Goal: Task Accomplishment & Management: Manage account settings

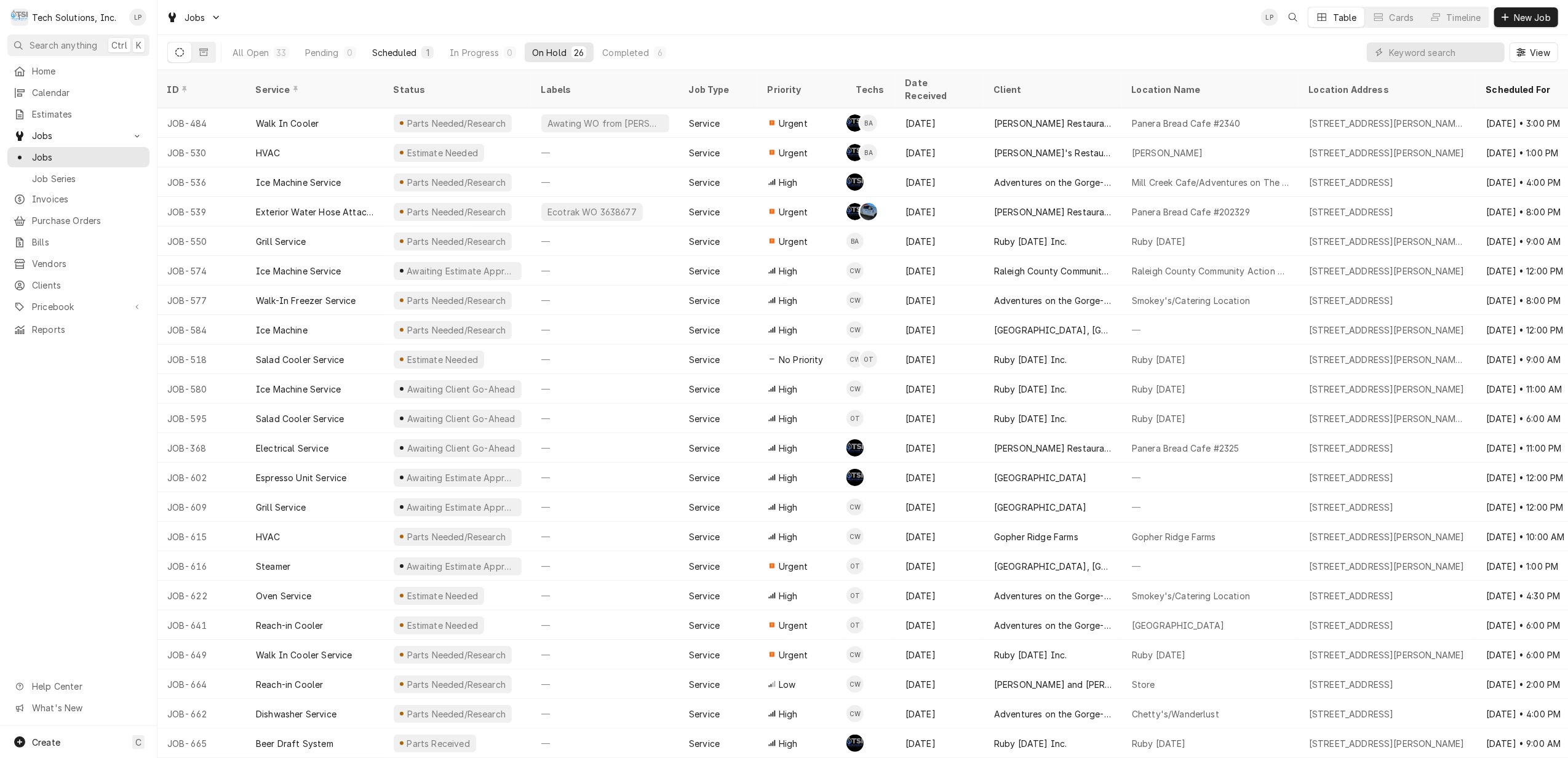
click at [396, 50] on div "Scheduled" at bounding box center [394, 53] width 44 height 13
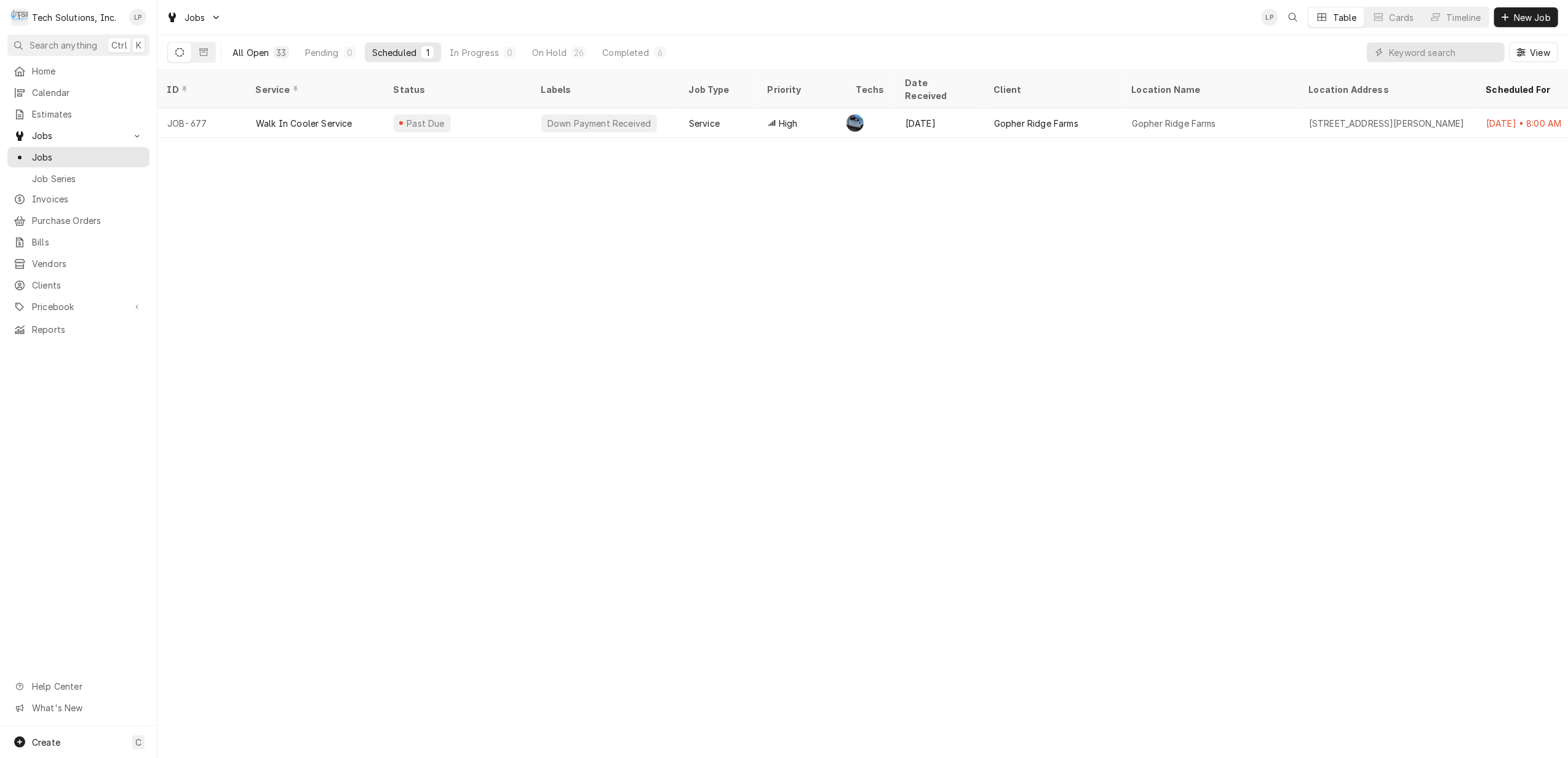
click at [257, 53] on div "All Open" at bounding box center [250, 53] width 36 height 13
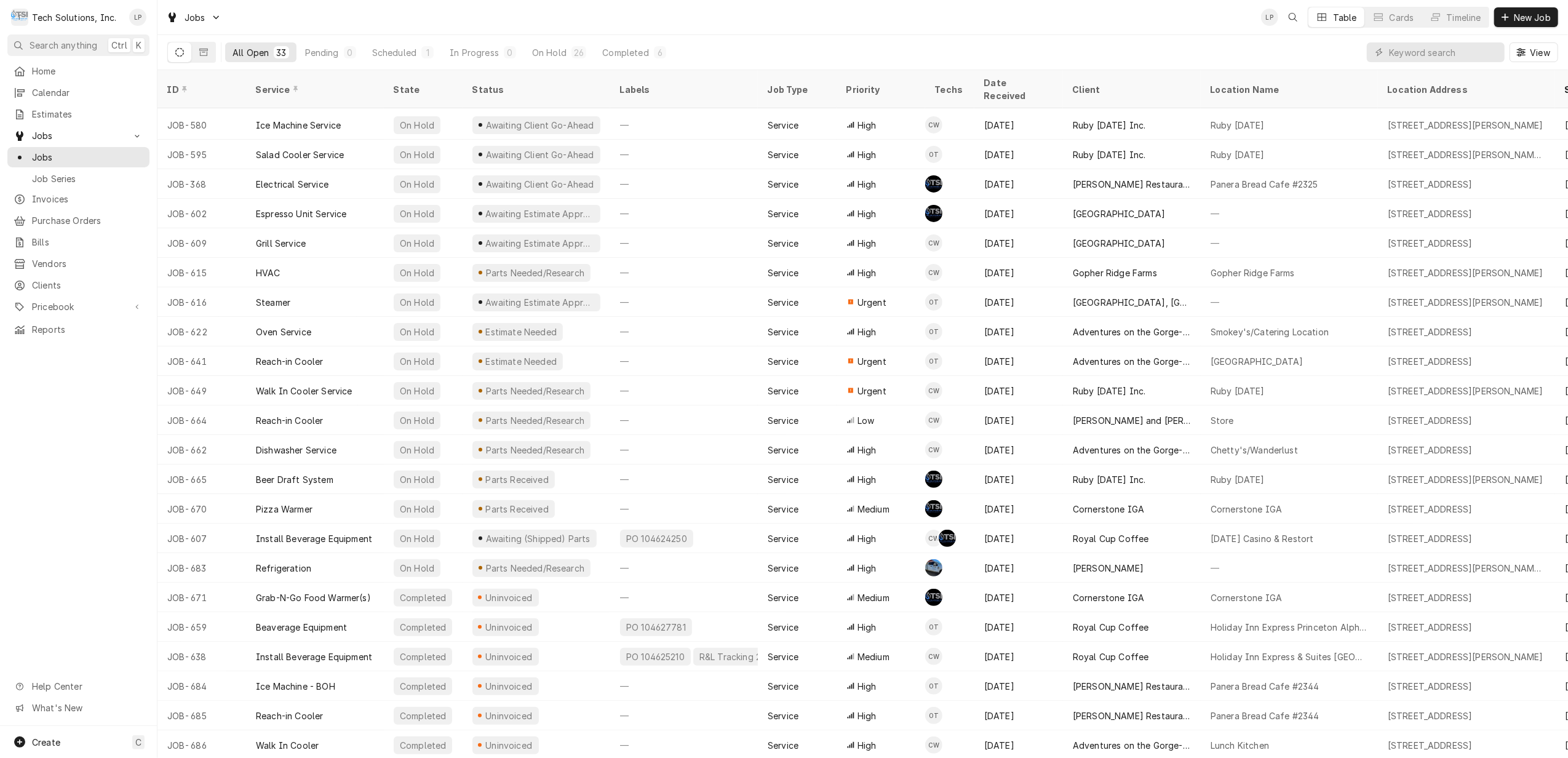
scroll to position [323, 0]
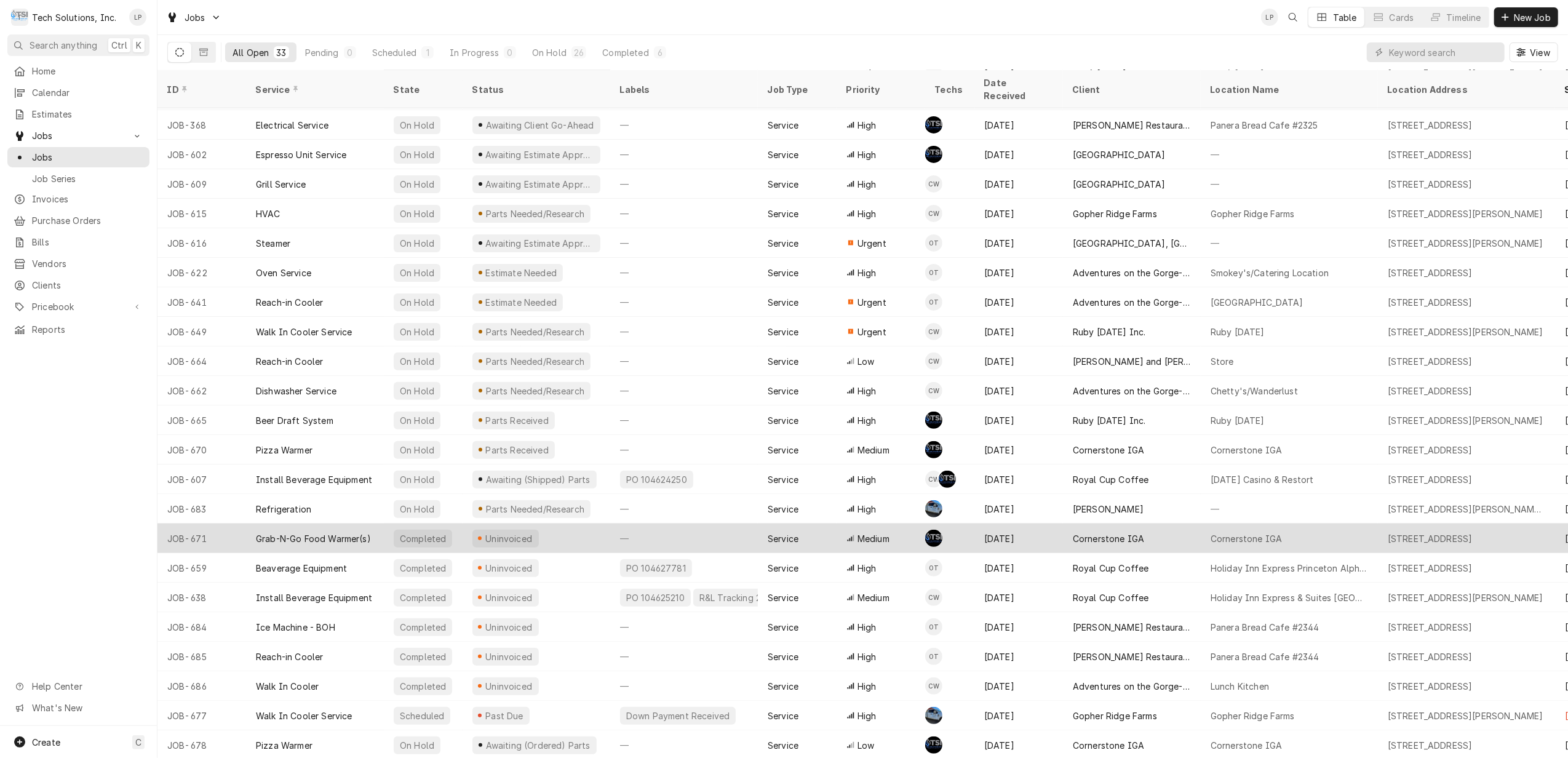
click at [685, 523] on div "—" at bounding box center [684, 538] width 147 height 30
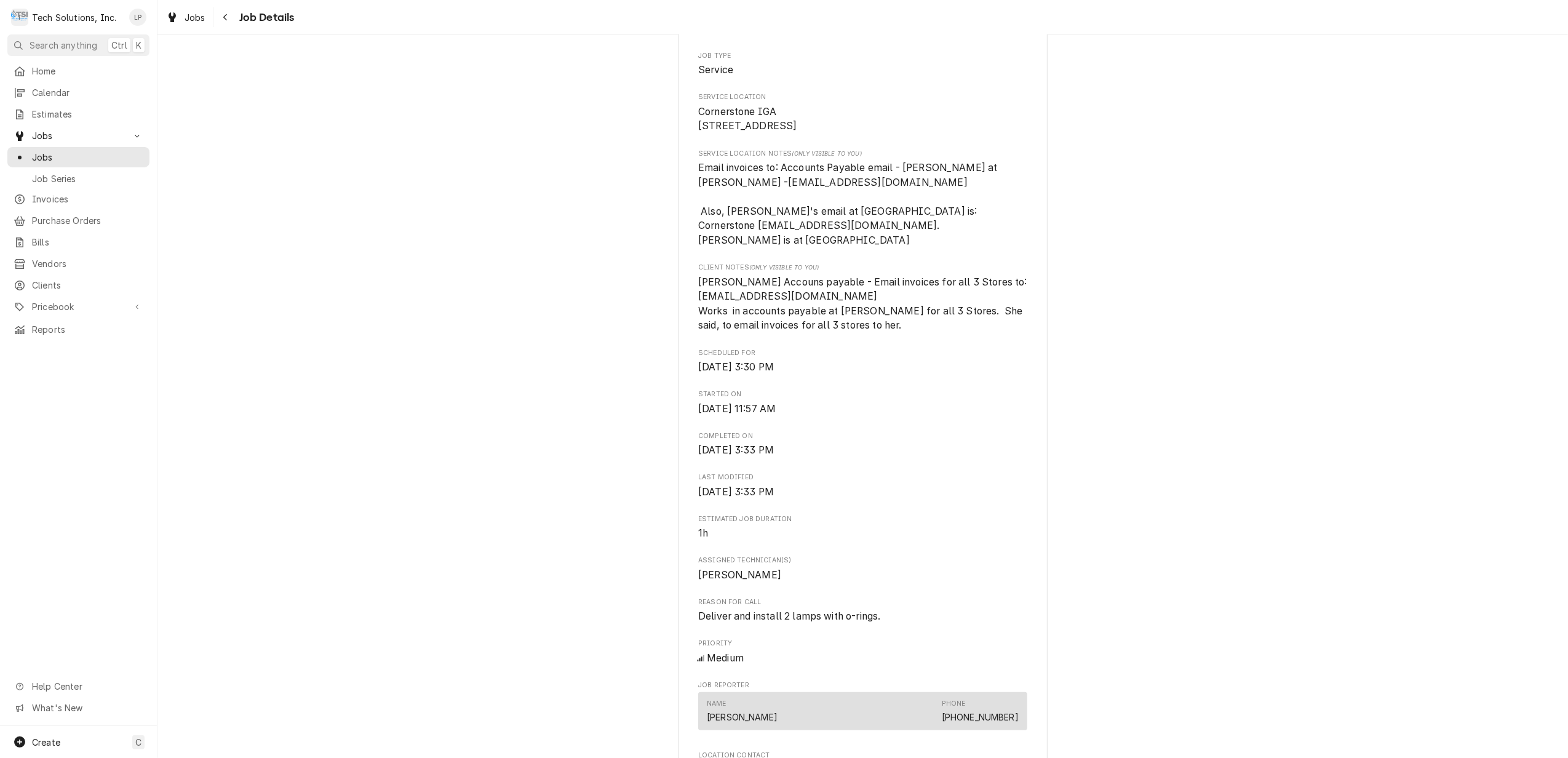
scroll to position [1009, 0]
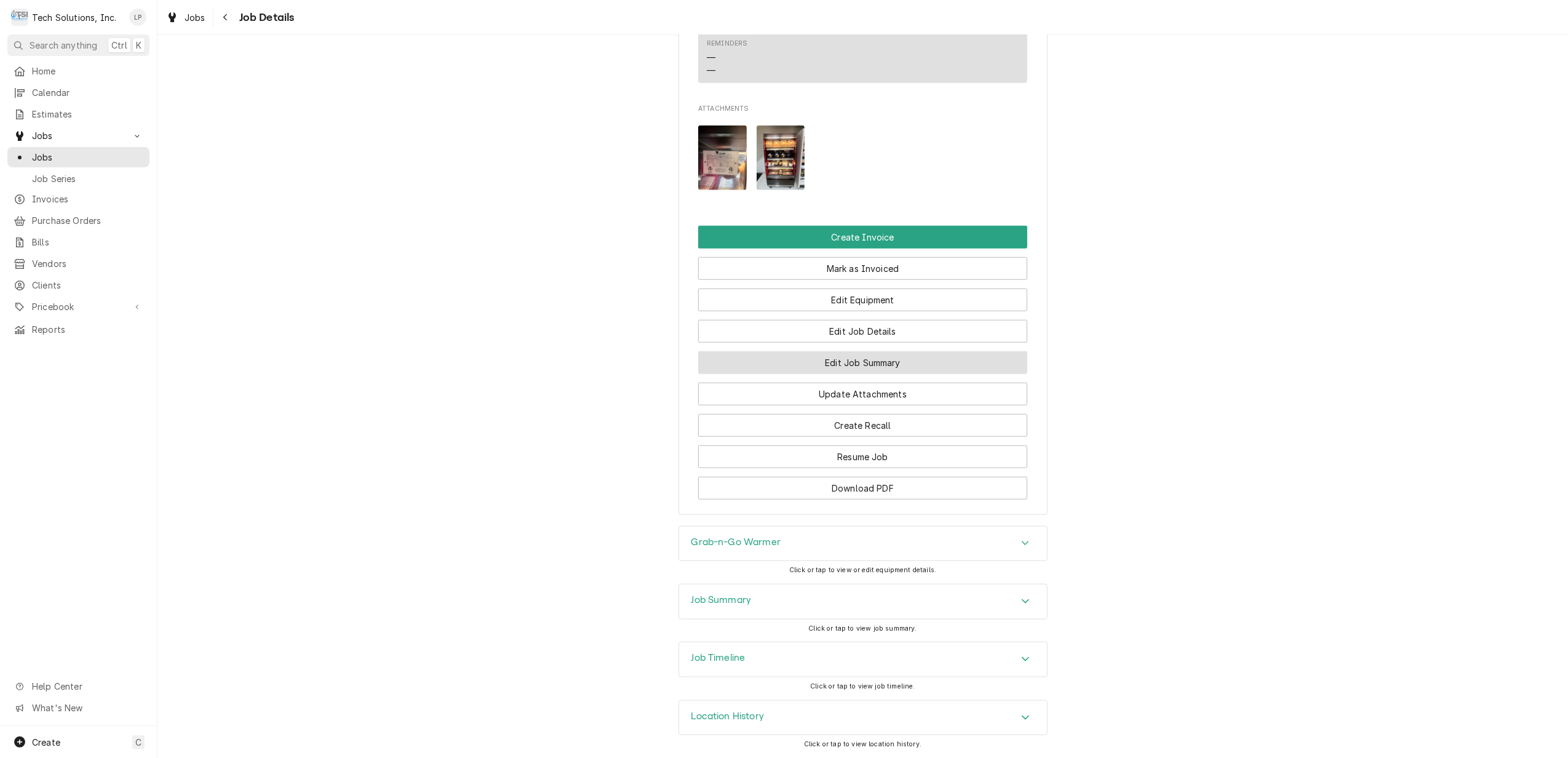
click at [938, 357] on button "Edit Job Summary" at bounding box center [862, 362] width 329 height 23
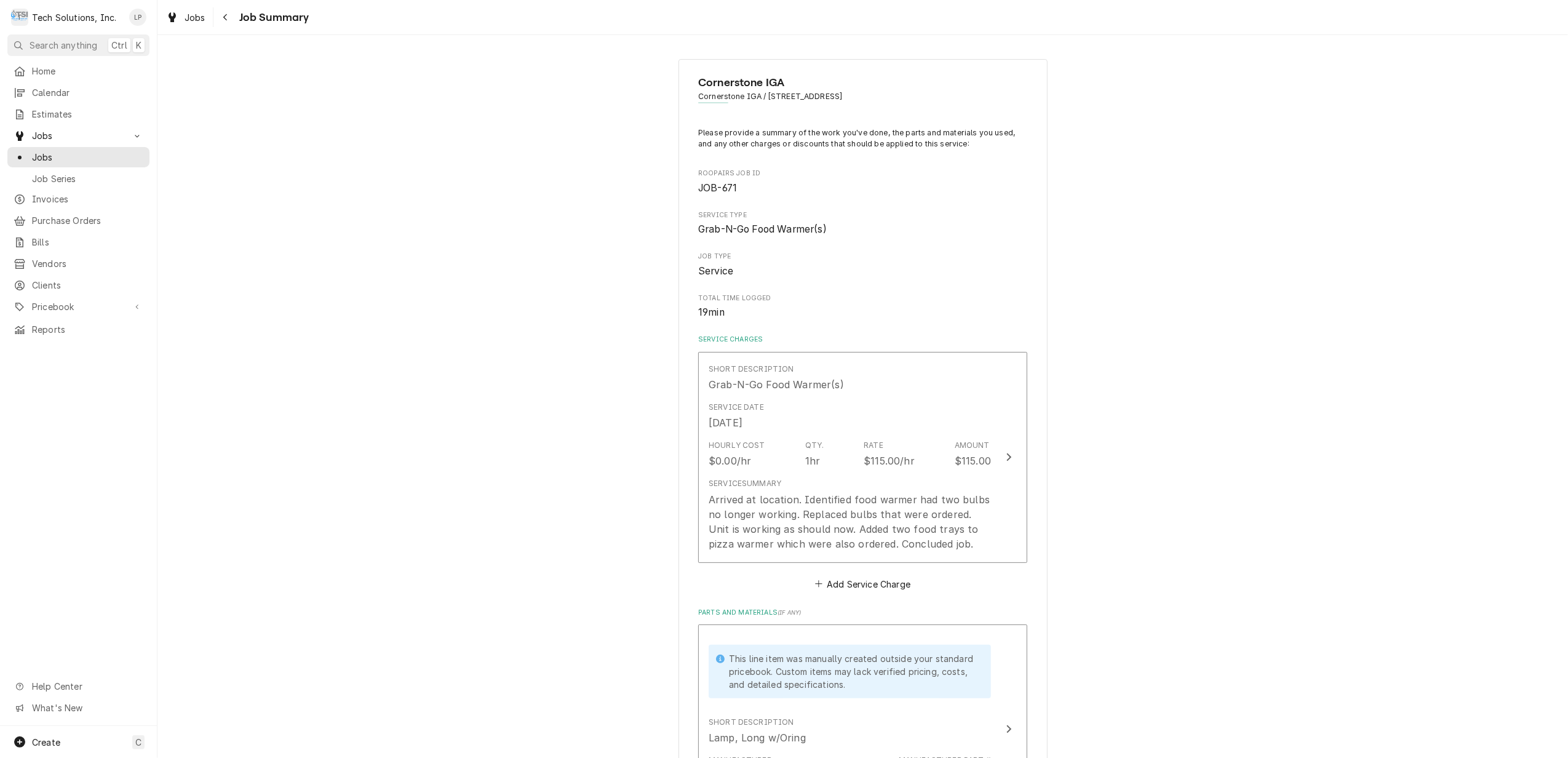
scroll to position [82, 0]
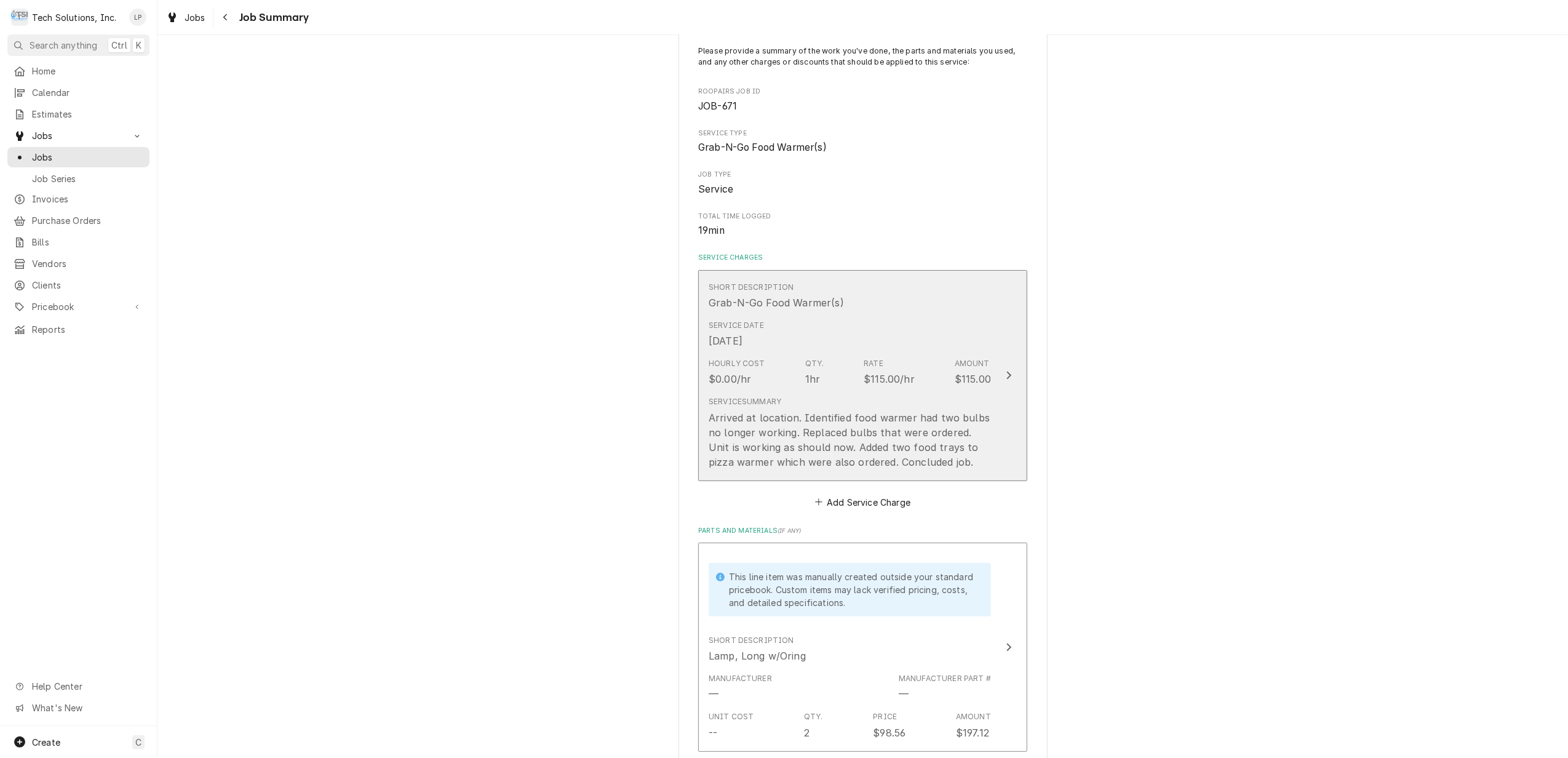
click at [1006, 374] on icon "Update Line Item" at bounding box center [1009, 375] width 6 height 10
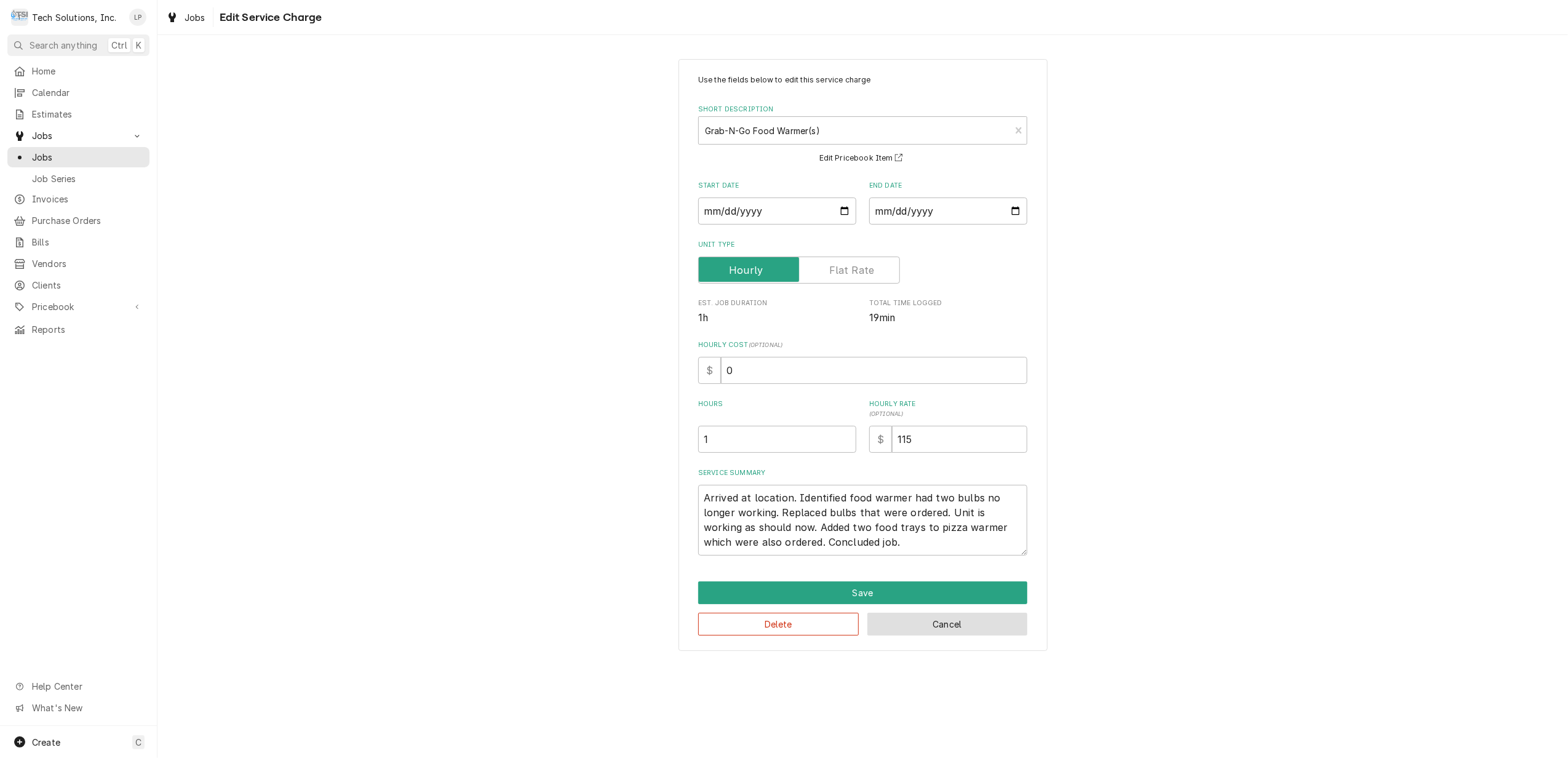
click at [908, 623] on button "Cancel" at bounding box center [947, 624] width 160 height 23
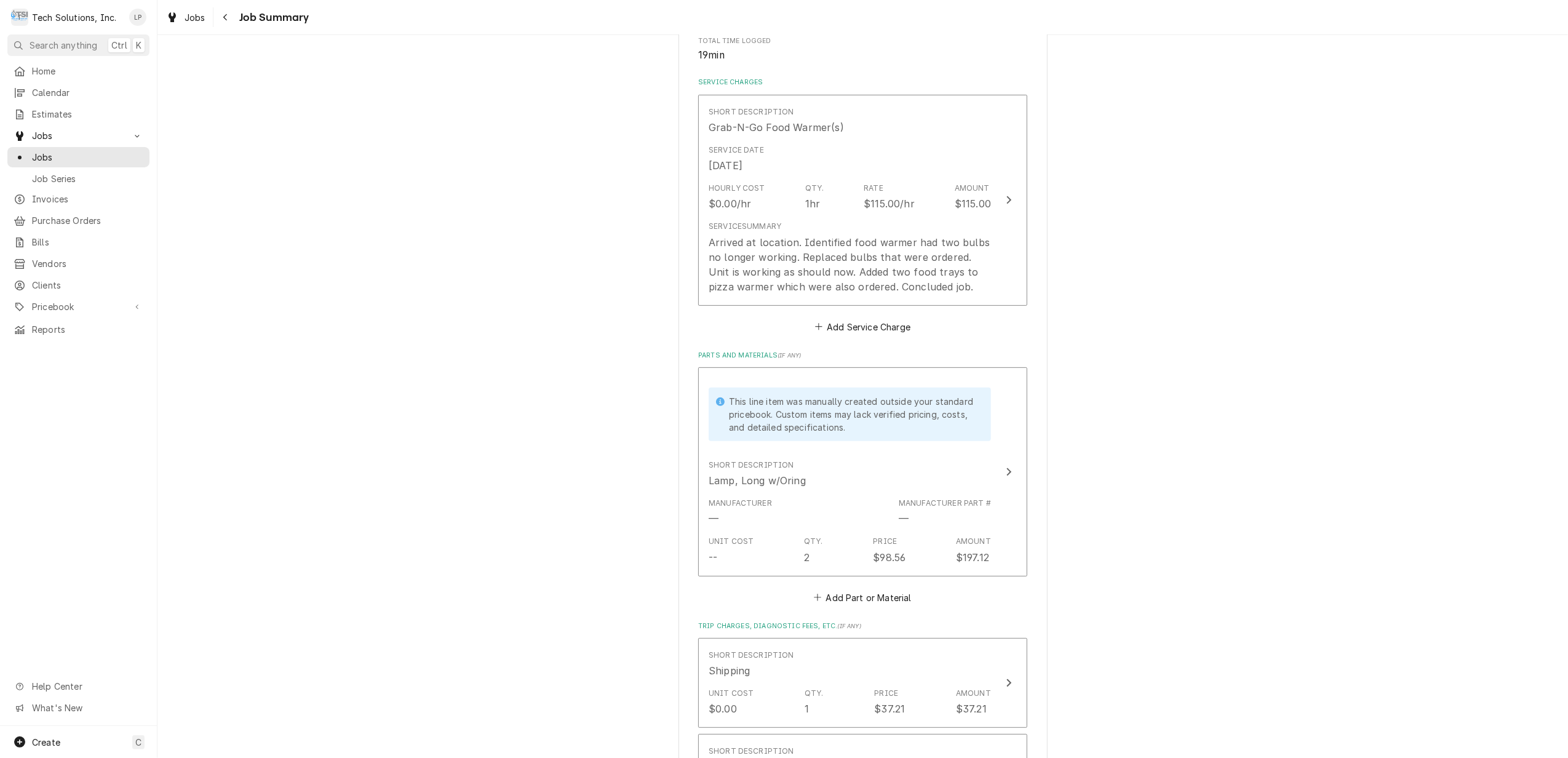
scroll to position [863, 0]
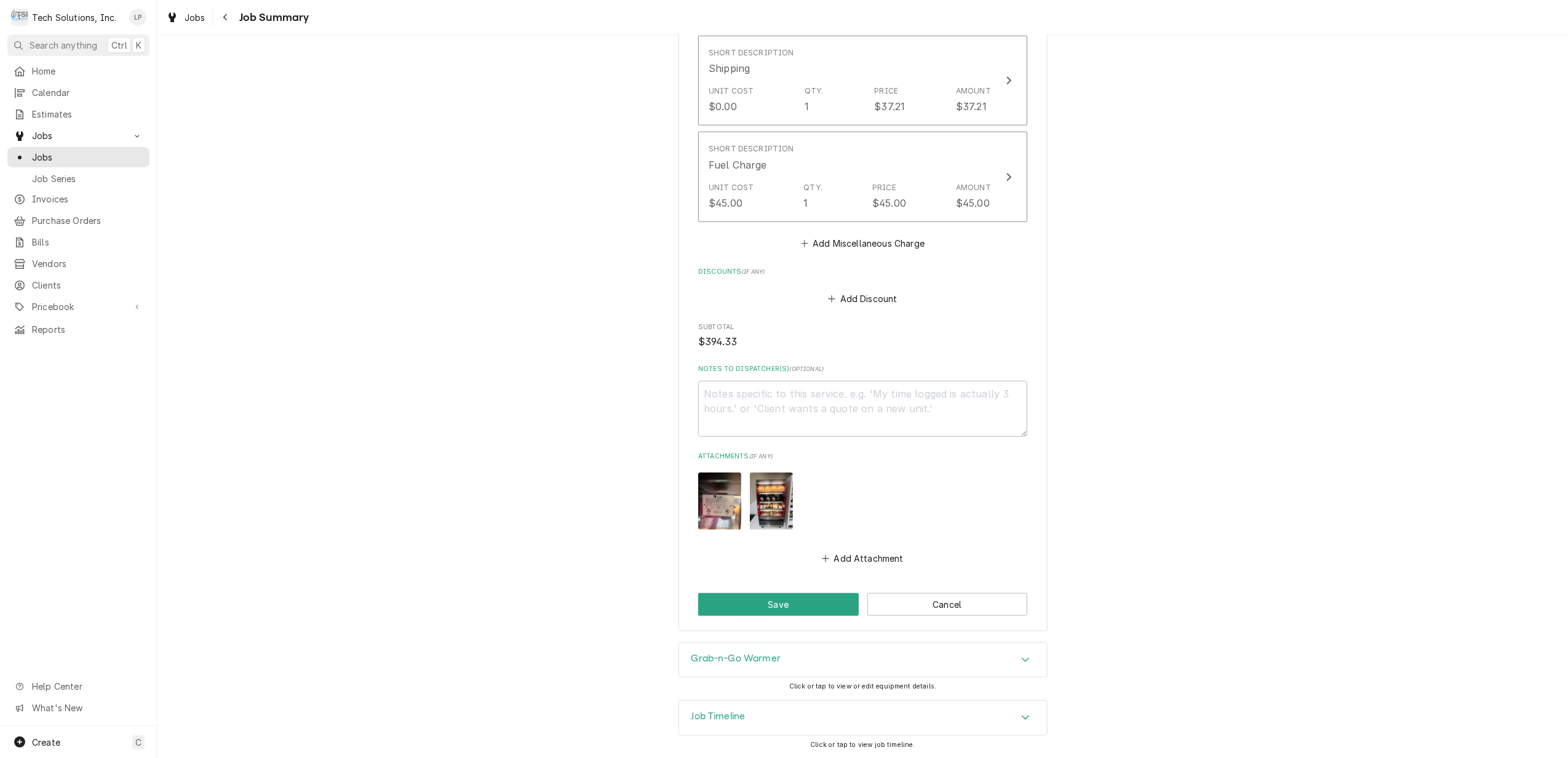
click at [1021, 716] on icon "Accordion Header" at bounding box center [1026, 717] width 9 height 10
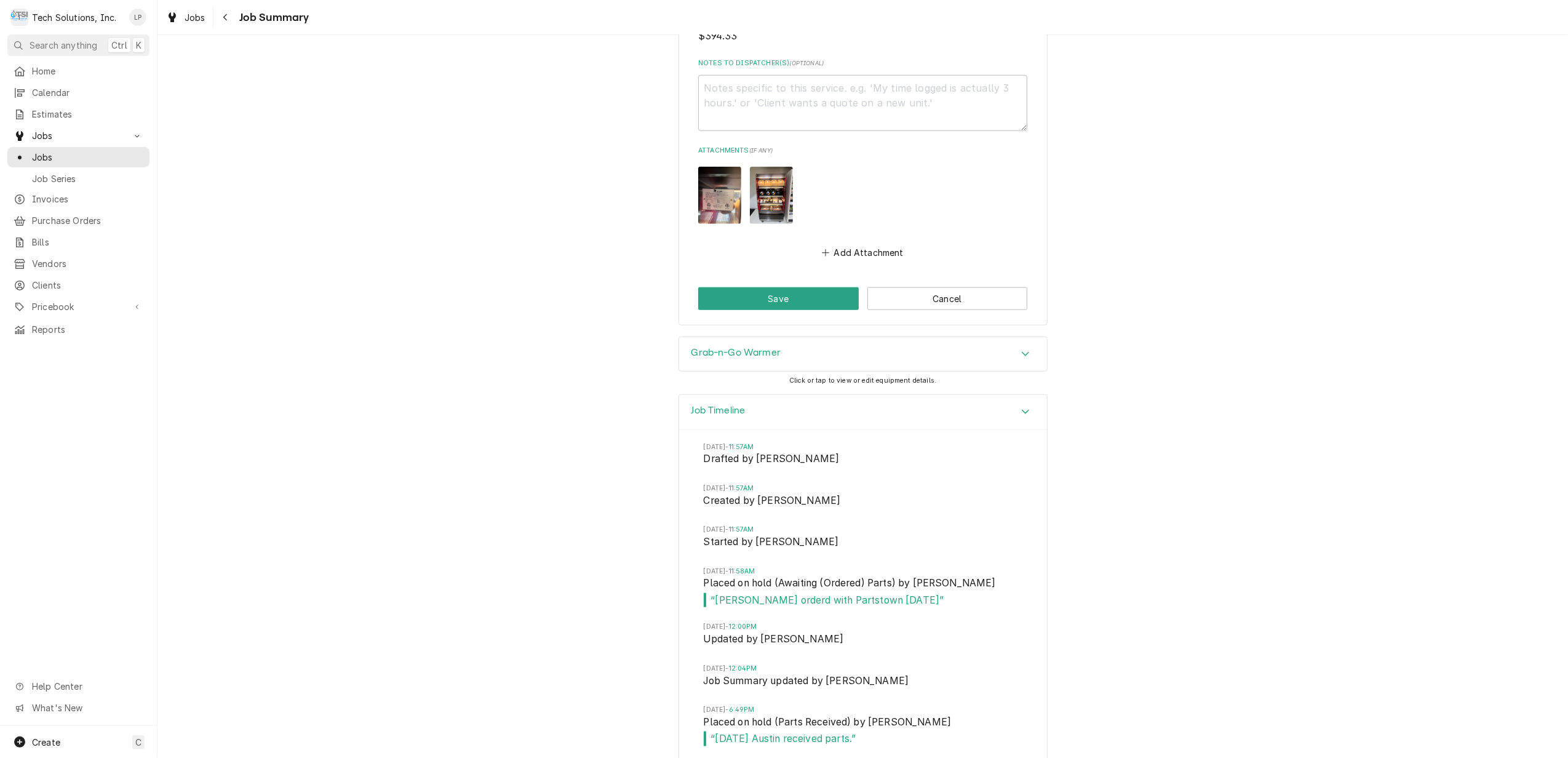
scroll to position [1107, 0]
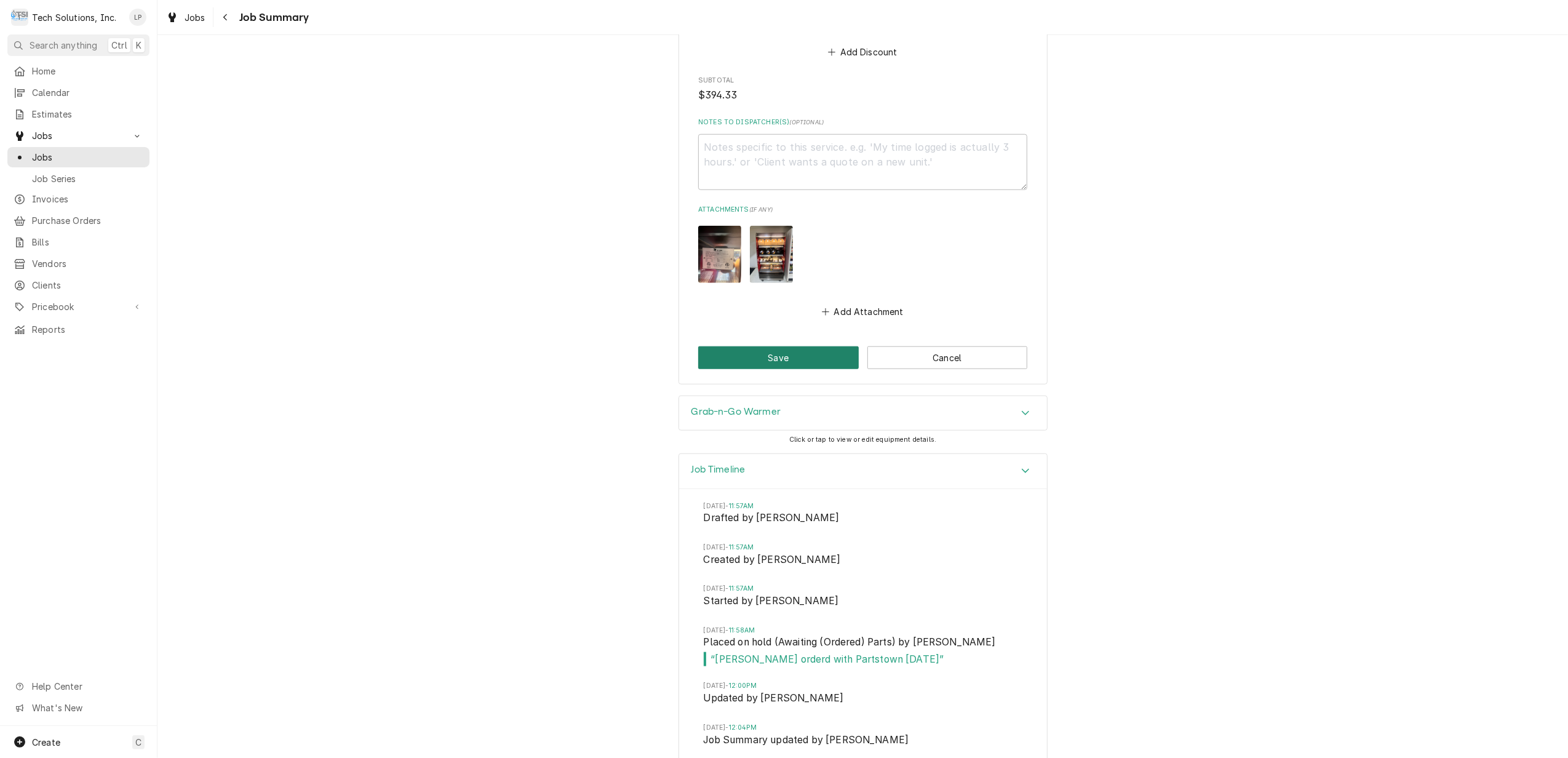
click at [788, 362] on button "Save" at bounding box center [778, 357] width 160 height 23
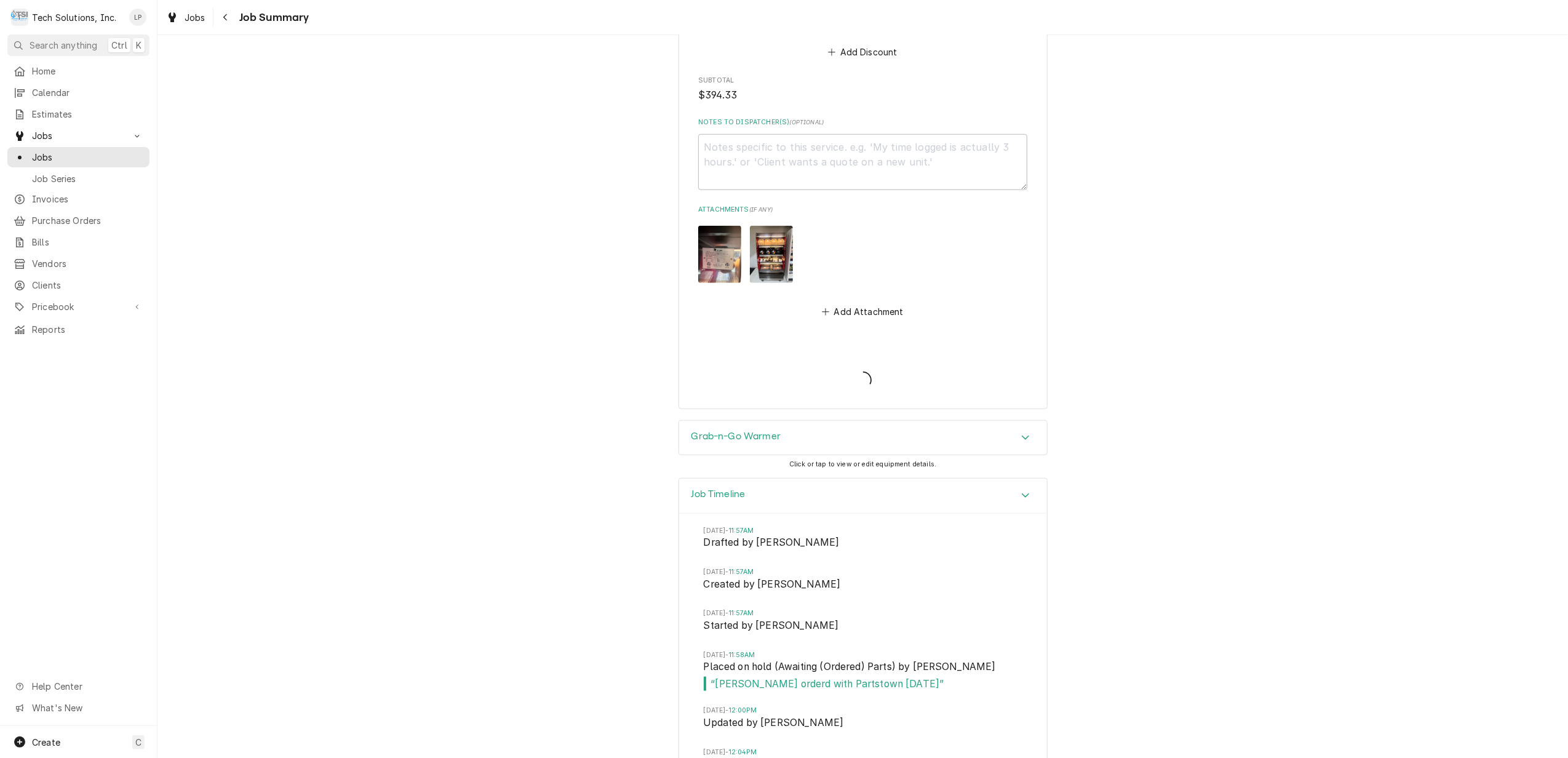
type textarea "x"
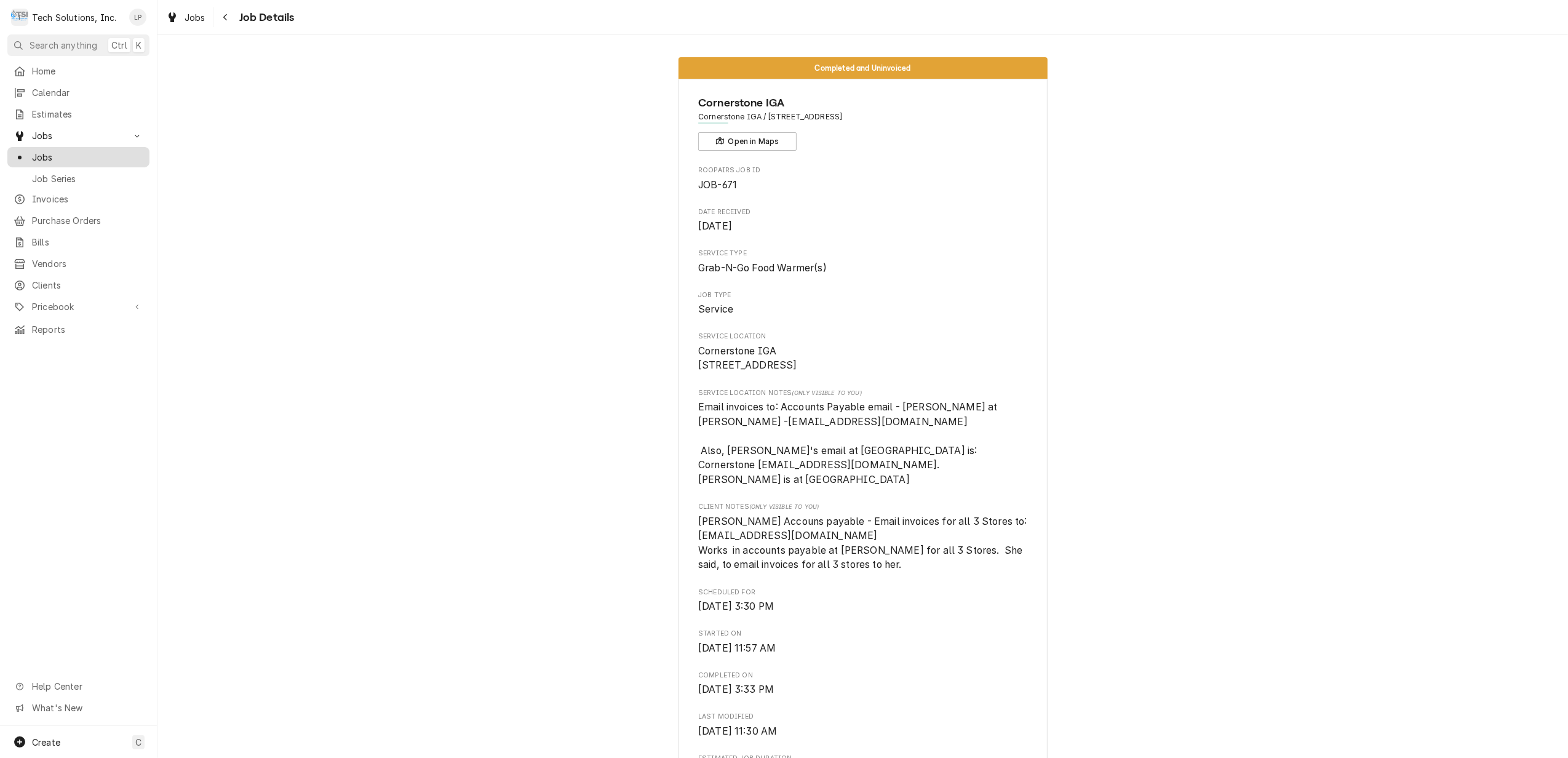
click at [38, 152] on span "Jobs" at bounding box center [87, 158] width 111 height 13
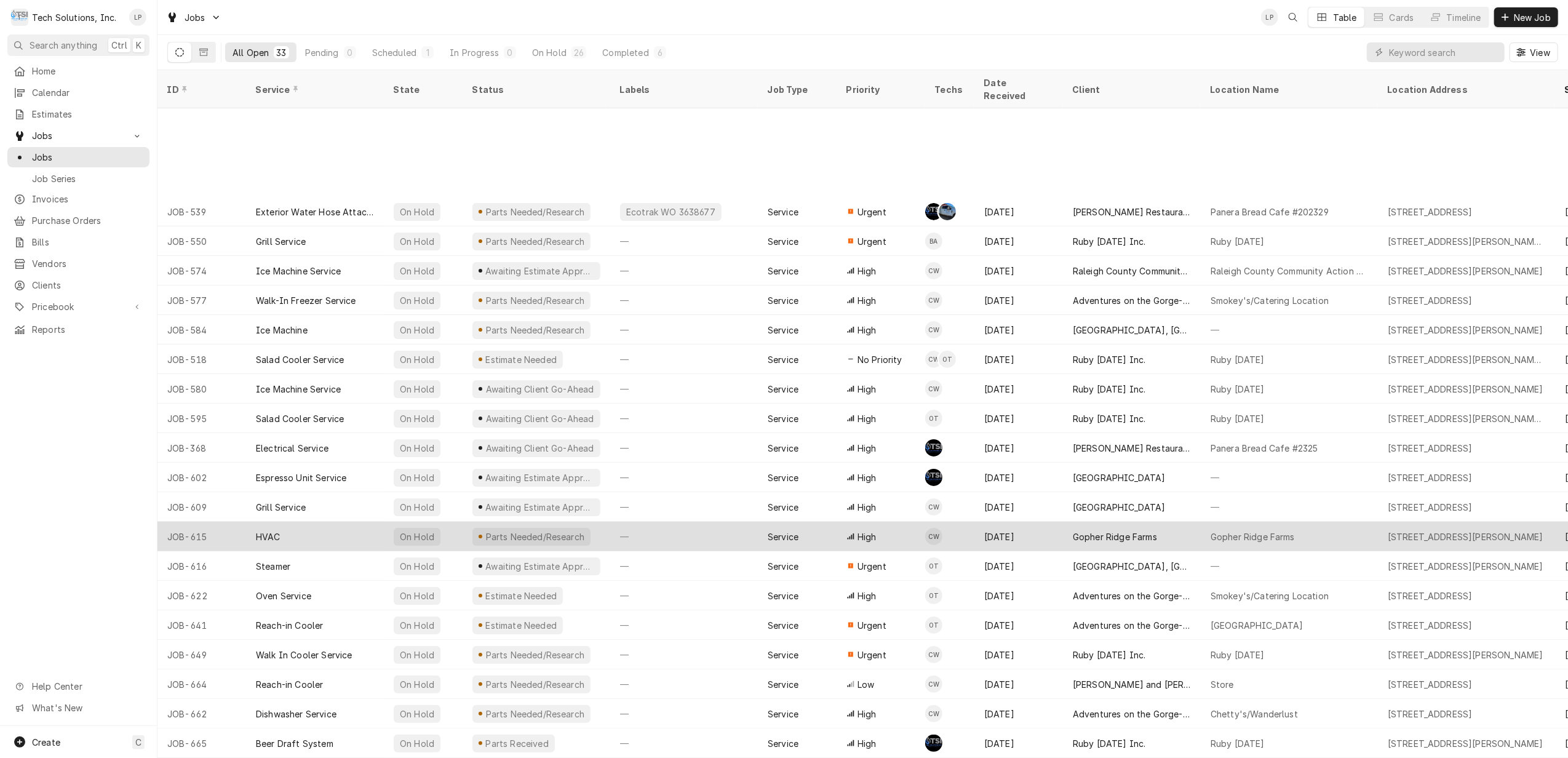
scroll to position [146, 0]
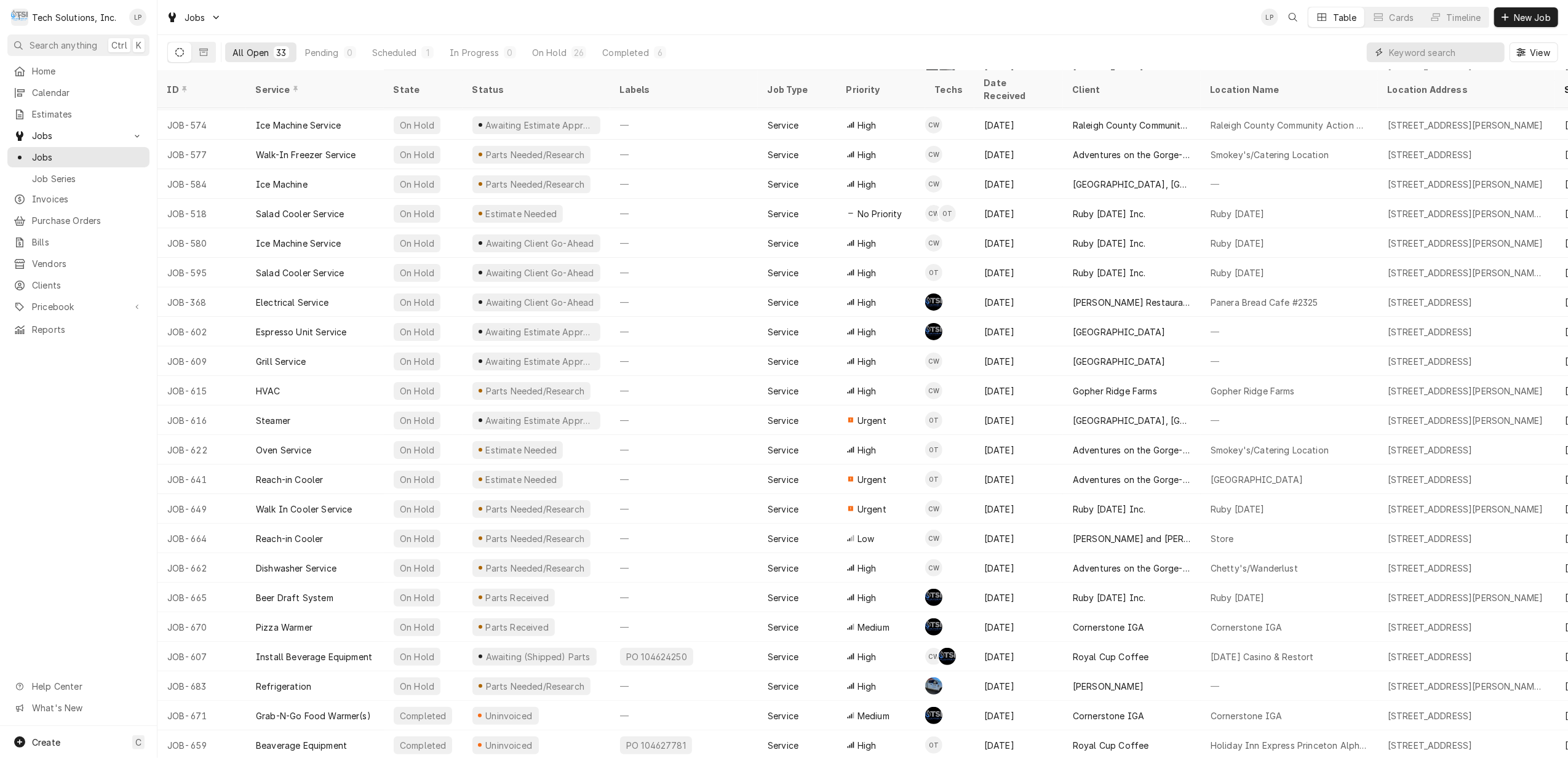
click at [1432, 57] on input "Dynamic Content Wrapper" at bounding box center [1444, 52] width 110 height 20
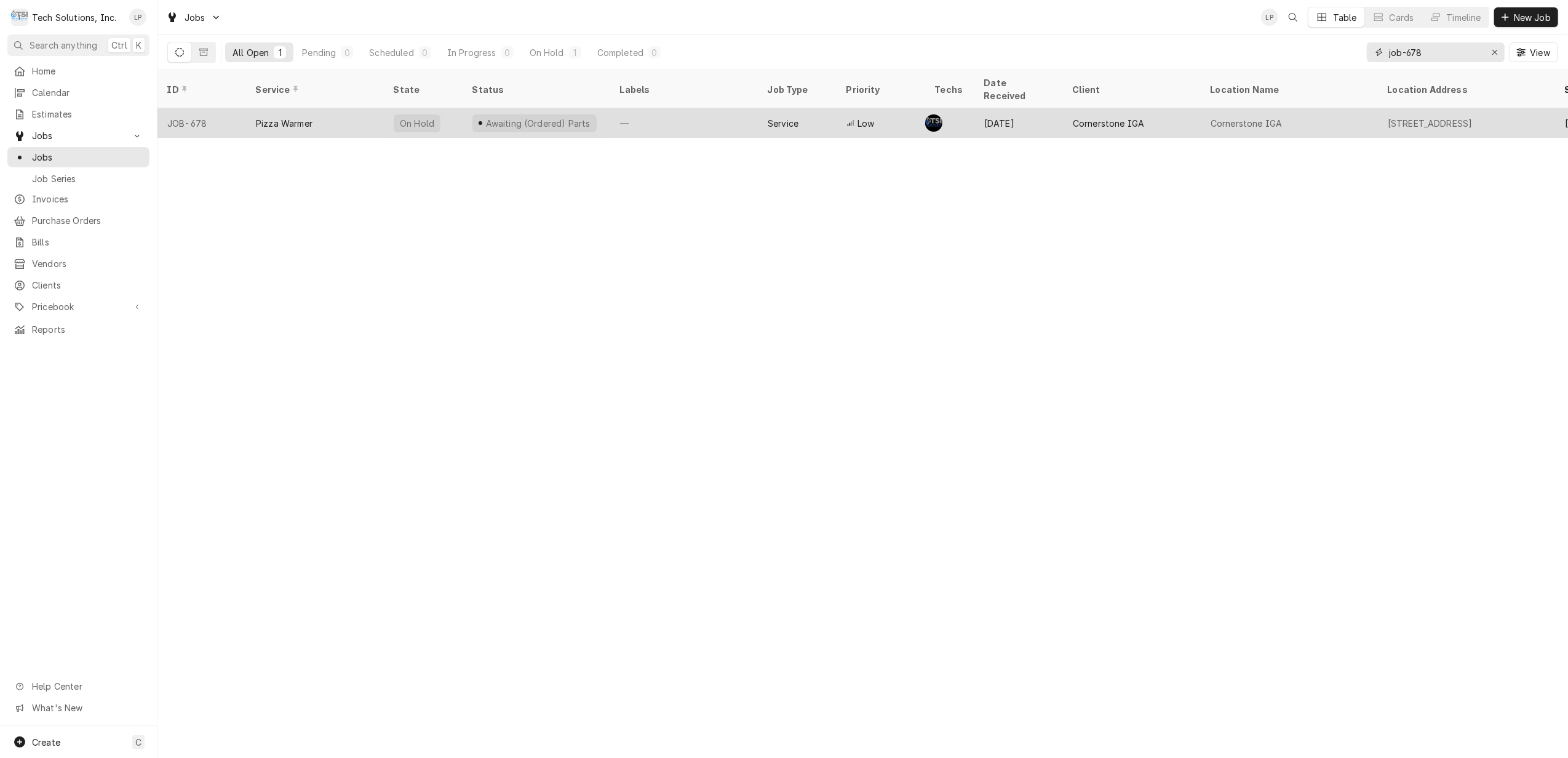
type input "job-678"
click at [708, 114] on div "—" at bounding box center [684, 123] width 147 height 30
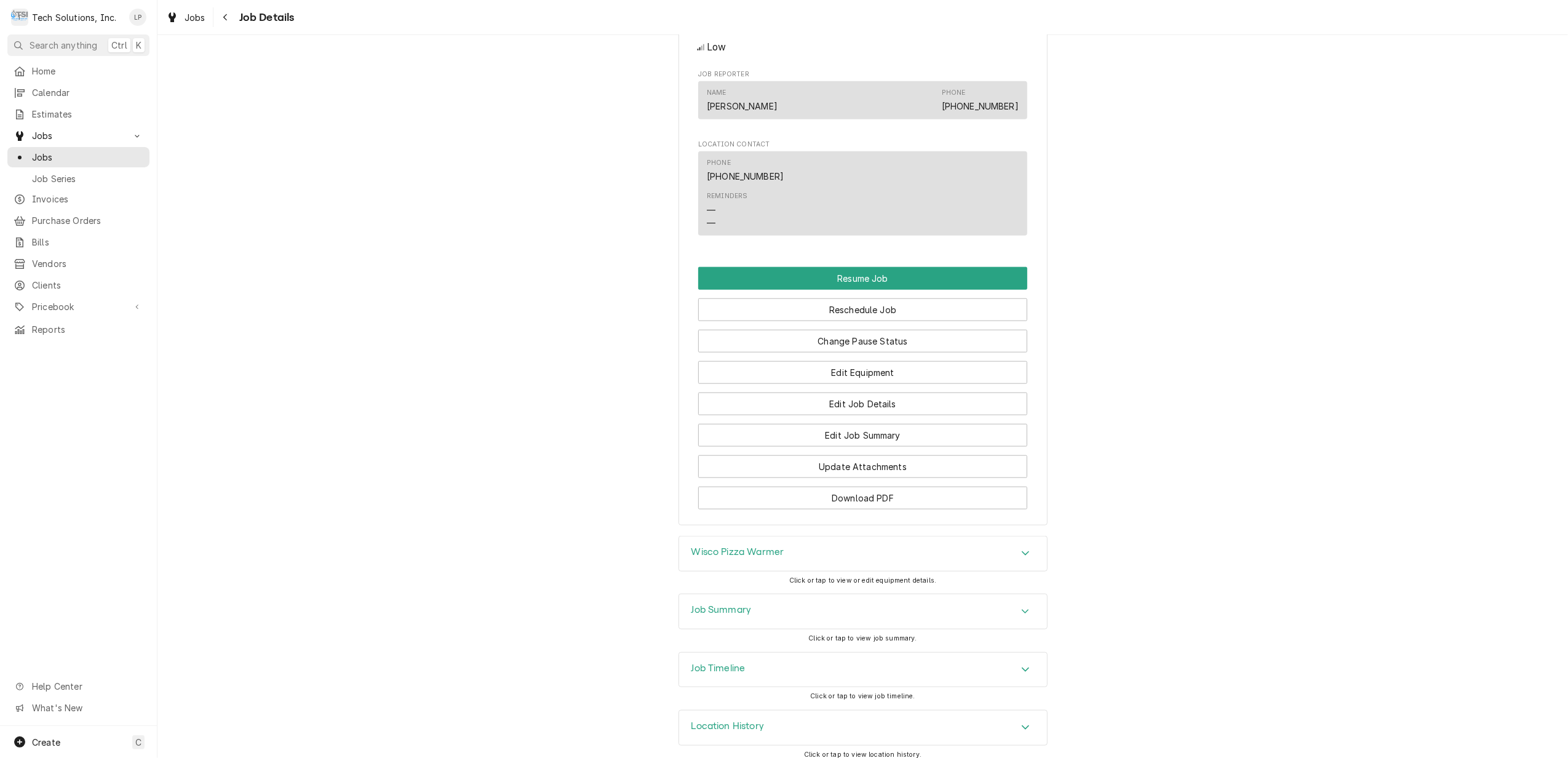
scroll to position [1075, 0]
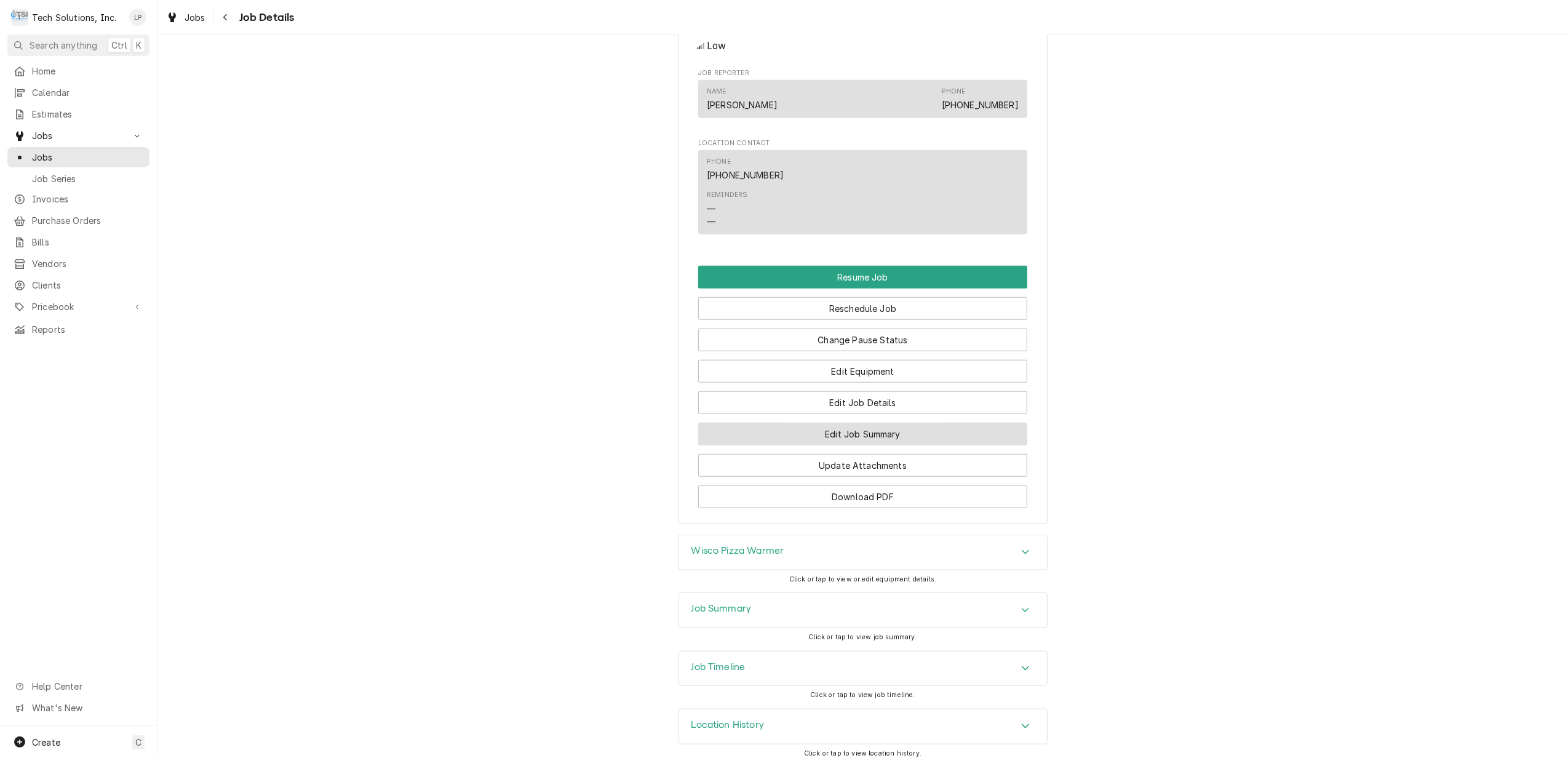
click at [938, 423] on button "Edit Job Summary" at bounding box center [862, 433] width 329 height 23
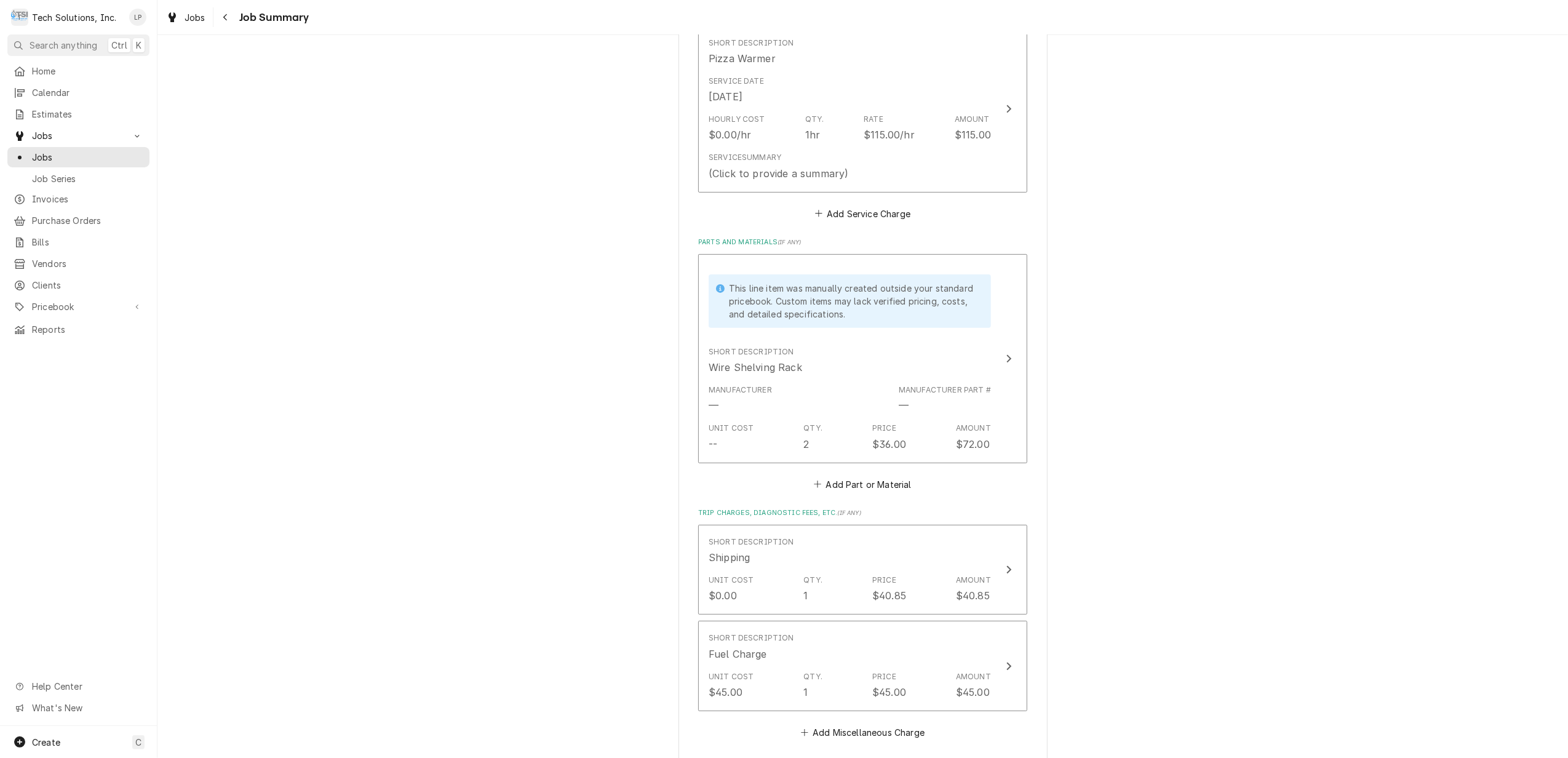
scroll to position [328, 0]
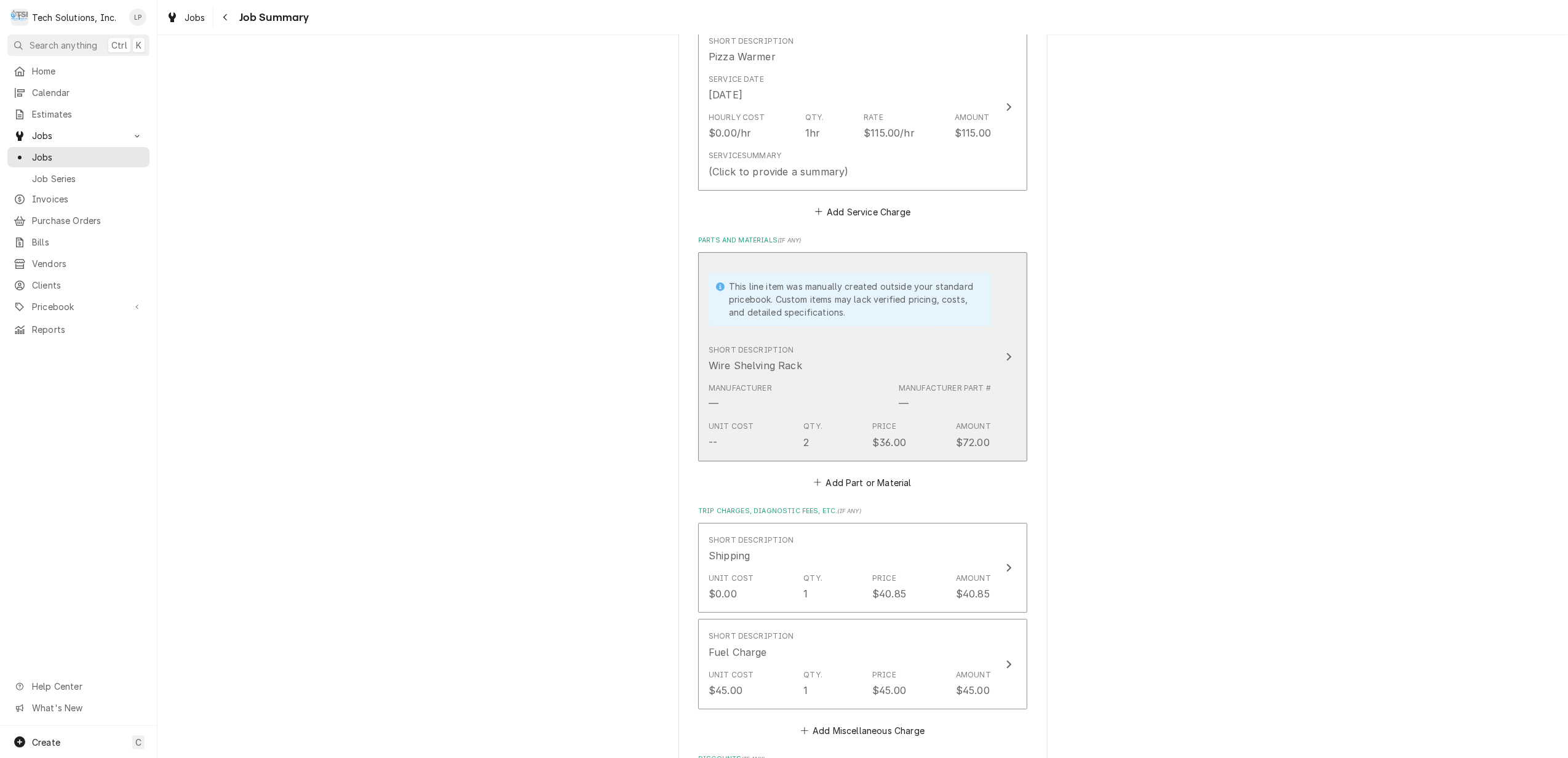
click at [1007, 355] on icon "Update Line Item" at bounding box center [1009, 356] width 5 height 8
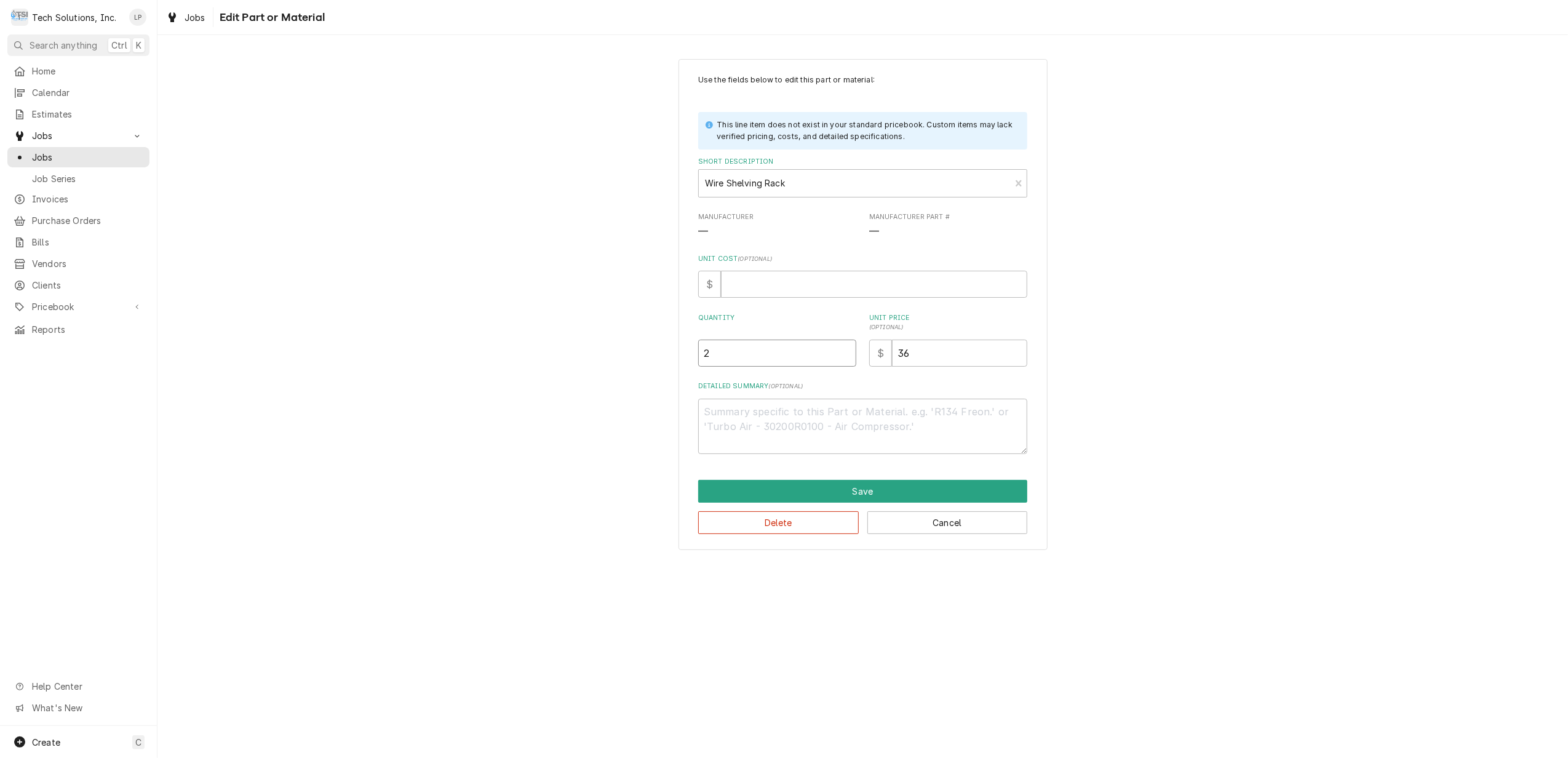
click at [715, 345] on input "2" at bounding box center [777, 353] width 158 height 27
type textarea "x"
type input "4"
click at [847, 381] on div "Use the fields below to edit this part or material: This line item does not exi…" at bounding box center [862, 264] width 329 height 380
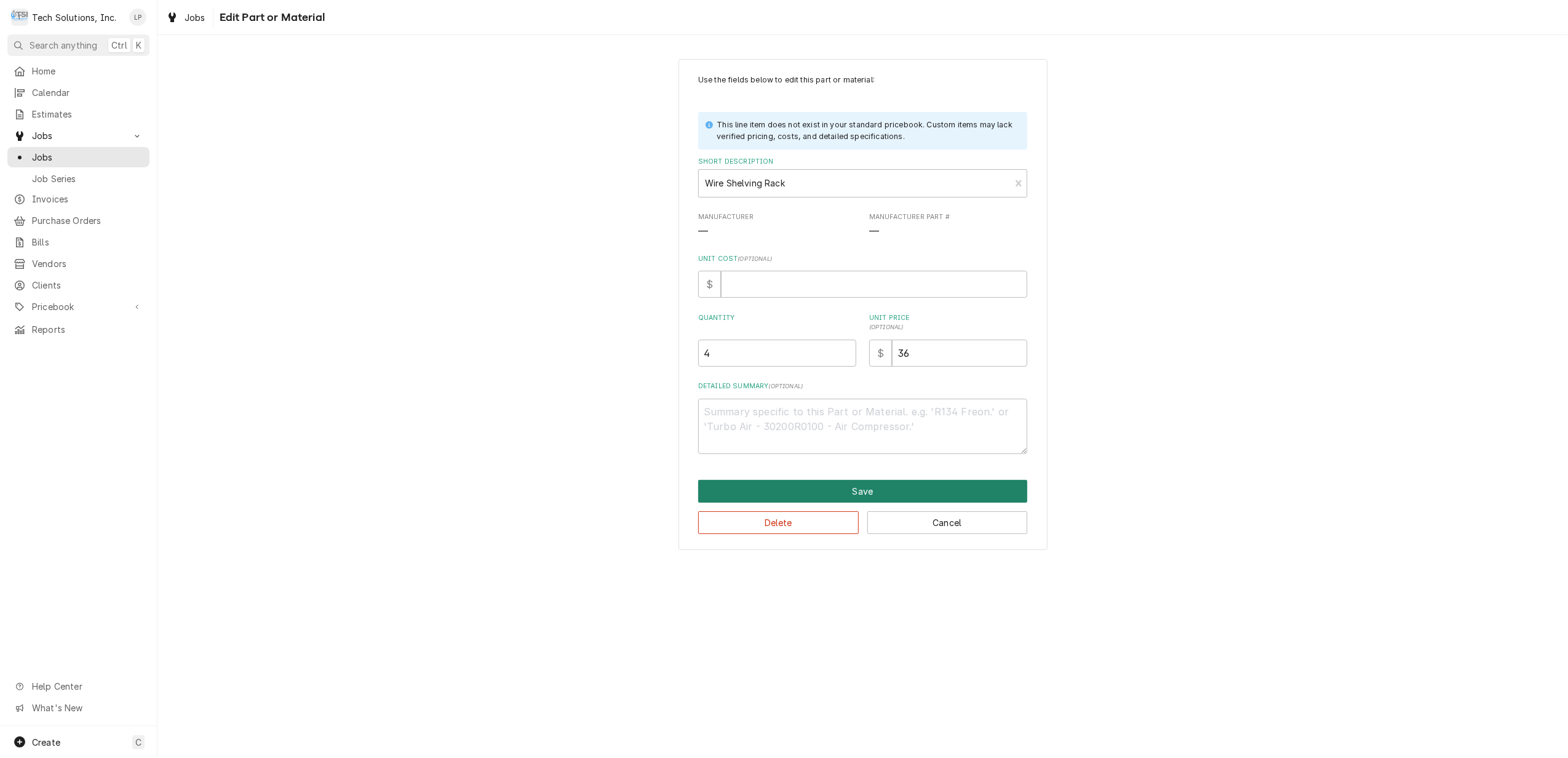
click at [859, 494] on button "Save" at bounding box center [862, 491] width 329 height 23
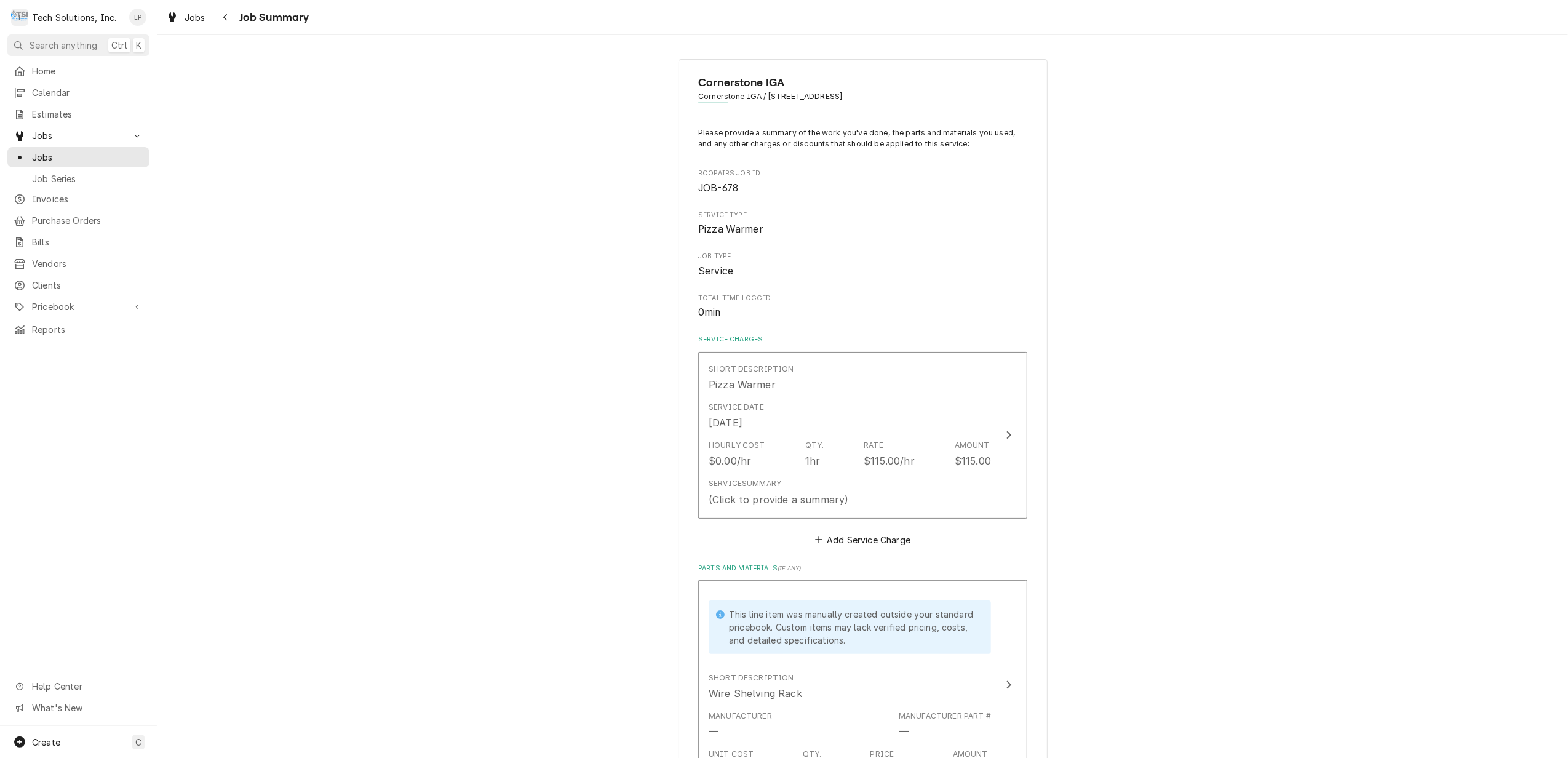
type textarea "x"
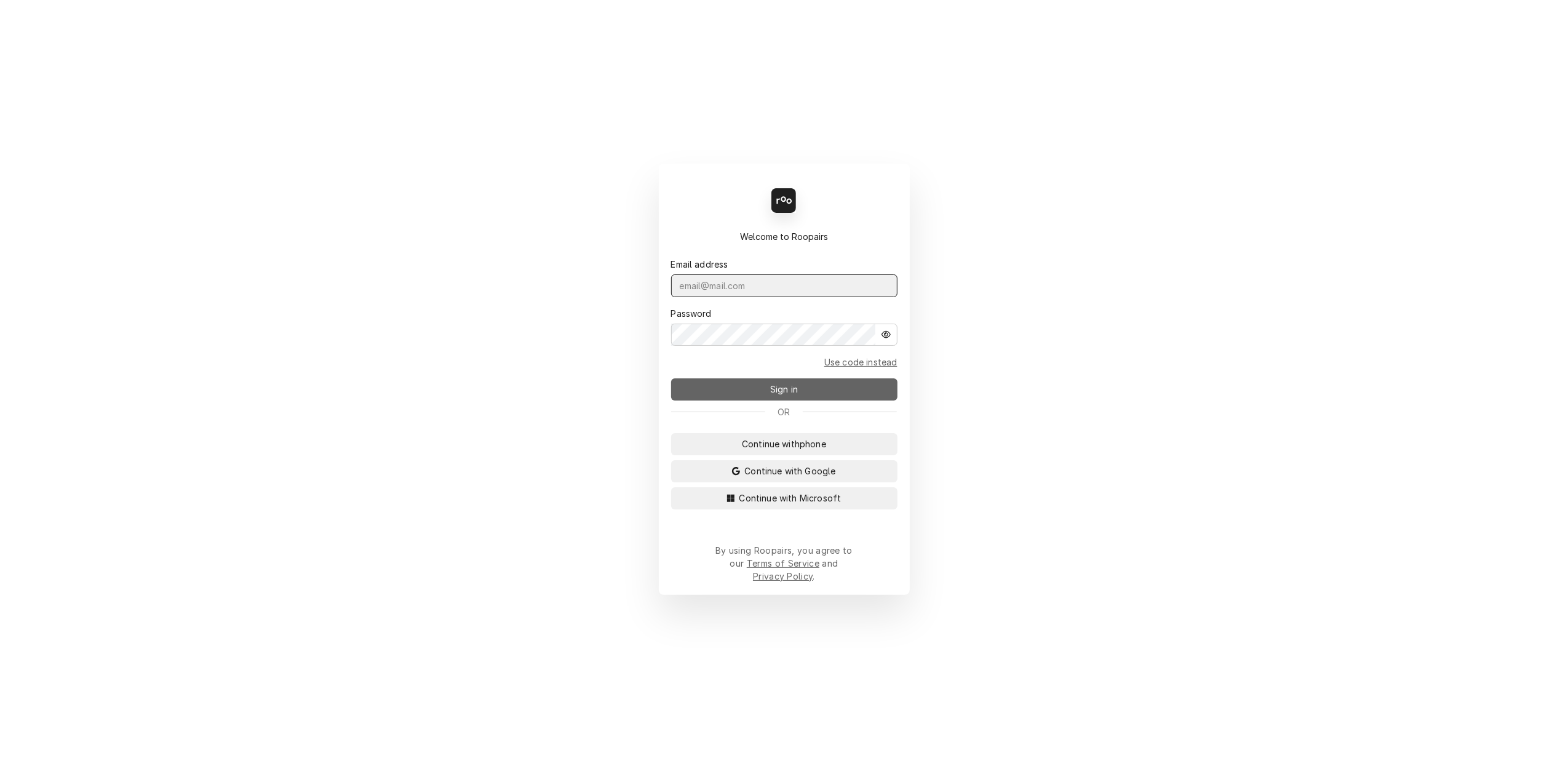
type input "lisa.techsolutions@aol.com"
click at [780, 391] on span "Sign in" at bounding box center [784, 389] width 33 height 13
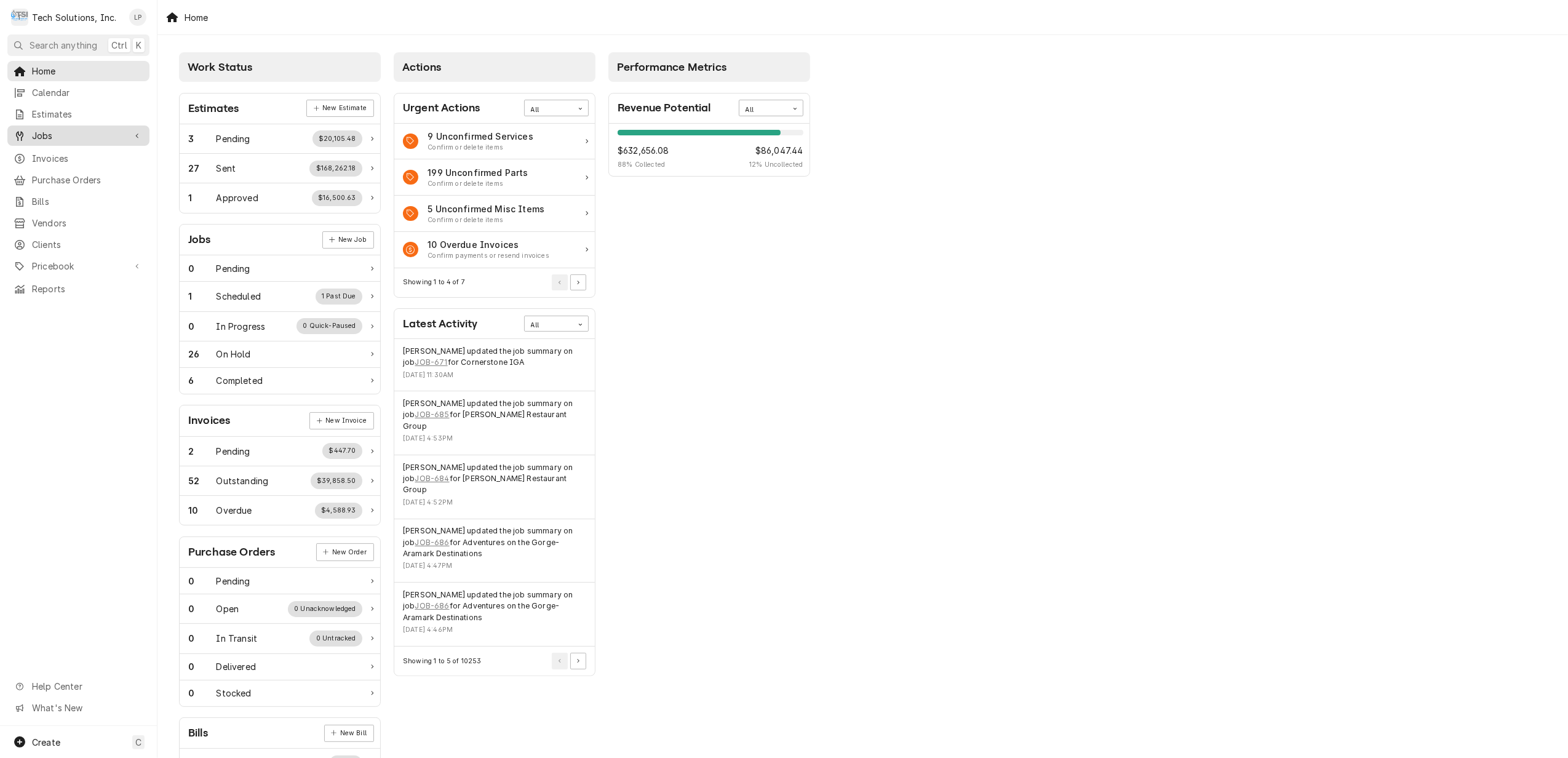
click at [36, 131] on span "Jobs" at bounding box center [78, 136] width 93 height 13
click at [37, 154] on span "Jobs" at bounding box center [87, 158] width 111 height 13
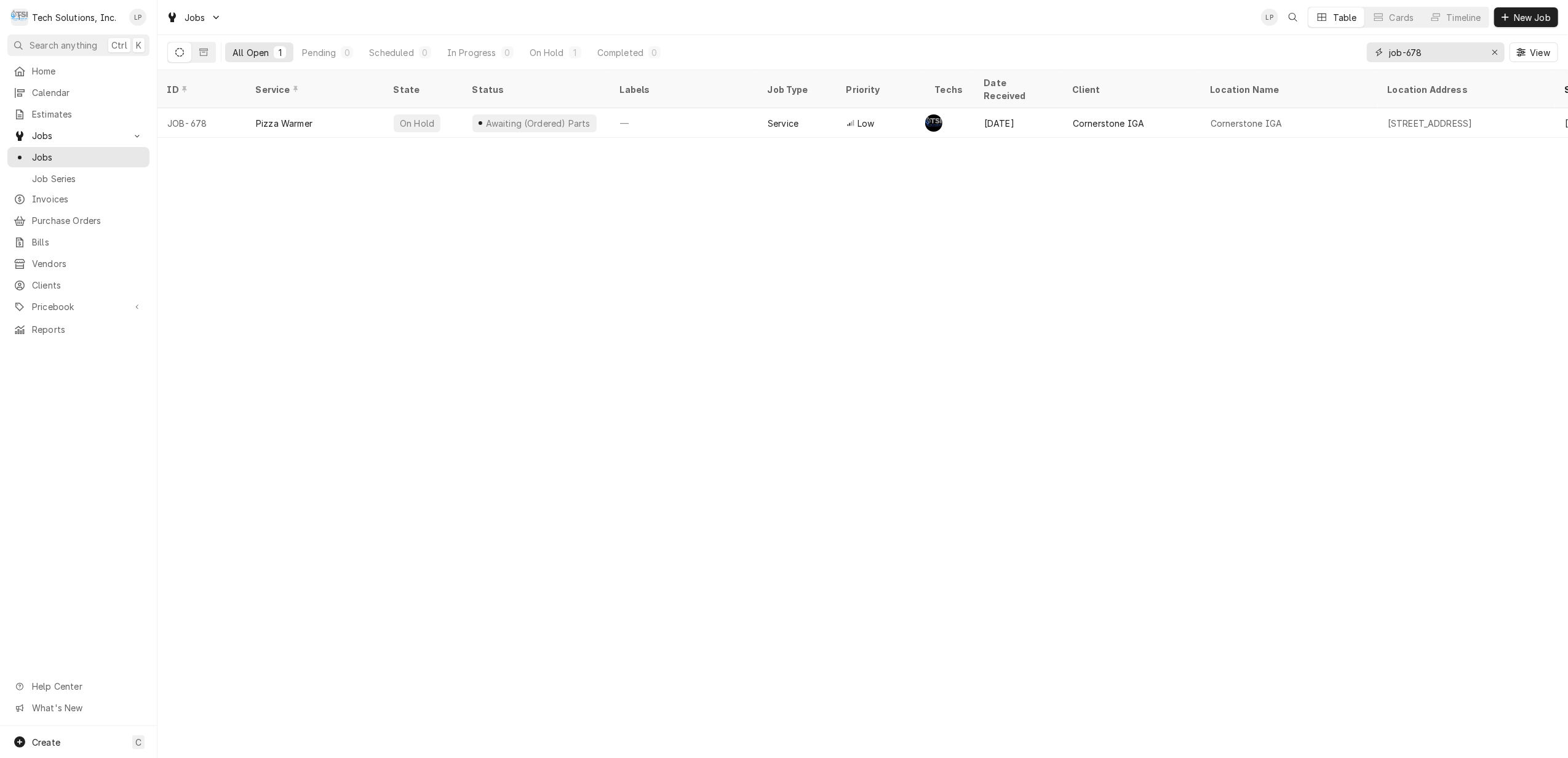
click at [1426, 53] on input "job-678" at bounding box center [1435, 52] width 92 height 20
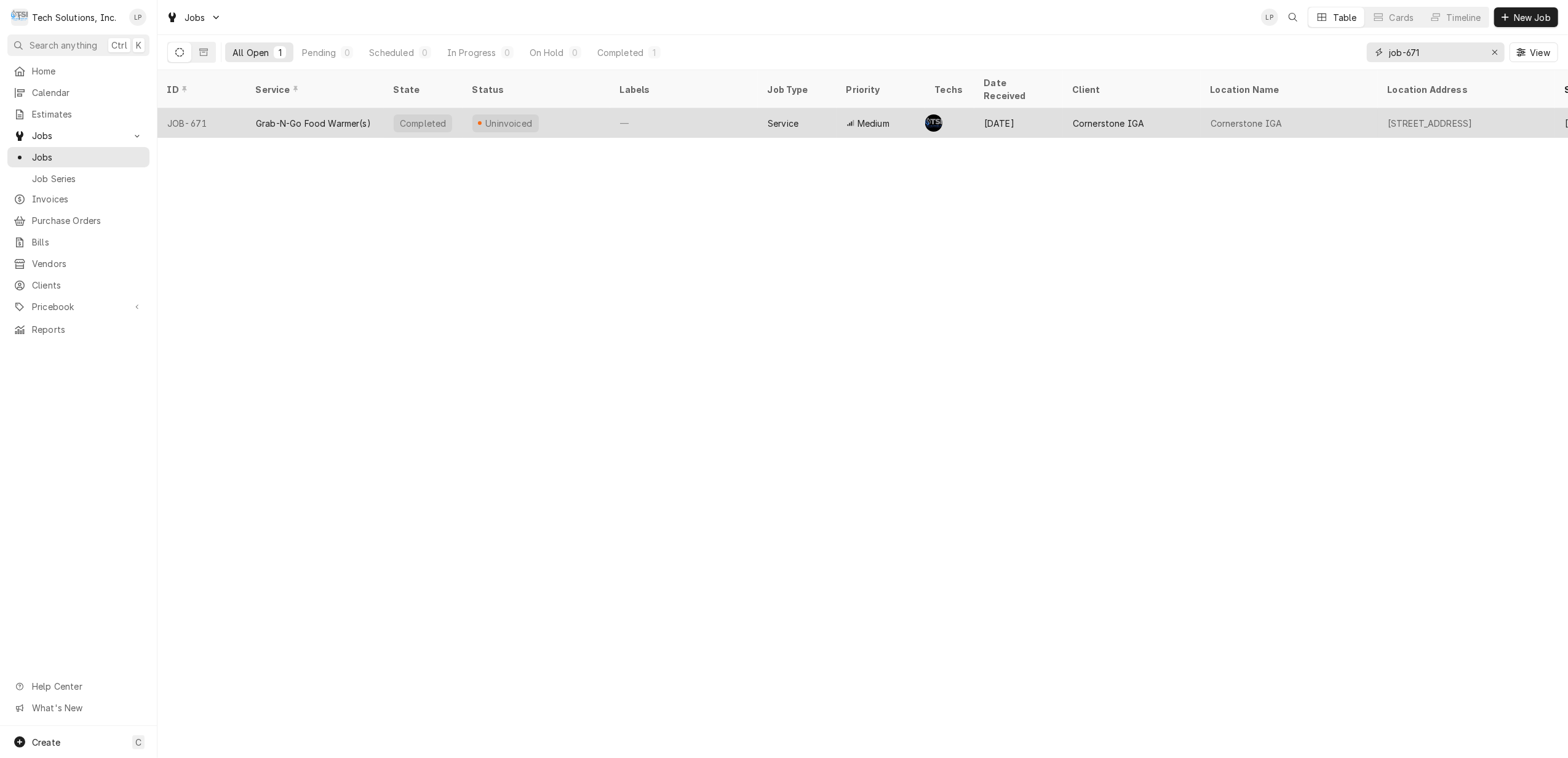
type input "job-671"
click at [674, 112] on div "—" at bounding box center [684, 123] width 147 height 30
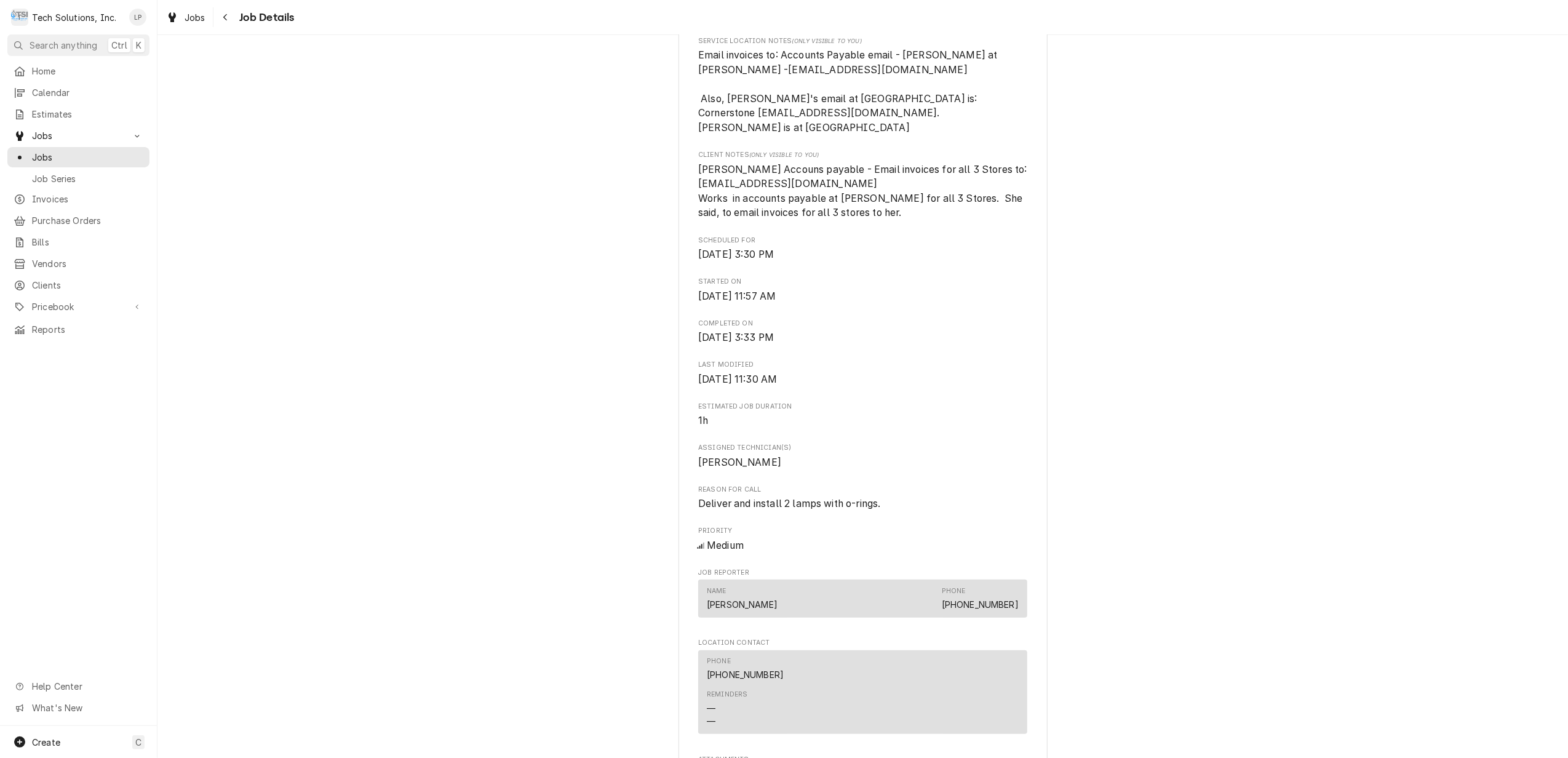
scroll to position [1009, 0]
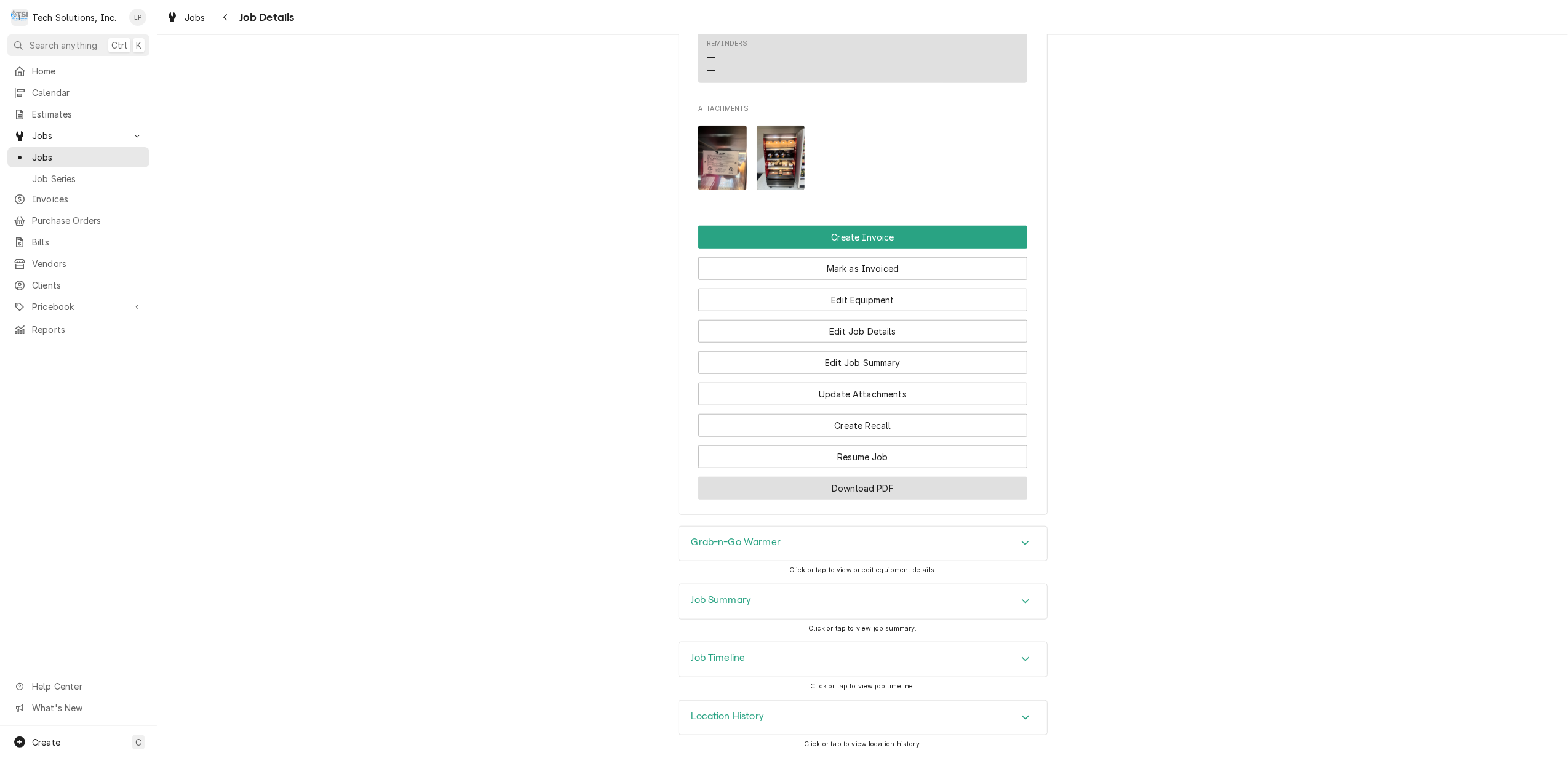
click at [879, 487] on button "Download PDF" at bounding box center [862, 488] width 329 height 23
click at [1021, 656] on icon "Accordion Header" at bounding box center [1026, 659] width 9 height 10
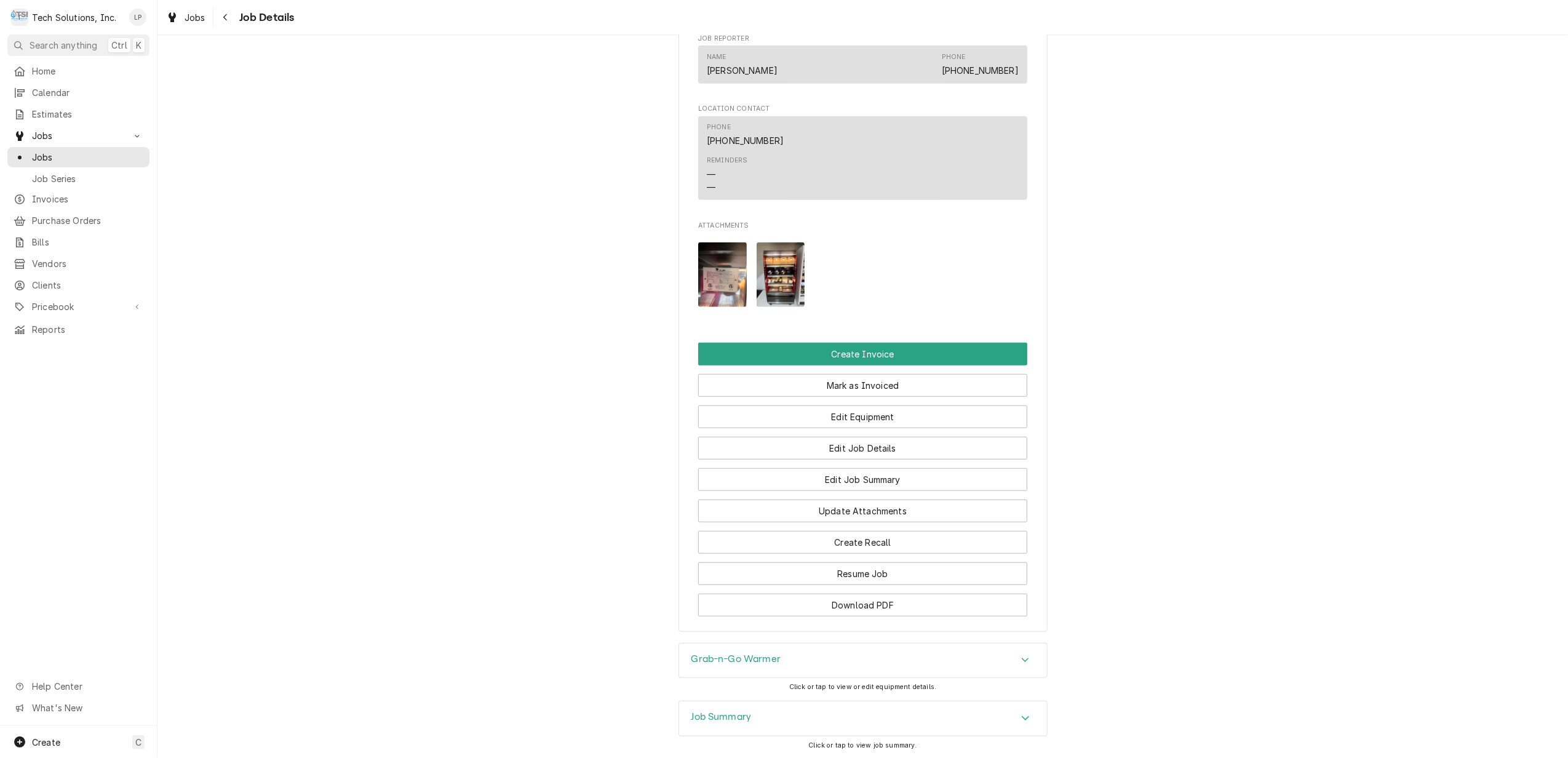
scroll to position [802, 0]
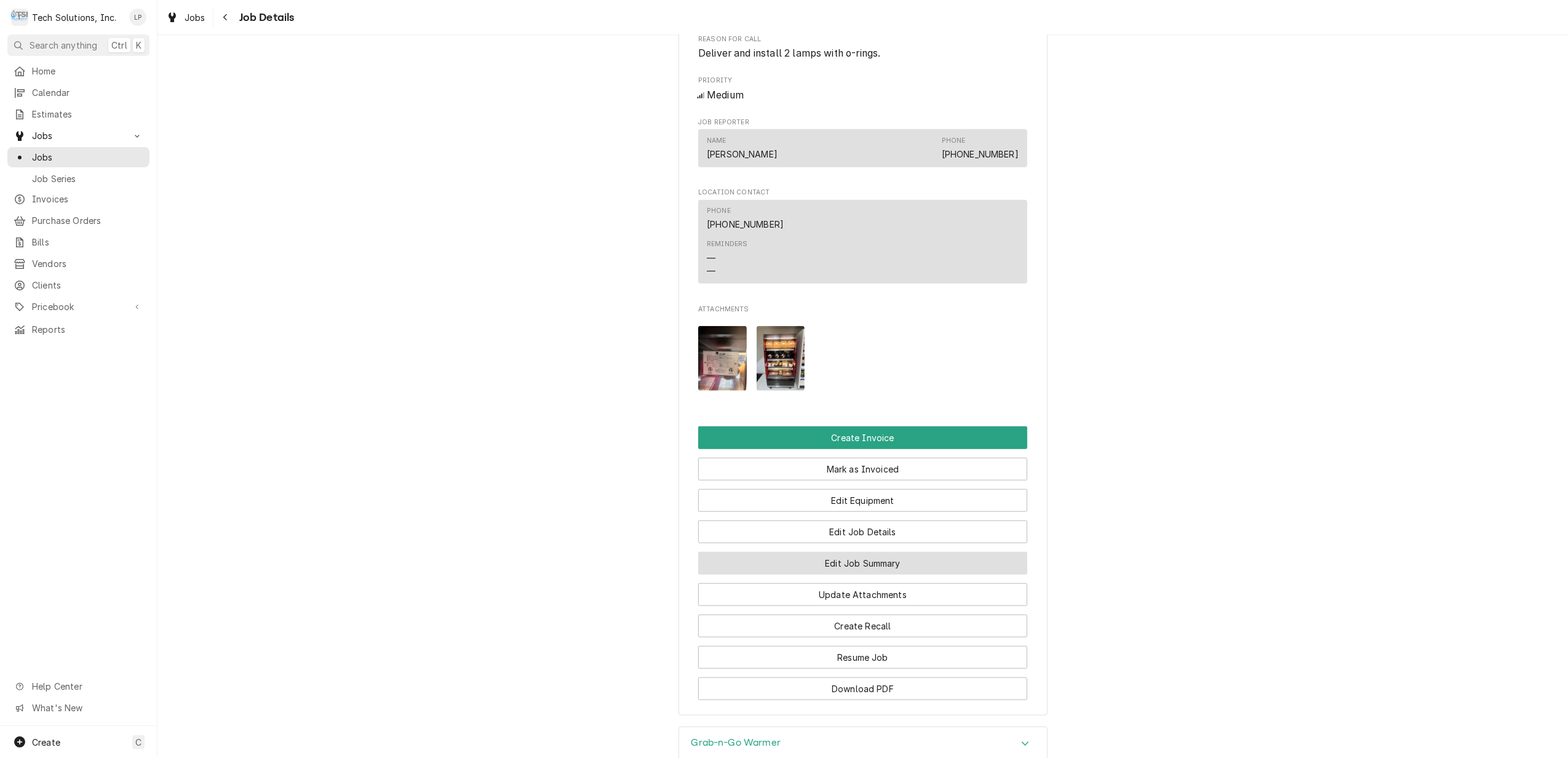
click at [869, 566] on button "Edit Job Summary" at bounding box center [862, 563] width 329 height 23
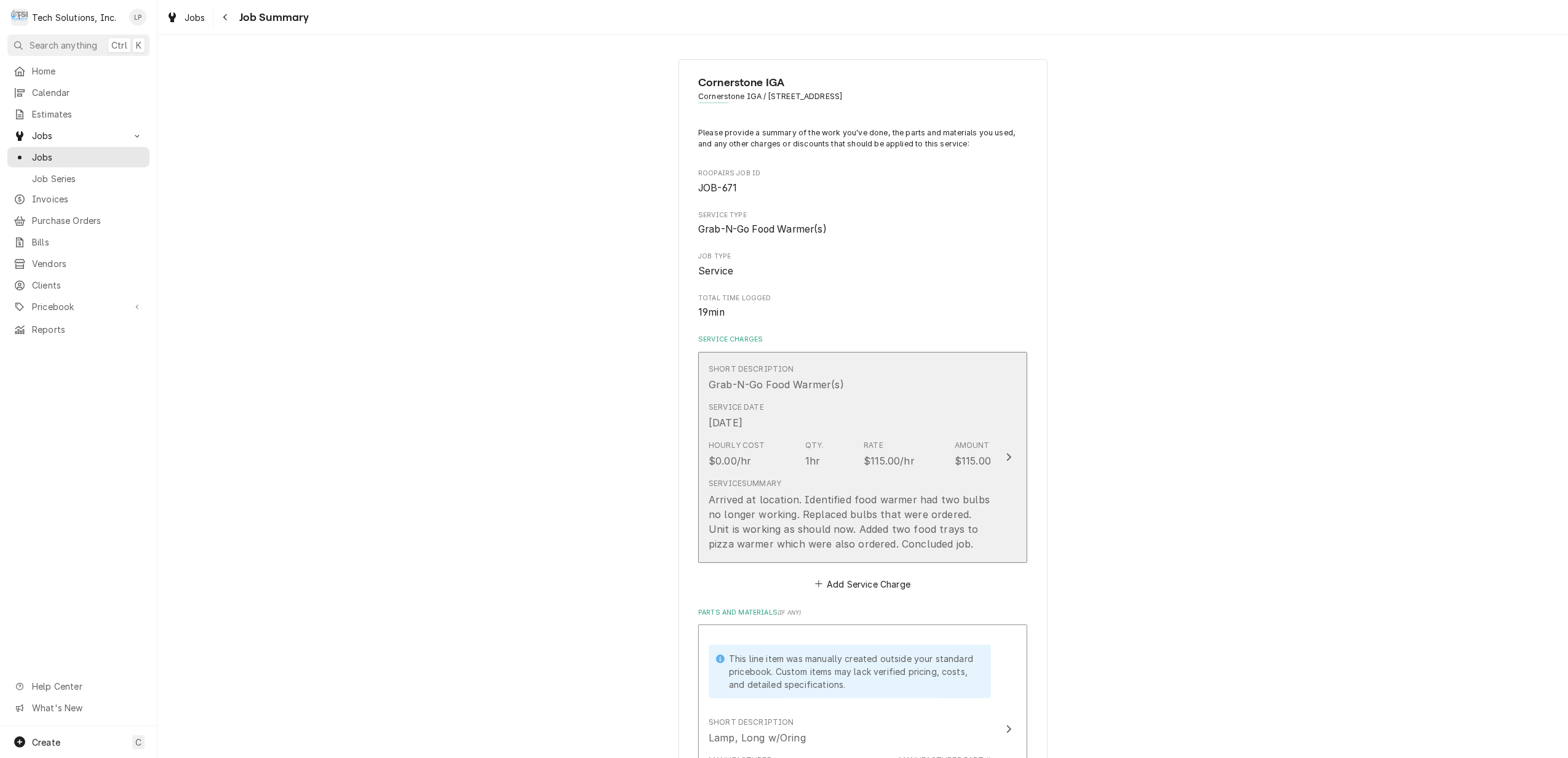
click at [1007, 458] on icon "Update Line Item" at bounding box center [1009, 457] width 5 height 8
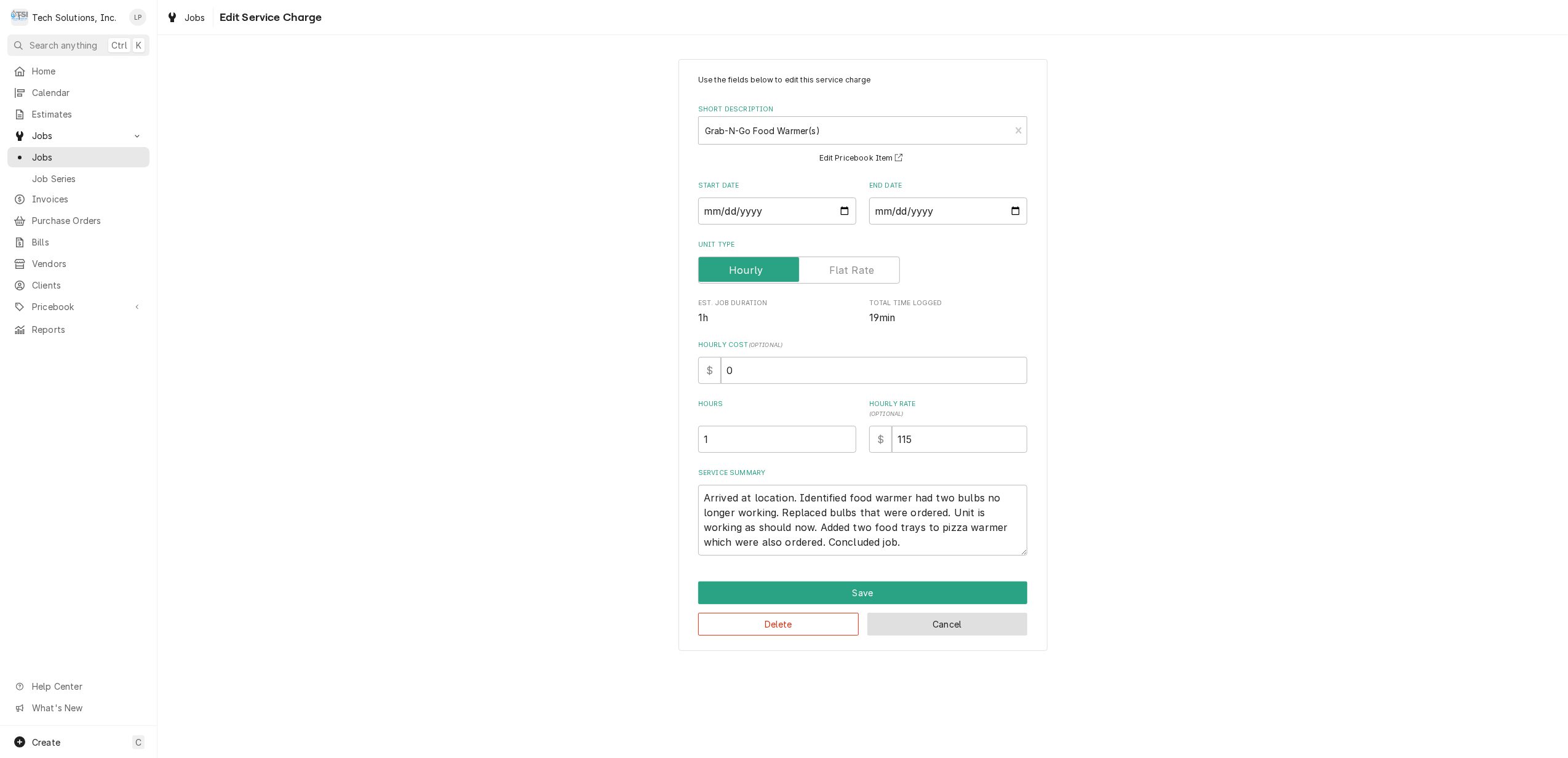
click at [956, 623] on button "Cancel" at bounding box center [947, 624] width 160 height 23
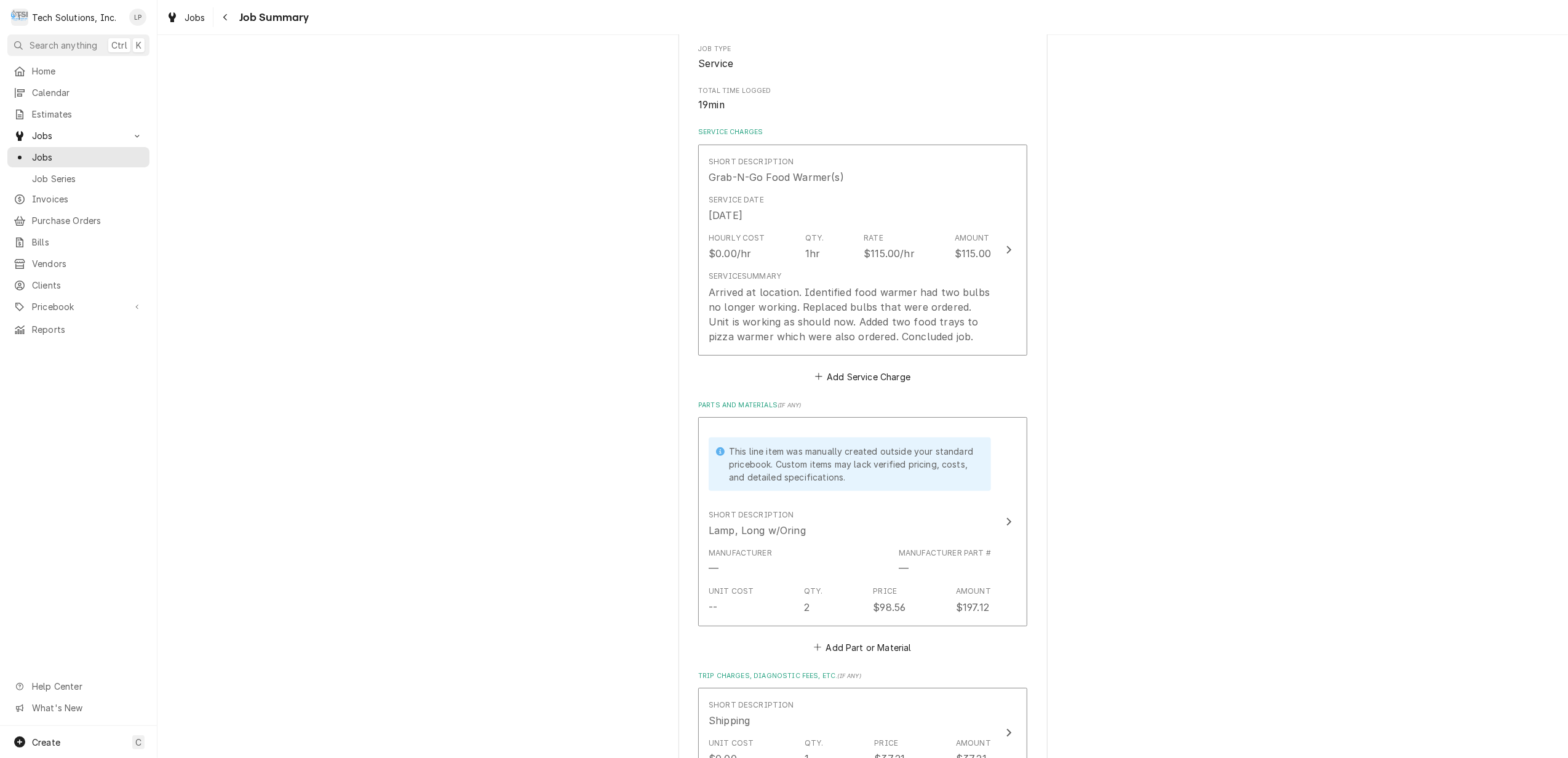
scroll to position [207, 0]
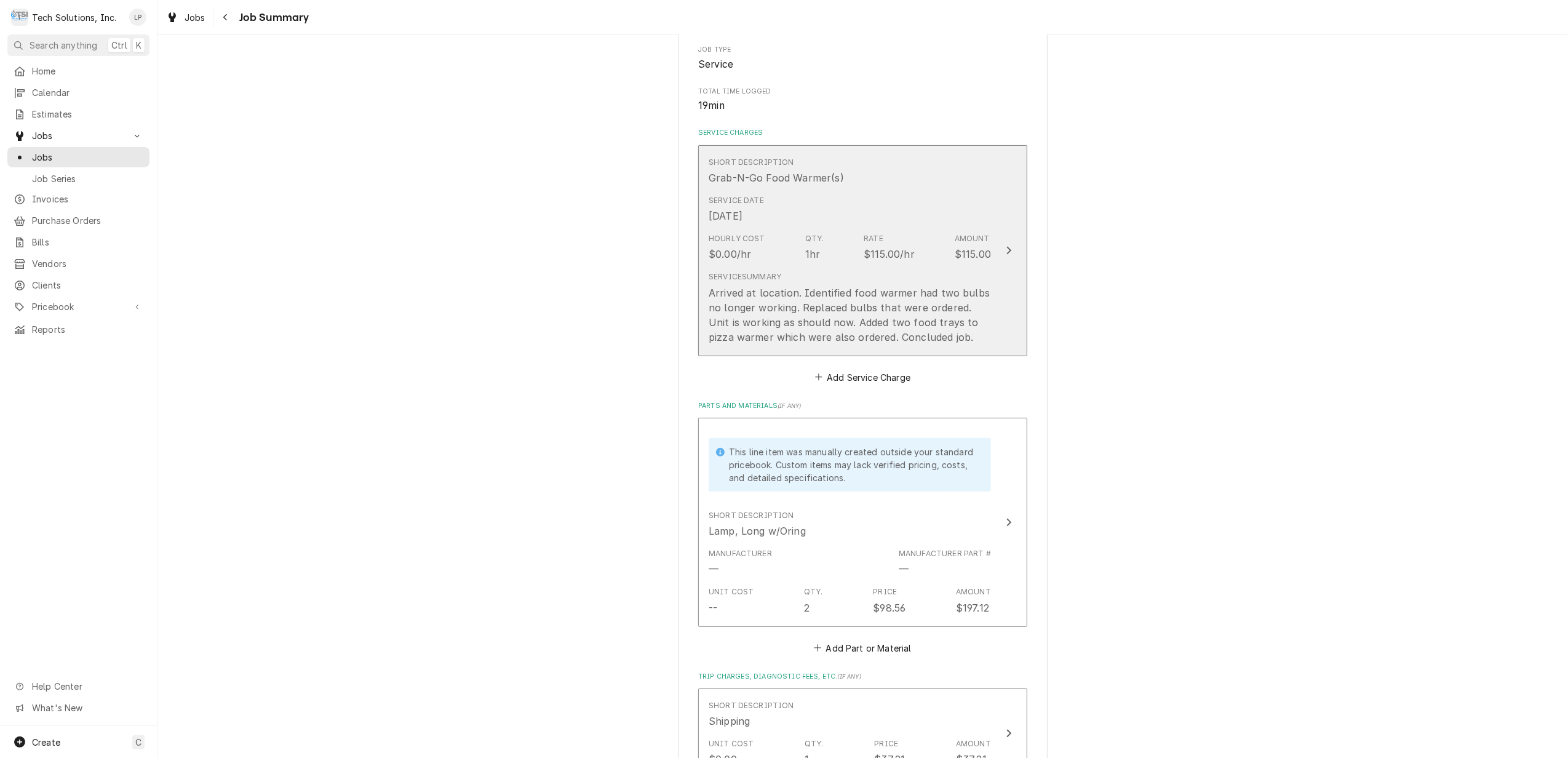
click at [1006, 247] on icon "Update Line Item" at bounding box center [1009, 250] width 6 height 10
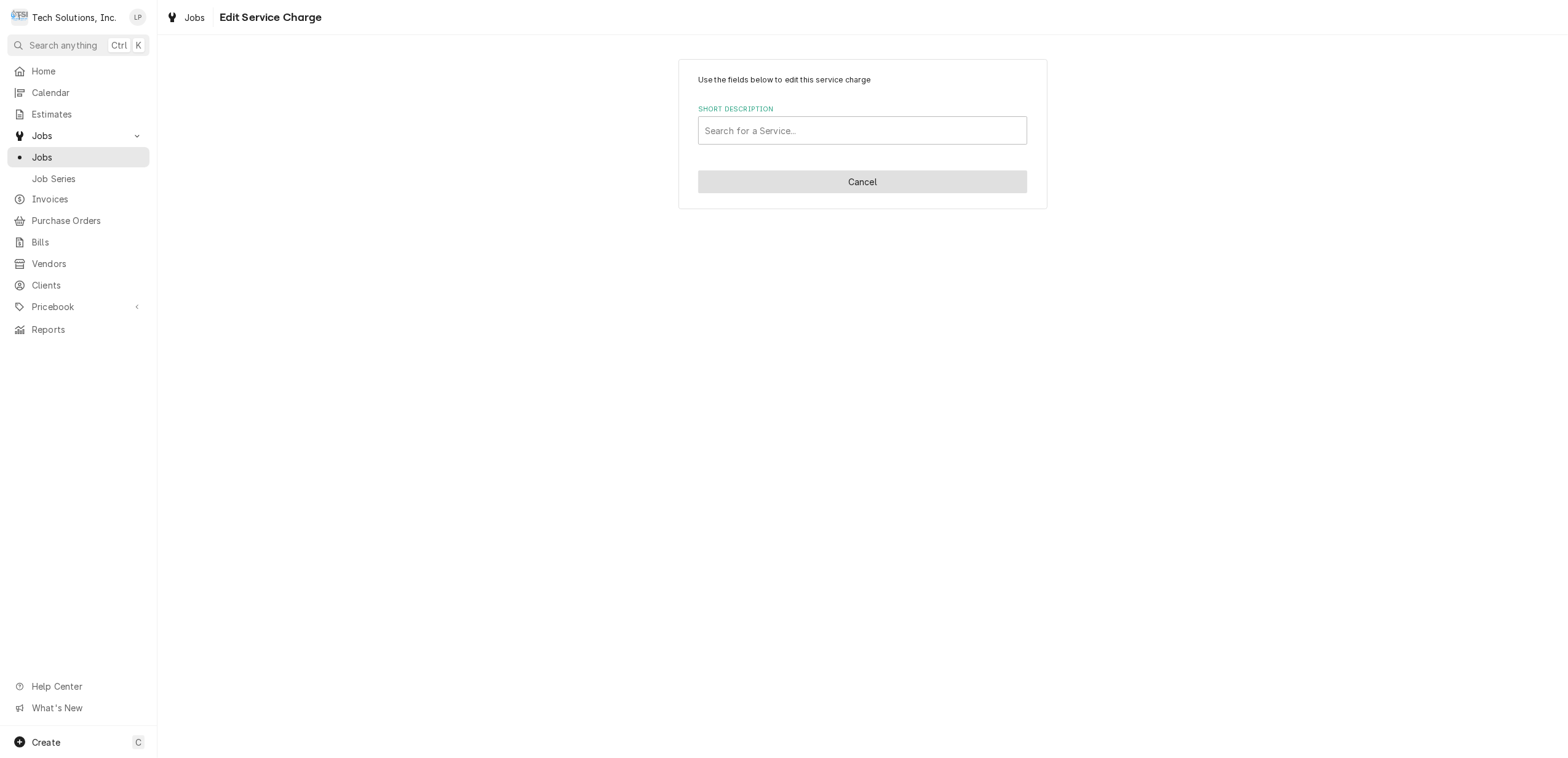
click at [965, 187] on button "Cancel" at bounding box center [862, 182] width 329 height 23
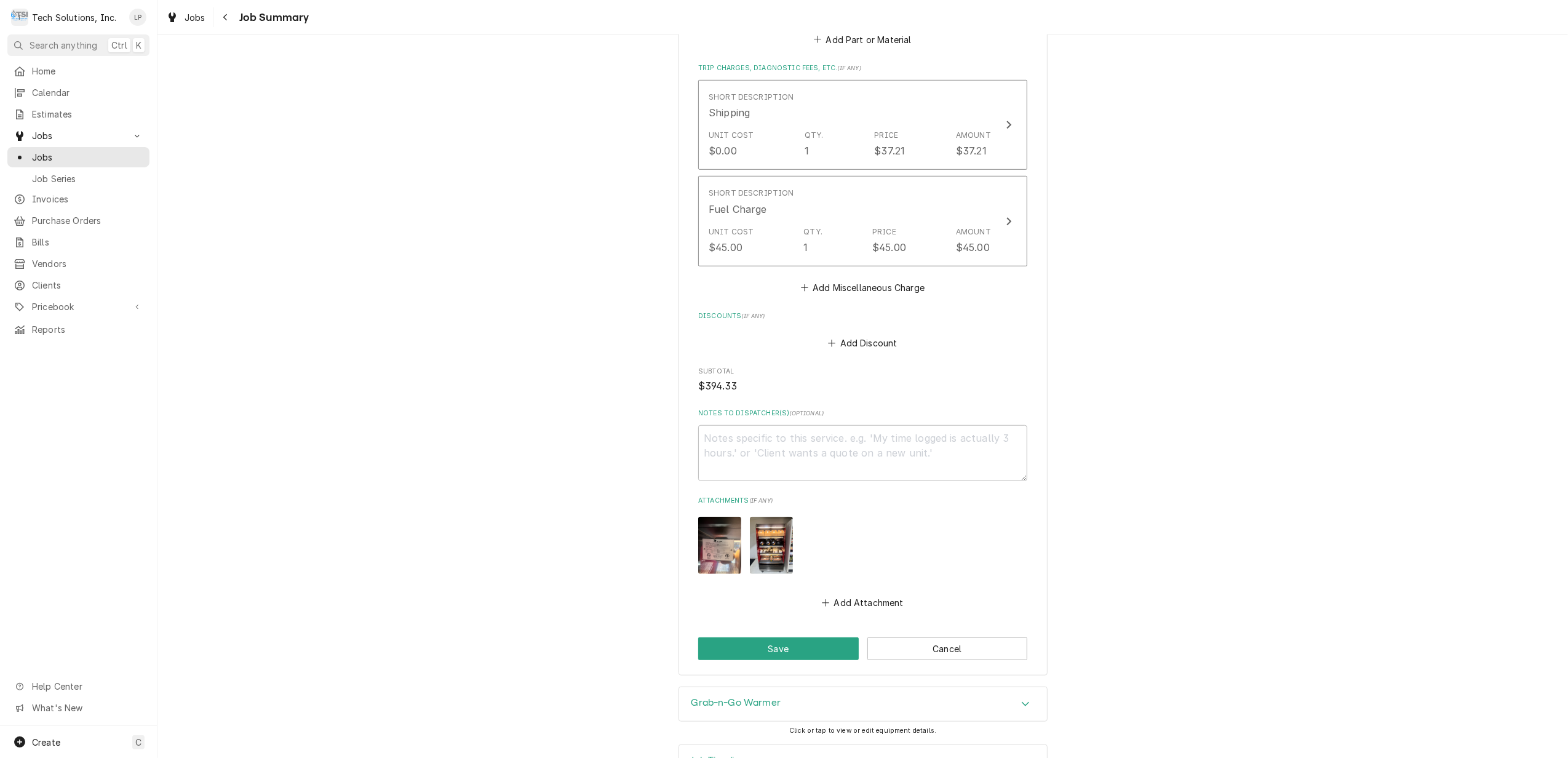
scroll to position [863, 0]
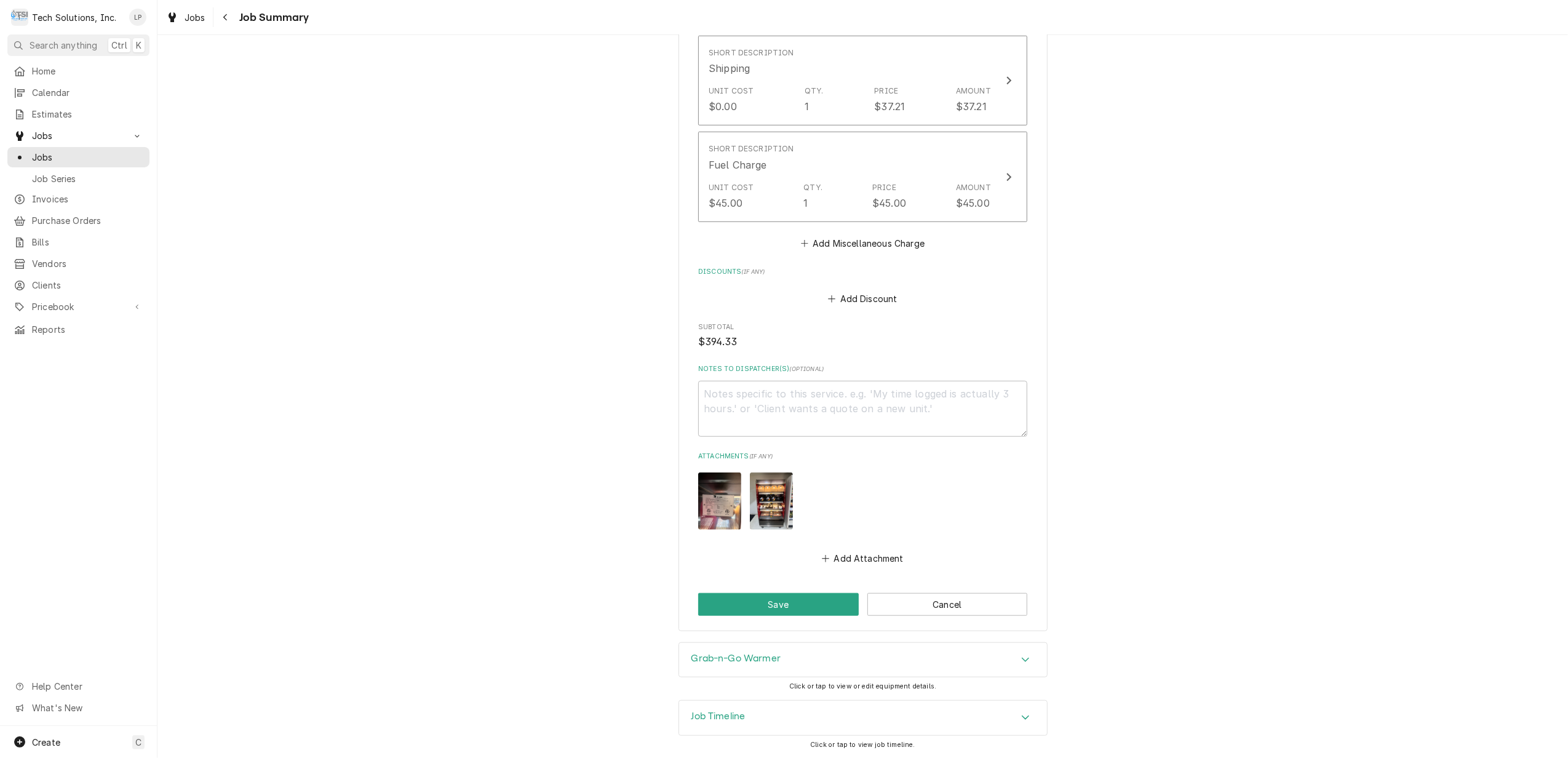
click at [1021, 721] on icon "Accordion Header" at bounding box center [1026, 717] width 9 height 10
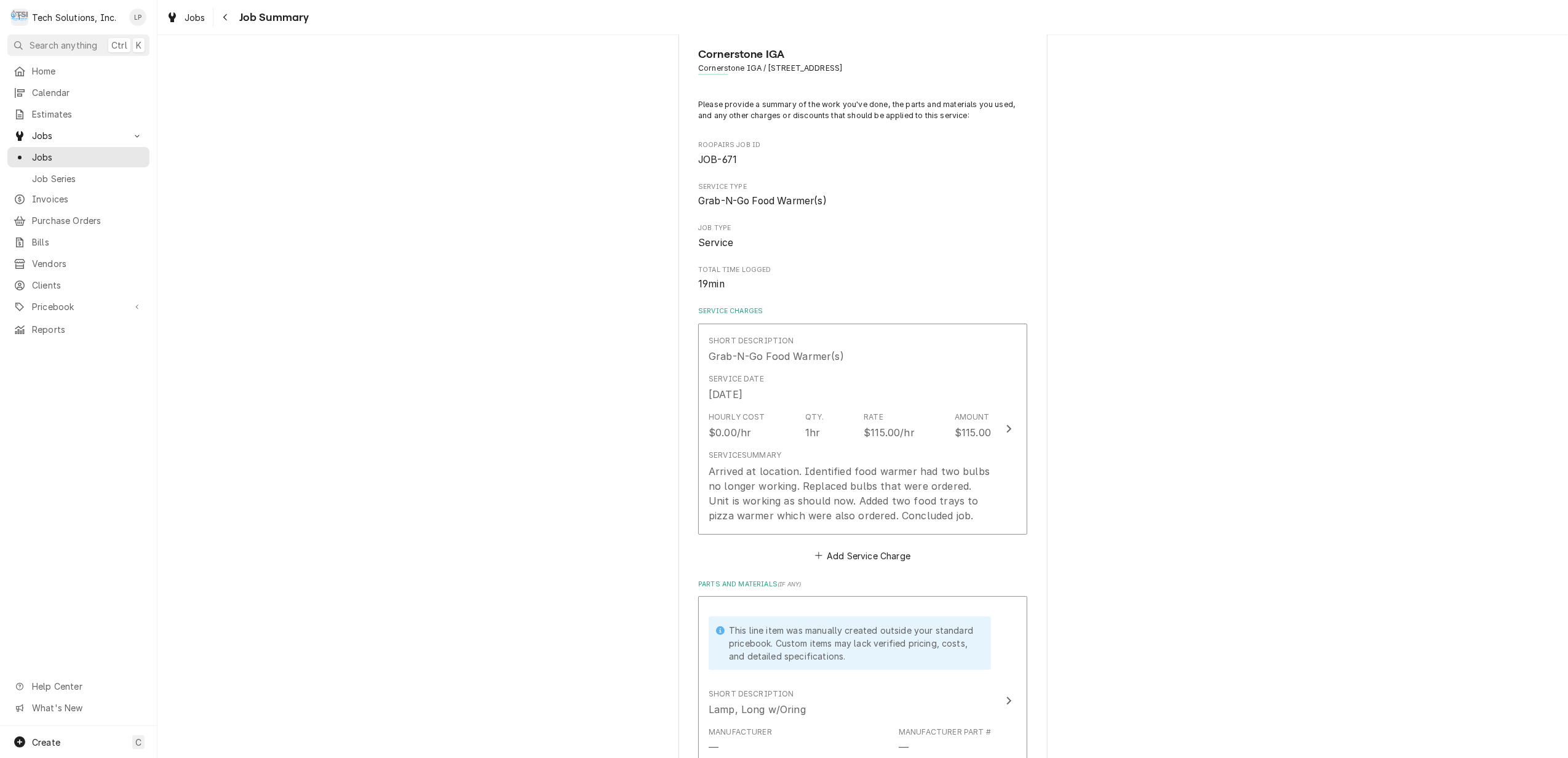
scroll to position [0, 0]
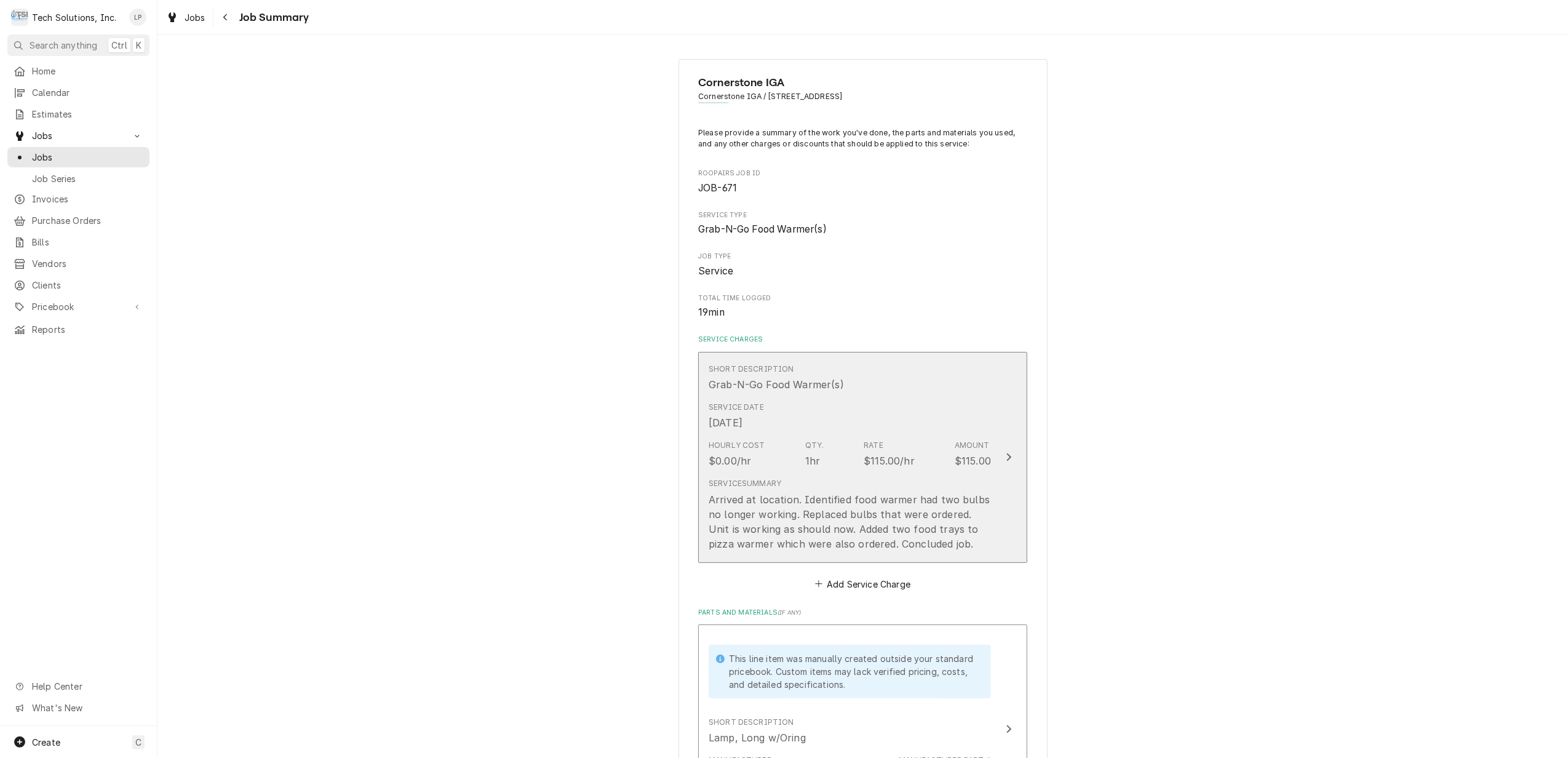
click at [1006, 460] on icon "Update Line Item" at bounding box center [1009, 457] width 6 height 10
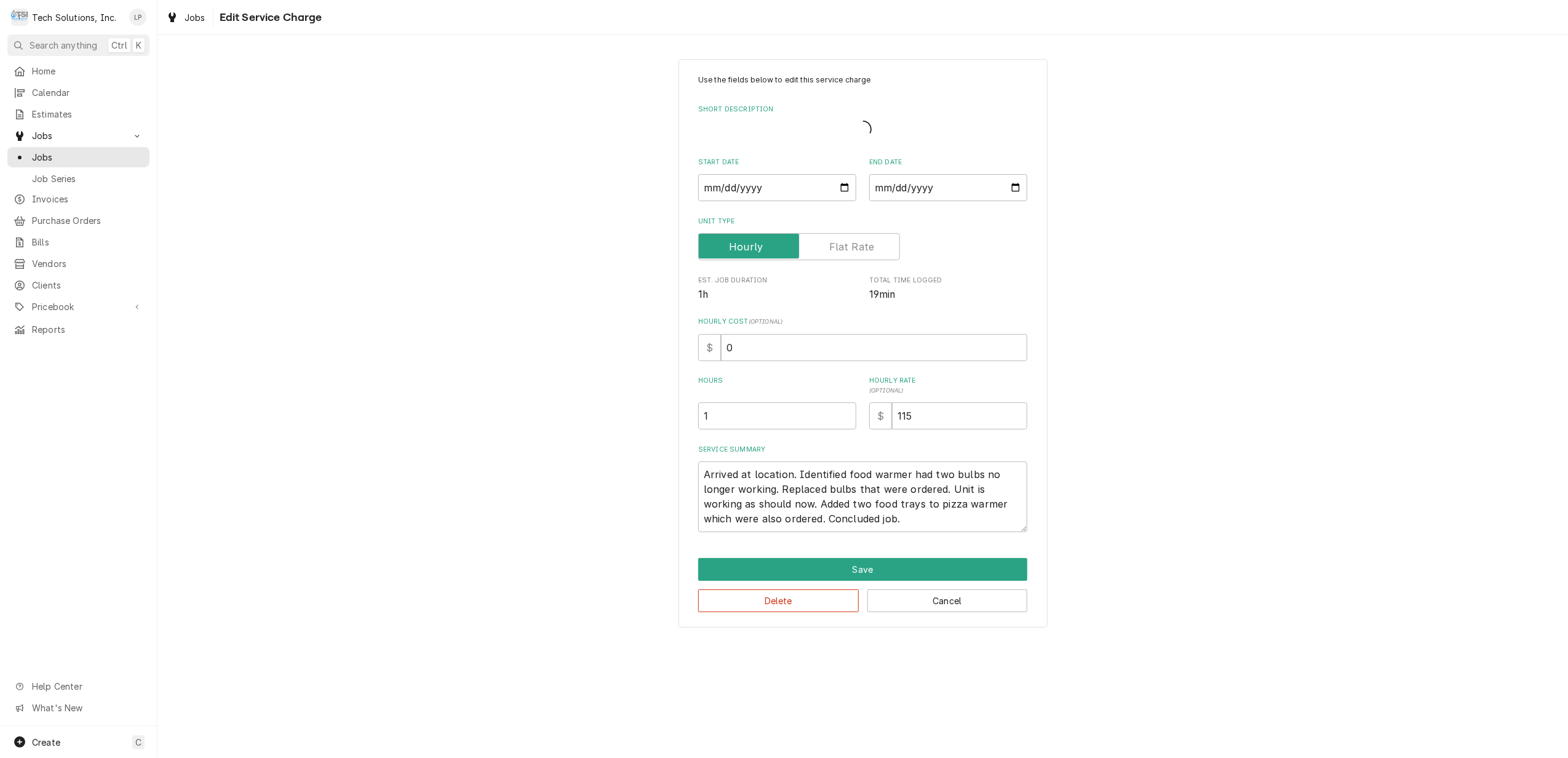
type textarea "x"
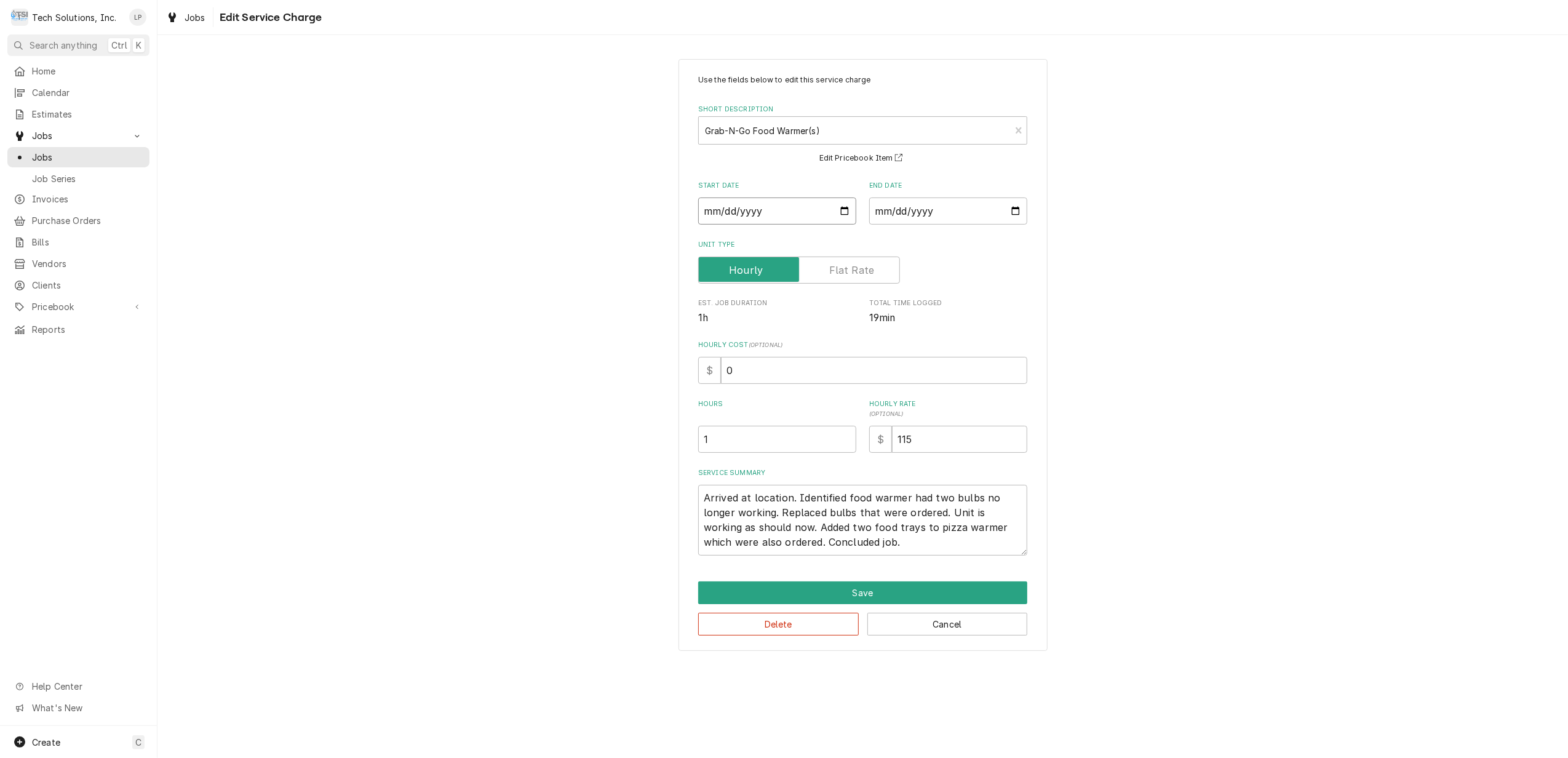
click at [847, 208] on input "2025-09-11" at bounding box center [777, 211] width 158 height 27
type input "2025-09-17"
type textarea "x"
click at [1016, 269] on div "Unit Type" at bounding box center [862, 269] width 329 height 27
click at [1018, 214] on input "2025-09-11" at bounding box center [948, 211] width 158 height 27
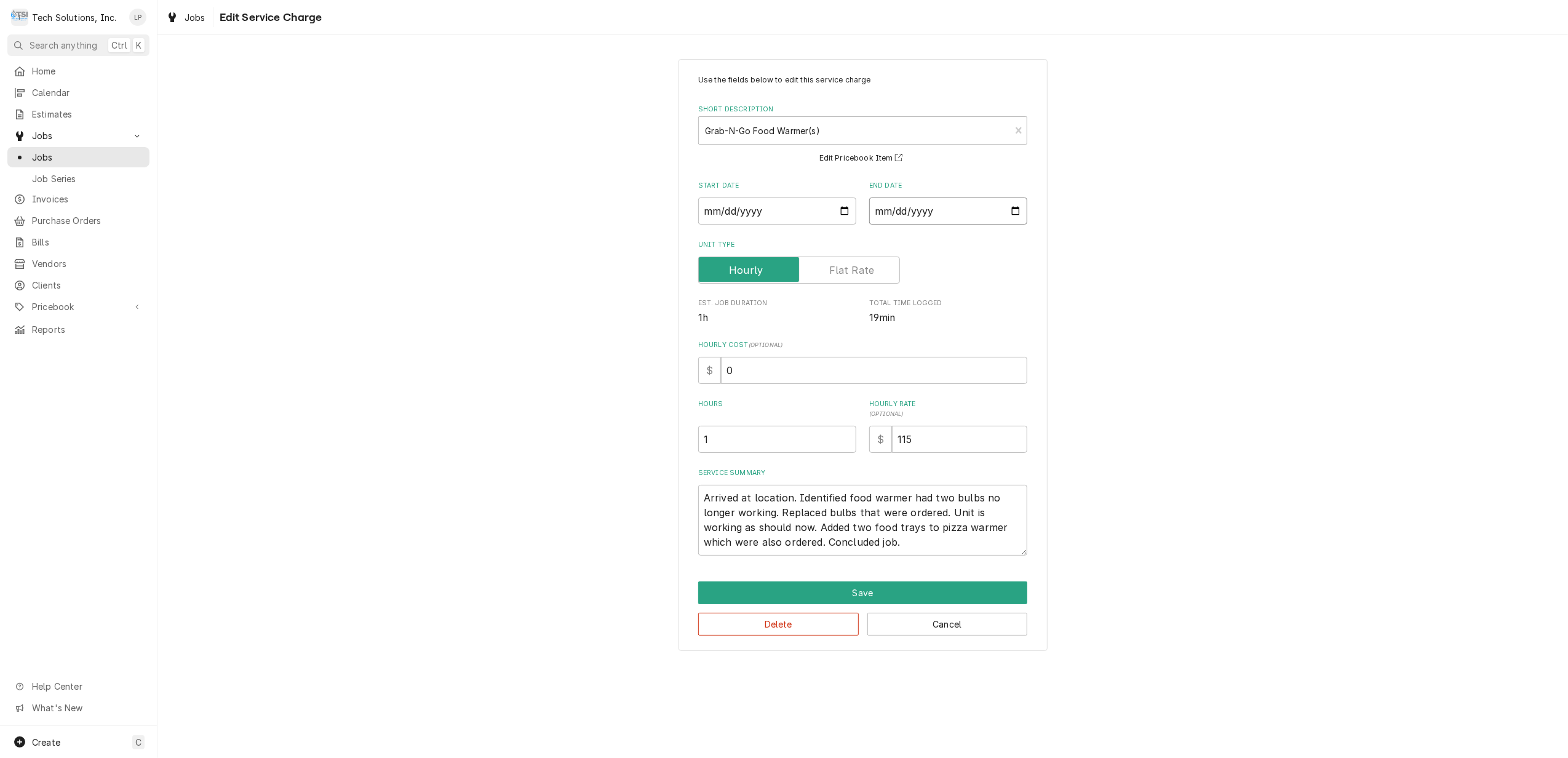
type input "2025-09-17"
click at [869, 498] on textarea "Arrived at location. Identified food warmer had two bulbs no longer working. Re…" at bounding box center [862, 520] width 329 height 70
type textarea "x"
type textarea "Arrived at location. Identified foodwarmer had two bulbs no longer working. Rep…"
type textarea "x"
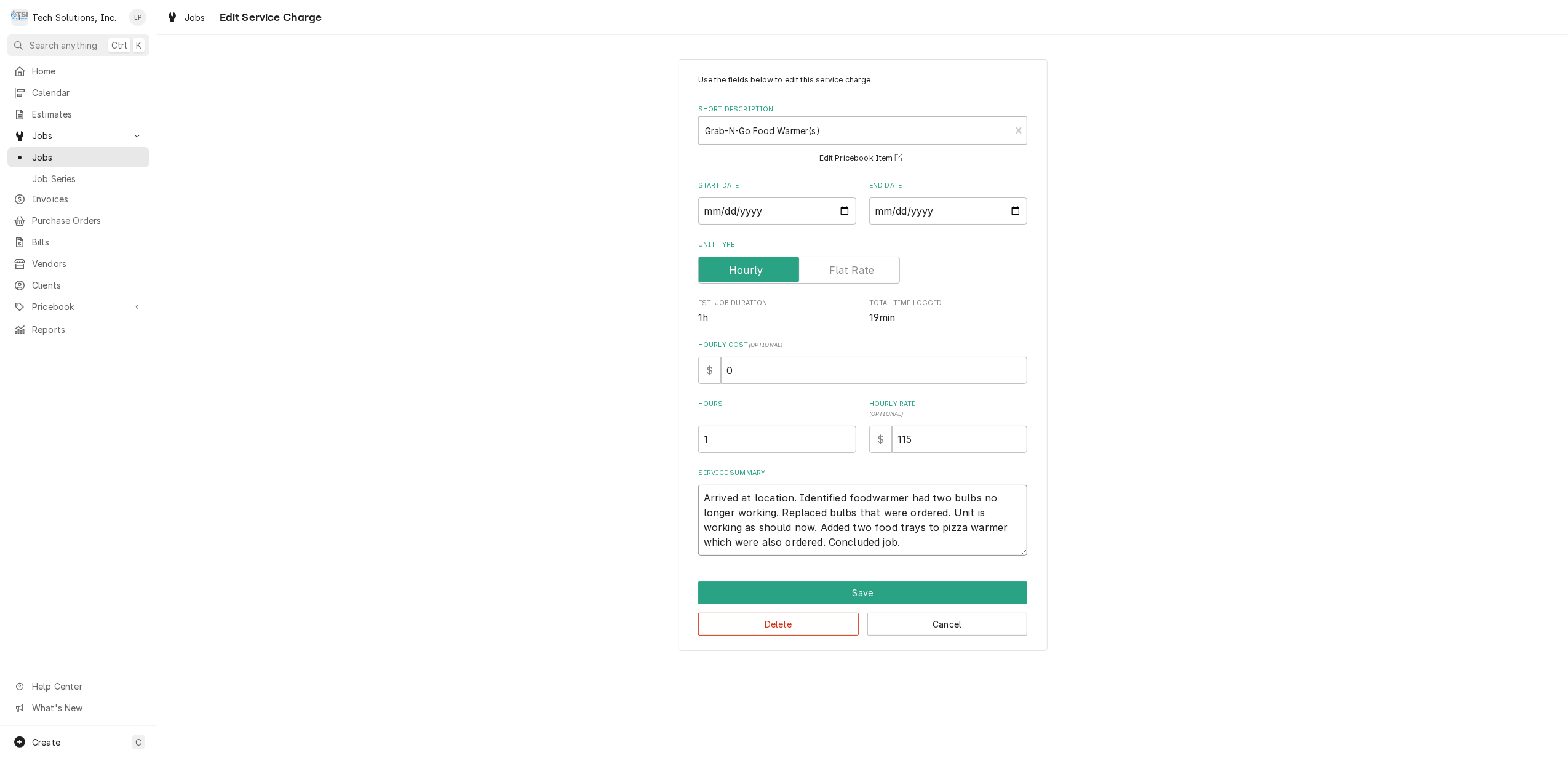
type textarea "Arrived at location. Identified foowarmer had two bulbs no longer working. Repl…"
type textarea "x"
type textarea "Arrived at location. Identified fowarmer had two bulbs no longer working. Repla…"
type textarea "x"
type textarea "Arrived at location. Identified fwarmer had two bulbs no longer working. Replac…"
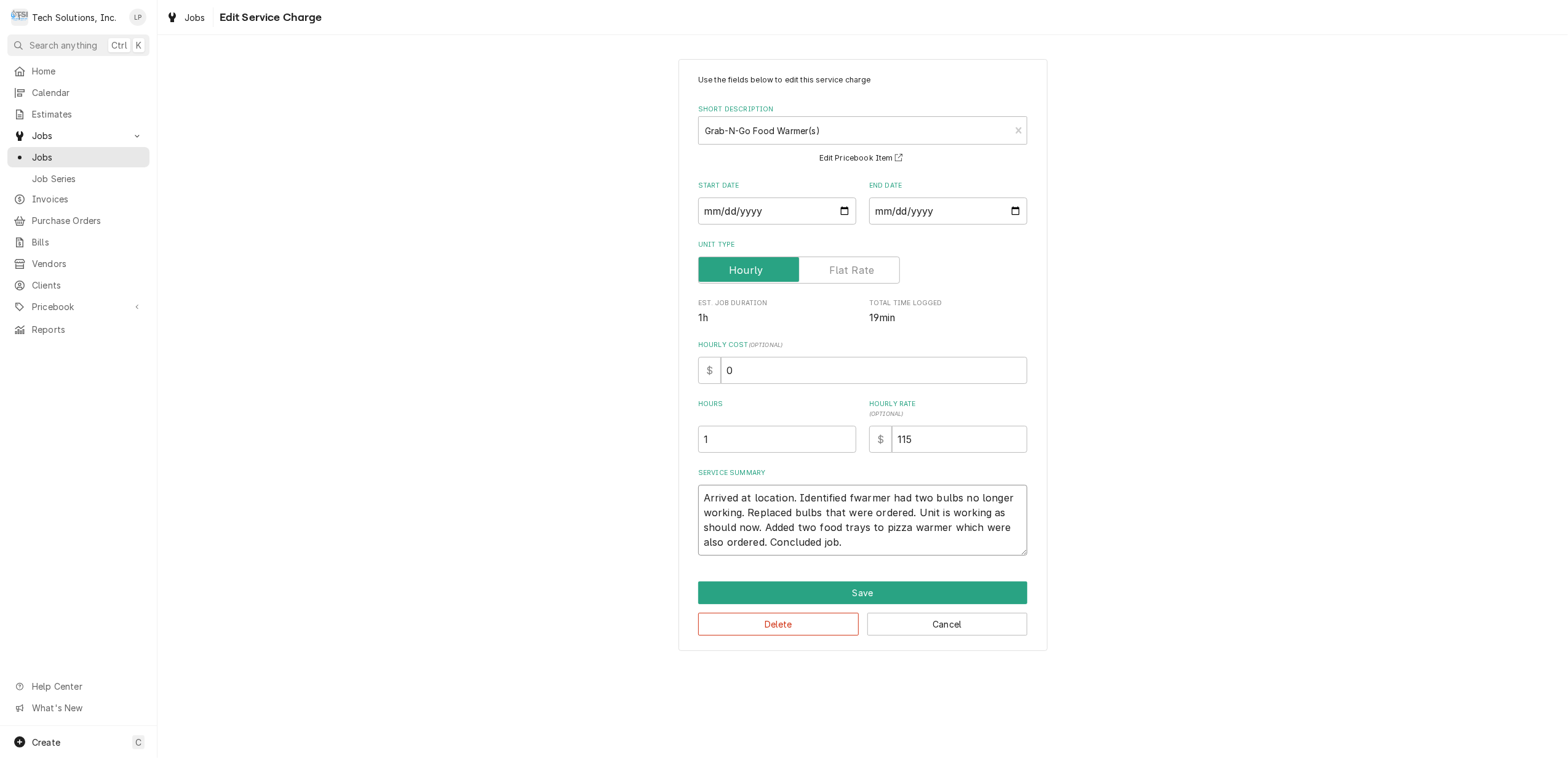
type textarea "x"
type textarea "Arrived at location. Identified warmer had two bulbs no longer working. Replace…"
type textarea "x"
type textarea "Arrived at location. Identified Gwarmer had two bulbs no longer working. Replac…"
type textarea "x"
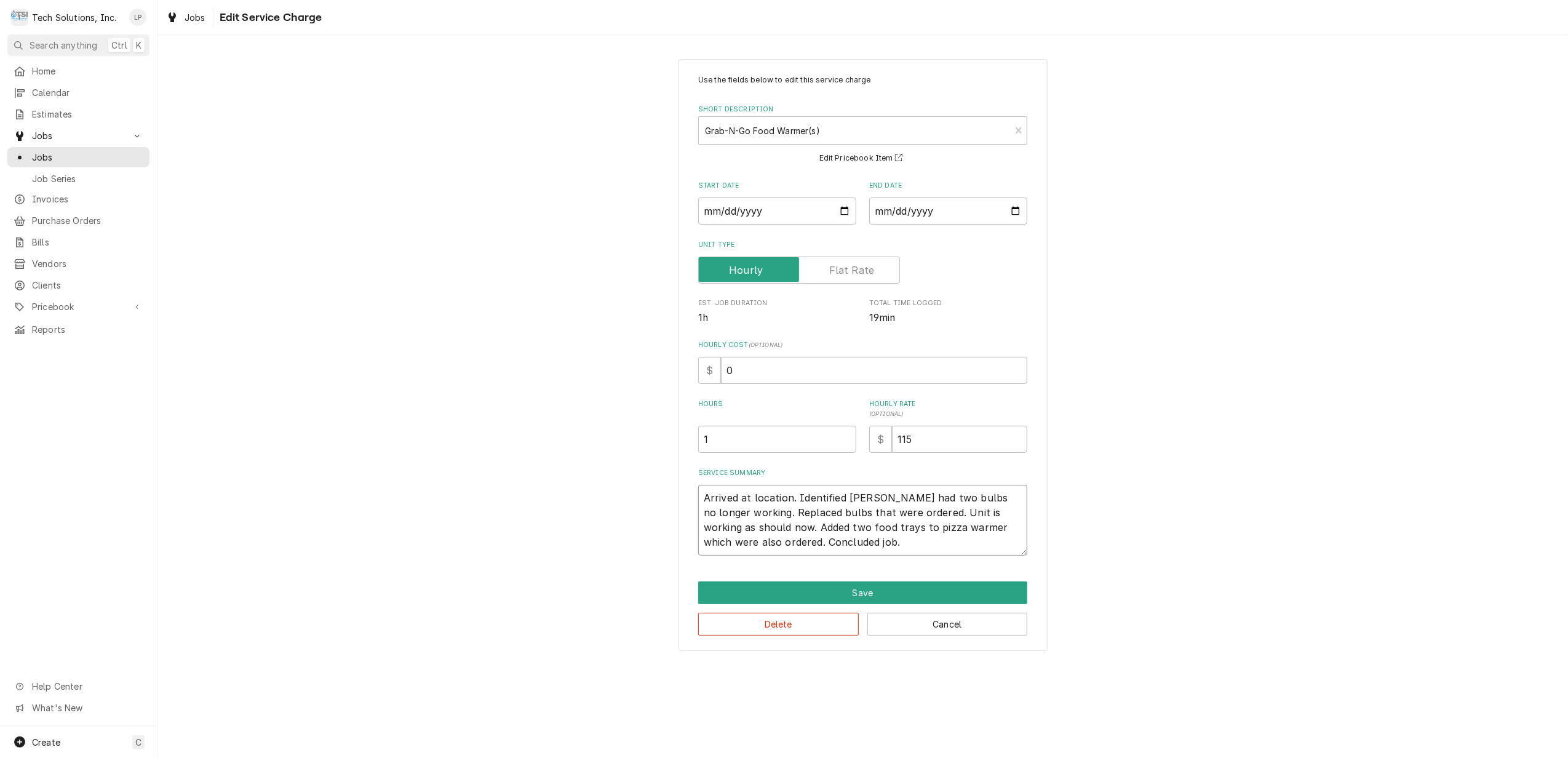
type textarea "Arrived at location. Identified Grawarmer had two bulbs no longer working. Repl…"
type textarea "x"
type textarea "Arrived at location. Identified Grabwarmer had two bulbs no longer working. Rep…"
type textarea "x"
type textarea "Arrived at location. Identified Grab warmer had two bulbs no longer working. Re…"
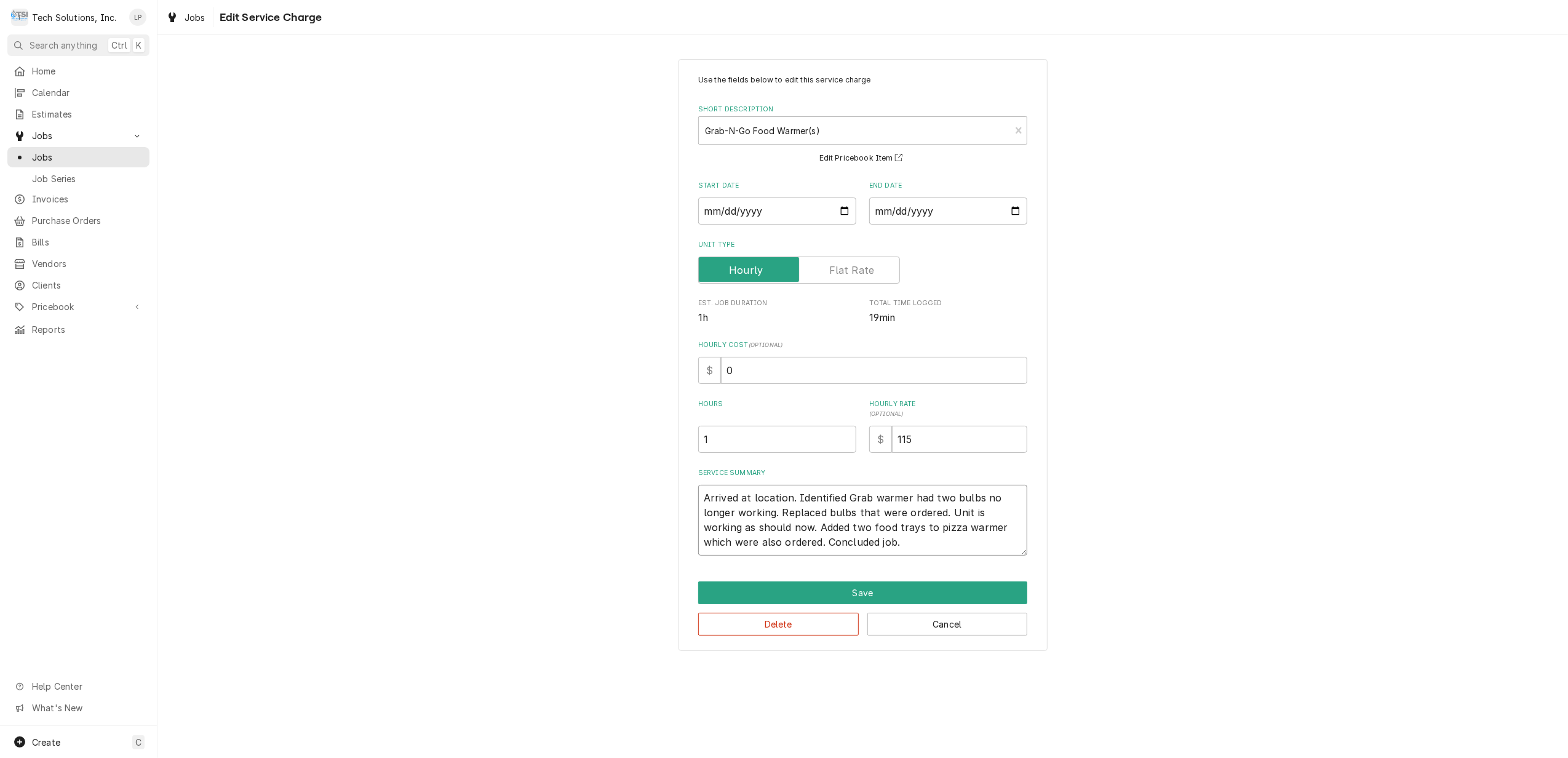
type textarea "x"
type textarea "Arrived at location. Identified Grabwarmer had two bulbs no longer working. Rep…"
type textarea "x"
type textarea "Arrived at location. Identified Grab-warmer had two bulbs no longer working. Re…"
type textarea "x"
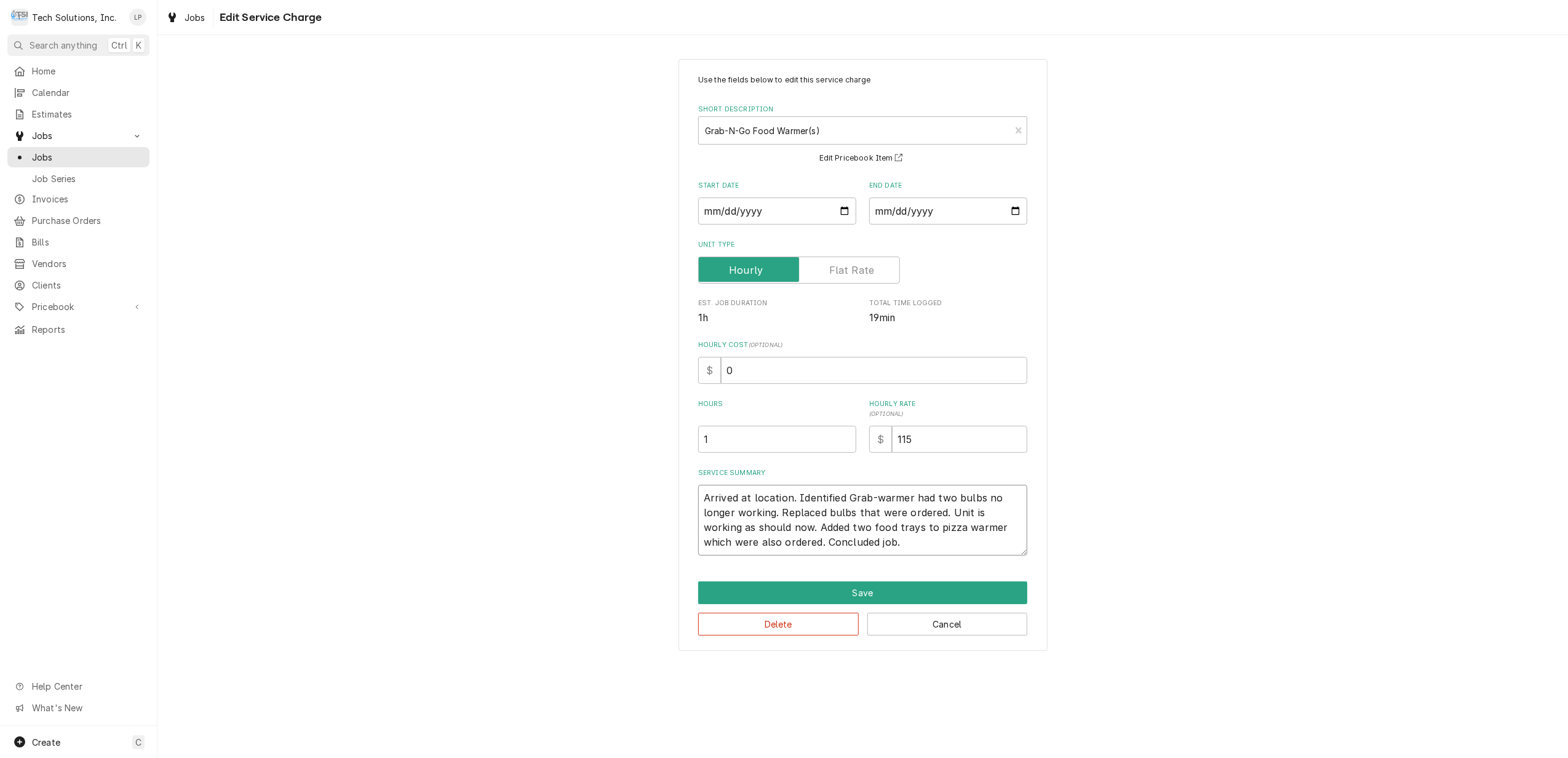
type textarea "Arrived at location. Identified Grab-nwarmer had two bulbs no longer working. R…"
type textarea "x"
type textarea "Arrived at location. Identified Grab-n-warmer had two bulbs no longer working. …"
type textarea "x"
type textarea "Arrived at location. Identified Grab-n- warmer had two bulbs no longer working.…"
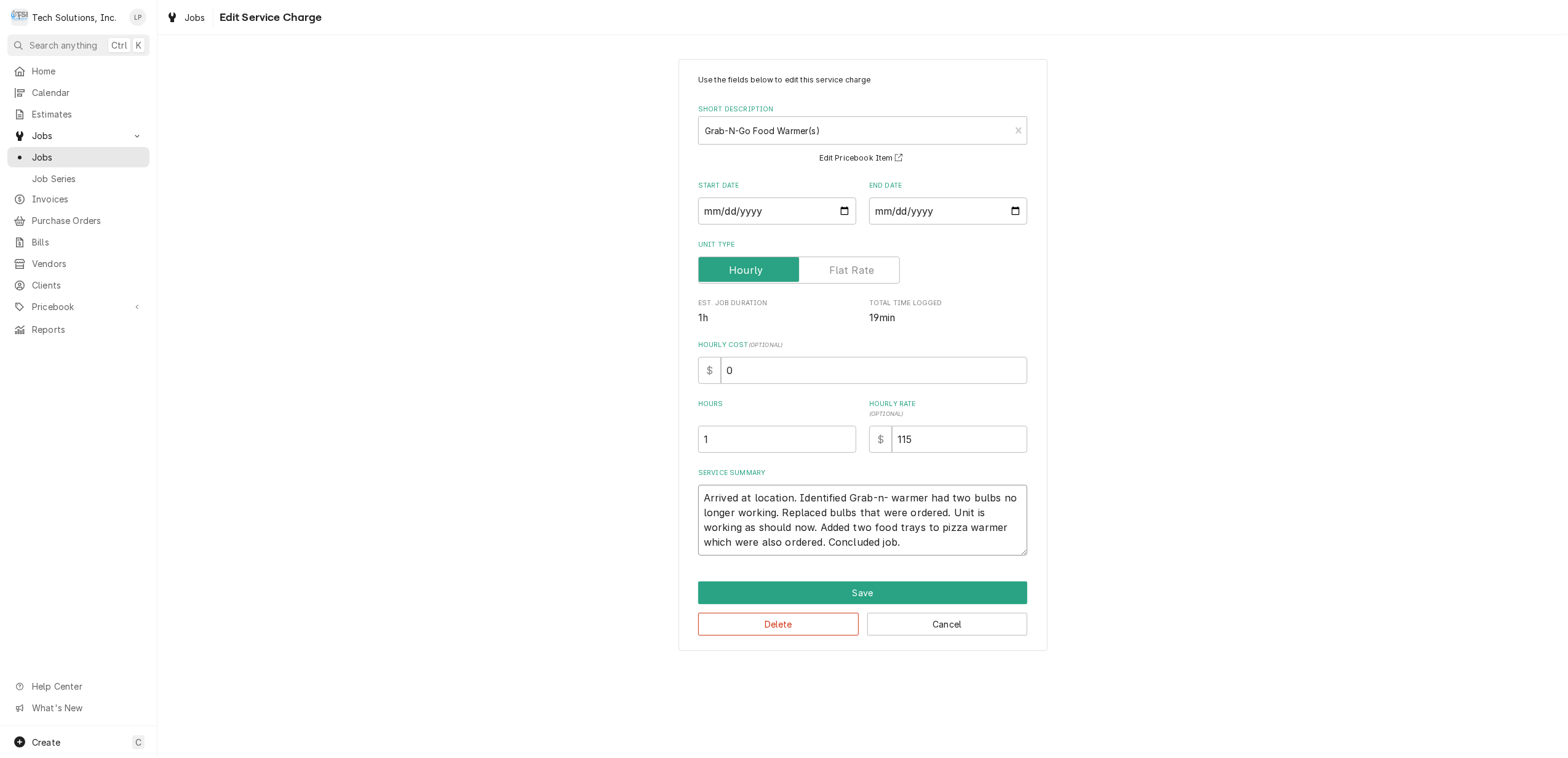
type textarea "x"
type textarea "Arrived at location. Identified Grab-n-warmer had two bulbs no longer working. …"
type textarea "x"
type textarea "Arrived at location. Identified Grab-n-Gwarmer had two bulbs no longer working.…"
type textarea "x"
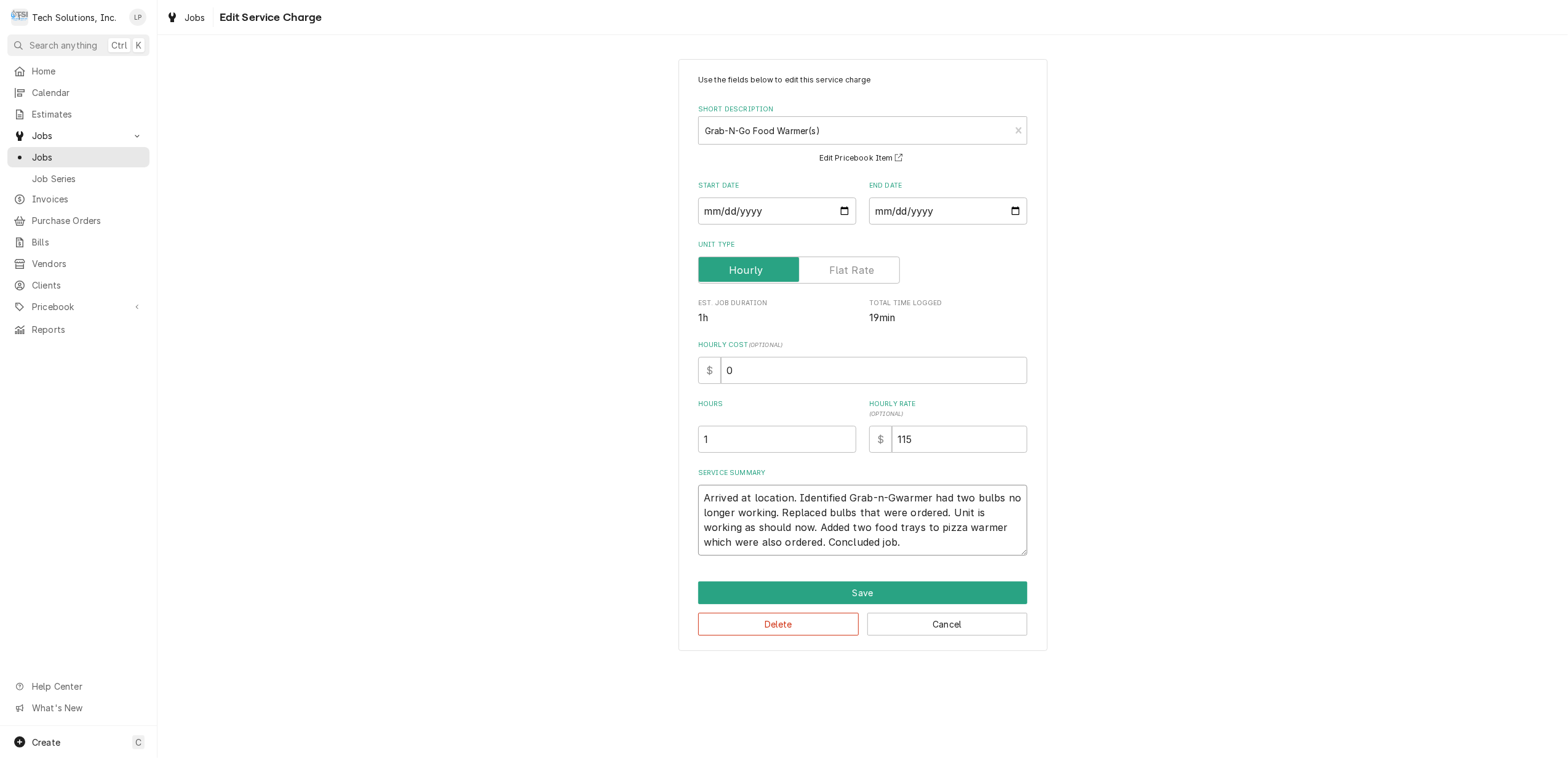
type textarea "Arrived at location. Identified Grab-n-Gowarmer had two bulbs no longer working…"
type textarea "x"
type textarea "Arrived at location. Identified Grab-n-Govwarmer had two bulbs no longer workin…"
type textarea "x"
type textarea "Arrived at location. Identified Grab-n-Gov warmer had two bulbs no longer worki…"
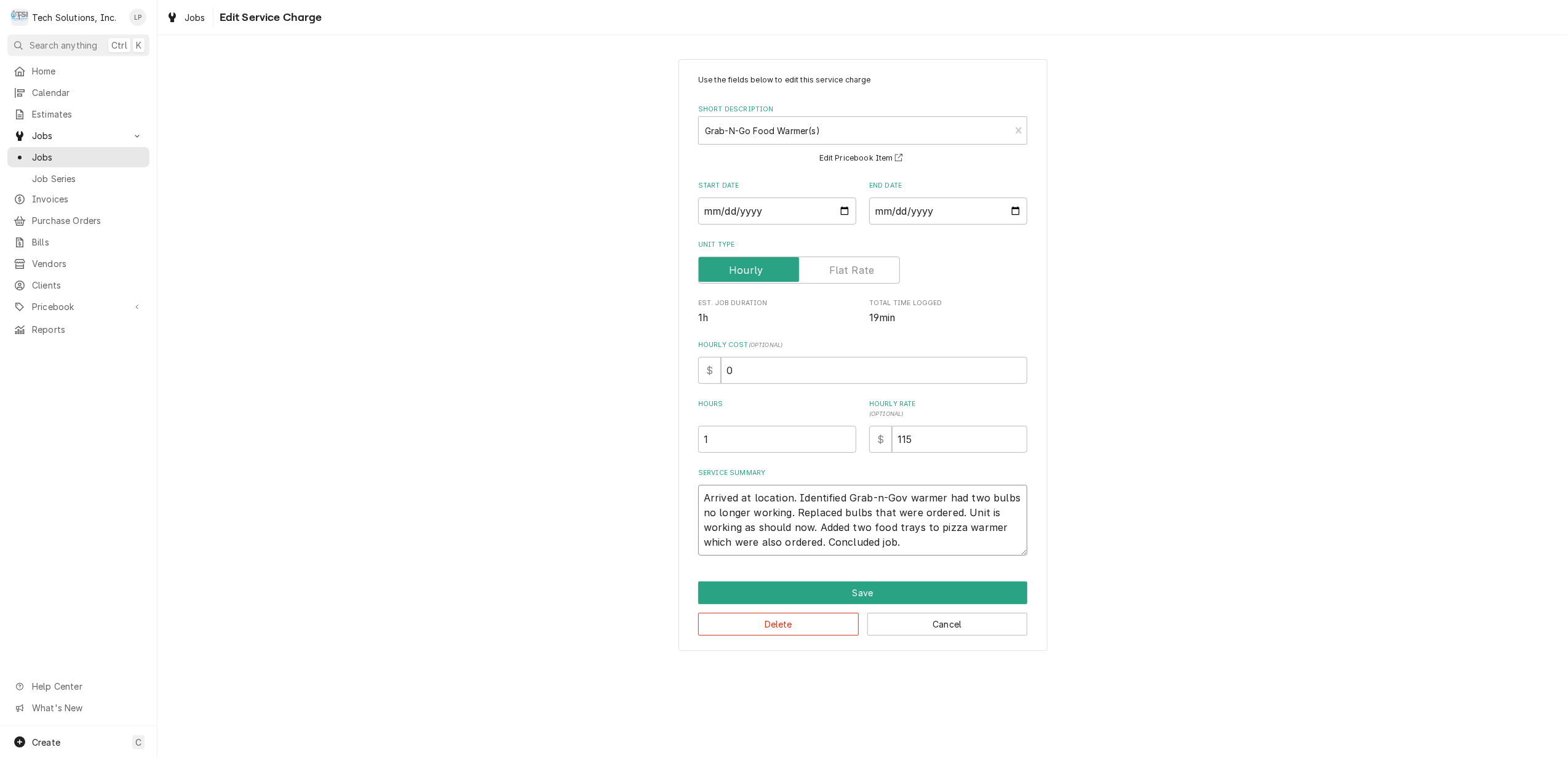
click at [902, 498] on textarea "Arrived at location. Identified Grab-n-Gov warmer had two bulbs no longer worki…" at bounding box center [862, 520] width 329 height 70
type textarea "x"
type textarea "Arrived at location. Identified Grab-n-Go warmer had two bulbs no longer workin…"
drag, startPoint x: 820, startPoint y: 529, endPoint x: 825, endPoint y: 547, distance: 18.7
click at [825, 547] on textarea "Arrived at location. Identified Grab-n-Go warmer had two bulbs no longer workin…" at bounding box center [862, 520] width 329 height 70
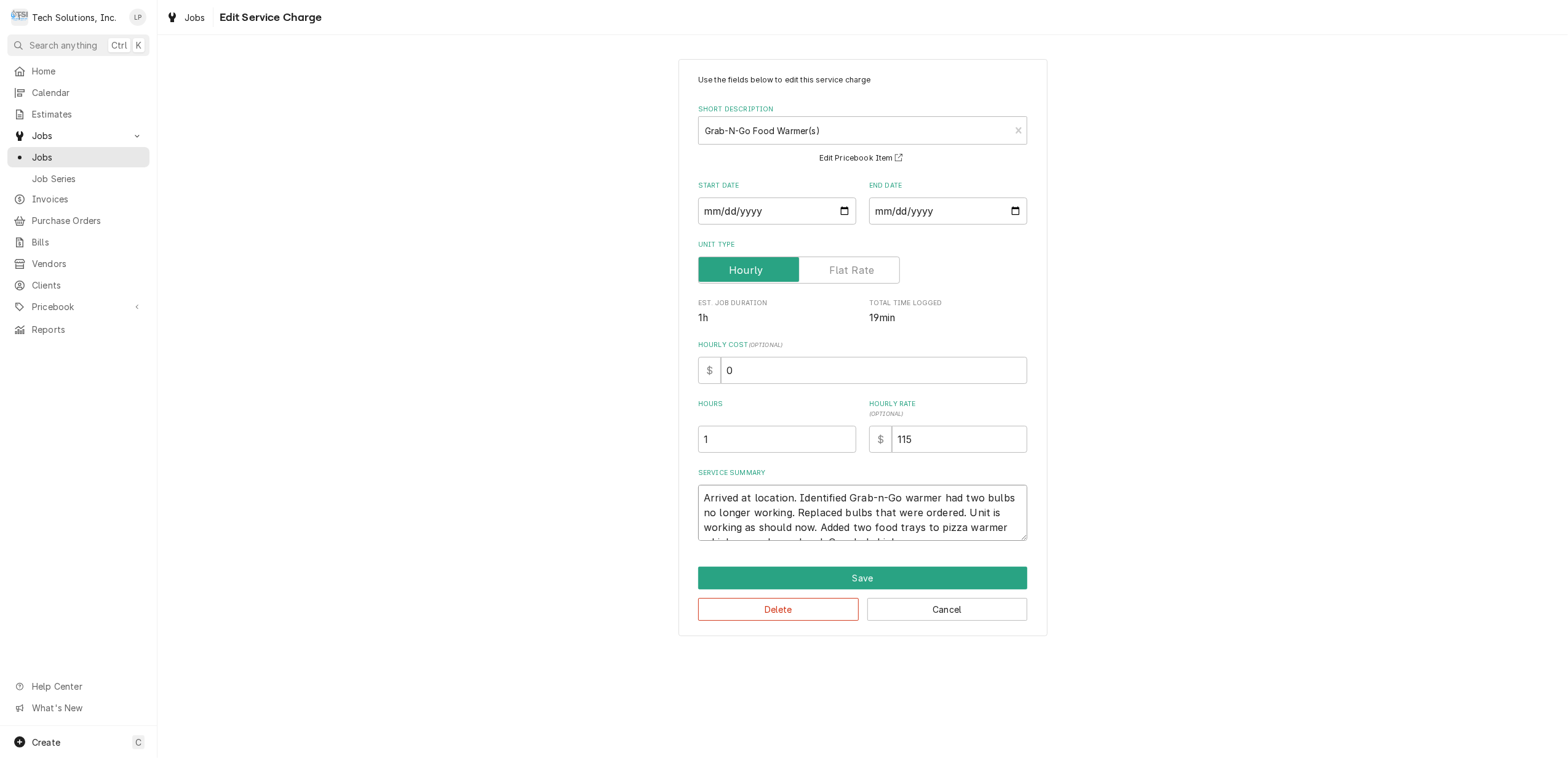
type textarea "x"
type textarea "Arrived at location. Identified Grab-n-Go warmer had two bulbs no longer workin…"
type textarea "x"
type input "0.5"
click at [845, 444] on input "0.5" at bounding box center [777, 439] width 158 height 27
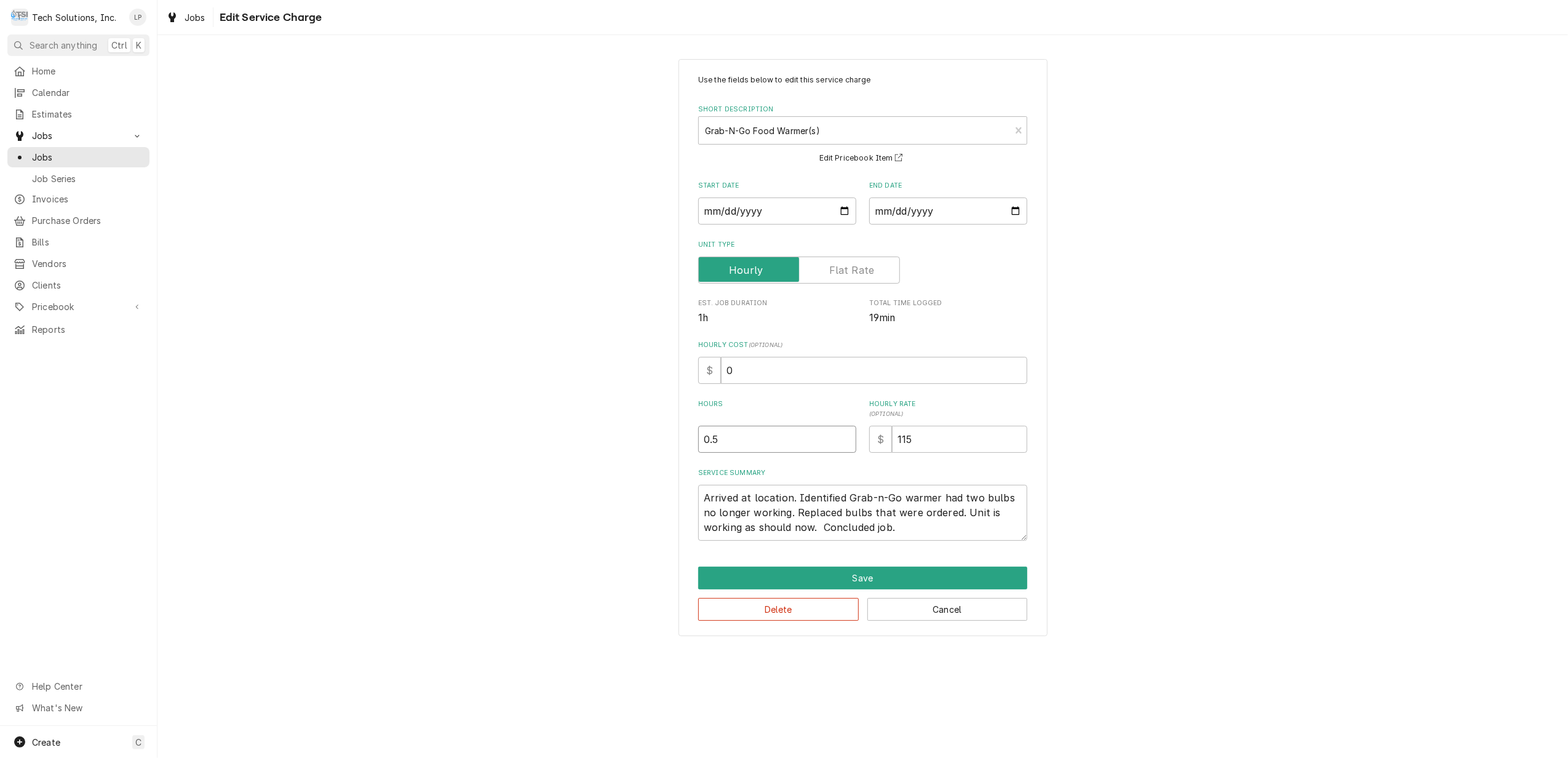
type textarea "x"
type input "0"
click at [845, 444] on input "0" at bounding box center [777, 439] width 158 height 27
type textarea "x"
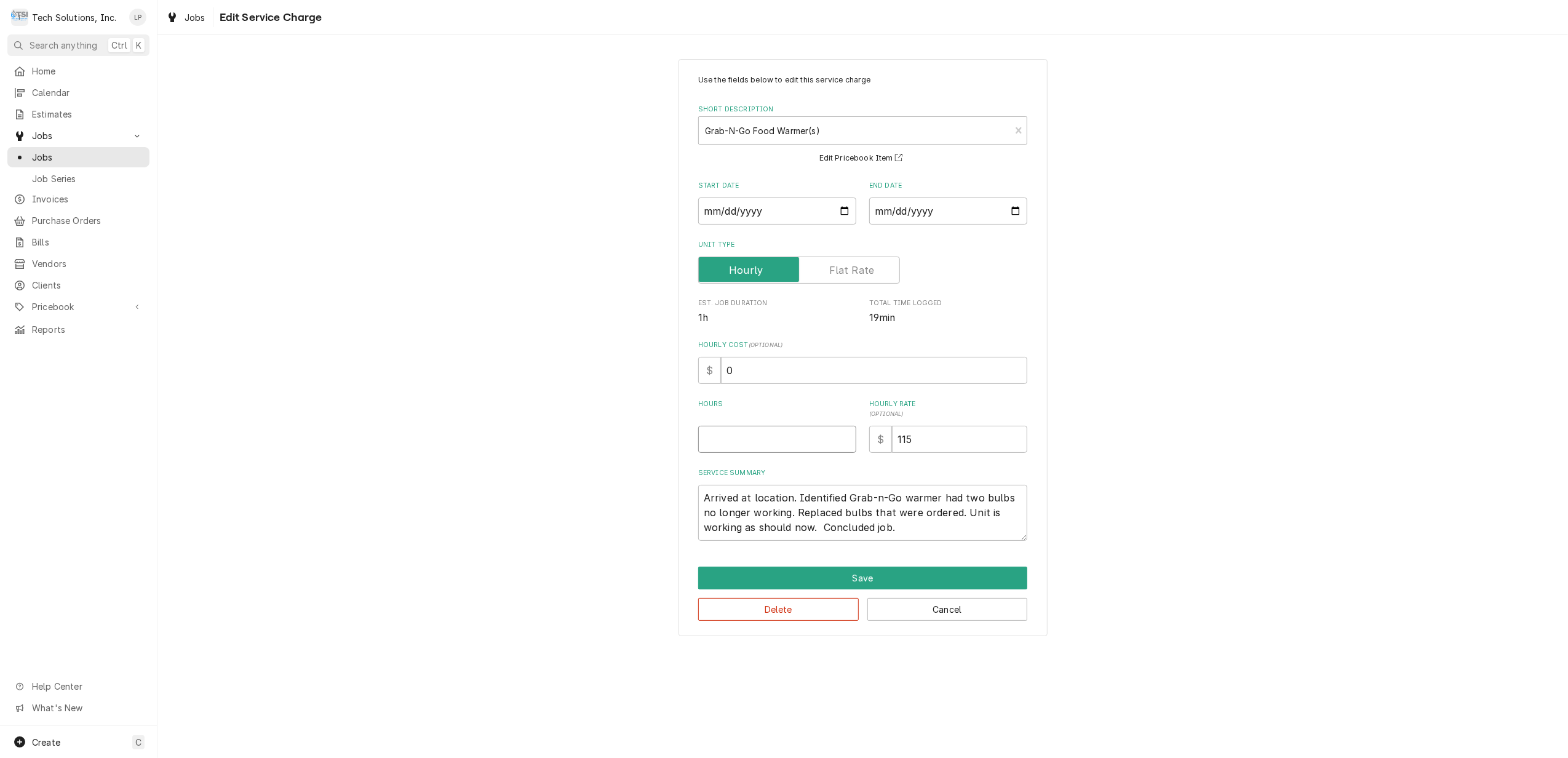
type textarea "x"
type input "2"
type textarea "x"
type input "2.5"
click at [841, 461] on div "Use the fields below to edit this service charge Short Description Grab-N-Go Fo…" at bounding box center [862, 308] width 329 height 466
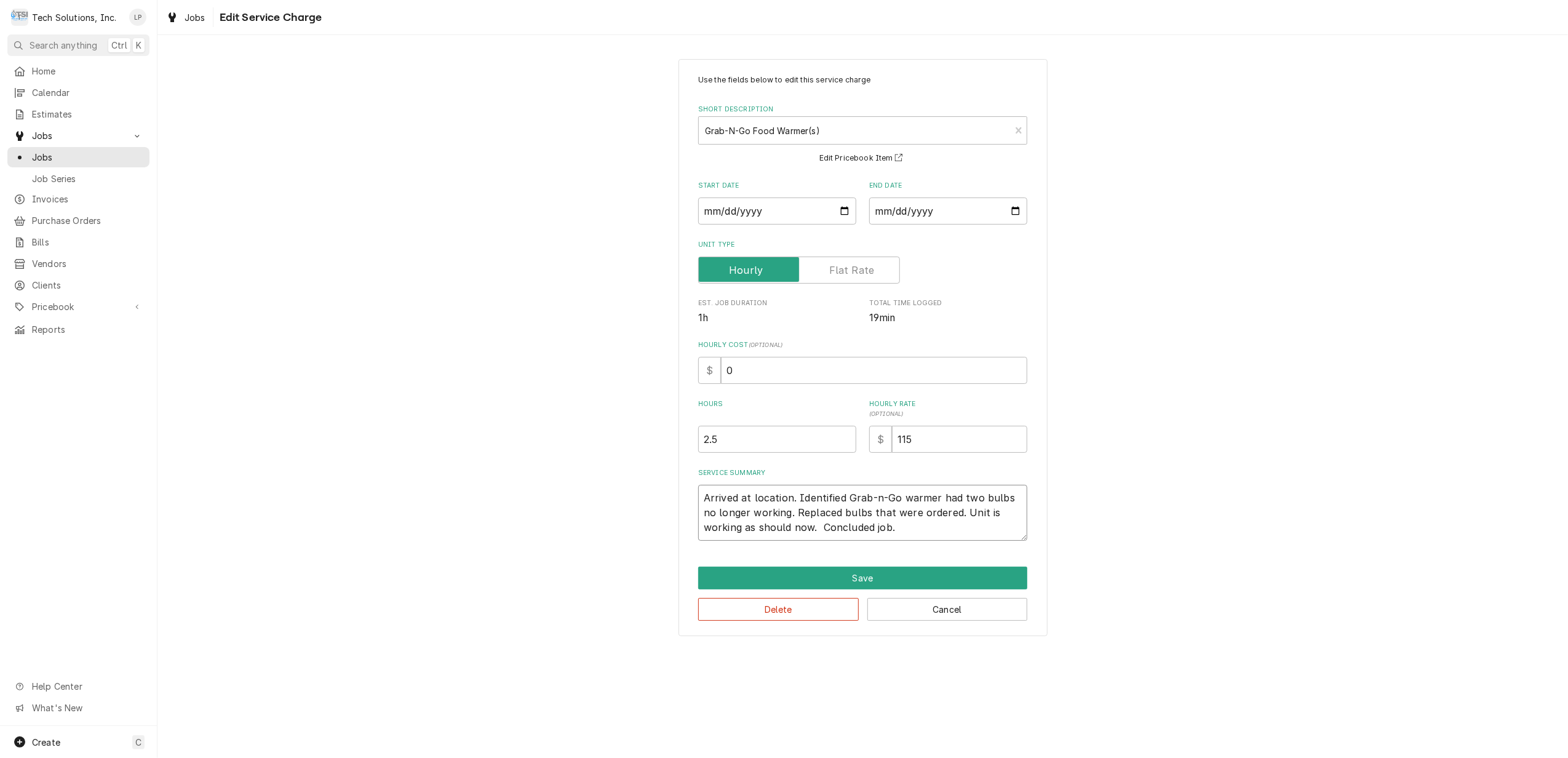
click at [902, 529] on textarea "Arrived at location. Identified Grab-n-Go warmer had two bulbs no longer workin…" at bounding box center [862, 513] width 329 height 56
type textarea "x"
type textarea "Arrived at location. Identified Grab-n-Go warmer had two bulbs no longer workin…"
type textarea "x"
type textarea "Arrived at location. Identified Grab-n-Go warmer had two bulbs no longer workin…"
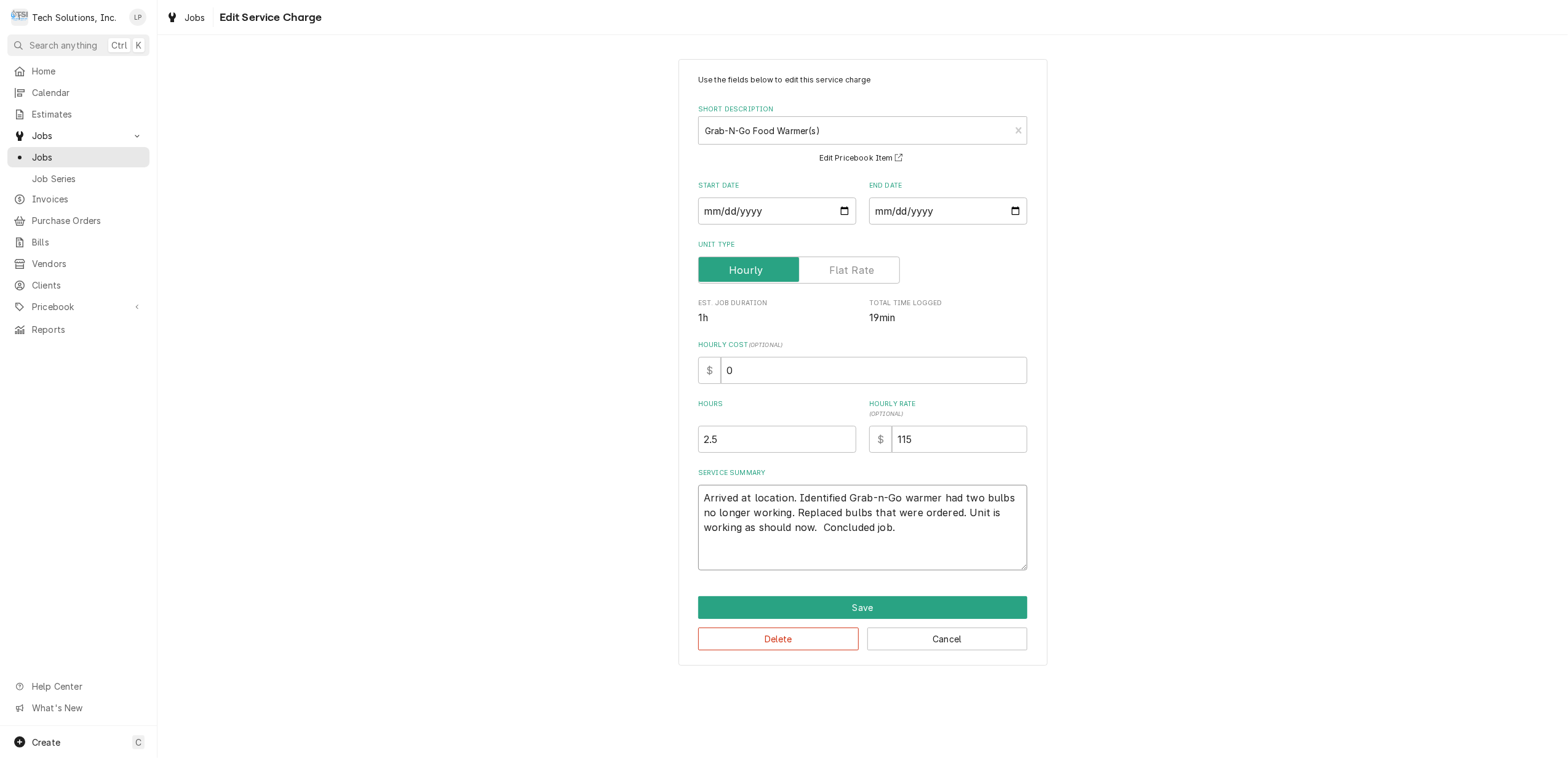
type textarea "x"
type textarea "Arrived at location. Identified Grab-n-Go warmer had two bulbs no longer workin…"
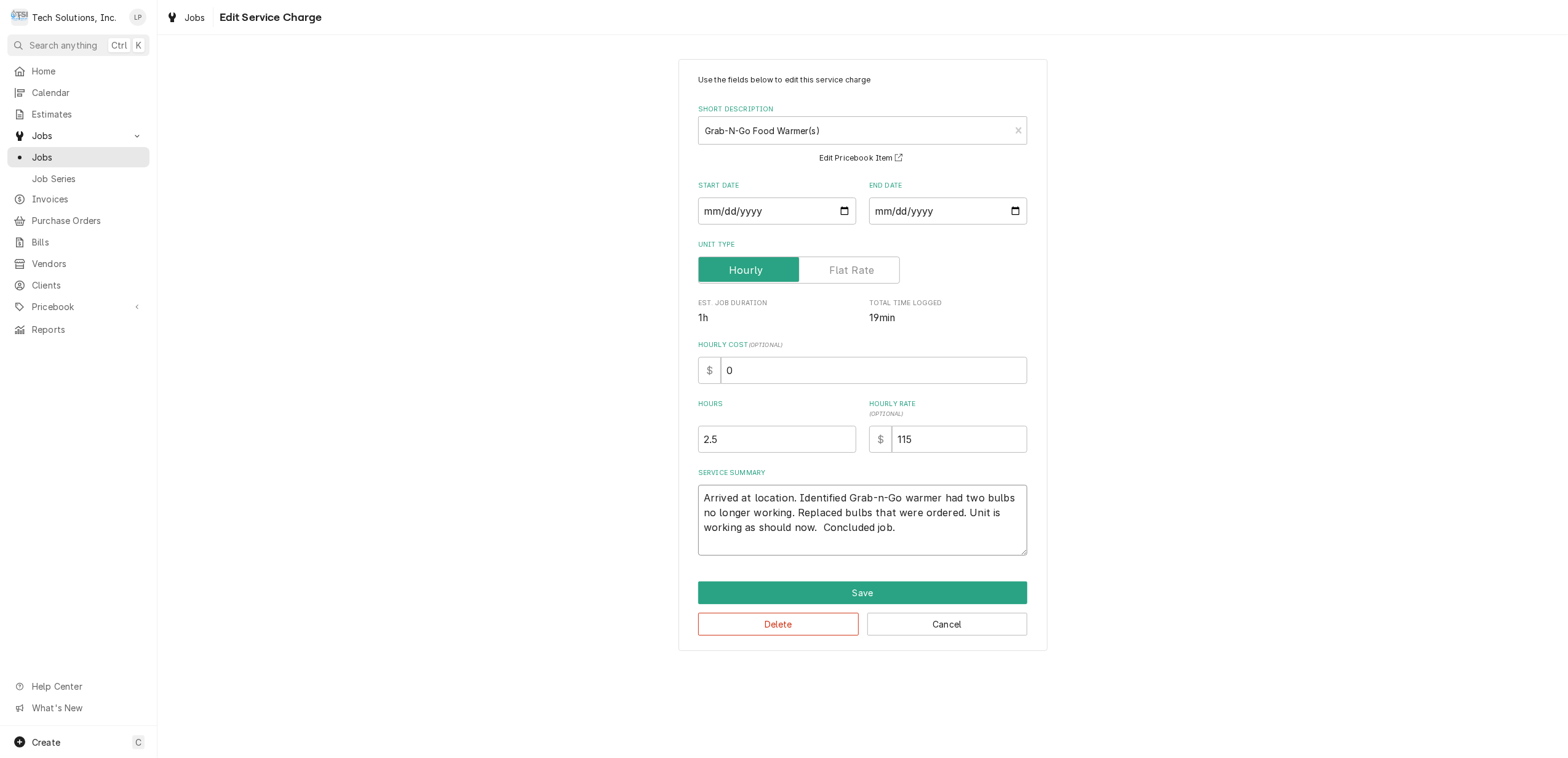
type textarea "x"
type textarea "Arrived at location. Identified Grab-n-Go warmer had two bulbs no longer workin…"
type textarea "x"
type textarea "Arrived at location. Identified Grab-n-Go warmer had two bulbs no longer workin…"
click at [720, 441] on input "2.5" at bounding box center [777, 439] width 158 height 27
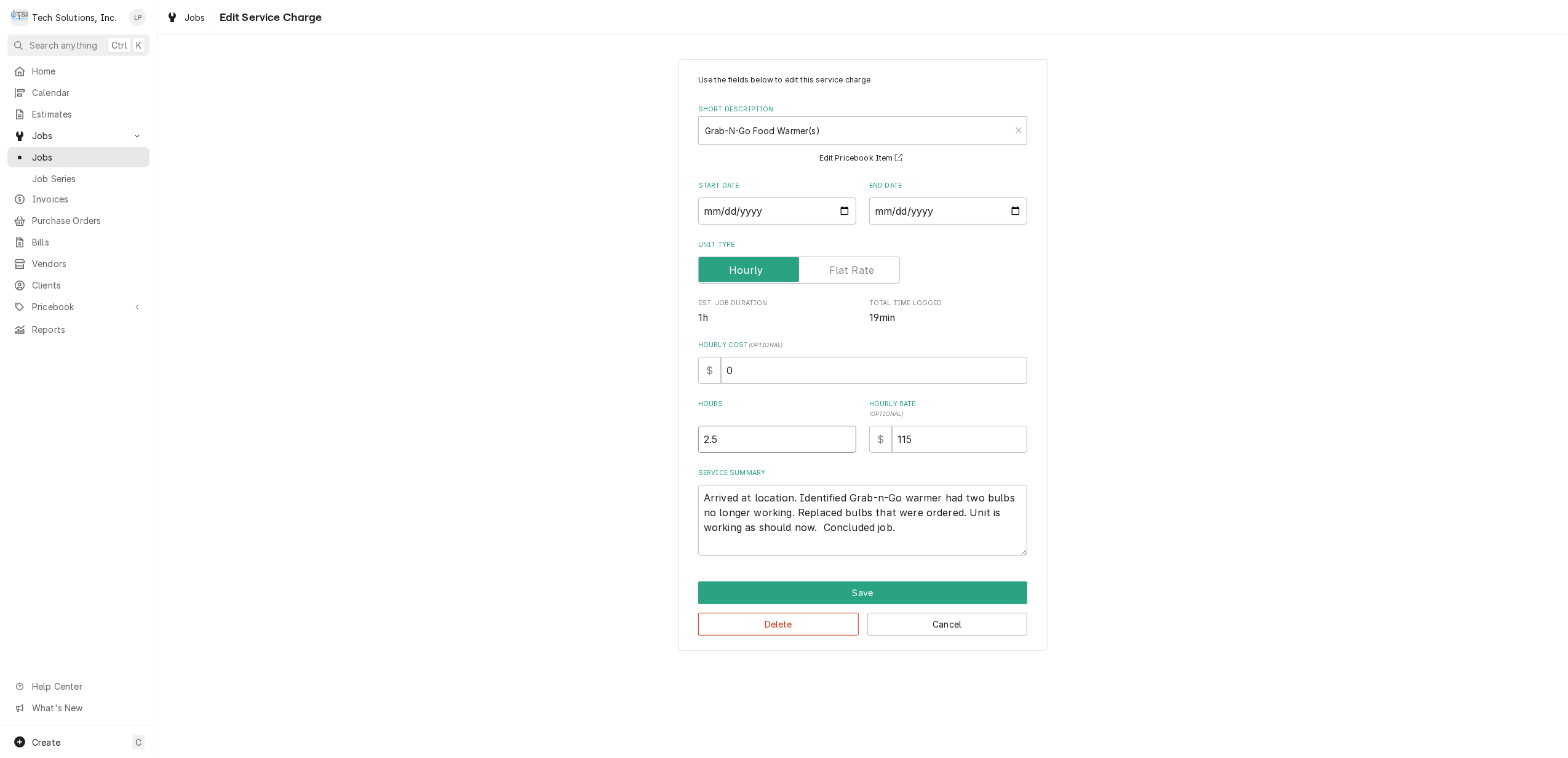
type textarea "x"
type input "2"
type textarea "x"
type input "2.0"
click at [914, 527] on textarea "Arrived at location. Identified Grab-n-Go warmer had two bulbs no longer workin…" at bounding box center [862, 520] width 329 height 70
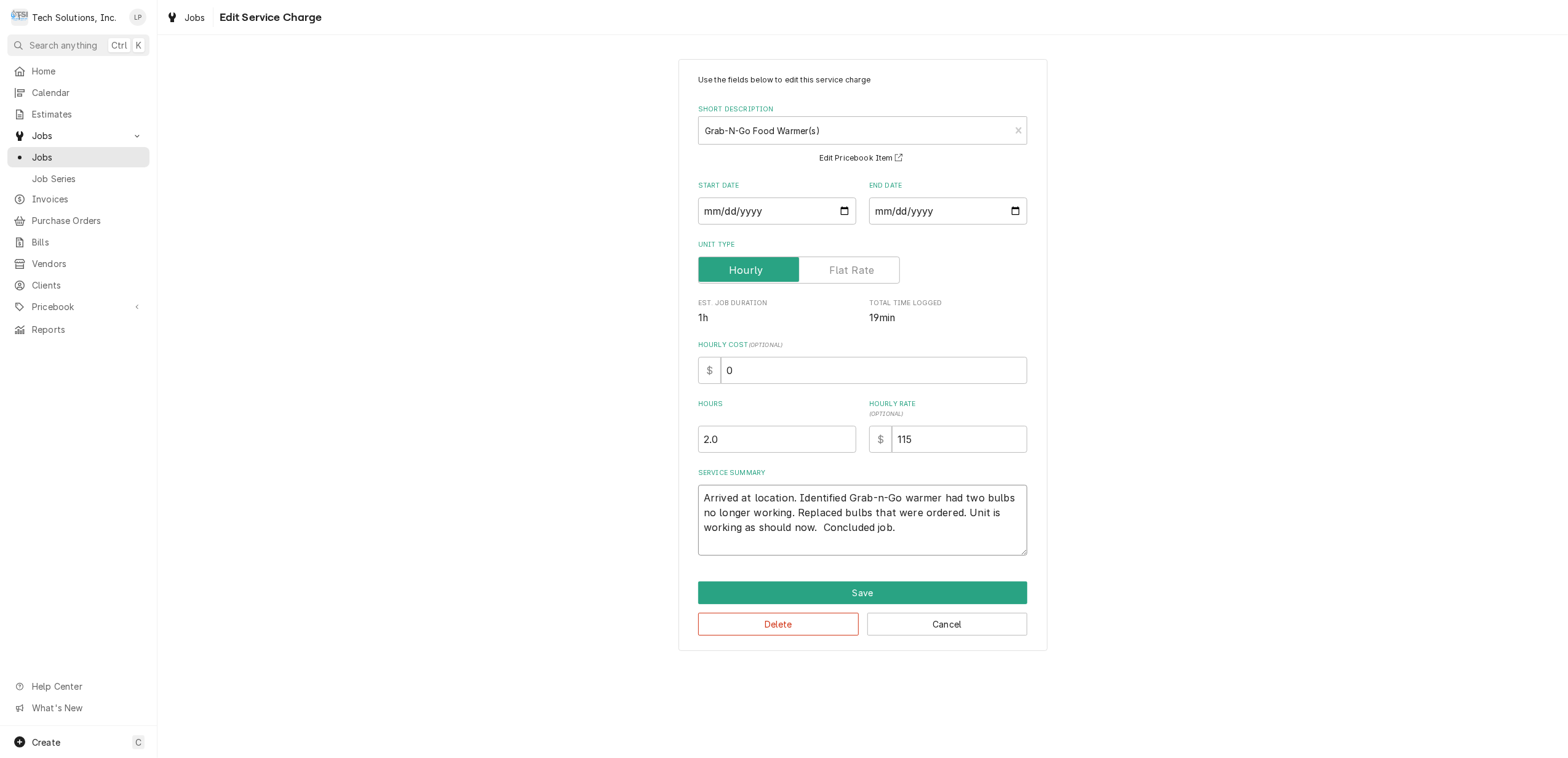
type textarea "x"
type textarea "Arrived at location. Identified Grab-n-Go warmer had two bulbs no longer workin…"
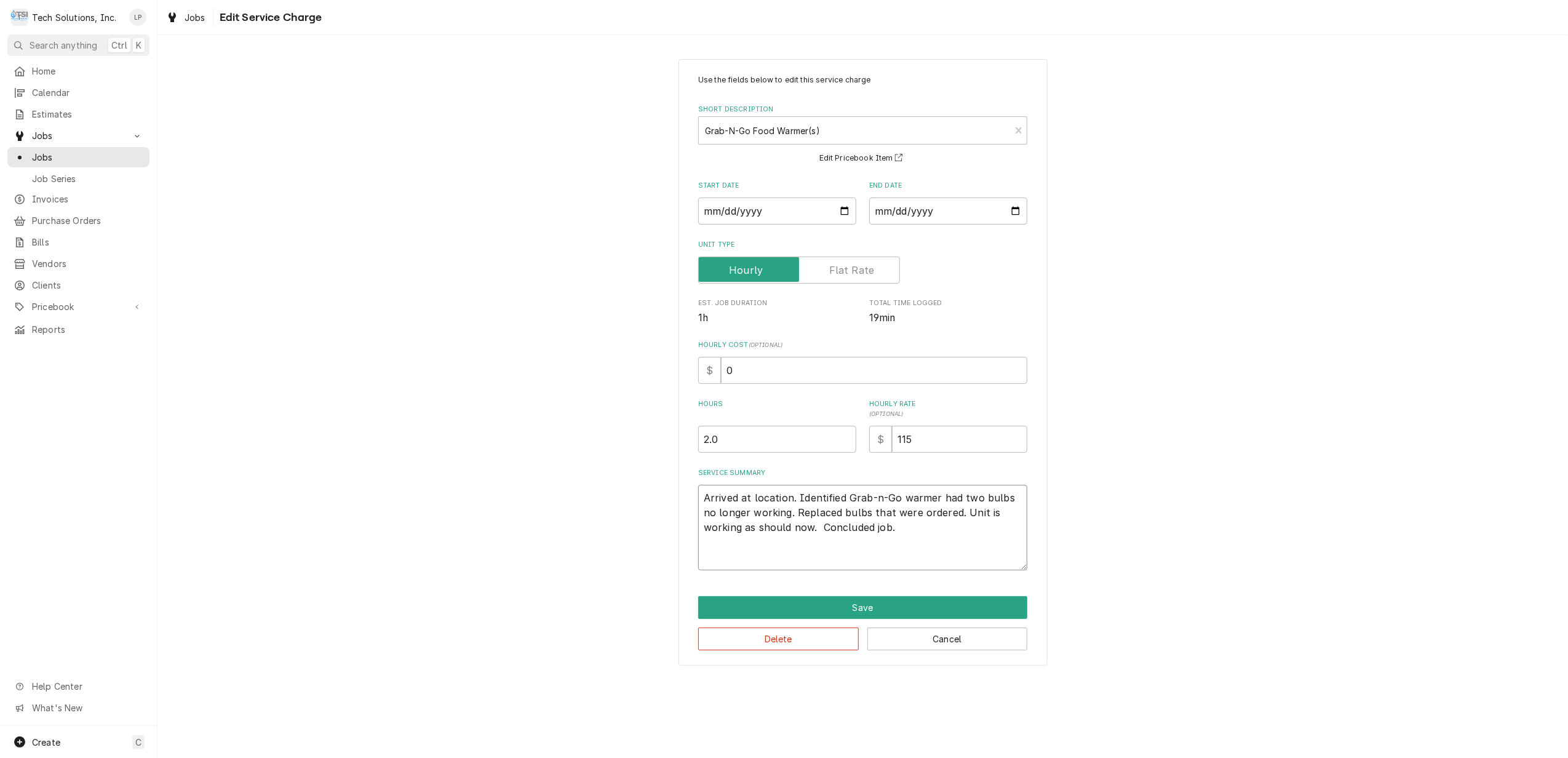
type textarea "x"
type textarea "Arrived at location. Identified Grab-n-Go warmer had two bulbs no longer workin…"
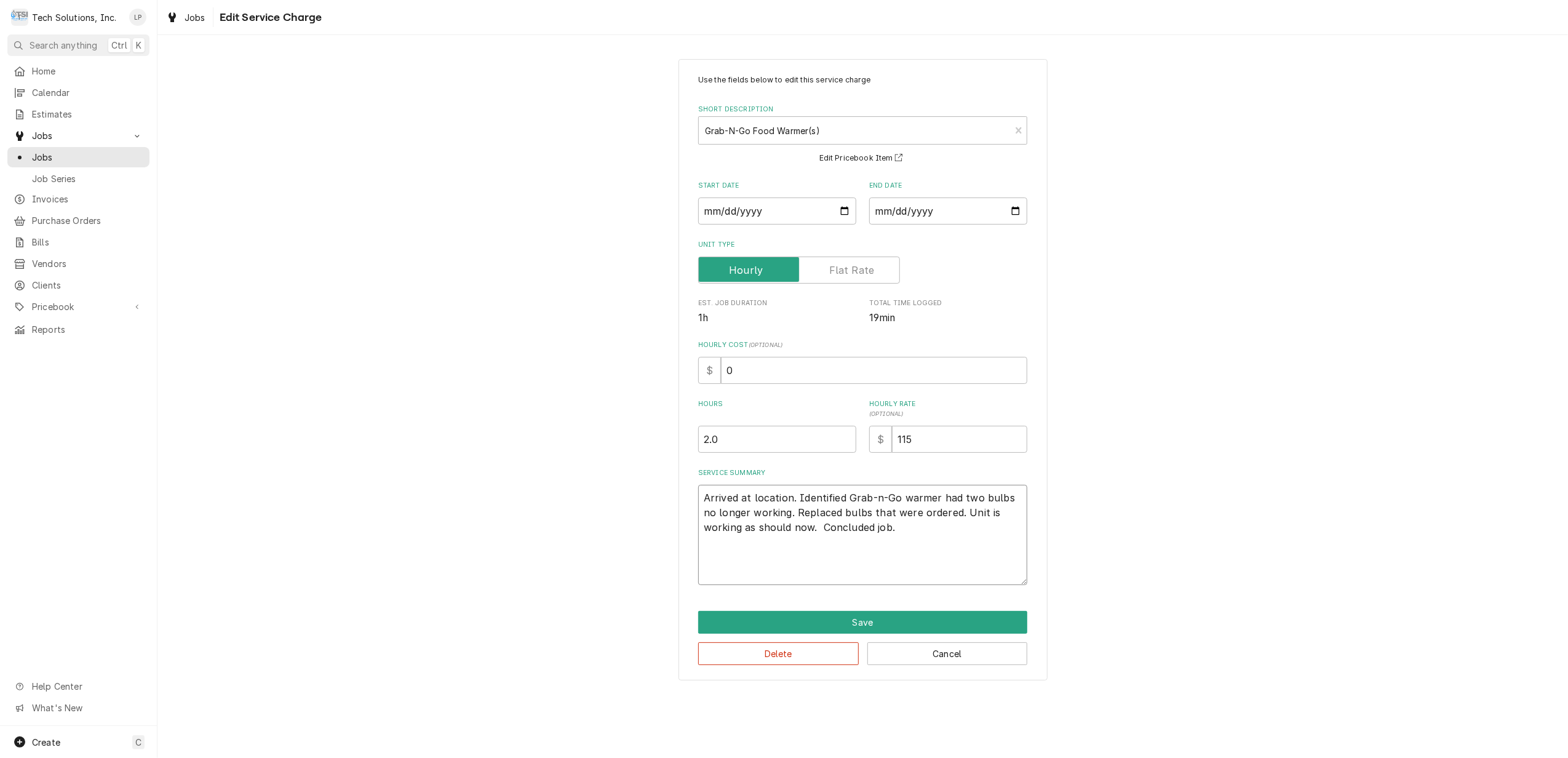
type textarea "x"
type textarea "Arrived at location. Identified Grab-n-Go warmer had two bulbs no longer workin…"
type textarea "x"
type textarea "Arrived at location. Identified Grab-n-Go warmer had two bulbs no longer workin…"
type textarea "x"
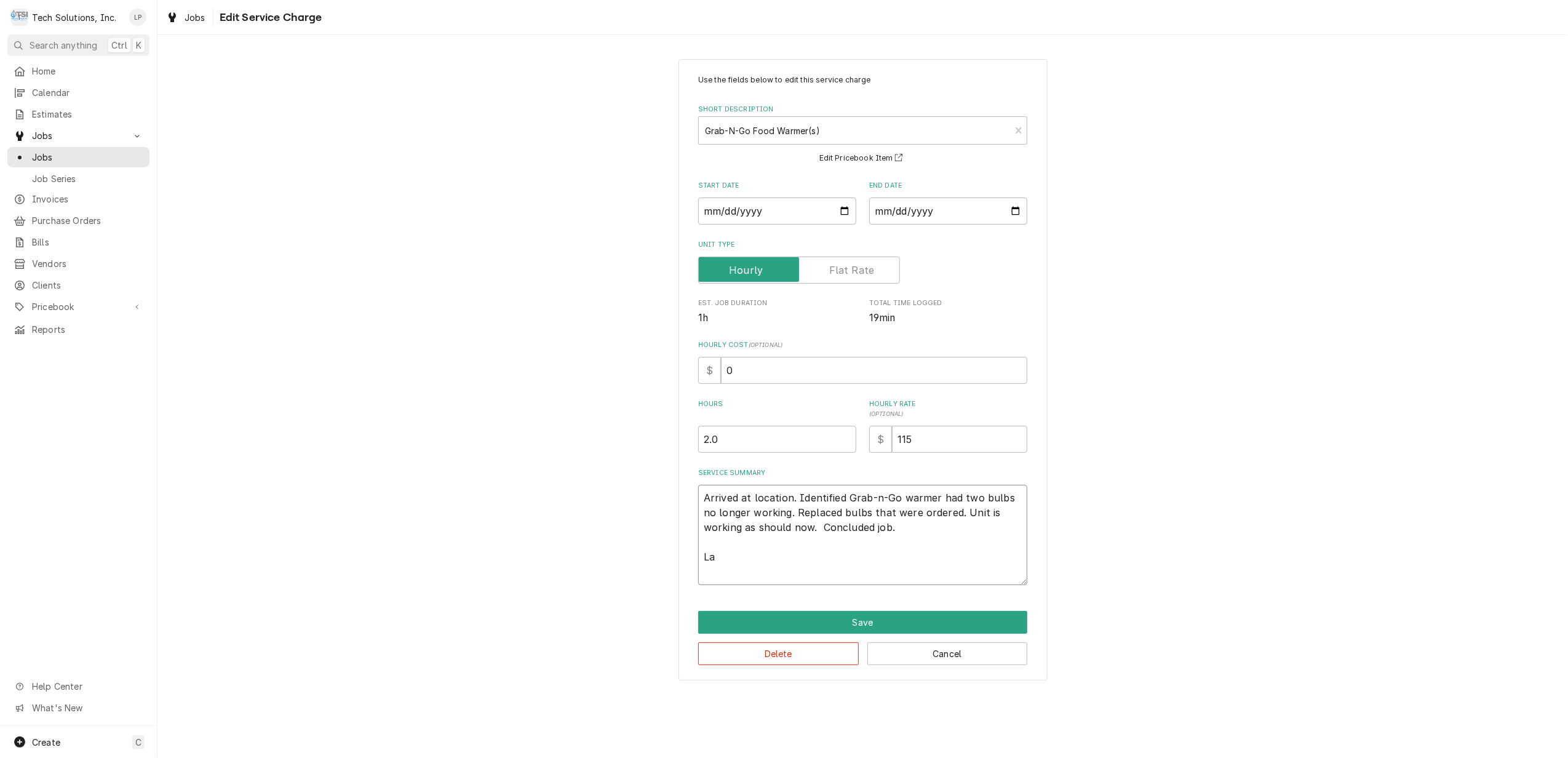
type textarea "Arrived at location. Identified Grab-n-Go warmer had two bulbs no longer workin…"
type textarea "x"
type textarea "Arrived at location. Identified Grab-n-Go warmer had two bulbs no longer workin…"
type textarea "x"
type textarea "Arrived at location. Identified Grab-n-Go warmer had two bulbs no longer workin…"
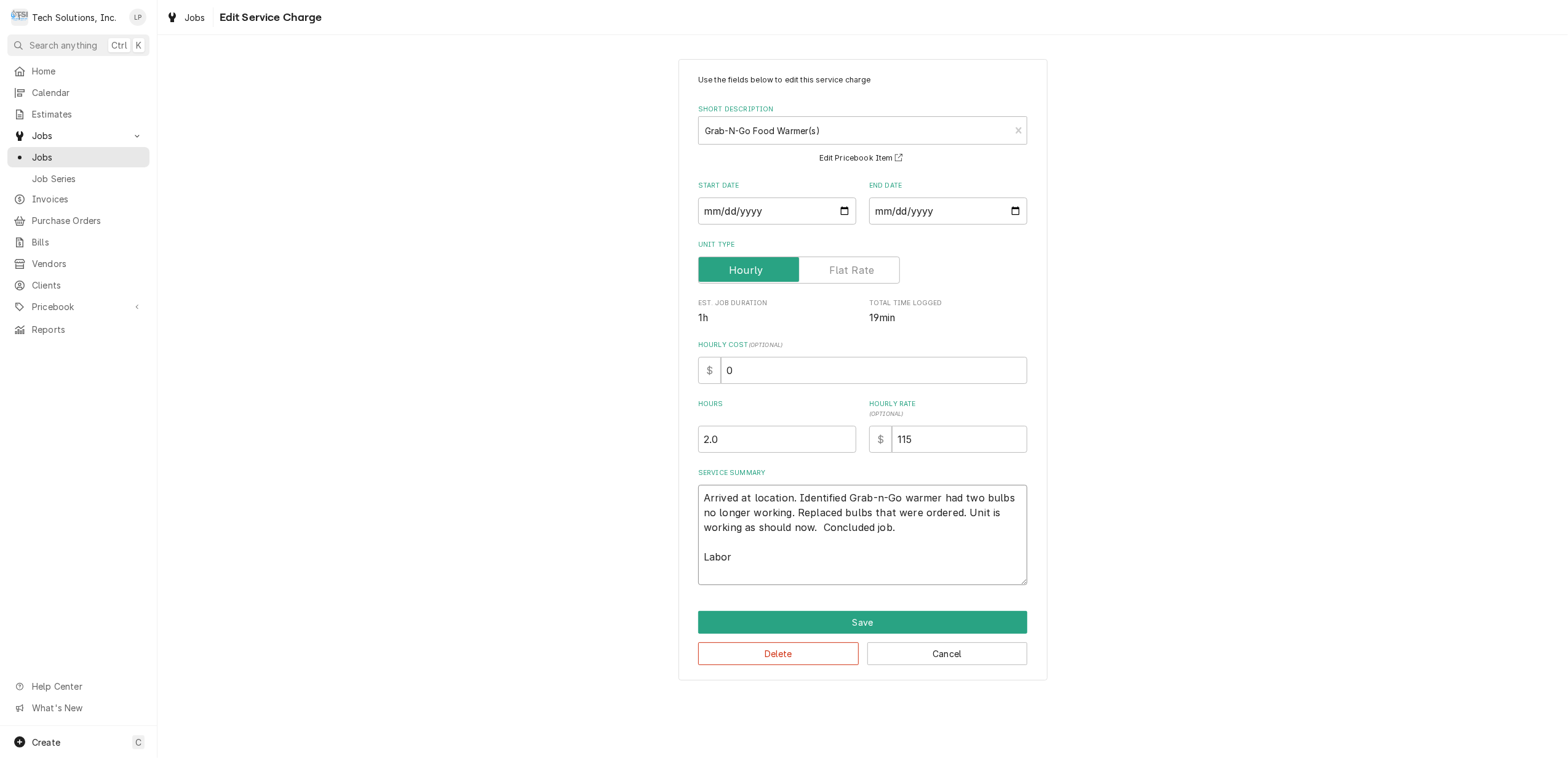
type textarea "x"
type textarea "Arrived at location. Identified Grab-n-Go warmer had two bulbs no longer workin…"
type textarea "x"
type textarea "Arrived at location. Identified Grab-n-Go warmer had two bulbs no longer workin…"
type textarea "x"
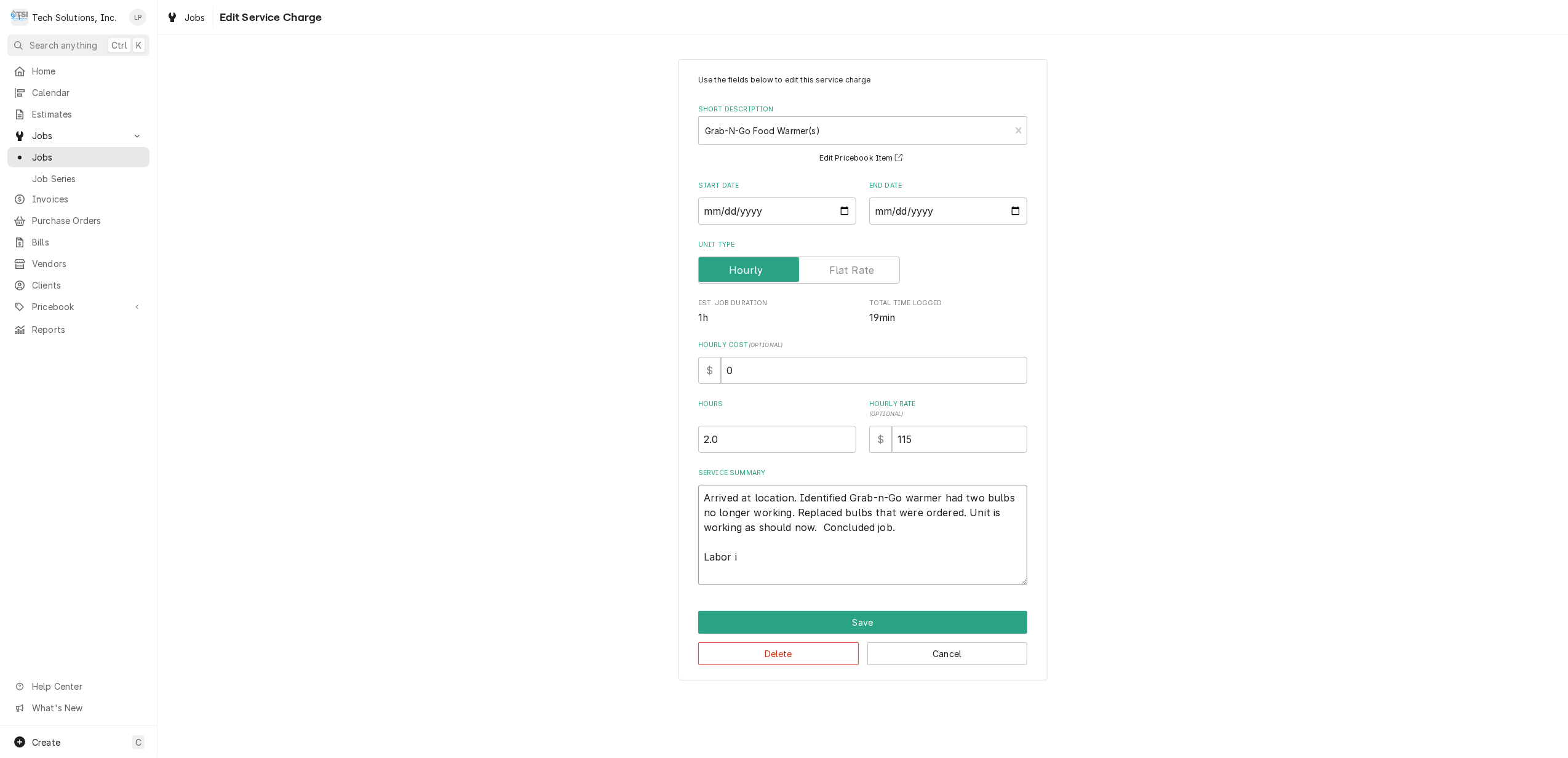
type textarea "Arrived at location. Identified Grab-n-Go warmer had two bulbs no longer workin…"
type textarea "x"
type textarea "Arrived at location. Identified Grab-n-Go warmer had two bulbs no longer workin…"
type textarea "x"
type textarea "Arrived at location. Identified Grab-n-Go warmer had two bulbs no longer workin…"
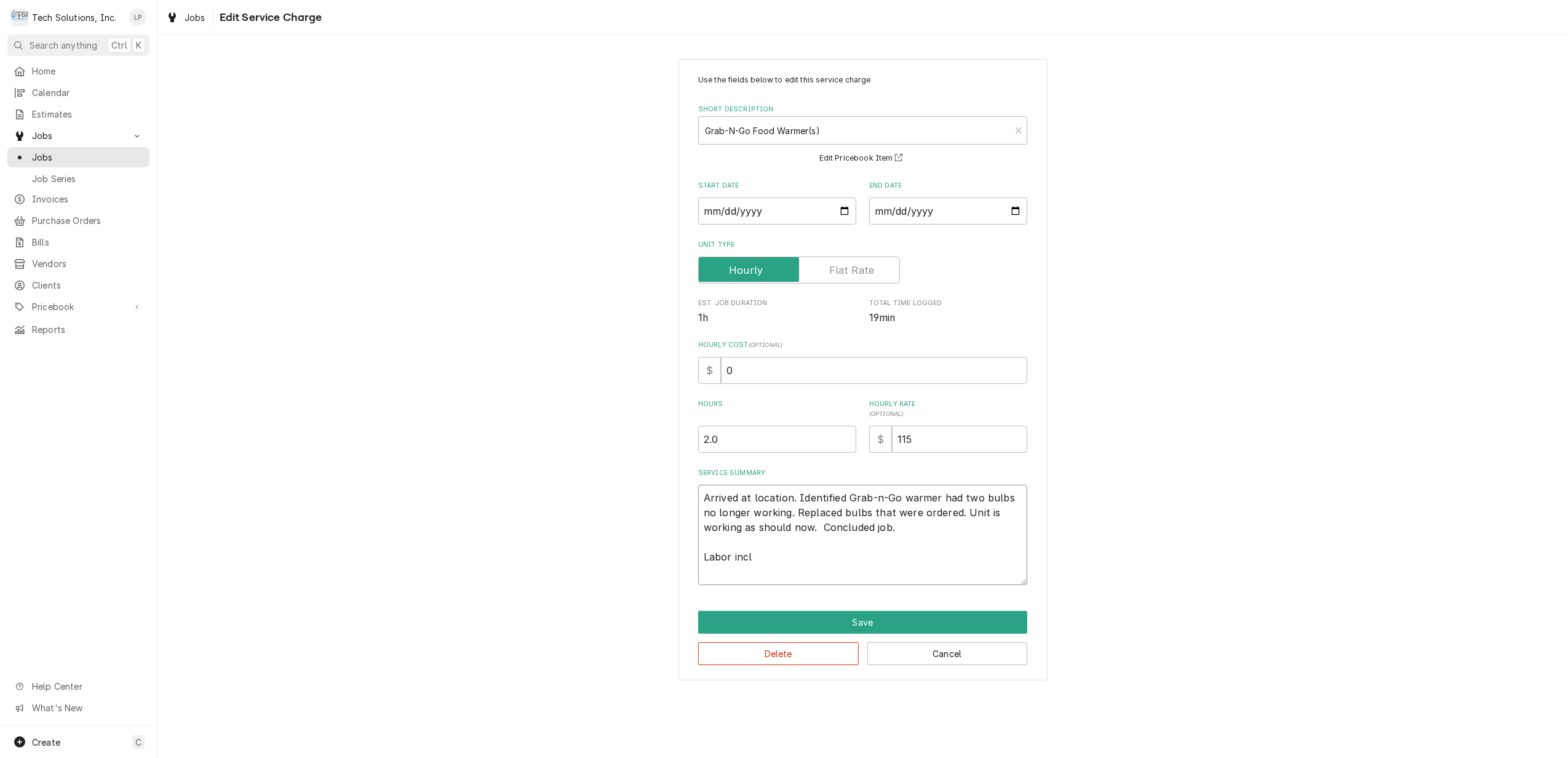
type textarea "x"
type textarea "Arrived at location. Identified Grab-n-Go warmer had two bulbs no longer workin…"
type textarea "x"
type textarea "Arrived at location. Identified Grab-n-Go warmer had two bulbs no longer workin…"
type textarea "x"
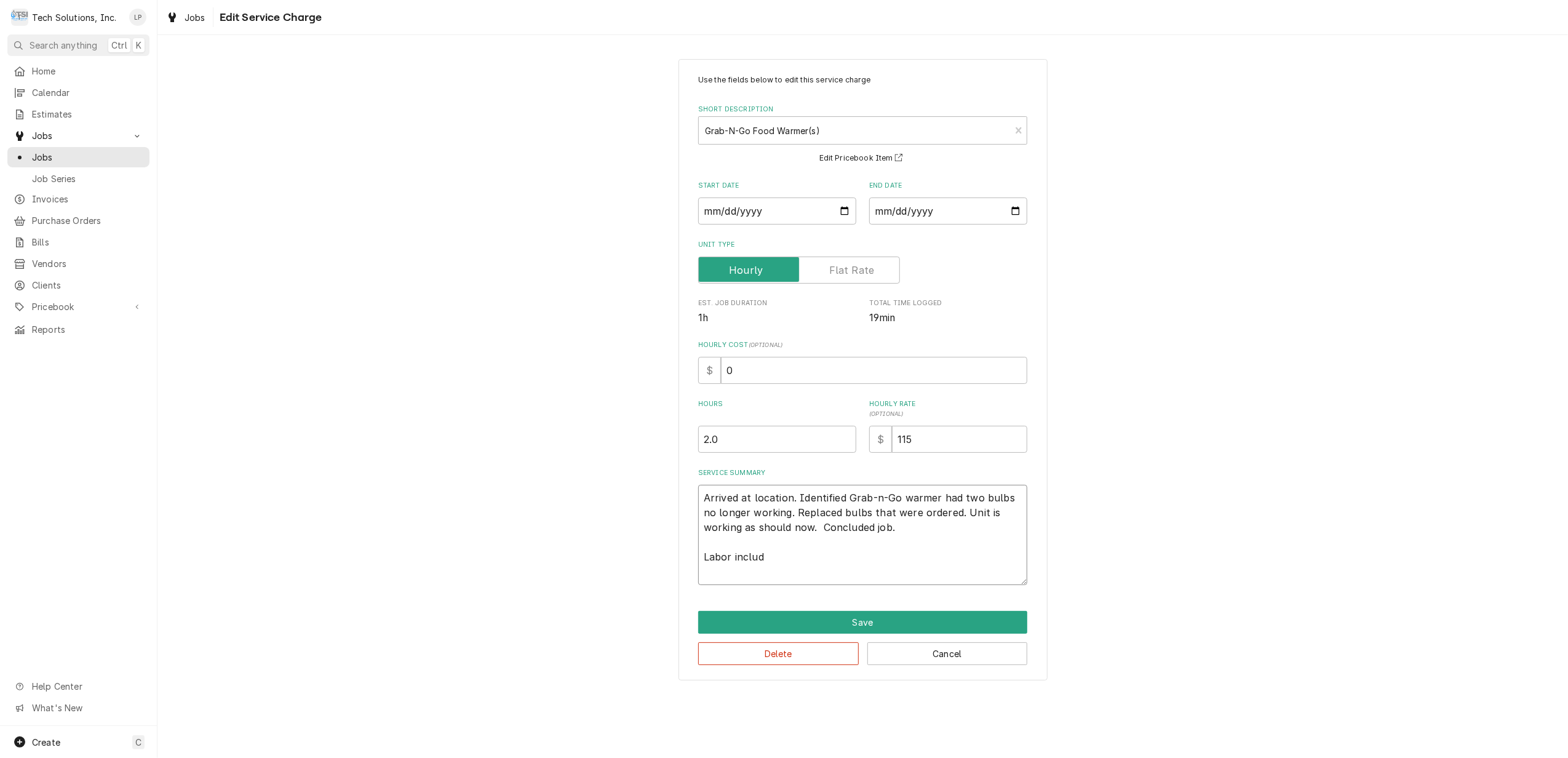
type textarea "Arrived at location. Identified Grab-n-Go warmer had two bulbs no longer workin…"
type textarea "x"
type textarea "Arrived at location. Identified Grab-n-Go warmer had two bulbs no longer workin…"
type textarea "x"
type textarea "Arrived at location. Identified Grab-n-Go warmer had two bulbs no longer workin…"
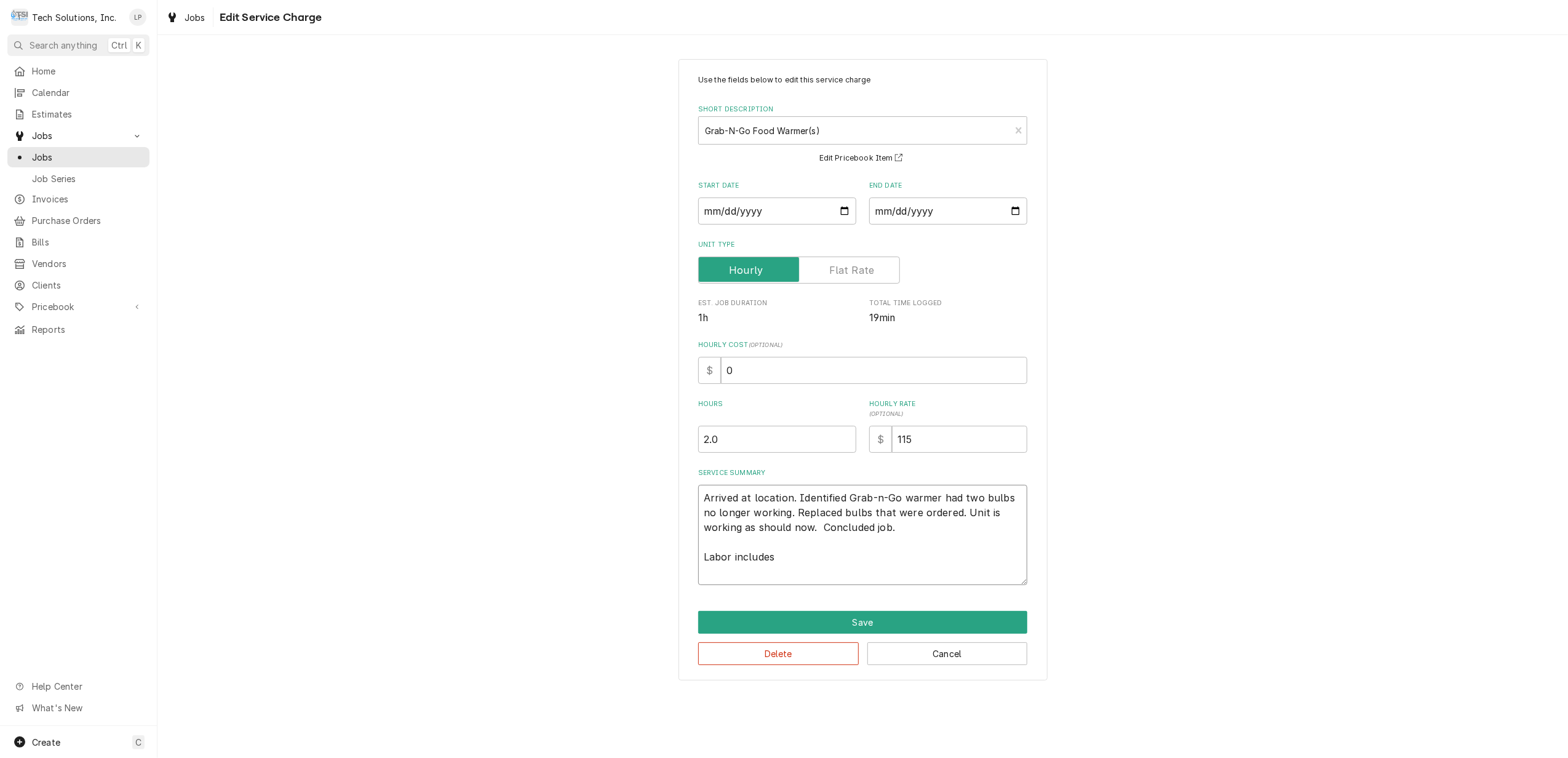
type textarea "x"
type textarea "Arrived at location. Identified Grab-n-Go warmer had two bulbs no longer workin…"
type textarea "x"
type textarea "Arrived at location. Identified Grab-n-Go warmer had two bulbs no longer workin…"
type textarea "x"
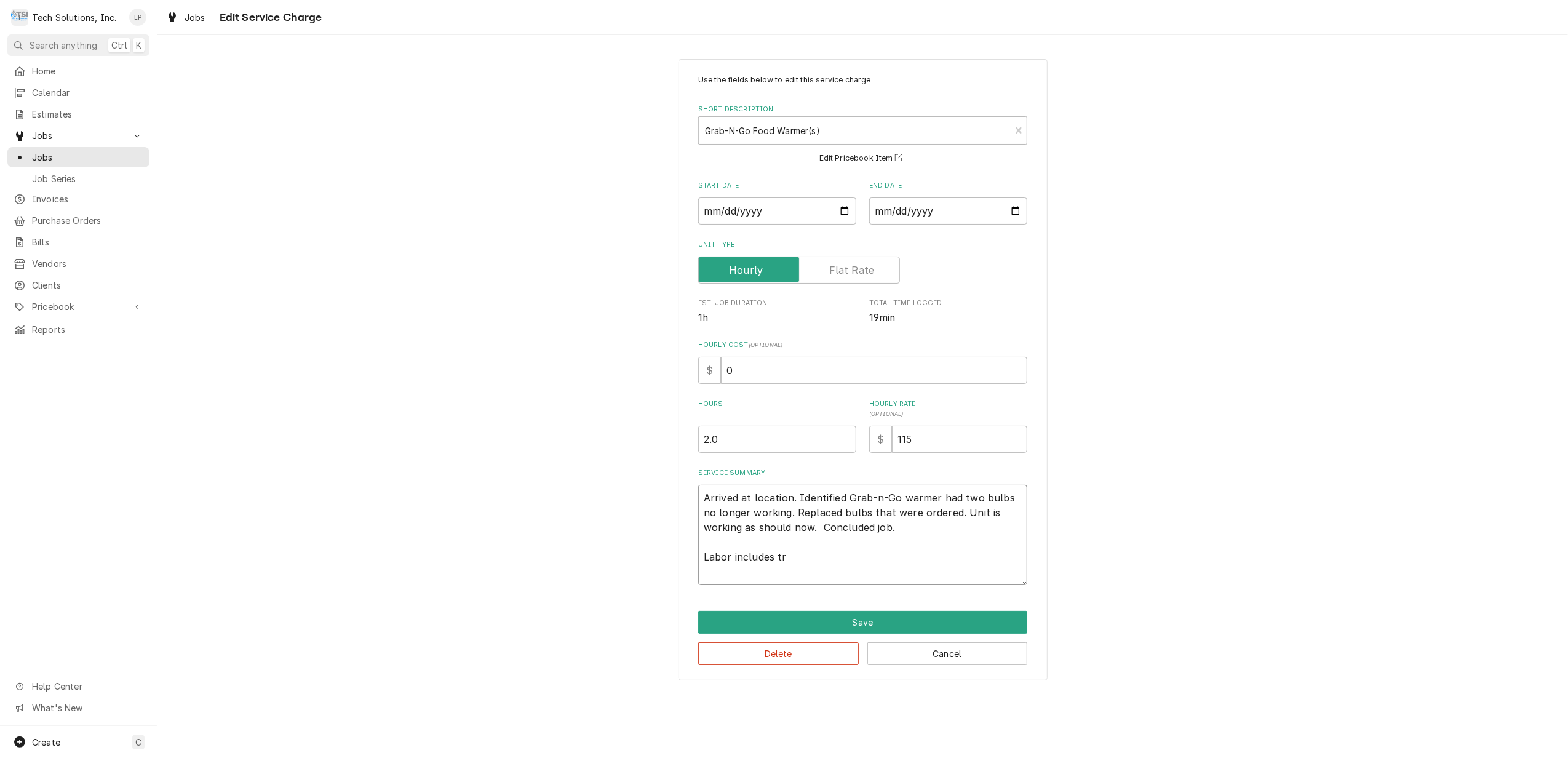
type textarea "Arrived at location. Identified Grab-n-Go warmer had two bulbs no longer workin…"
type textarea "x"
type textarea "Arrived at location. Identified Grab-n-Go warmer had two bulbs no longer workin…"
type textarea "x"
type textarea "Arrived at location. Identified Grab-n-Go warmer had two bulbs no longer workin…"
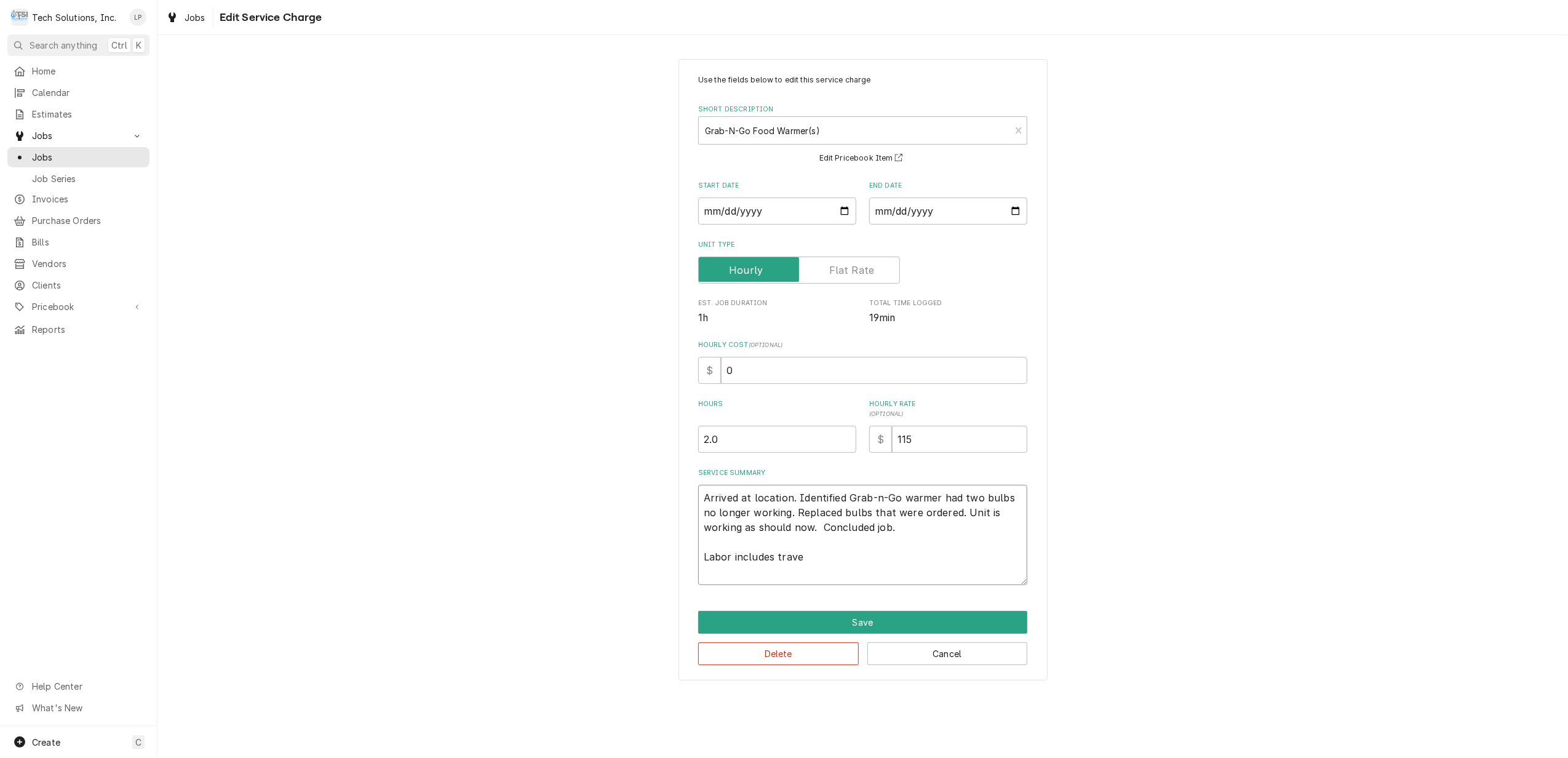
type textarea "x"
type textarea "Arrived at location. Identified Grab-n-Go warmer had two bulbs no longer workin…"
type textarea "x"
type textarea "Arrived at location. Identified Grab-n-Go warmer had two bulbs no longer workin…"
type textarea "x"
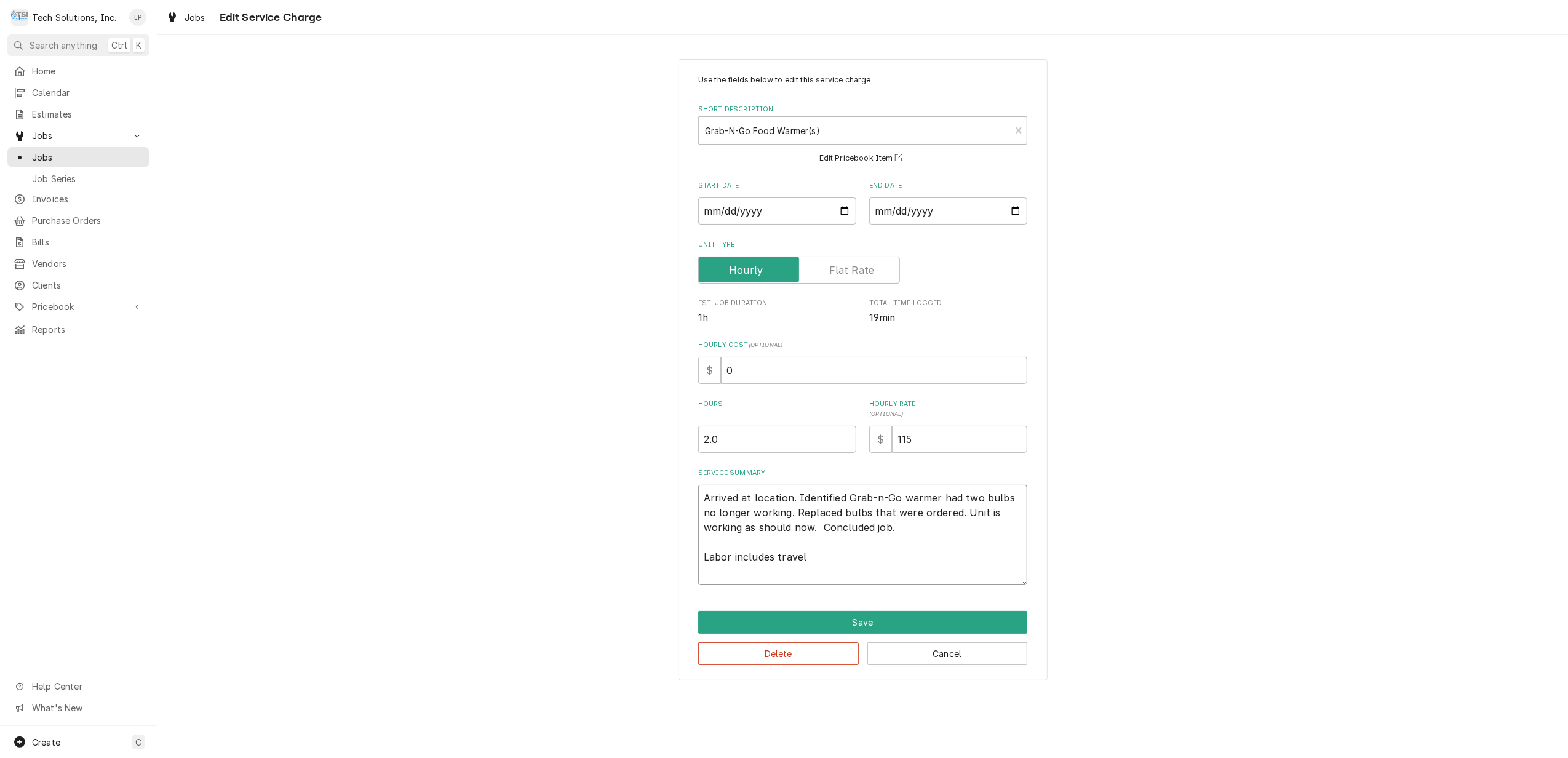
type textarea "Arrived at location. Identified Grab-n-Go warmer had two bulbs no longer workin…"
type textarea "x"
type textarea "Arrived at location. Identified Grab-n-Go warmer had two bulbs no longer workin…"
type textarea "x"
type textarea "Arrived at location. Identified Grab-n-Go warmer had two bulbs no longer workin…"
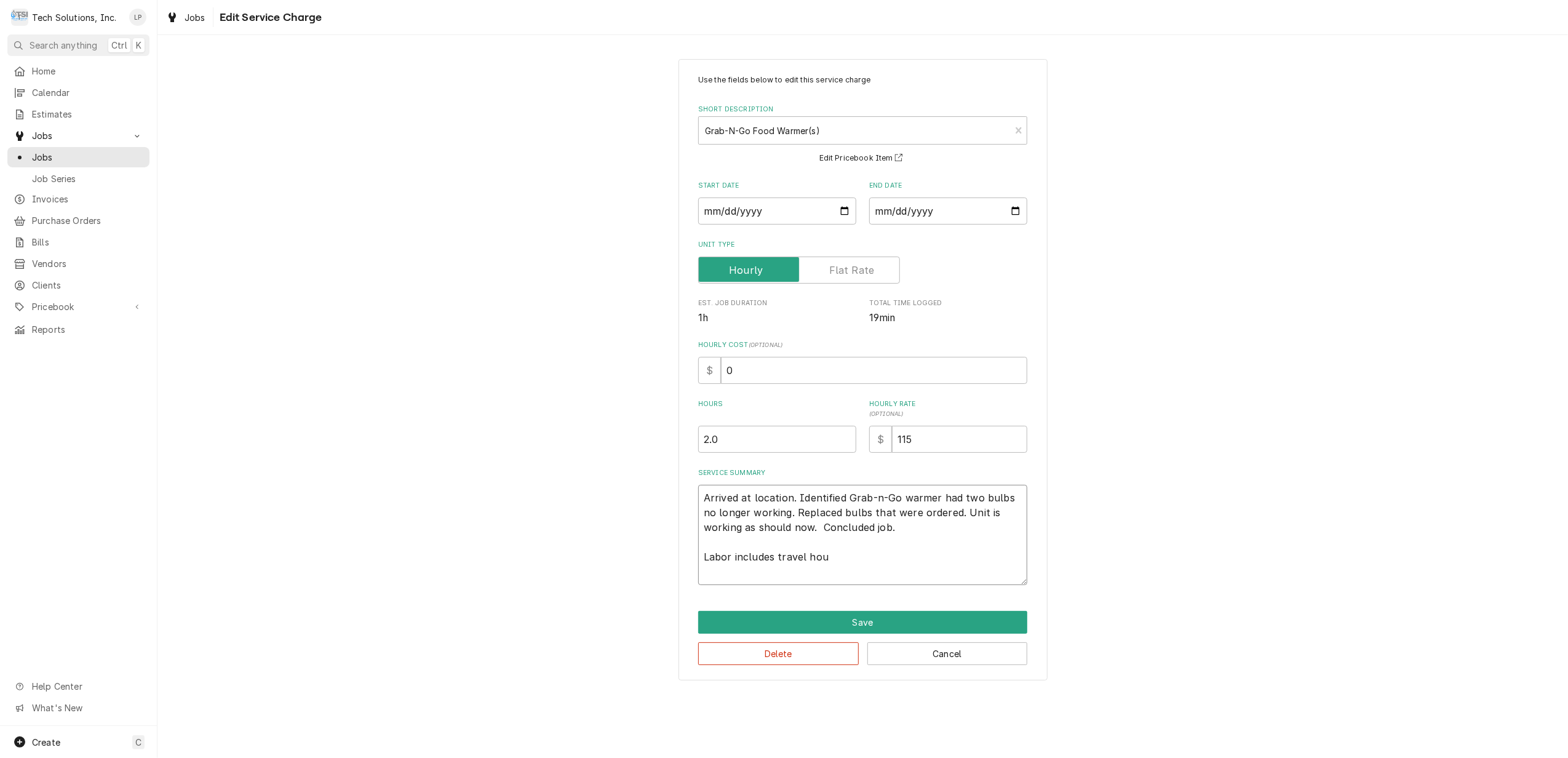
type textarea "x"
type textarea "Arrived at location. Identified Grab-n-Go warmer had two bulbs no longer workin…"
type textarea "x"
type textarea "Arrived at location. Identified Grab-n-Go warmer had two bulbs no longer workin…"
type textarea "x"
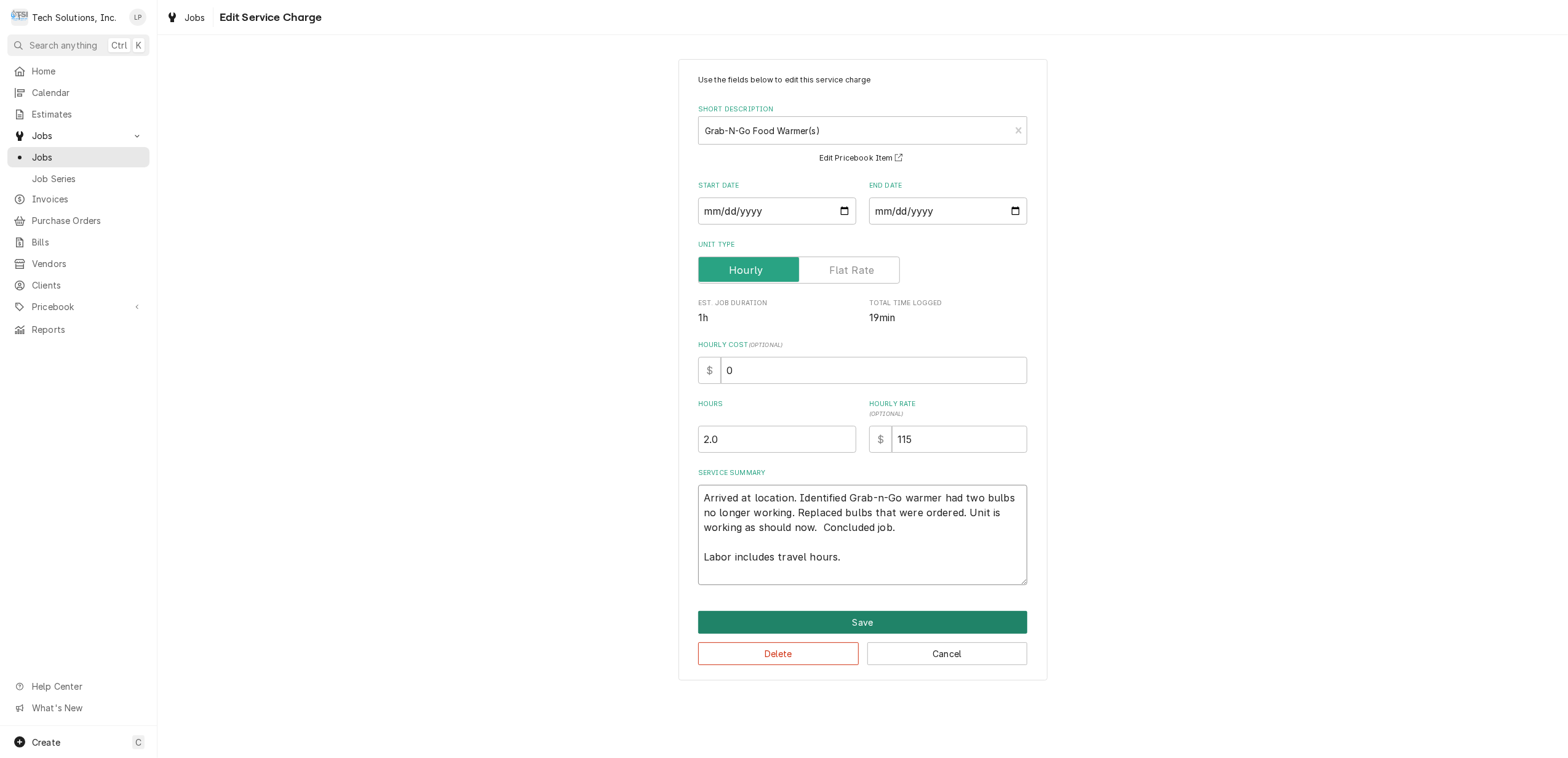
type textarea "Arrived at location. Identified Grab-n-Go warmer had two bulbs no longer workin…"
click at [860, 625] on button "Save" at bounding box center [862, 622] width 329 height 23
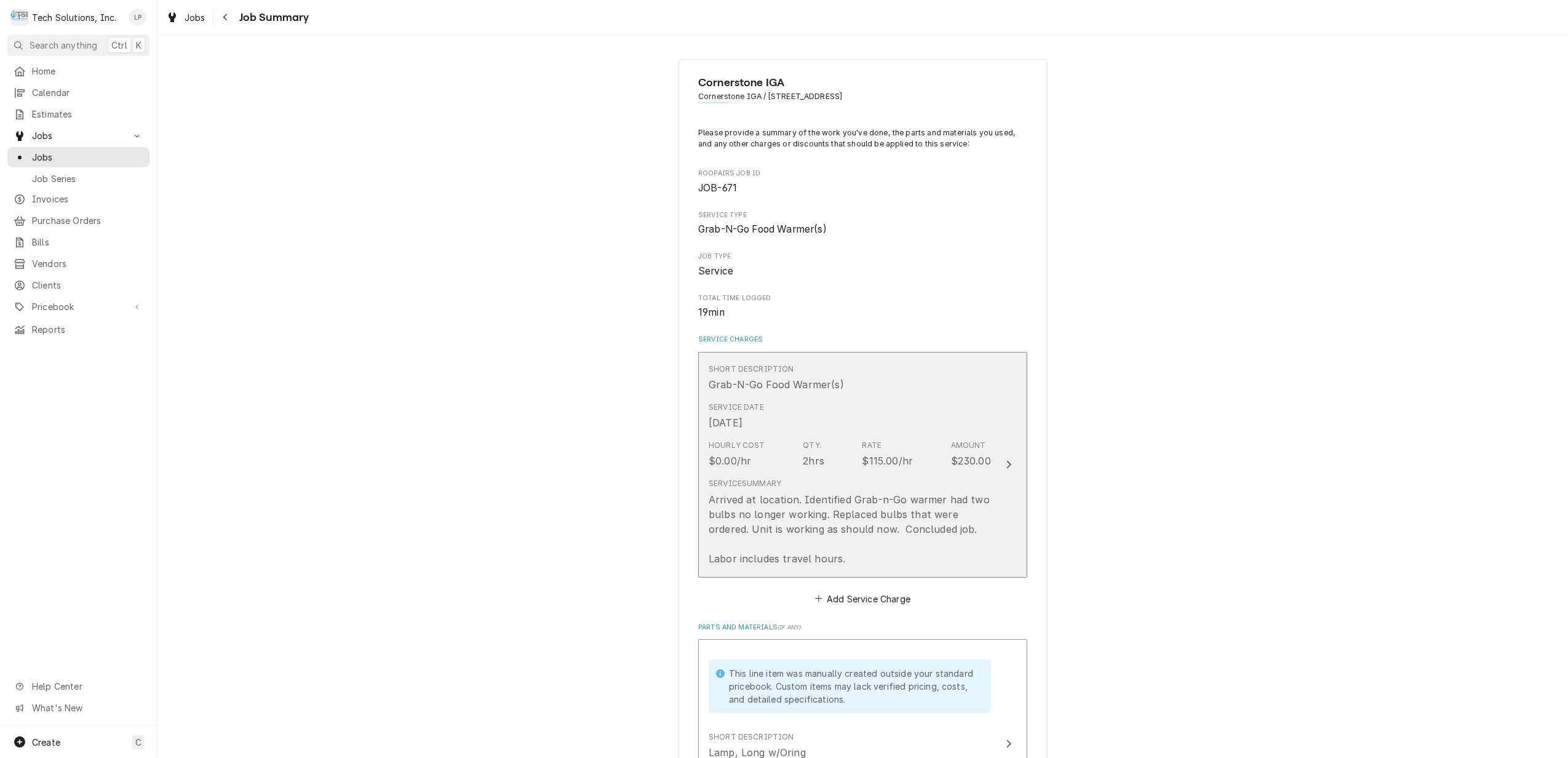
click at [1006, 465] on icon "Update Line Item" at bounding box center [1009, 465] width 6 height 10
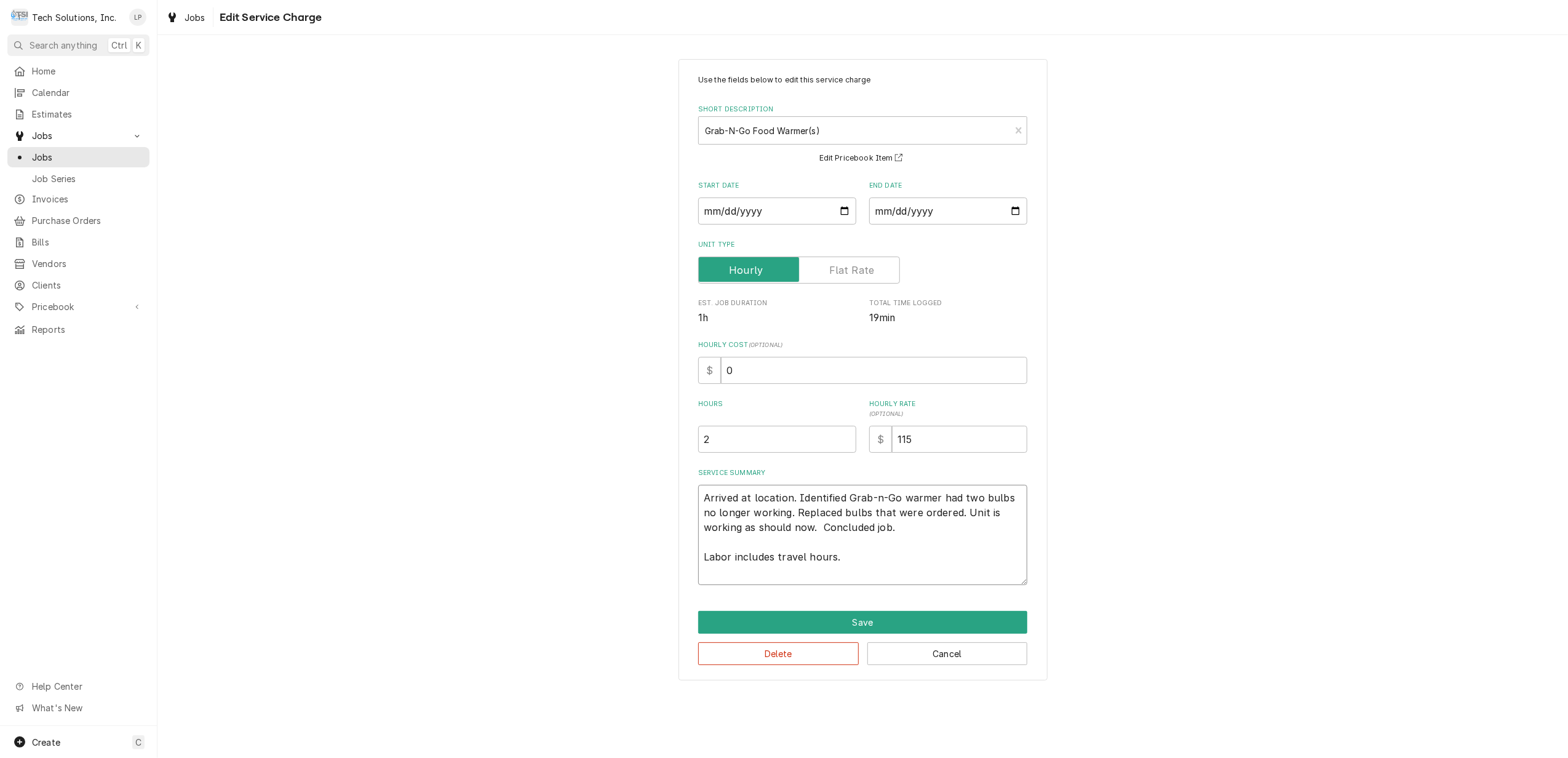
click at [703, 498] on textarea "Arrived at location. Identified Grab-n-Go warmer had two bulbs no longer workin…" at bounding box center [862, 535] width 329 height 100
type textarea "x"
type textarea "9Arrived at location. Identified Grab-n-Go warmer had two bulbs no longer worki…"
type textarea "x"
type textarea "9/Arrived at location. Identified Grab-n-Go warmer had two bulbs no longer work…"
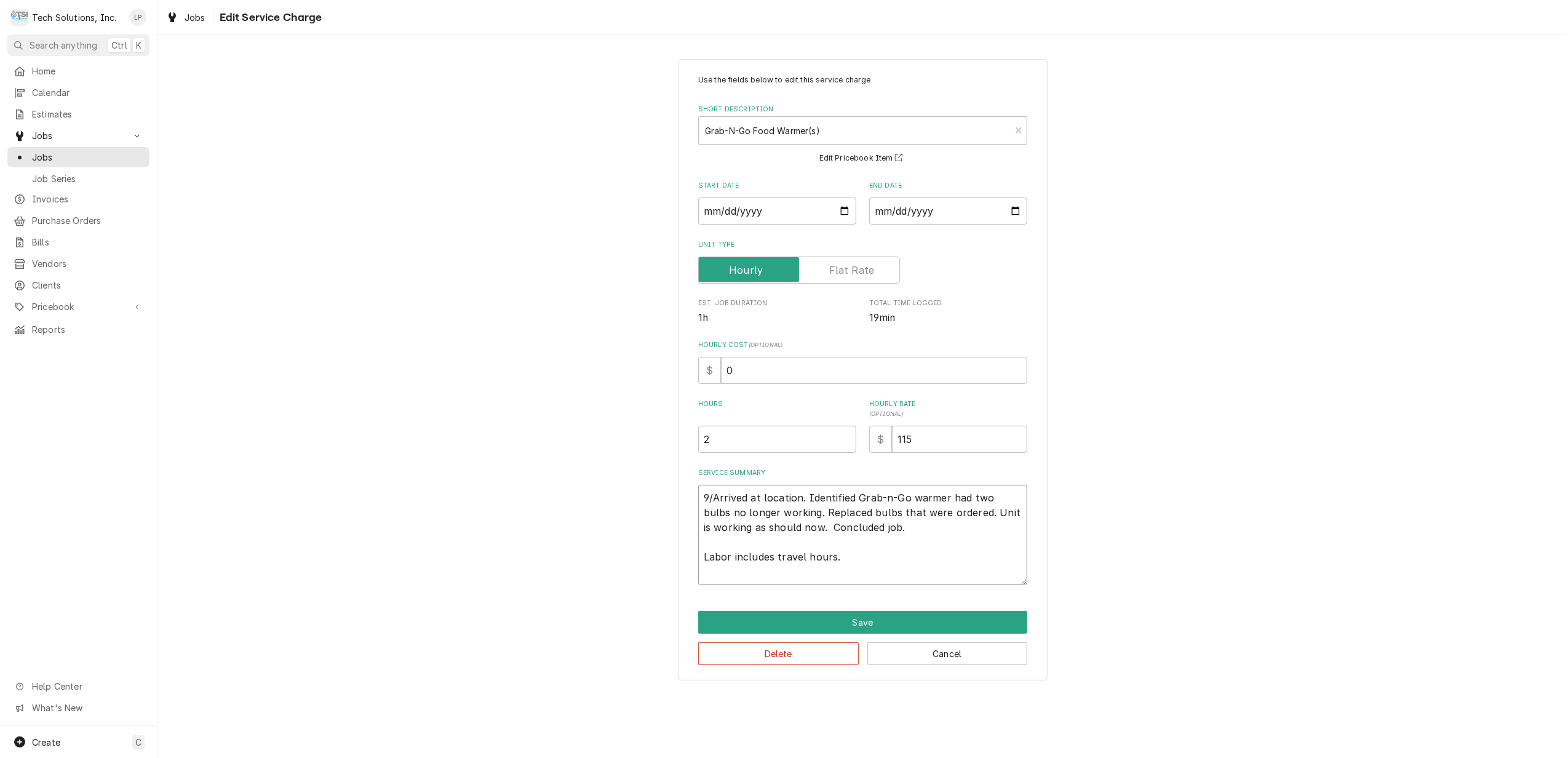
type textarea "x"
type textarea "9/1Arrived at location. Identified Grab-n-Go warmer had two bulbs no longer wor…"
type textarea "x"
type textarea "9/17Arrived at location. Identified Grab-n-Go warmer had two bulbs no longer wo…"
type textarea "x"
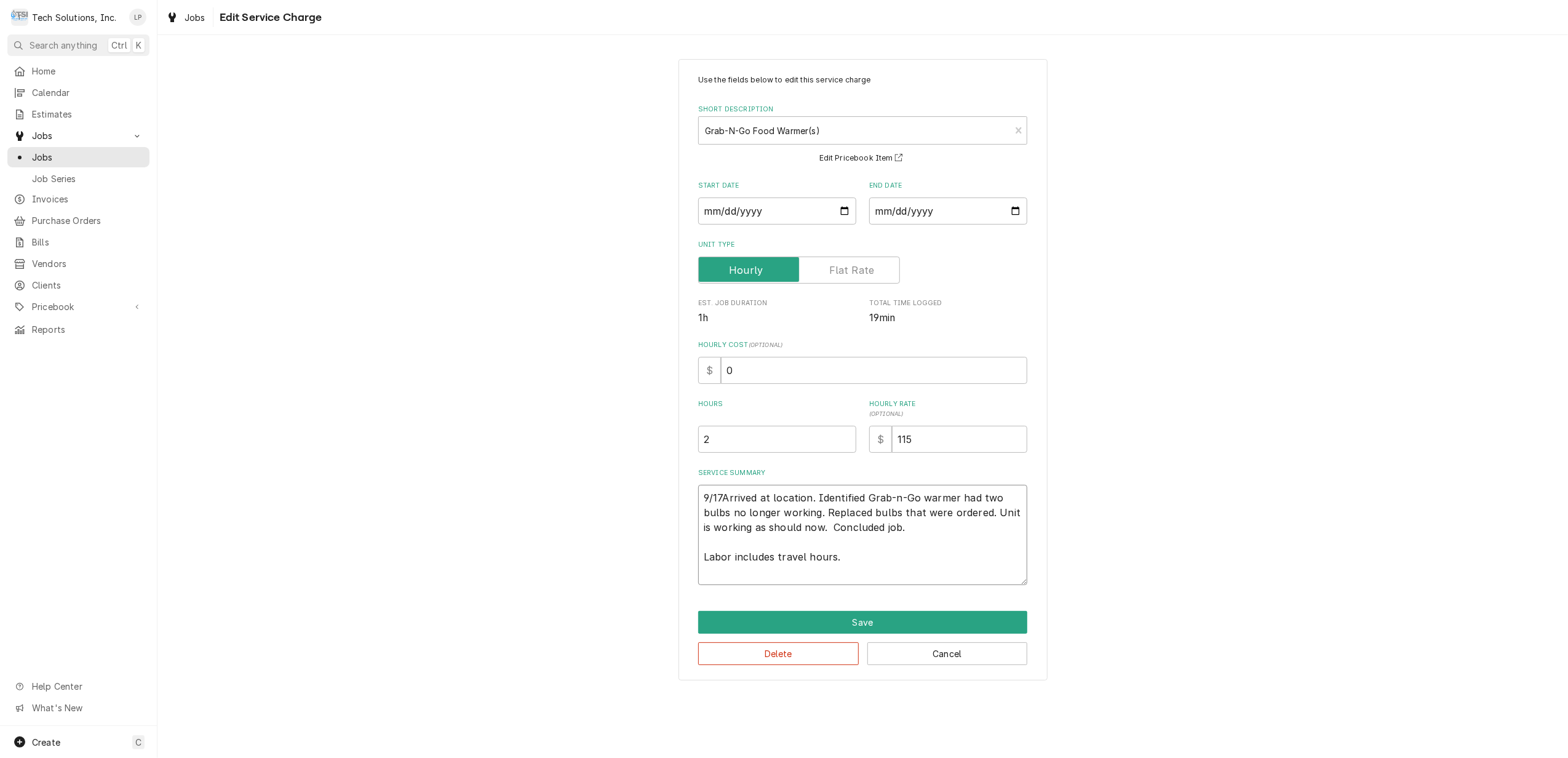
type textarea "9/17/Arrived at location. Identified Grab-n-Go warmer had two bulbs no longer w…"
type textarea "x"
type textarea "9/17/2Arrived at location. Identified Grab-n-Go warmer had two bulbs no longer …"
type textarea "x"
type textarea "9/17/25Arrived at location. Identified Grab-n-Go warmer had two bulbs no longer…"
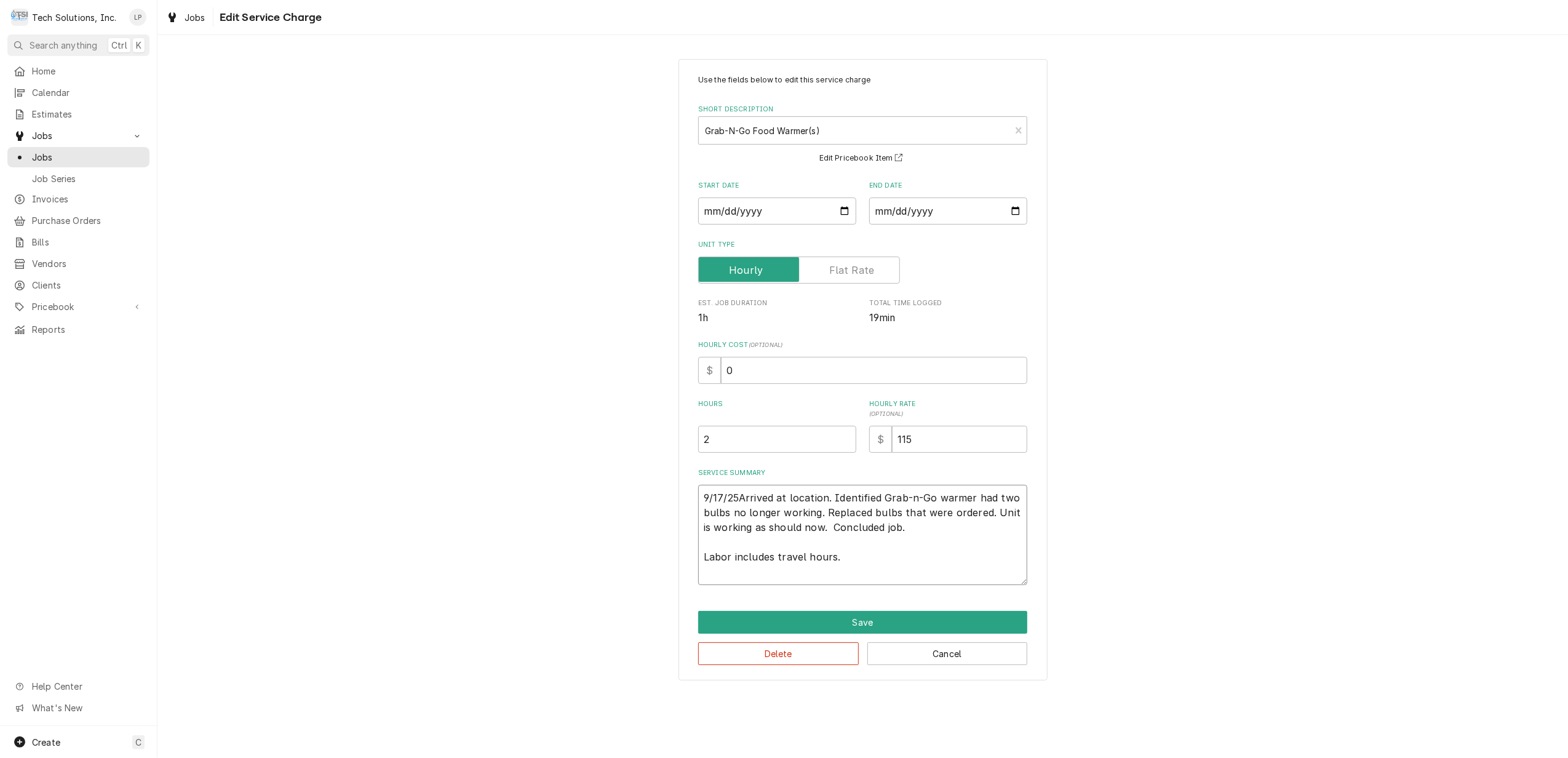
type textarea "x"
type textarea "9/17/25 Arrived at location. Identified Grab-n-Go warmer had two bulbs no longe…"
click at [943, 547] on textarea "9/17/25 Arrived at location. Identified Grab-n-Go warmer had two bulbs no longe…" at bounding box center [862, 535] width 329 height 100
click at [822, 531] on textarea "9/17/25 Arrived at location. Identified Grab-n-Go warmer had two bulbs no longe…" at bounding box center [862, 535] width 329 height 100
type textarea "x"
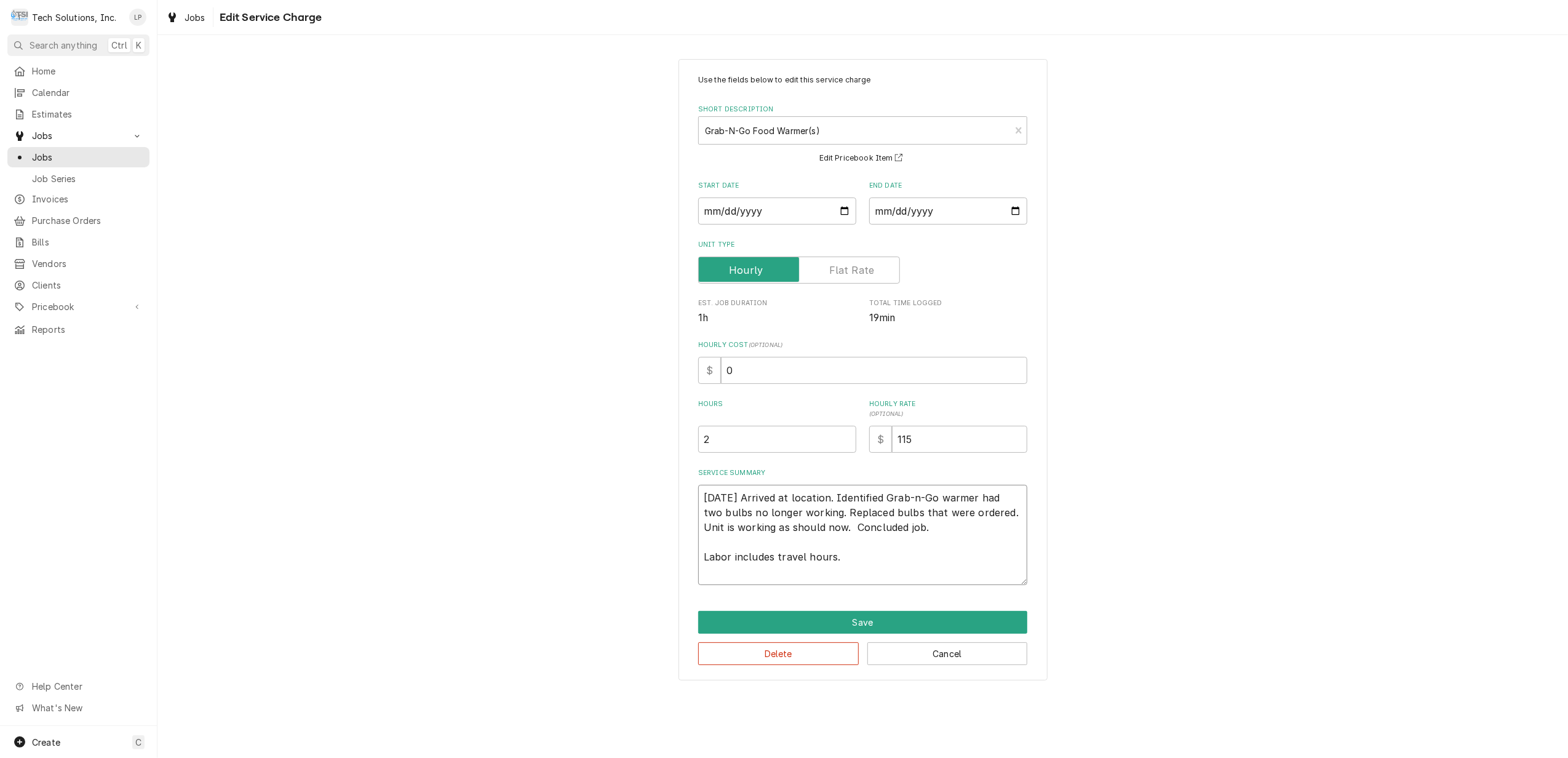
type textarea "9/17/25 Arrived at location. Identified Grab-n-Go warmer had two bulbs no longe…"
type textarea "x"
type textarea "9/17/25 Arrived at location. Identified Grab-n-Go warmer had two bulbs no longe…"
type textarea "x"
type textarea "9/17/25 Arrived at location. Identified Grab-n-Go warmer had two bulbs no longe…"
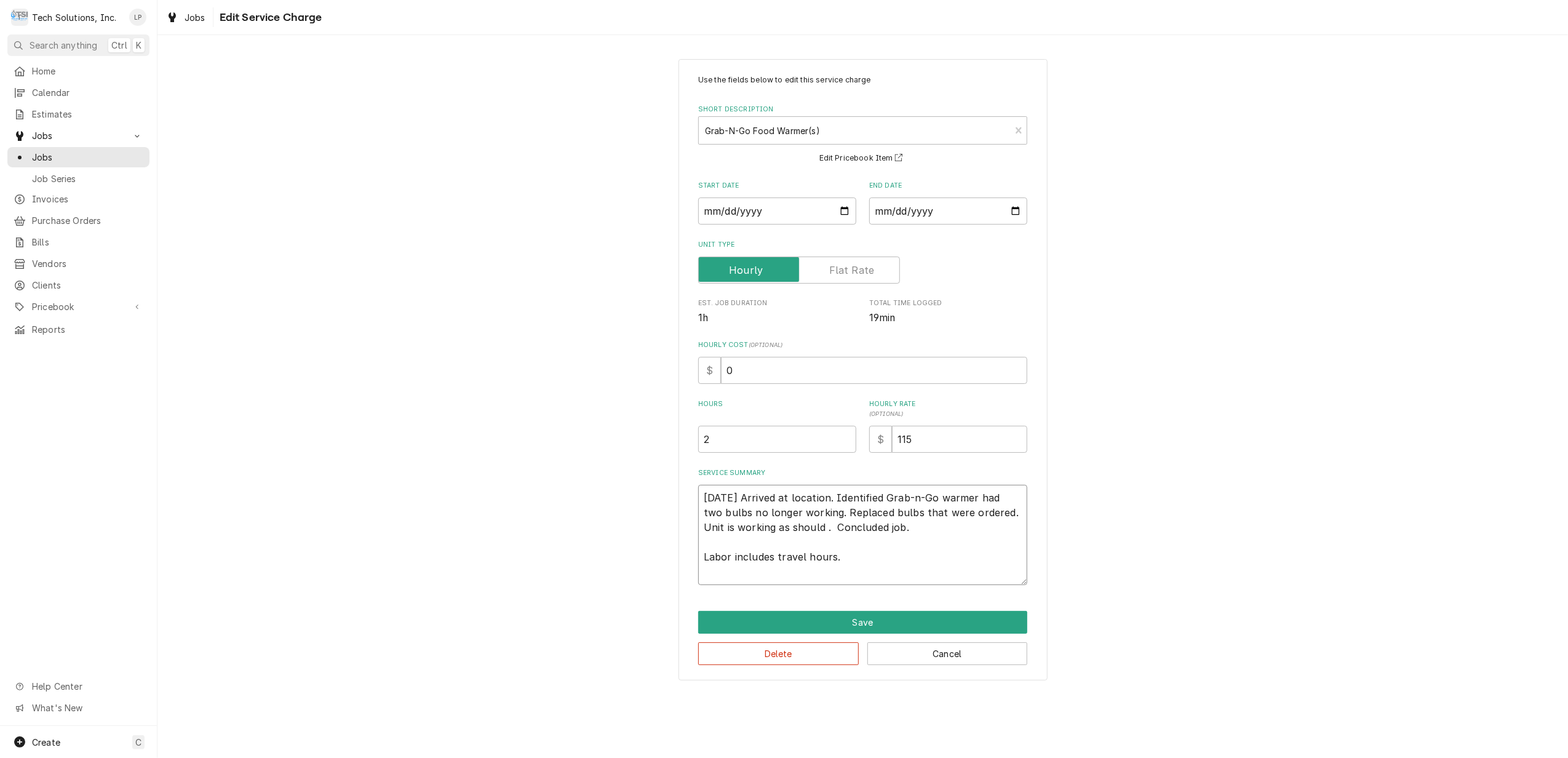
type textarea "x"
type textarea "9/17/25 Arrived at location. Identified Grab-n-Go warmer had two bulbs no longe…"
click at [859, 622] on button "Save" at bounding box center [862, 622] width 329 height 23
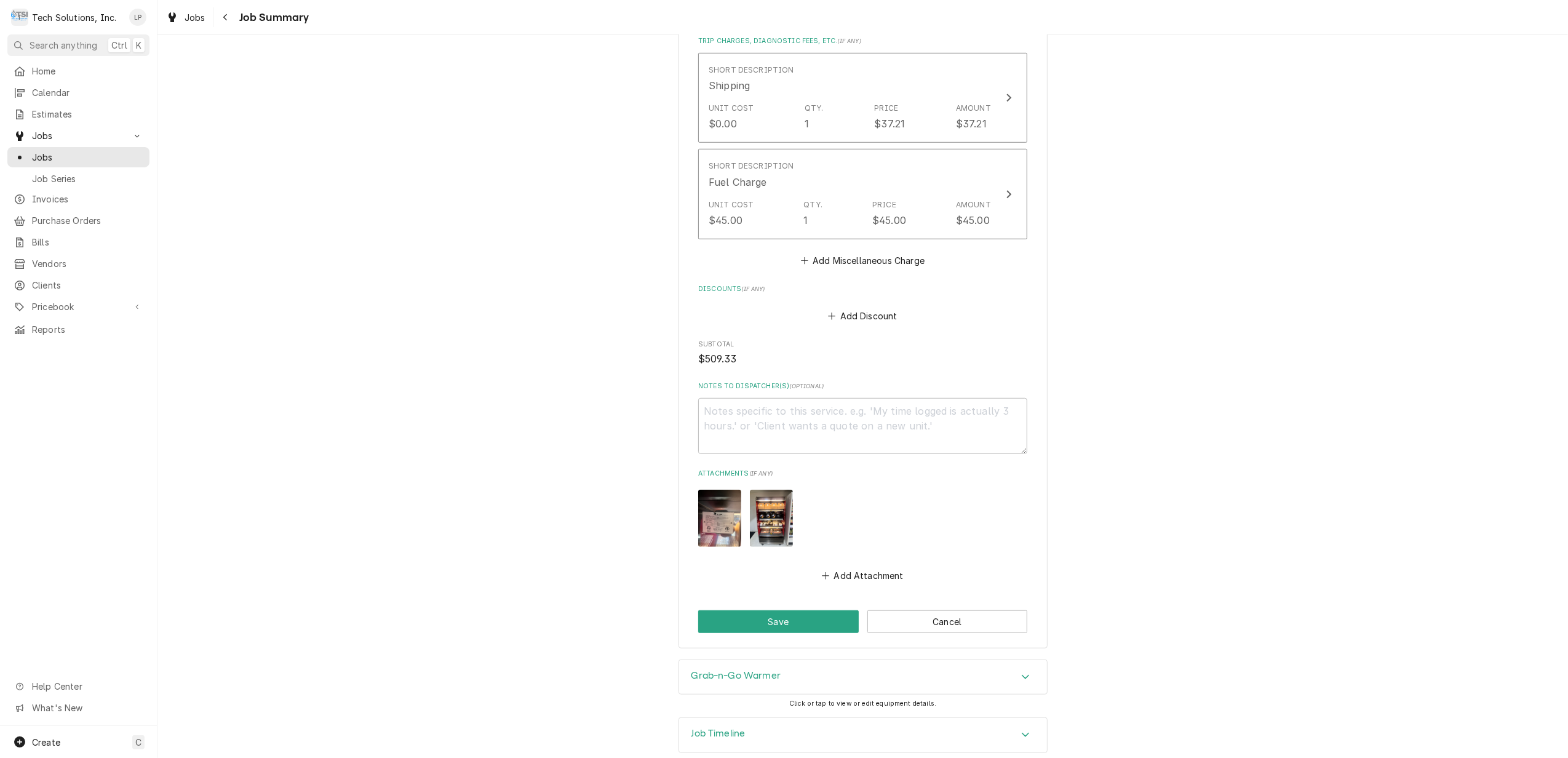
scroll to position [877, 0]
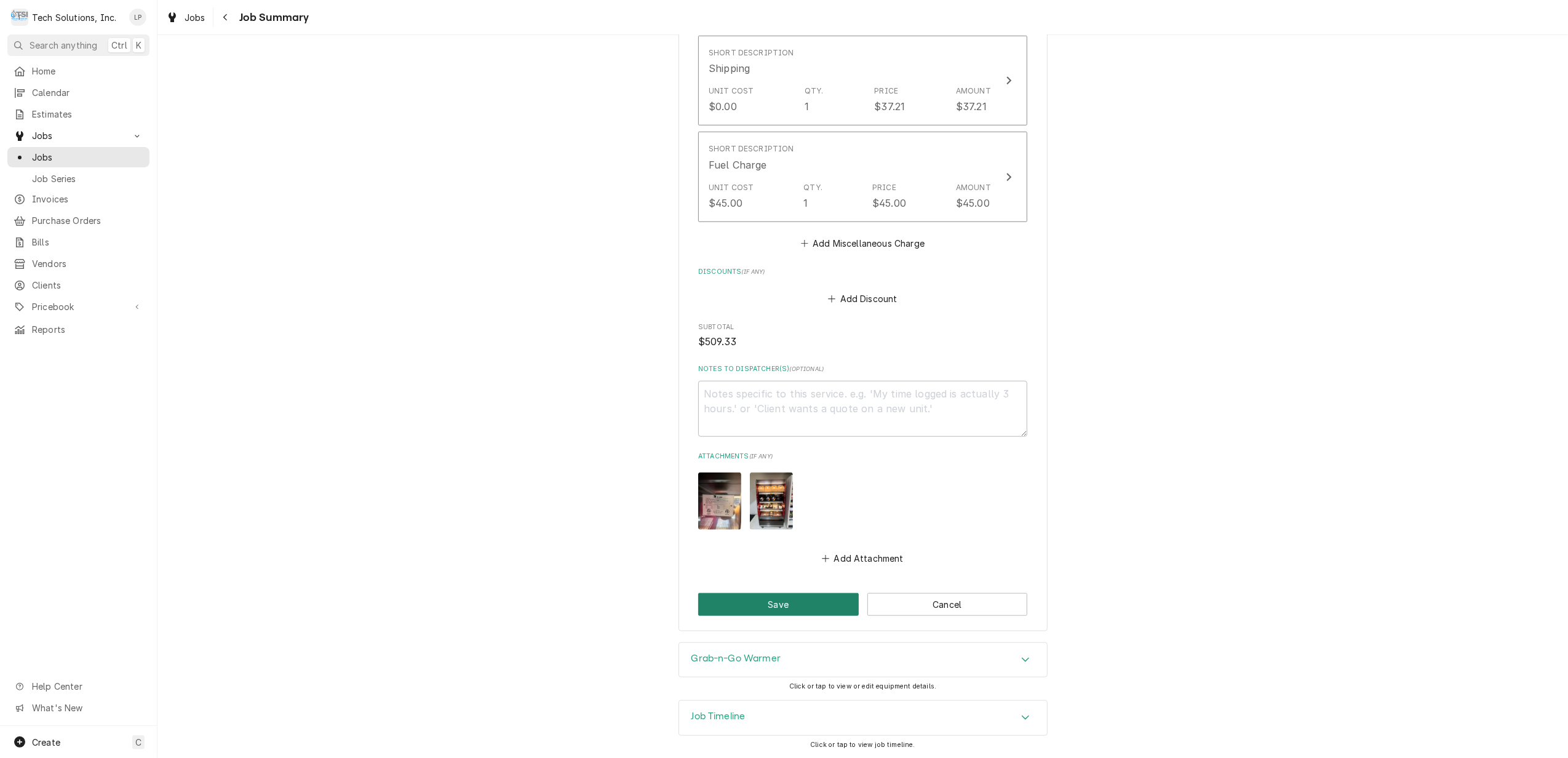
click at [753, 603] on button "Save" at bounding box center [778, 604] width 160 height 23
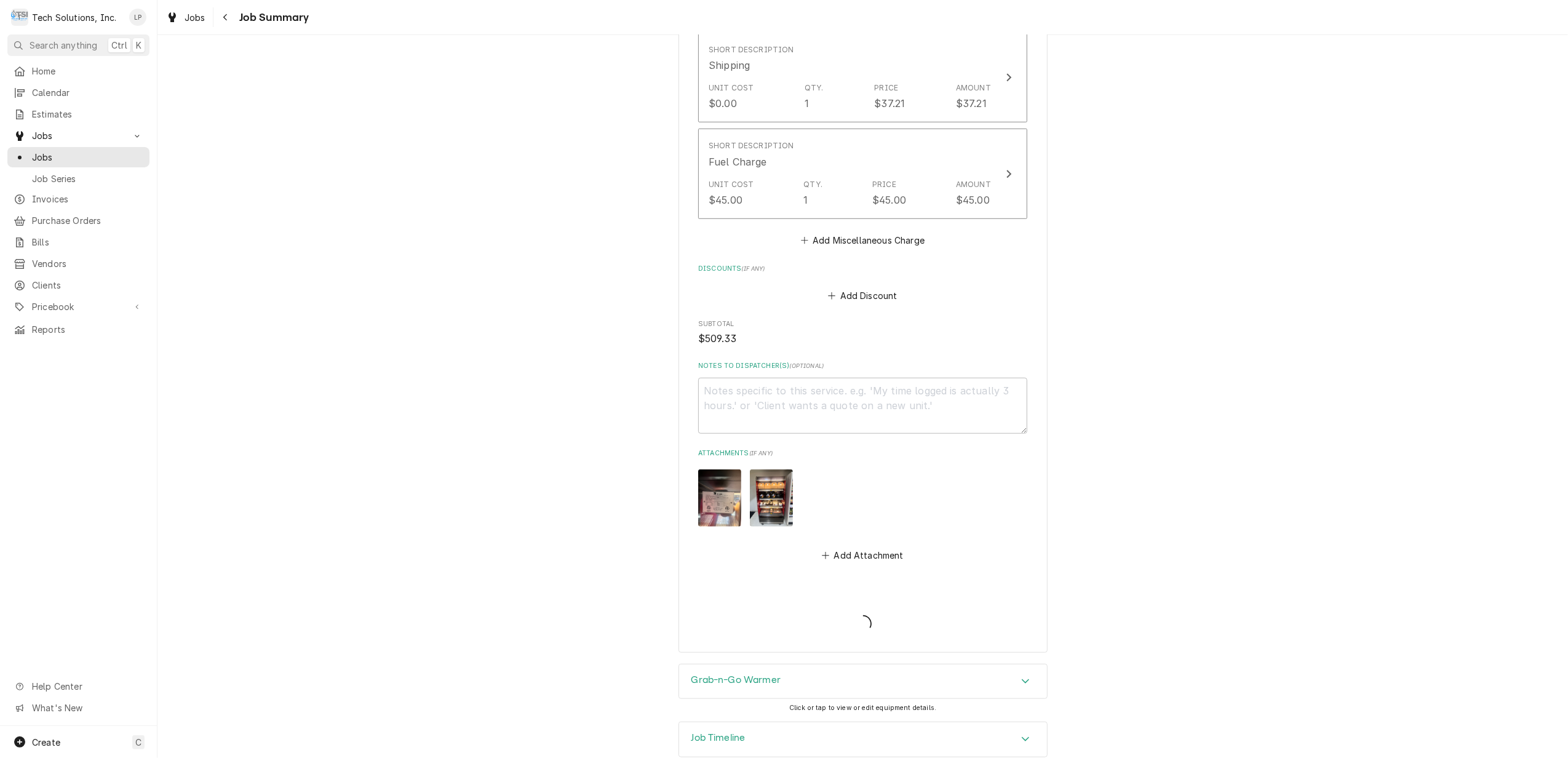
type textarea "x"
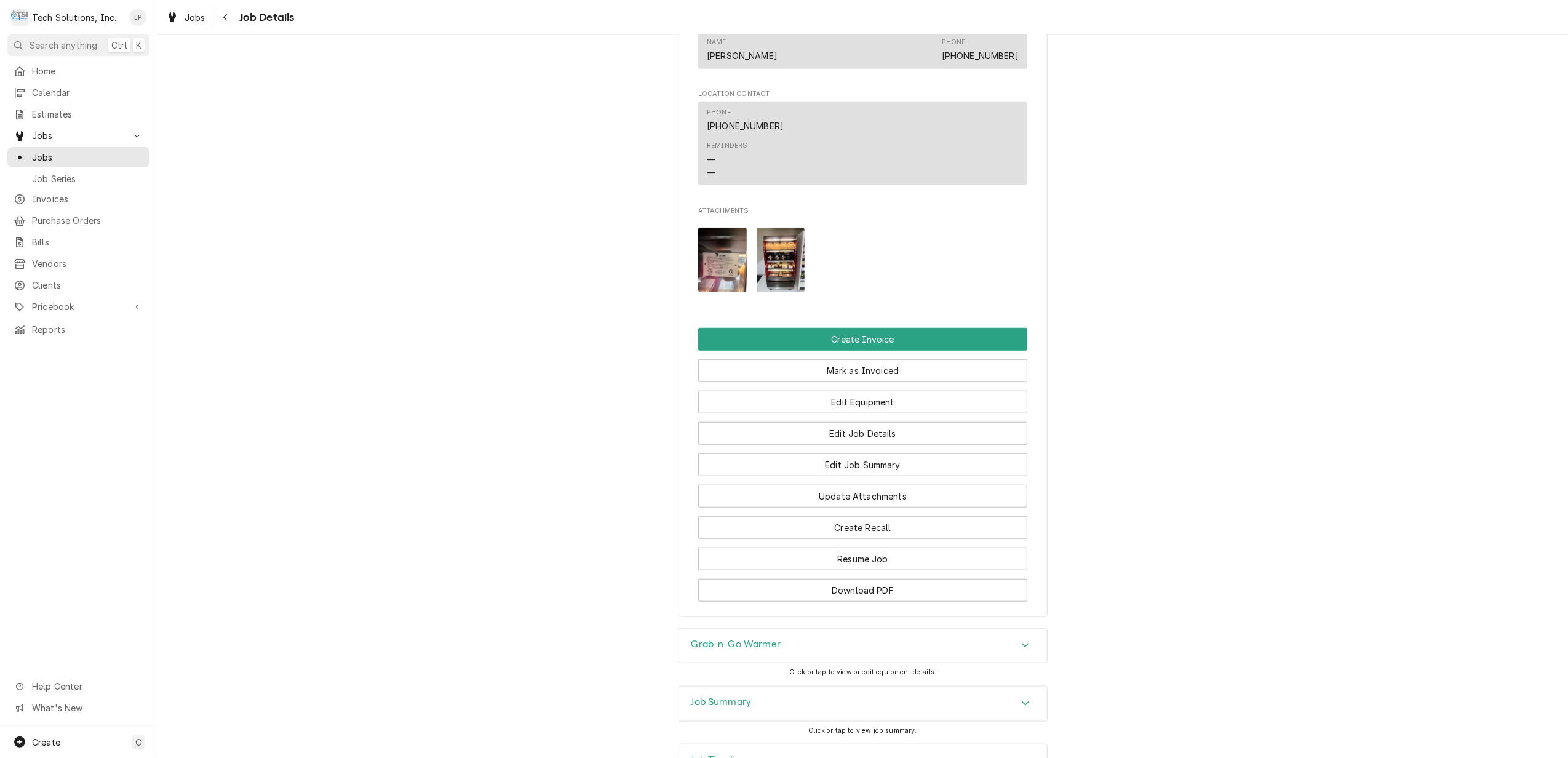
scroll to position [902, 0]
click at [835, 341] on button "Create Invoice" at bounding box center [862, 338] width 329 height 23
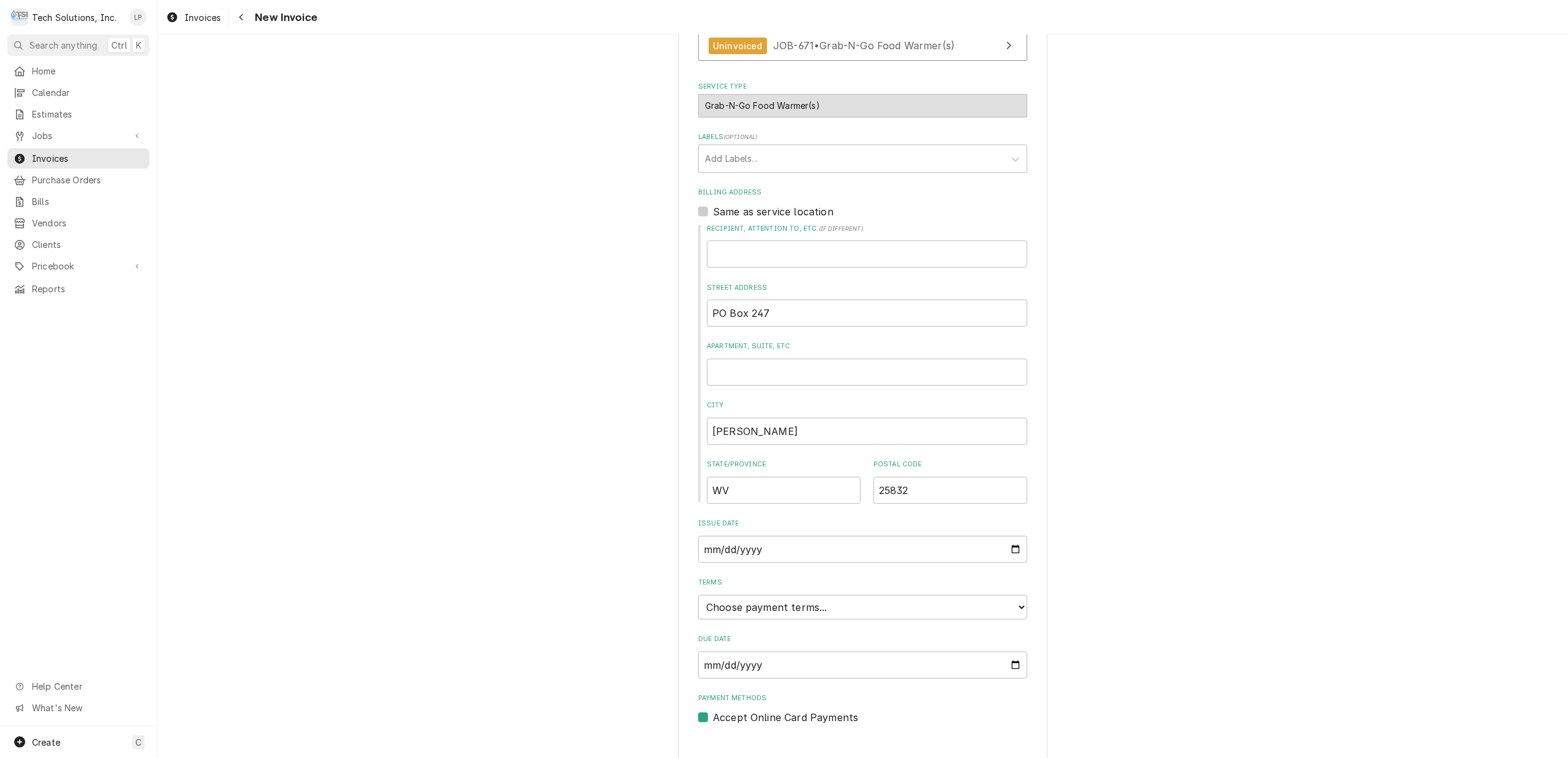
scroll to position [464, 0]
click at [1010, 589] on select "Choose payment terms... Same Day Net 7 Net 14 Net 21 Net 30 Net 45 Net 60 Net 90" at bounding box center [862, 601] width 329 height 25
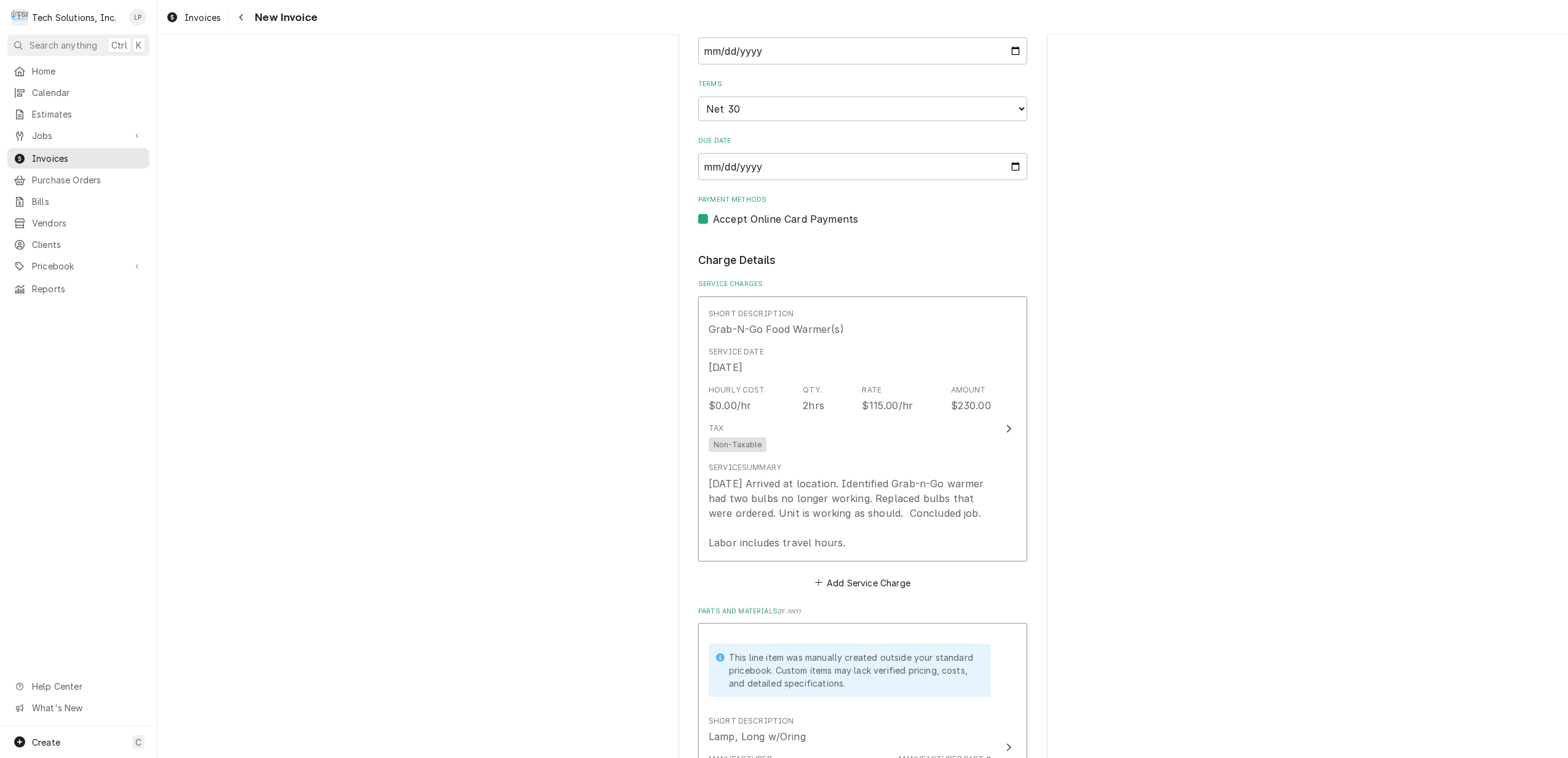
scroll to position [985, 0]
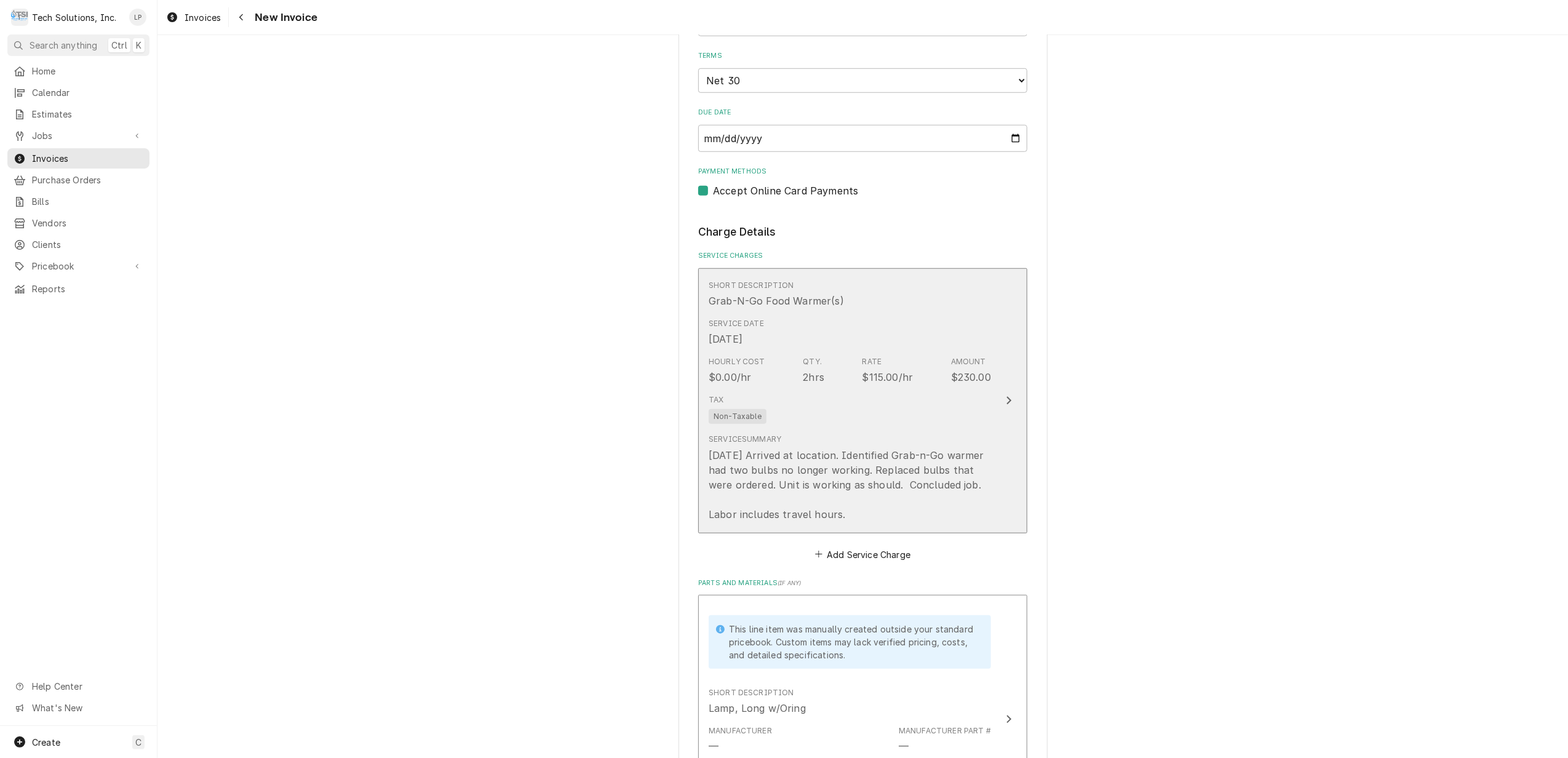
click at [1006, 396] on icon "Update Line Item" at bounding box center [1009, 401] width 6 height 10
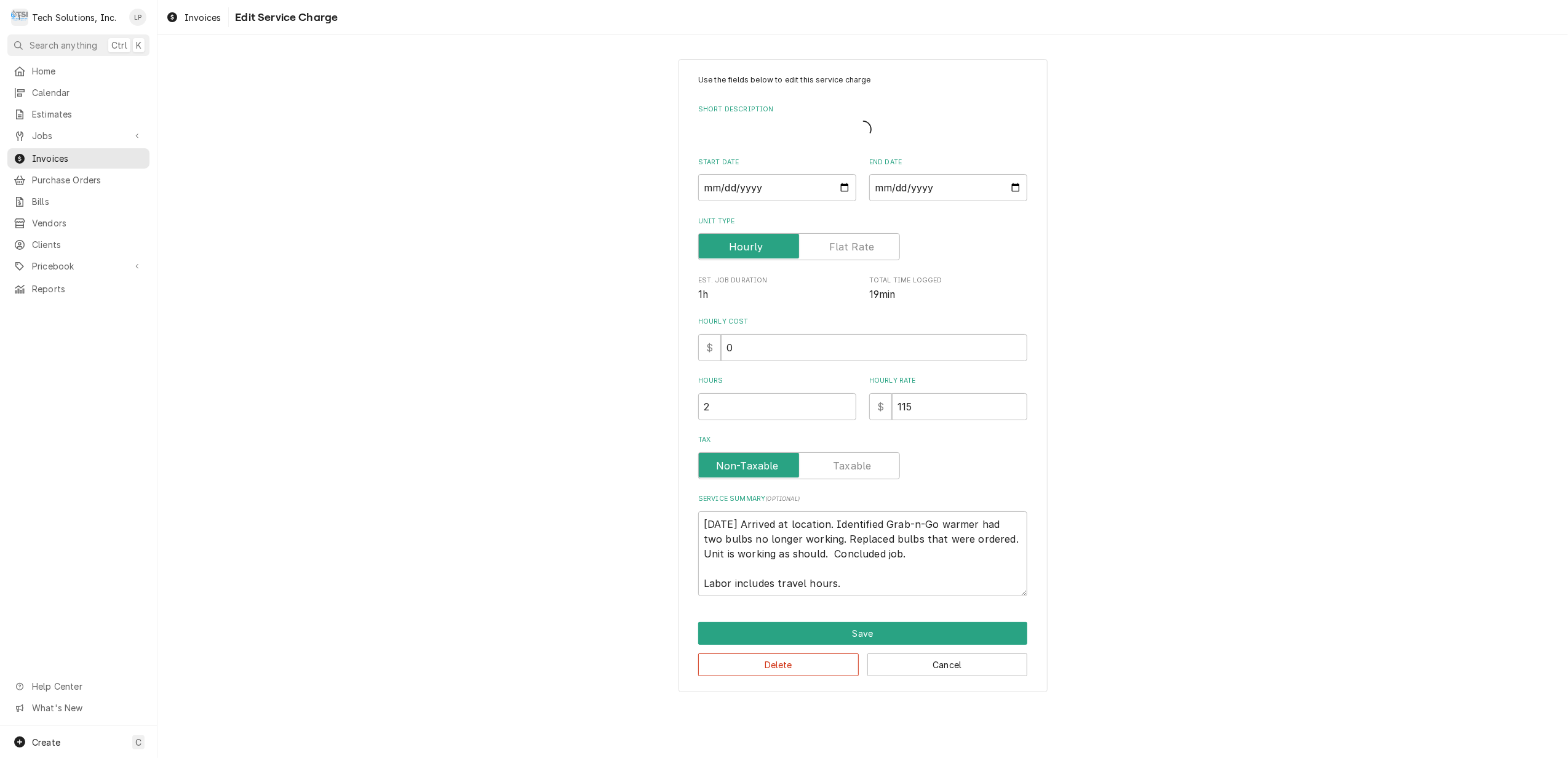
type textarea "x"
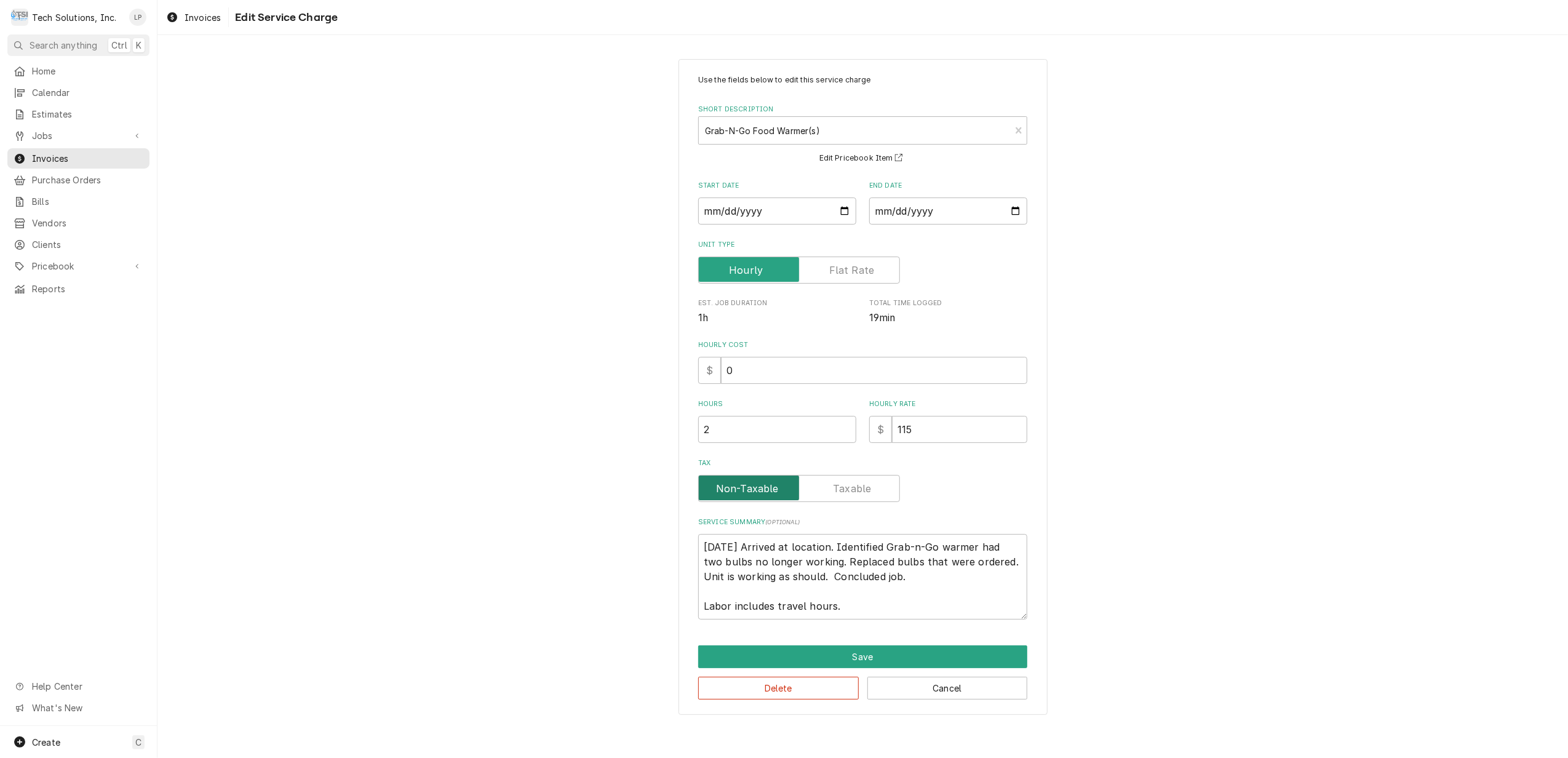
click at [833, 484] on input "Tax" at bounding box center [799, 488] width 191 height 27
checkbox input "true"
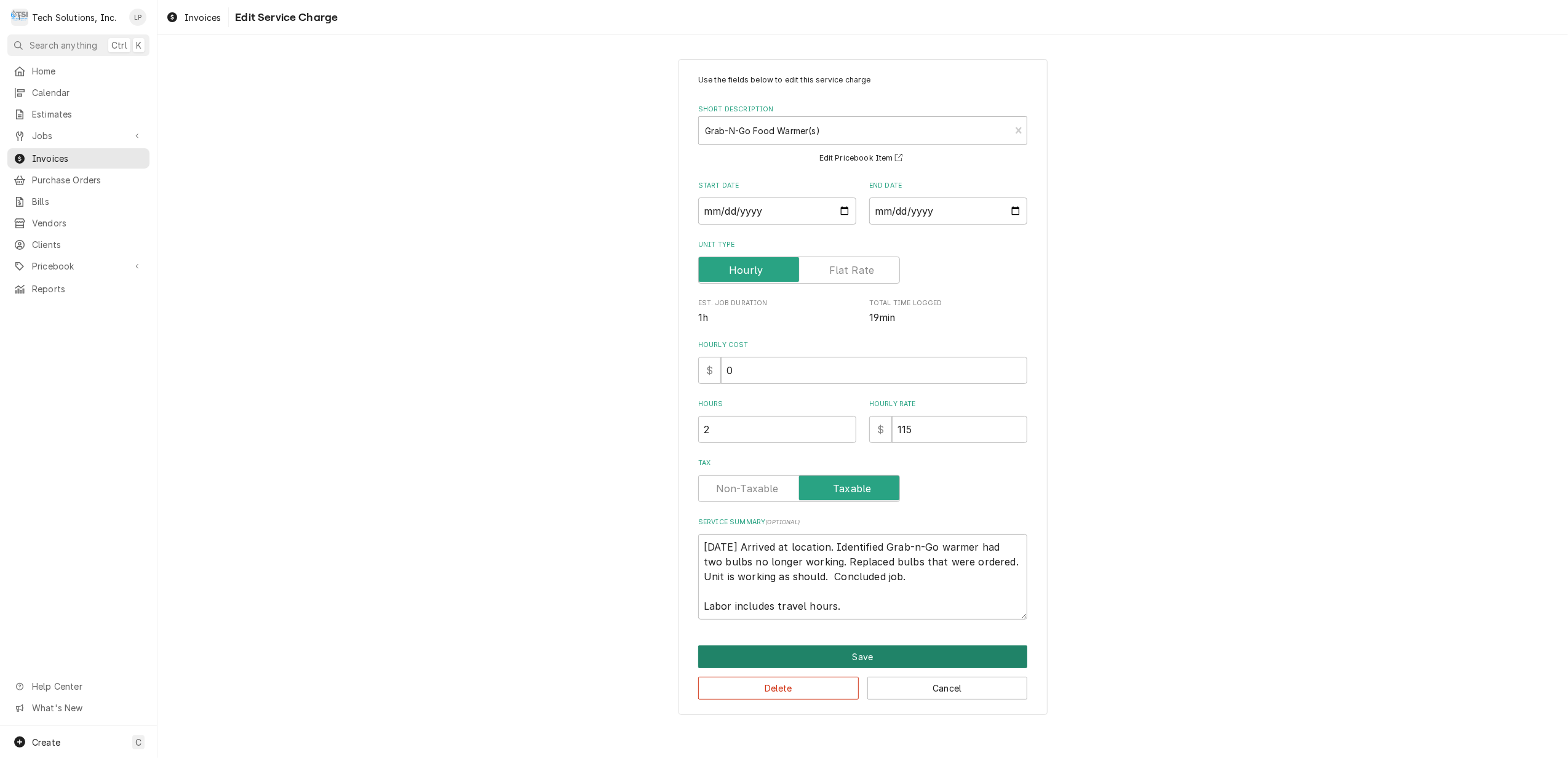
click at [910, 652] on button "Save" at bounding box center [862, 656] width 329 height 23
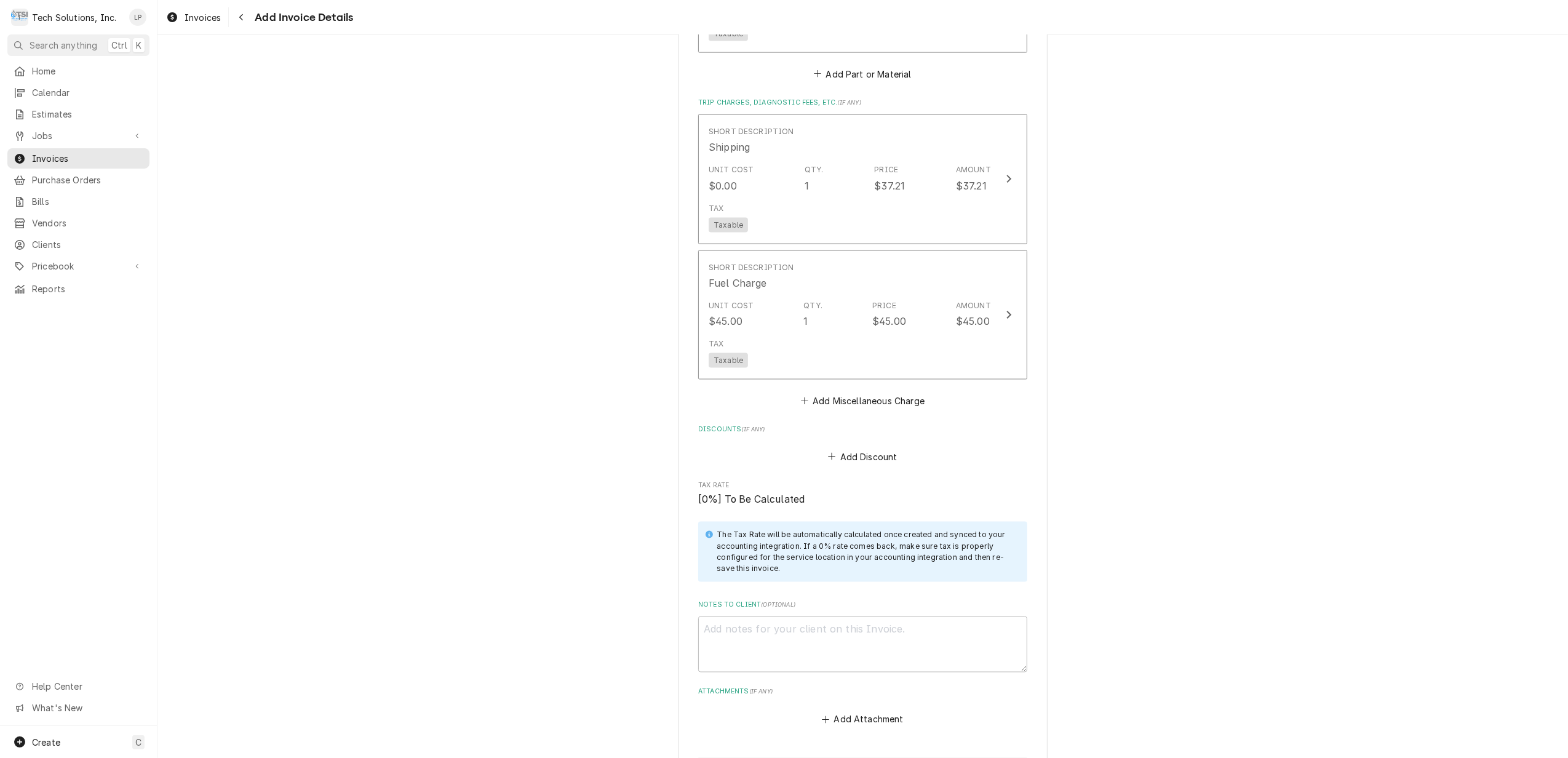
scroll to position [1992, 0]
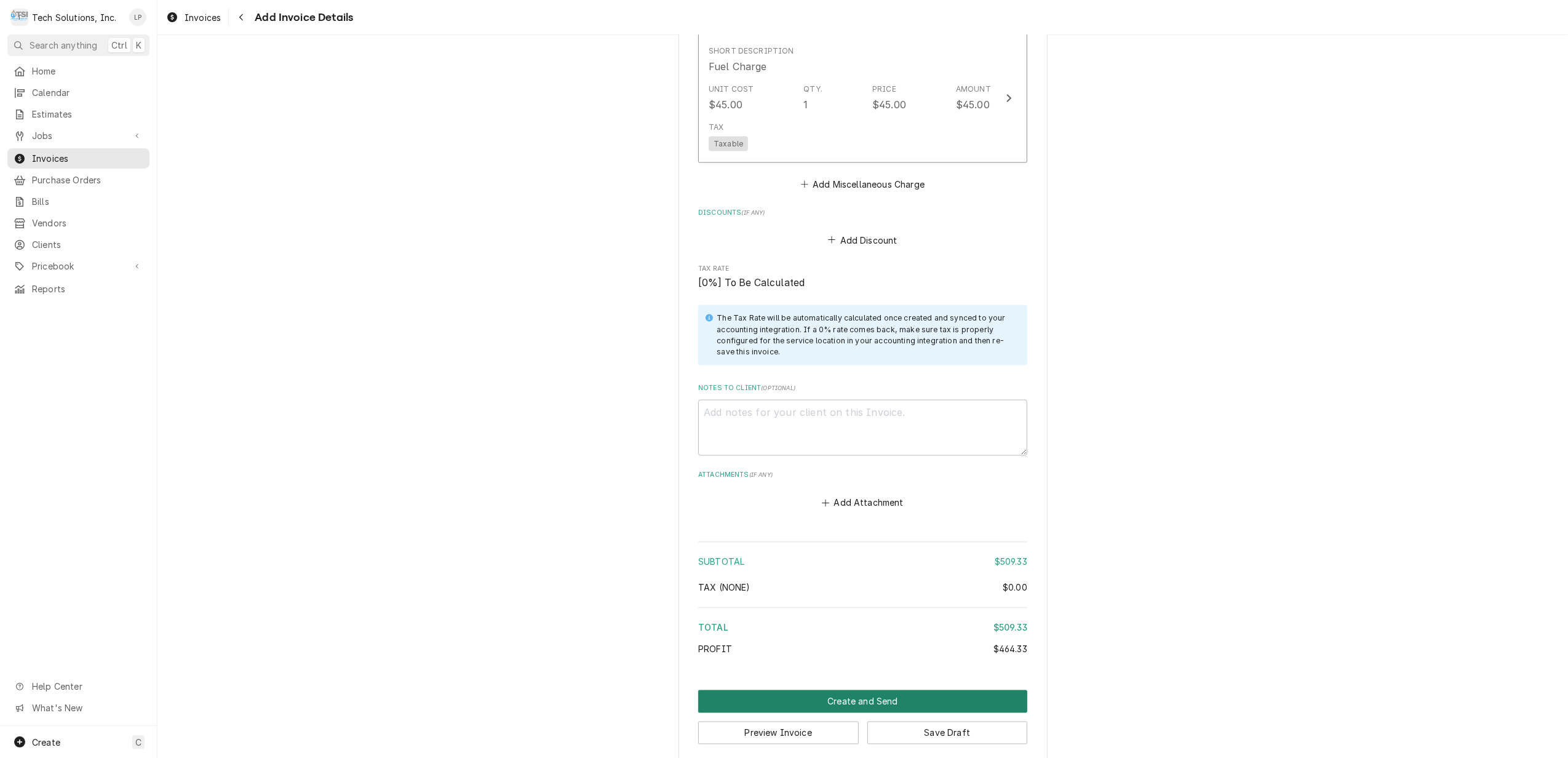
click at [869, 690] on button "Create and Send" at bounding box center [862, 701] width 329 height 23
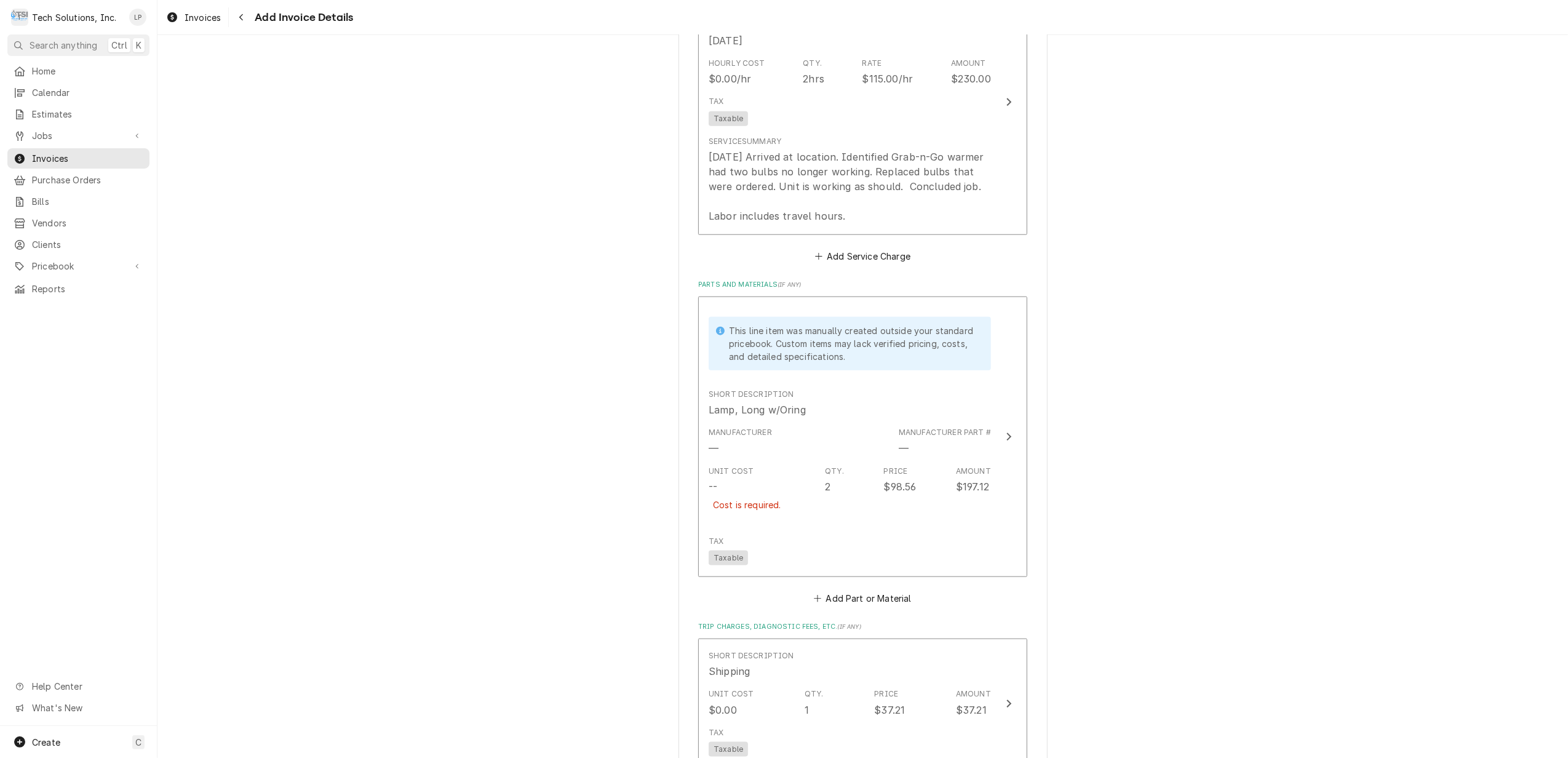
scroll to position [1313, 0]
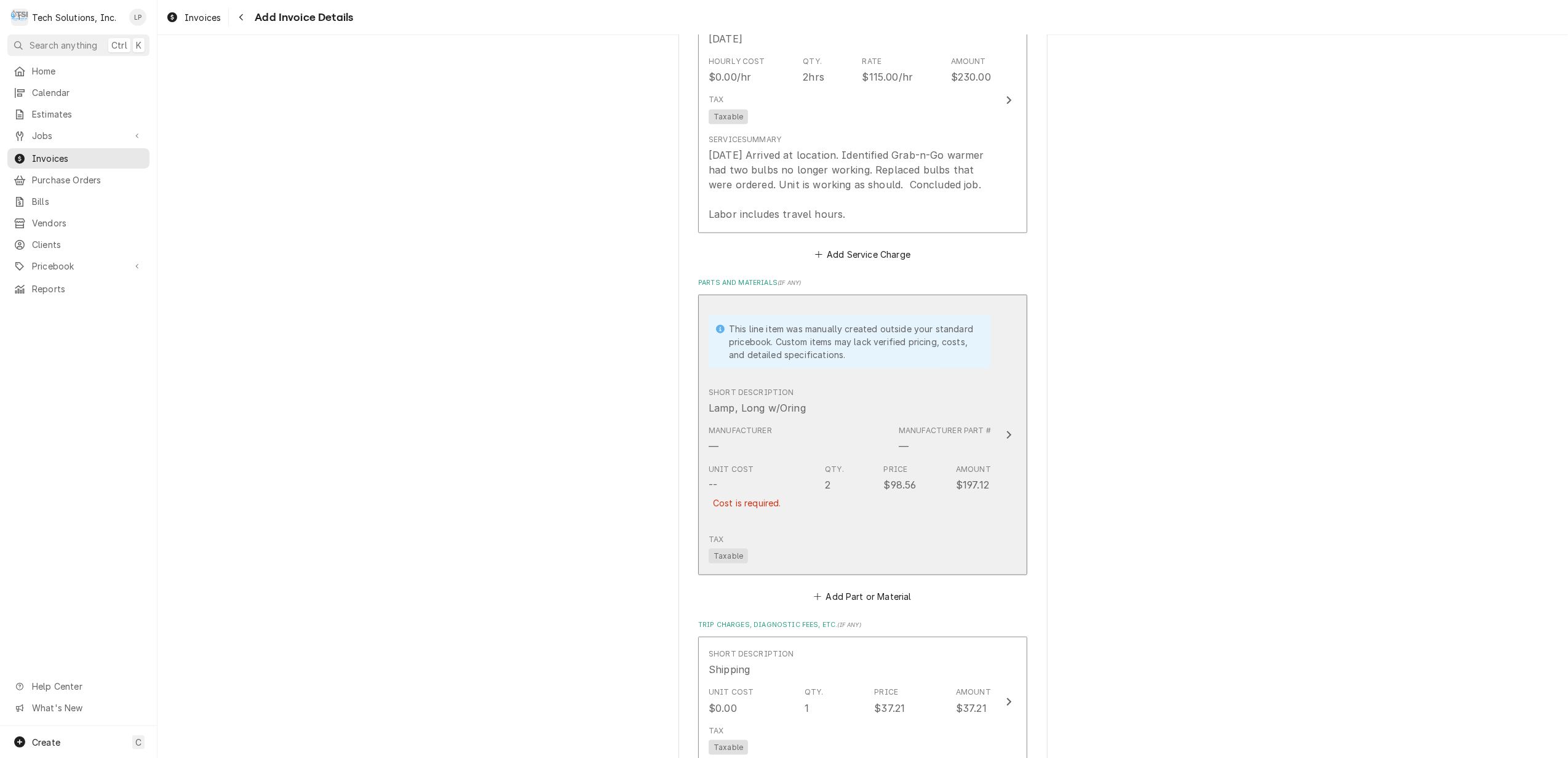
click at [1006, 430] on icon "Update Line Item" at bounding box center [1009, 435] width 6 height 10
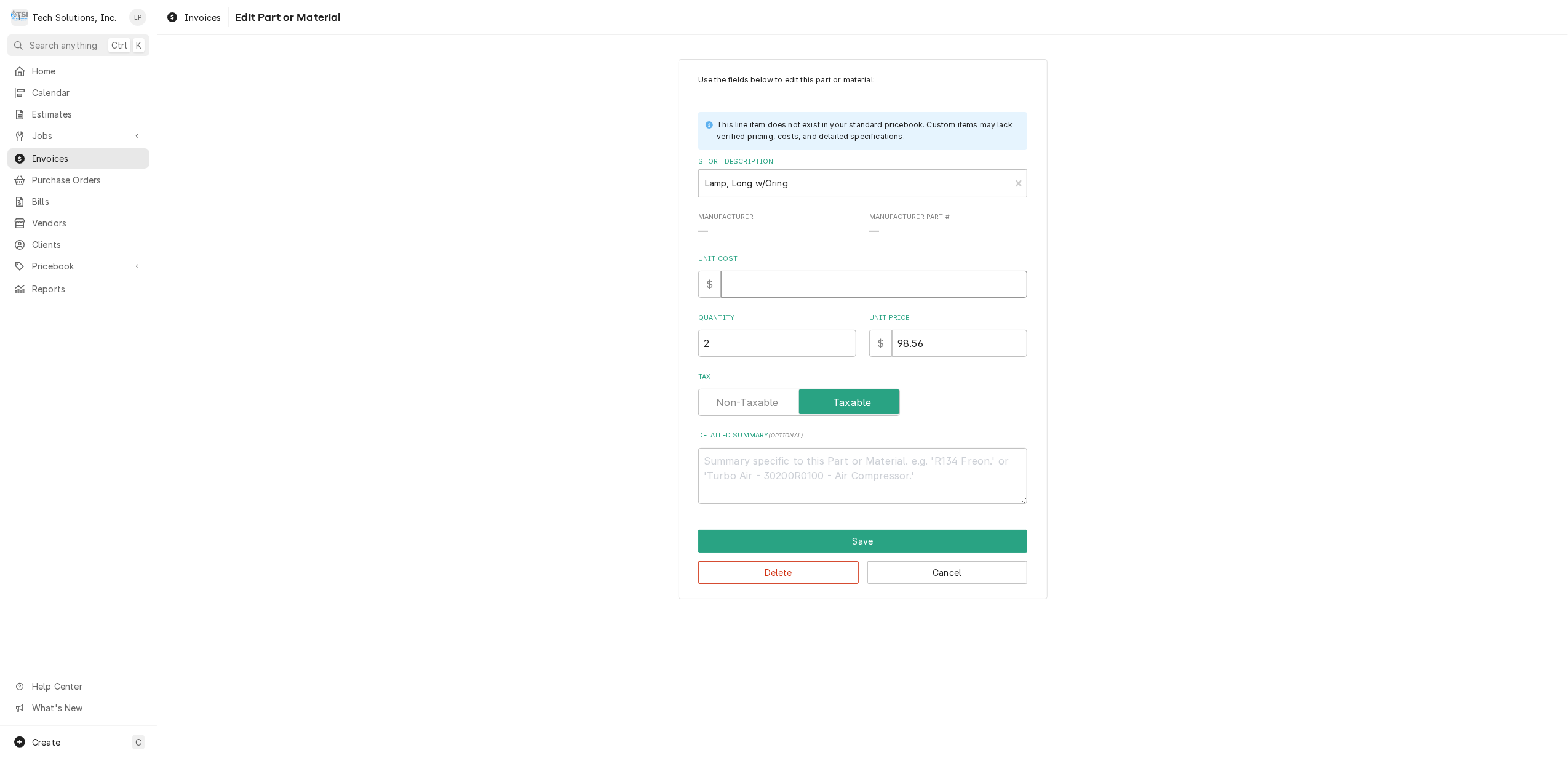
click at [793, 280] on input "Unit Cost" at bounding box center [874, 284] width 306 height 27
type textarea "x"
type input "4"
type textarea "x"
type input "49"
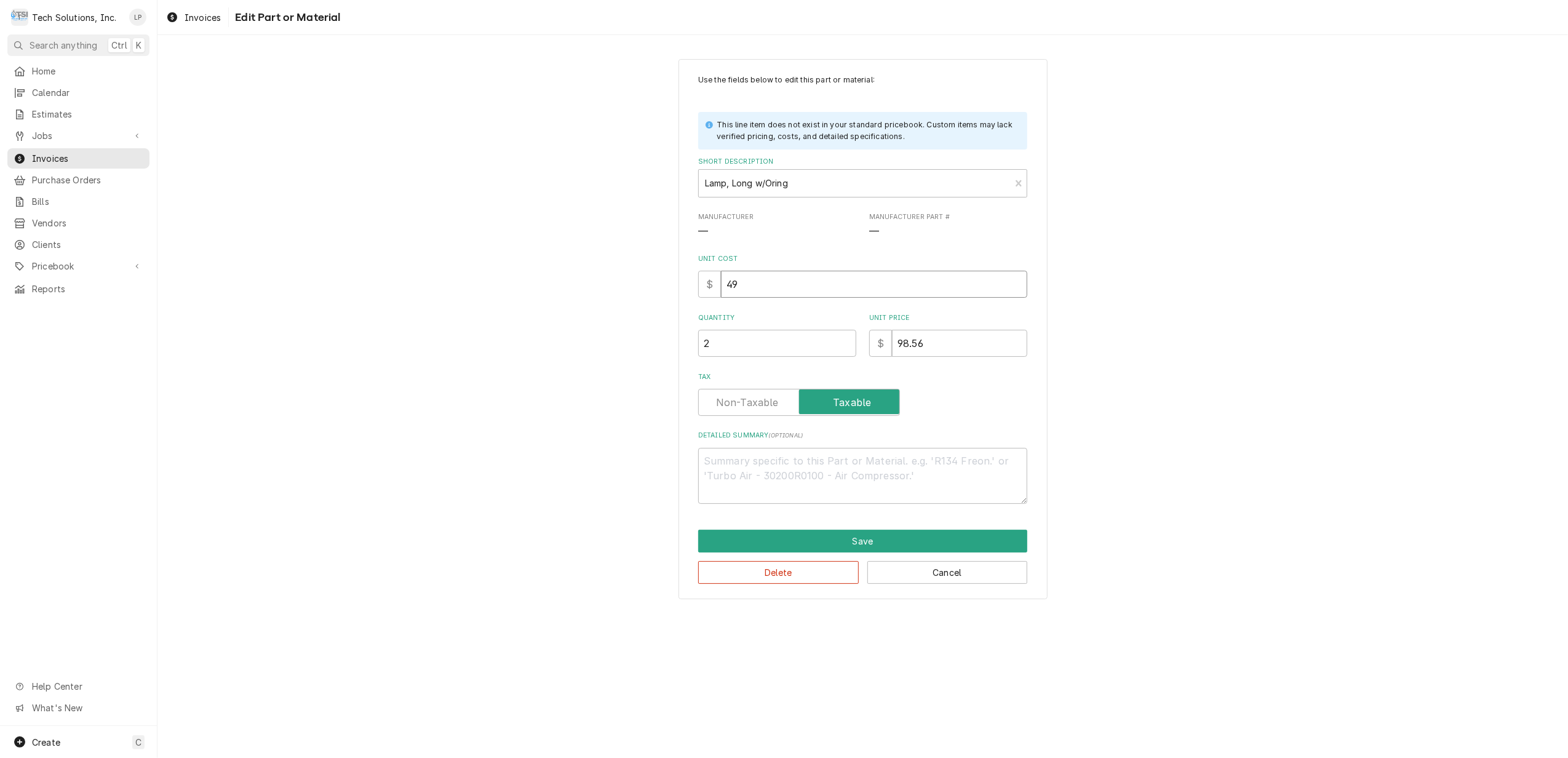
type textarea "x"
type input "49.2"
type textarea "x"
type input "49.28"
click at [998, 387] on div "Tax" at bounding box center [862, 394] width 329 height 44
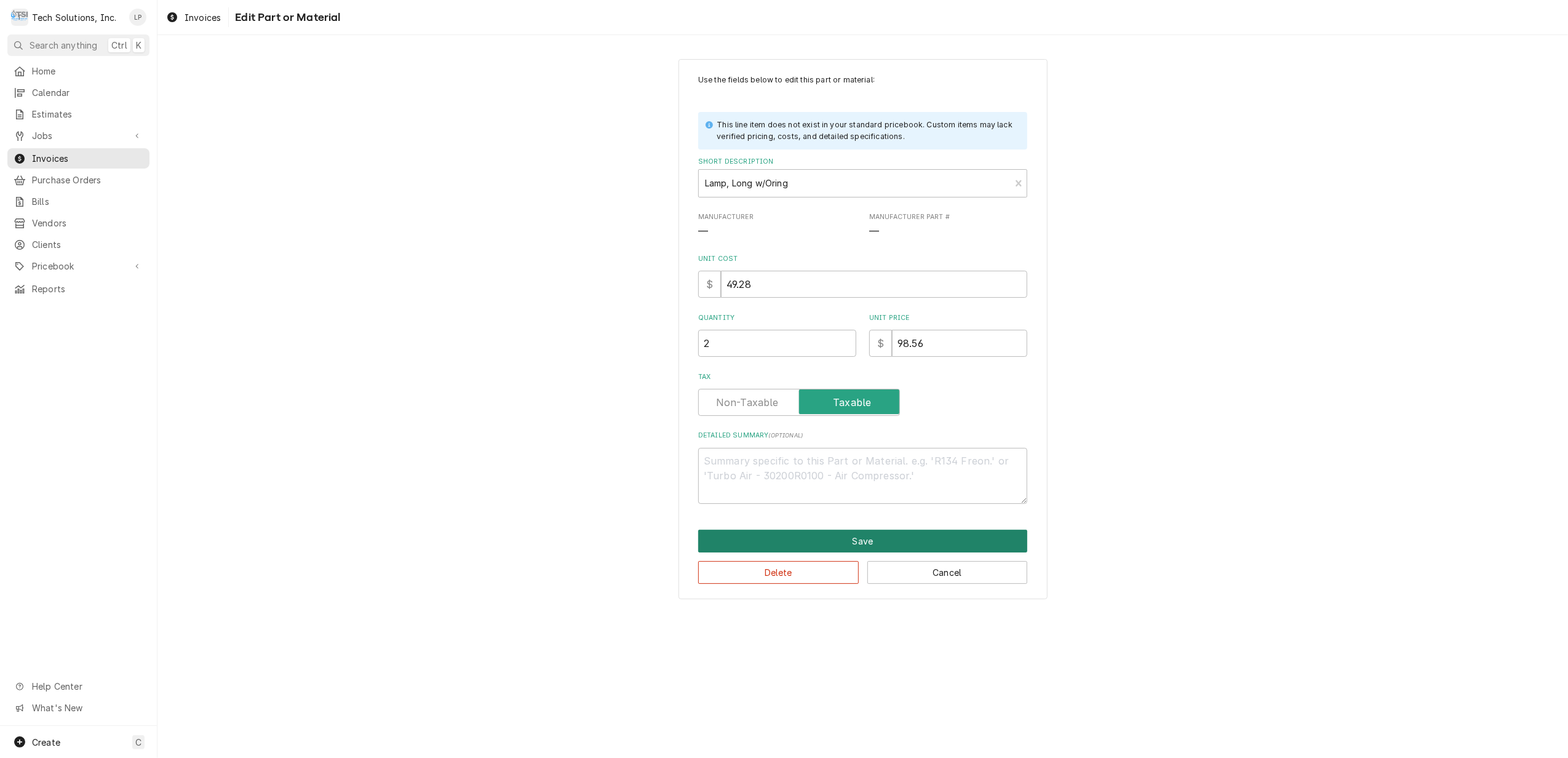
click at [879, 544] on button "Save" at bounding box center [862, 541] width 329 height 23
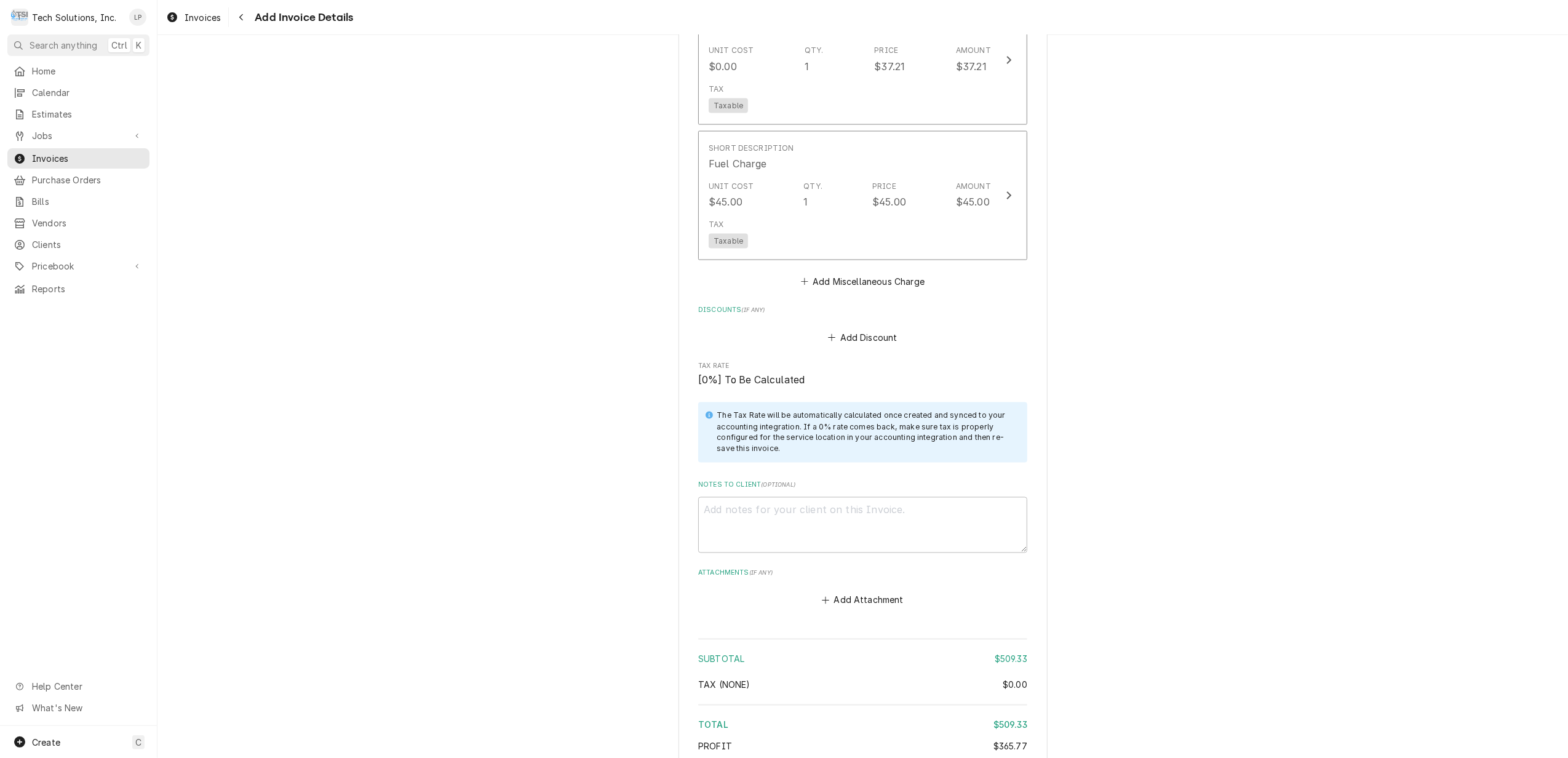
scroll to position [2051, 0]
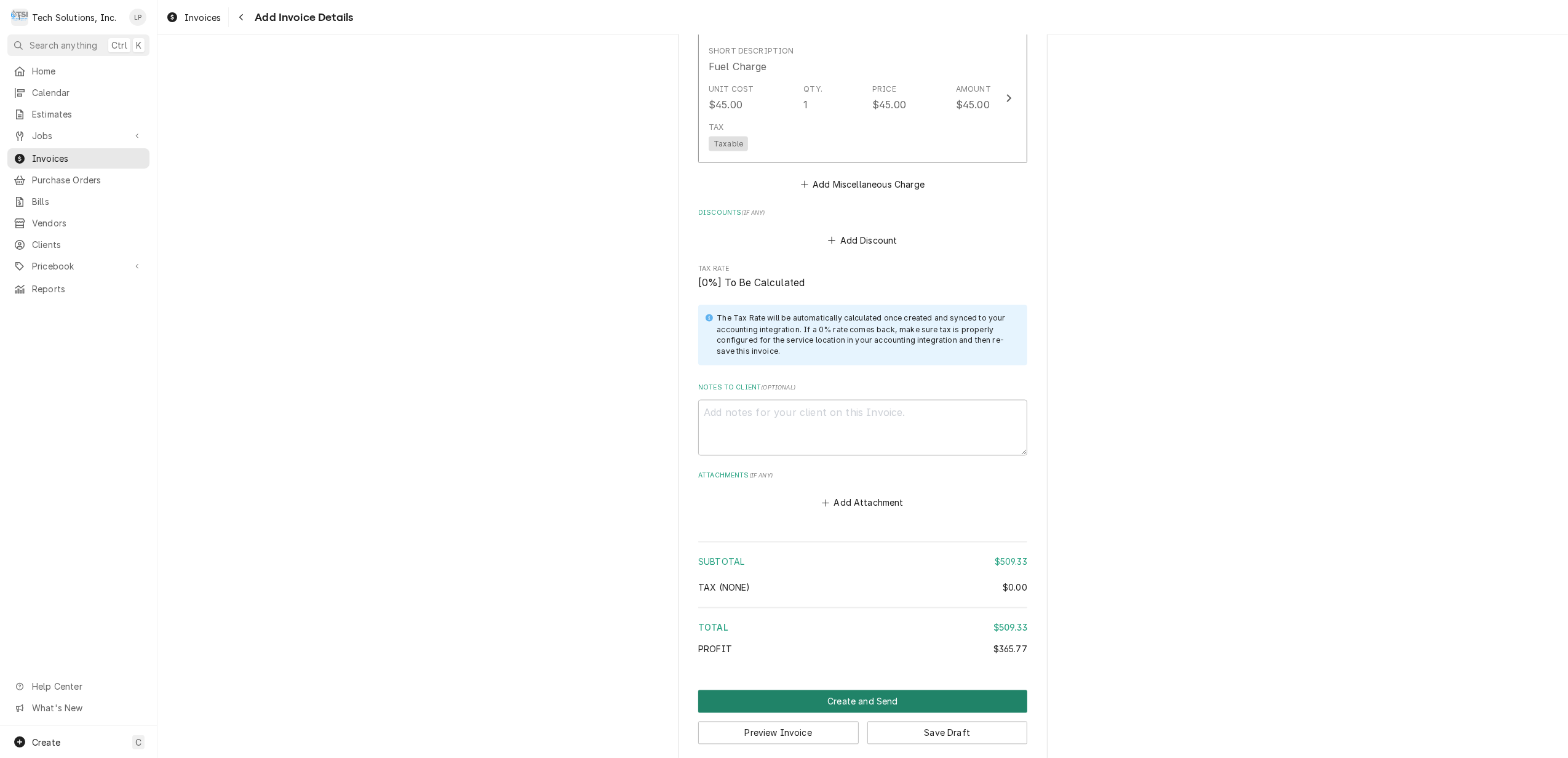
click at [879, 690] on button "Create and Send" at bounding box center [862, 701] width 329 height 23
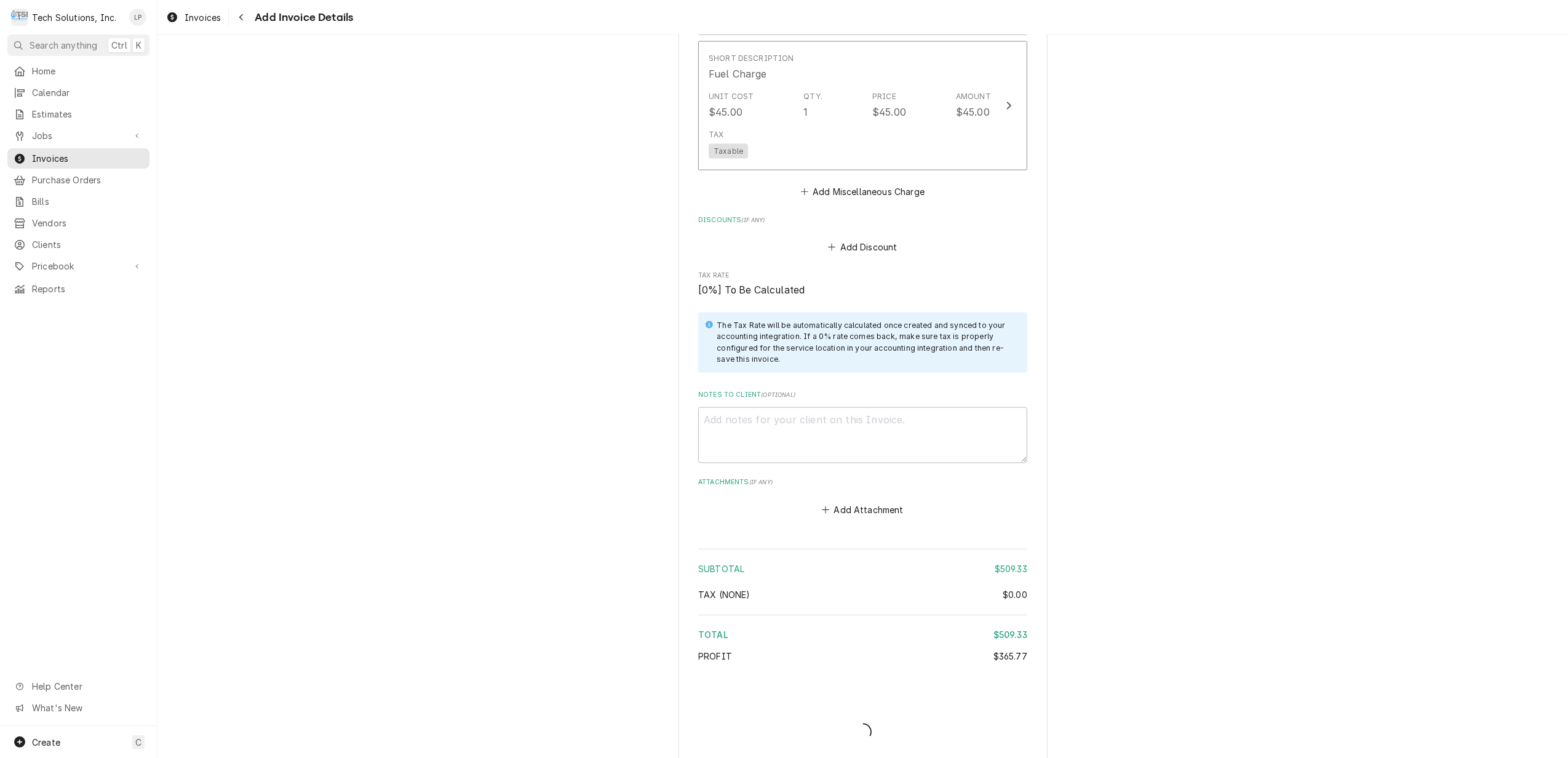
type textarea "x"
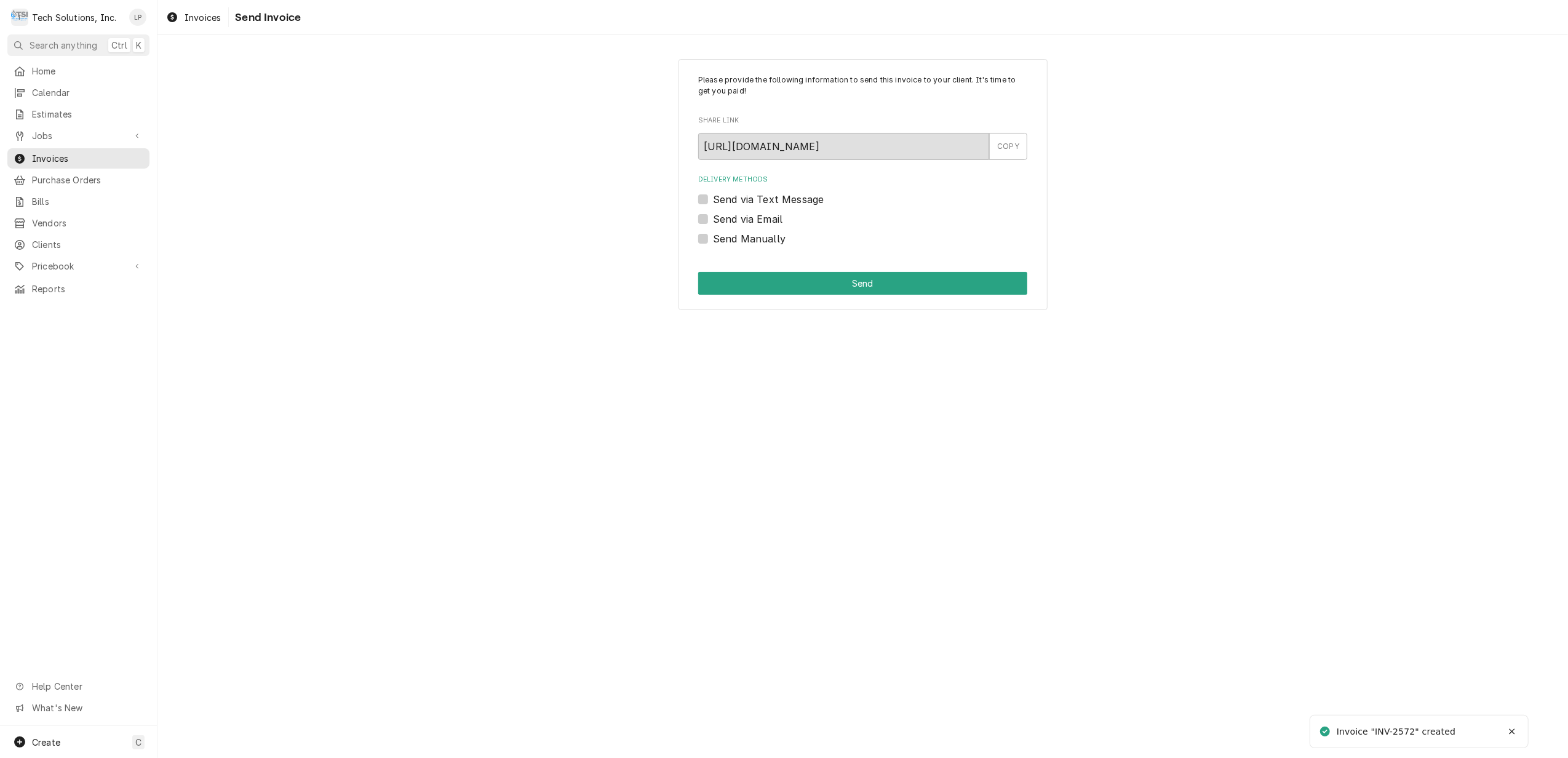
click at [713, 237] on label "Send Manually" at bounding box center [749, 239] width 73 height 15
click at [713, 237] on input "Send Manually" at bounding box center [877, 245] width 329 height 27
checkbox input "true"
click at [847, 282] on button "Send" at bounding box center [862, 283] width 329 height 23
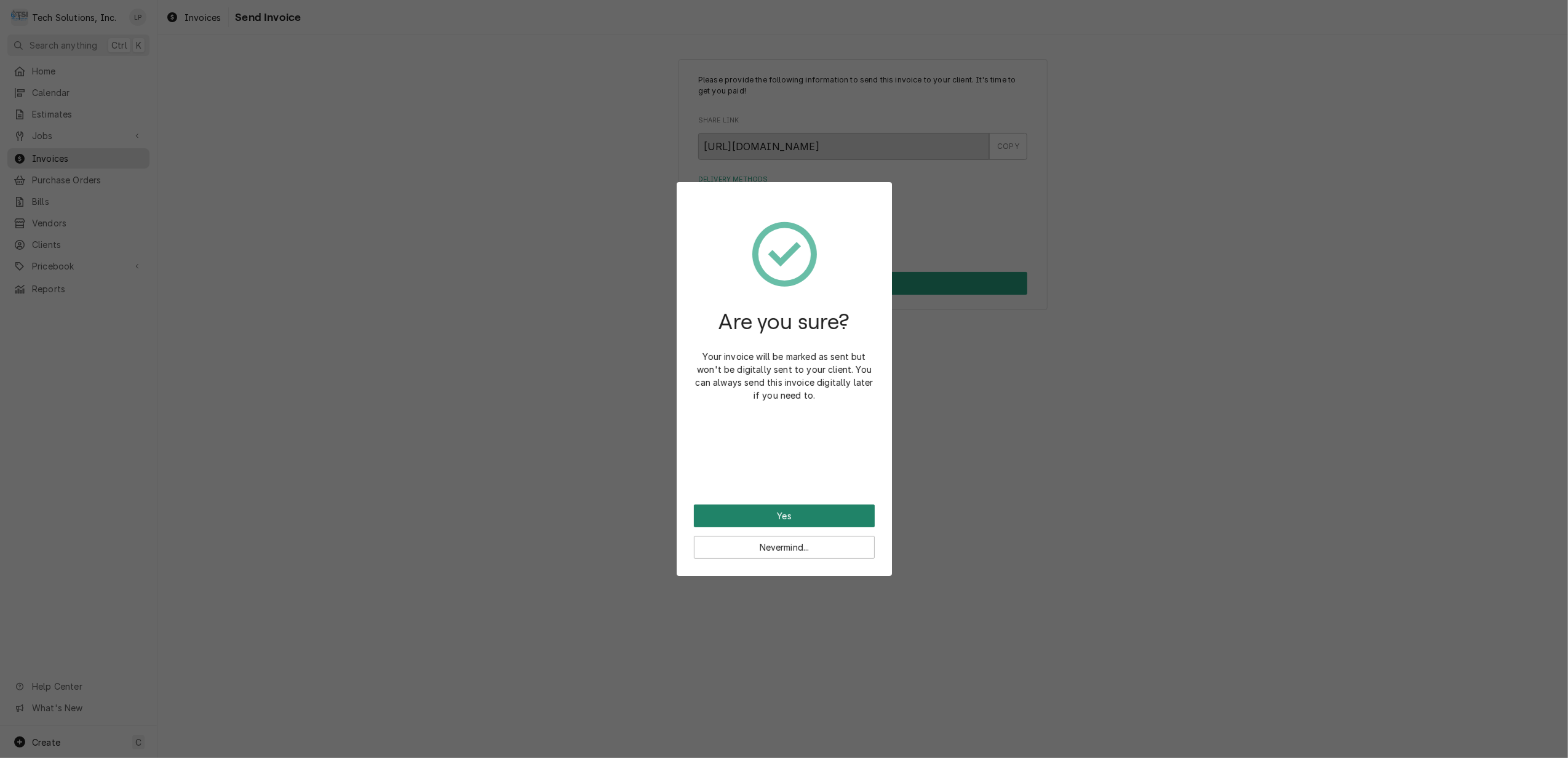
click at [776, 515] on button "Yes" at bounding box center [784, 515] width 181 height 23
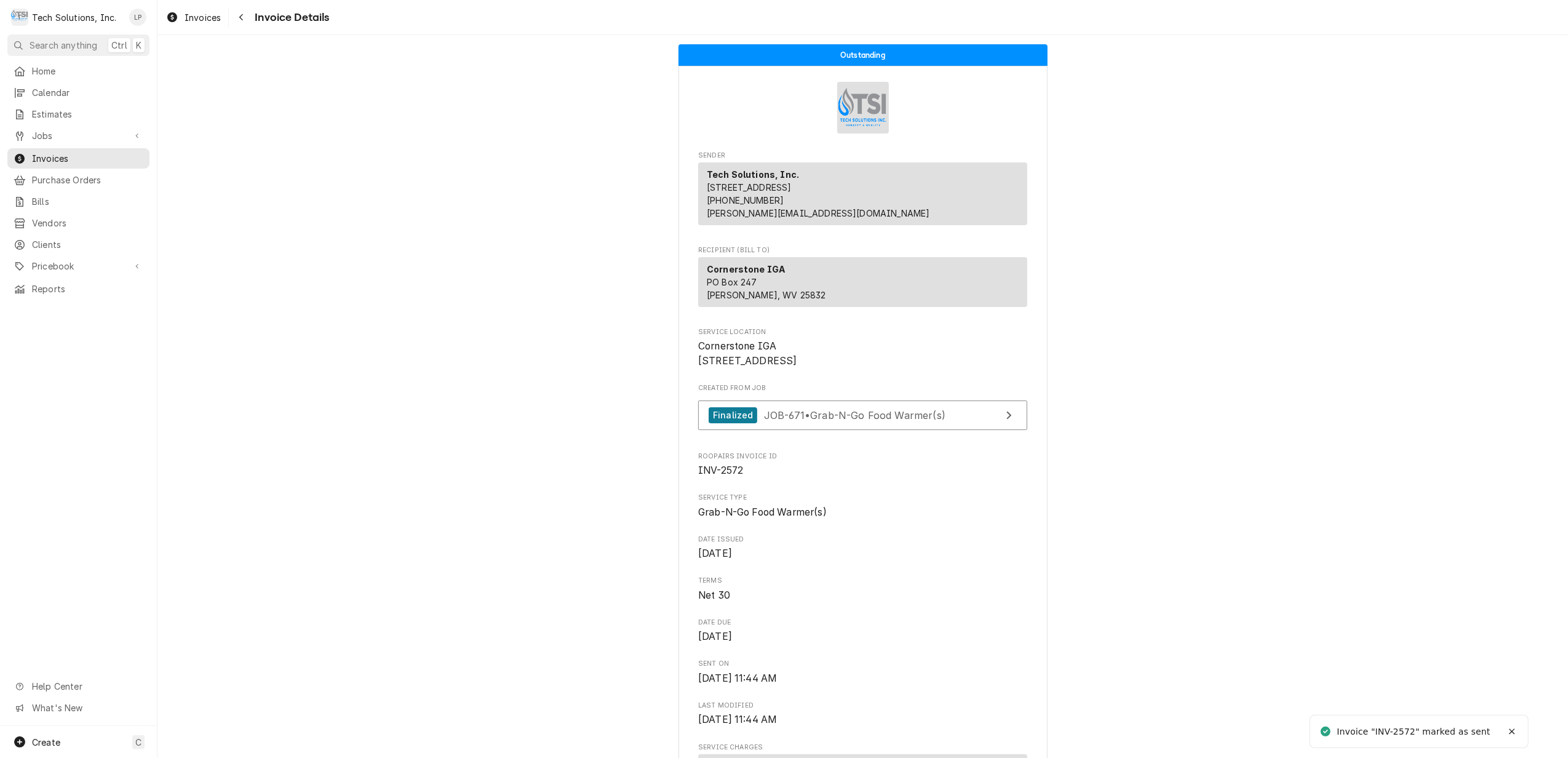
scroll to position [246, 0]
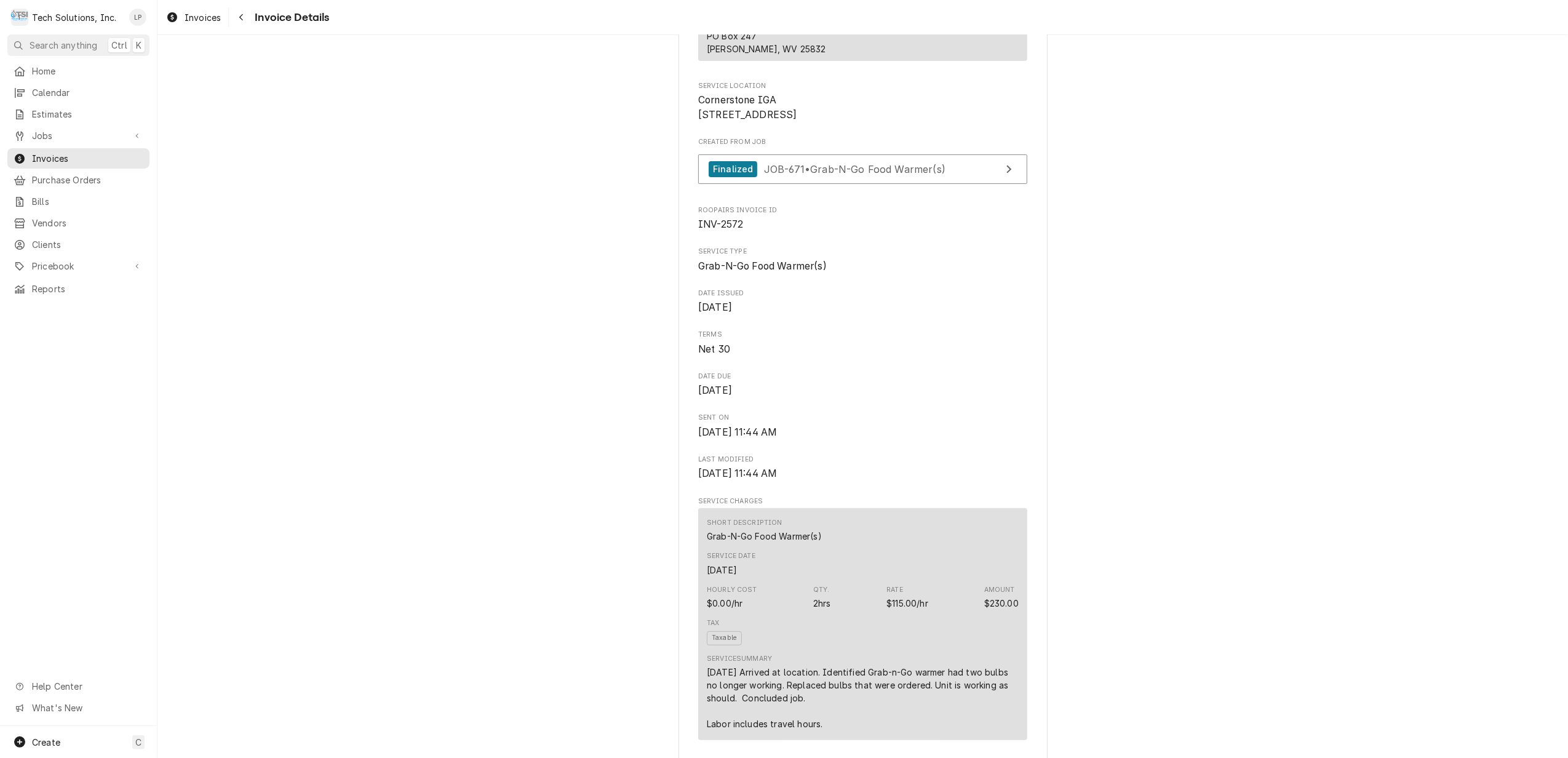
drag, startPoint x: 1176, startPoint y: 494, endPoint x: 1119, endPoint y: 549, distance: 79.2
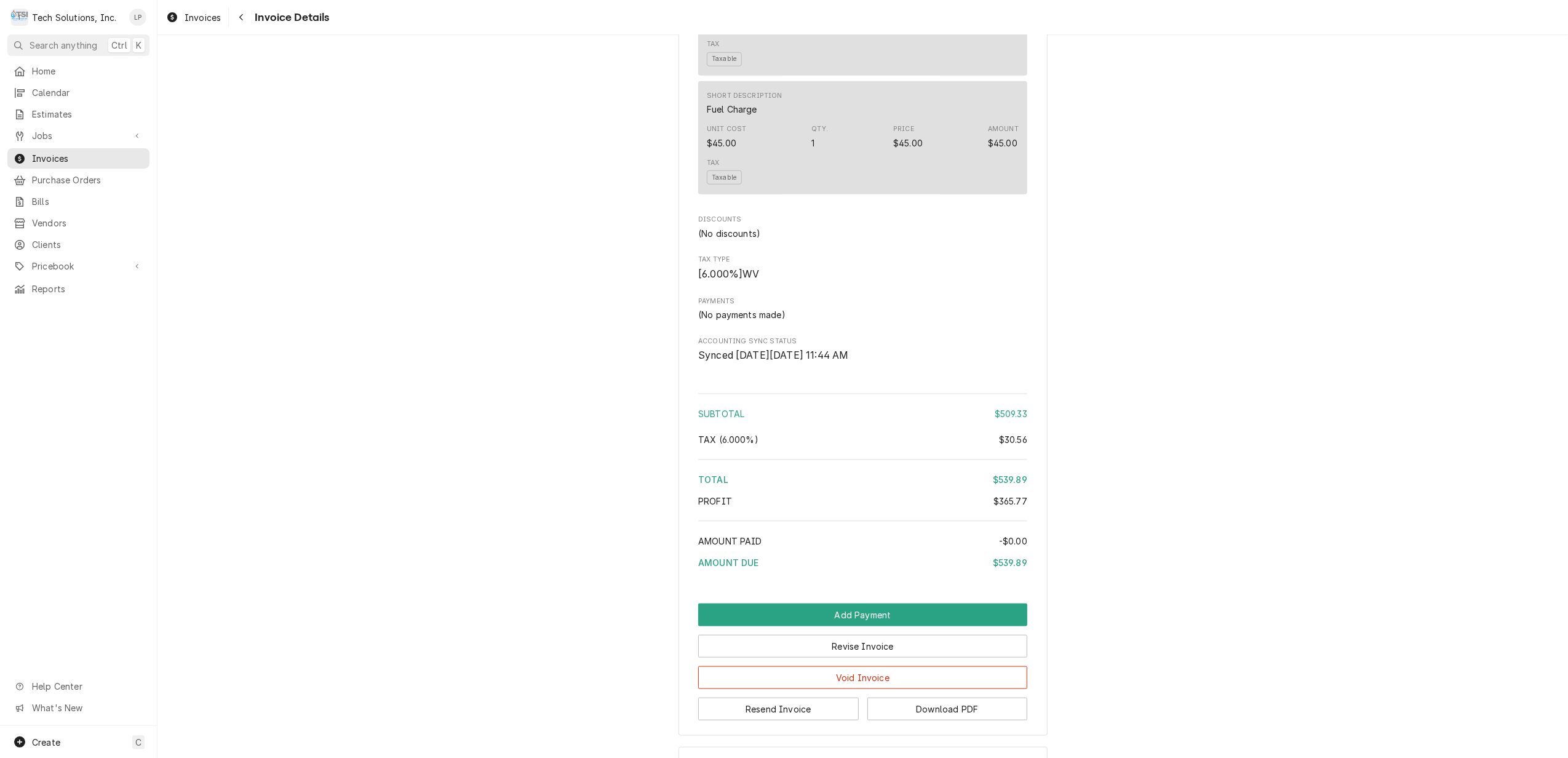
scroll to position [1364, 0]
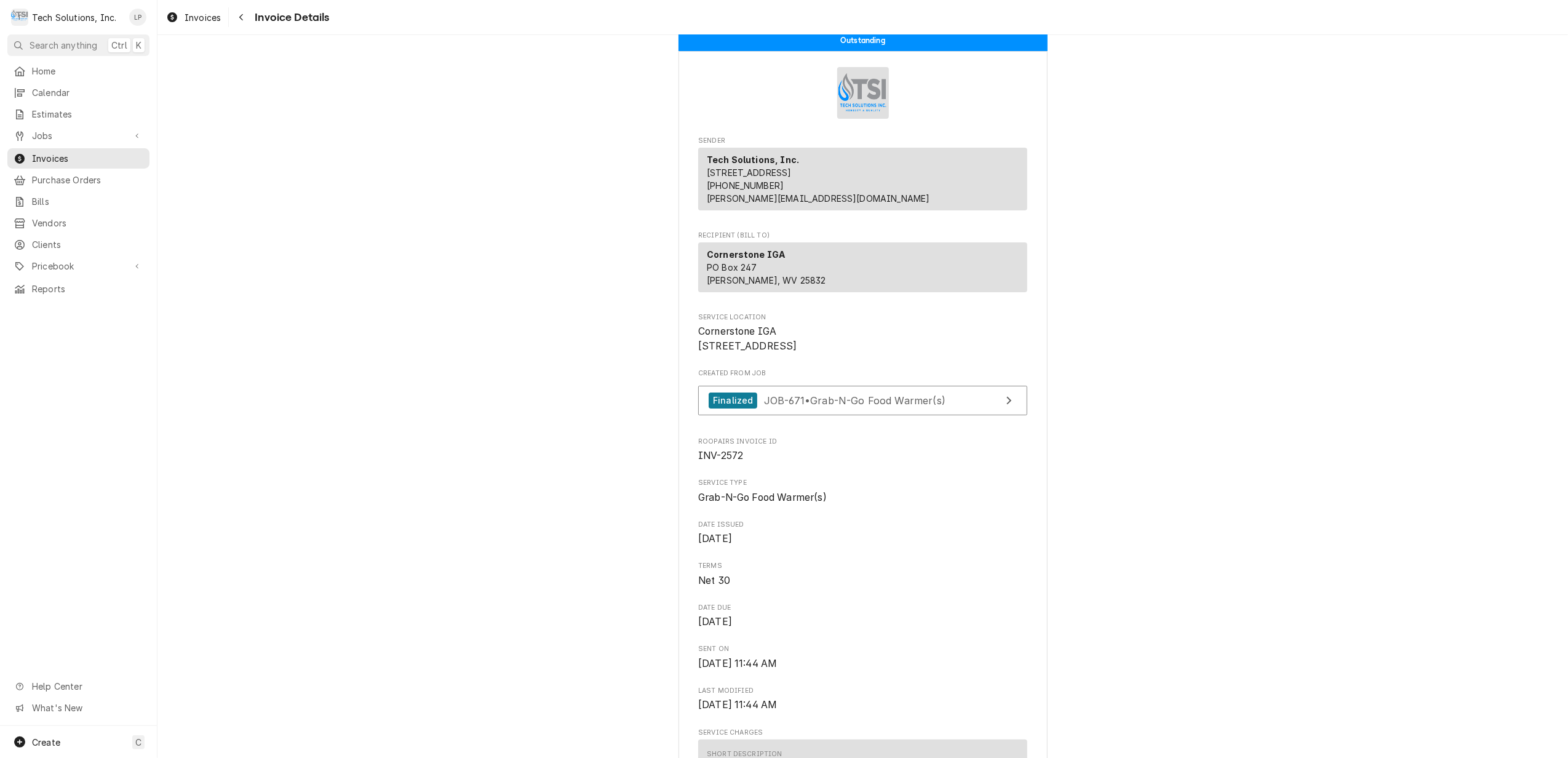
scroll to position [0, 0]
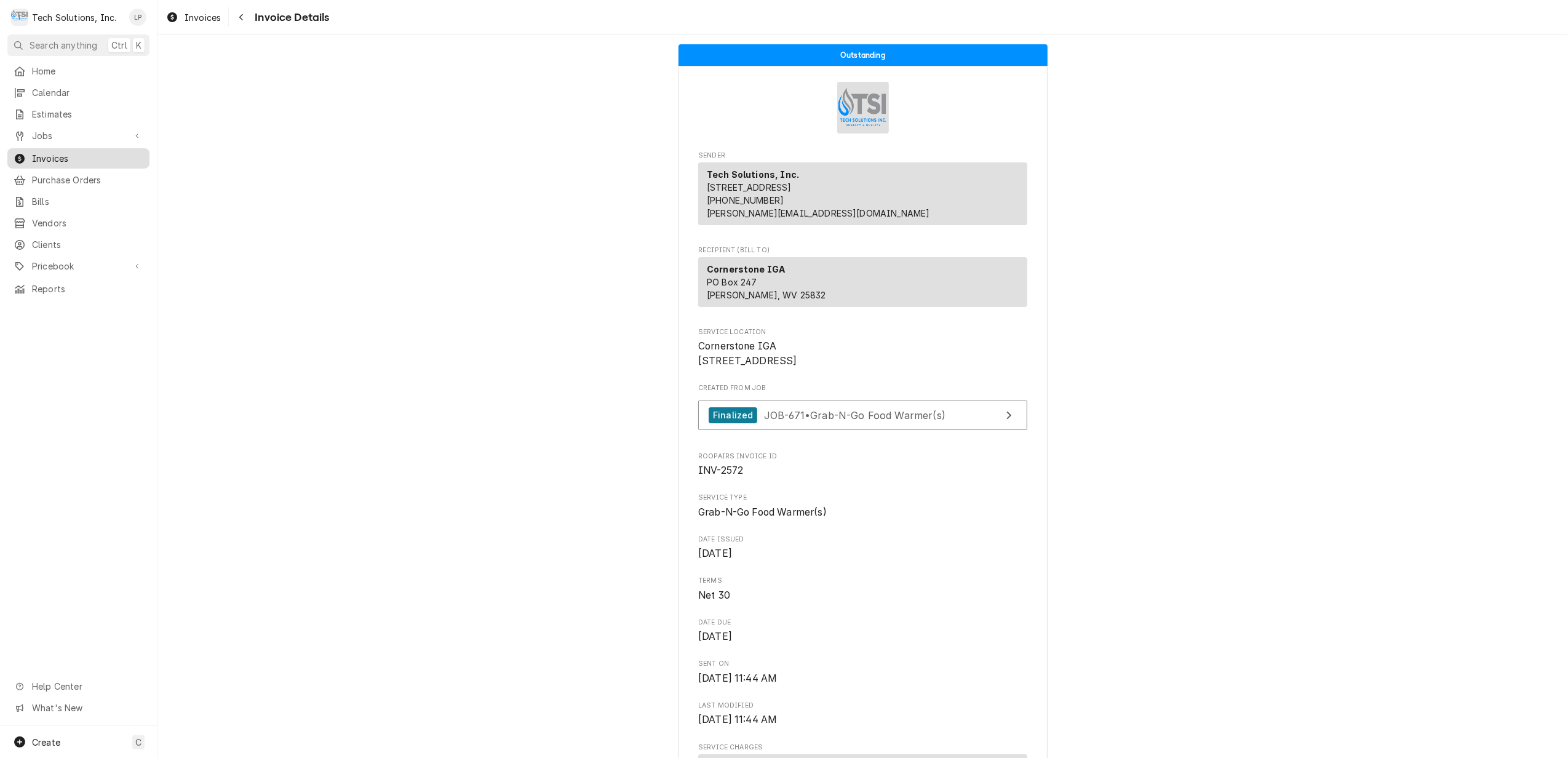
click at [48, 152] on span "Invoices" at bounding box center [87, 158] width 111 height 13
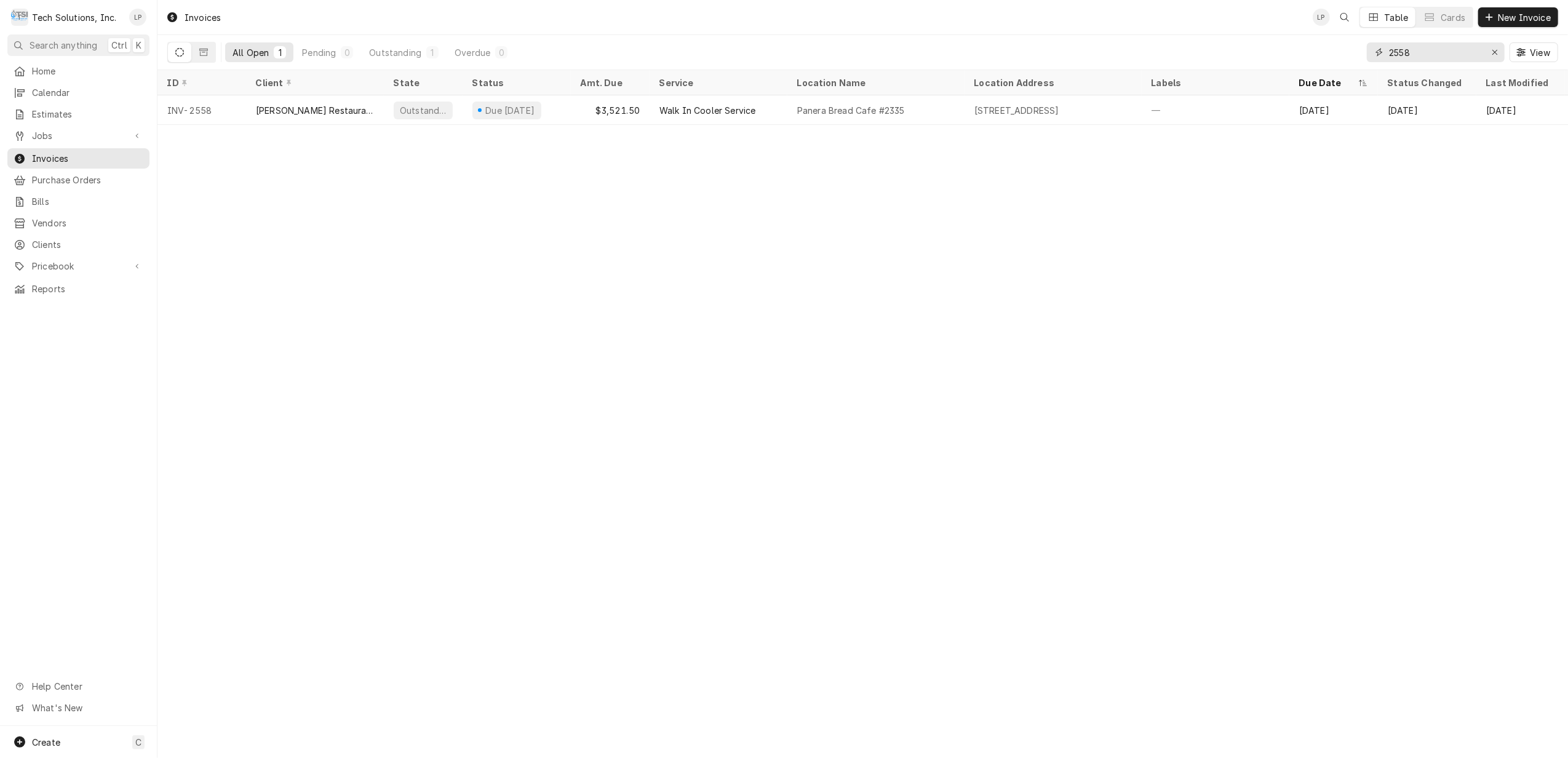
drag, startPoint x: 1490, startPoint y: 50, endPoint x: 1377, endPoint y: 299, distance: 273.4
click at [1384, 311] on div "Invoices LP Table Cards New Invoice All Open 1 Pending 0 Outstanding 1 Overdue …" at bounding box center [862, 379] width 1410 height 758
click at [30, 134] on div "Jobs" at bounding box center [69, 136] width 111 height 13
click at [41, 153] on span "Jobs" at bounding box center [87, 158] width 111 height 13
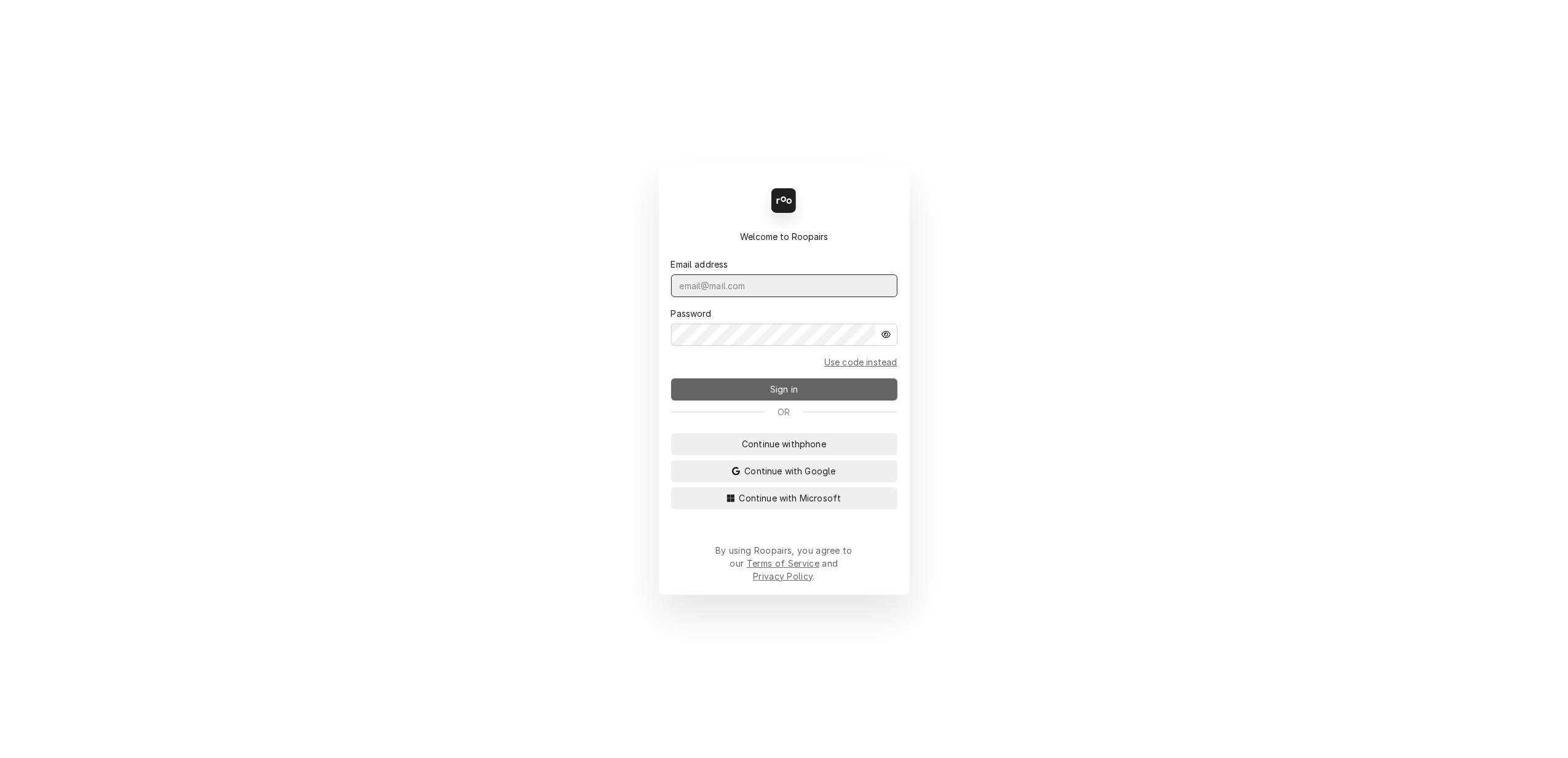
type input "[PERSON_NAME][EMAIL_ADDRESS][DOMAIN_NAME]"
click at [783, 396] on span "Sign in" at bounding box center [784, 389] width 33 height 13
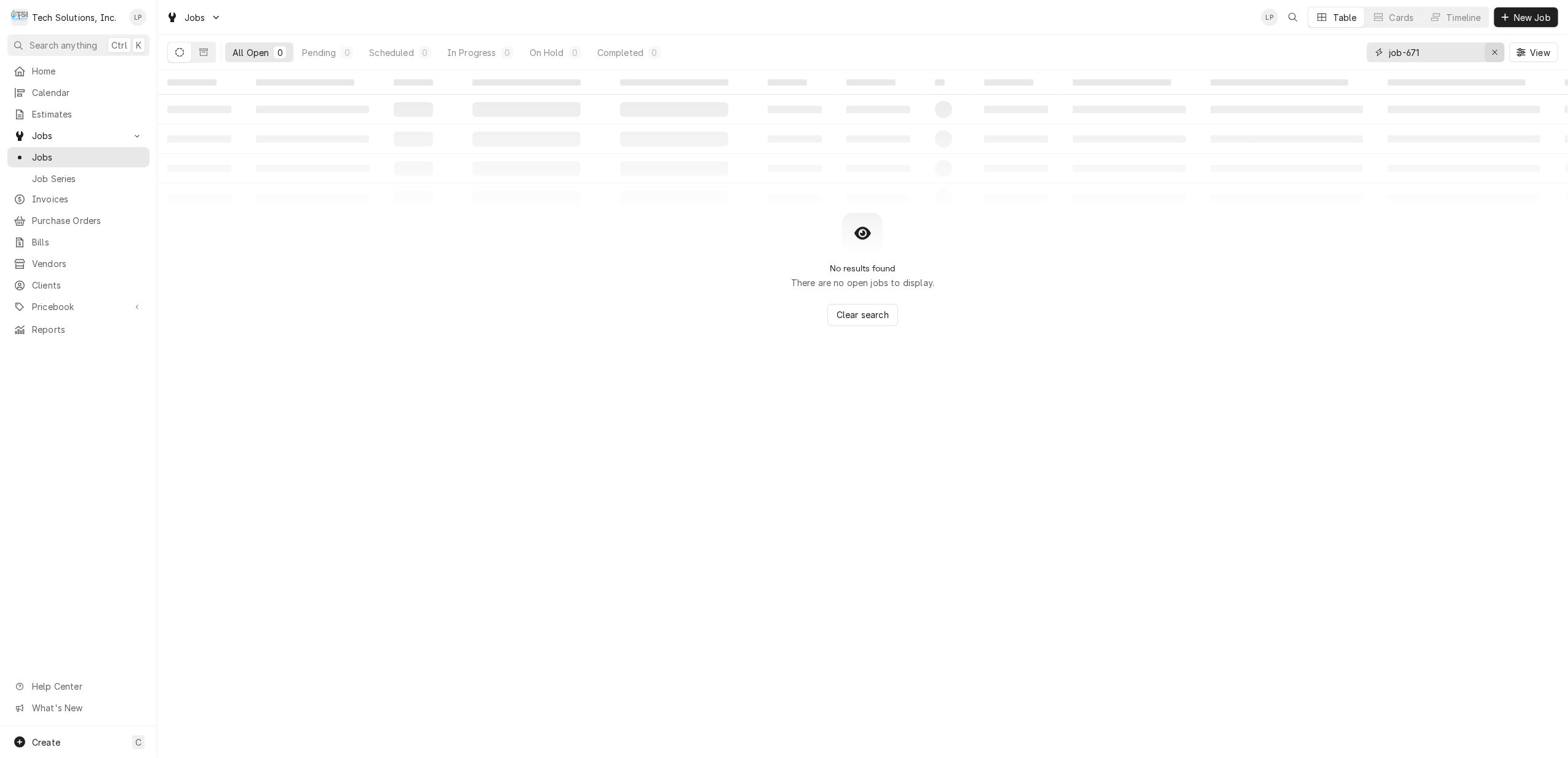
click at [1489, 53] on div "Erase input" at bounding box center [1495, 52] width 12 height 12
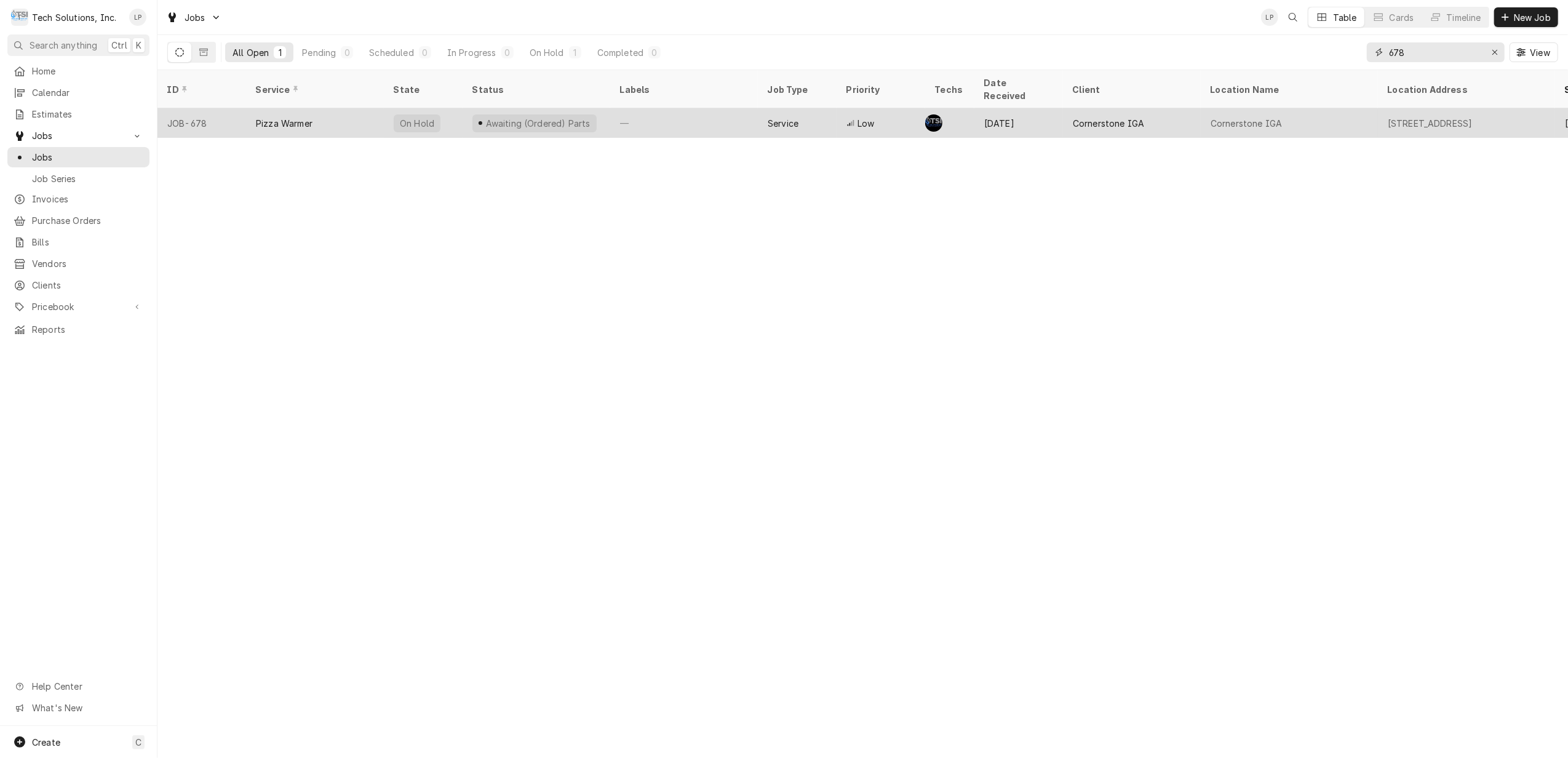
type input "678"
click at [706, 114] on div "—" at bounding box center [684, 123] width 147 height 30
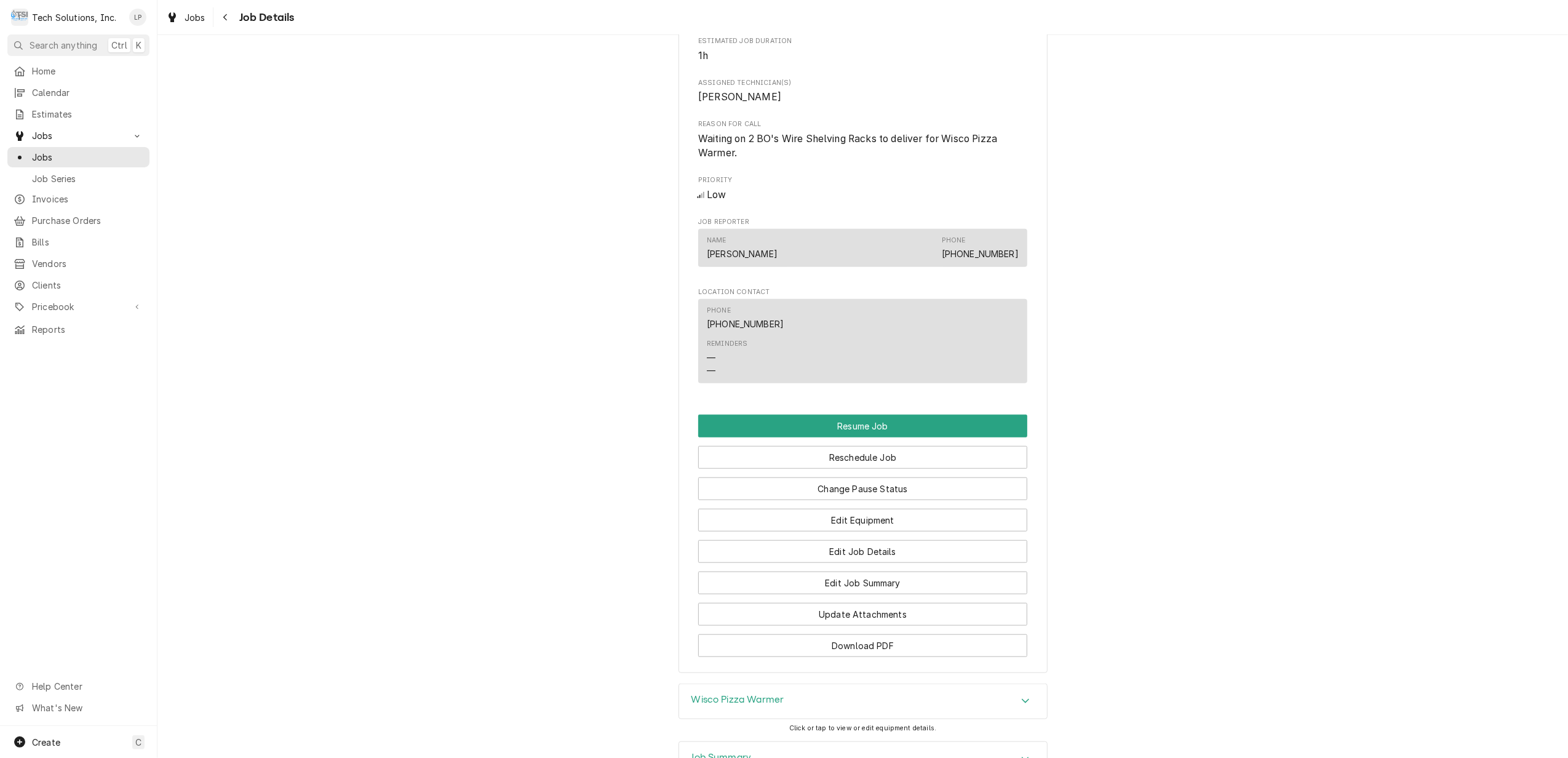
scroll to position [985, 0]
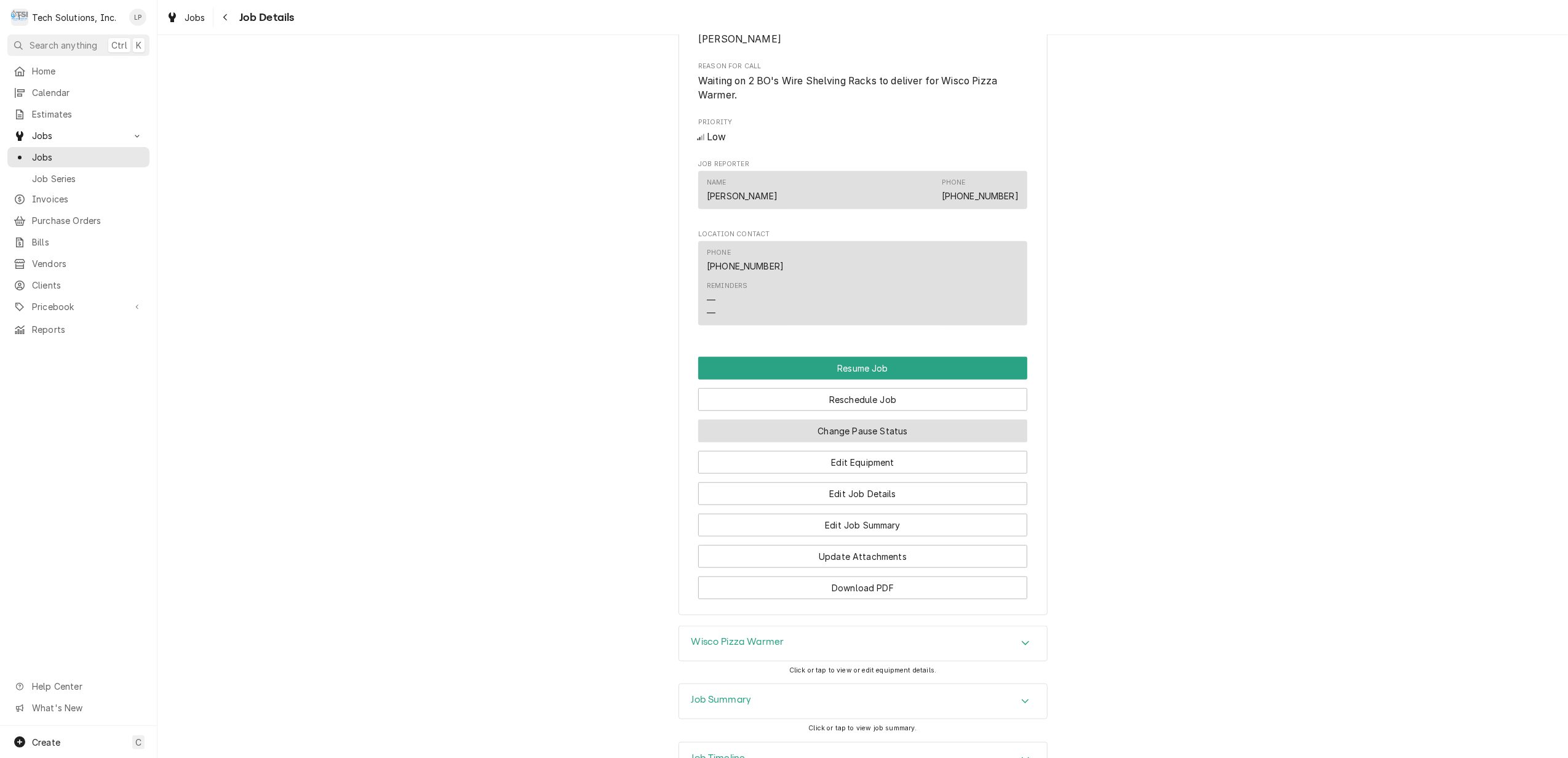
click at [951, 420] on button "Change Pause Status" at bounding box center [862, 431] width 329 height 23
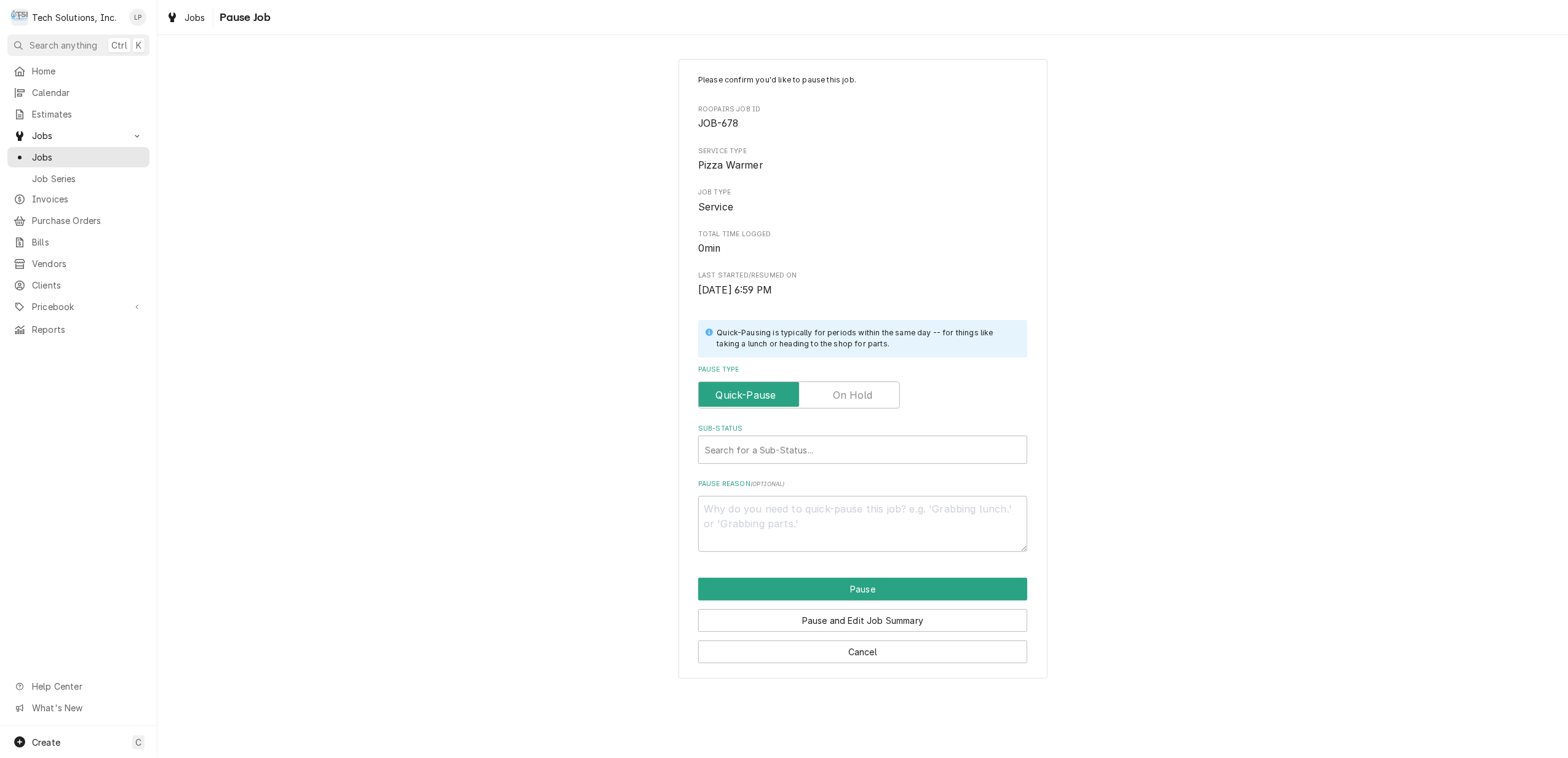
click at [862, 397] on label "Pause Type" at bounding box center [799, 394] width 202 height 27
click at [862, 397] on input "Pause Type" at bounding box center [799, 394] width 191 height 27
checkbox input "true"
click at [894, 448] on div "Sub-Status" at bounding box center [862, 449] width 316 height 23
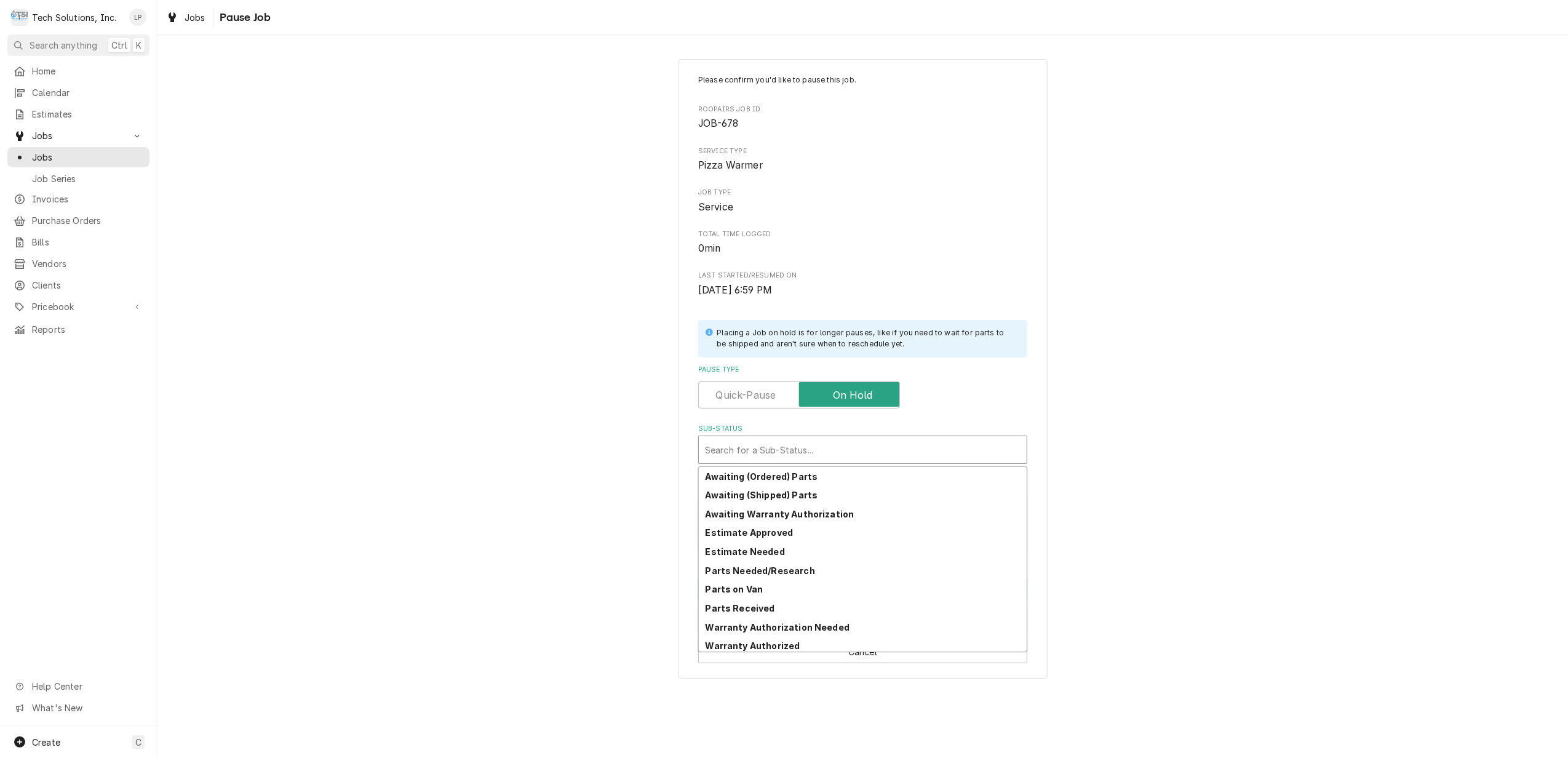
scroll to position [60, 0]
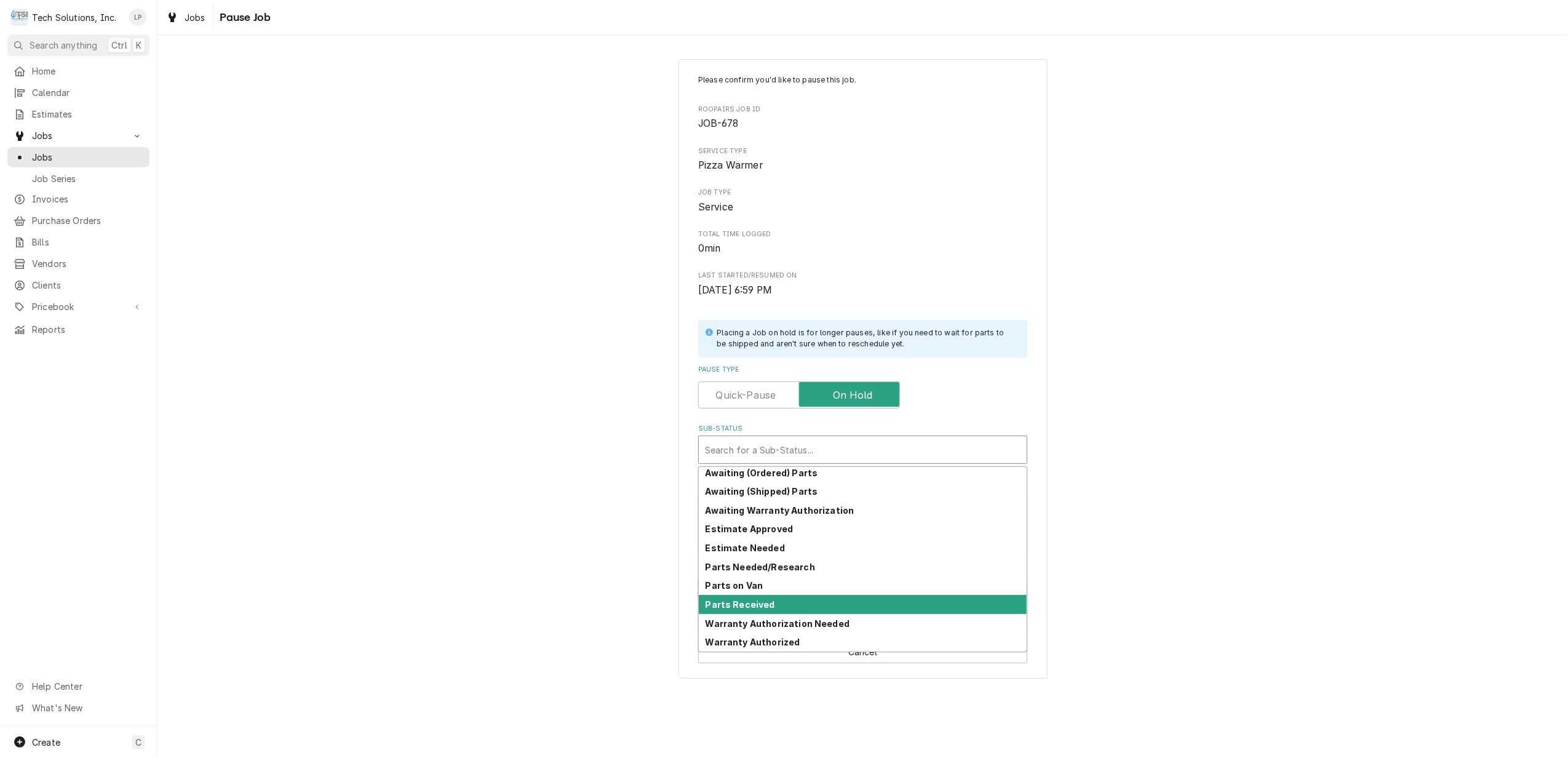
click at [950, 603] on div "Parts Received" at bounding box center [863, 604] width 328 height 19
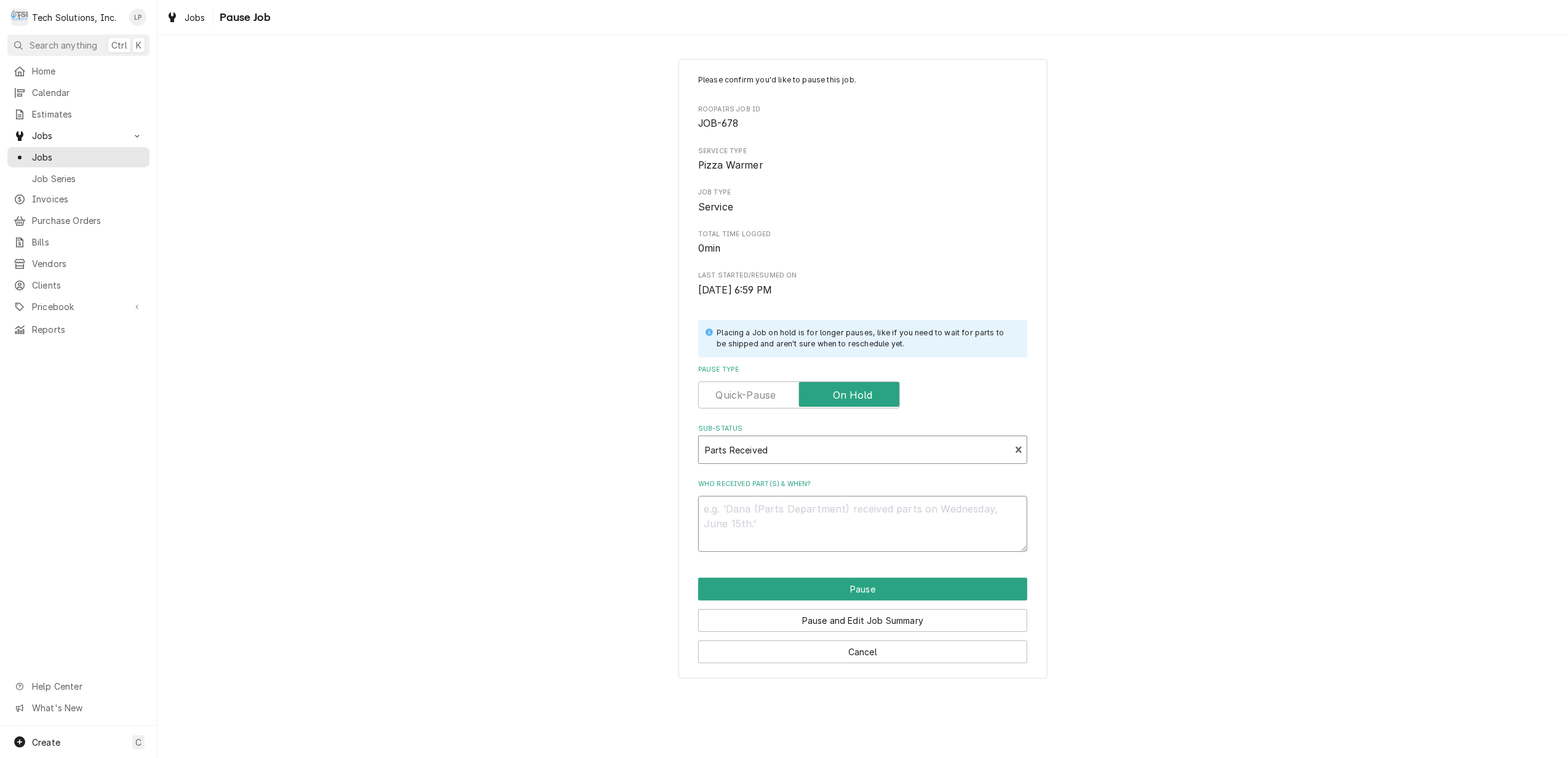
click at [903, 517] on textarea "Who received part(s) & when?" at bounding box center [862, 523] width 329 height 56
type textarea "x"
type textarea "L"
type textarea "x"
type textarea "LI"
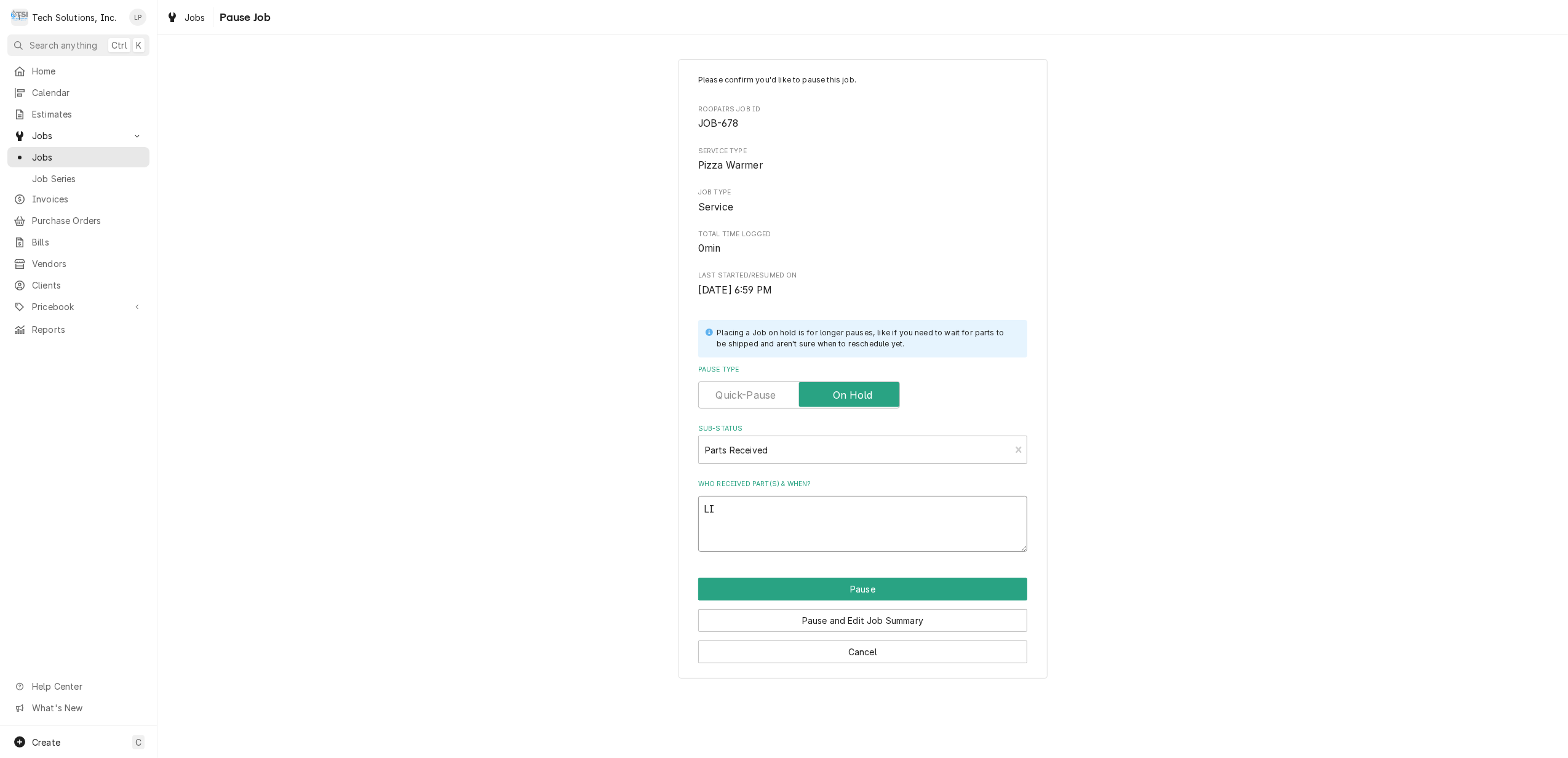
type textarea "x"
type textarea "LIs"
type textarea "x"
type textarea "LIsa"
type textarea "x"
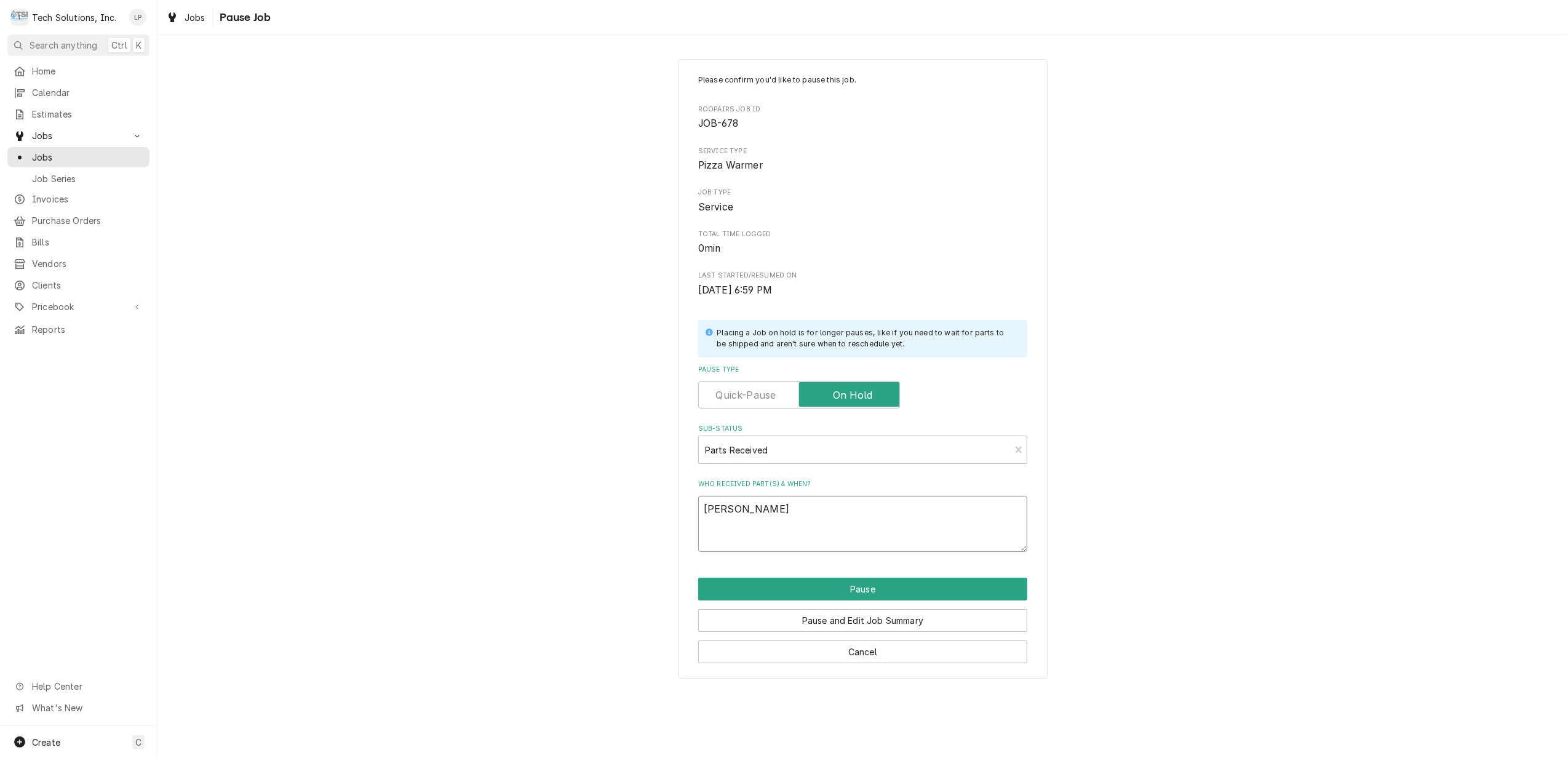
type textarea "LIsa"
type textarea "x"
type textarea "LIsa"
type textarea "x"
type textarea "LIs"
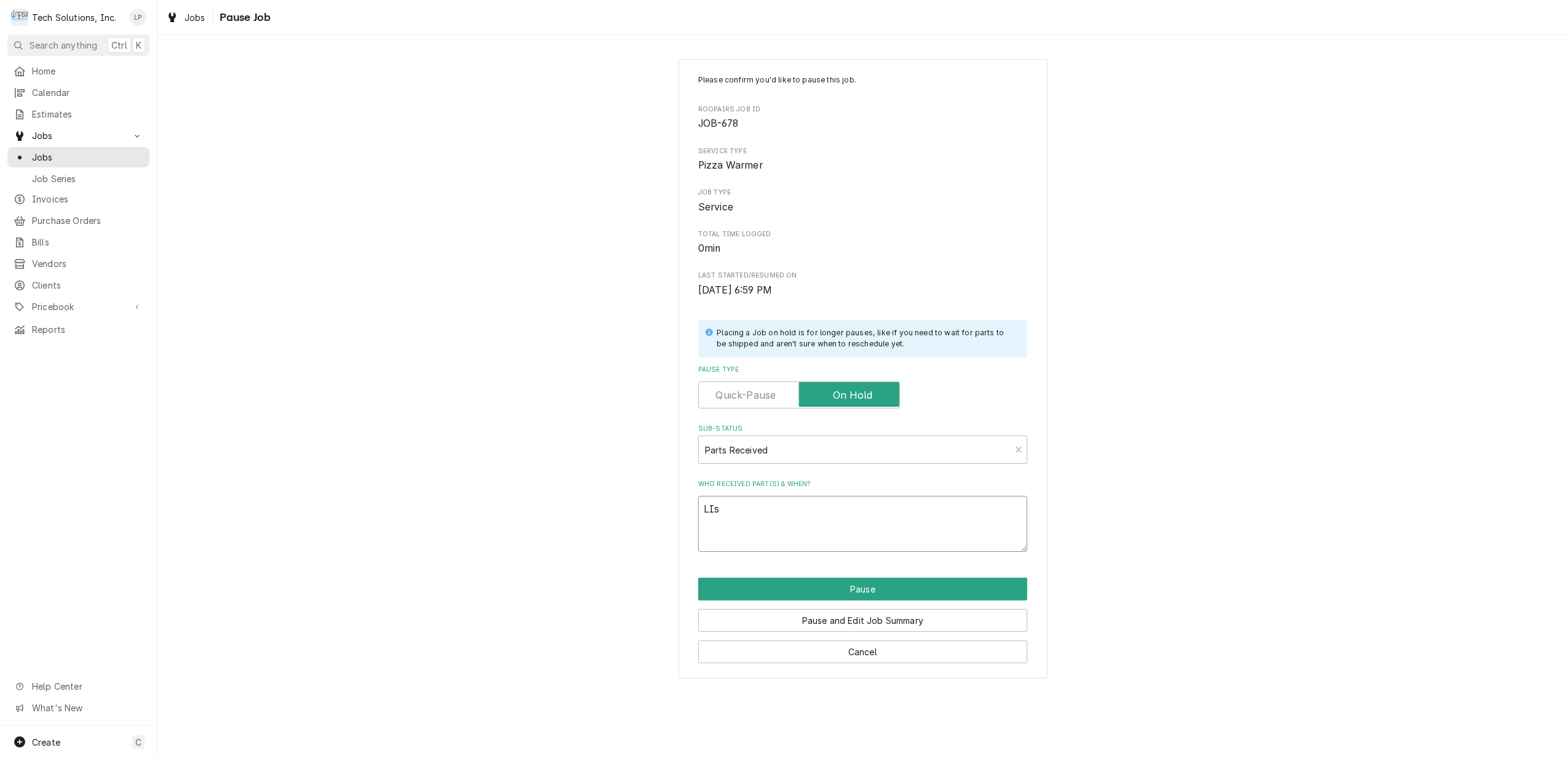
type textarea "x"
type textarea "LI"
type textarea "x"
type textarea "L"
type textarea "x"
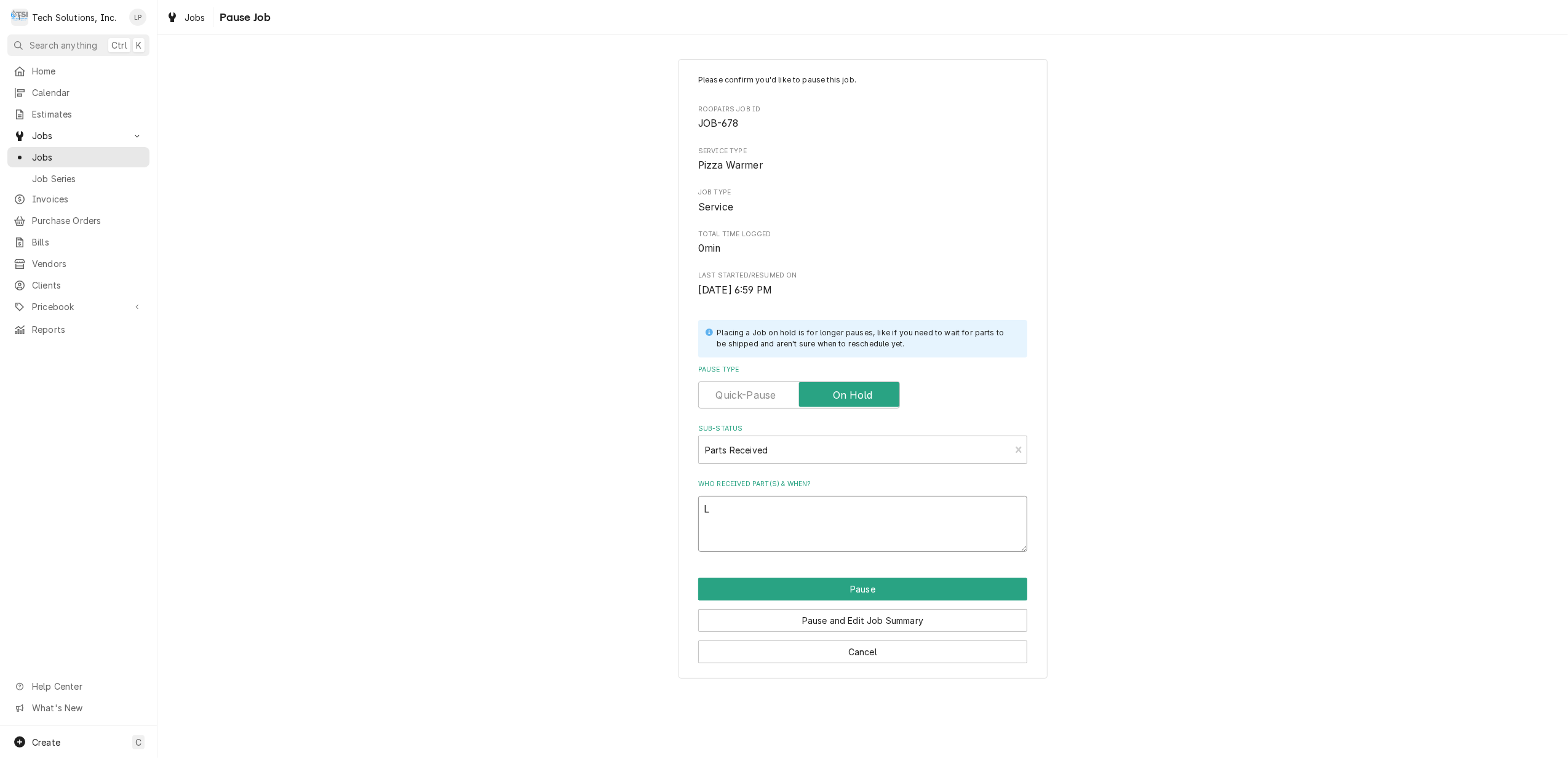
type textarea "Li"
type textarea "x"
type textarea "Lis"
type textarea "x"
type textarea "Lisa"
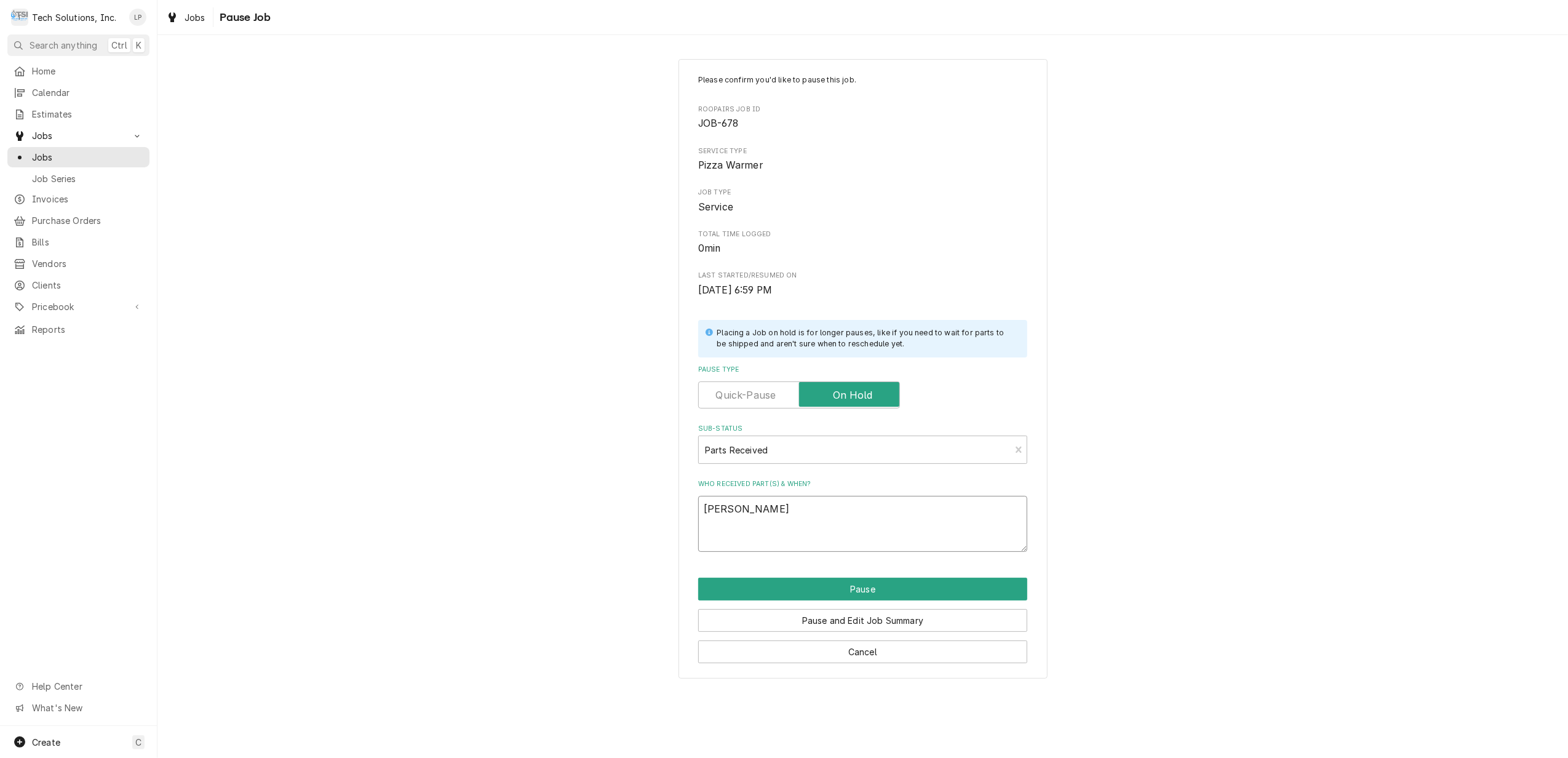
type textarea "x"
type textarea "Lisas"
type textarea "x"
type textarea "Lisas"
type textarea "x"
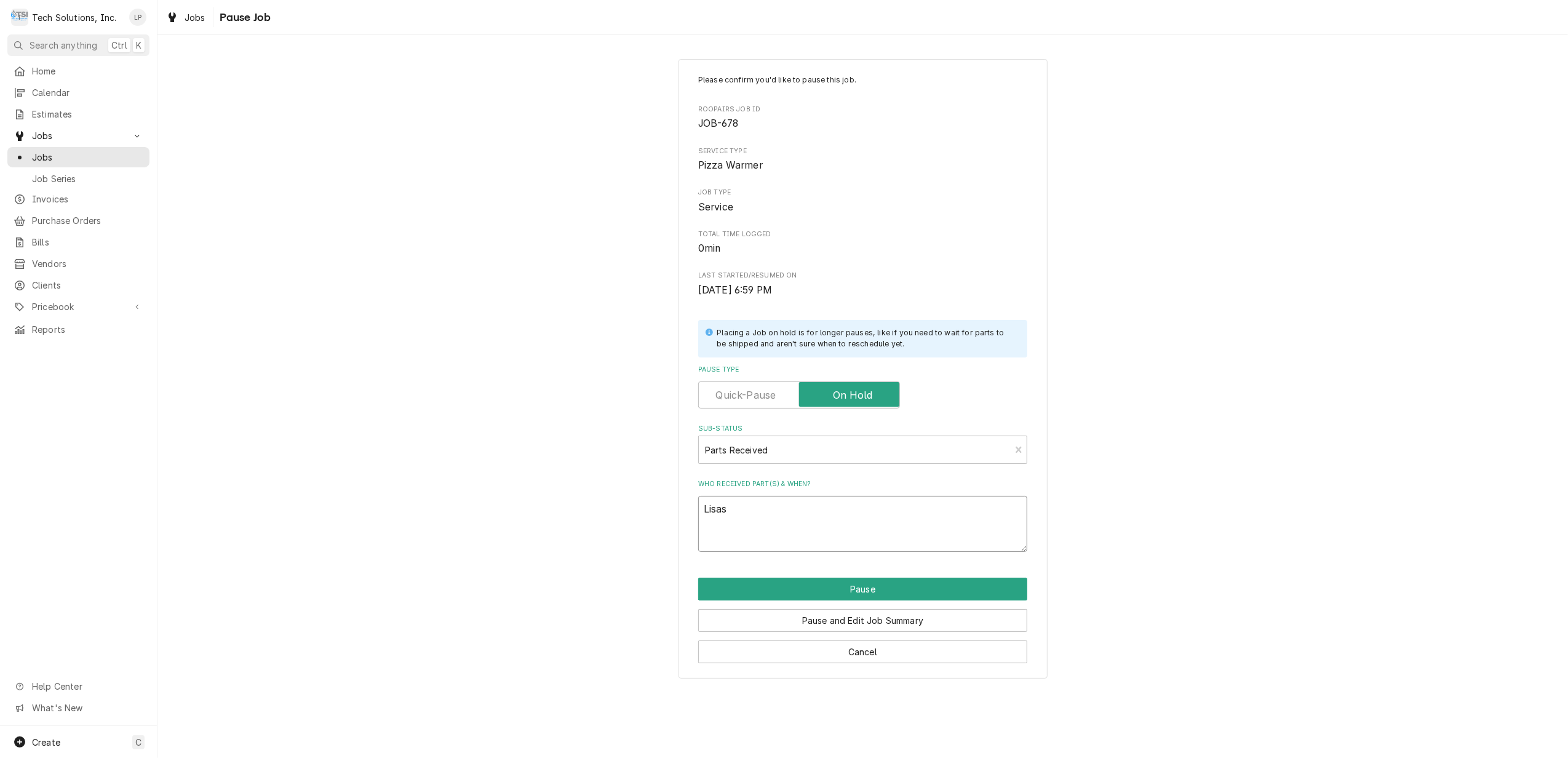
type textarea "Lisas r"
type textarea "x"
type textarea "Lisas re"
type textarea "x"
type textarea "Lisas rec"
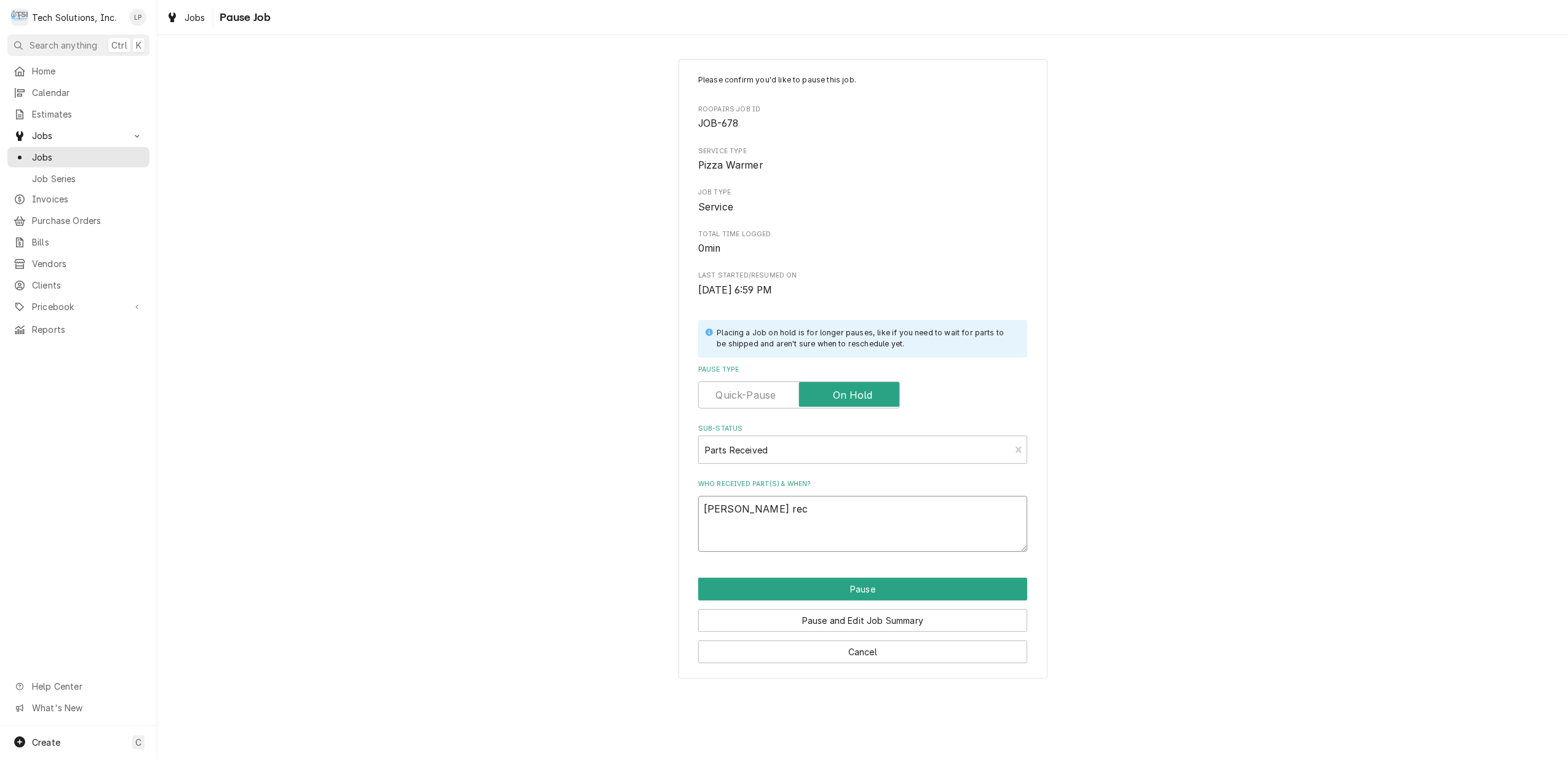
type textarea "x"
type textarea "Lisas rece"
type textarea "x"
type textarea "Lisas recei"
type textarea "x"
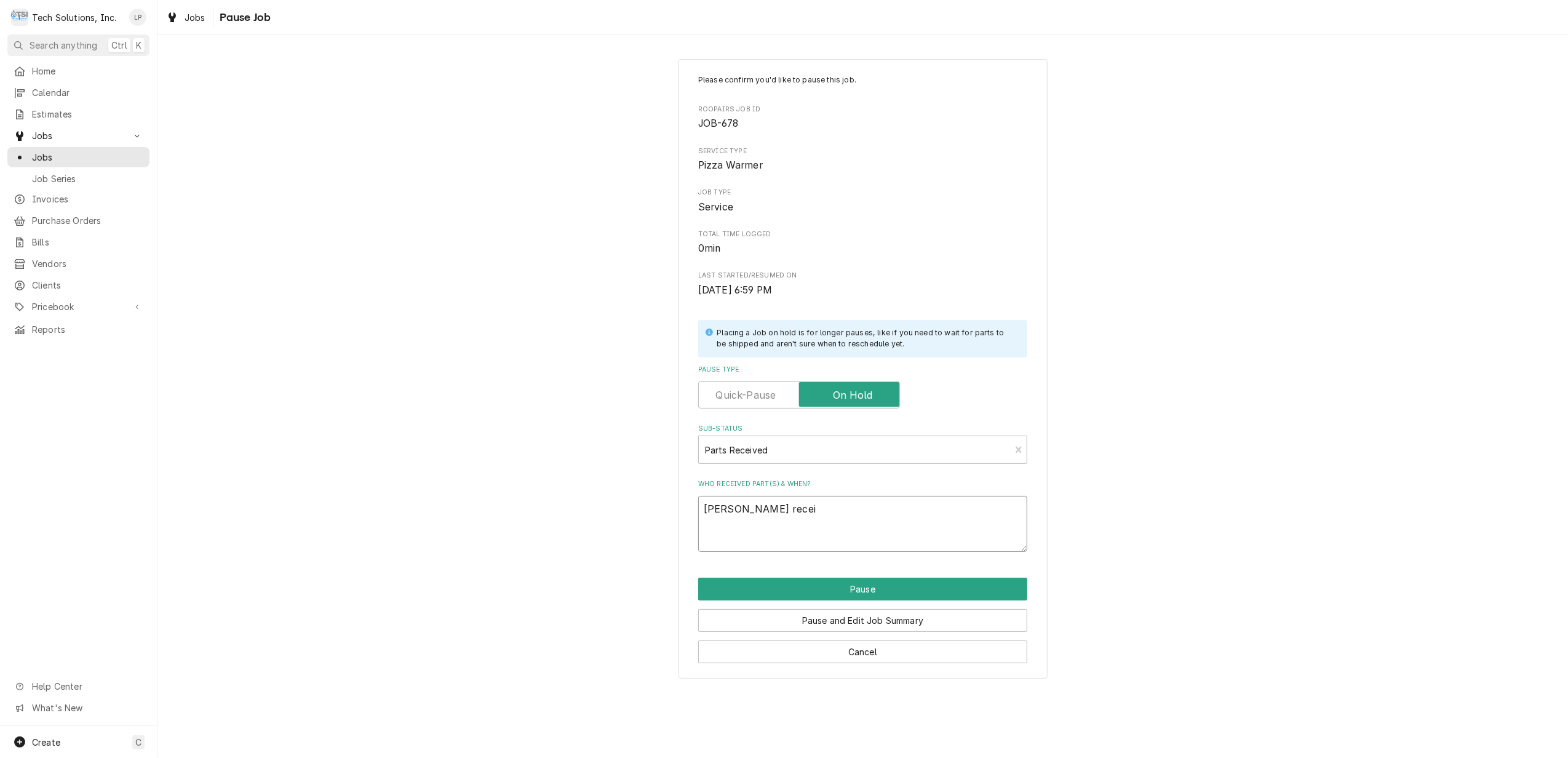
type textarea "Lisas receiv"
type textarea "x"
type textarea "Lisas receive"
type textarea "x"
type textarea "Lisas received"
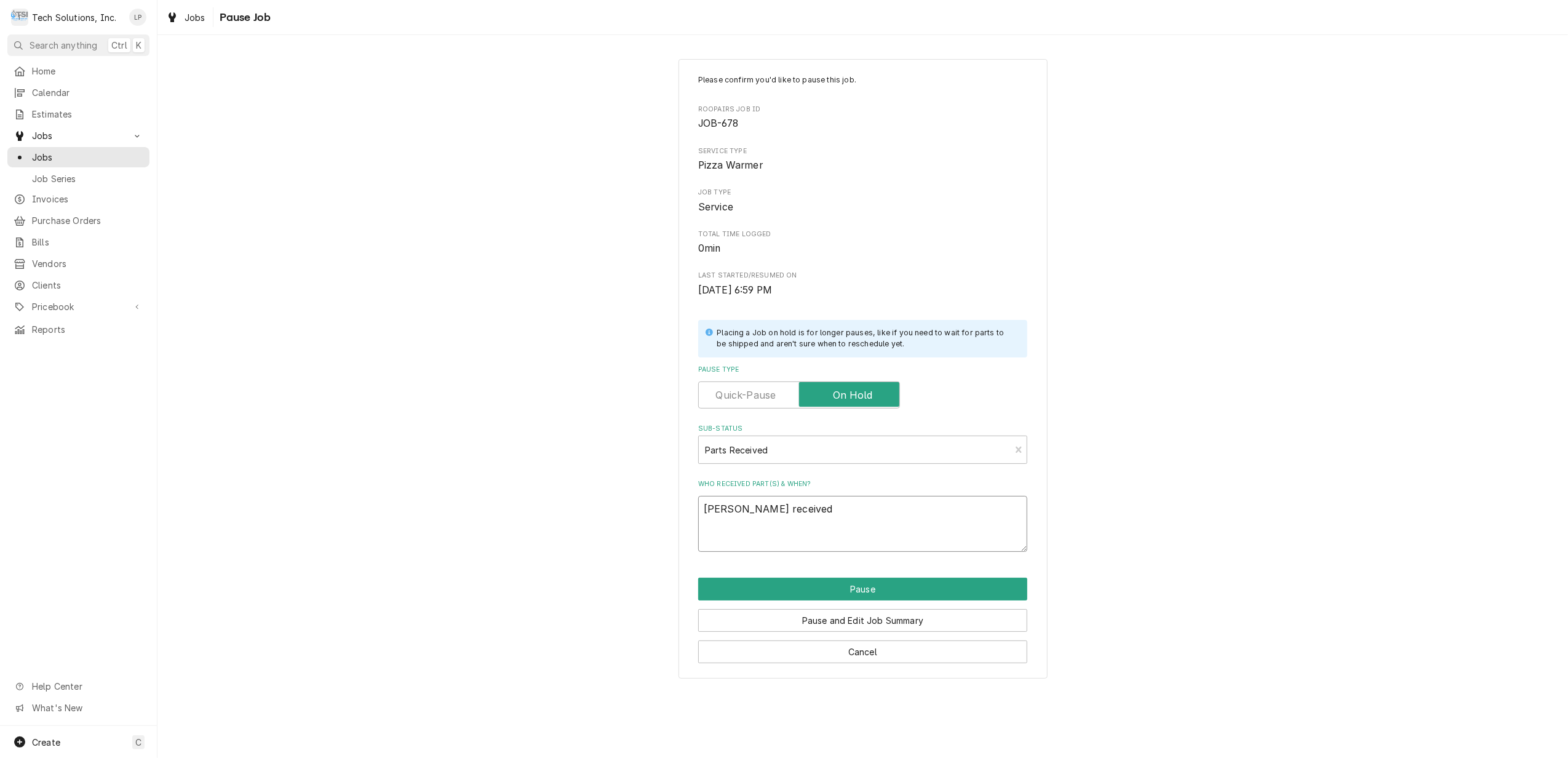
type textarea "x"
type textarea "Lisas received"
type textarea "x"
type textarea "Lisas received 2"
type textarea "x"
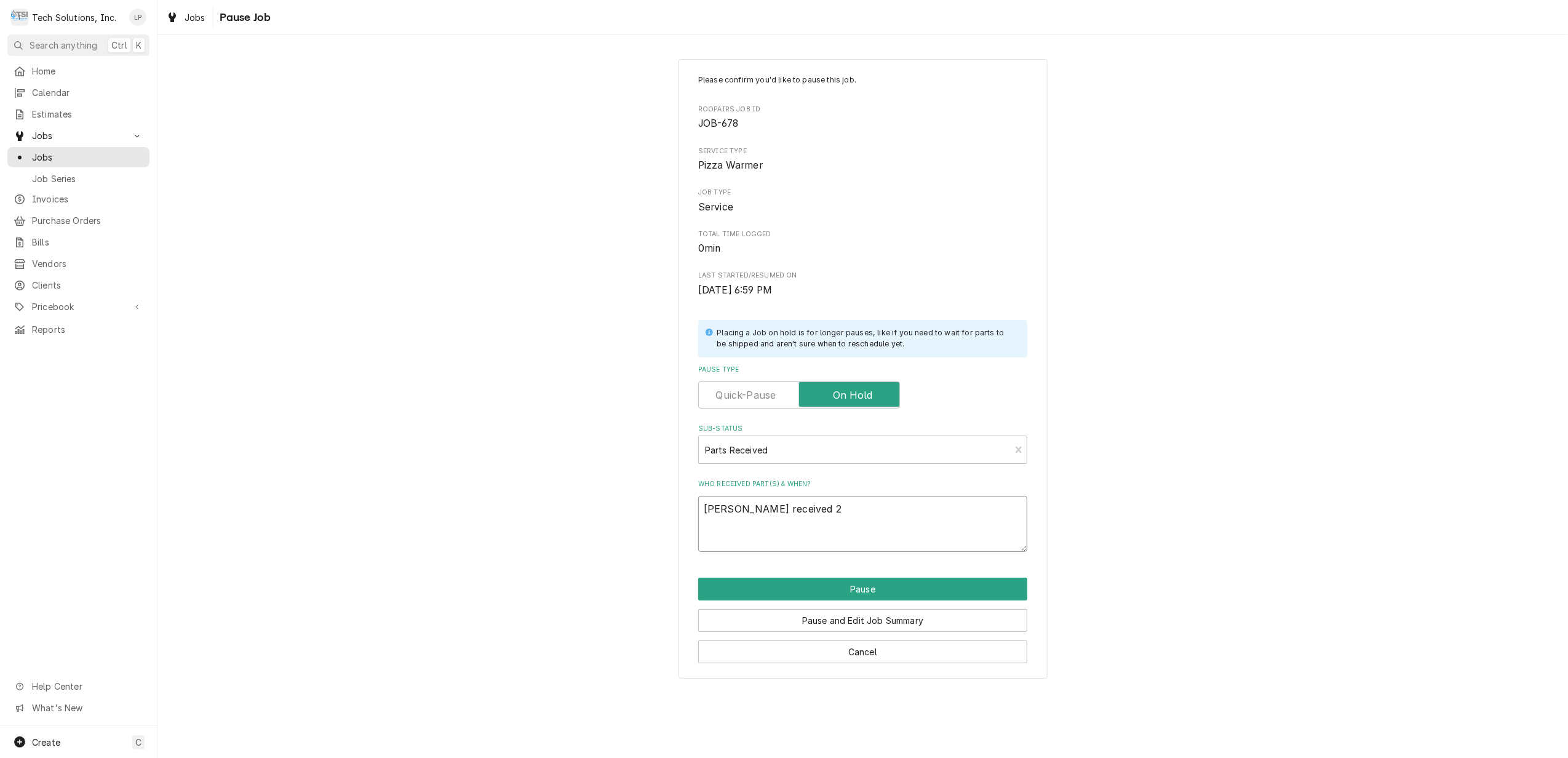
type textarea "Lisas received 2"
type textarea "x"
type textarea "Lisas received 2 w"
type textarea "x"
type textarea "Lisas received 2 wi"
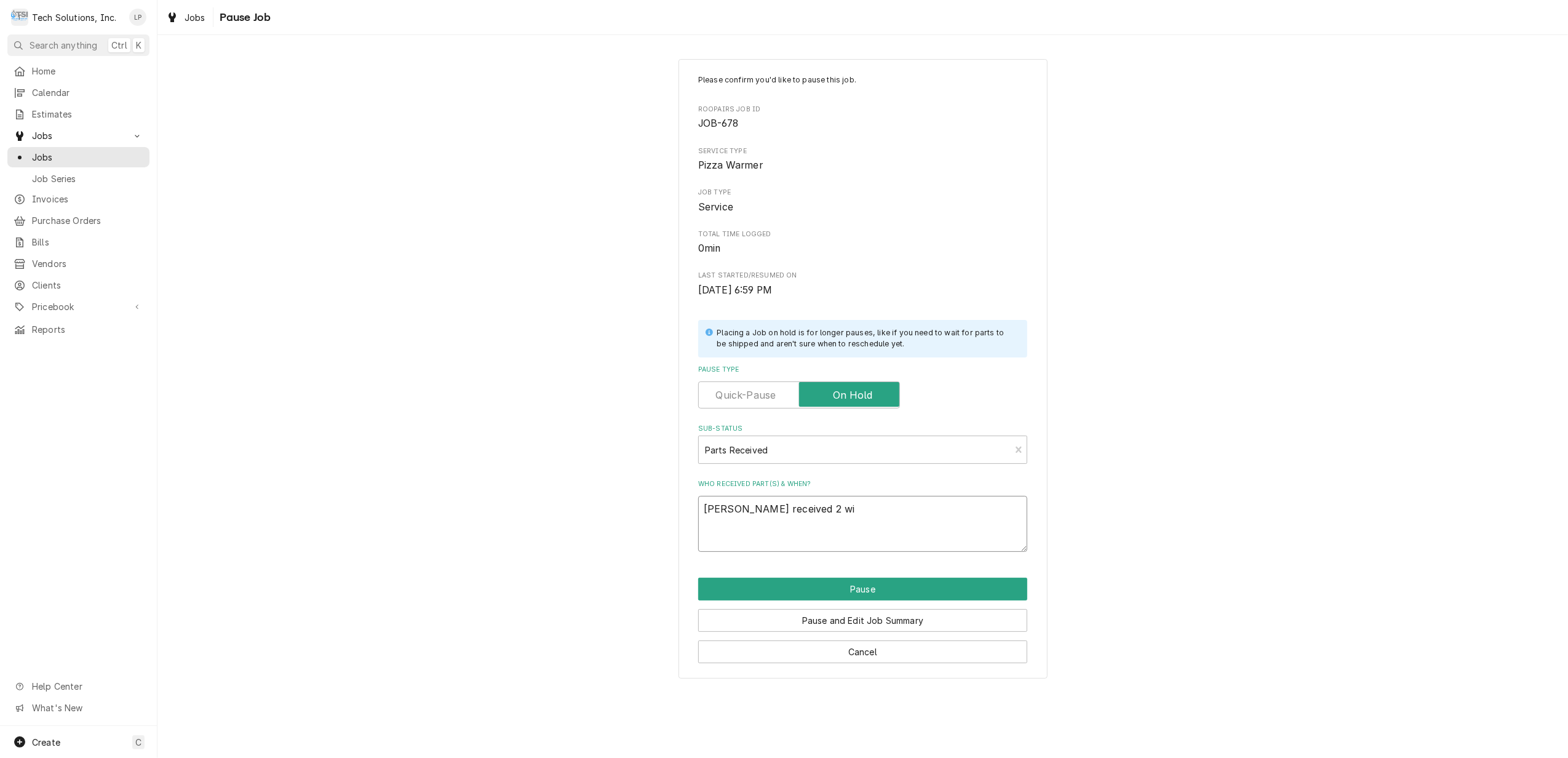
type textarea "x"
type textarea "Lisas received 2 wir"
type textarea "x"
type textarea "Lisas received 2 wire"
type textarea "x"
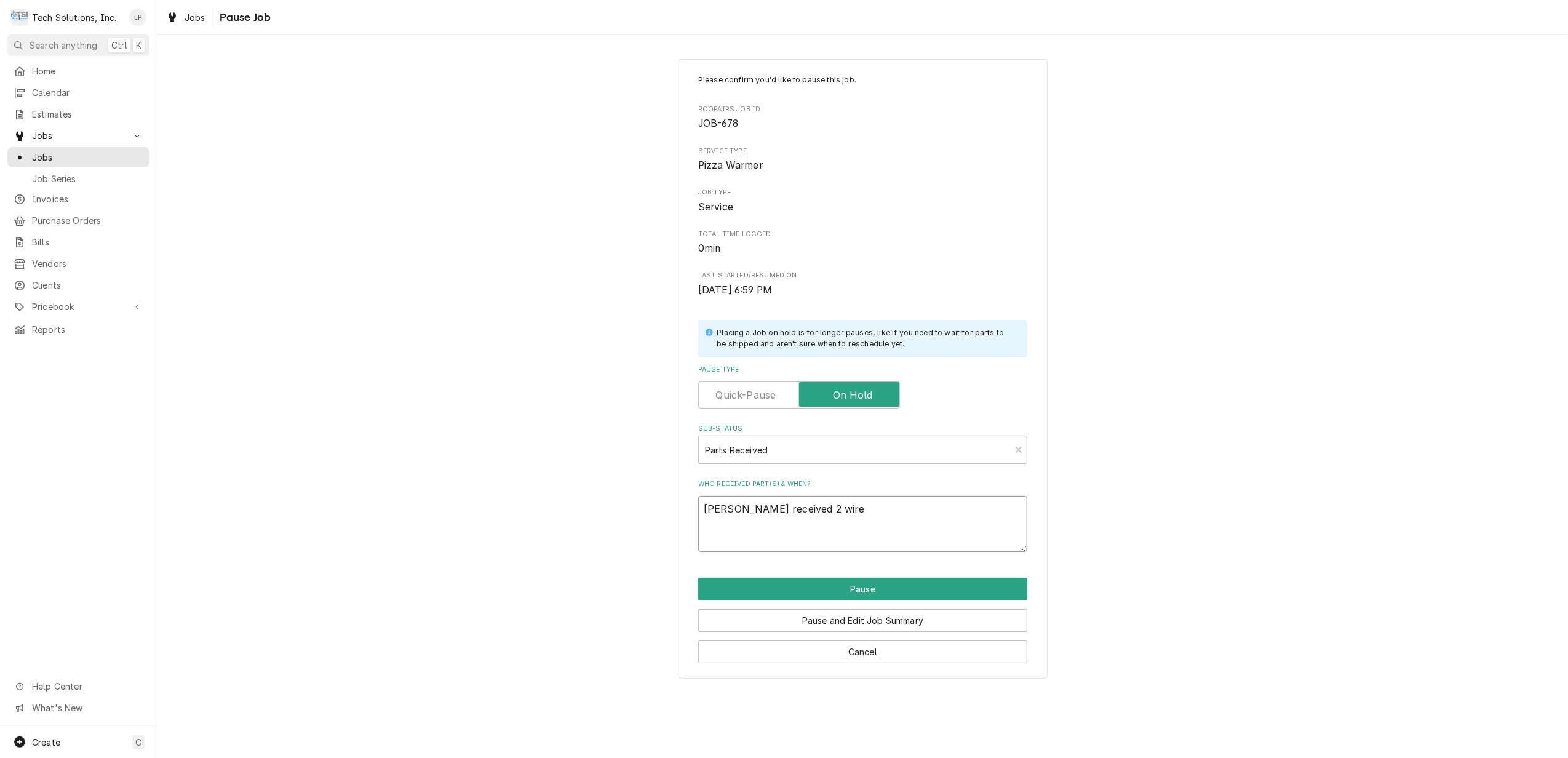
type textarea "Lisas received 2 wire"
type textarea "x"
type textarea "Lisas received 2 wire r"
type textarea "x"
type textarea "Lisas received 2 wire ra"
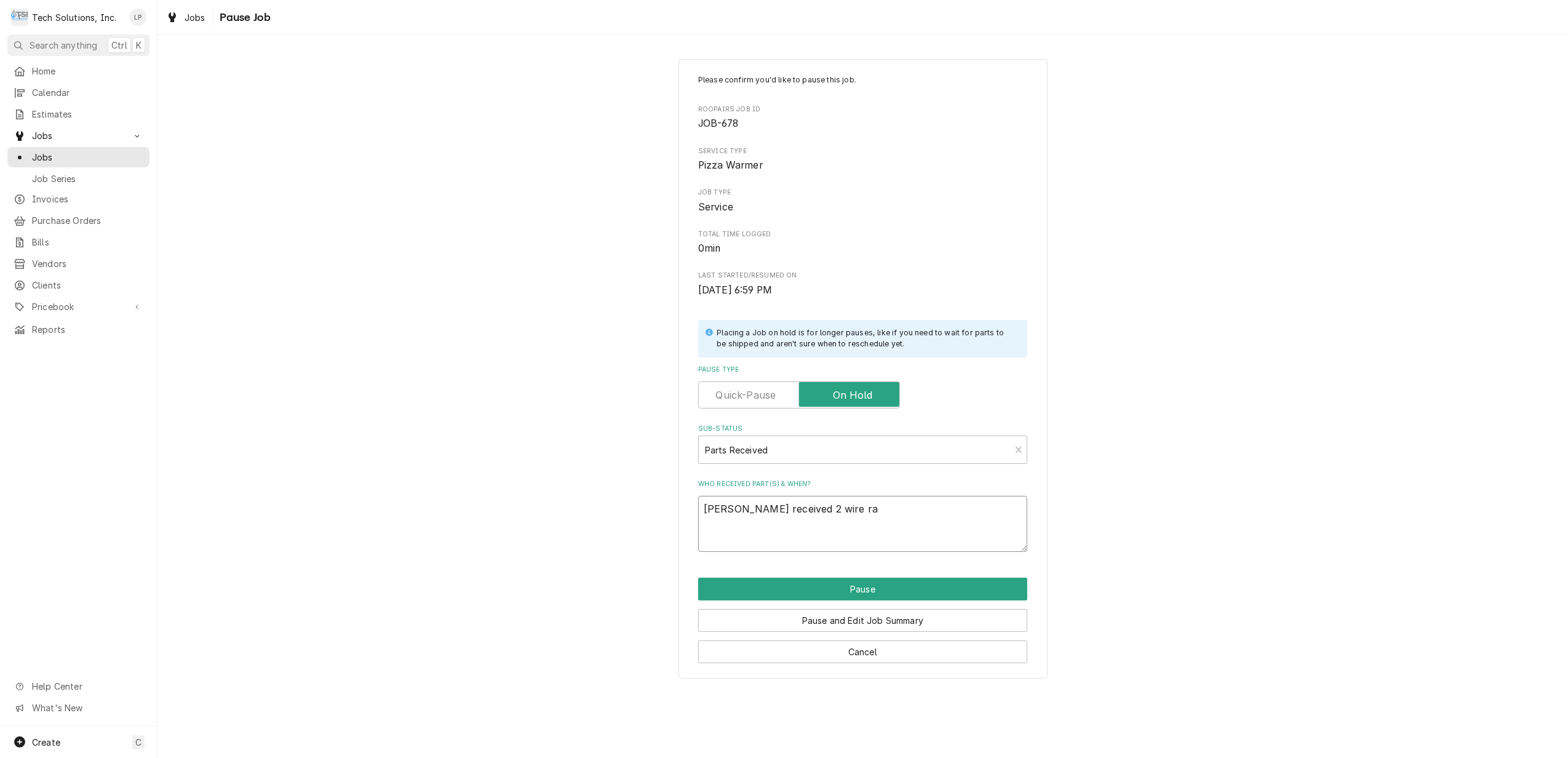
type textarea "x"
type textarea "Lisas received 2 wire rack"
type textarea "x"
type textarea "Lisas received 2 wire racks"
type textarea "x"
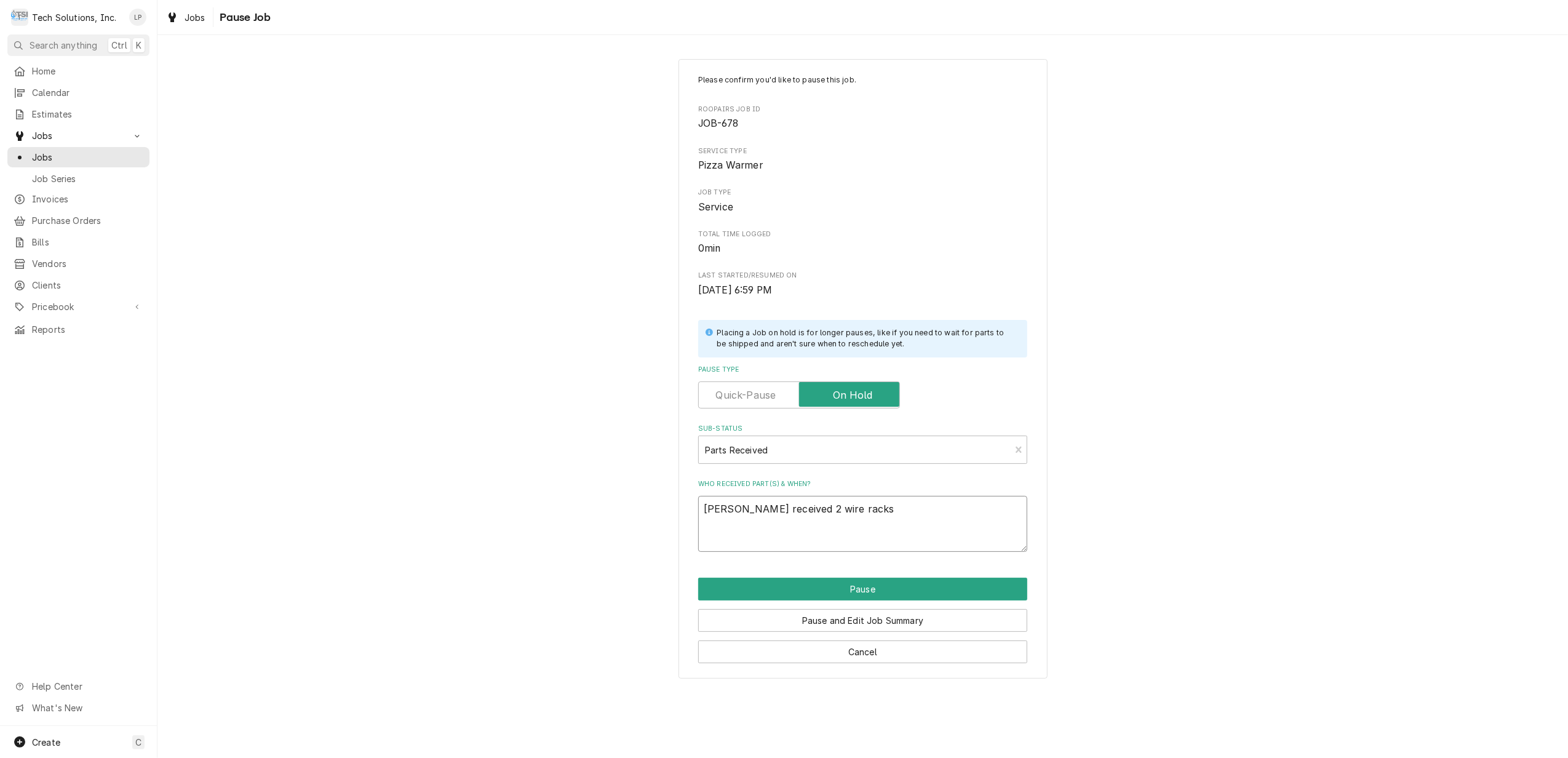
type textarea "Lisas received 2 wire racks"
type textarea "x"
type textarea "Lisas received 2 wire racks 9"
type textarea "x"
type textarea "Lisas received 2 wire racks 9/"
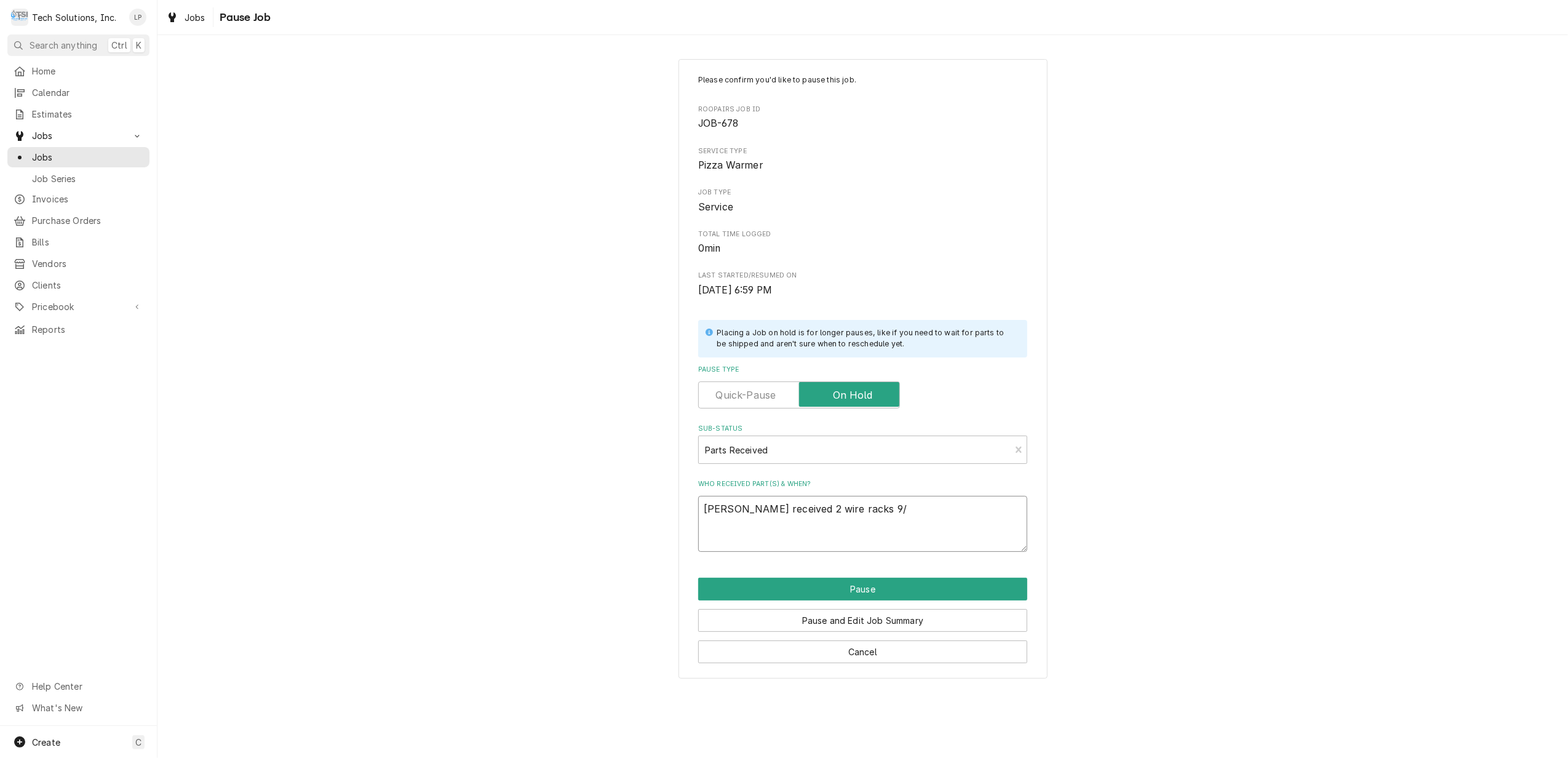
type textarea "x"
type textarea "Lisas received 2 wire racks 9/2"
type textarea "x"
type textarea "Lisas received 2 wire racks 9/20"
type textarea "x"
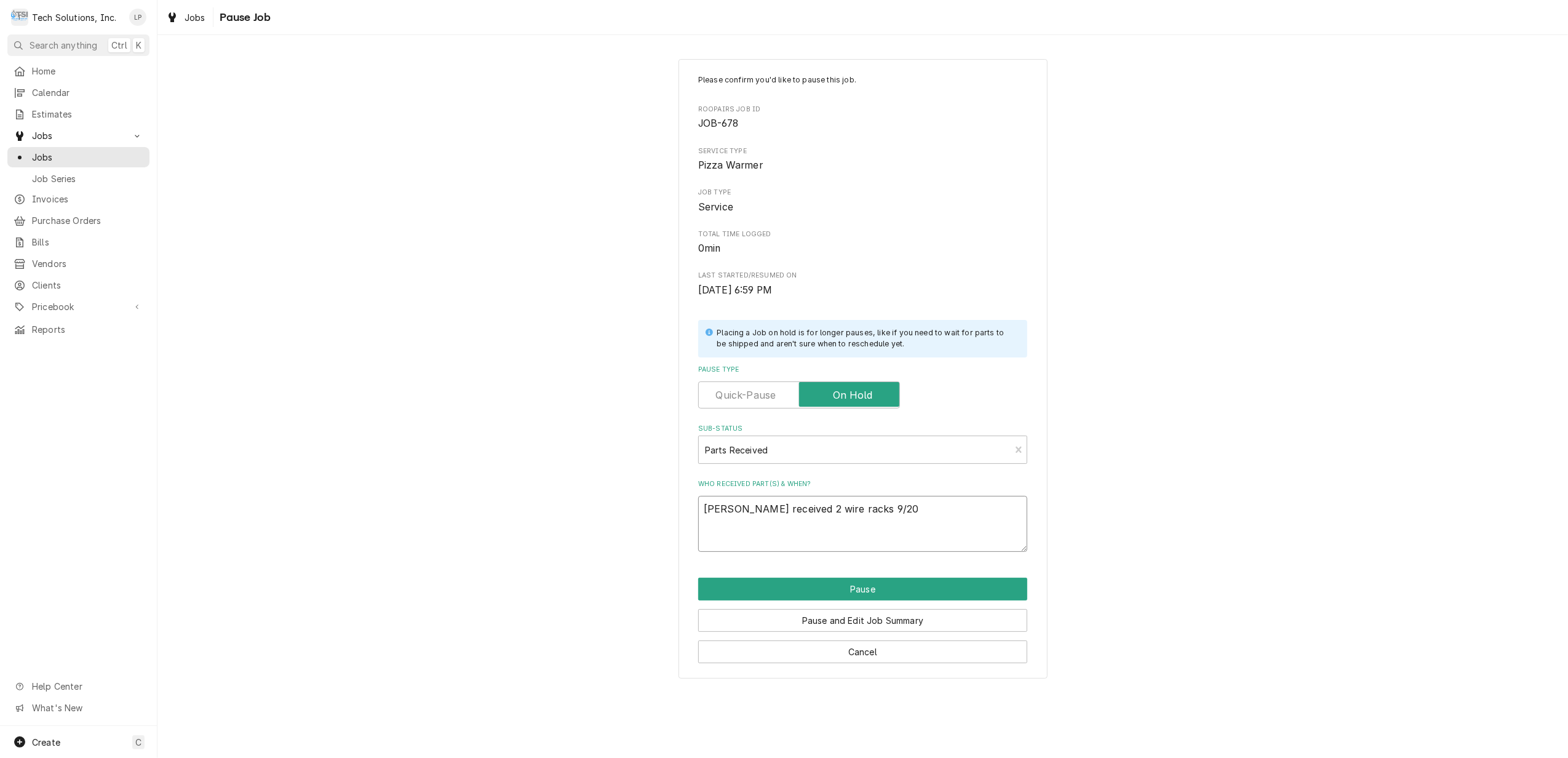
type textarea "Lisas received 2 wire racks 9/20/"
type textarea "x"
type textarea "Lisas received 2 wire racks 9/20/2"
type textarea "x"
type textarea "Lisas received 2 wire racks 9/20/25"
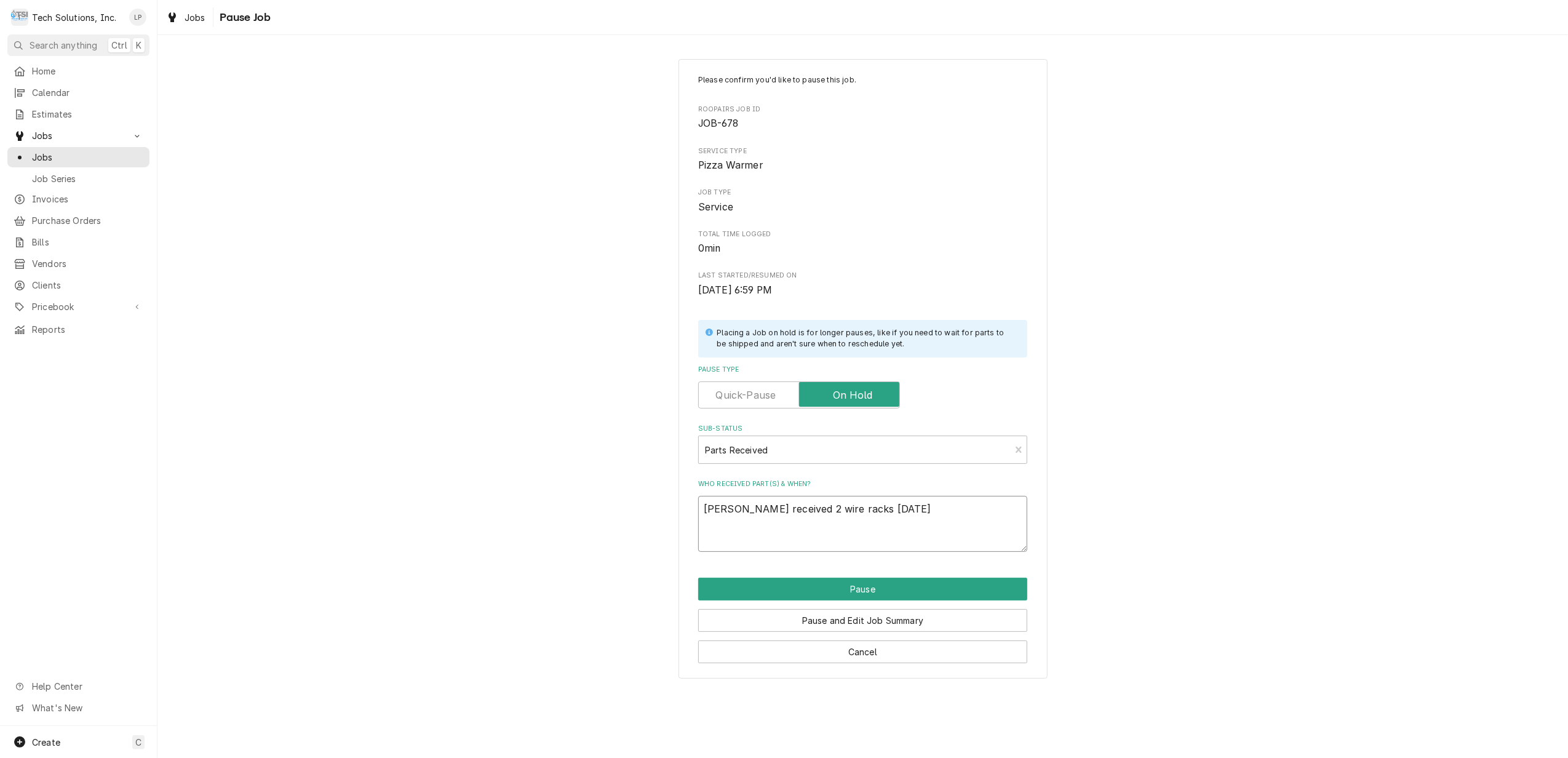
type textarea "x"
type textarea "Lisas received 2 wire racks 9/20/25"
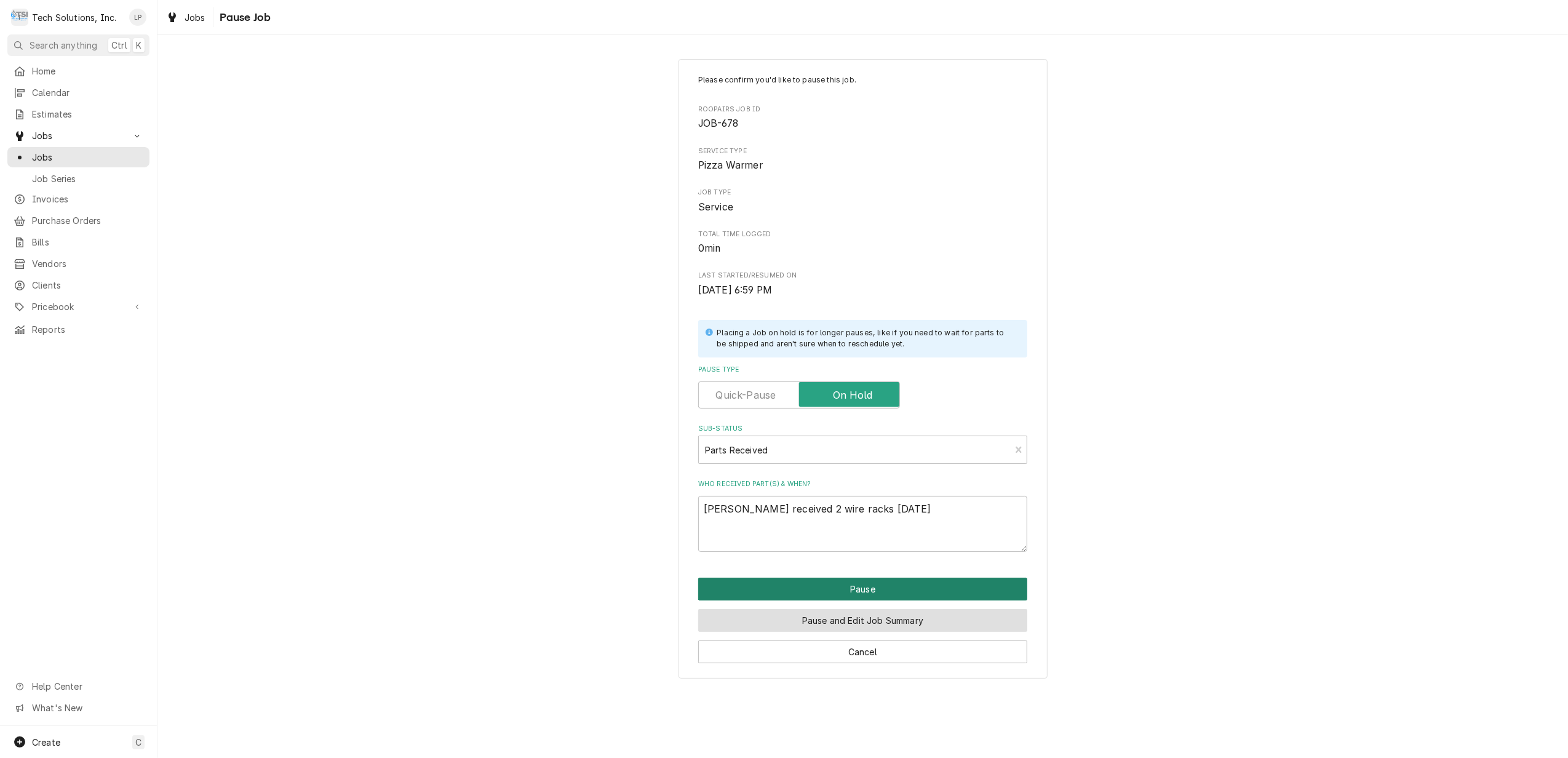
drag, startPoint x: 869, startPoint y: 588, endPoint x: 886, endPoint y: 614, distance: 31.1
click at [886, 614] on div "Pause Pause and Edit Job Summary Cancel" at bounding box center [862, 621] width 329 height 86
click at [886, 616] on button "Pause and Edit Job Summary" at bounding box center [862, 620] width 329 height 23
type textarea "x"
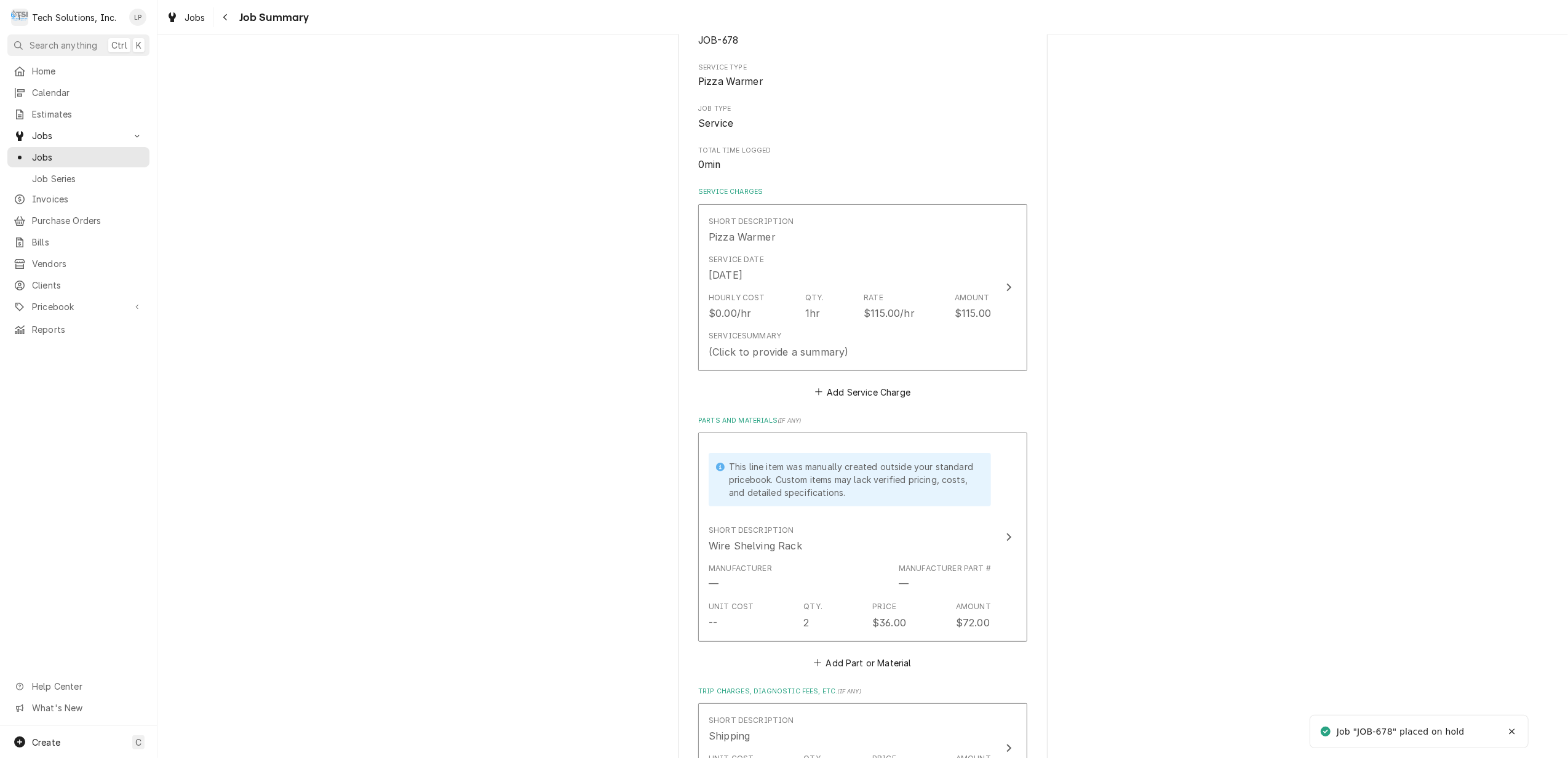
scroll to position [246, 0]
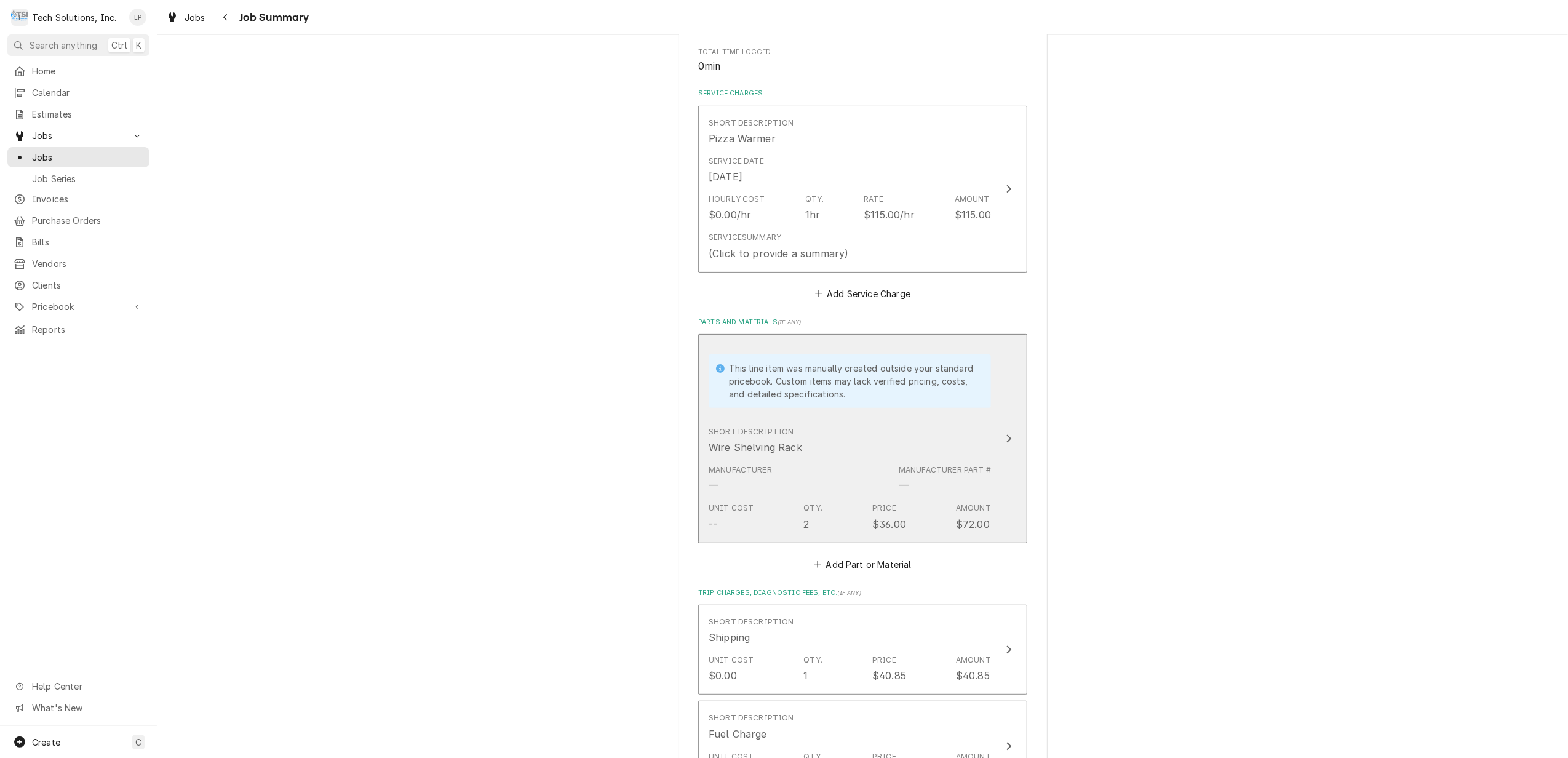
click at [1007, 439] on icon "Update Line Item" at bounding box center [1009, 438] width 5 height 8
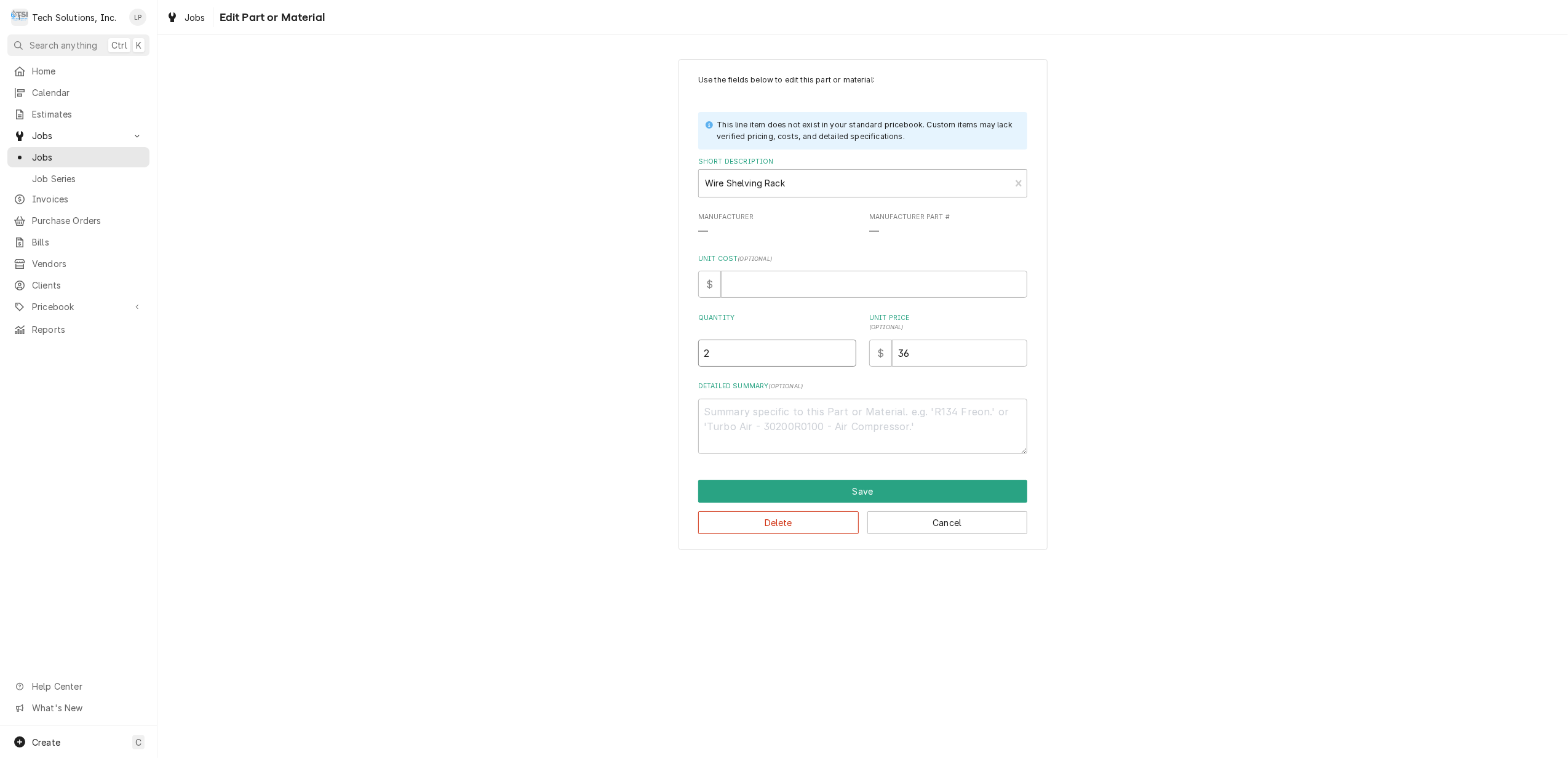
type textarea "x"
type input "2.5"
click at [843, 353] on input "2.5" at bounding box center [777, 353] width 158 height 27
type textarea "x"
type input "3"
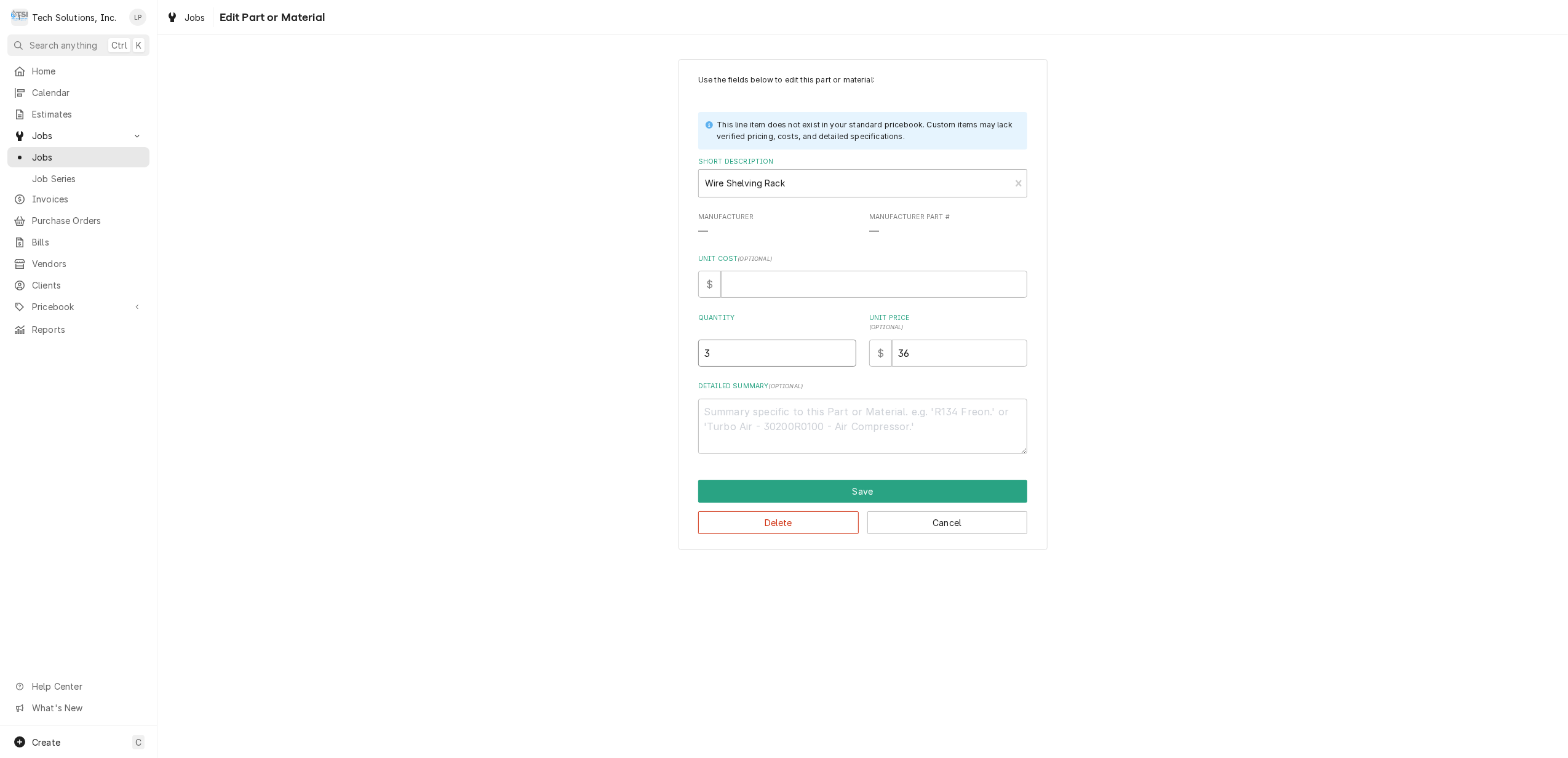
click at [843, 353] on input "3" at bounding box center [777, 353] width 158 height 27
type textarea "x"
type input "3.5"
click at [843, 353] on input "3.5" at bounding box center [777, 353] width 158 height 27
type textarea "x"
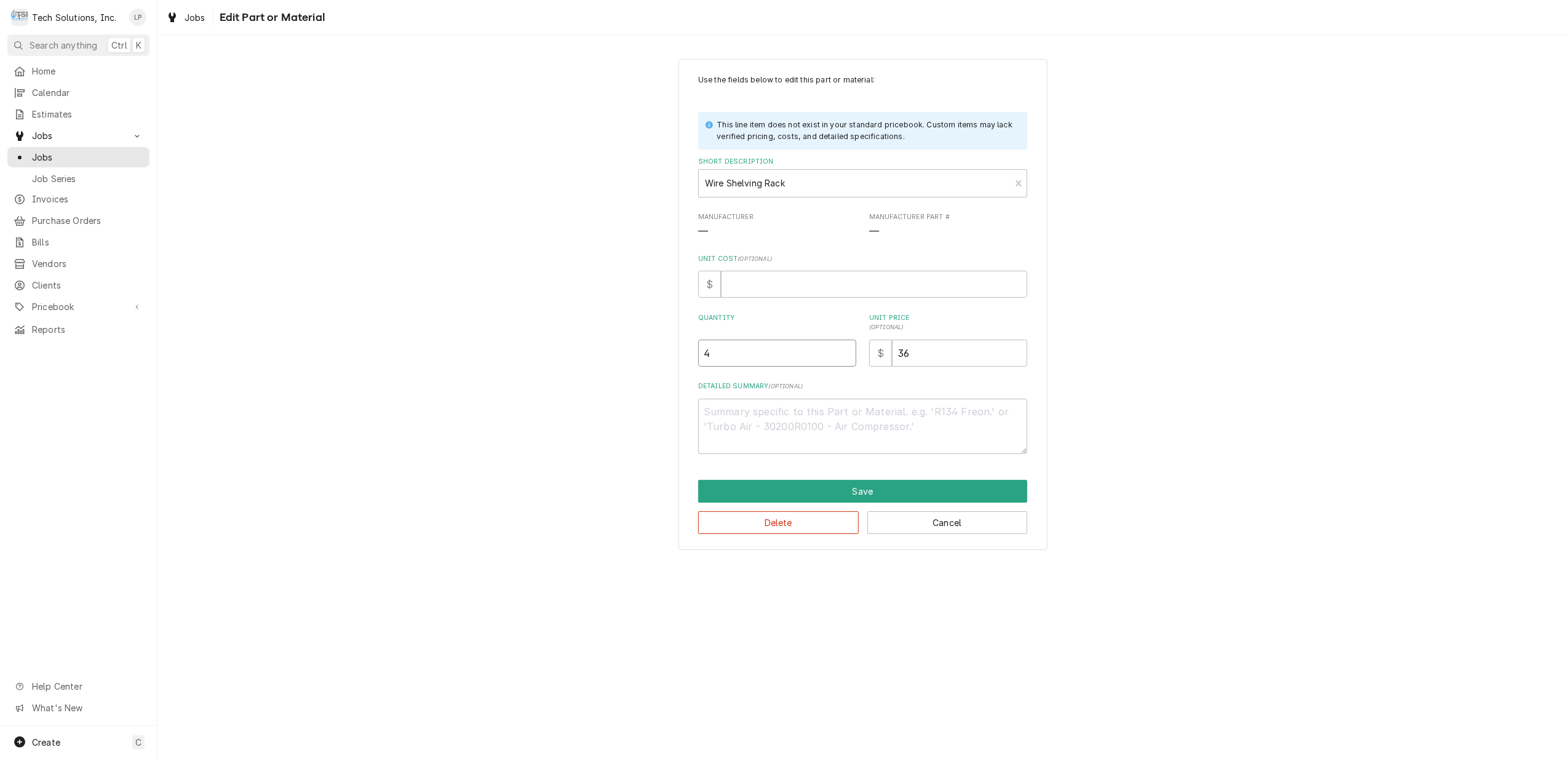
type input "4"
click at [843, 353] on input "4" at bounding box center [777, 353] width 158 height 27
click at [874, 380] on div "Use the fields below to edit this part or material: This line item does not exi…" at bounding box center [862, 264] width 329 height 380
click at [892, 418] on textarea "Detailed Summary ( optional )" at bounding box center [862, 426] width 329 height 56
type textarea "x"
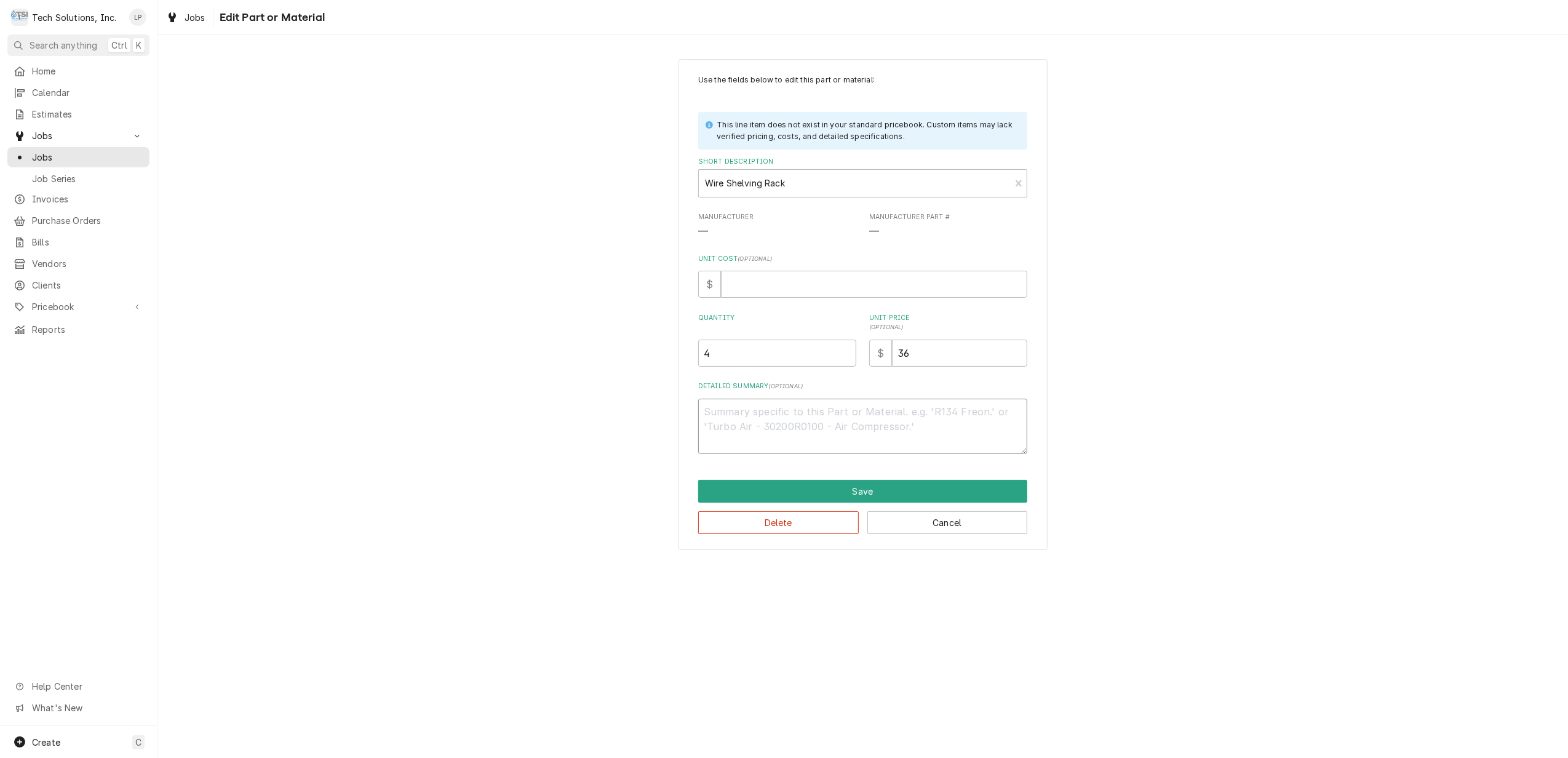
type textarea "9"
type textarea "x"
type textarea "9/"
type textarea "x"
type textarea "9/1"
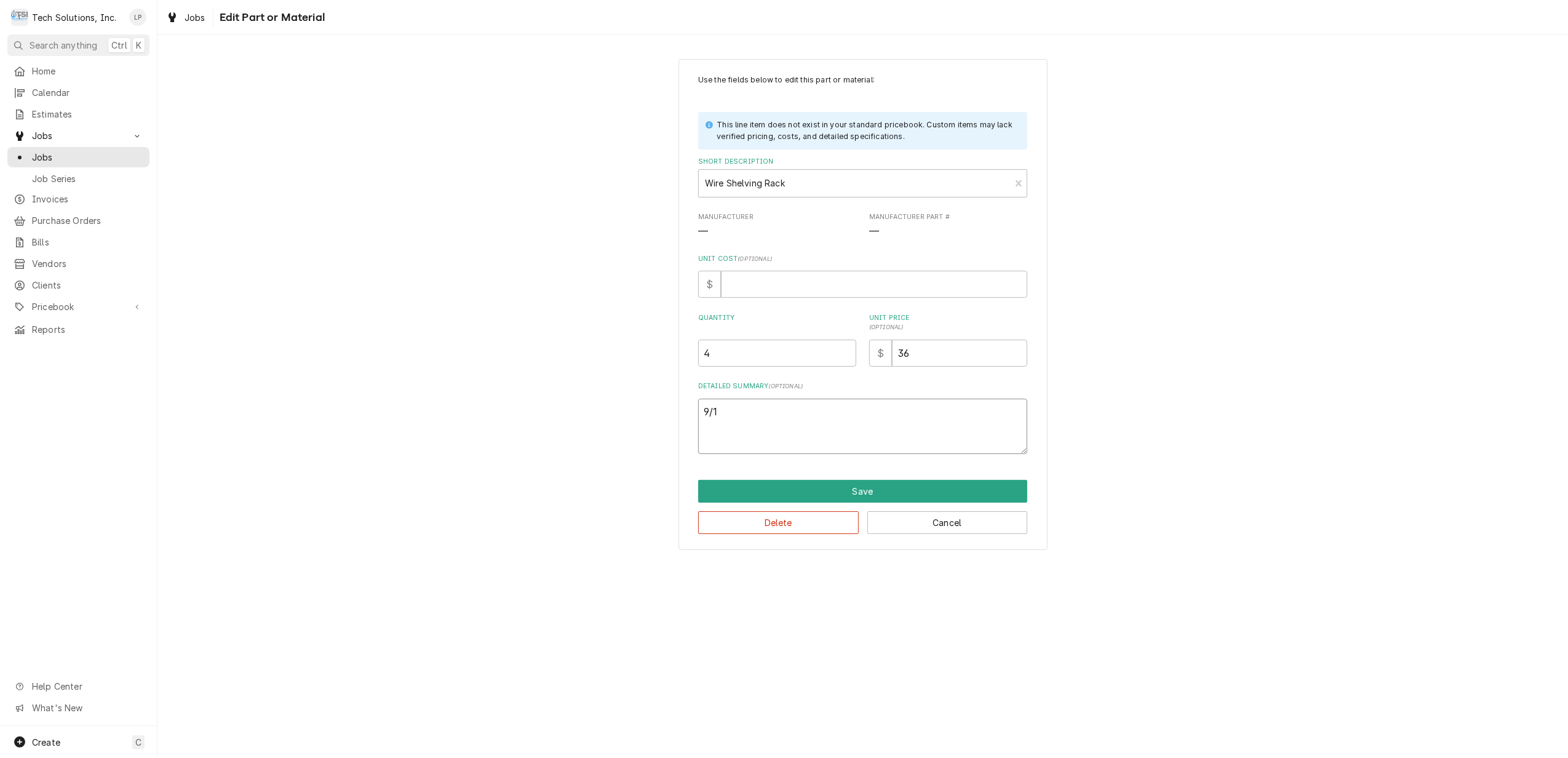
type textarea "x"
type textarea "9/17"
type textarea "x"
type textarea "9/17/"
type textarea "x"
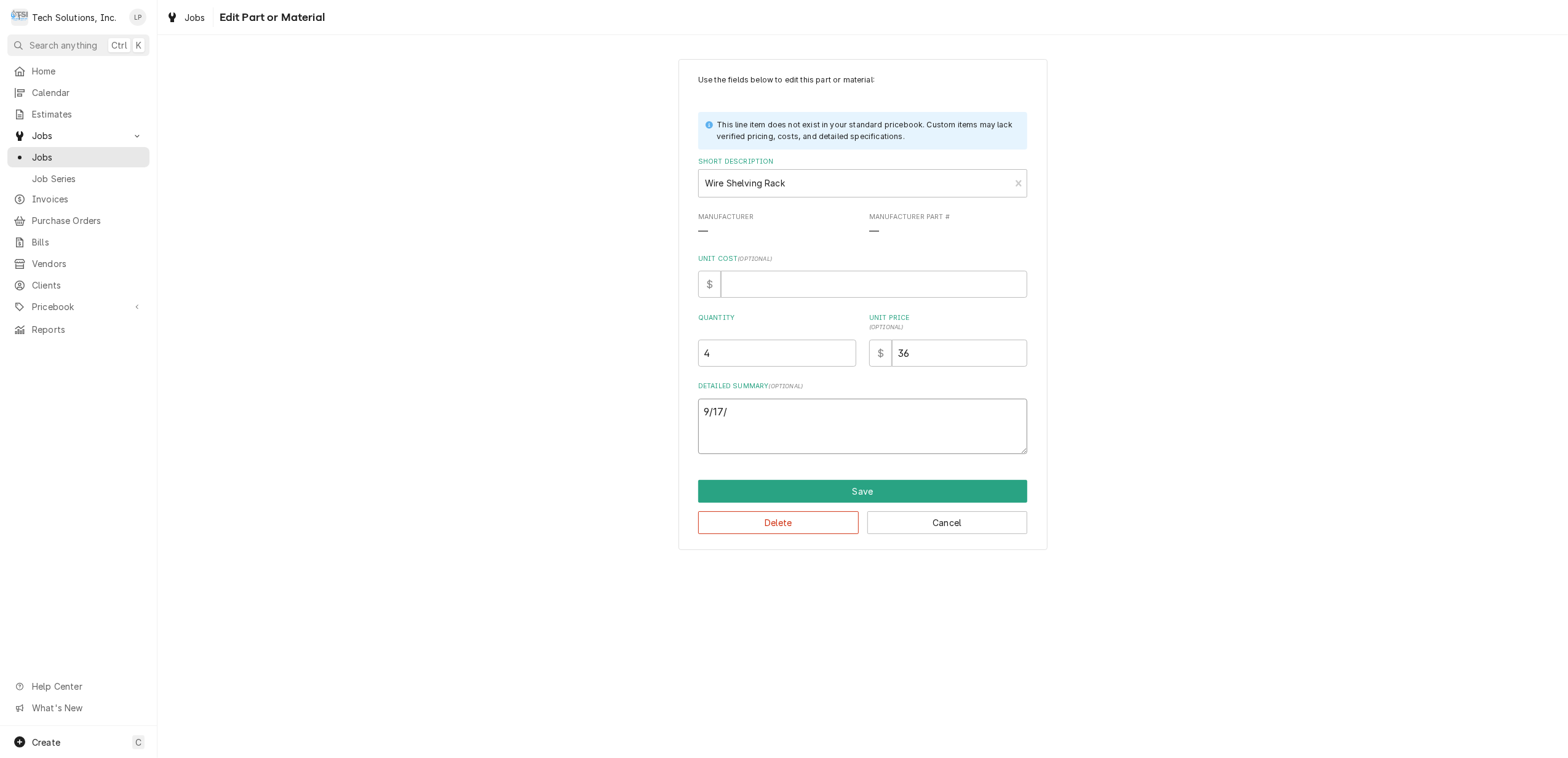
type textarea "9/17/2"
type textarea "x"
type textarea "[DATE]"
type textarea "x"
type textarea "[DATE]"
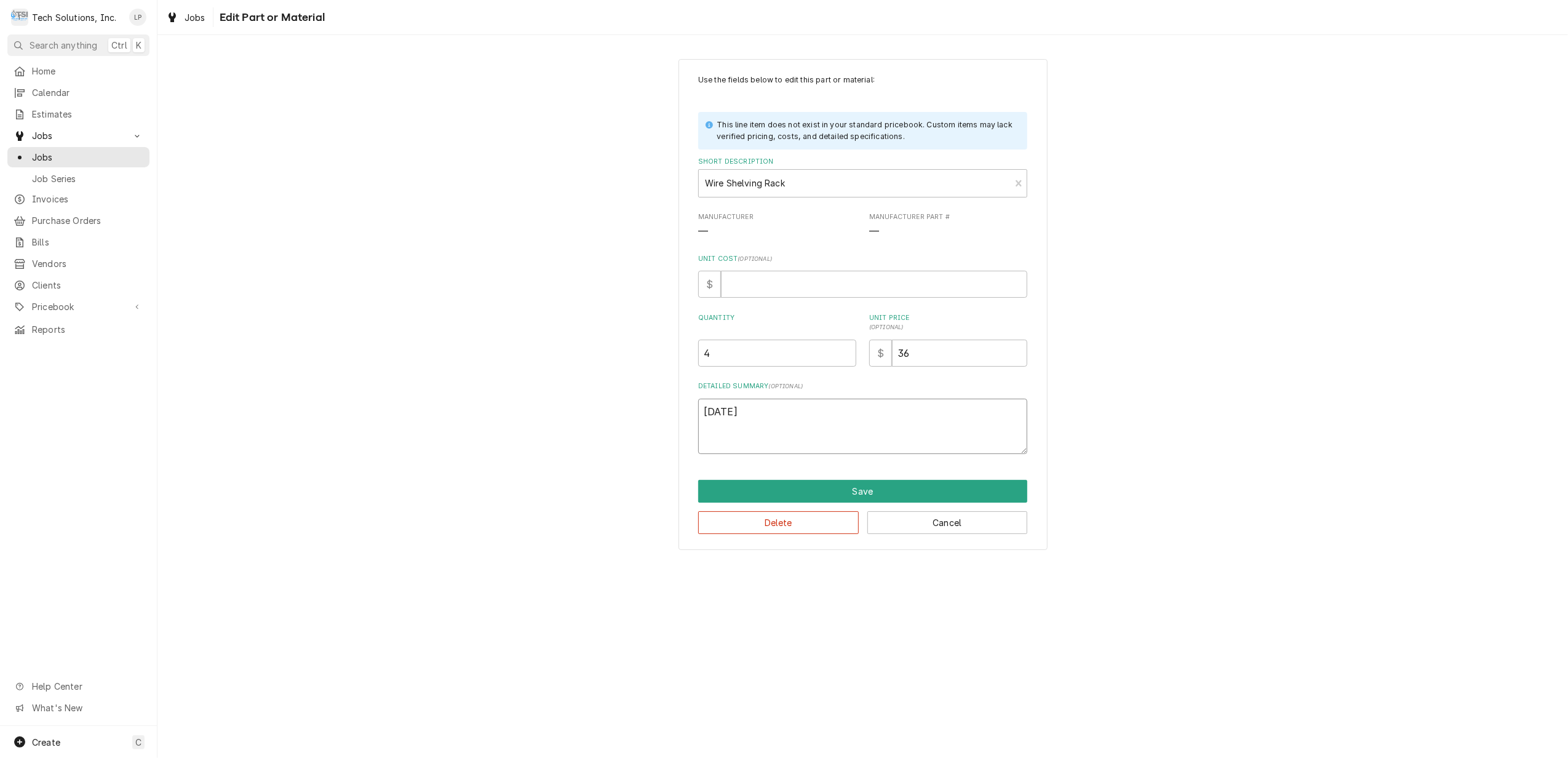
paste textarea "Added two food trays to pizza warmer which were also ordered."
type textarea "x"
type textarea "[DATE] Added two food trays to pizza warmer which were also ordered."
type textarea "x"
type textarea "[DATE] Added two food trays to pizza warmer which were also ordered"
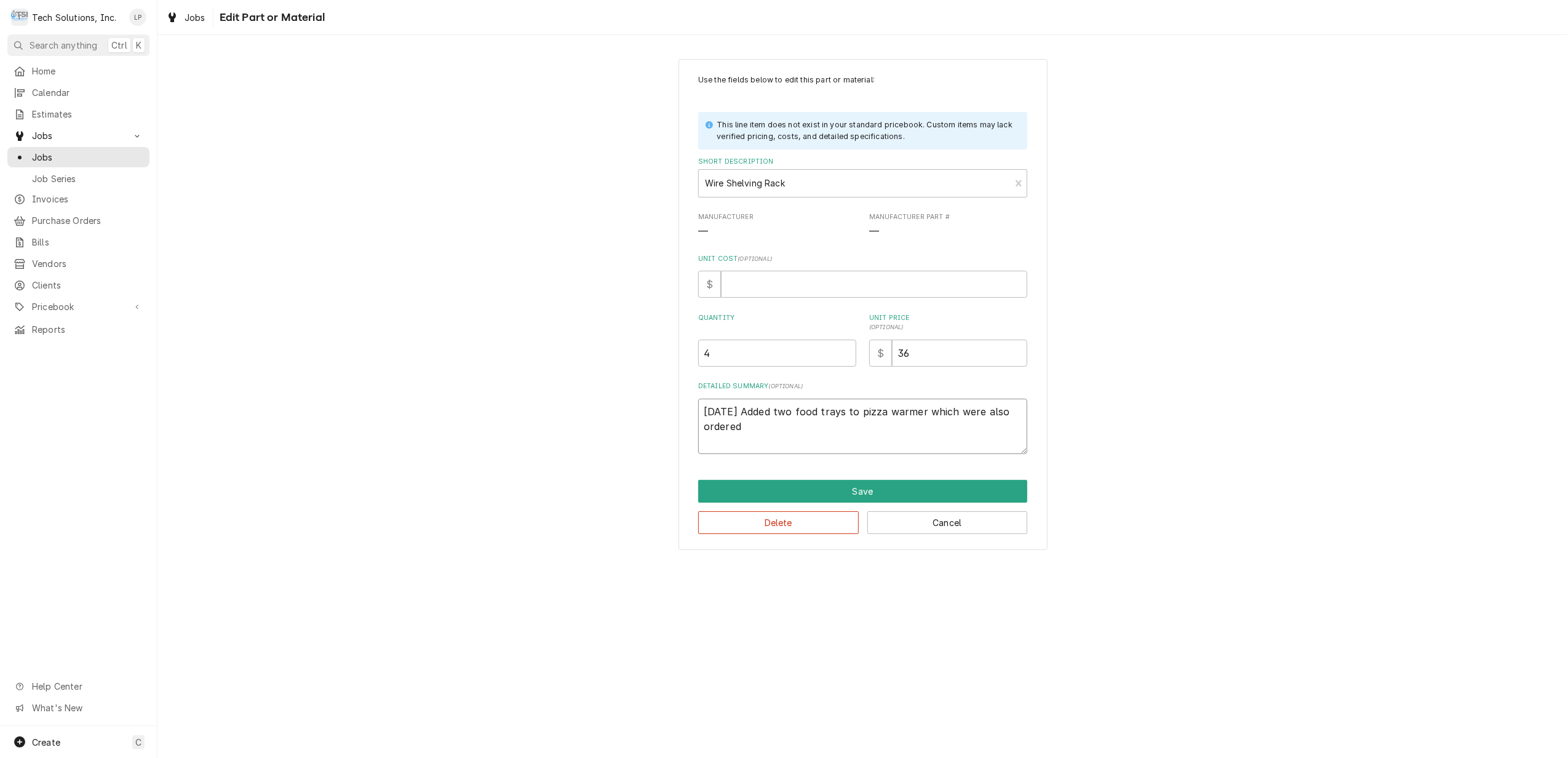
type textarea "x"
type textarea "[DATE] Added two food trays to pizza warmer which were also ordere"
type textarea "x"
type textarea "[DATE] Added two food trays to pizza warmer which were also order"
type textarea "x"
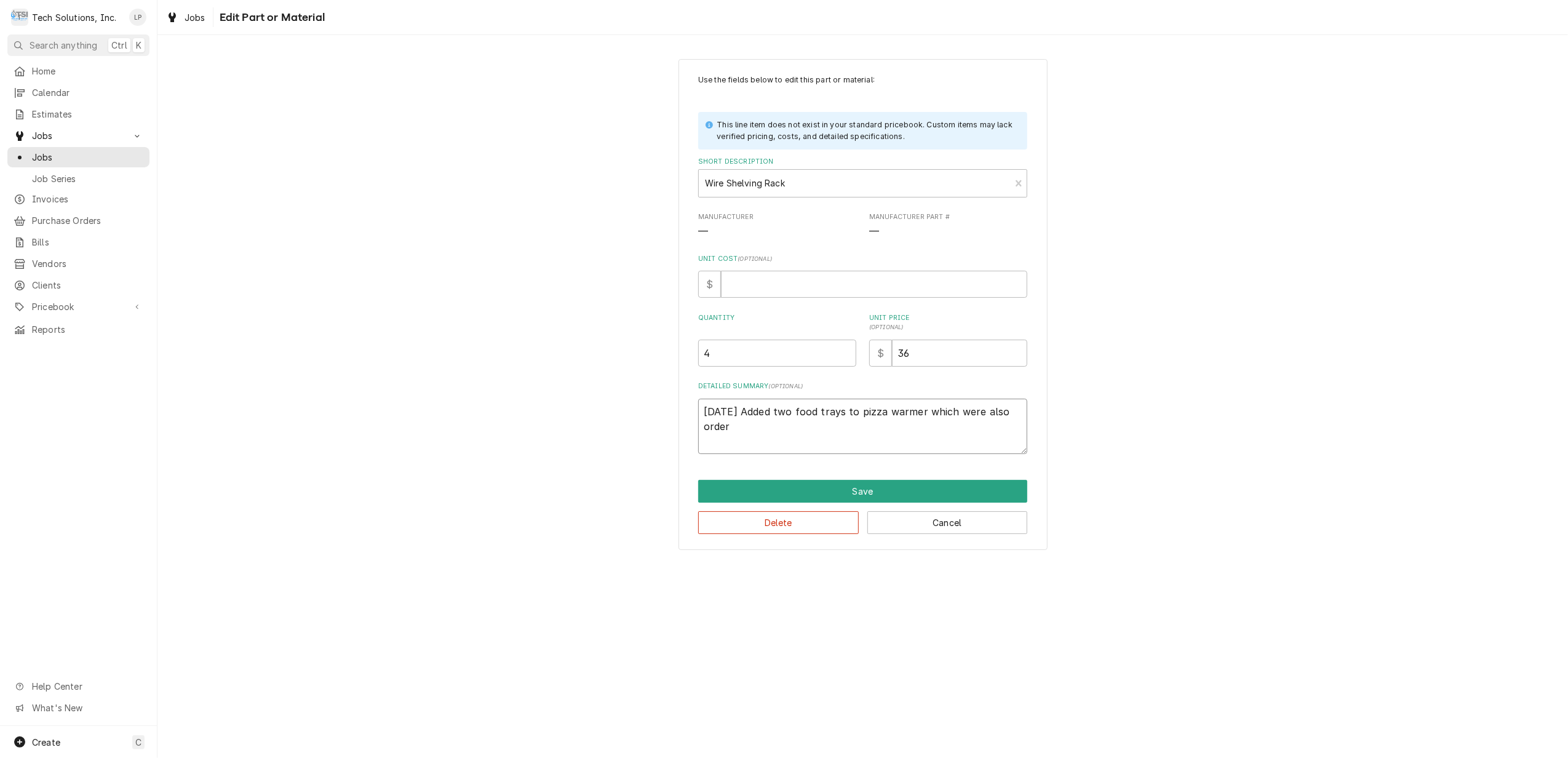
type textarea "[DATE] Added two food trays to pizza warmer which were also orde"
type textarea "x"
type textarea "[DATE] Added two food trays to pizza warmer which were also ord"
type textarea "x"
type textarea "[DATE] Added two food trays to pizza warmer which were also or"
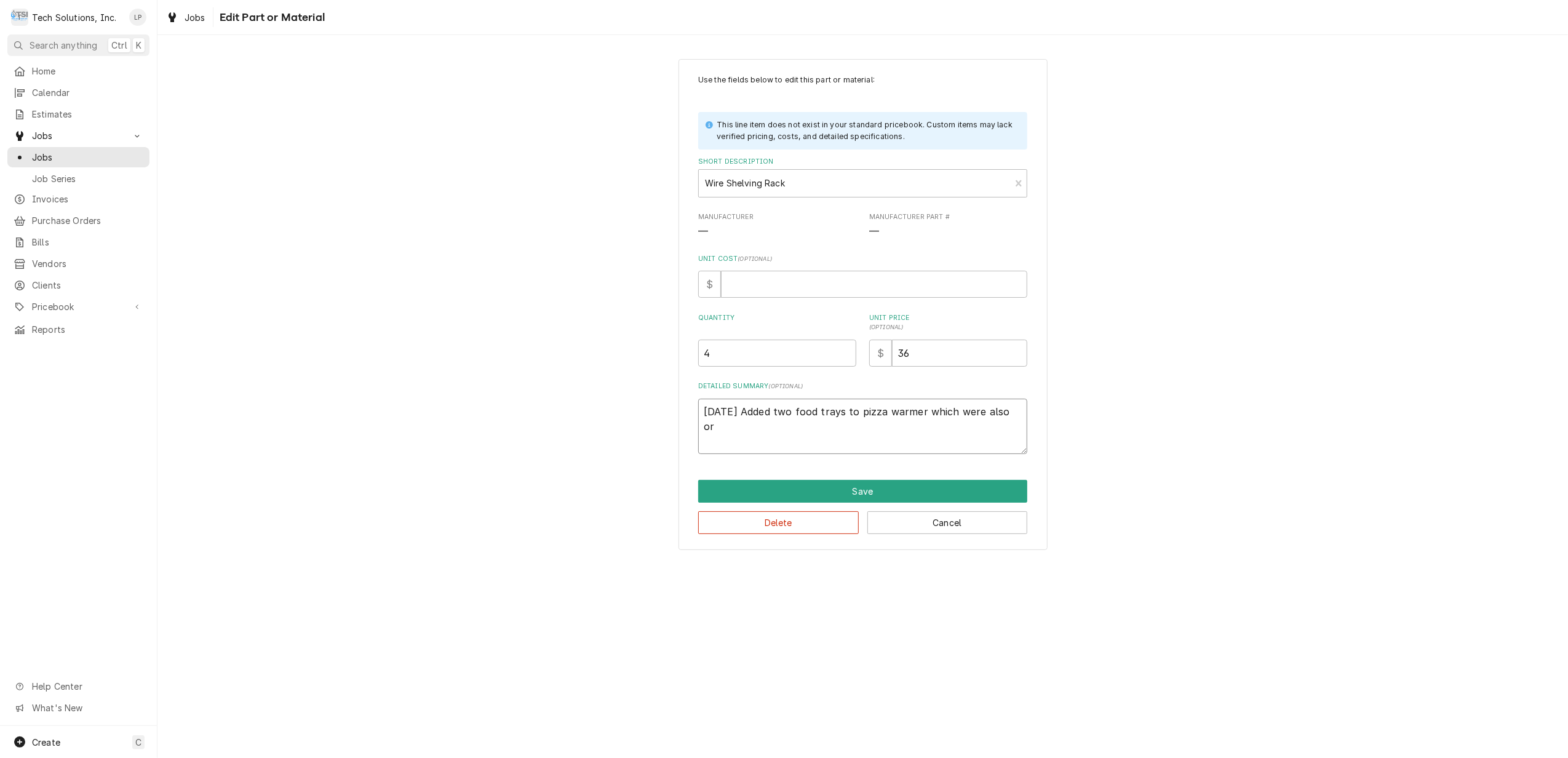
type textarea "x"
type textarea "[DATE] Added two food trays to pizza warmer which were also o"
type textarea "x"
type textarea "[DATE] Added two food trays to pizza warmer which were also"
type textarea "x"
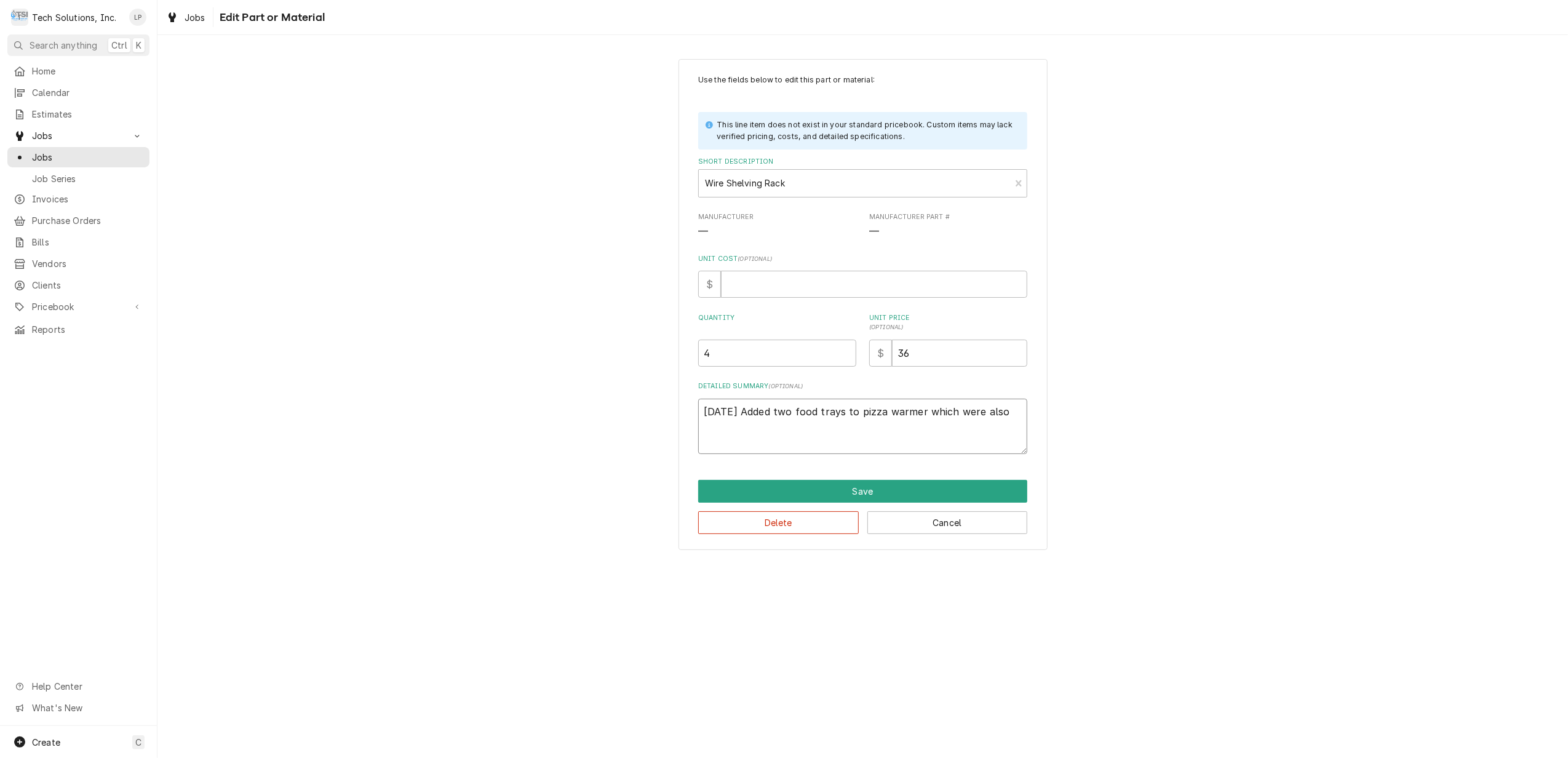
type textarea "9/17/25 Added two food trays to pizza warmer which were als"
type textarea "x"
type textarea "9/17/25 Added two food trays to pizza warmer which were al"
type textarea "x"
type textarea "9/17/25 Added two food trays to pizza warmer which were a"
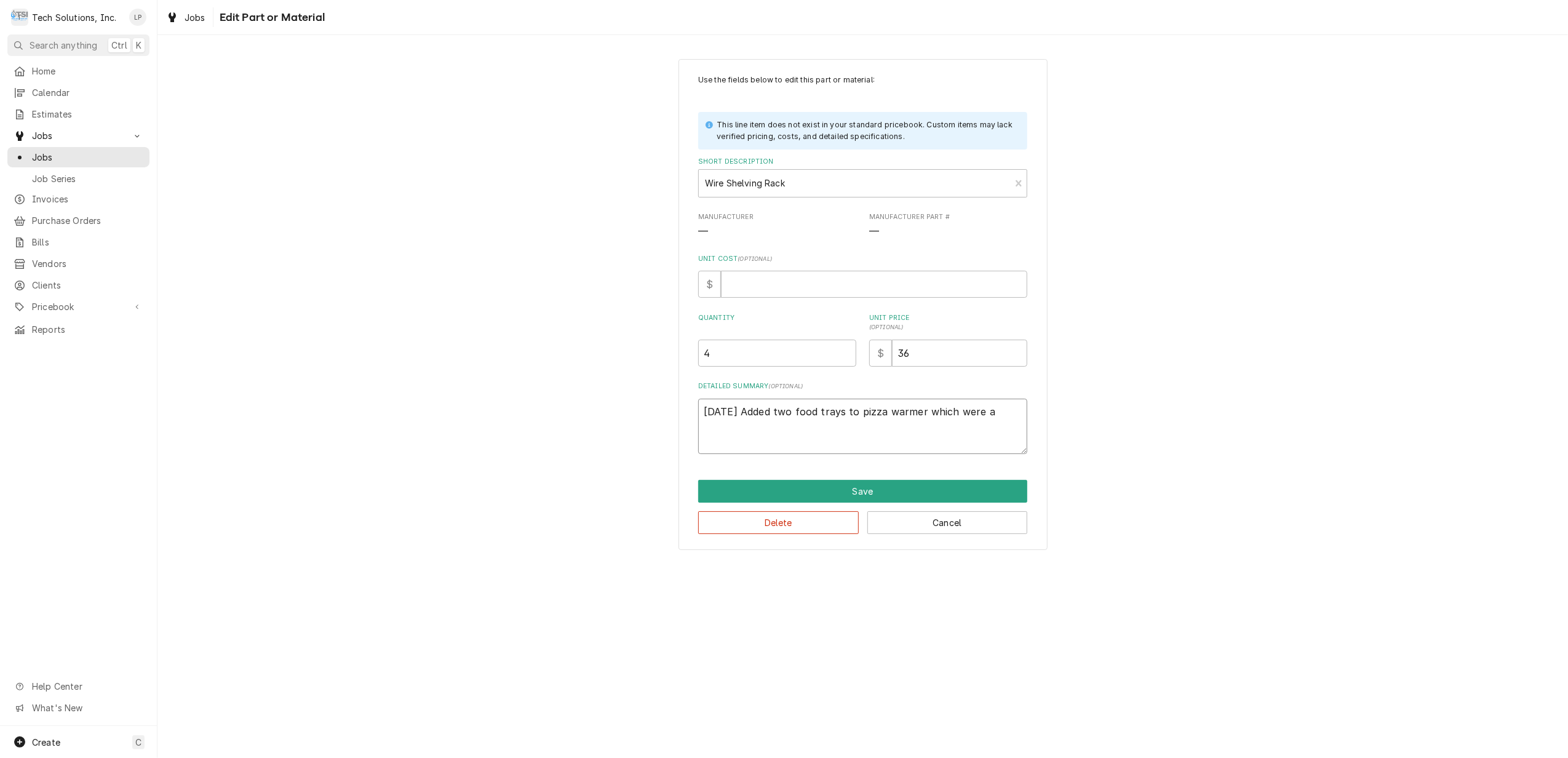
type textarea "x"
type textarea "9/17/25 Added two food trays to pizza warmer which were"
type textarea "x"
type textarea "9/17/25 Added two food trays to pizza warmer which were"
type textarea "x"
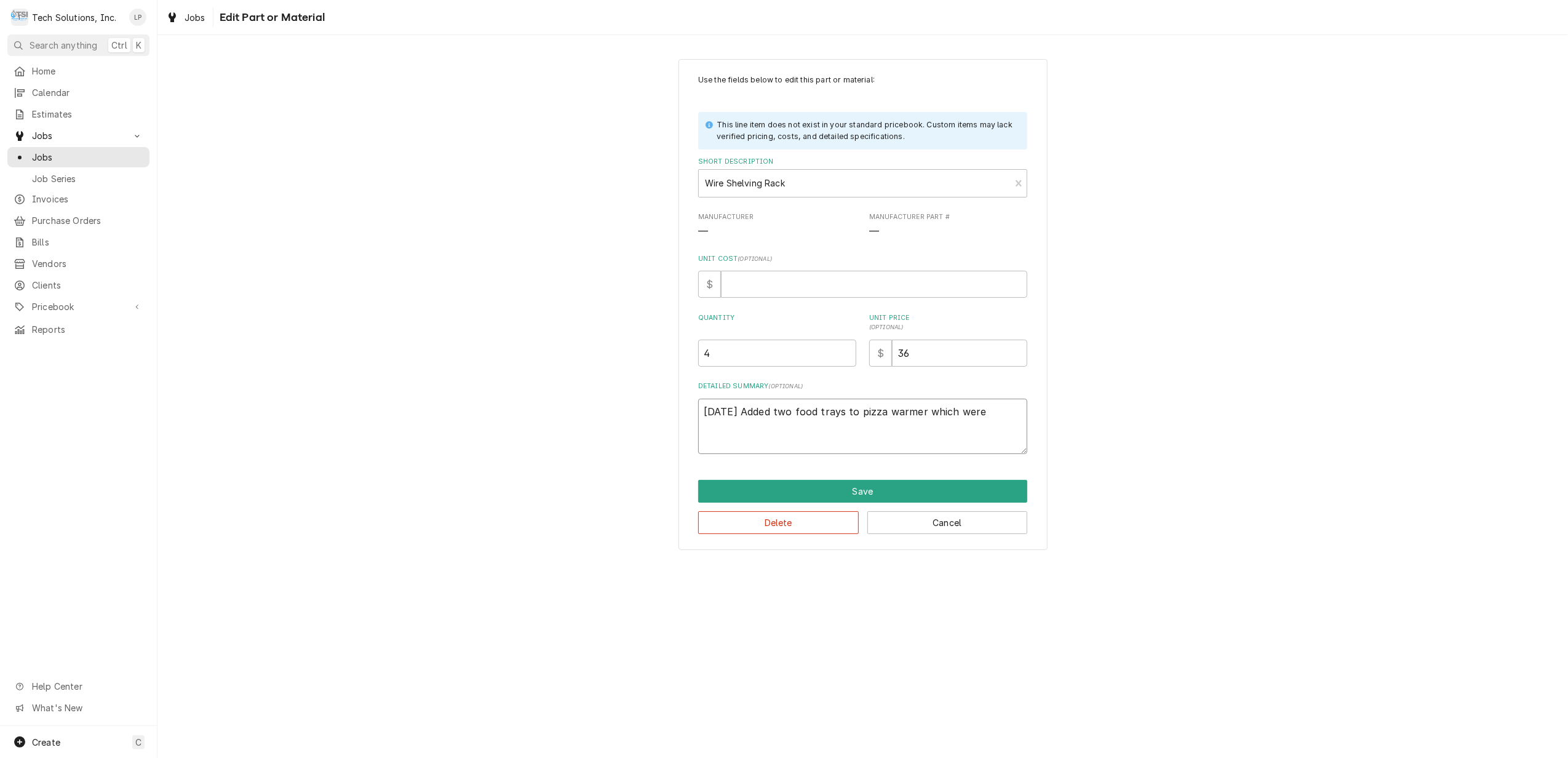
type textarea "9/17/25 Added two food trays to pizza warmer which wer"
type textarea "x"
type textarea "9/17/25 Added two food trays to pizza warmer which we"
type textarea "x"
type textarea "9/17/25 Added two food trays to pizza warmer which w"
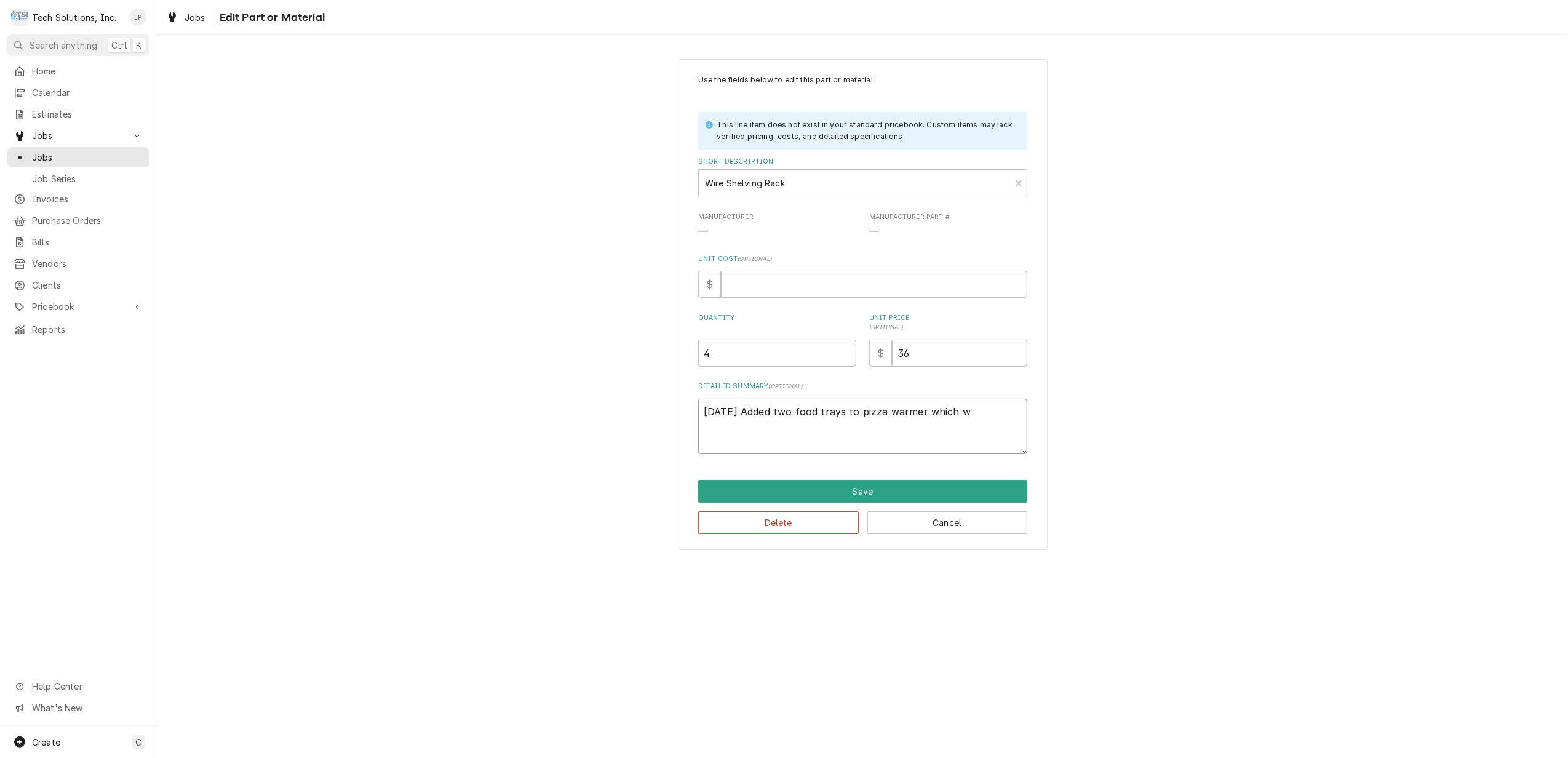
type textarea "x"
type textarea "9/17/25 Added two food trays to pizza warmer which"
type textarea "x"
type textarea "9/17/25 Added two food trays to pizza warmer which"
type textarea "x"
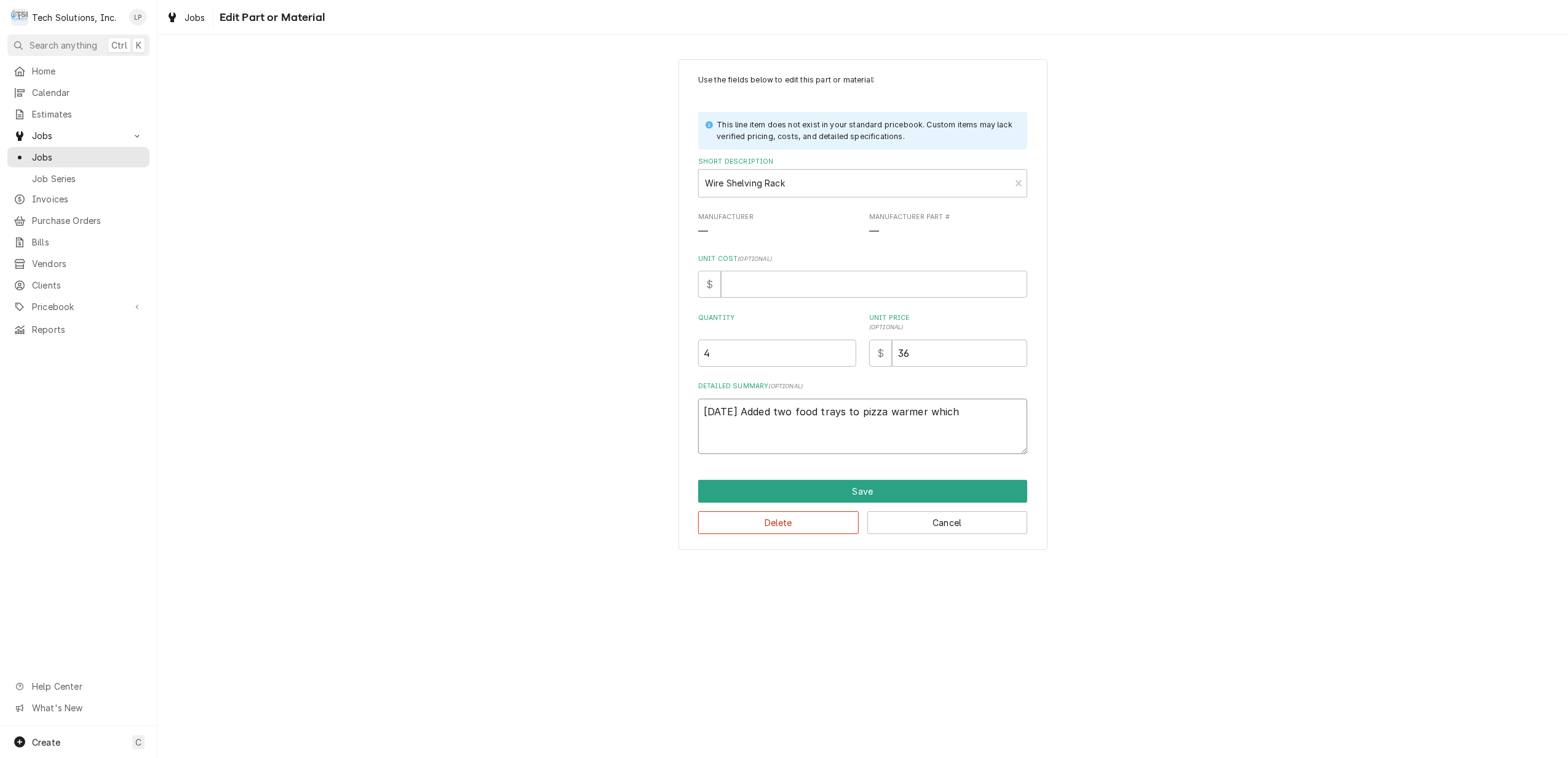
type textarea "9/17/25 Added two food trays to pizza warmer whic"
type textarea "x"
type textarea "9/17/25 Added two food trays to pizza warmer whi"
type textarea "x"
type textarea "9/17/25 Added two food trays to pizza warmer wh"
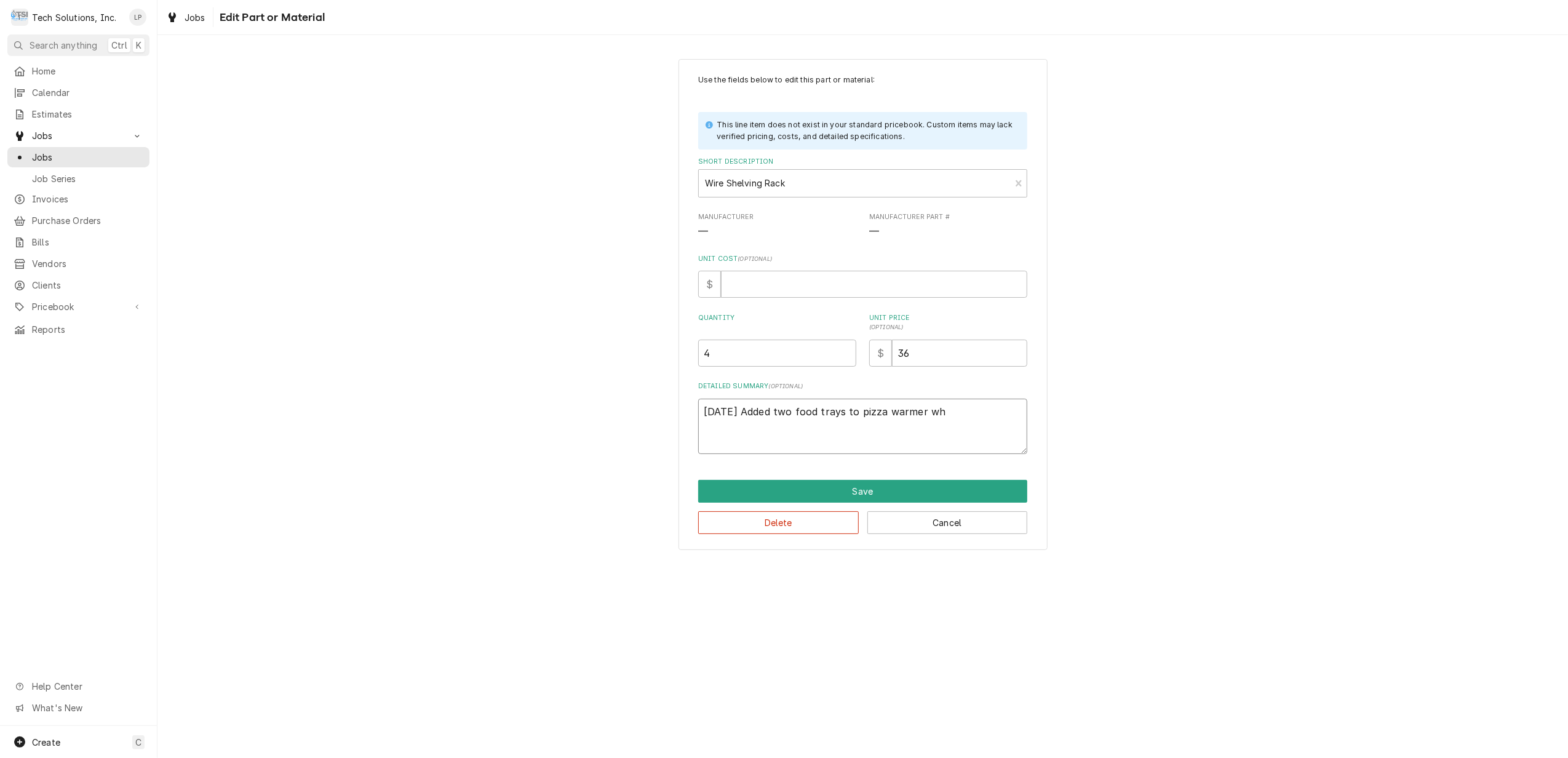
type textarea "x"
type textarea "9/17/25 Added two food trays to pizza warmer w"
type textarea "x"
type textarea "9/17/25 Added two food trays to pizza warmer"
type textarea "x"
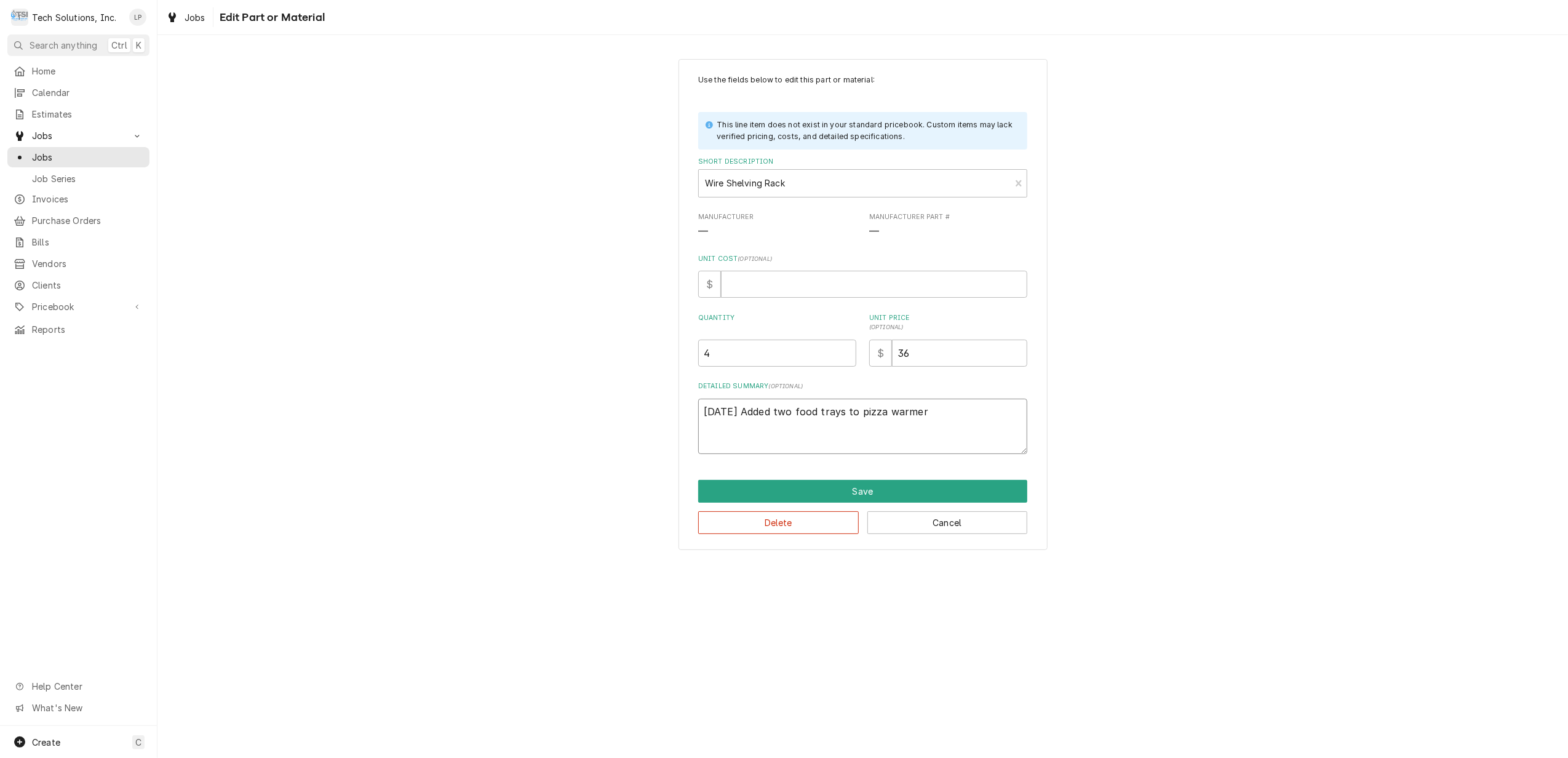
type textarea "9/17/25 Added two food trays to pizza warmer"
click at [744, 417] on textarea "9/17/25 Added two food trays to pizza warmer" at bounding box center [862, 426] width 329 height 56
type textarea "x"
type textarea "9/17/25 DAdded two food trays to pizza warmer"
type textarea "x"
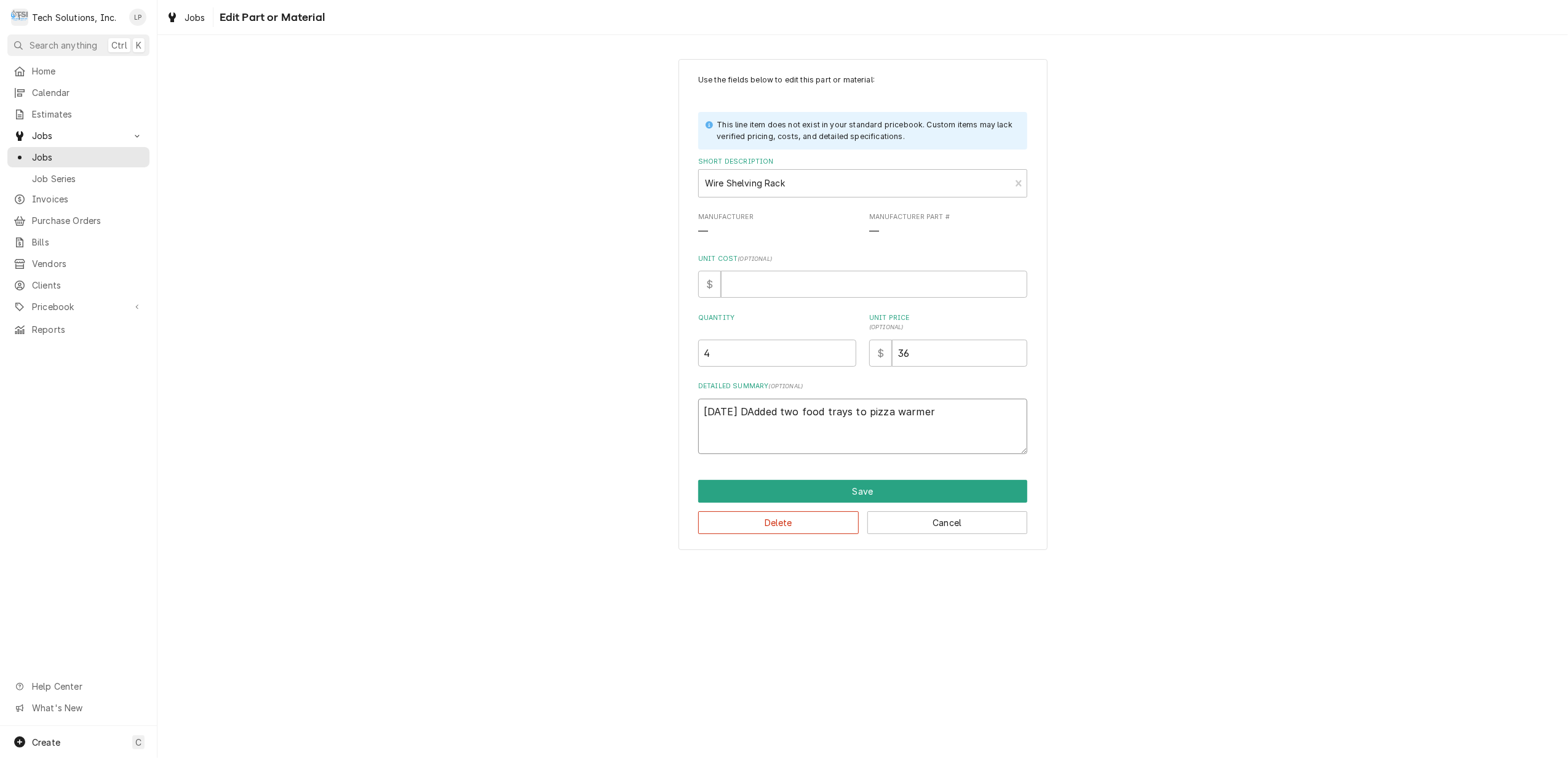
type textarea "9/17/25 DeAdded two food trays to pizza warmer"
type textarea "x"
type textarea "9/17/25 DelAdded two food trays to pizza warmer"
type textarea "x"
type textarea "9/17/25 DeliAdded two food trays to pizza warmer"
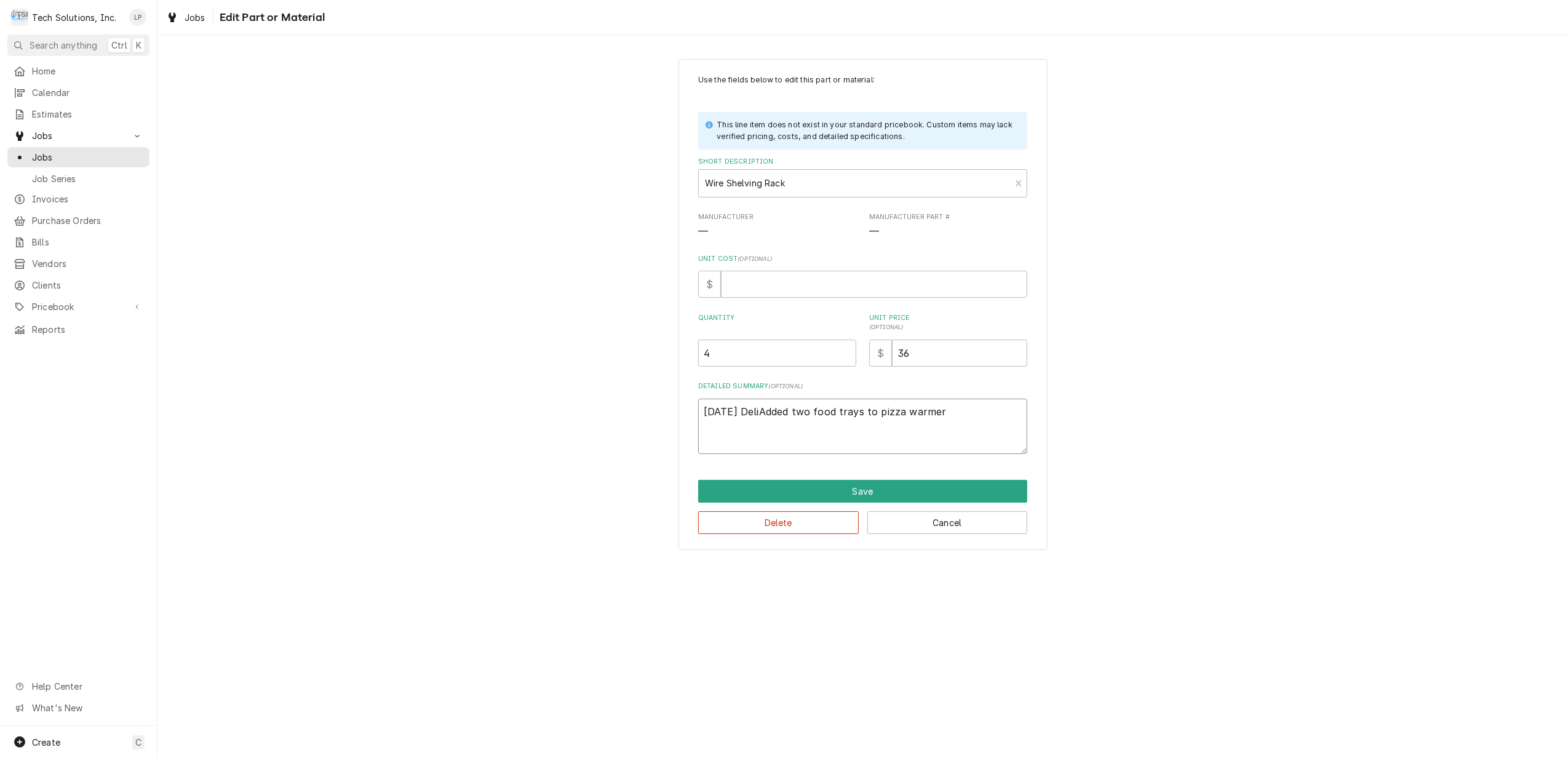
type textarea "x"
type textarea "9/17/25 DelivAdded two food trays to pizza warmer"
type textarea "x"
type textarea "9/17/25 DeliveAdded two food trays to pizza warmer"
type textarea "x"
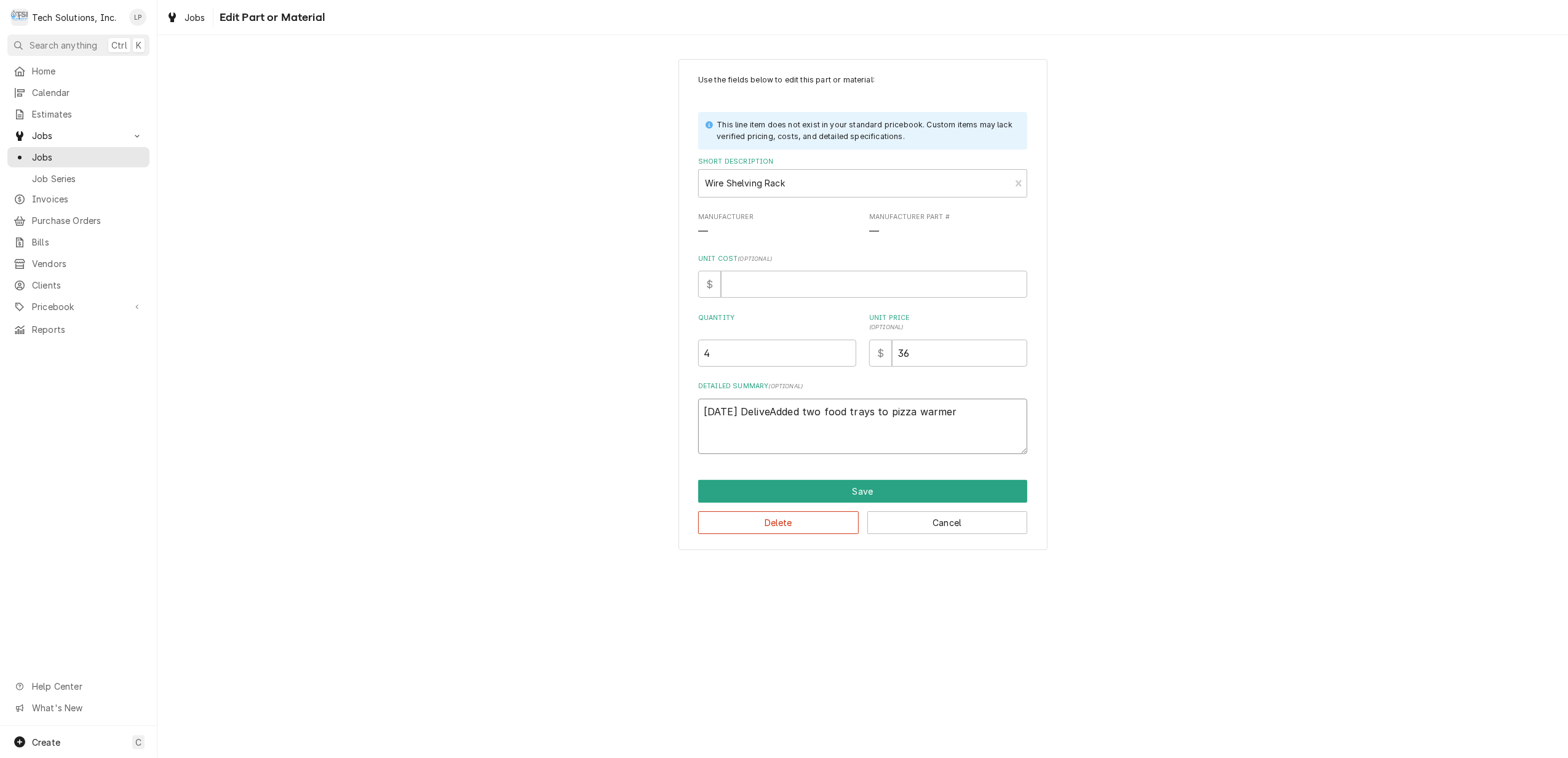
type textarea "9/17/25 DeliverAdded two food trays to pizza warmer"
type textarea "x"
type textarea "9/17/25 DelivereAdded two food trays to pizza warmer"
type textarea "x"
type textarea "9/17/25 DeliveredAdded two food trays to pizza warmer"
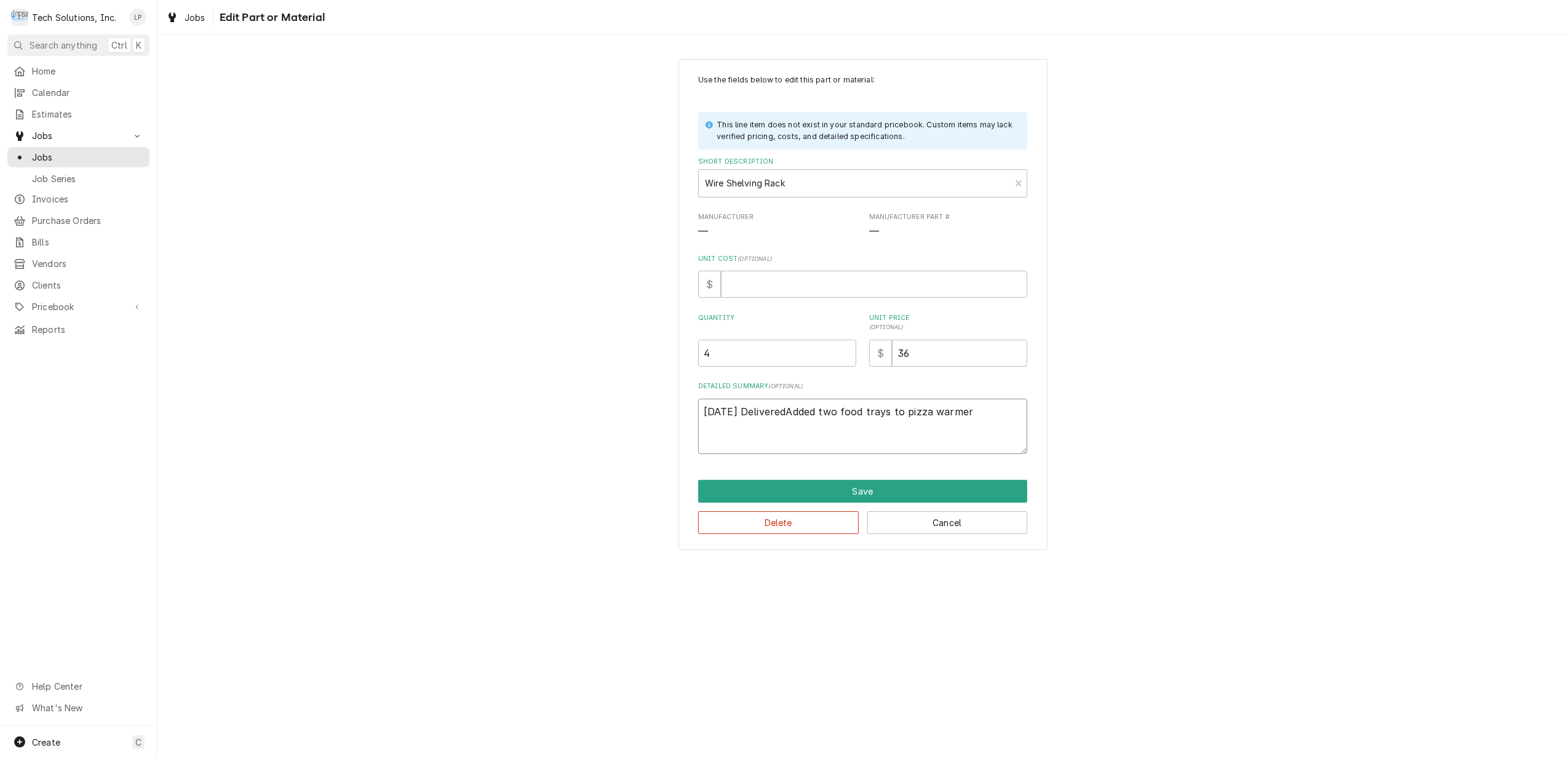
type textarea "x"
type textarea "9/17/25 Delivered Added two food trays to pizza warmer"
type textarea "x"
type textarea "9/17/25 Delivered aAdded two food trays to pizza warmer"
type textarea "x"
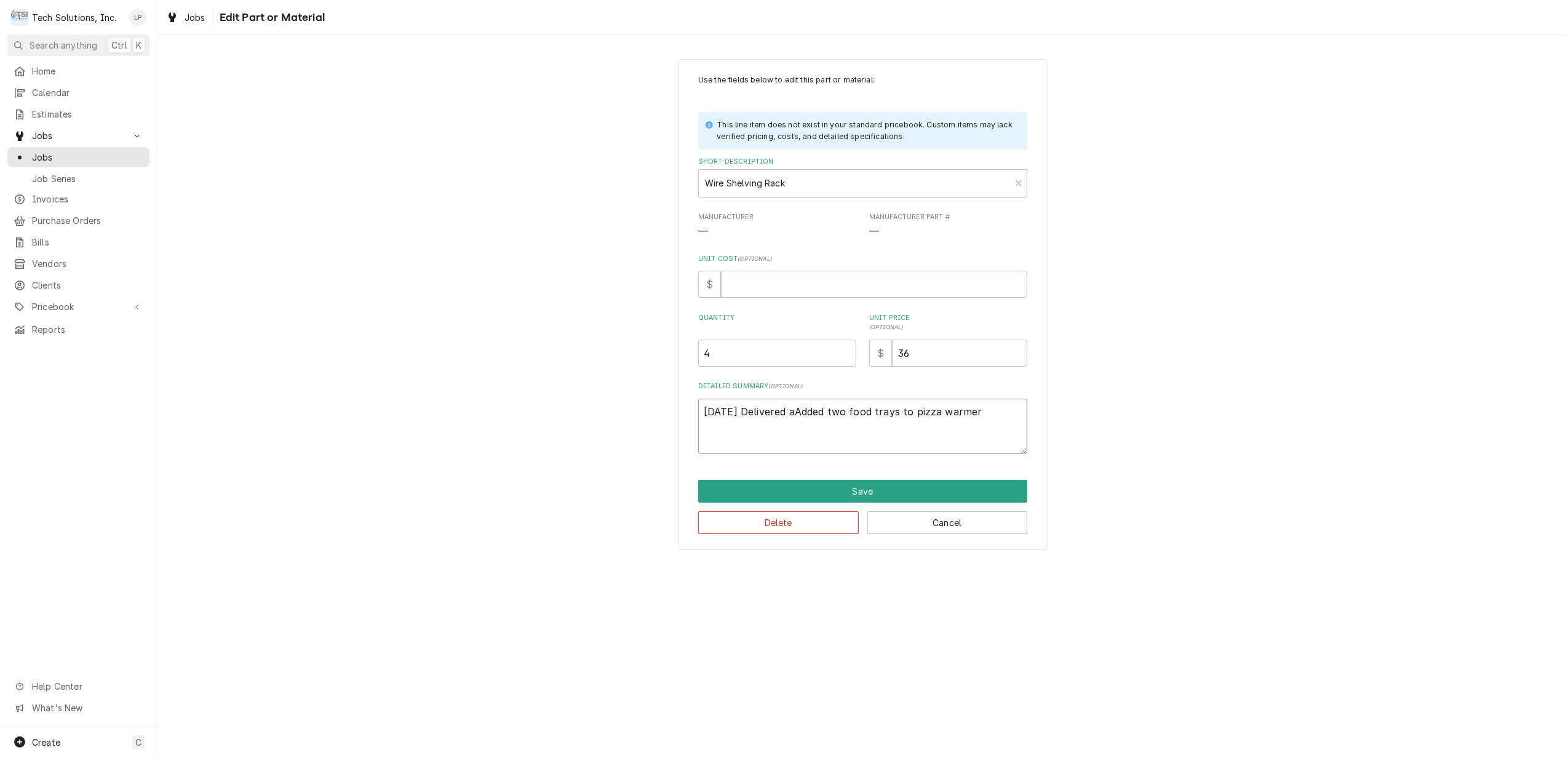
type textarea "9/17/25 Delivered anAdded two food trays to pizza warmer"
type textarea "x"
type textarea "9/17/25 Delivered andAdded two food trays to pizza warmer"
type textarea "x"
type textarea "9/17/25 Delivered and Added two food trays to pizza warmer"
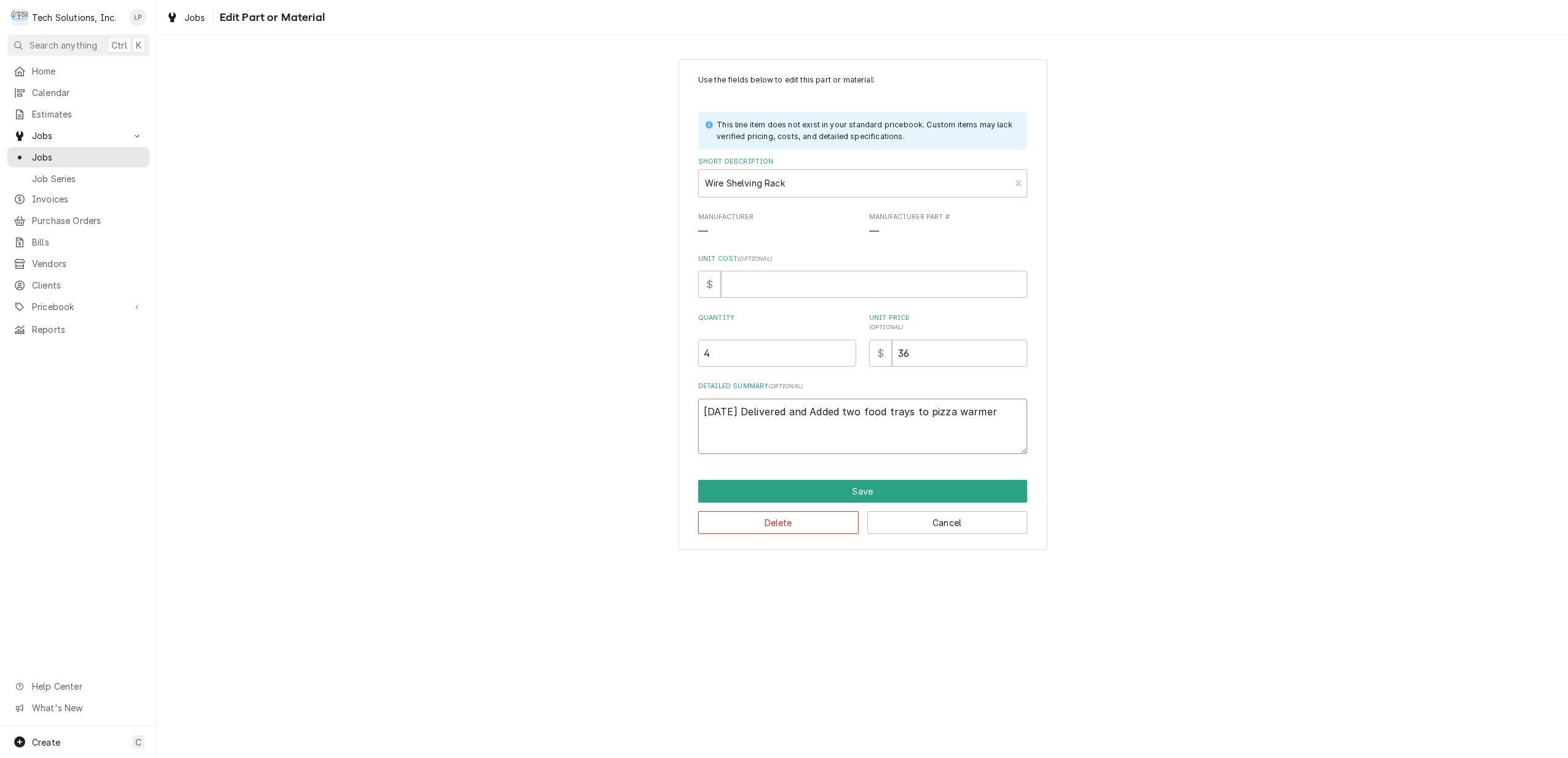
click at [841, 409] on textarea "9/17/25 Delivered and Added two food trays to pizza warmer" at bounding box center [862, 426] width 329 height 56
type textarea "x"
type textarea "9/17/25 Delivered and Adde two food trays to pizza warmer"
type textarea "x"
type textarea "9/17/25 Delivered and Add two food trays to pizza warmer"
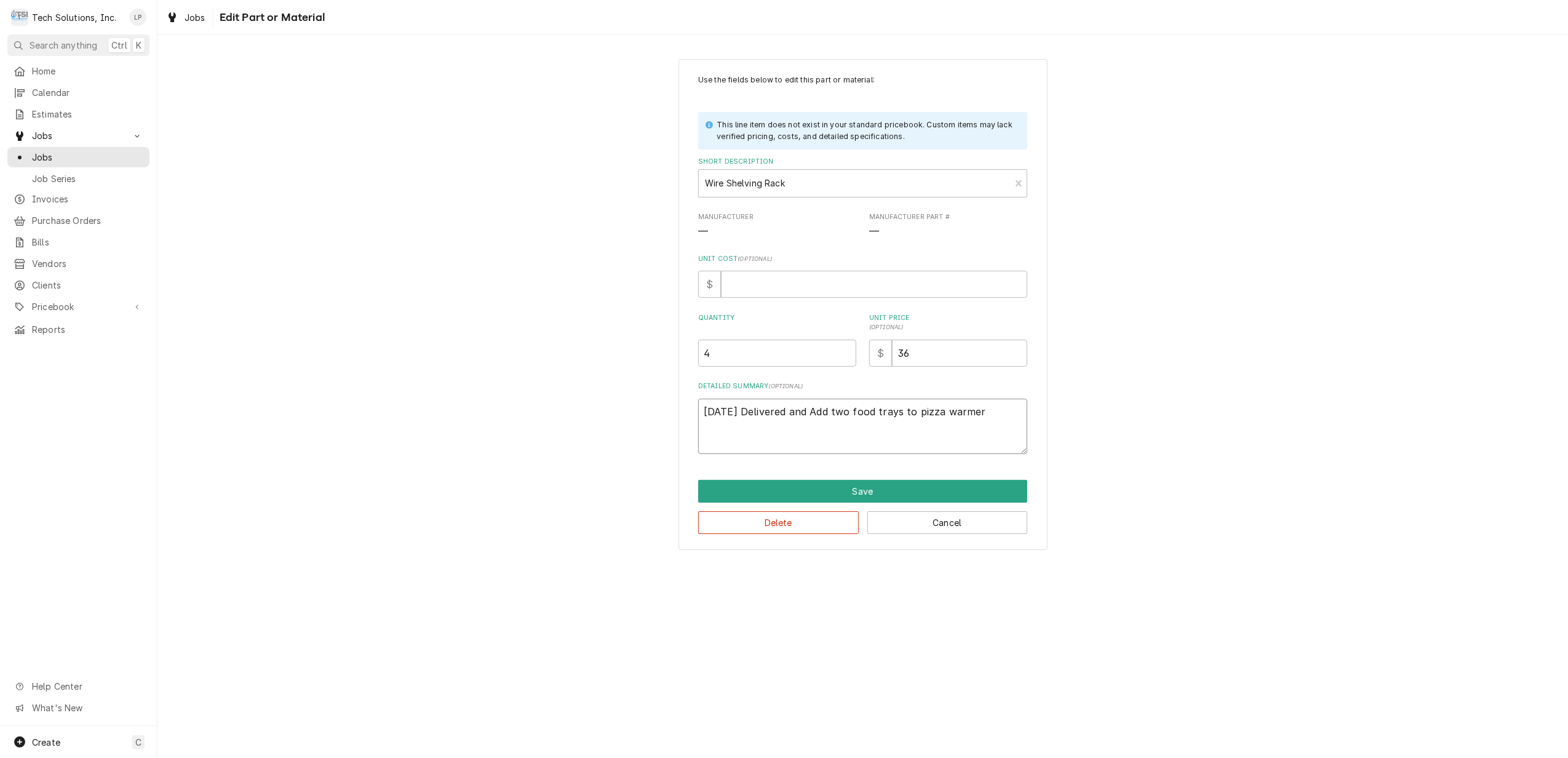
type textarea "x"
type textarea "9/17/25 Delivered and Ad two food trays to pizza warmer"
type textarea "x"
type textarea "9/17/25 Delivered and A two food trays to pizza warmer"
type textarea "x"
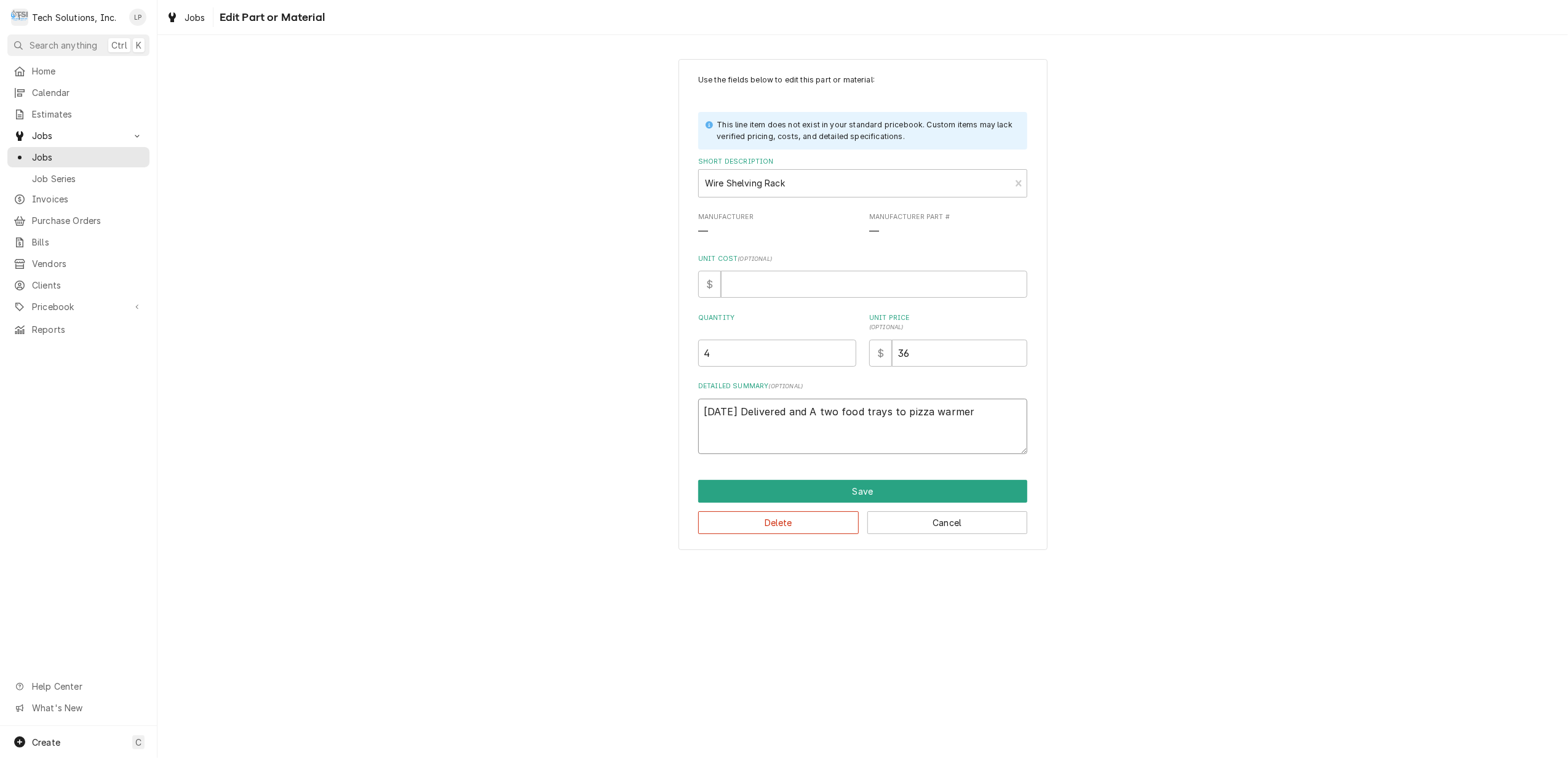
type textarea "9/17/25 Delivered and two food trays to pizza warmer"
type textarea "x"
type textarea "9/17/25 Delivered and a two food trays to pizza warmer"
type textarea "x"
type textarea "9/17/25 Delivered and ad two food trays to pizza warmer"
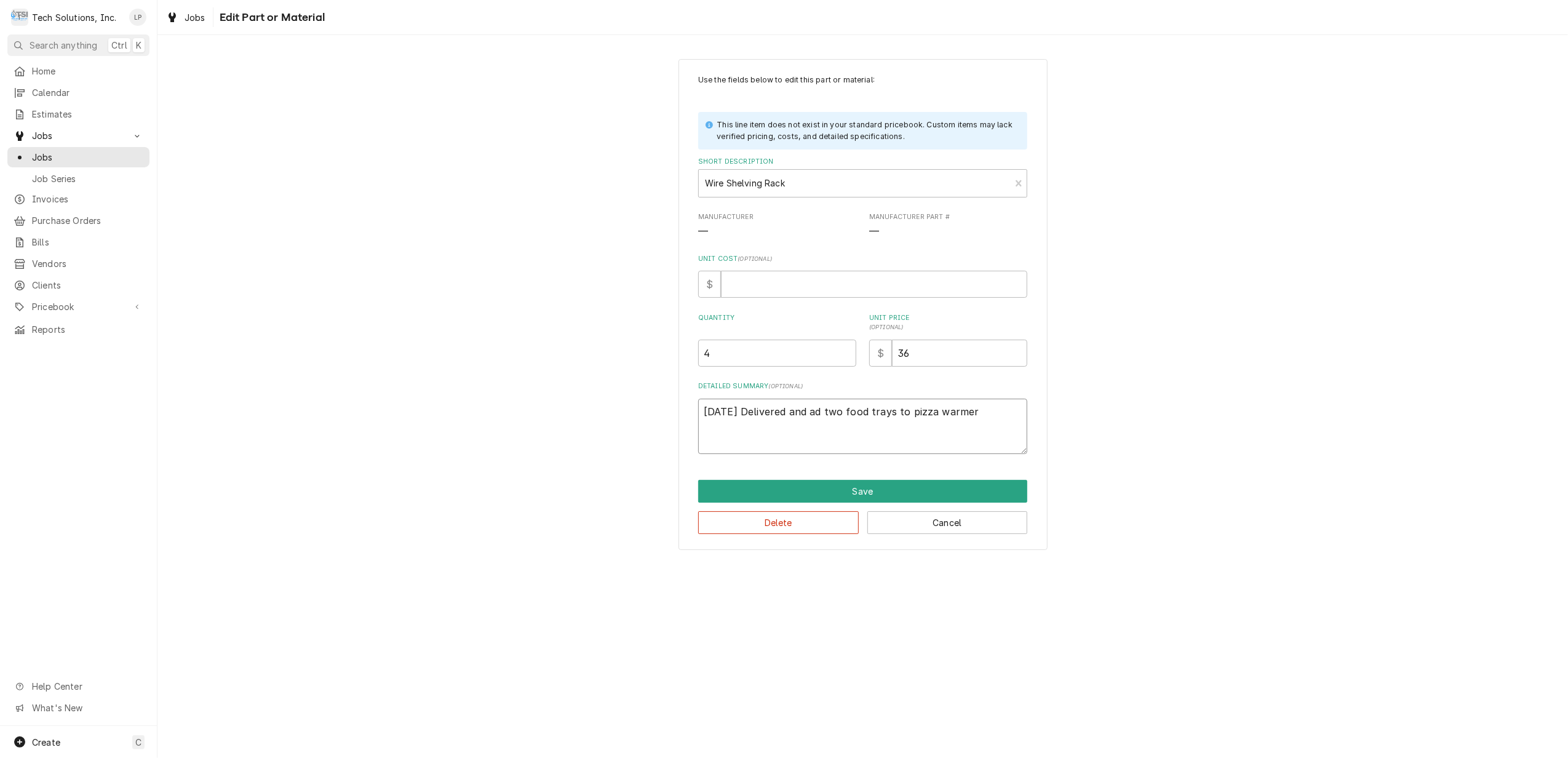
type textarea "x"
type textarea "9/17/25 Delivered and add two food trays to pizza warmer"
type textarea "x"
type textarea "9/17/25 Delivered and adde two food trays to pizza warmer"
type textarea "x"
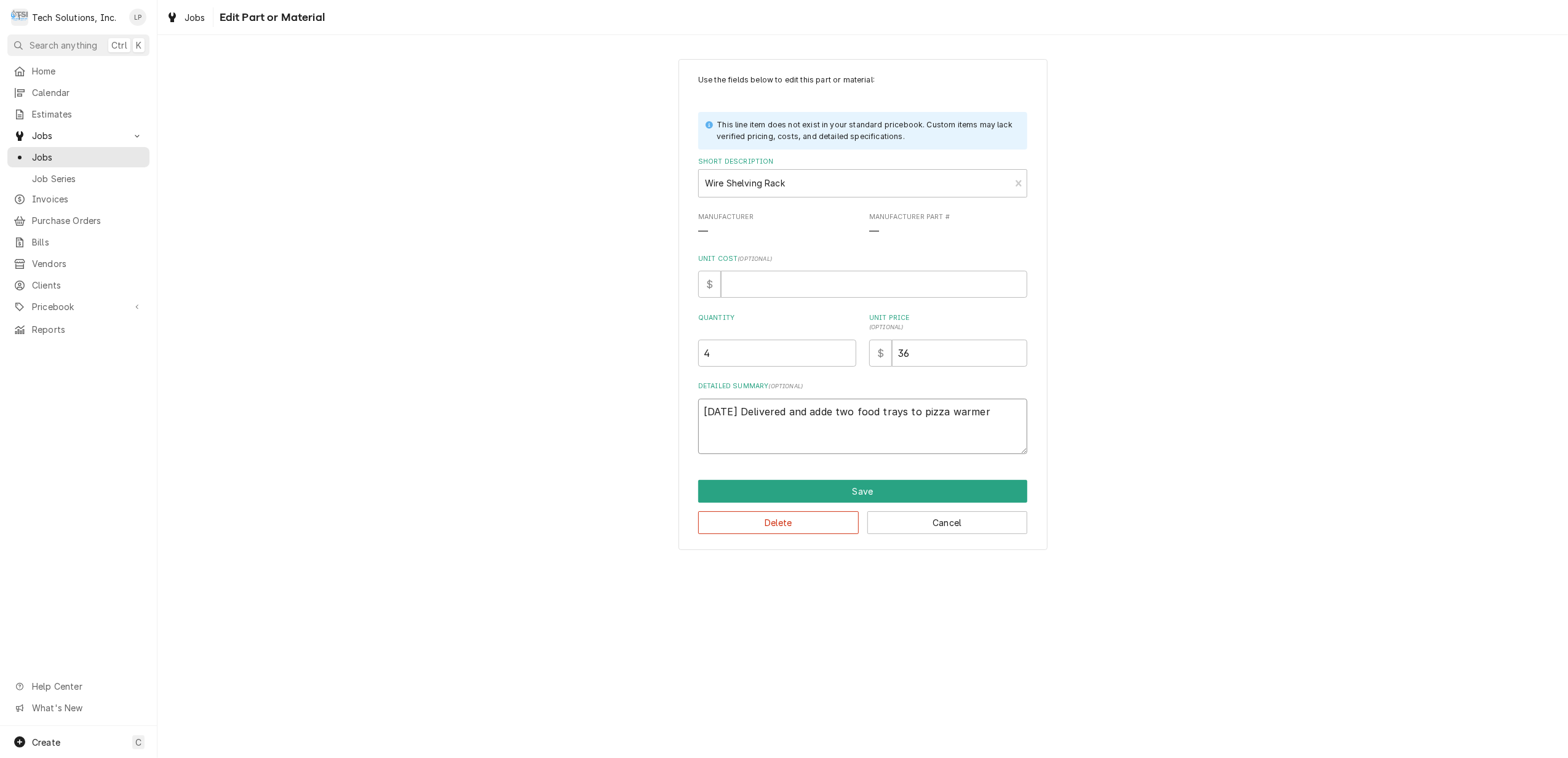
type textarea "9/17/25 Delivered and added two food trays to pizza warmer"
click at [995, 405] on textarea "9/17/25 Delivered and added two food trays to pizza warmer" at bounding box center [862, 426] width 329 height 56
type textarea "x"
type textarea "9/17/25 Delivered and added two food trays to pizza warmer."
type textarea "x"
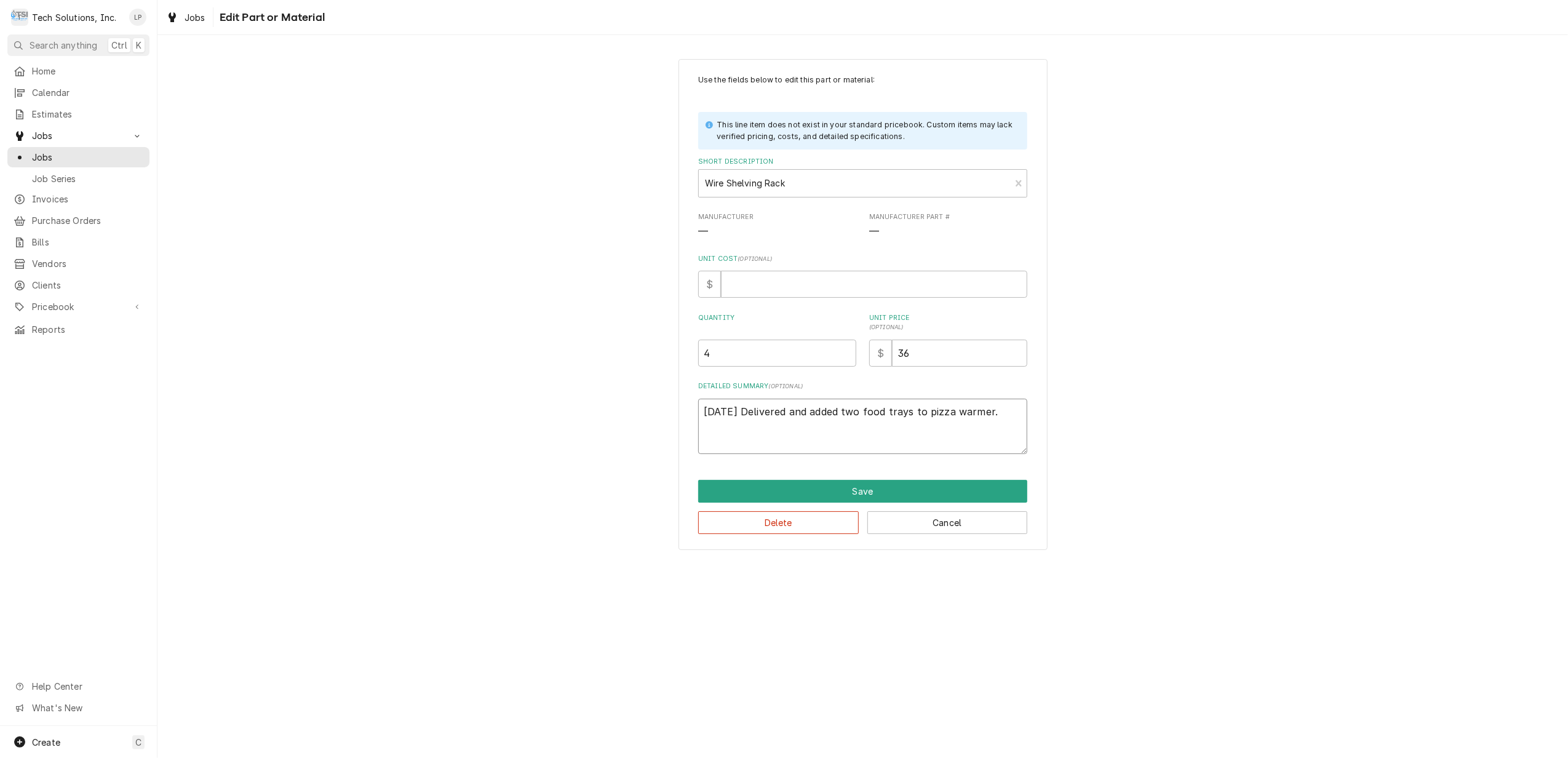
type textarea "9/17/25 Delivered and added two food trays to pizza warmer."
click at [911, 411] on textarea "9/17/25 Delivered and added two food trays to pizza warmer." at bounding box center [862, 426] width 329 height 56
type textarea "x"
type textarea "9/17/25 Delivered and added two food tray to pizza warmer."
type textarea "x"
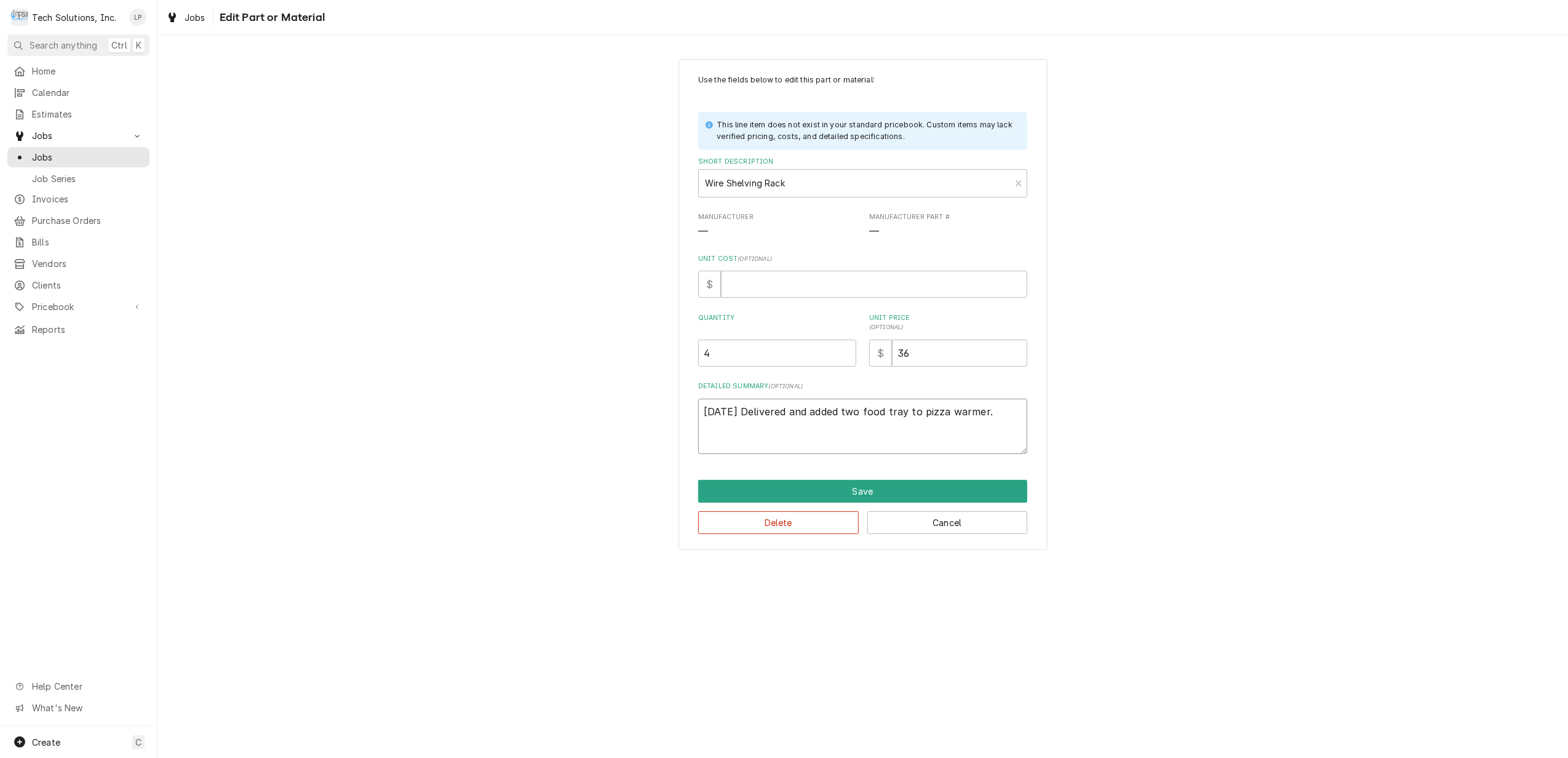
type textarea "9/17/25 Delivered and added two food tra to pizza warmer."
type textarea "x"
type textarea "9/17/25 Delivered and added two food tr to pizza warmer."
type textarea "x"
type textarea "9/17/25 Delivered and added two food t to pizza warmer."
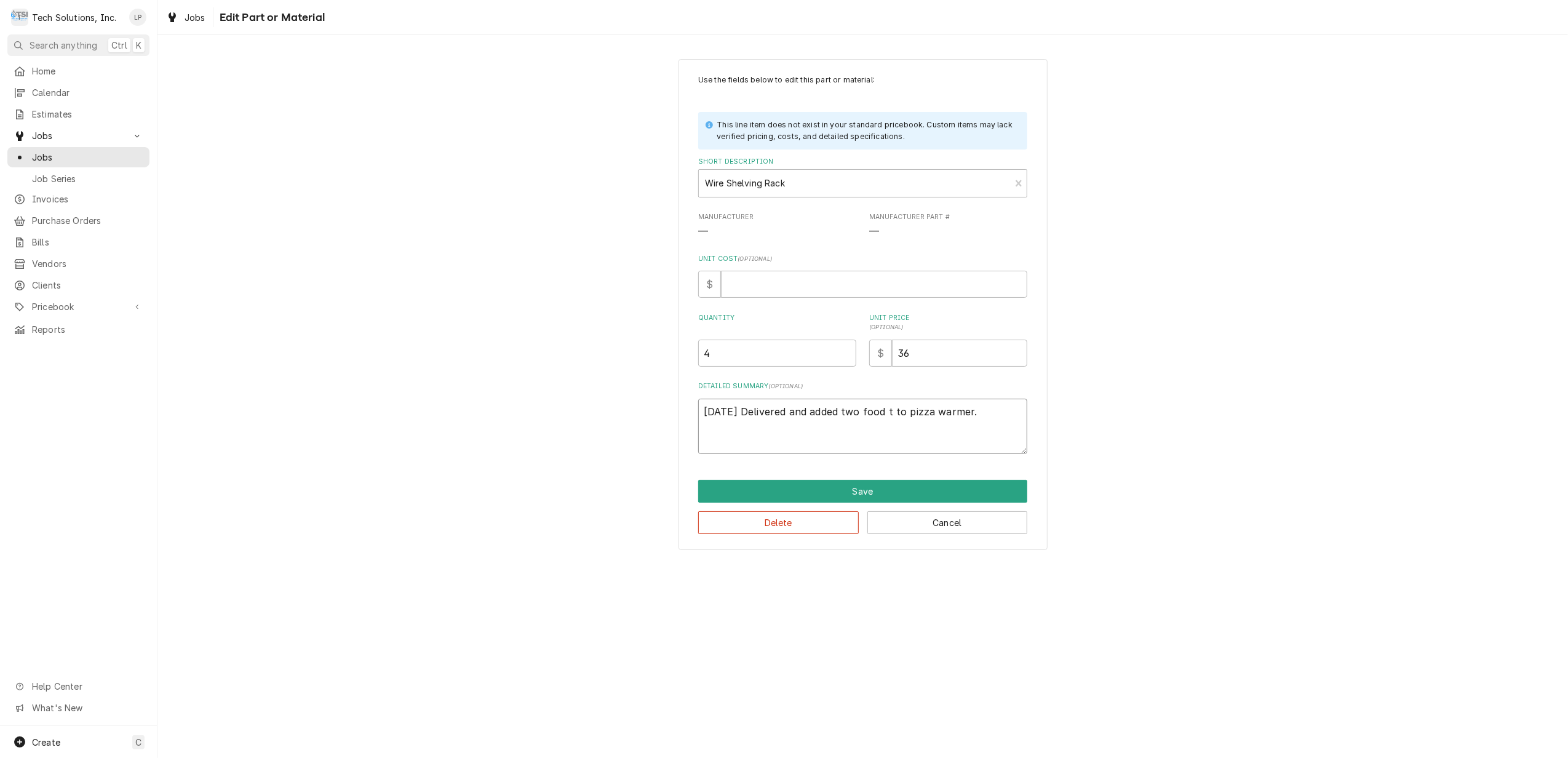
type textarea "x"
type textarea "9/17/25 Delivered and added two food to pizza warmer."
type textarea "x"
type textarea "9/17/25 Delivered and added two food to pizza warmer."
type textarea "x"
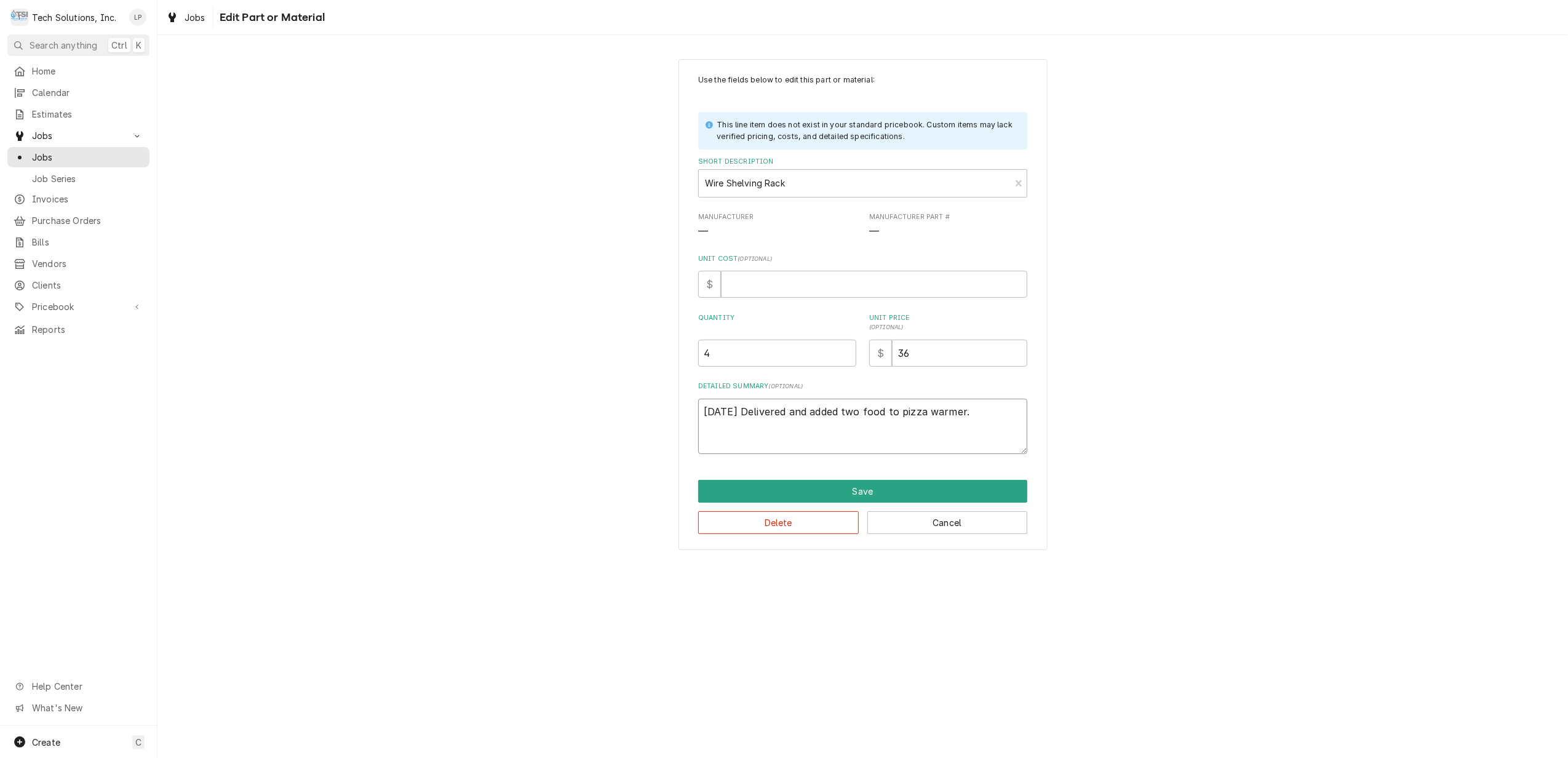
type textarea "9/17/25 Delivered and added two foo to pizza warmer."
type textarea "x"
type textarea "9/17/25 Delivered and added two fo to pizza warmer."
type textarea "x"
type textarea "9/17/25 Delivered and added two f to pizza warmer."
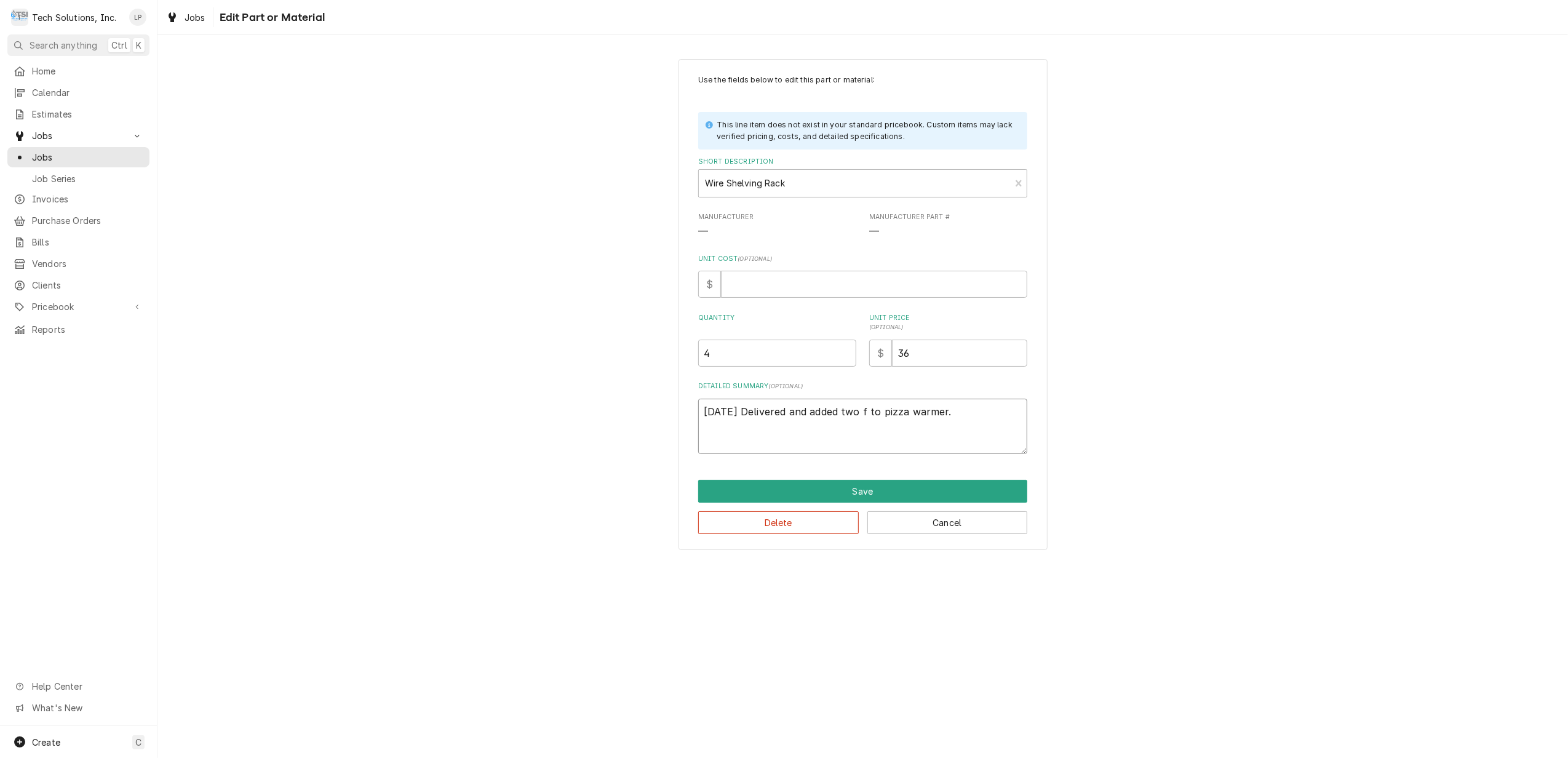
type textarea "x"
type textarea "9/17/25 Delivered and added two to pizza warmer."
type textarea "x"
type textarea "9/17/25 Delivered and added two w to pizza warmer."
type textarea "x"
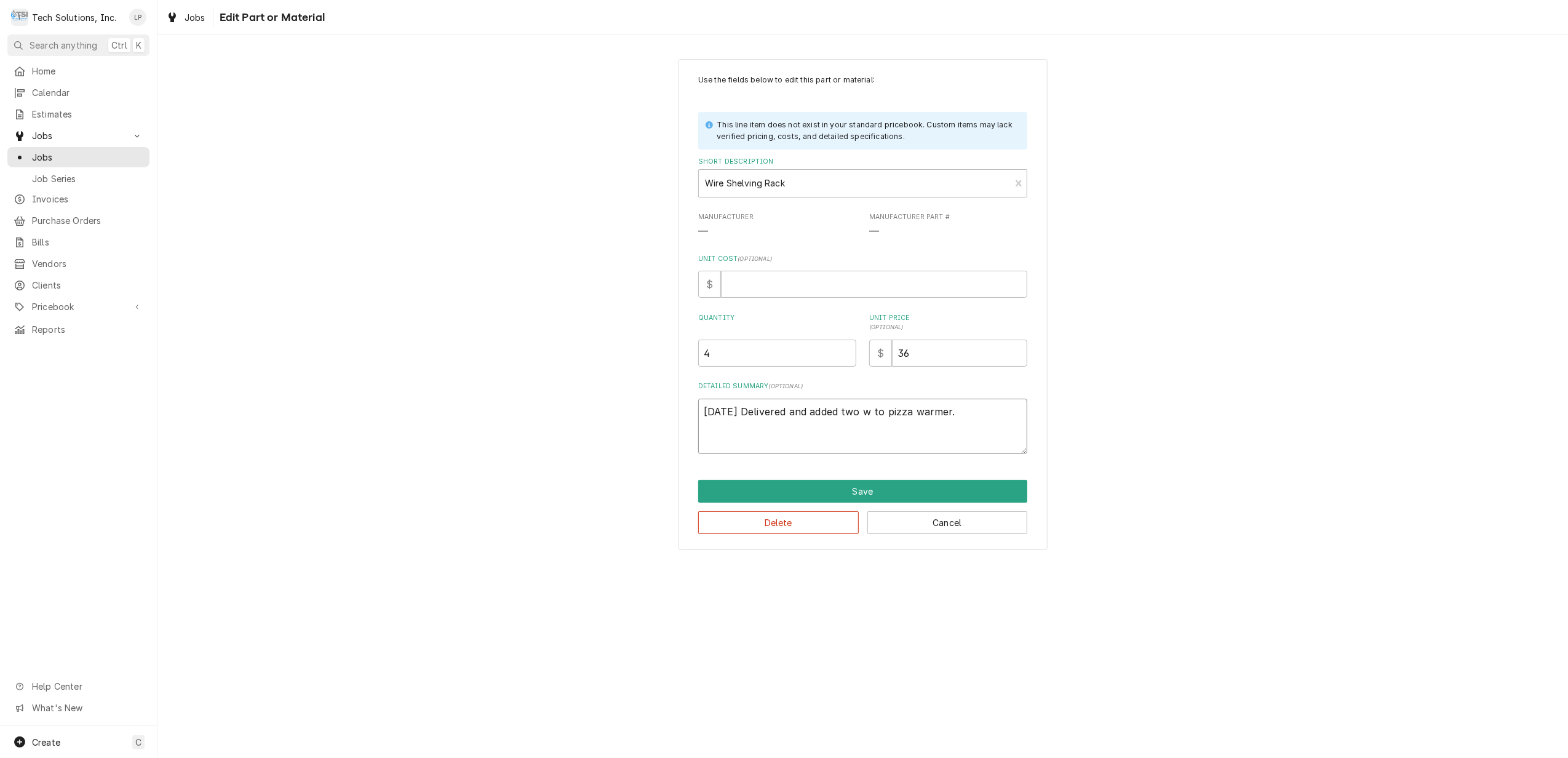
type textarea "9/17/25 Delivered and added two wi to pizza warmer."
type textarea "x"
type textarea "9/17/25 Delivered and added two wir to pizza warmer."
type textarea "x"
type textarea "9/17/25 Delivered and added two wire to pizza warmer."
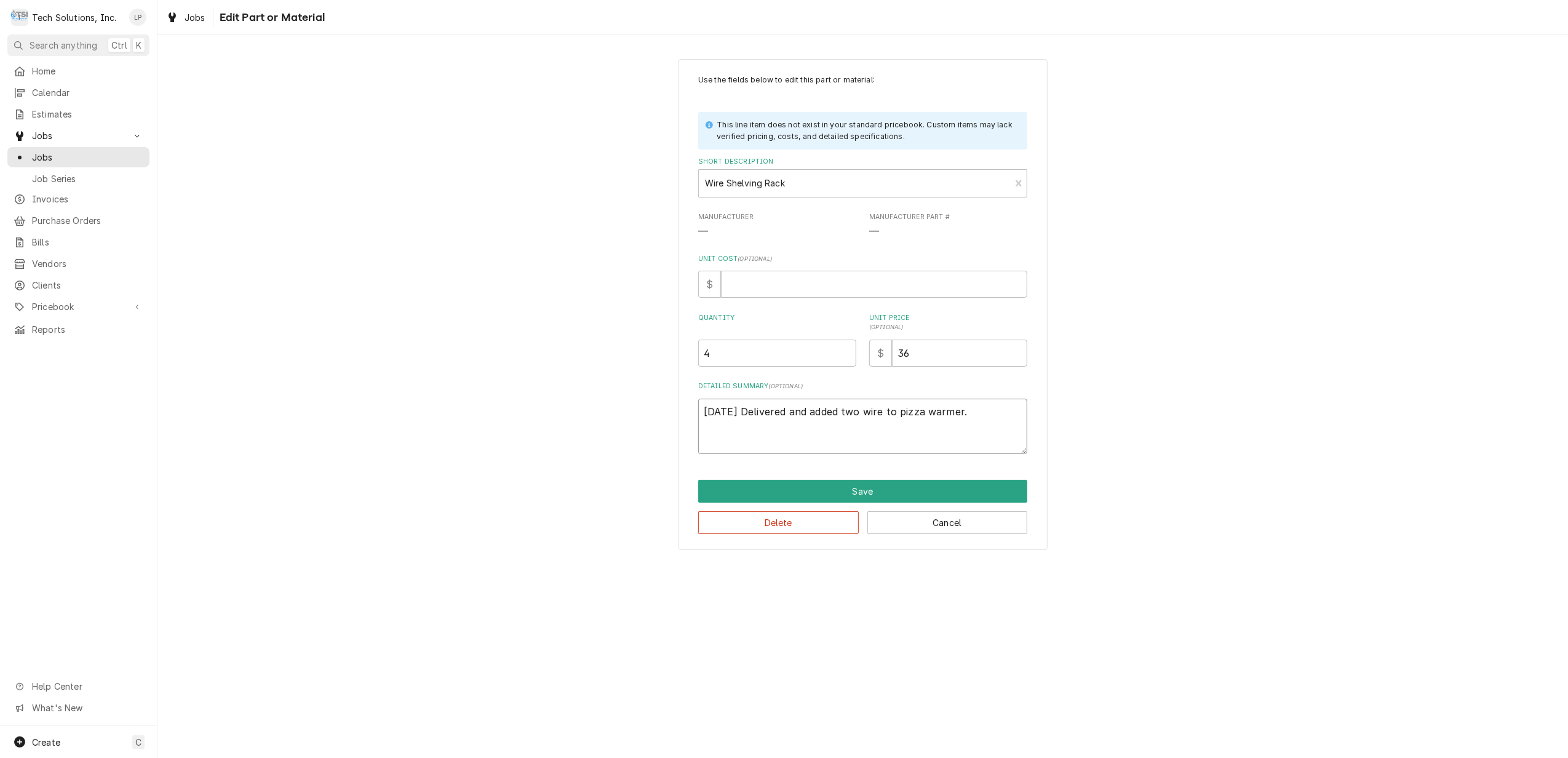
type textarea "x"
type textarea "9/17/25 Delivered and added two wire to pizza warmer."
type textarea "x"
type textarea "9/17/25 Delivered and added two wire s to pizza warmer."
type textarea "x"
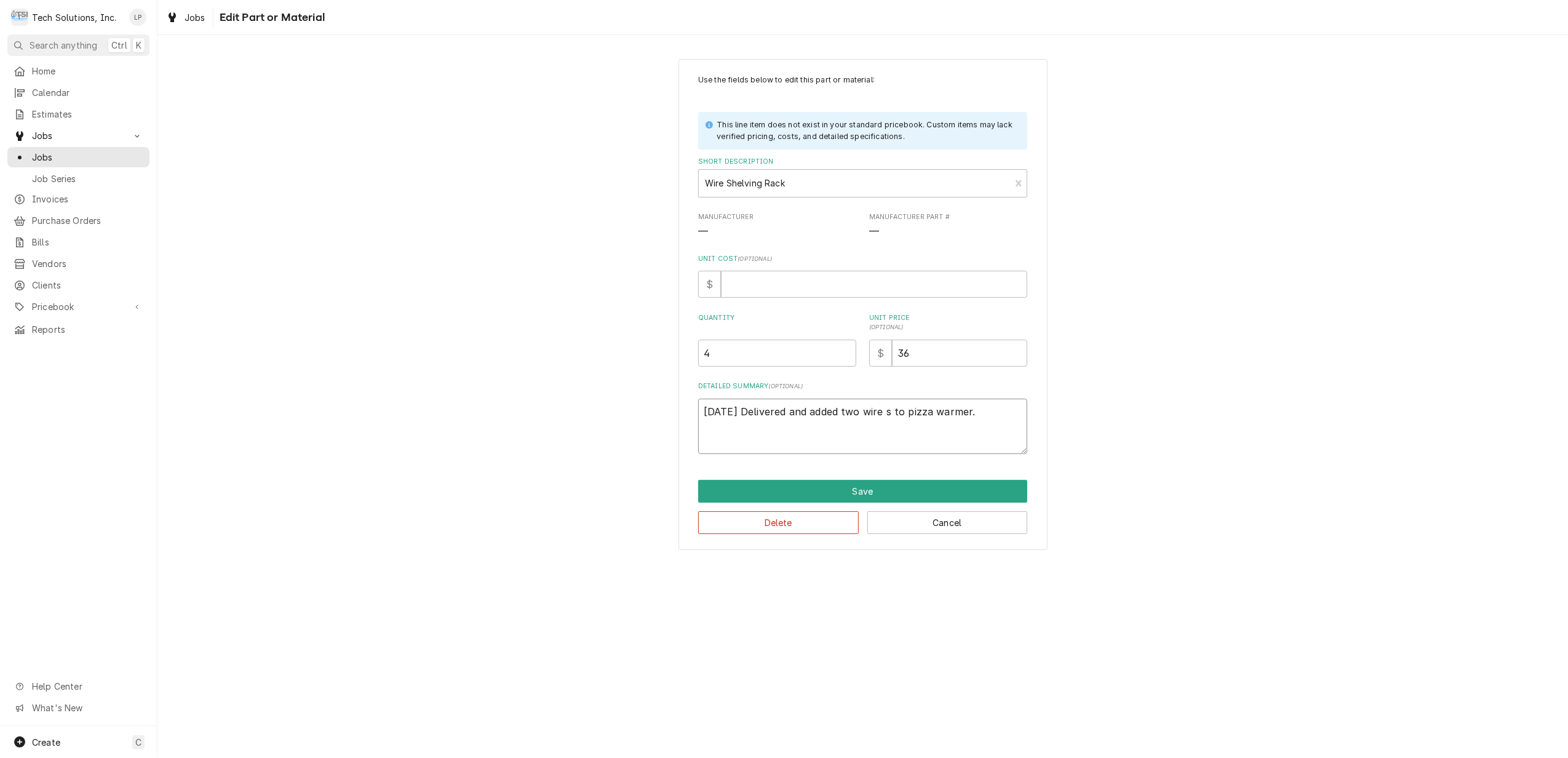
type textarea "9/17/25 Delivered and added two wire sh to pizza warmer."
type textarea "x"
type textarea "9/17/25 Delivered and added two wire she to pizza warmer."
type textarea "x"
type textarea "9/17/25 Delivered and added two wire sh to pizza warmer."
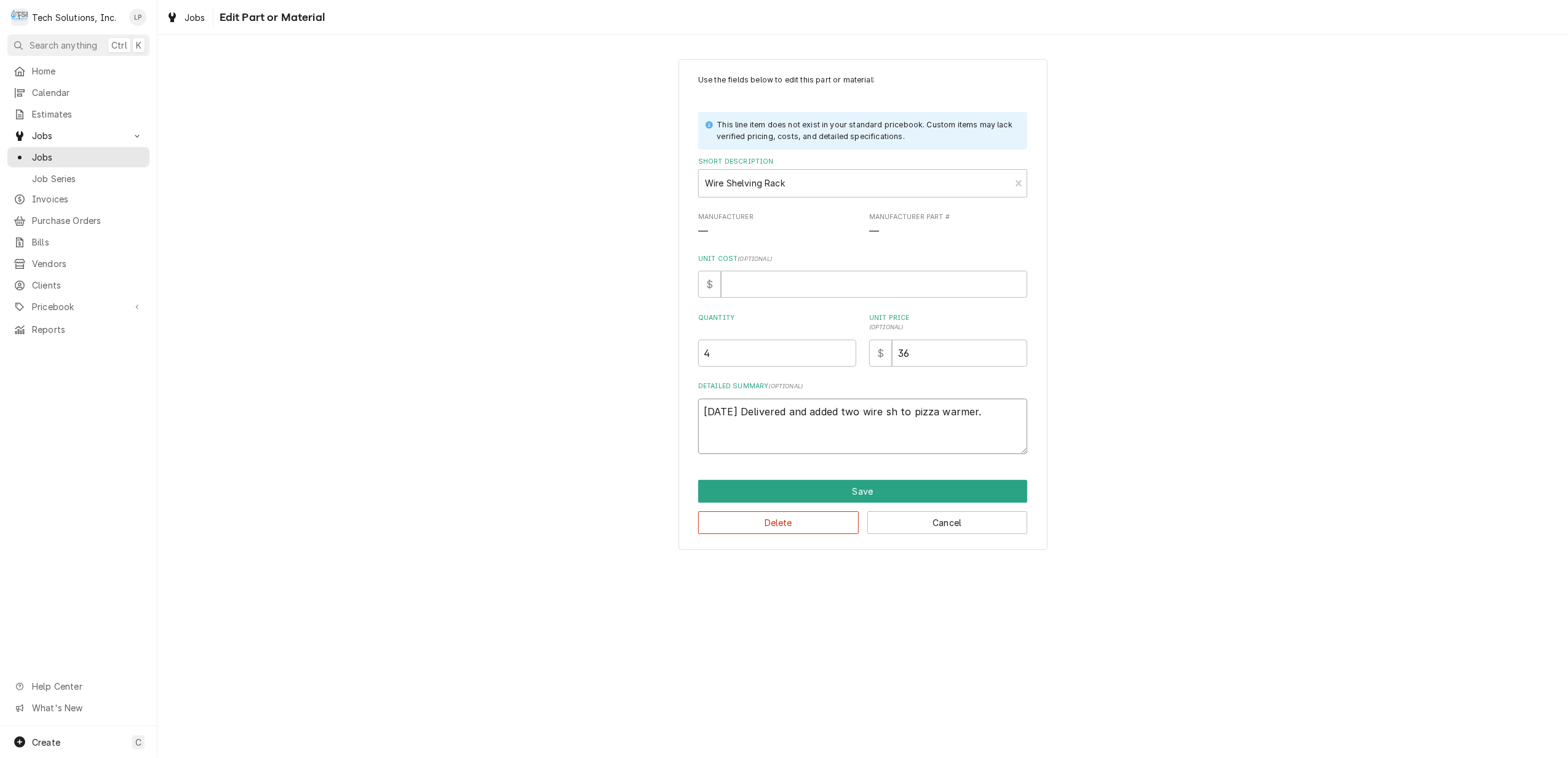
type textarea "x"
type textarea "9/17/25 Delivered and added two wire s to pizza warmer."
type textarea "x"
type textarea "9/17/25 Delivered and added two wire to pizza warmer."
type textarea "x"
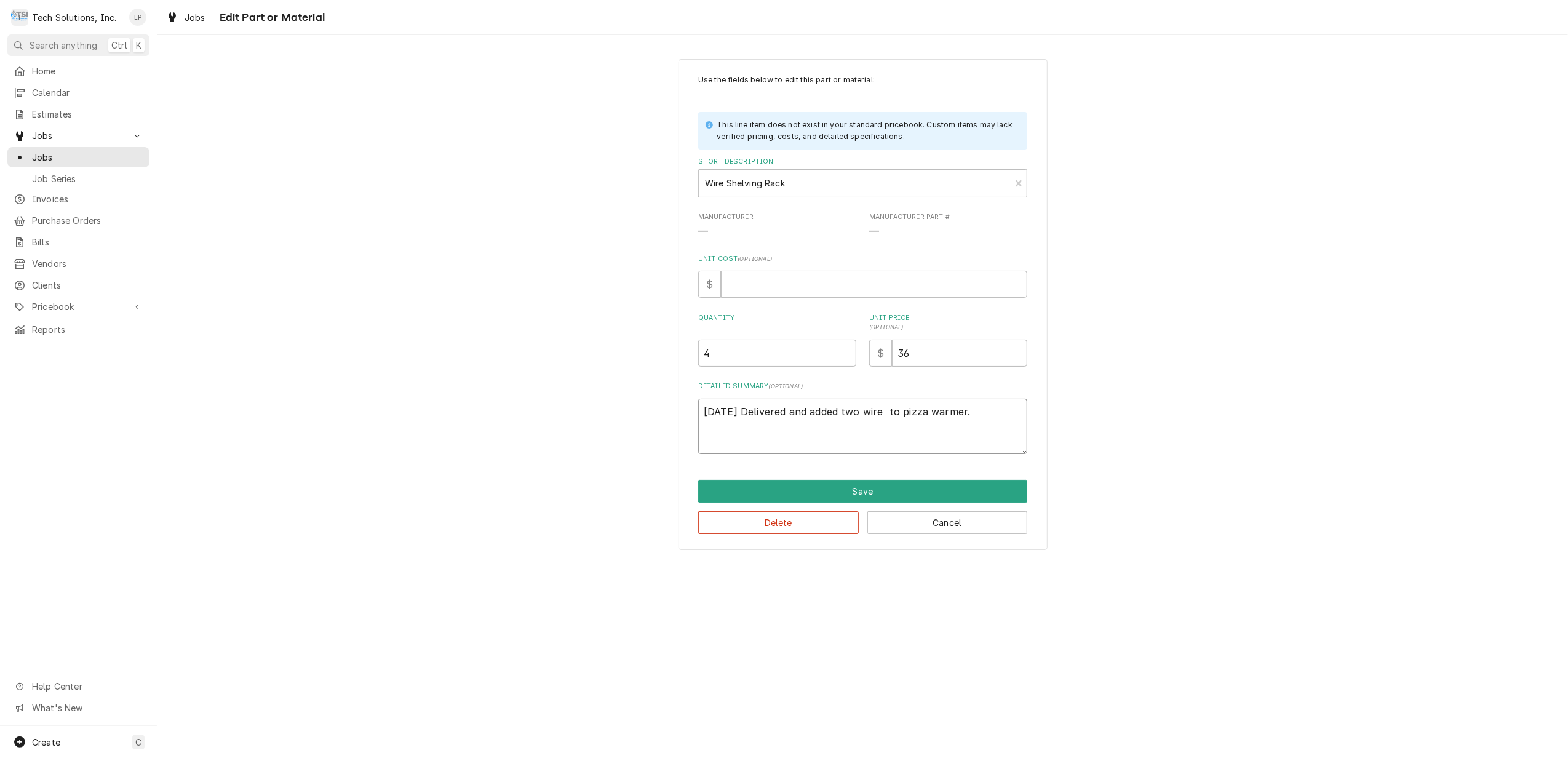
type textarea "9/17/25 Delivered and added two wire r to pizza warmer."
type textarea "x"
type textarea "9/17/25 Delivered and added two wire ra to pizza warmer."
type textarea "x"
type textarea "9/17/25 Delivered and added two wire rac to pizza warmer."
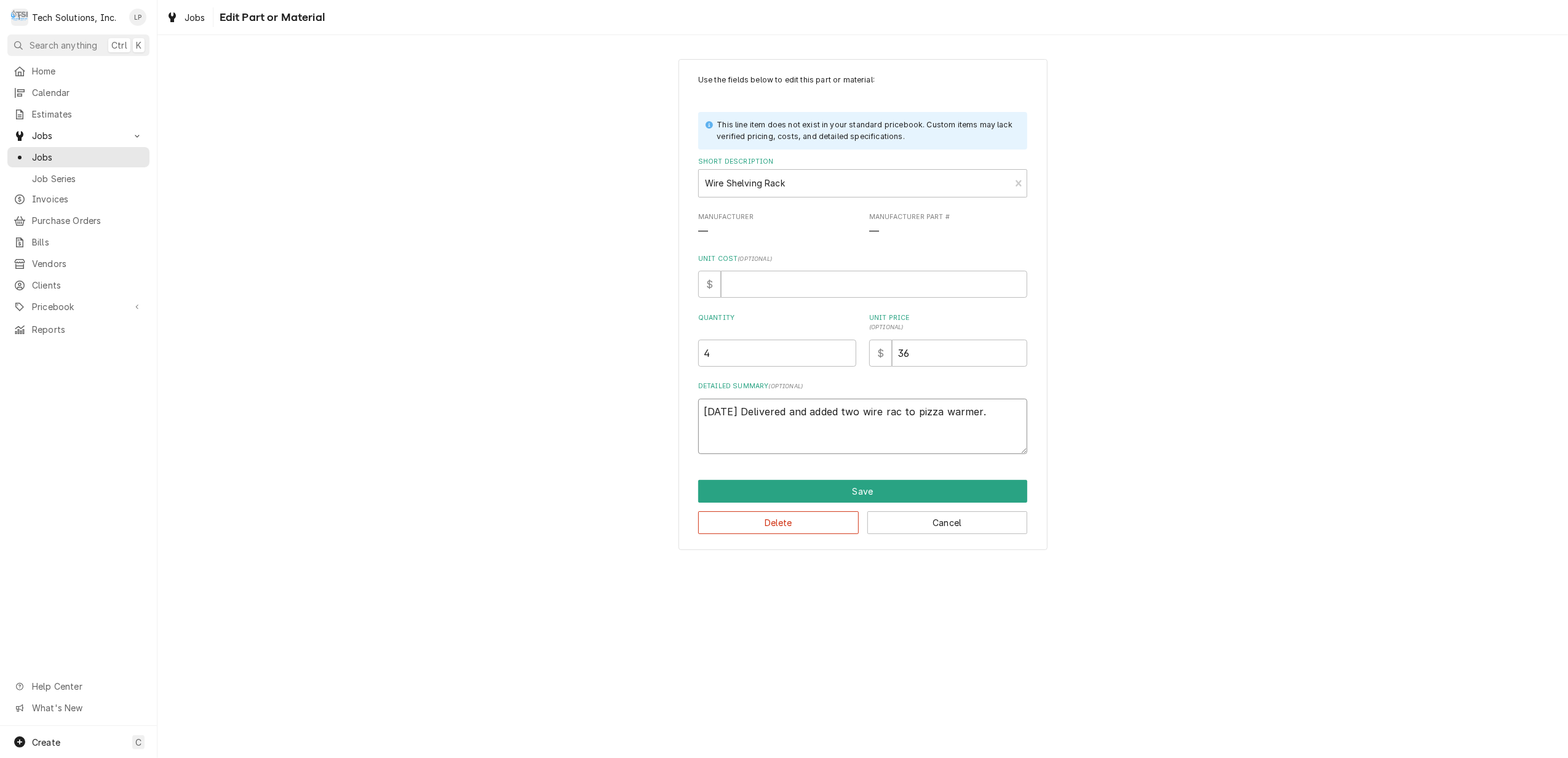
type textarea "x"
type textarea "9/17/25 Delivered and added two wire rack to pizza warmer."
type textarea "x"
type textarea "9/17/25 Delivered and added two wire racks to pizza warmer."
click at [1014, 412] on textarea "9/17/25 Delivered and added two wire racks to pizza warmer." at bounding box center [862, 426] width 329 height 56
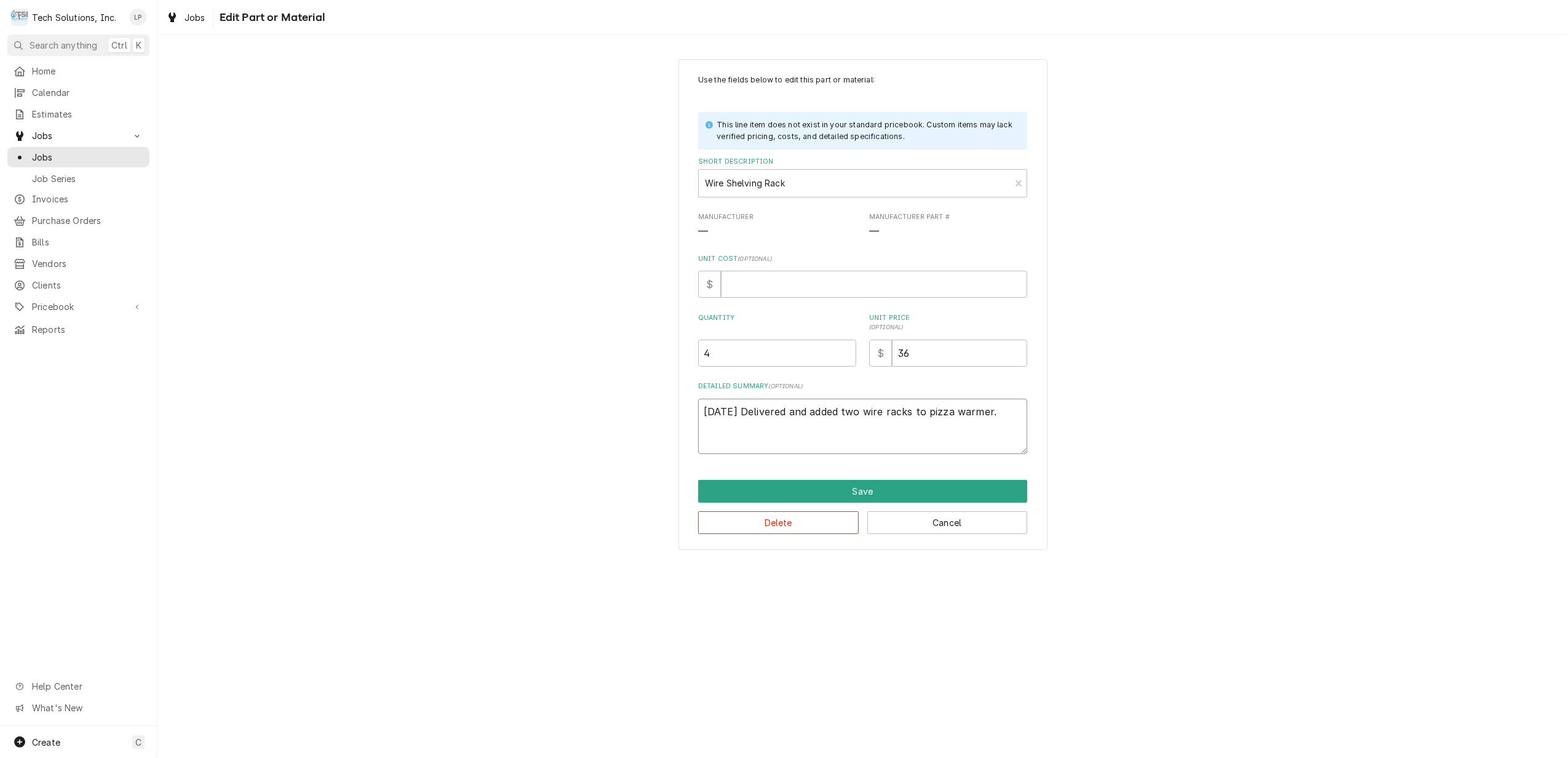
type textarea "x"
type textarea "9/17/25 Delivered and added two wire racks to pizza warmer. 2"
type textarea "x"
type textarea "9/17/25 Delivered and added two wire racks to pizza warmer. 2"
type textarea "x"
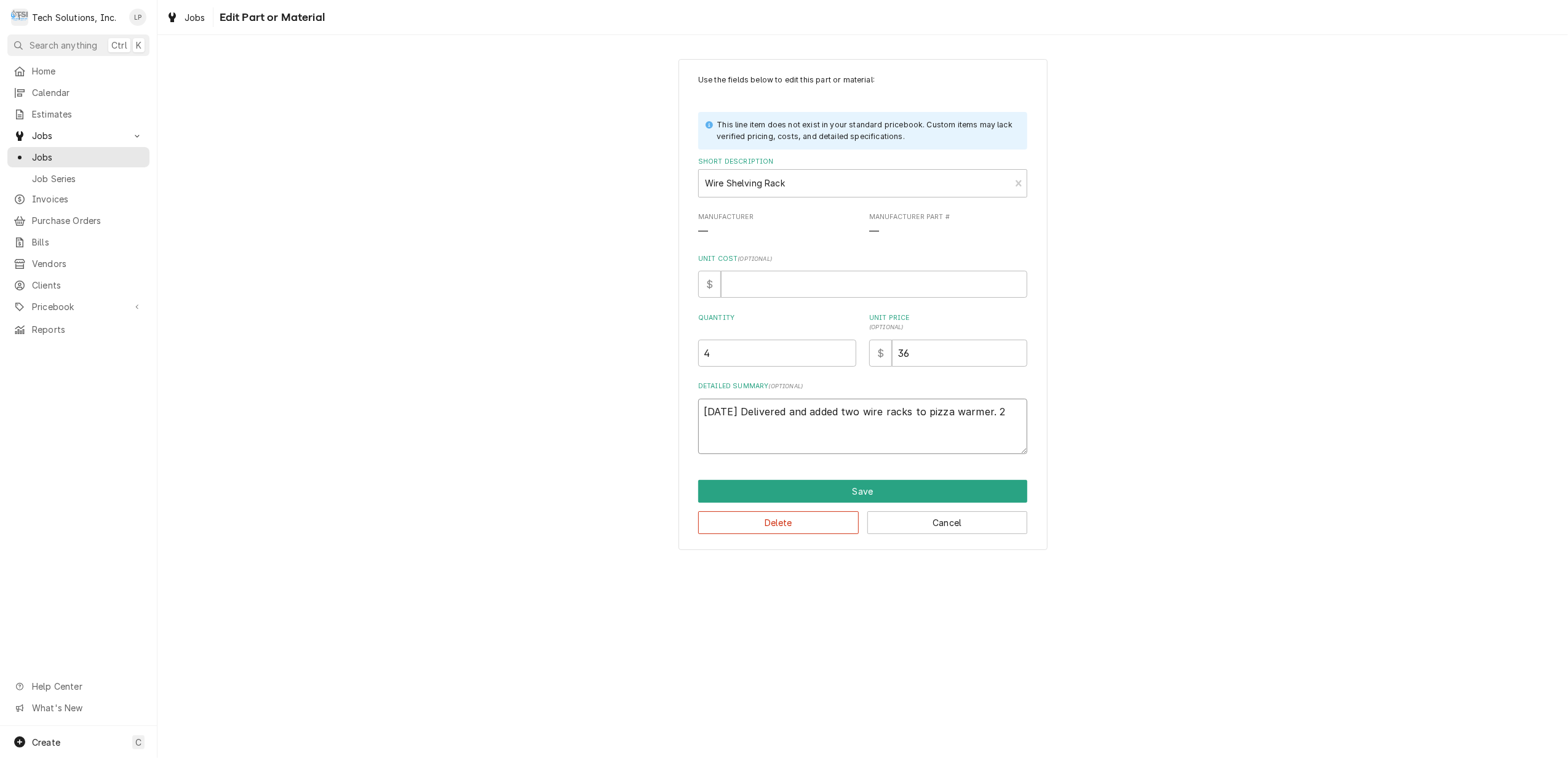
type textarea "9/17/25 Delivered and added two wire racks to pizza warmer. 2 a"
type textarea "x"
type textarea "9/17/25 Delivered and added two wire racks to pizza warmer. 2 ar"
type textarea "x"
type textarea "9/17/25 Delivered and added two wire racks to pizza warmer. 2 are"
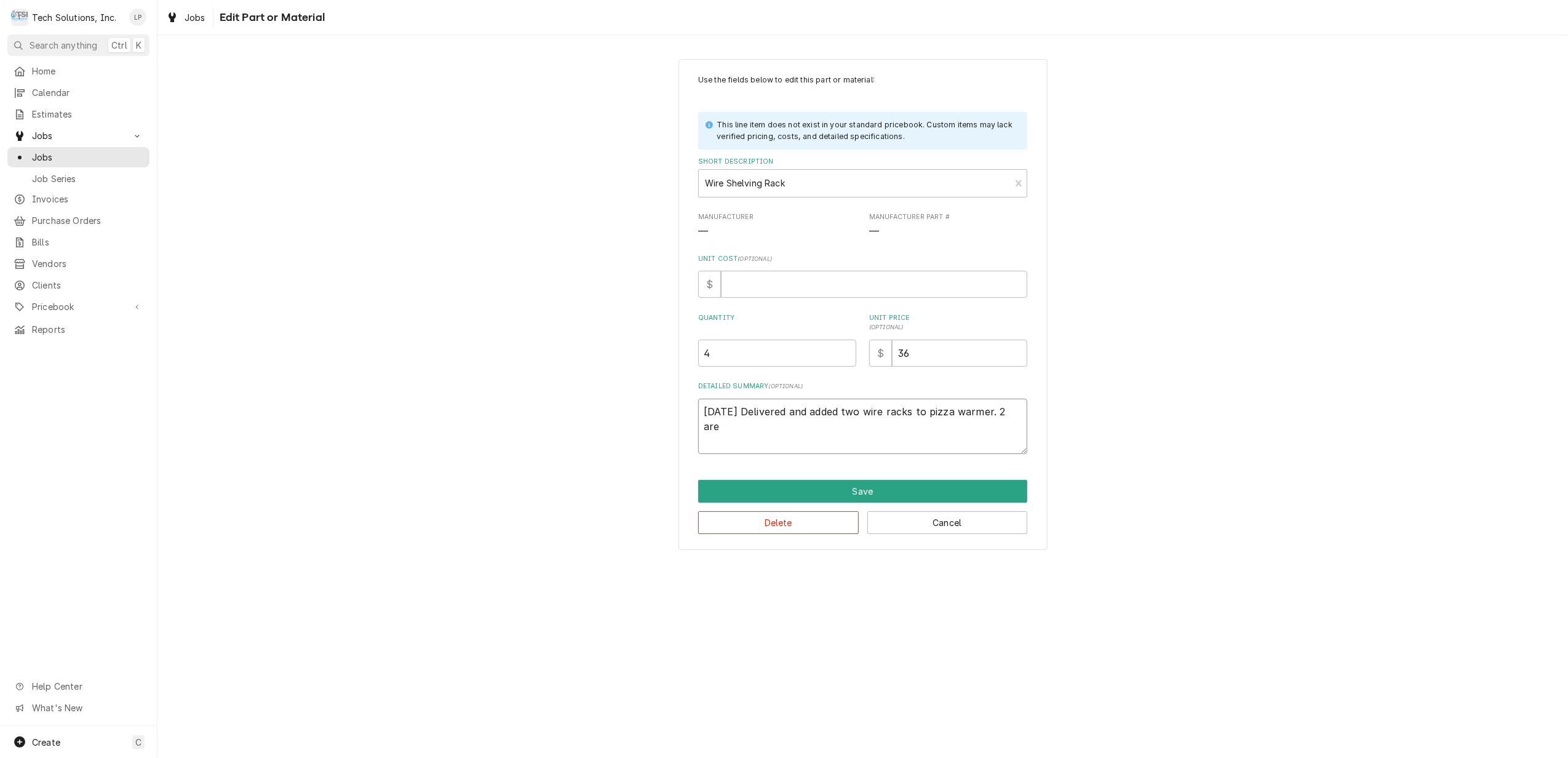
type textarea "x"
type textarea "9/17/25 Delivered and added two wire racks to pizza warmer. 2 are"
type textarea "x"
type textarea "9/17/25 Delivered and added two wire racks to pizza warmer. 2 are o"
type textarea "x"
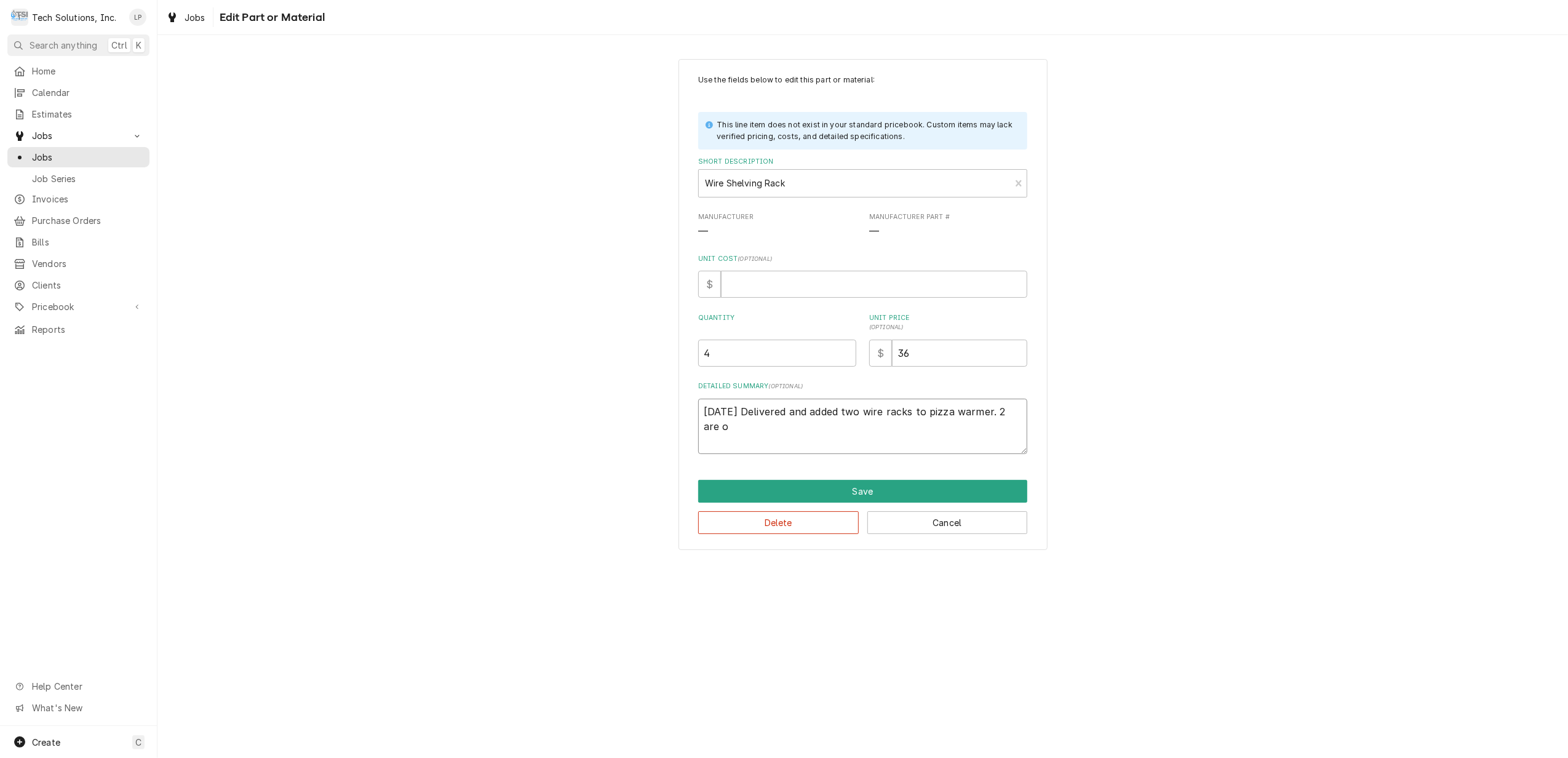
type textarea "9/17/25 Delivered and added two wire racks to pizza warmer. 2 are on"
type textarea "x"
type textarea "9/17/25 Delivered and added two wire racks to pizza warmer. 2 are on"
type textarea "x"
type textarea "9/17/25 Delivered and added two wire racks to pizza warmer. 2 are on b"
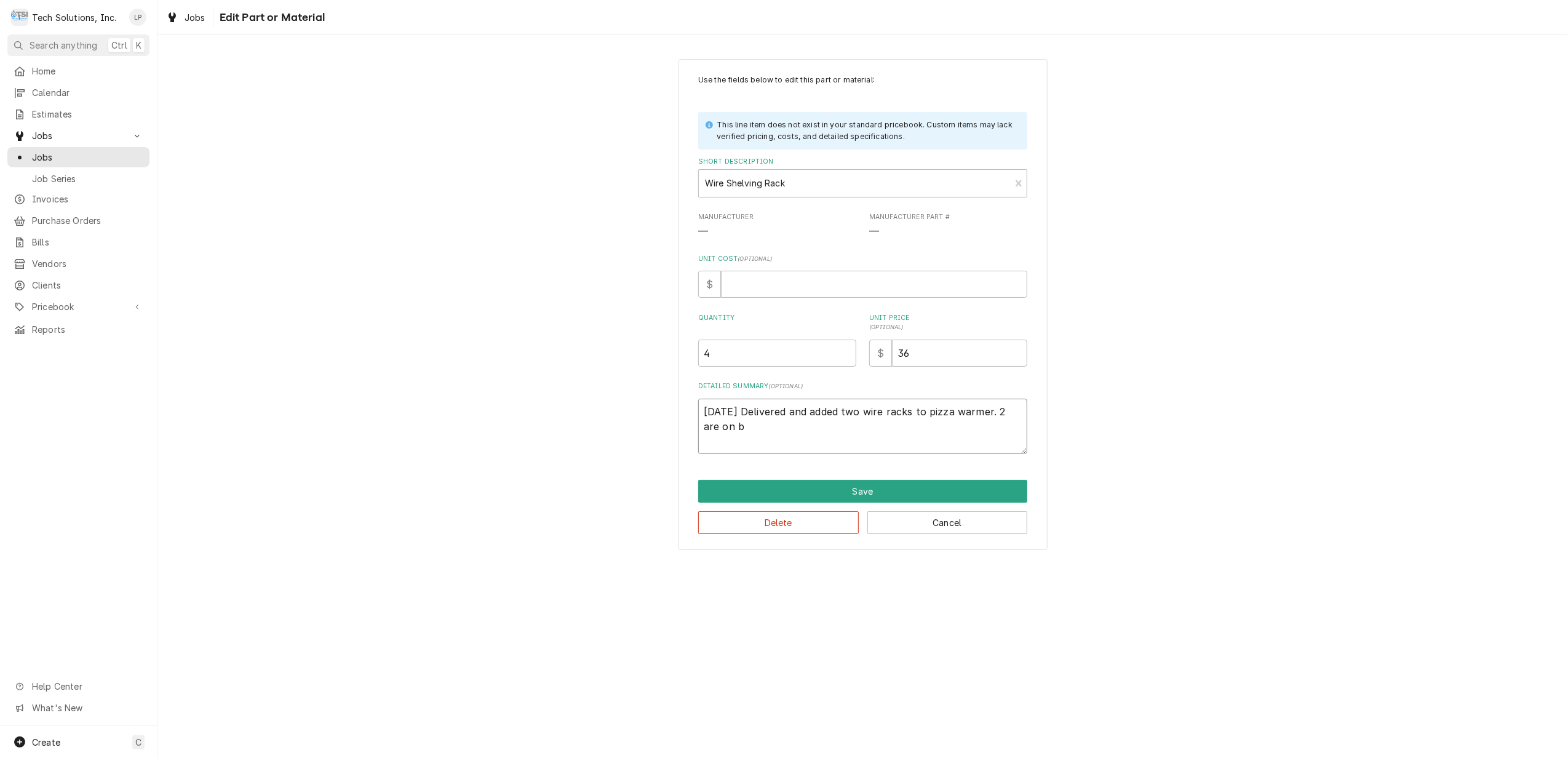
type textarea "x"
type textarea "9/17/25 Delivered and added two wire racks to pizza warmer. 2 are on ba"
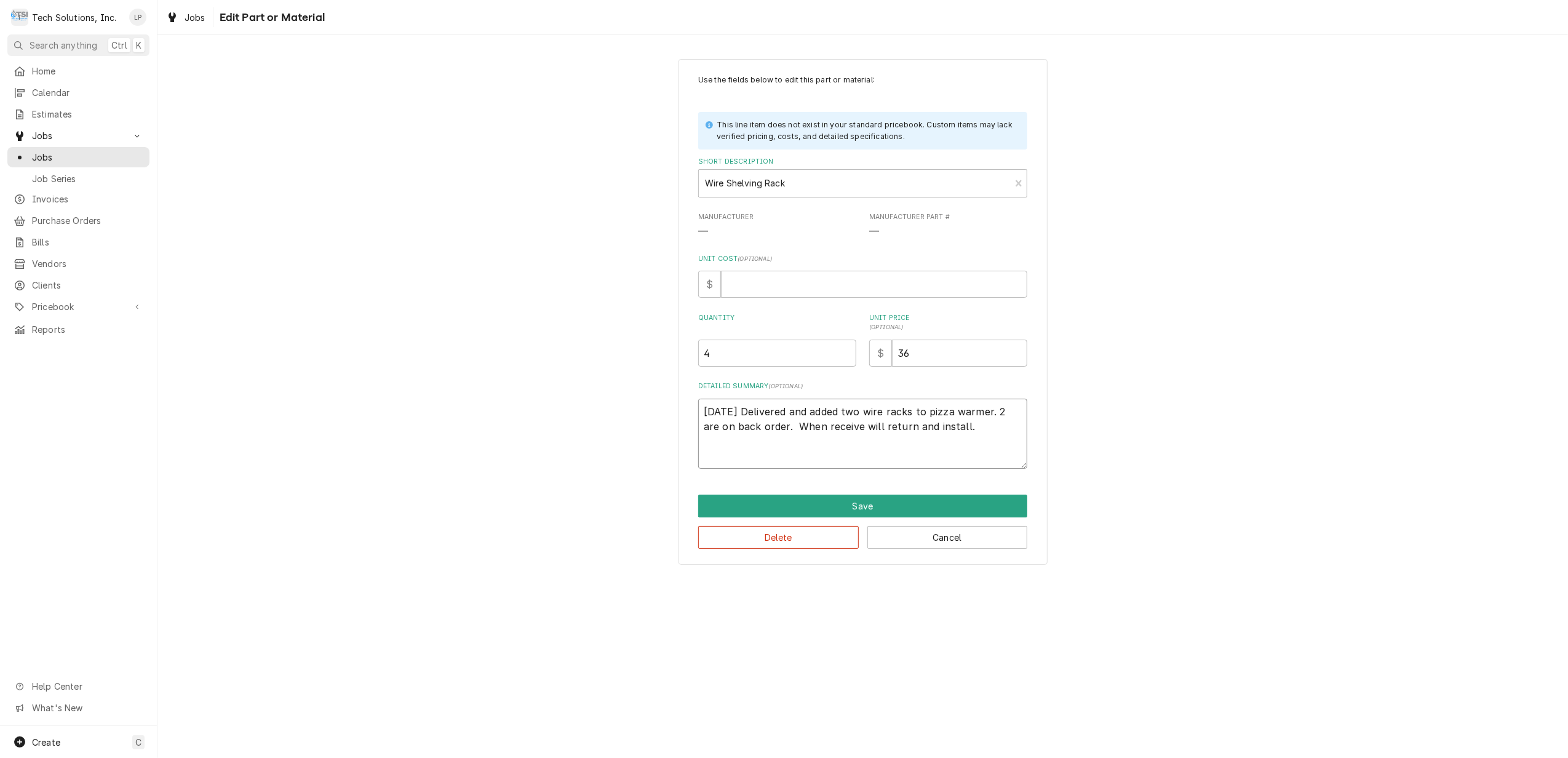
click at [844, 431] on textarea "9/17/25 Delivered and added two wire racks to pizza warmer. 2 are on back order…" at bounding box center [862, 433] width 329 height 70
click at [784, 430] on textarea "9/17/25 Delivered and added two wire racks to pizza warmer. 2 are on back order…" at bounding box center [862, 433] width 329 height 70
click at [950, 433] on textarea "9/17/25 Delivered and added two wire racks to pizza warmer. 2 are on back order…" at bounding box center [862, 433] width 329 height 70
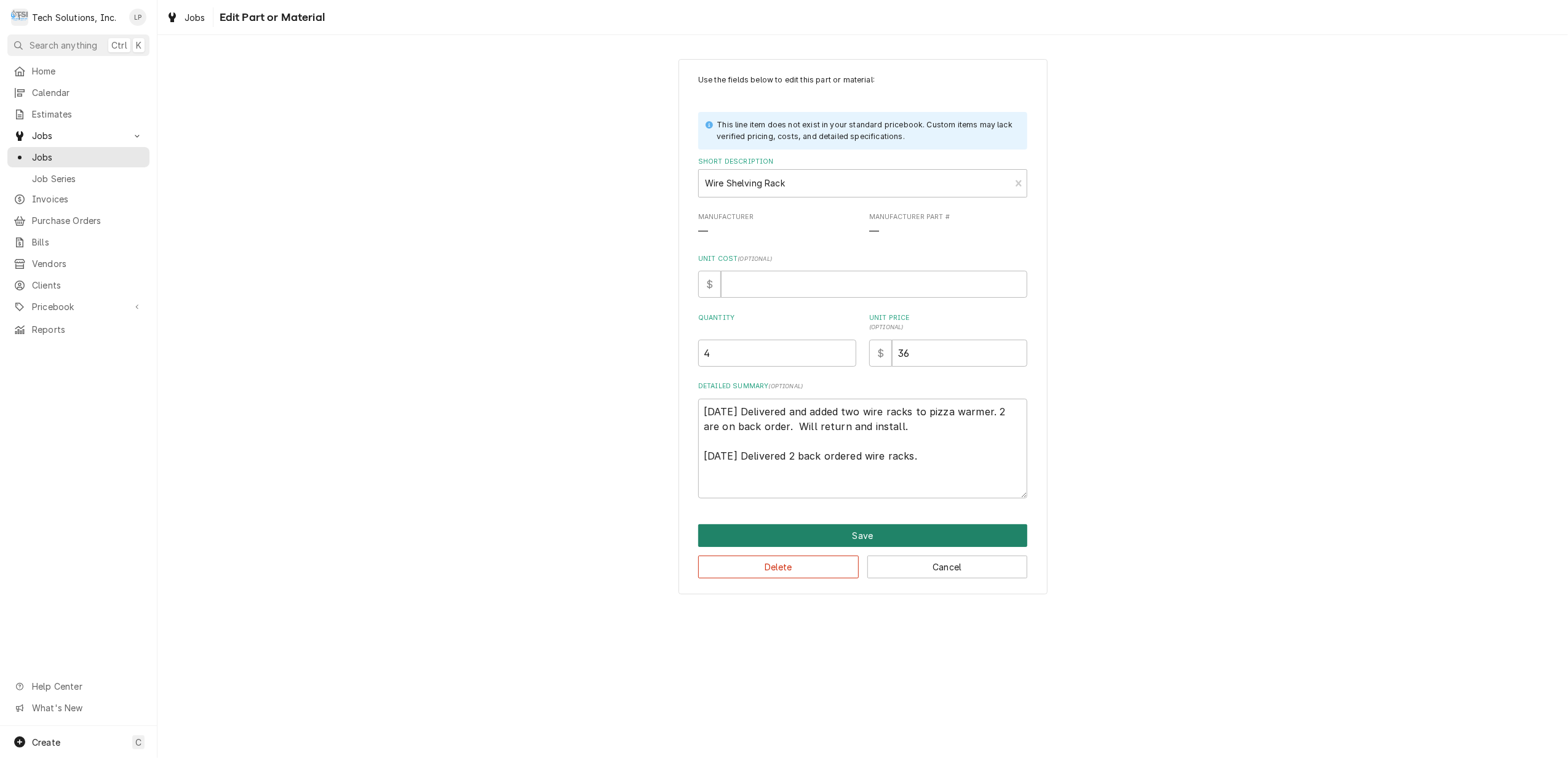
click at [865, 537] on button "Save" at bounding box center [862, 535] width 329 height 23
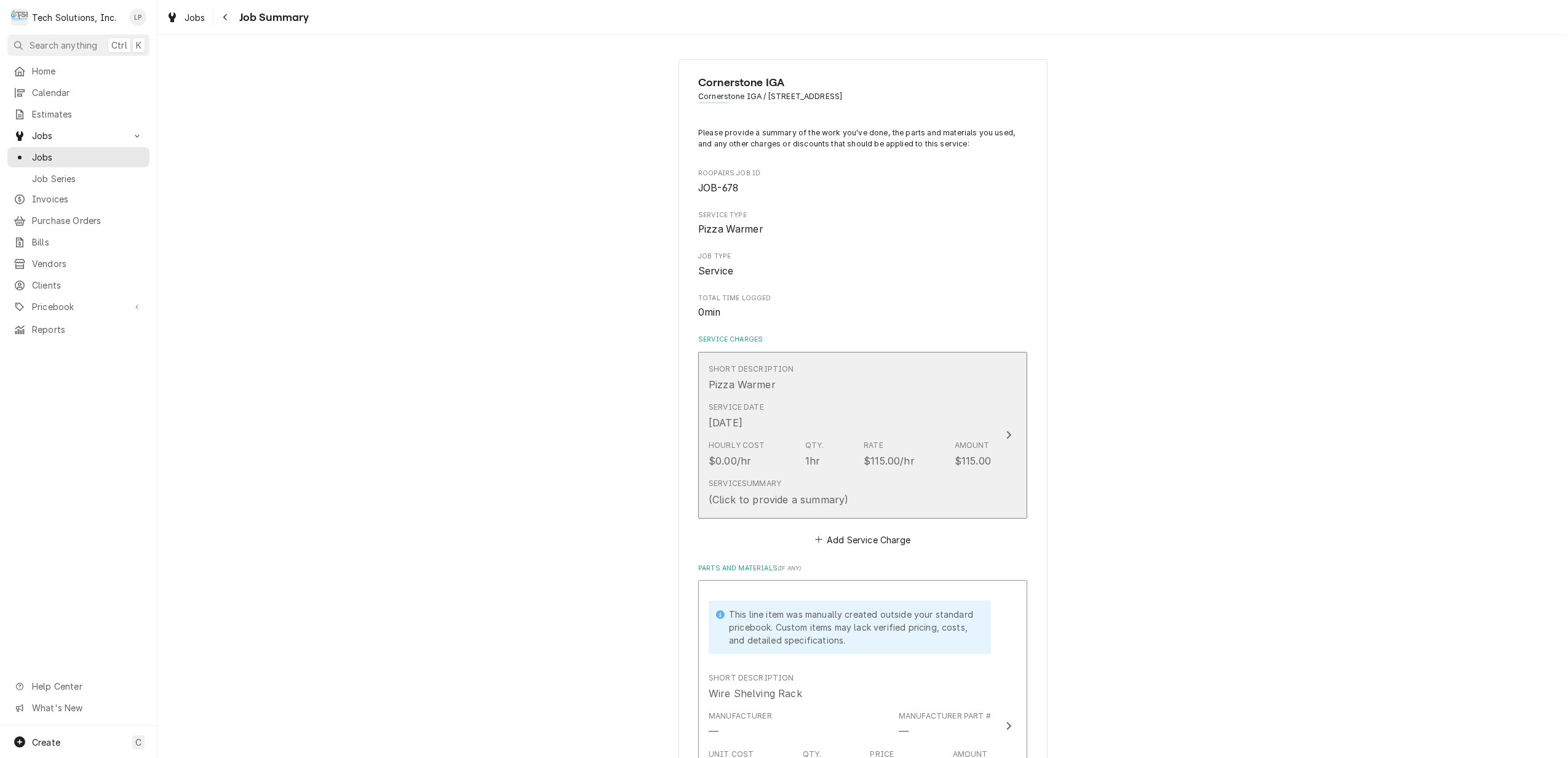
click at [1006, 436] on icon "Update Line Item" at bounding box center [1009, 435] width 6 height 10
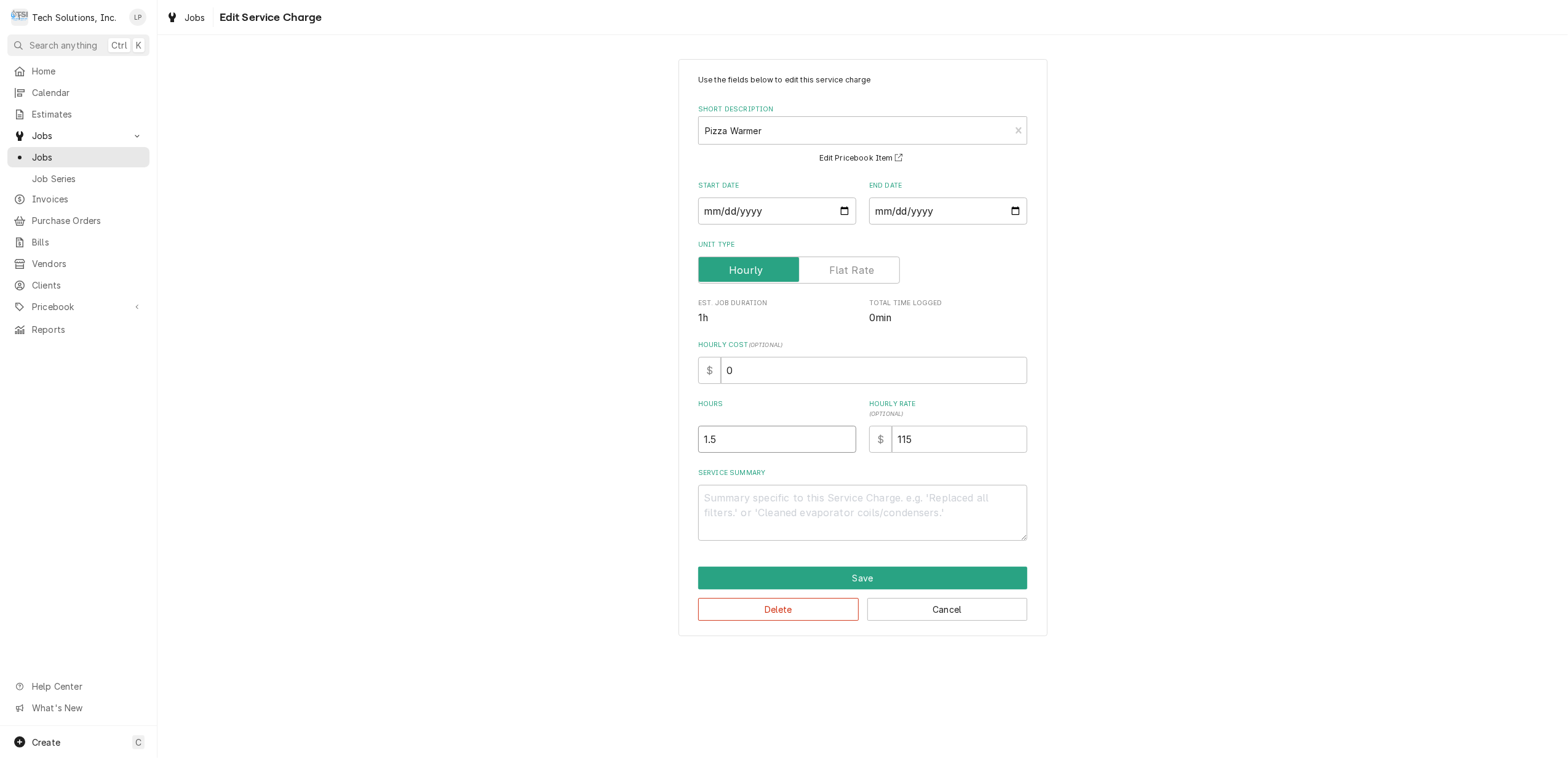
click at [843, 437] on input "1.5" at bounding box center [777, 439] width 158 height 27
click at [843, 437] on input "2" at bounding box center [777, 439] width 158 height 27
click at [859, 458] on div "Use the fields below to edit this service charge Short Description Pizza Warmer…" at bounding box center [862, 308] width 329 height 466
click at [867, 575] on button "Save" at bounding box center [862, 577] width 329 height 23
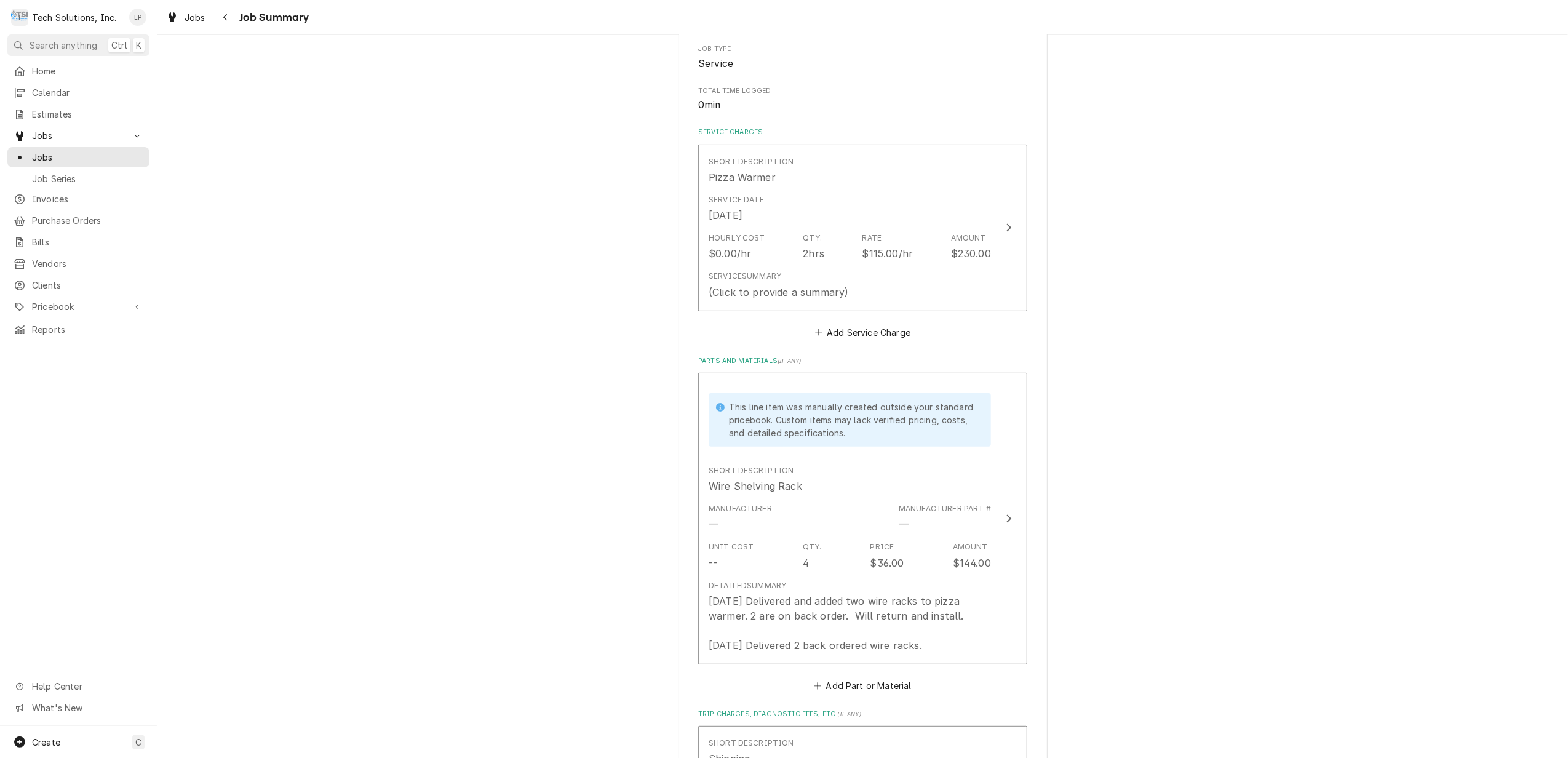
scroll to position [246, 0]
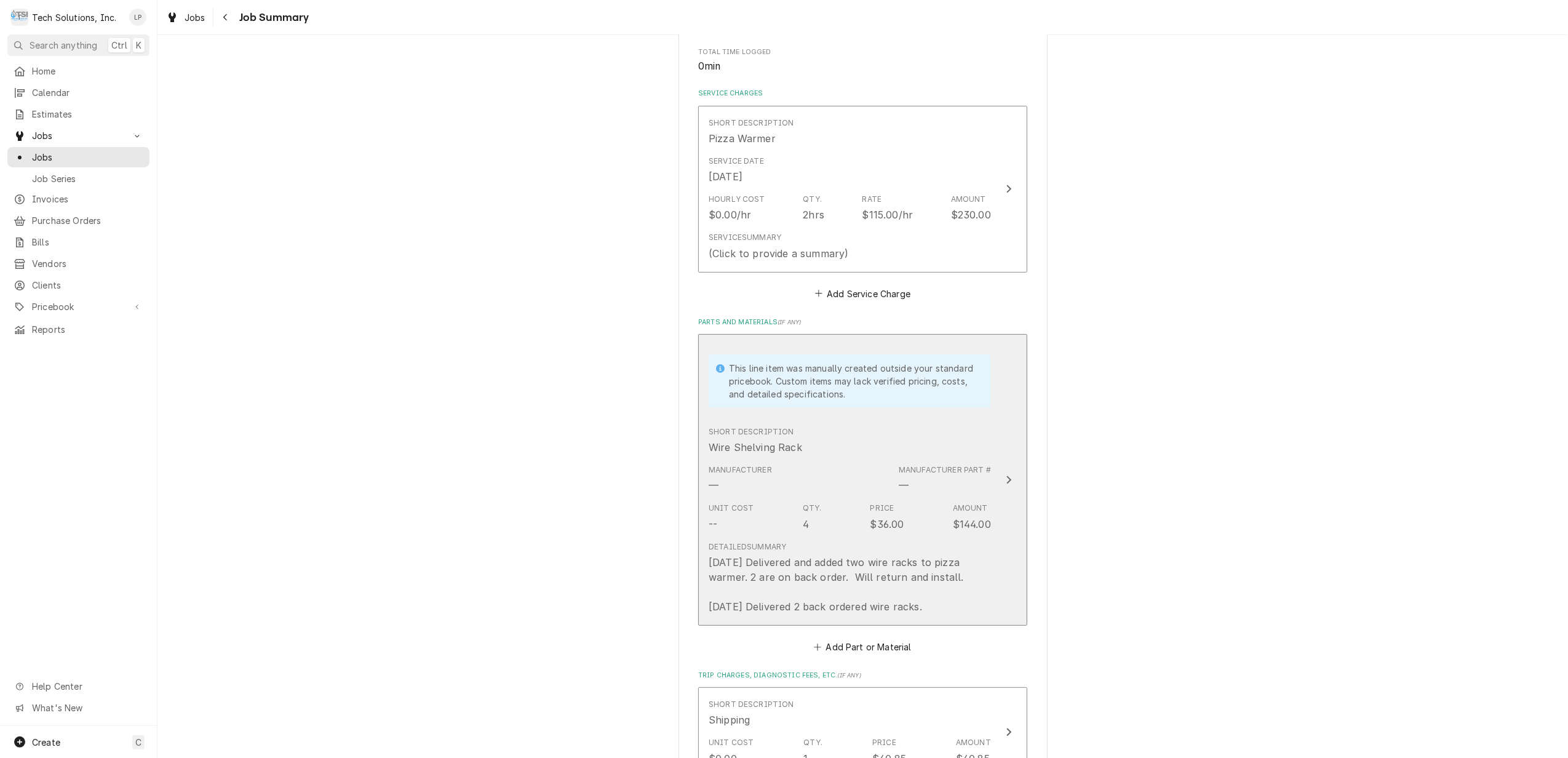
click at [1007, 484] on icon "Update Line Item" at bounding box center [1009, 479] width 5 height 8
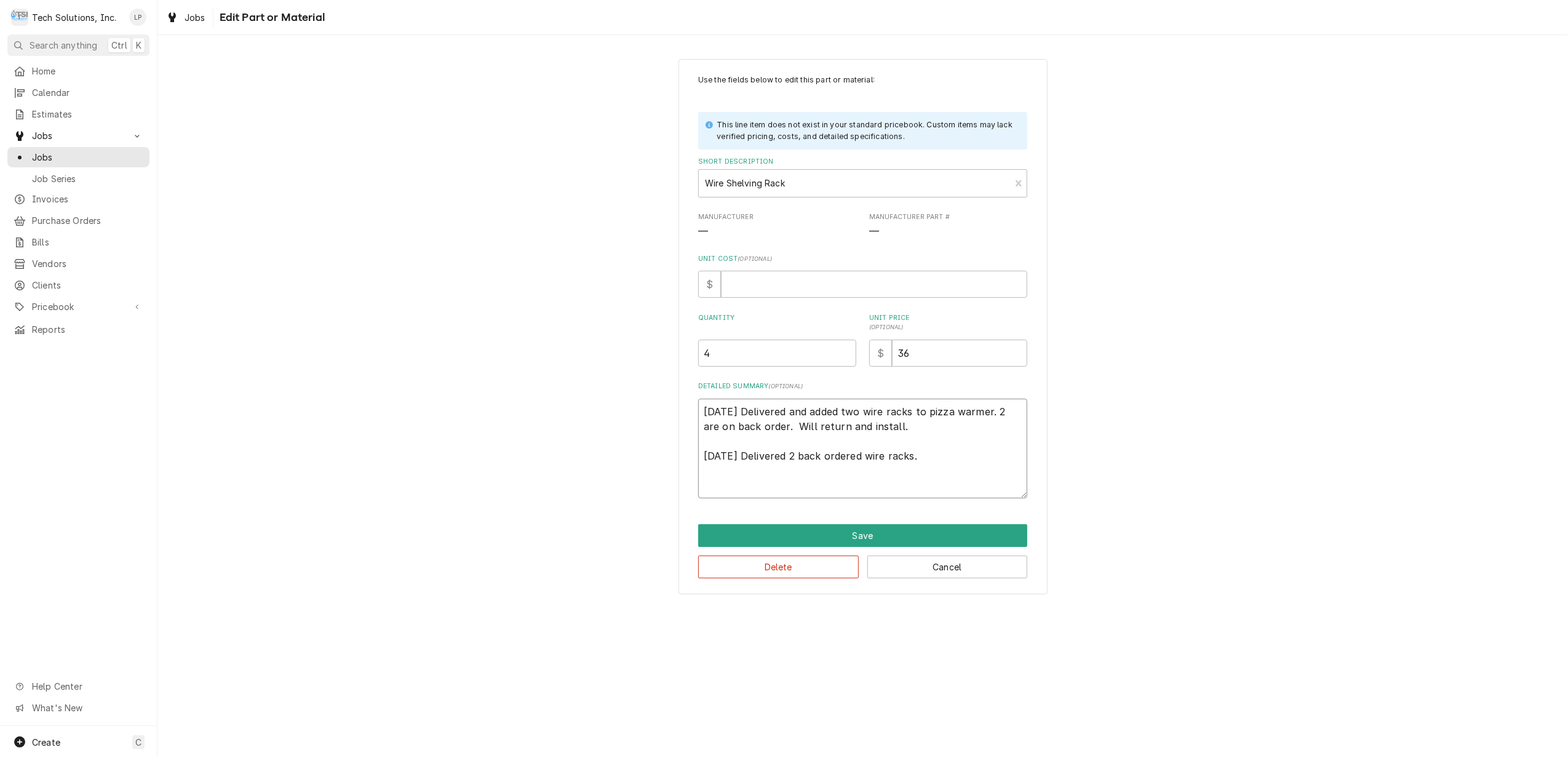
drag, startPoint x: 702, startPoint y: 412, endPoint x: 920, endPoint y: 455, distance: 222.2
click at [920, 455] on textarea "9/17/25 Delivered and added two wire racks to pizza warmer. 2 are on back order…" at bounding box center [862, 449] width 329 height 100
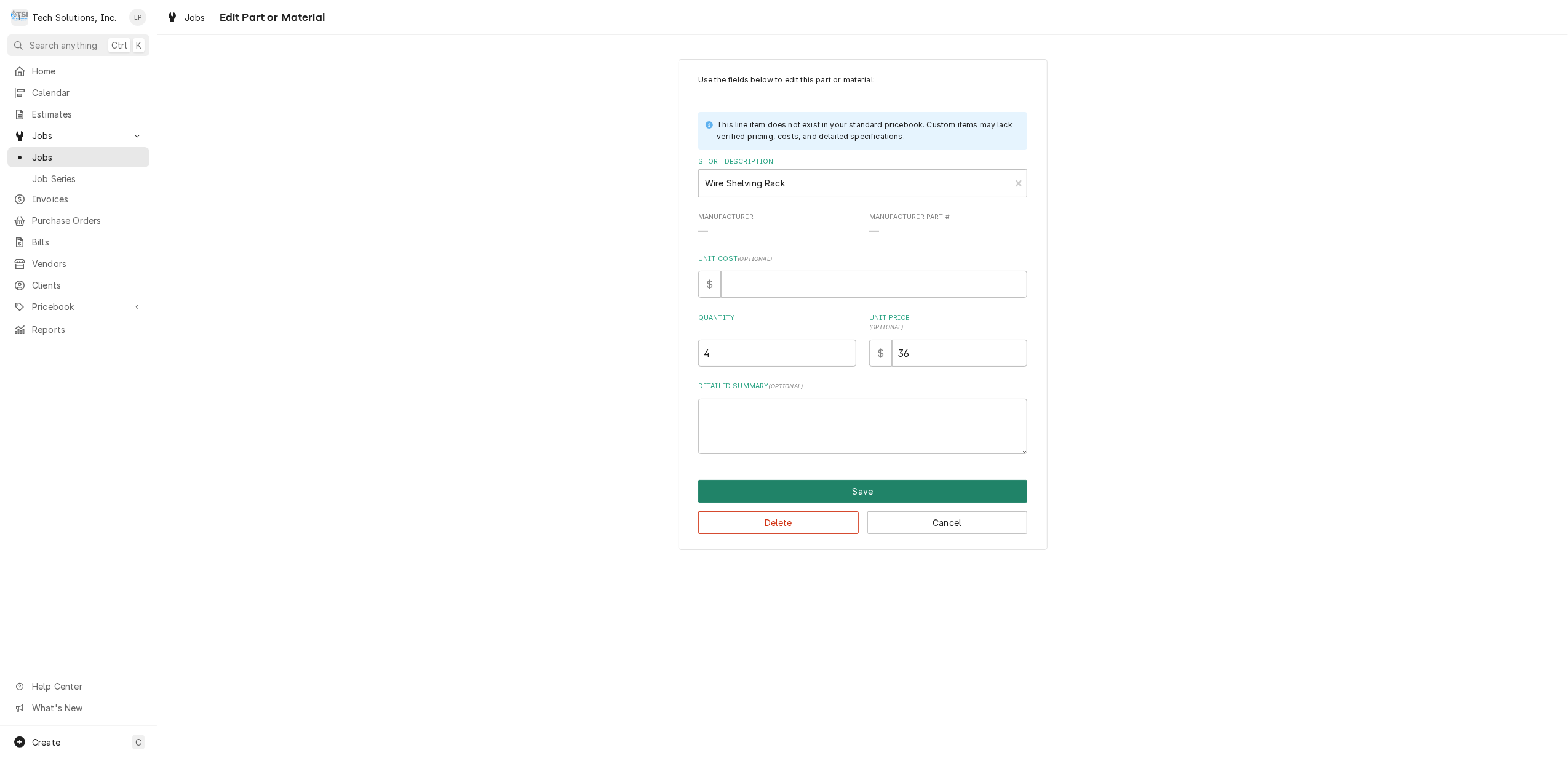
click at [864, 494] on button "Save" at bounding box center [862, 491] width 329 height 23
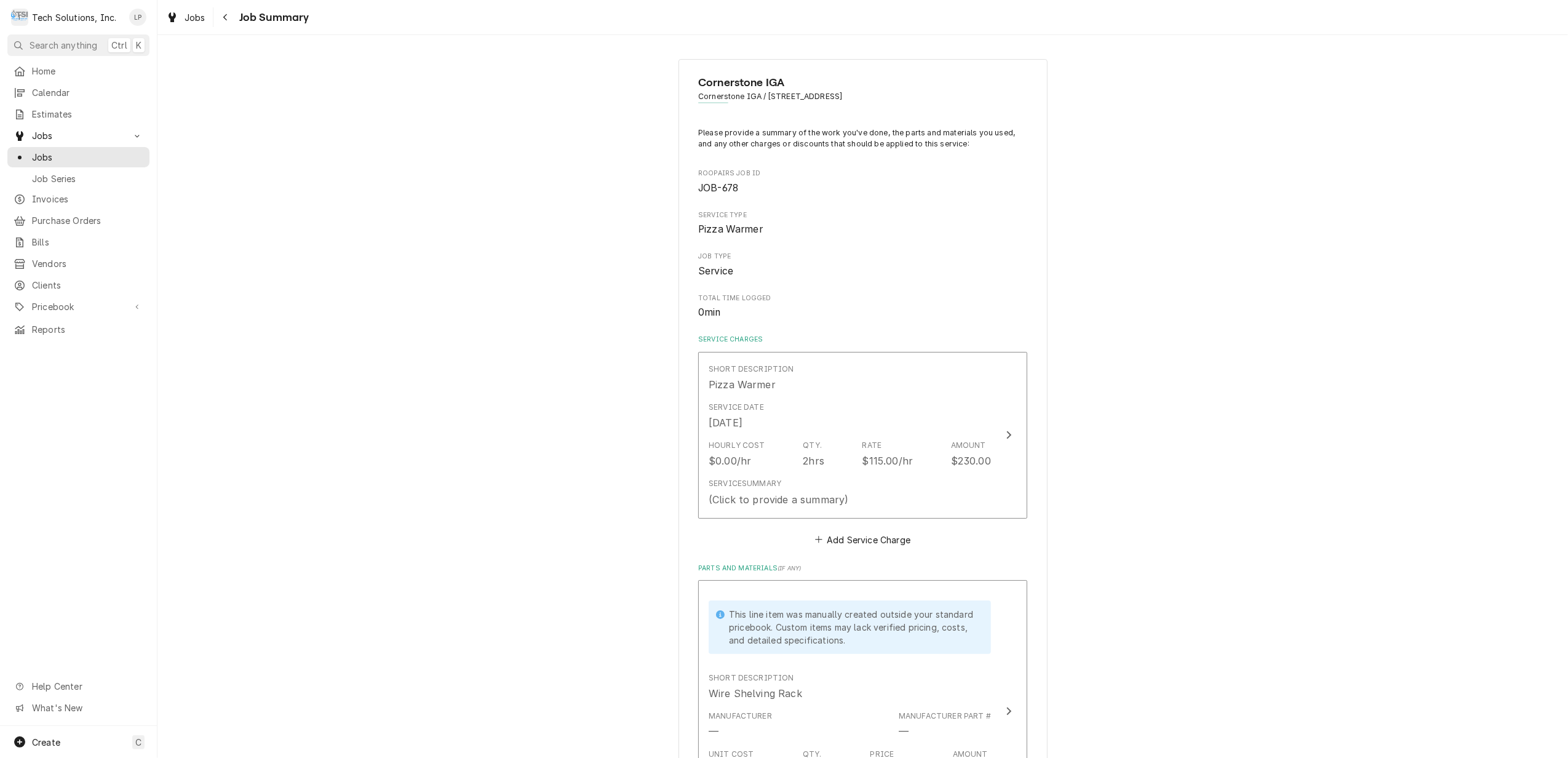
scroll to position [246, 0]
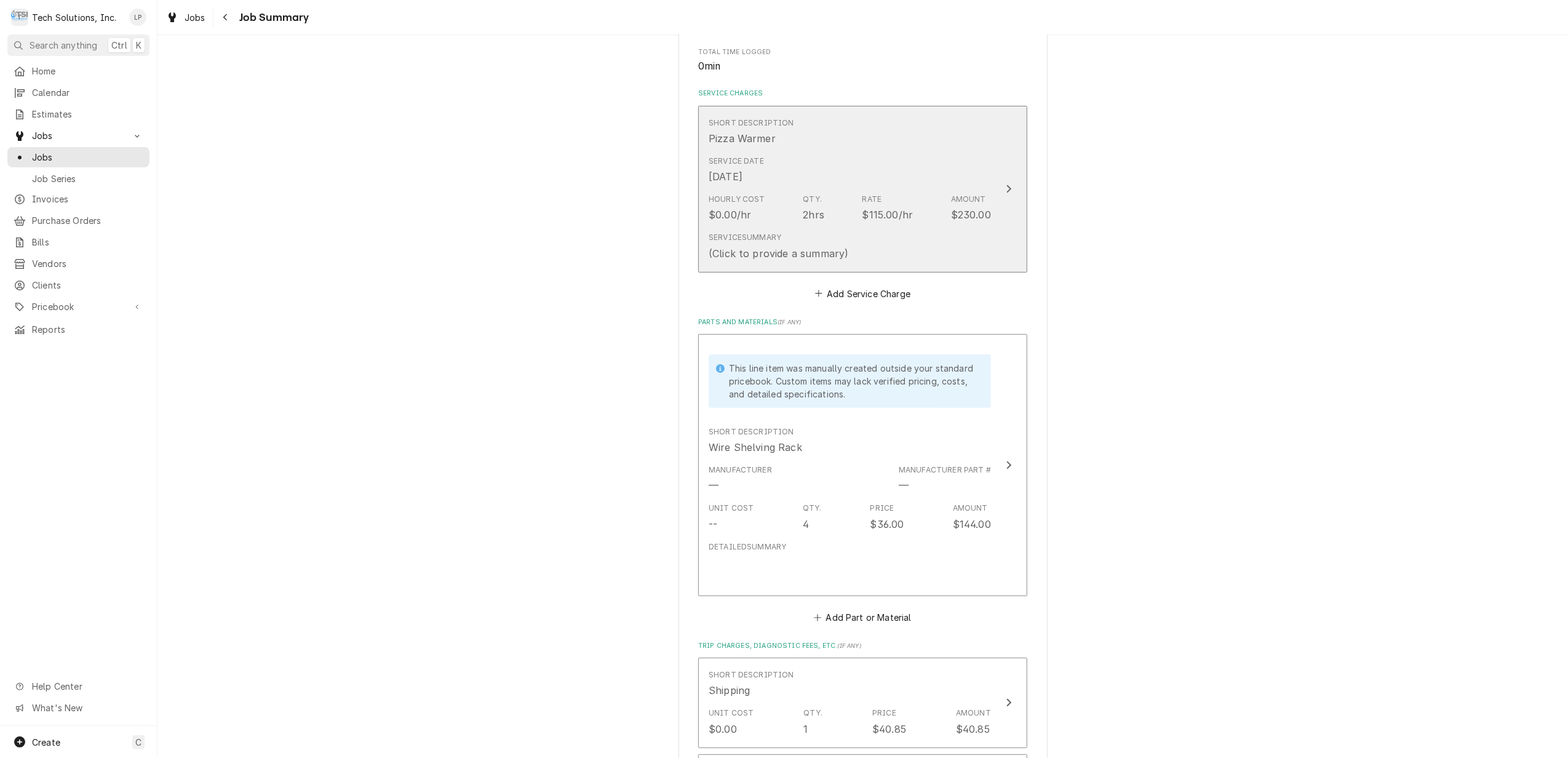
click at [1006, 190] on icon "Update Line Item" at bounding box center [1009, 189] width 6 height 10
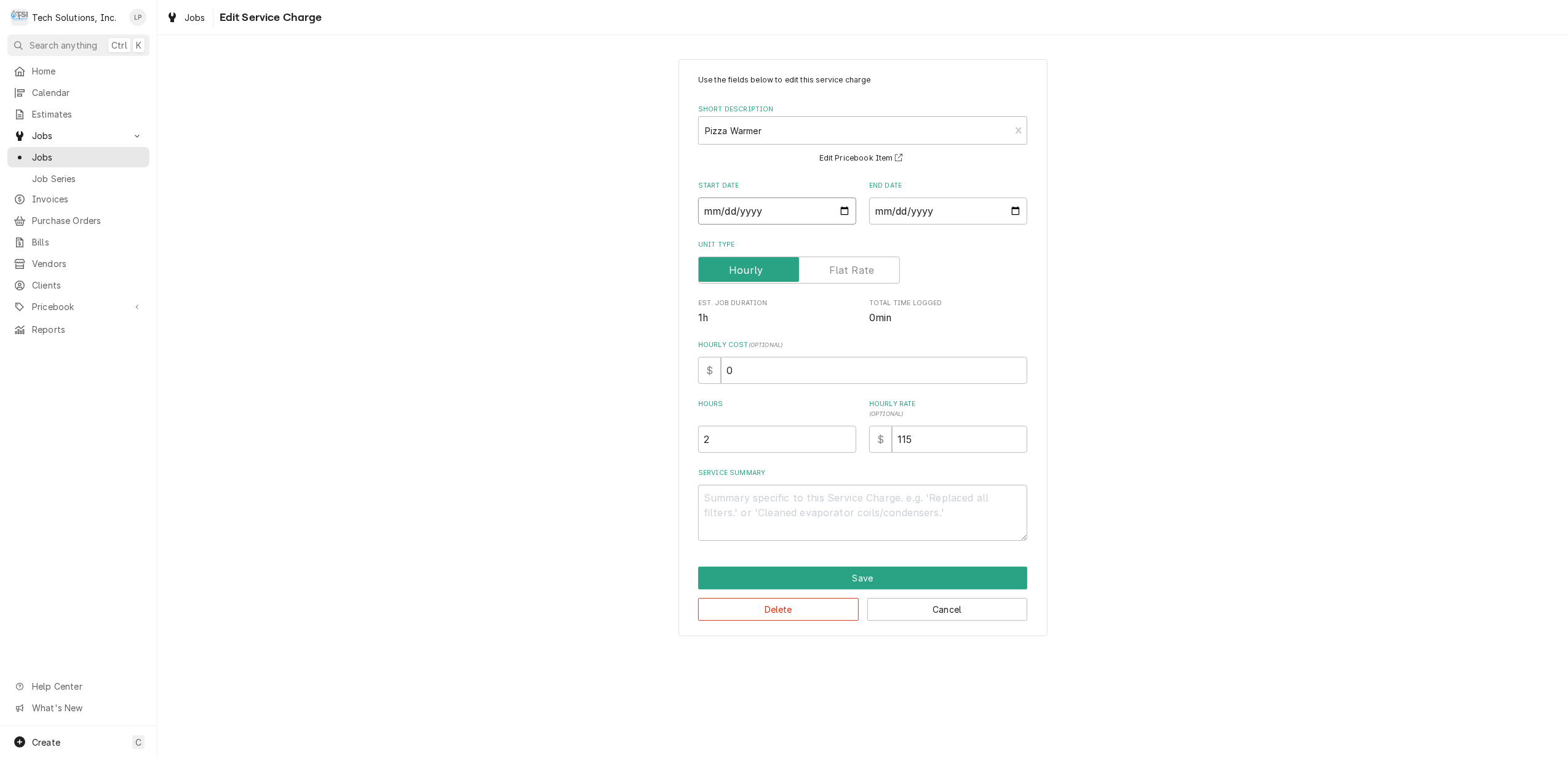
click at [841, 211] on input "2025-09-16" at bounding box center [777, 211] width 158 height 27
click at [1014, 216] on input "2025-09-16" at bounding box center [948, 211] width 158 height 27
click at [1032, 274] on div "Use the fields below to edit this service charge Short Description Pizza Warmer…" at bounding box center [863, 348] width 369 height 578
paste textarea "9/17/25 Delivered and added two wire racks to pizza warmer. 2 are on back order…"
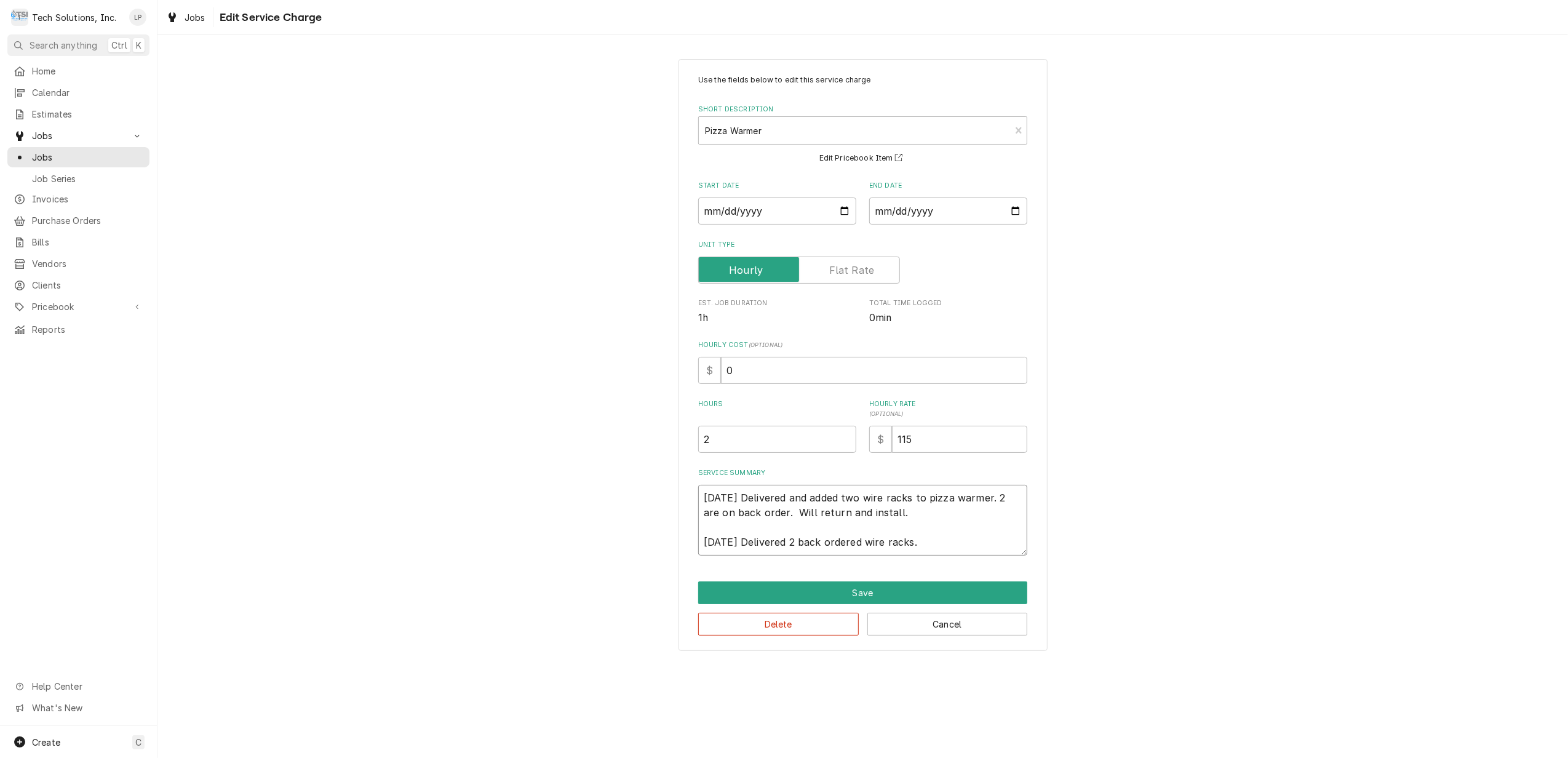
click at [878, 513] on textarea "9/17/25 Delivered and added two wire racks to pizza warmer. 2 are on back order…" at bounding box center [862, 520] width 329 height 70
click at [875, 592] on button "Save" at bounding box center [862, 592] width 329 height 23
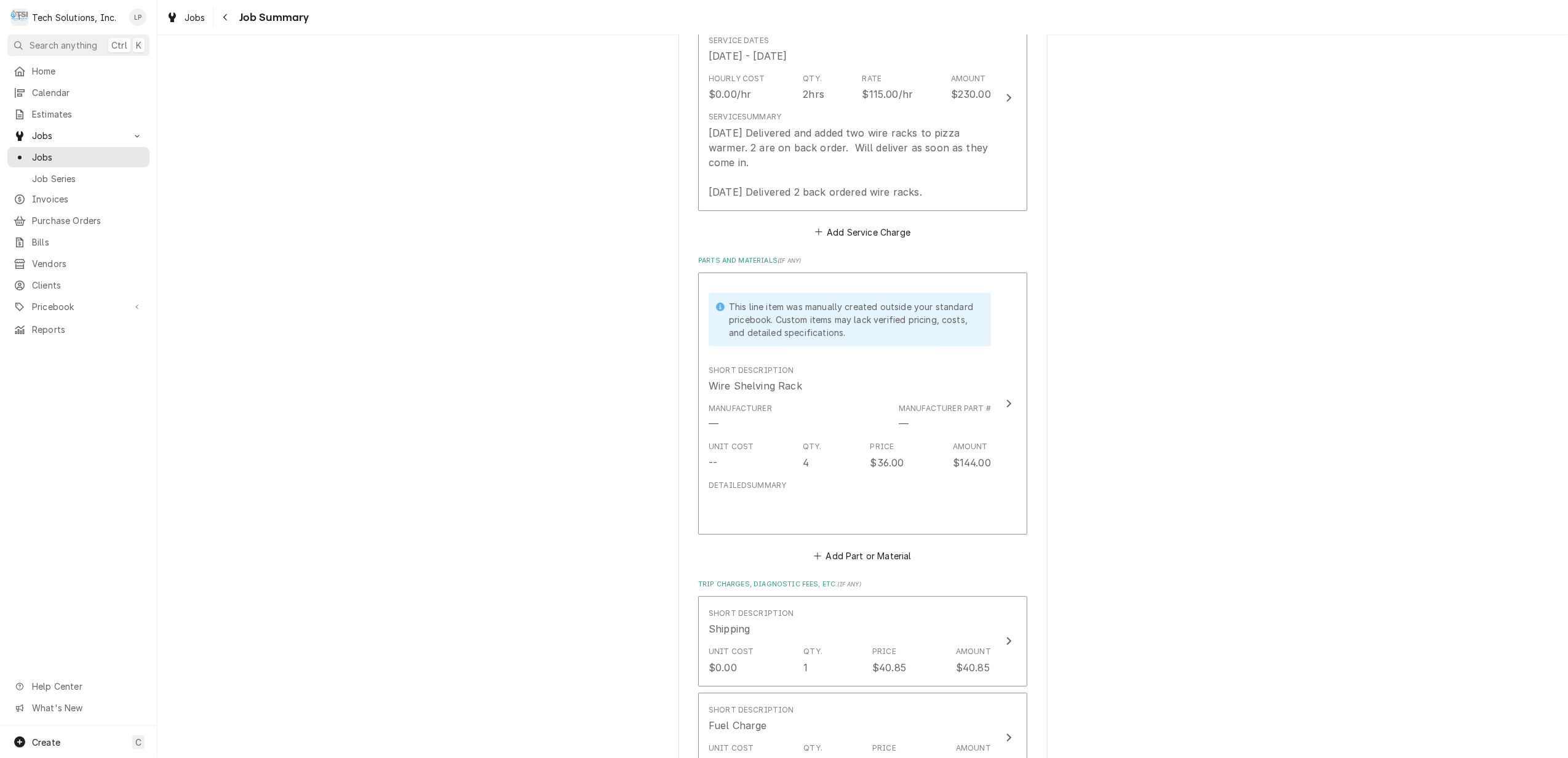
scroll to position [409, 0]
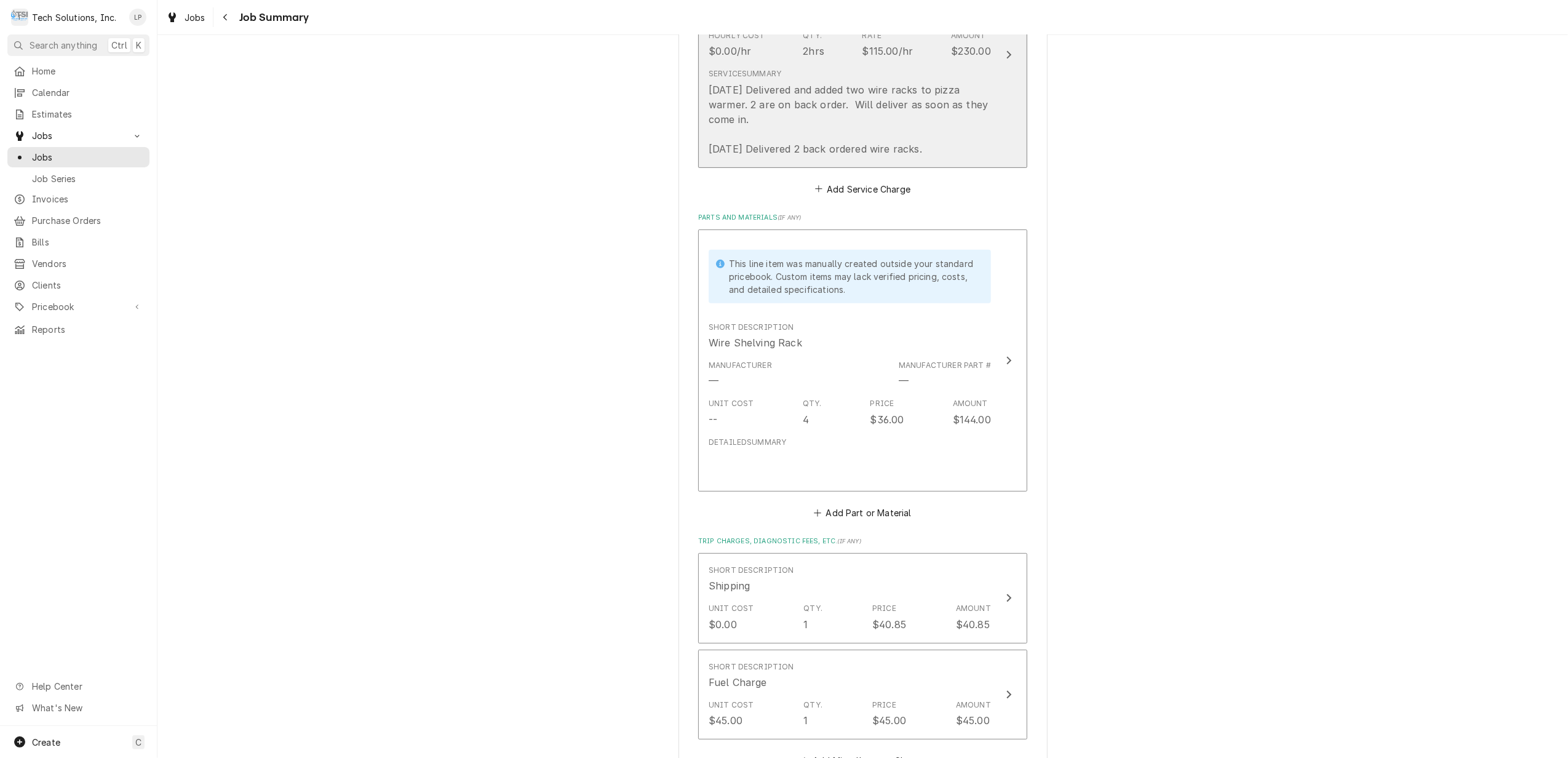
click at [1001, 52] on div "Update Line Item" at bounding box center [1009, 54] width 16 height 15
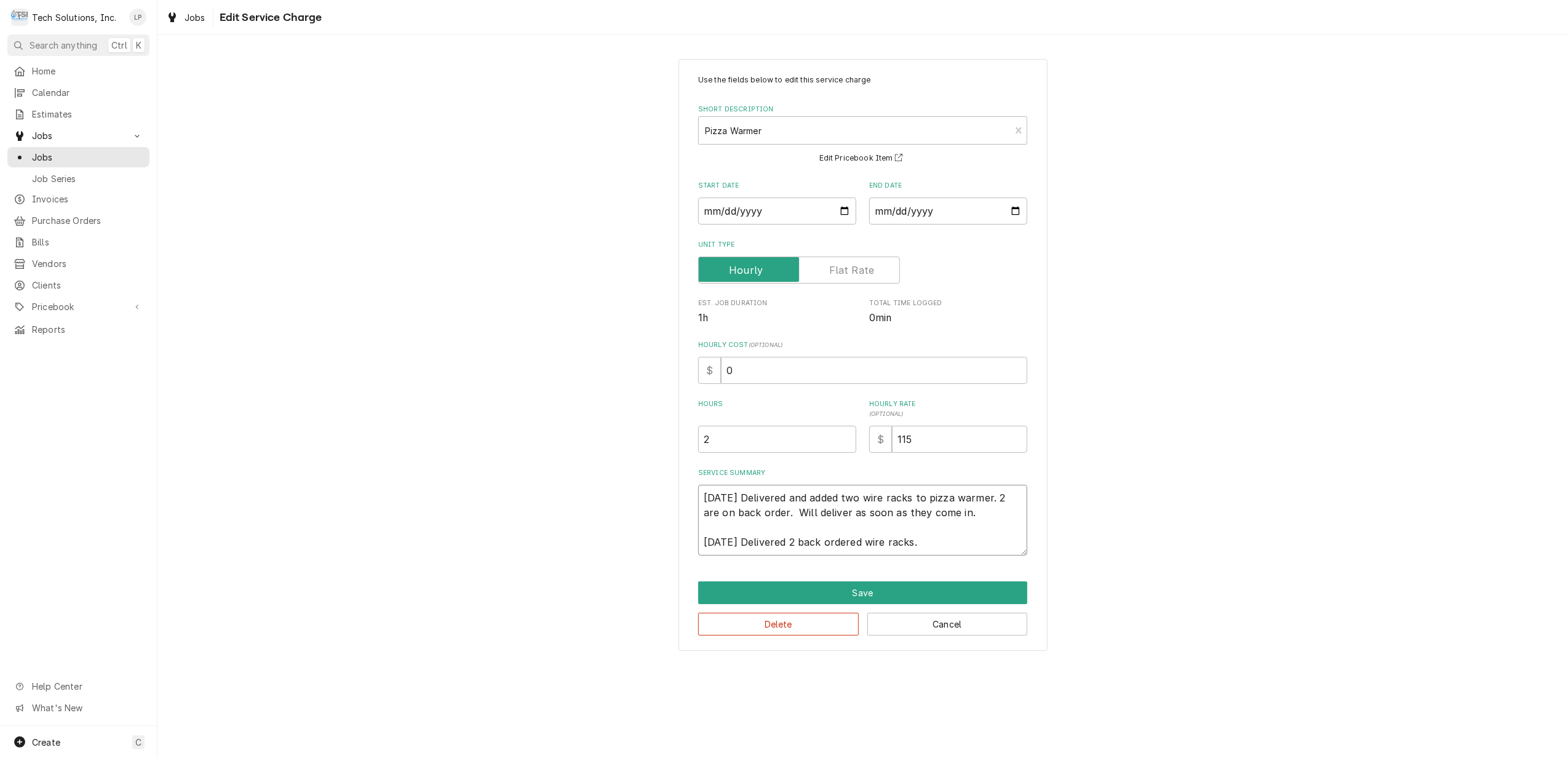
click at [744, 542] on textarea "9/17/25 Delivered and added two wire racks to pizza warmer. 2 are on back order…" at bounding box center [862, 520] width 329 height 70
click at [817, 545] on textarea "9/17/25 Delivered and added two wire racks to pizza warmer. 2 are on back order…" at bounding box center [862, 520] width 329 height 70
click at [873, 597] on button "Save" at bounding box center [862, 592] width 329 height 23
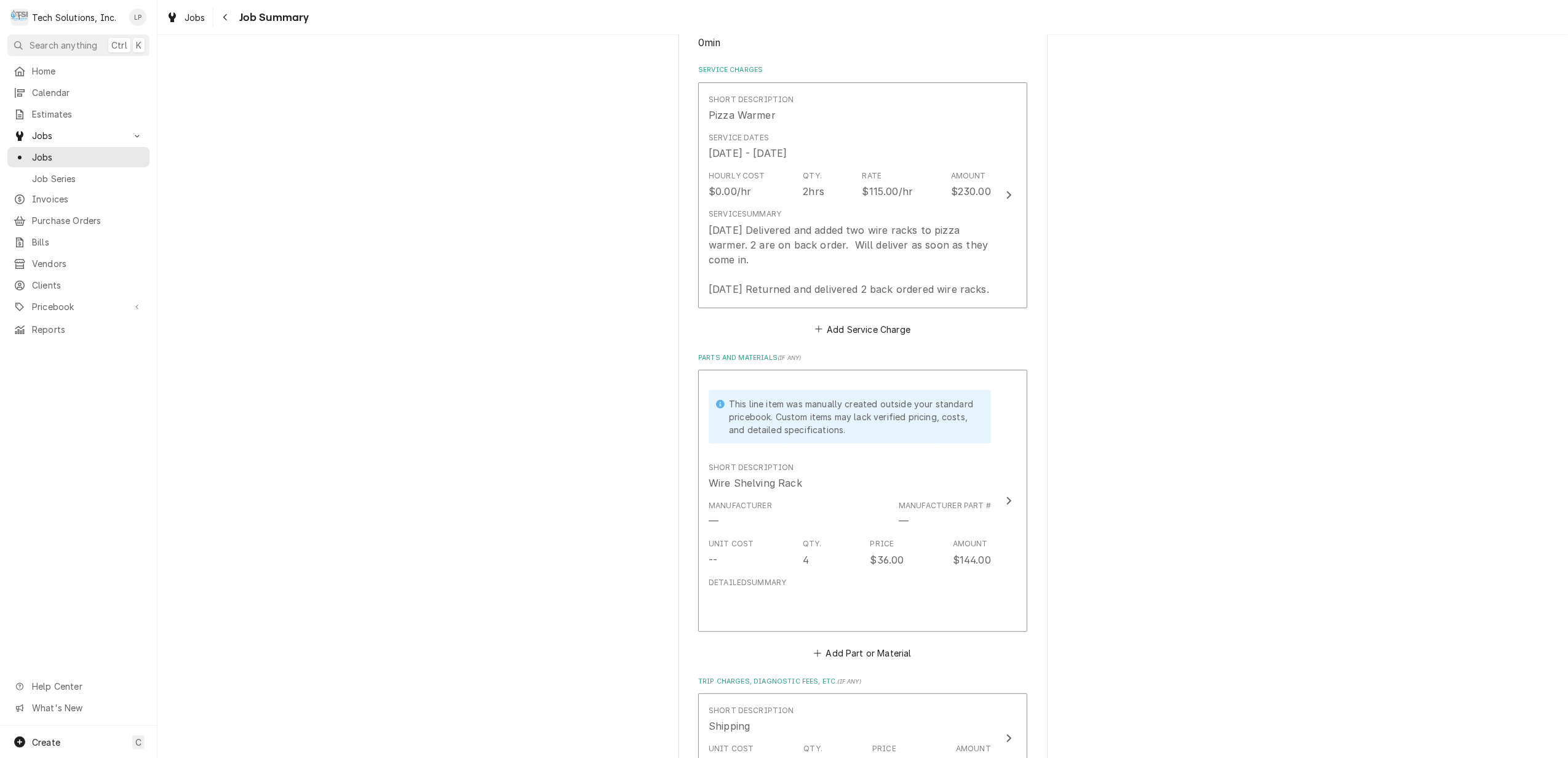
scroll to position [246, 0]
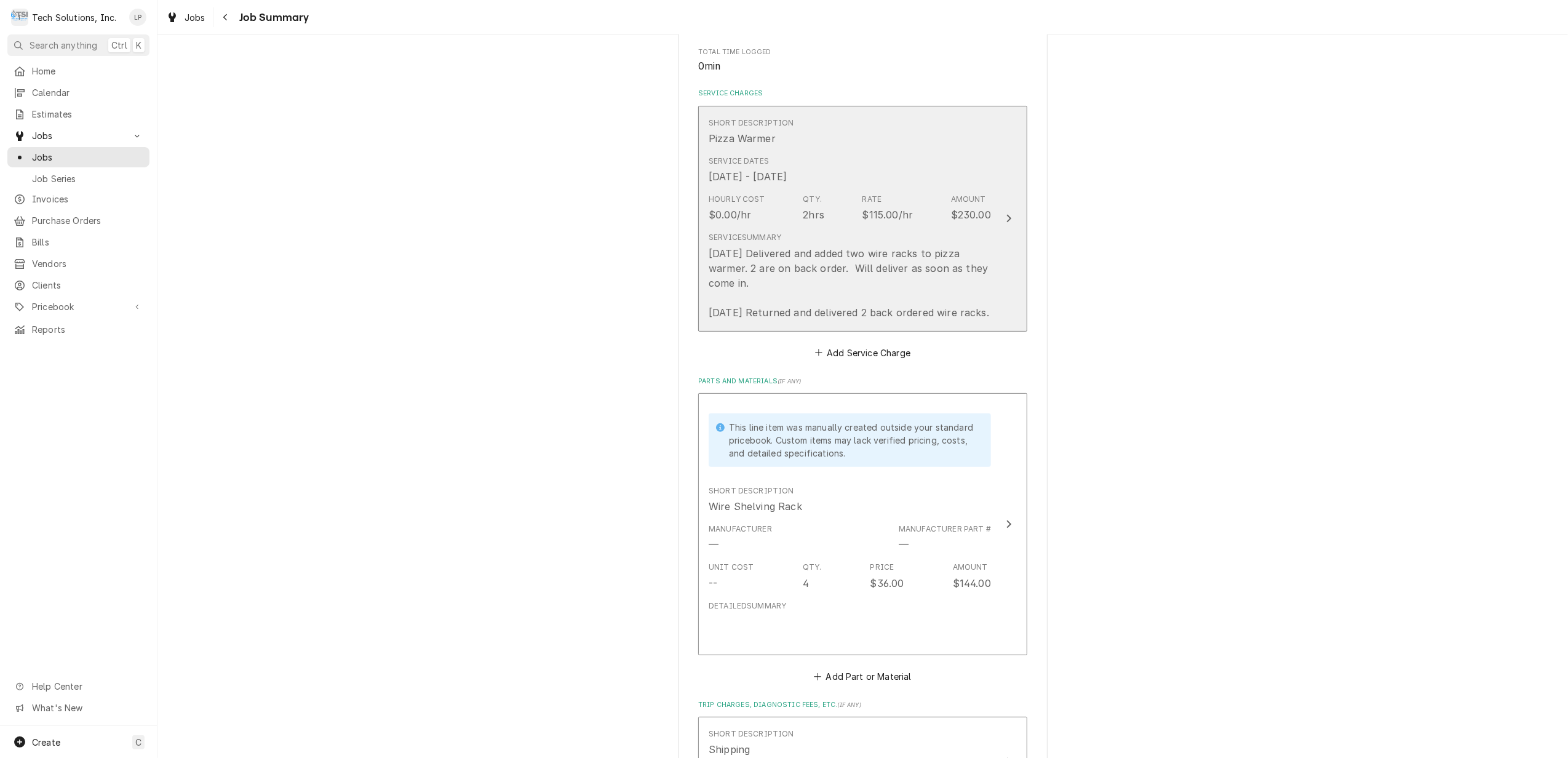
click at [1007, 220] on icon "Update Line Item" at bounding box center [1009, 219] width 5 height 8
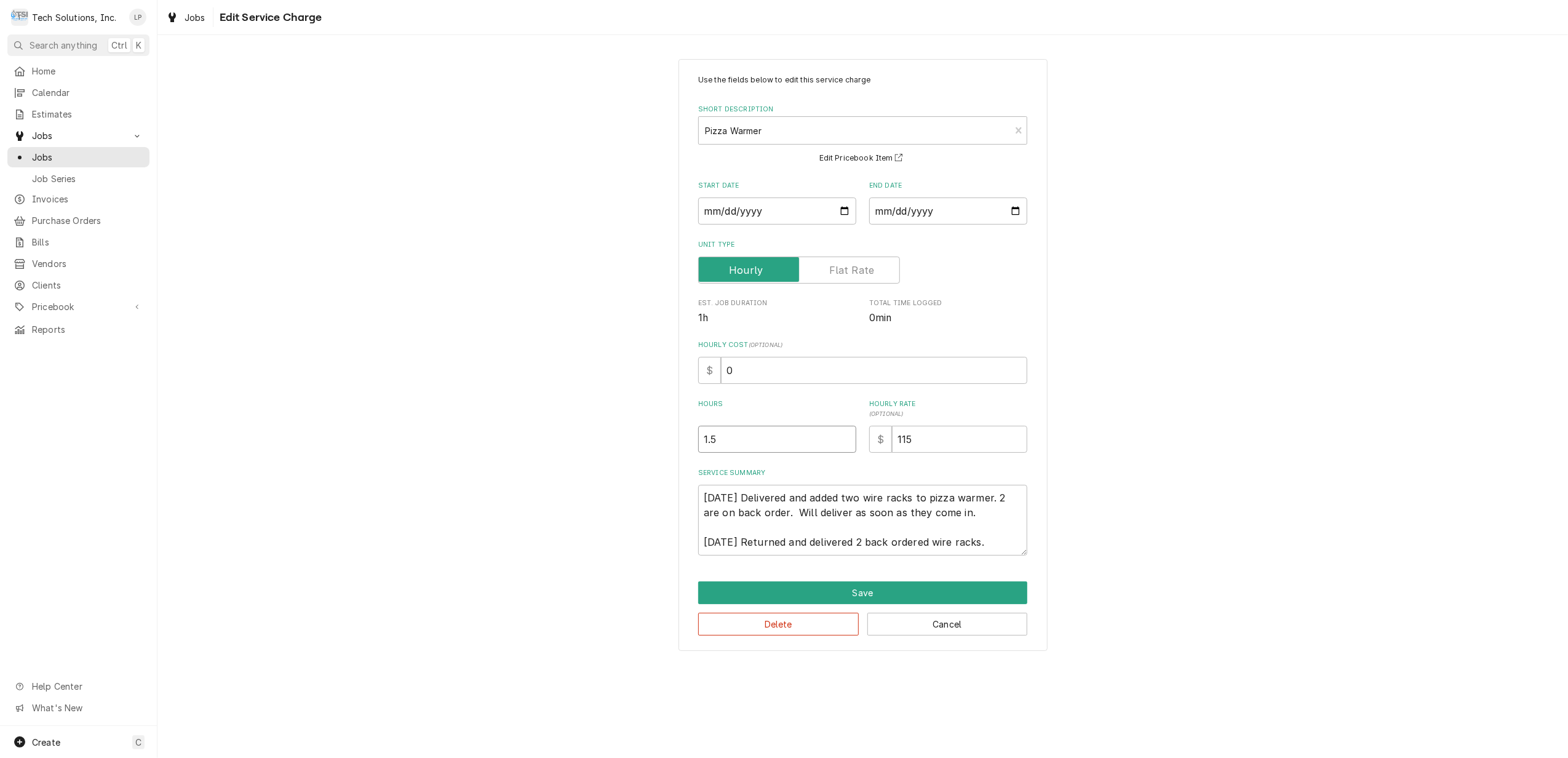
click at [845, 444] on input "1.5" at bounding box center [777, 439] width 158 height 27
click at [883, 466] on div "Use the fields below to edit this service charge Short Description Pizza Warmer…" at bounding box center [862, 315] width 329 height 481
click at [999, 542] on textarea "9/17/25 Delivered and added two wire racks to pizza warmer. 2 are on back order…" at bounding box center [862, 520] width 329 height 70
click at [845, 438] on input "2" at bounding box center [777, 439] width 158 height 27
click at [1008, 542] on textarea "9/17/25 Delivered and added two wire racks to pizza warmer. 2 are on back order…" at bounding box center [862, 520] width 329 height 70
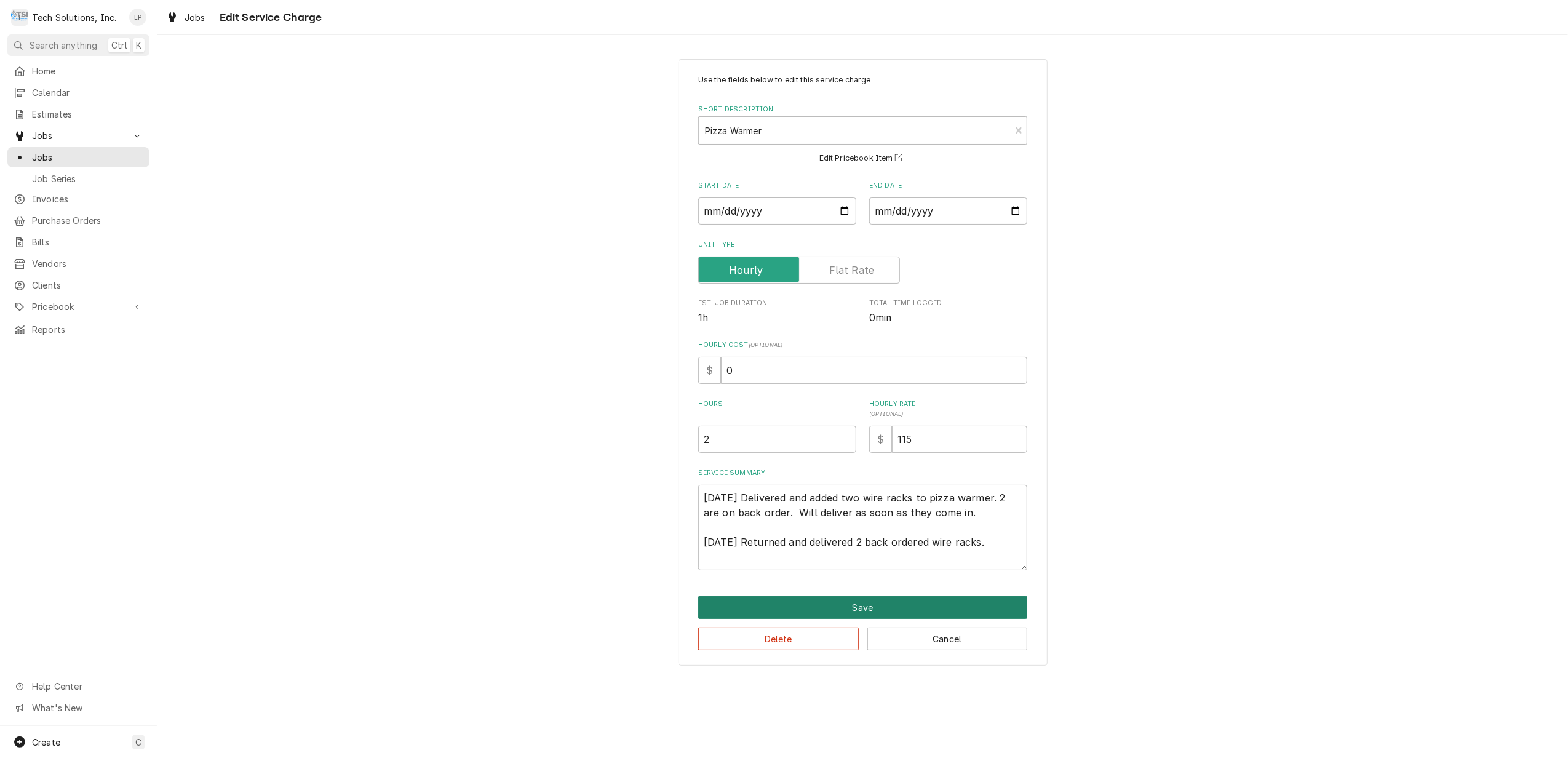
click at [847, 611] on button "Save" at bounding box center [862, 607] width 329 height 23
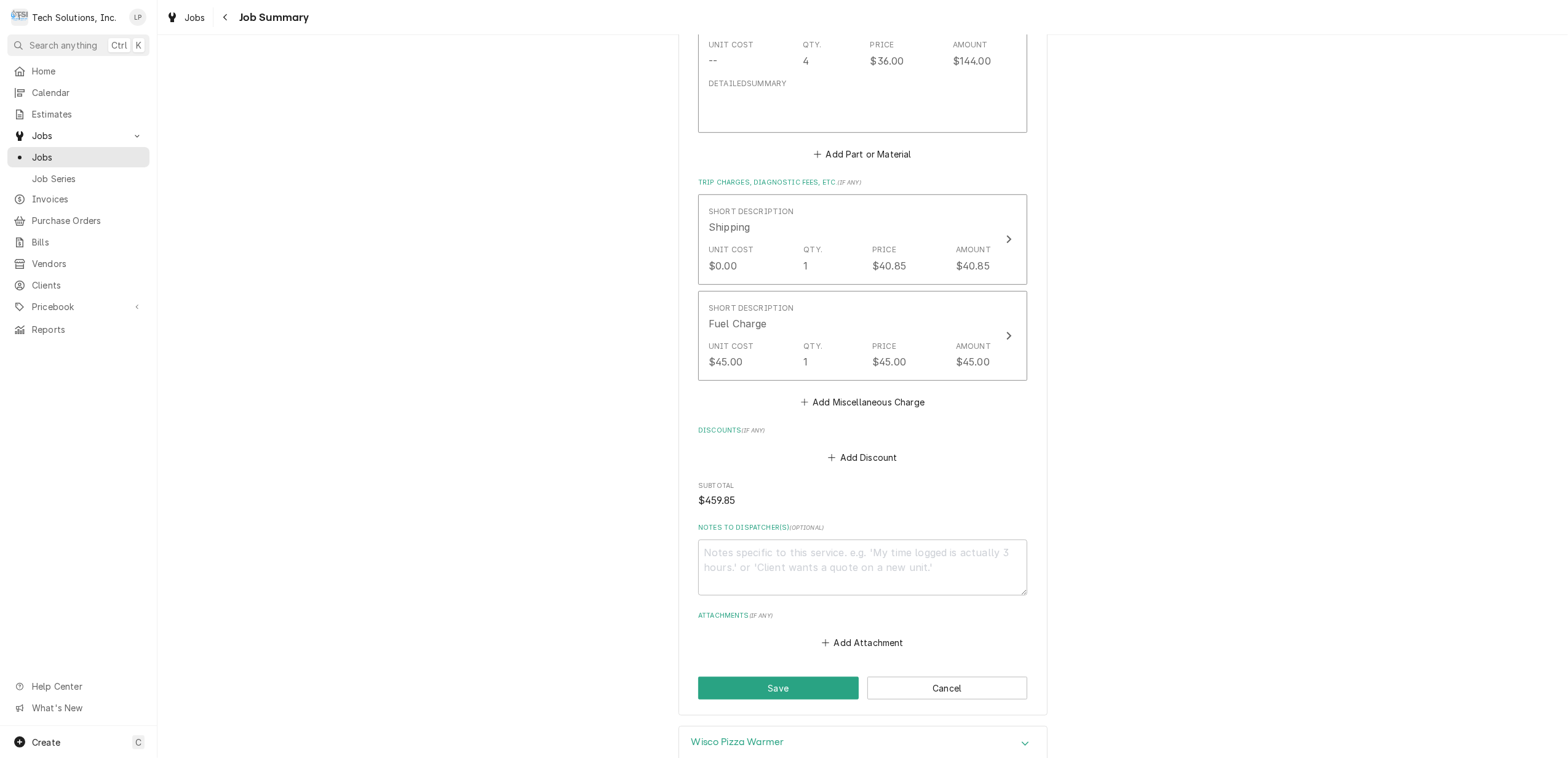
scroll to position [774, 0]
click at [763, 684] on button "Save" at bounding box center [778, 682] width 160 height 23
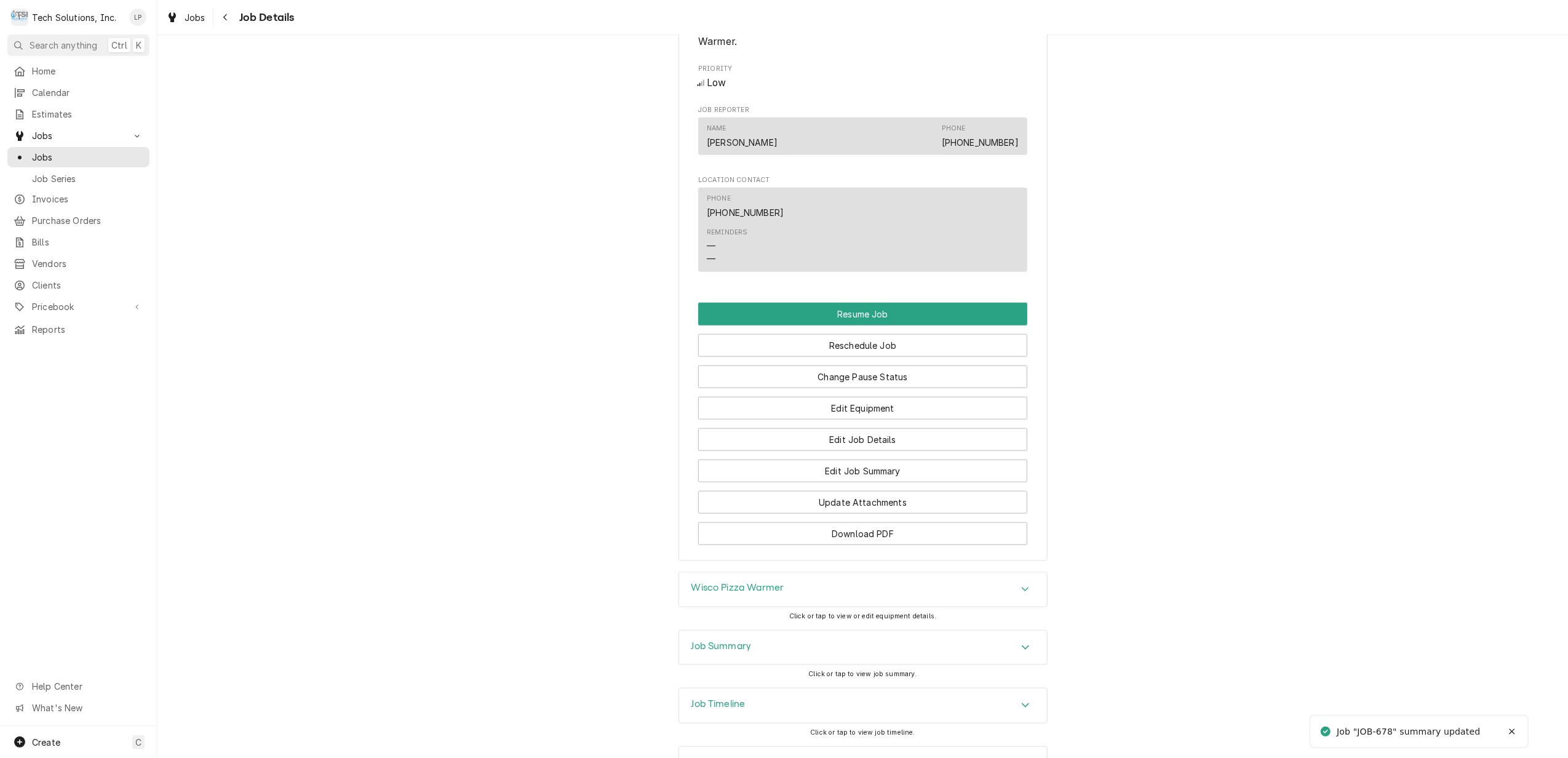
scroll to position [1128, 0]
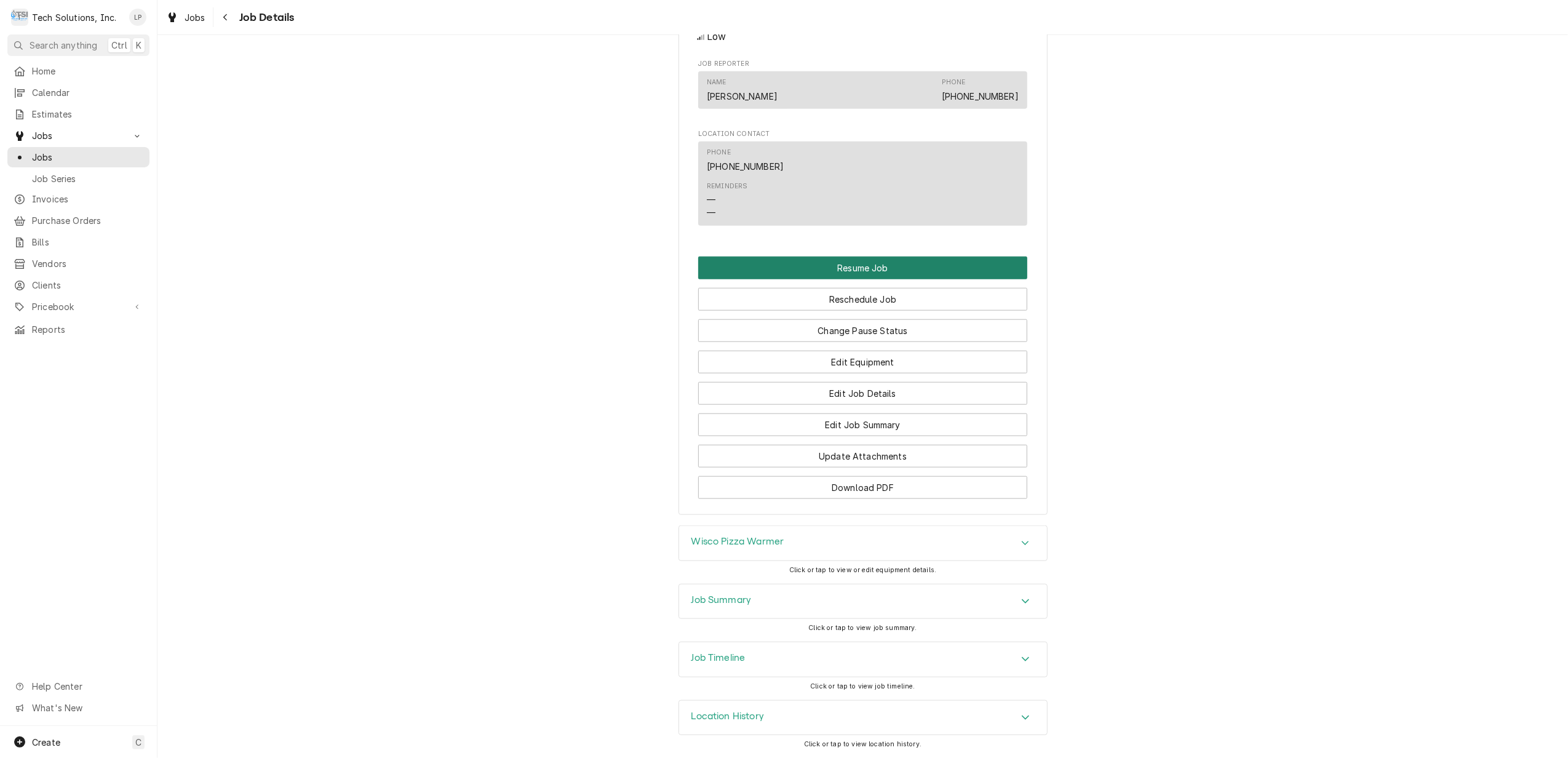
click at [843, 264] on button "Resume Job" at bounding box center [862, 267] width 329 height 23
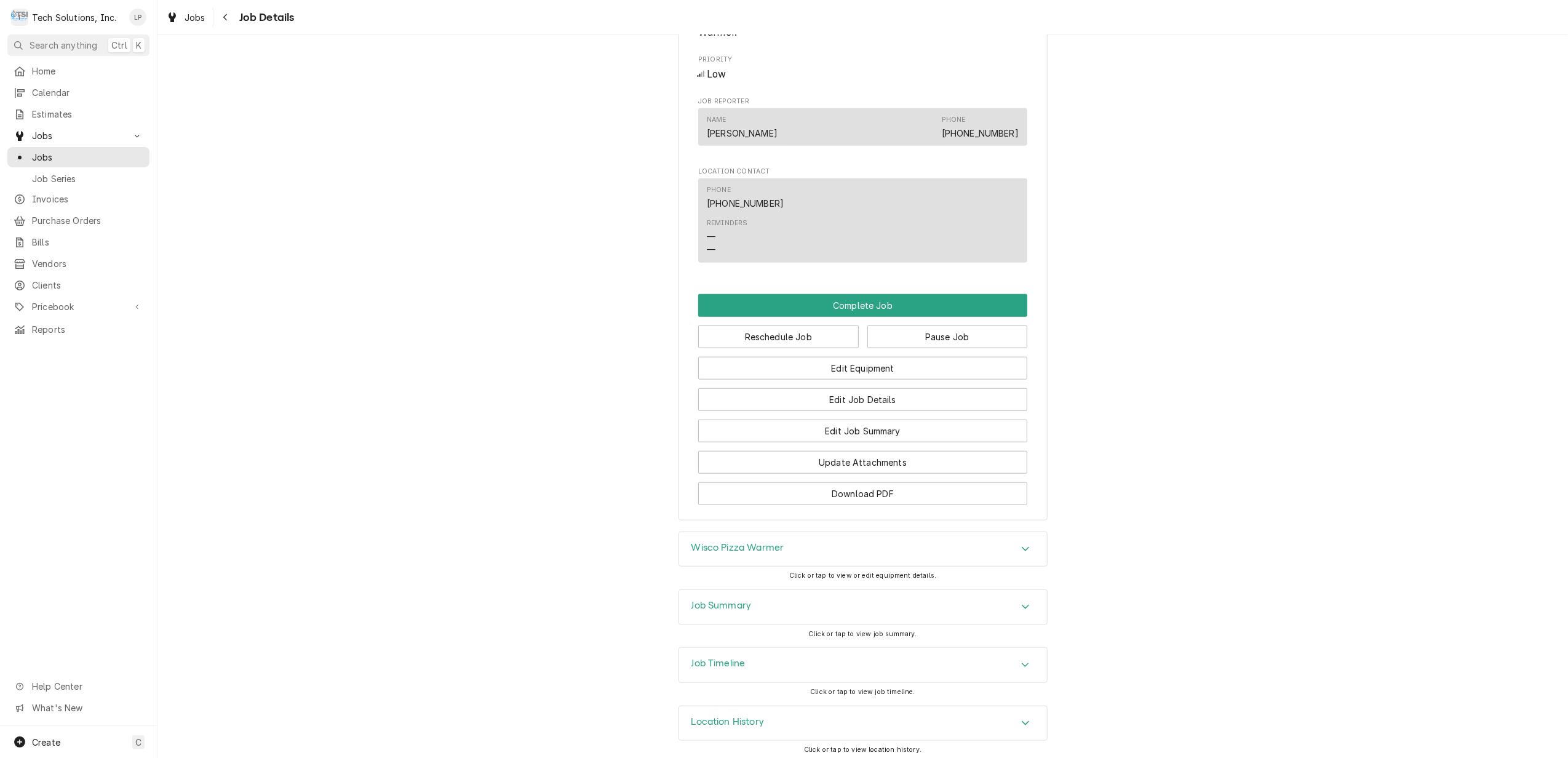
scroll to position [998, 0]
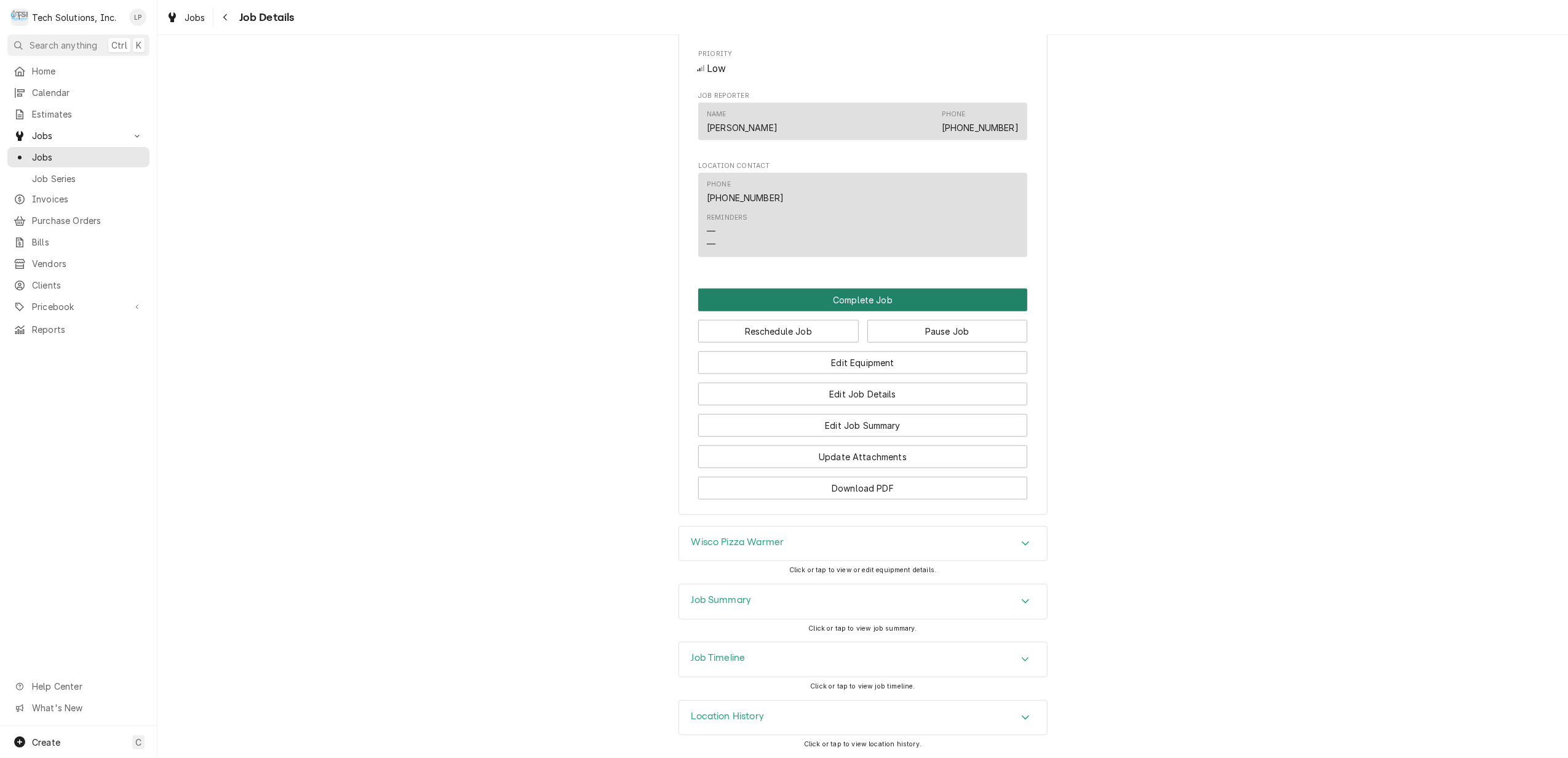
click at [857, 293] on button "Complete Job" at bounding box center [862, 299] width 329 height 23
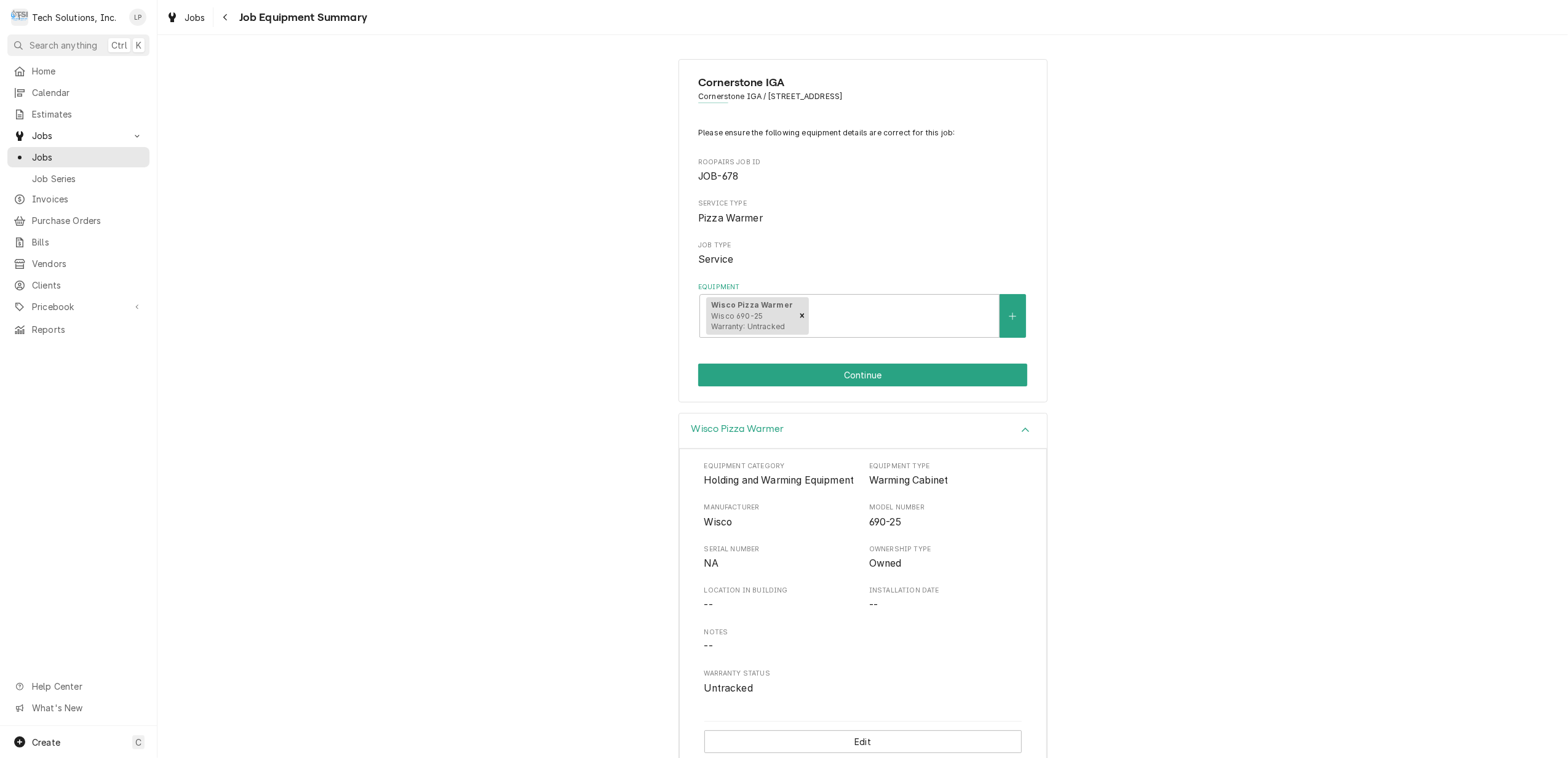
scroll to position [35, 0]
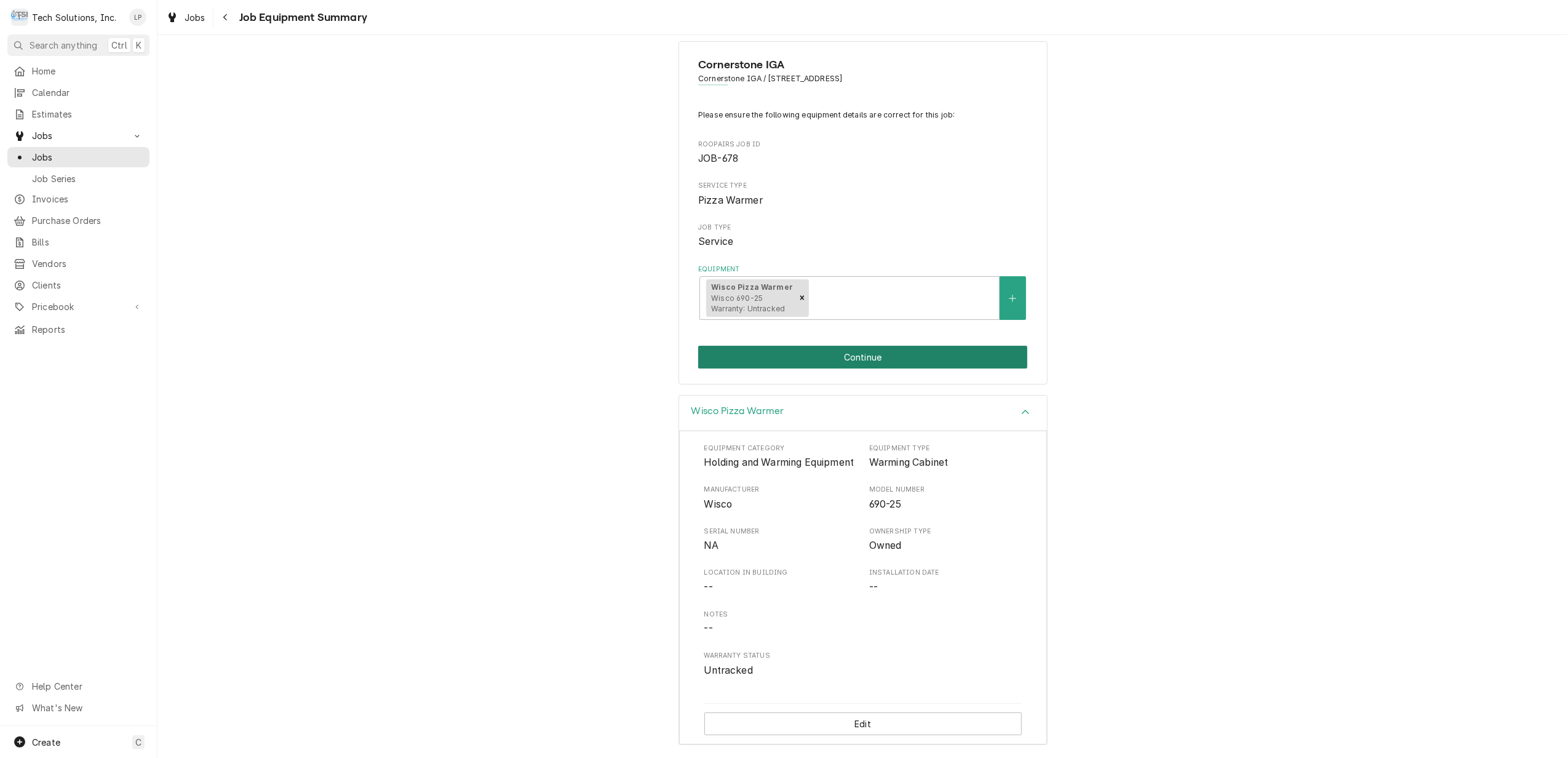
click at [849, 346] on button "Continue" at bounding box center [862, 356] width 329 height 23
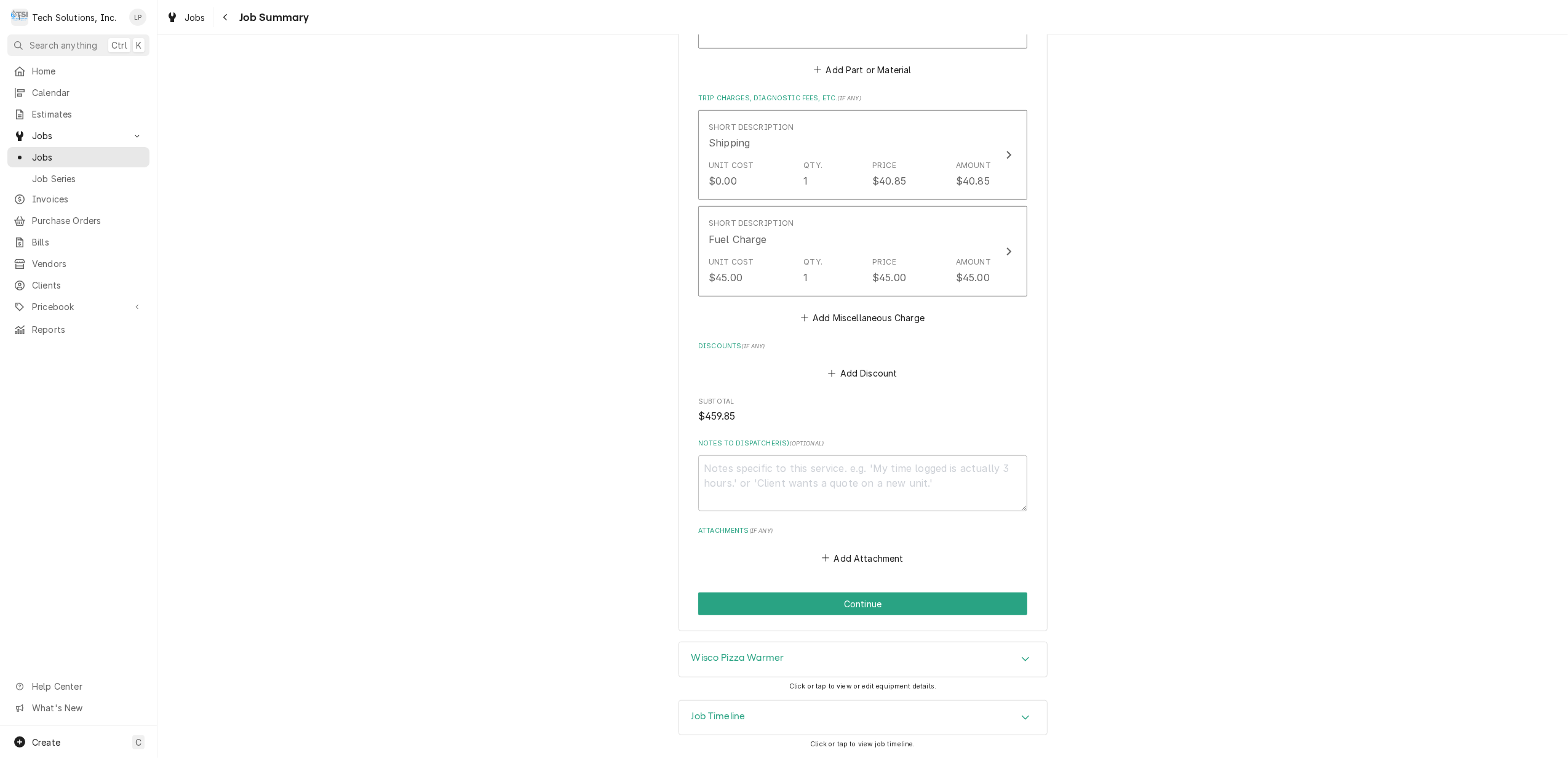
scroll to position [803, 0]
click at [854, 601] on button "Continue" at bounding box center [862, 603] width 329 height 23
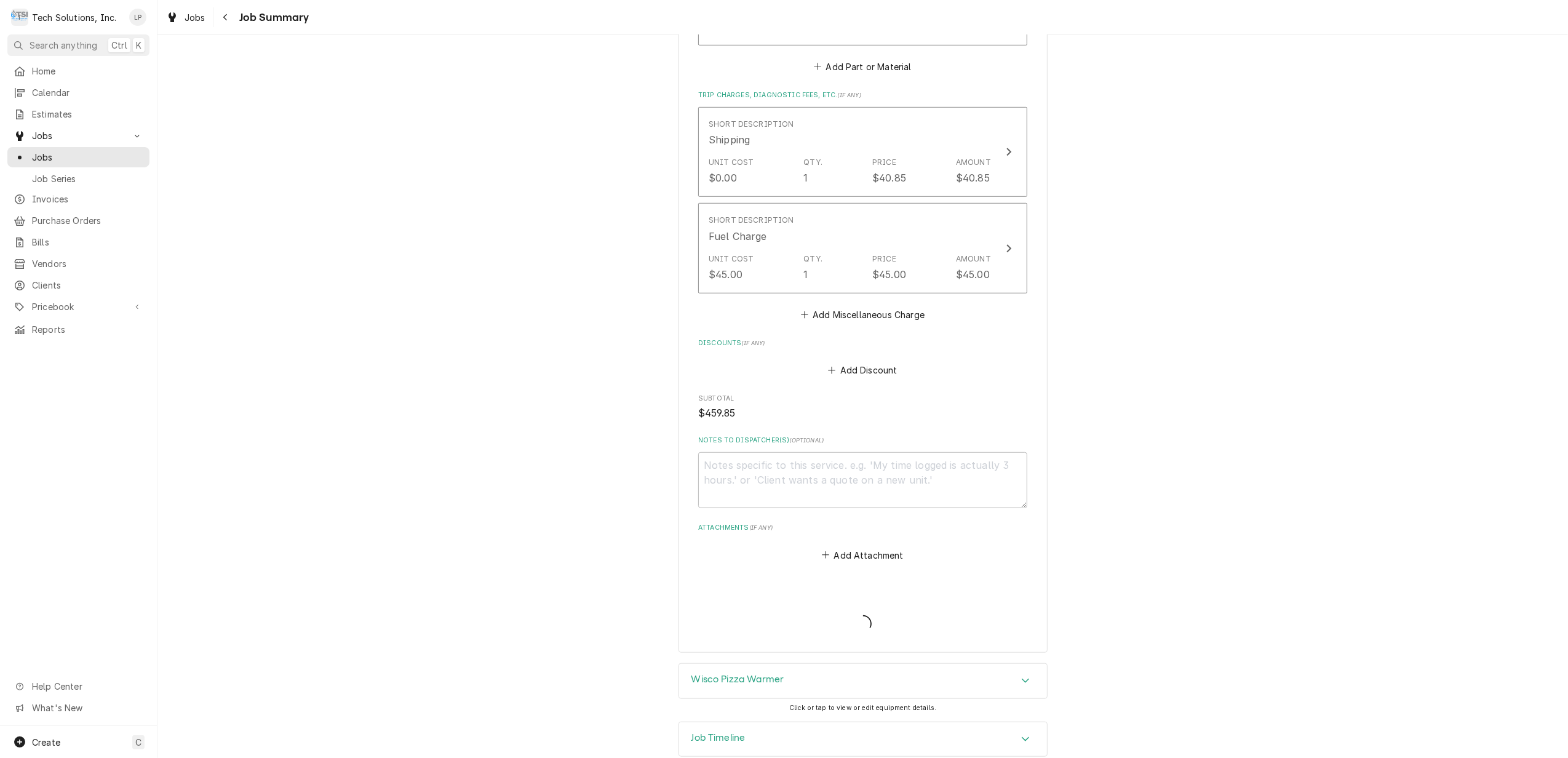
type textarea "x"
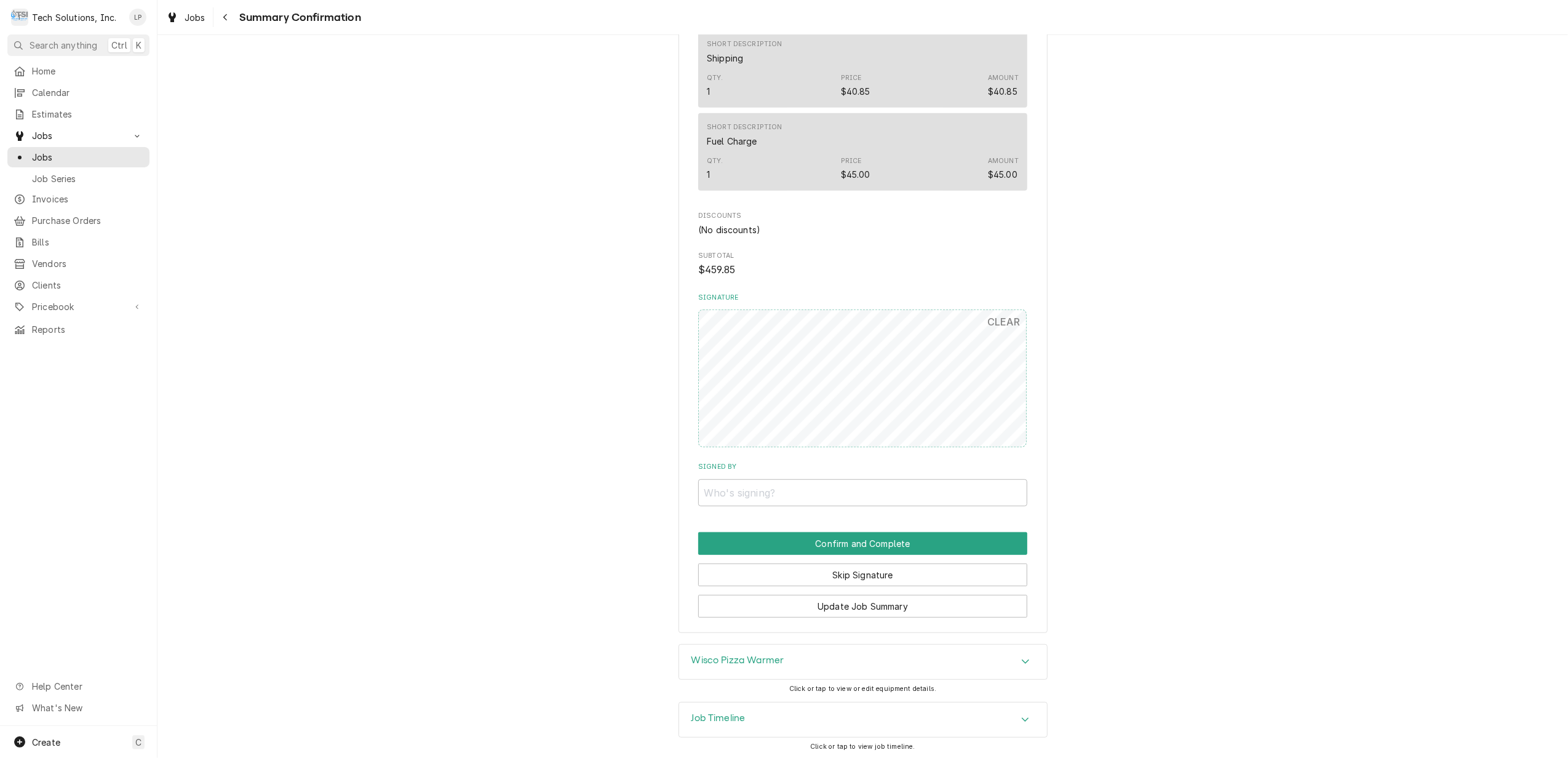
scroll to position [734, 0]
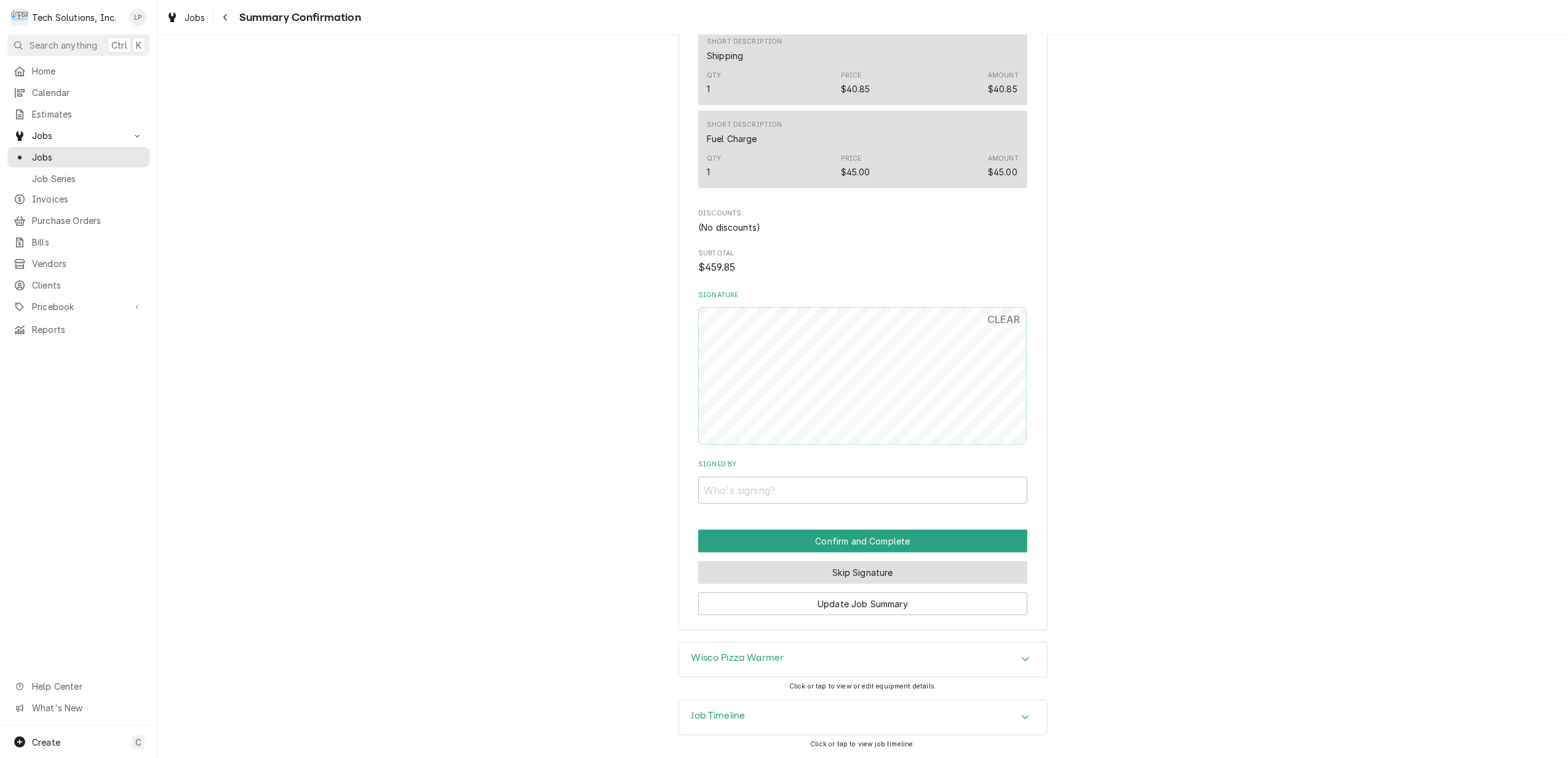
click at [913, 570] on button "Skip Signature" at bounding box center [862, 572] width 329 height 23
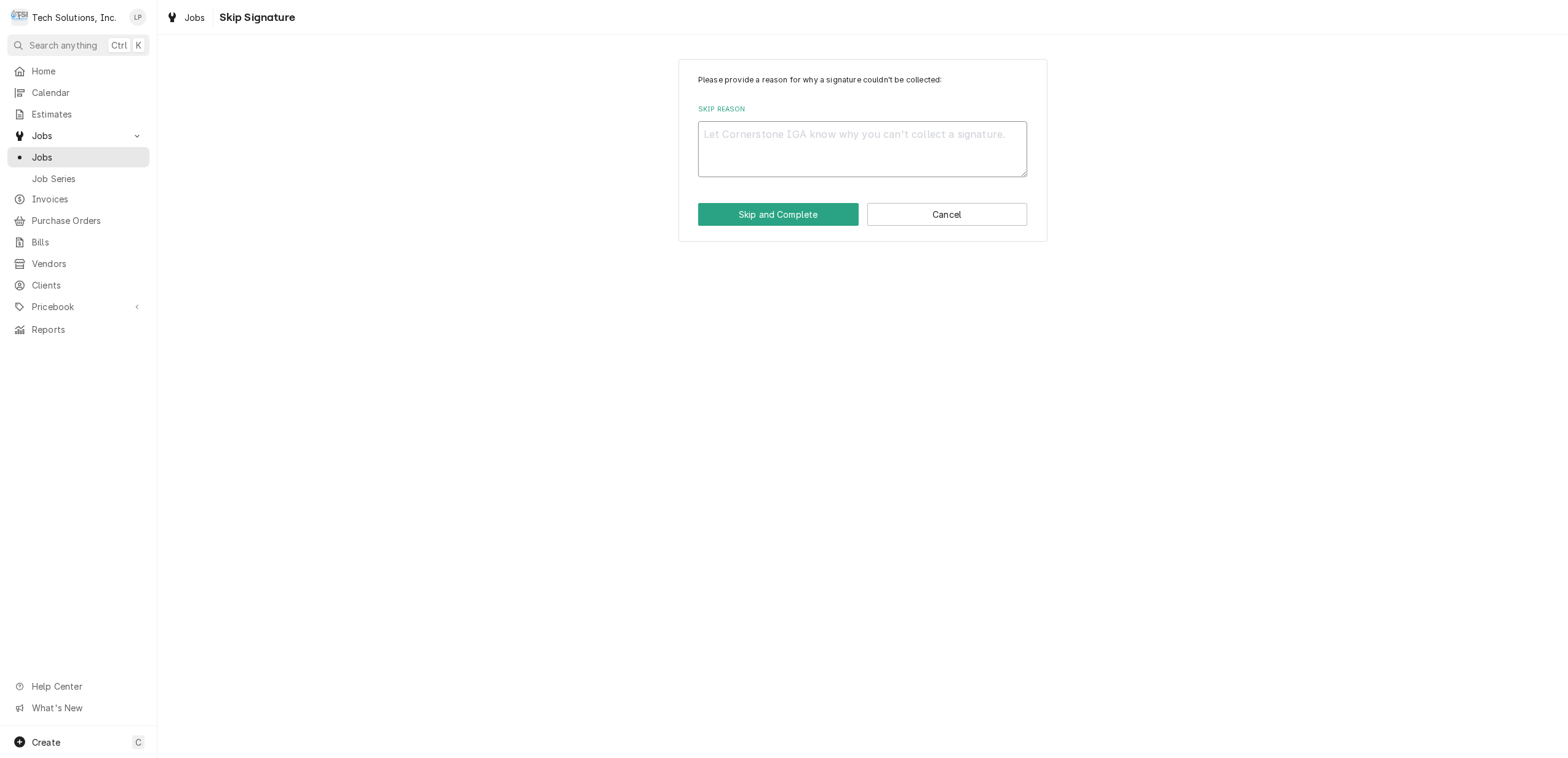
click at [862, 142] on textarea "Skip Reason" at bounding box center [862, 149] width 329 height 56
type textarea "x"
type textarea "L"
type textarea "x"
type textarea "Li"
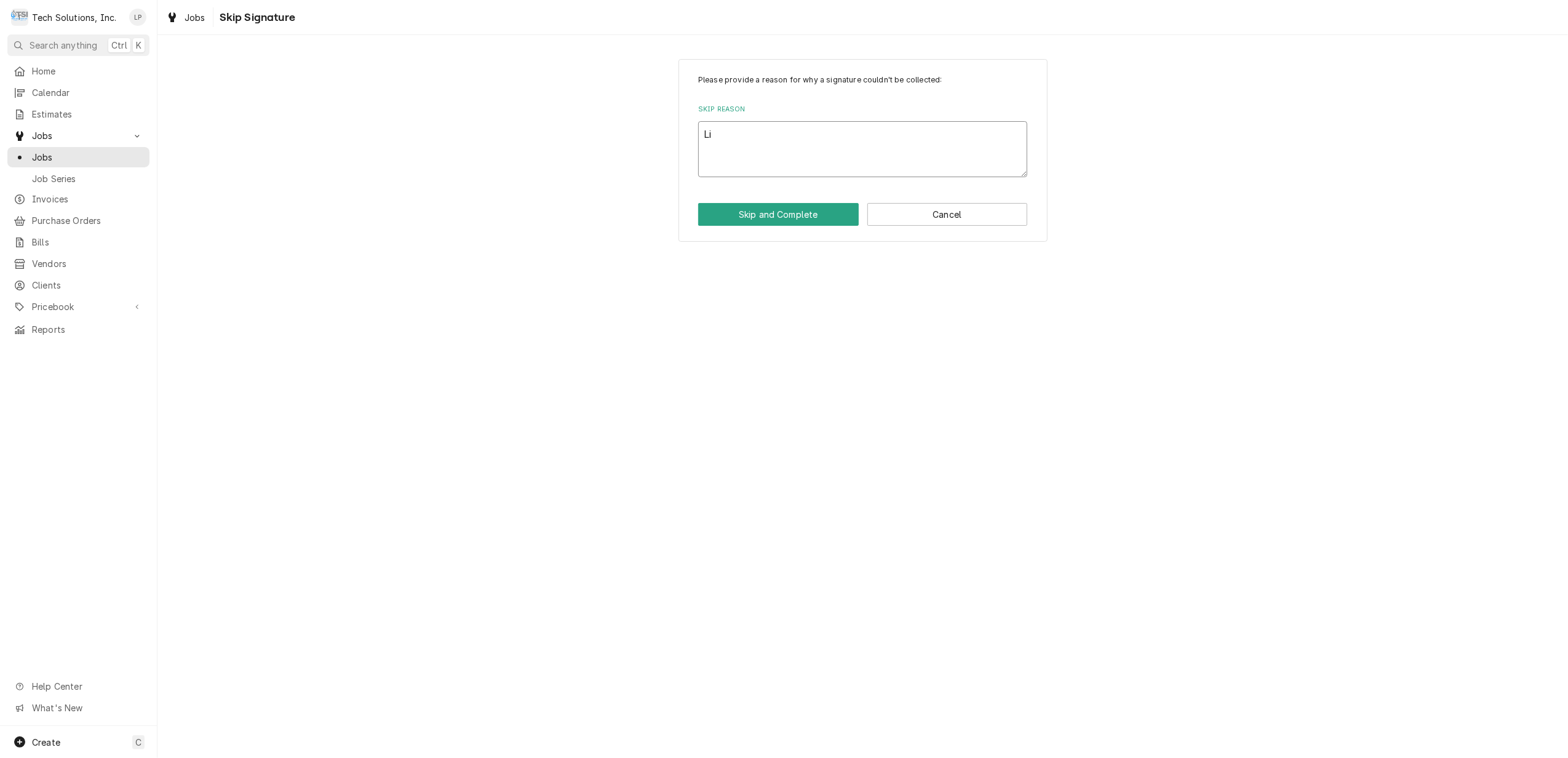
type textarea "x"
type textarea "Lis"
type textarea "x"
type textarea "[PERSON_NAME]"
type textarea "x"
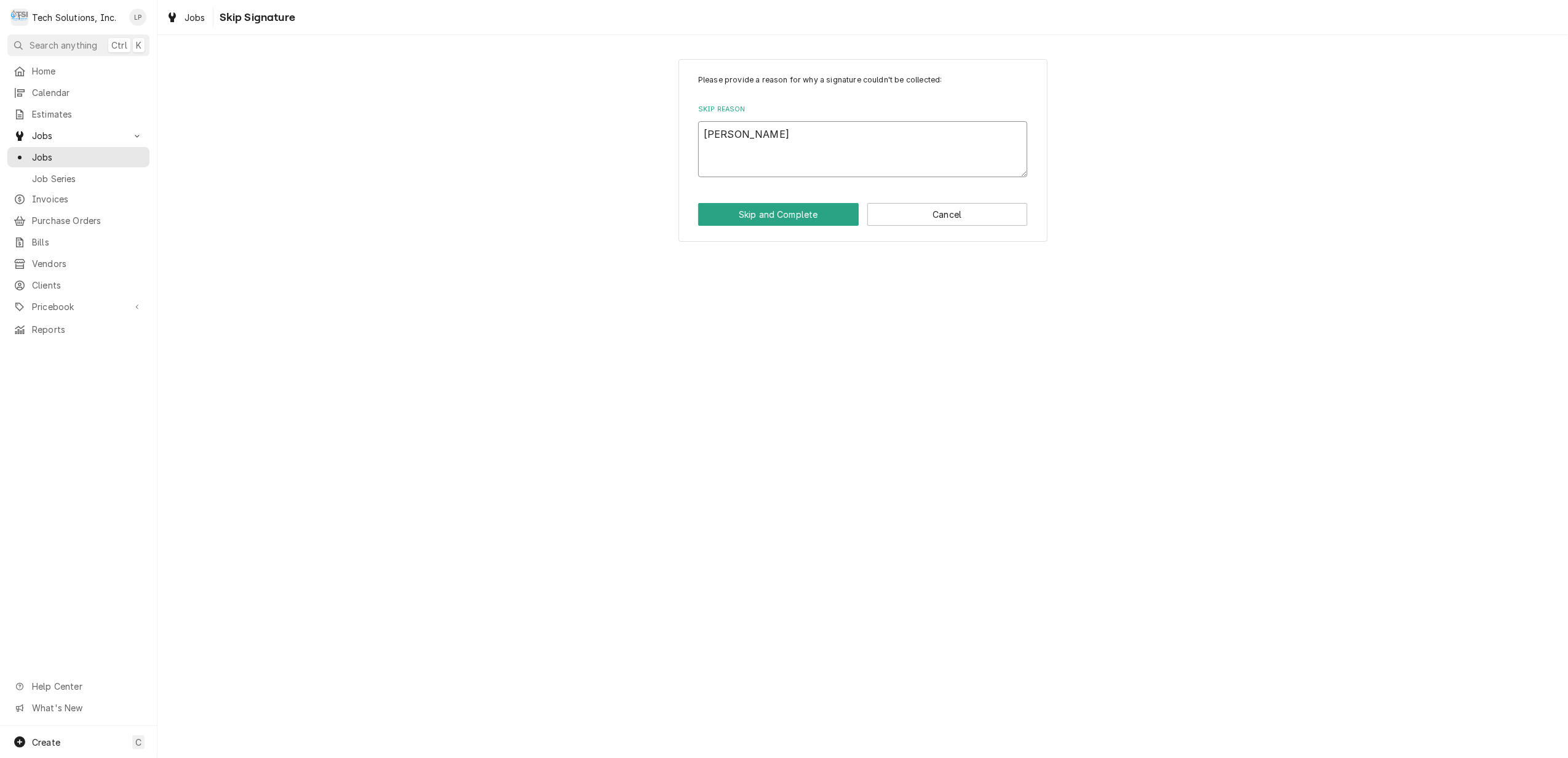
type textarea "[PERSON_NAME]"
type textarea "x"
type textarea "[PERSON_NAME]"
type textarea "x"
type textarea "[PERSON_NAME]"
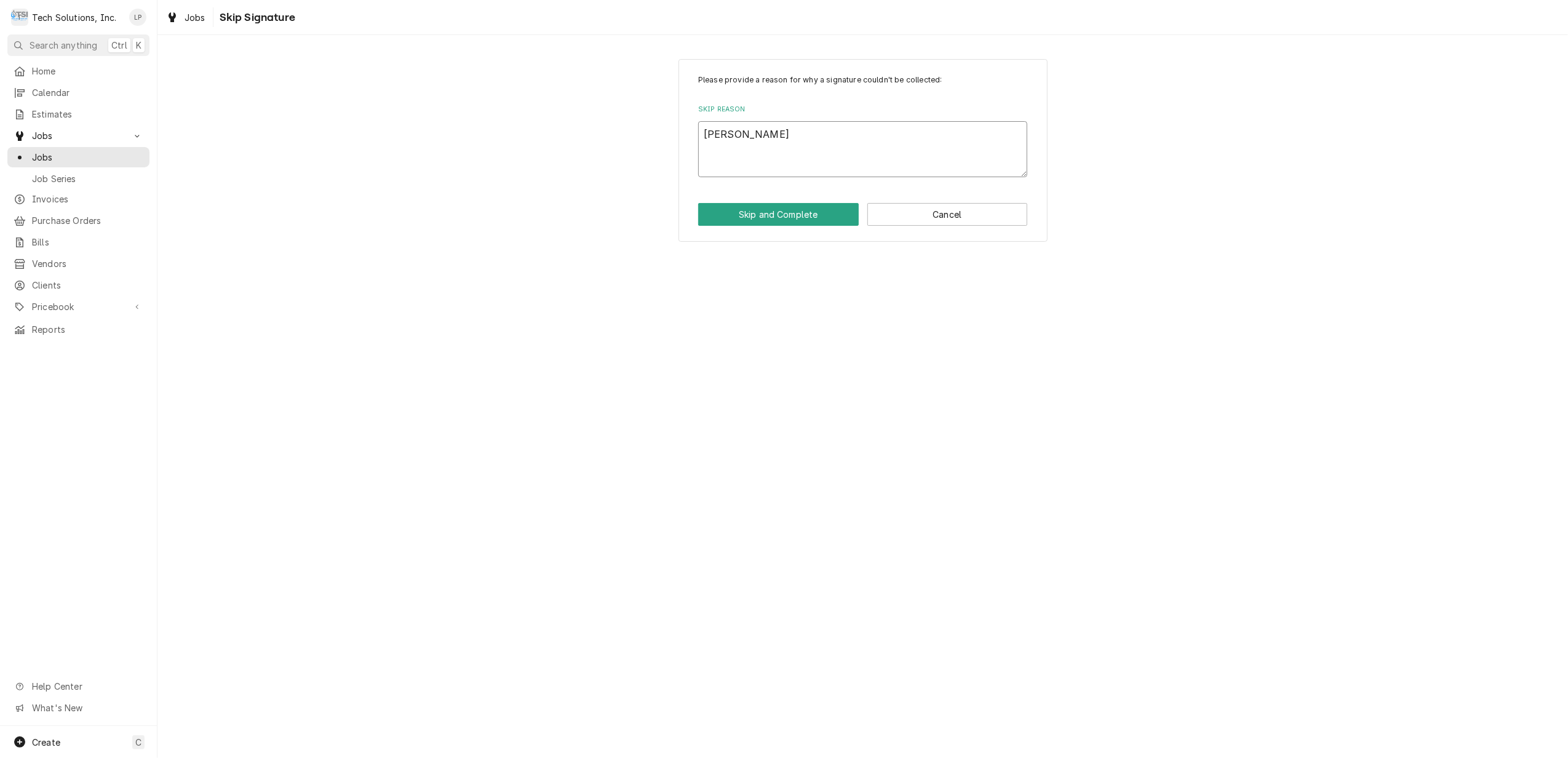
type textarea "x"
type textarea "[PERSON_NAME]"
type textarea "x"
type textarea "[PERSON_NAME]"
type textarea "x"
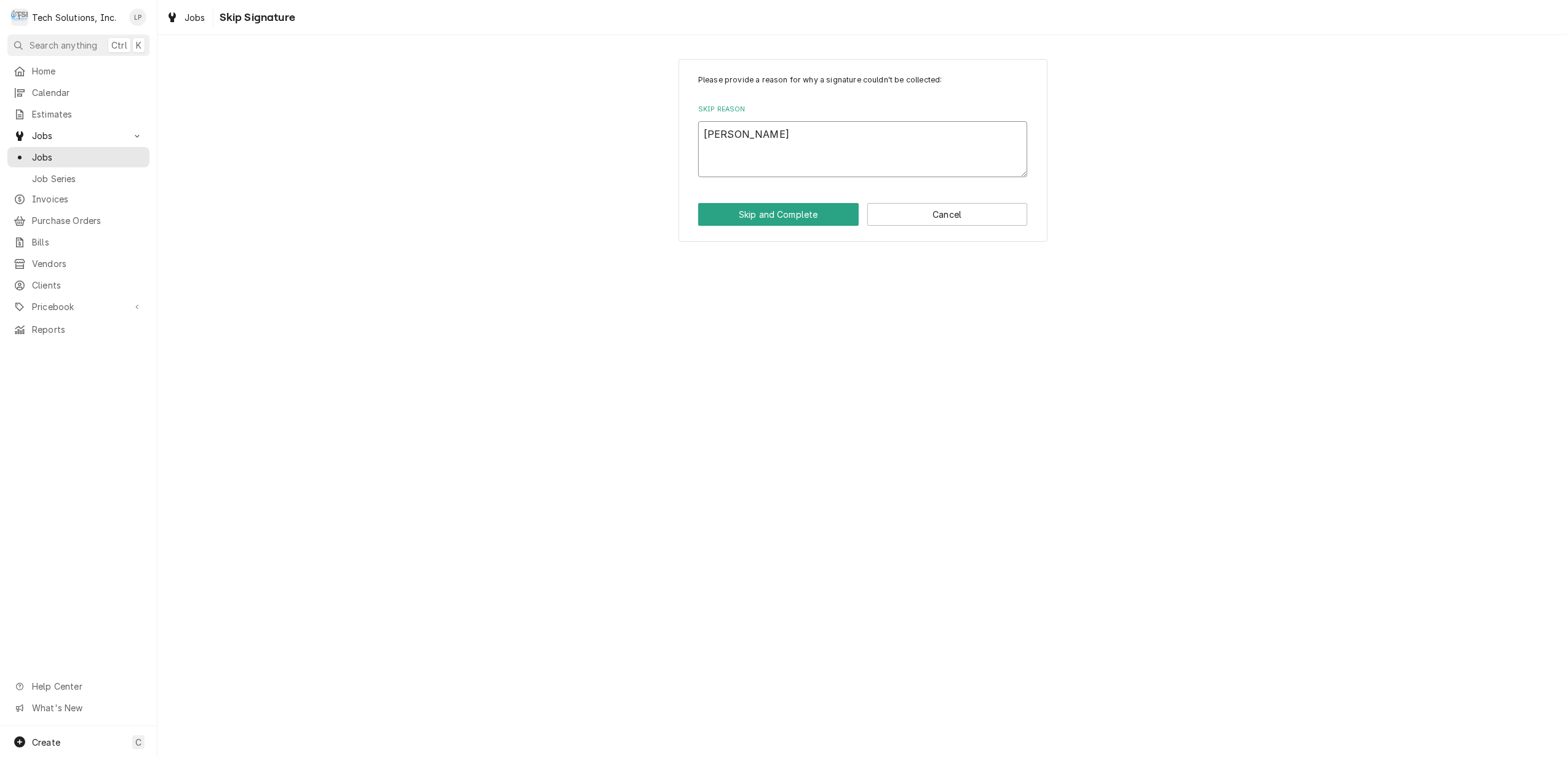
type textarea "[PERSON_NAME]"
type textarea "x"
type textarea "[PERSON_NAME]"
type textarea "x"
type textarea "[PERSON_NAME]"
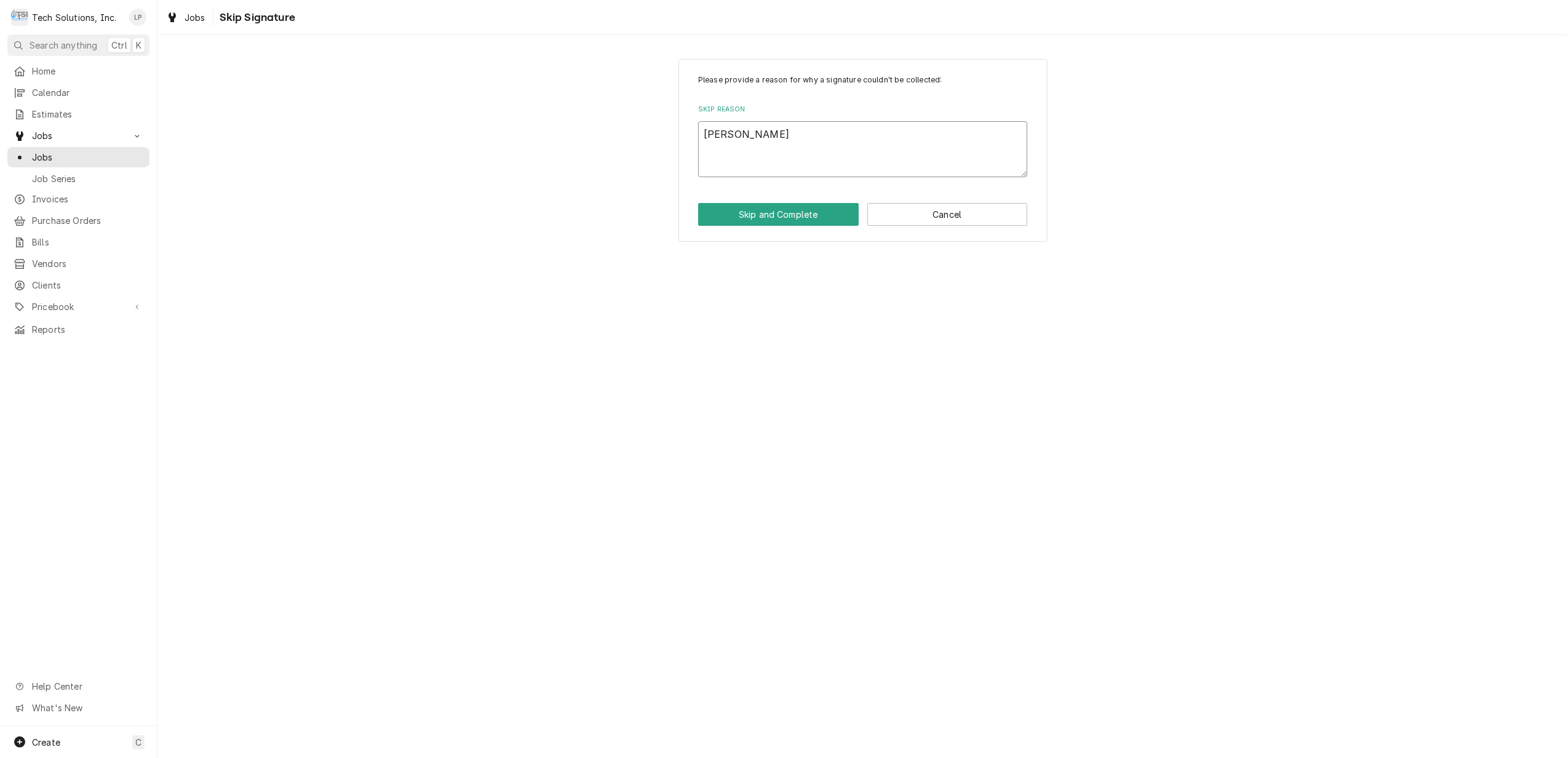
type textarea "x"
type textarea "[PERSON_NAME]"
type textarea "x"
type textarea "[PERSON_NAME]"
type textarea "x"
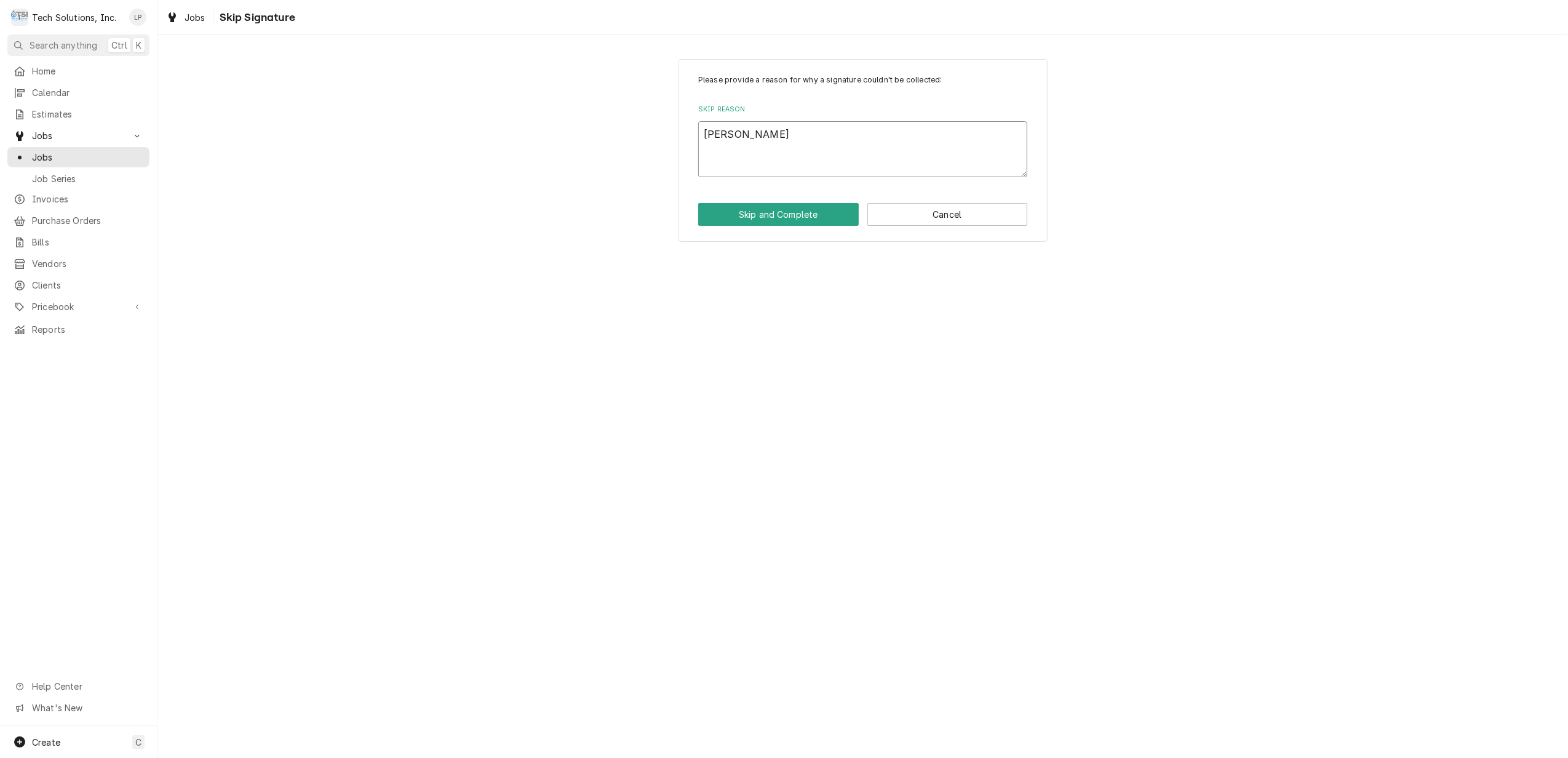
type textarea "[PERSON_NAME]"
type textarea "x"
type textarea "[PERSON_NAME] Delivered S"
type textarea "x"
type textarea "[PERSON_NAME] Delivered Su"
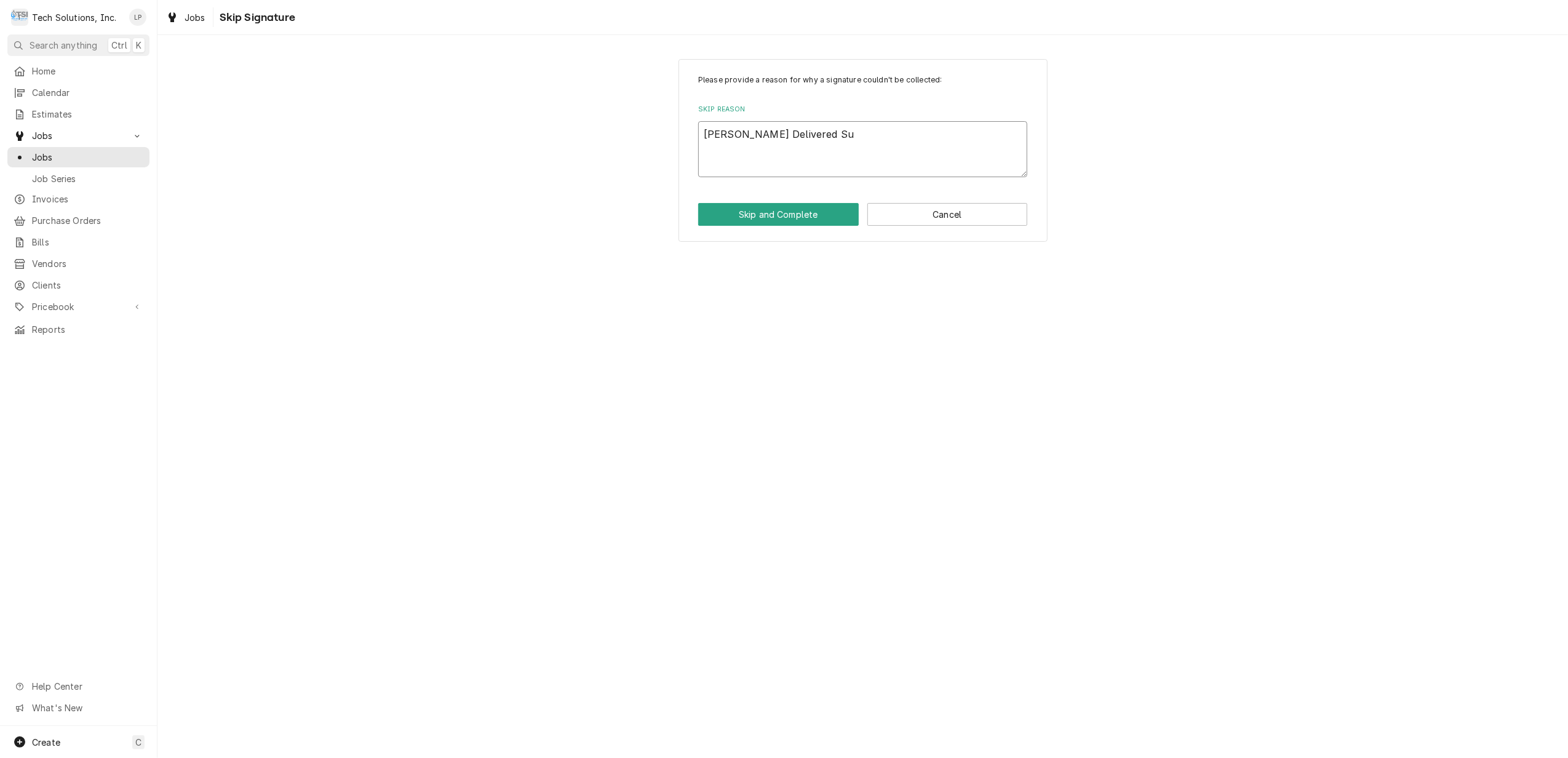
type textarea "x"
type textarea "[PERSON_NAME] Delivered Sun"
type textarea "x"
type textarea "[PERSON_NAME] Delivered [PERSON_NAME]"
type textarea "x"
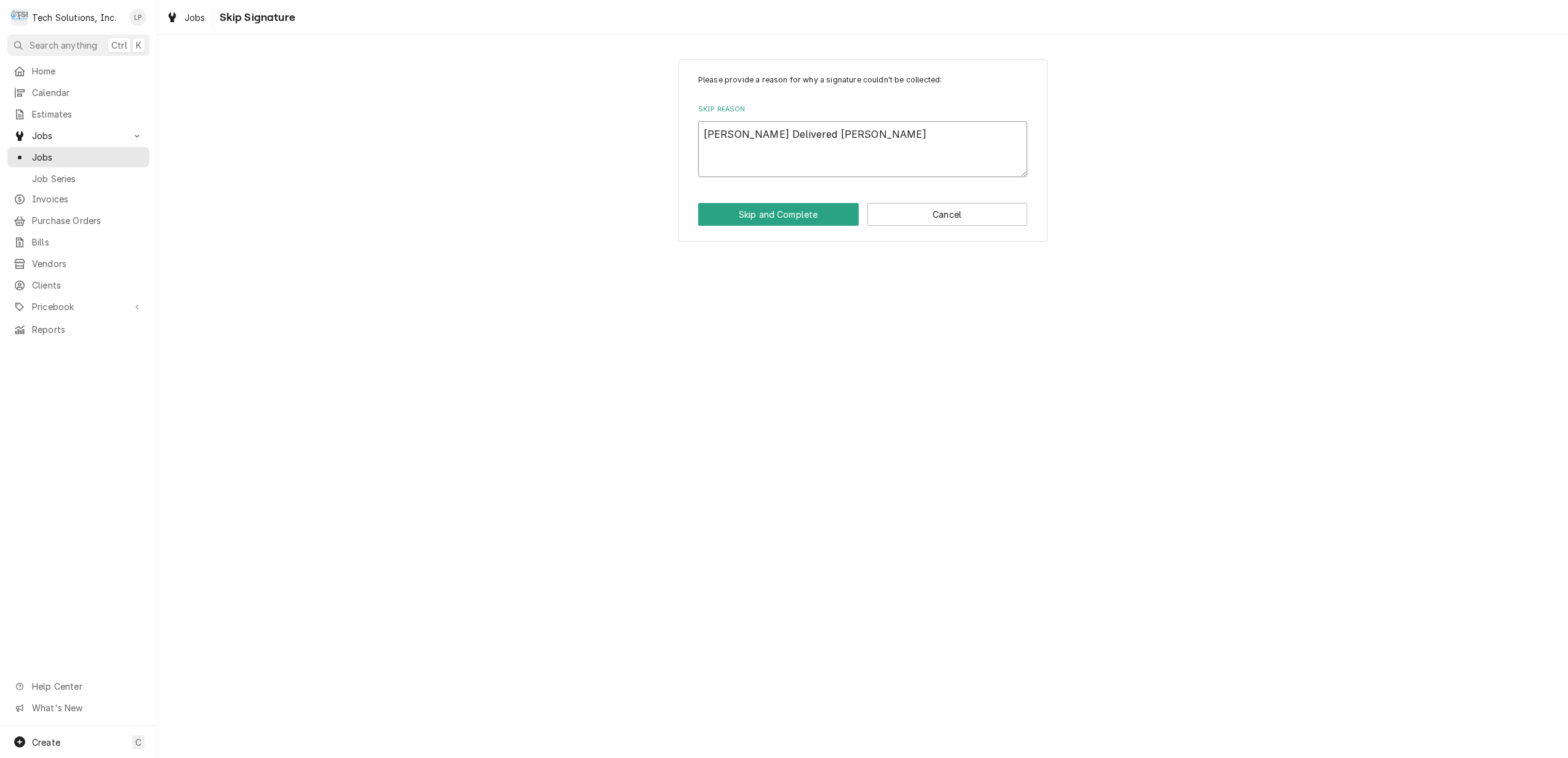
type textarea "[PERSON_NAME] Sunda"
type textarea "x"
type textarea "[PERSON_NAME] Delivered [DATE]"
type textarea "x"
type textarea "[PERSON_NAME] Delivered [DATE]"
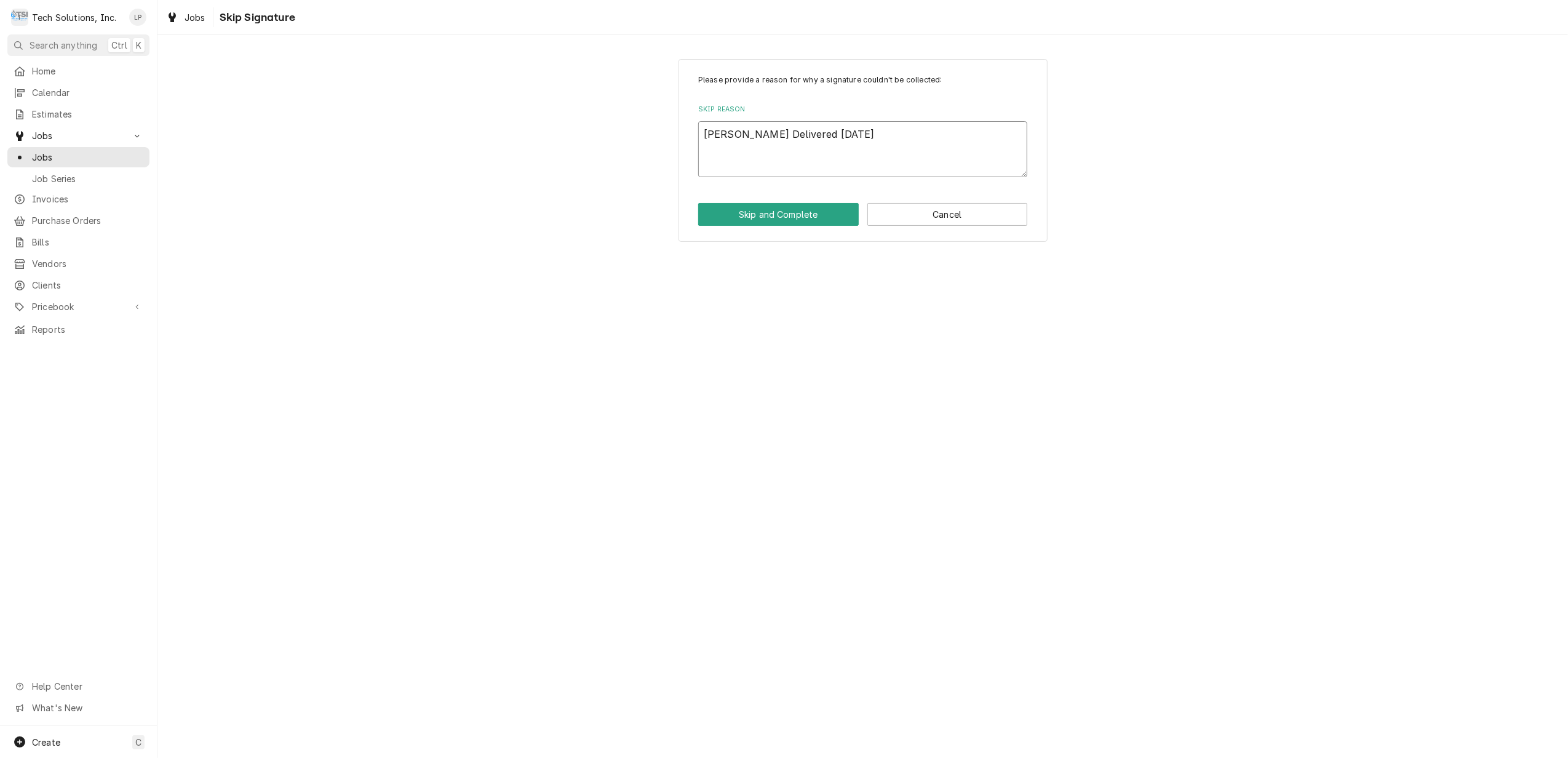
type textarea "x"
type textarea "[PERSON_NAME] Delivered [DATE] 9"
type textarea "x"
type textarea "[PERSON_NAME] Delivered [DATE] 9/"
type textarea "x"
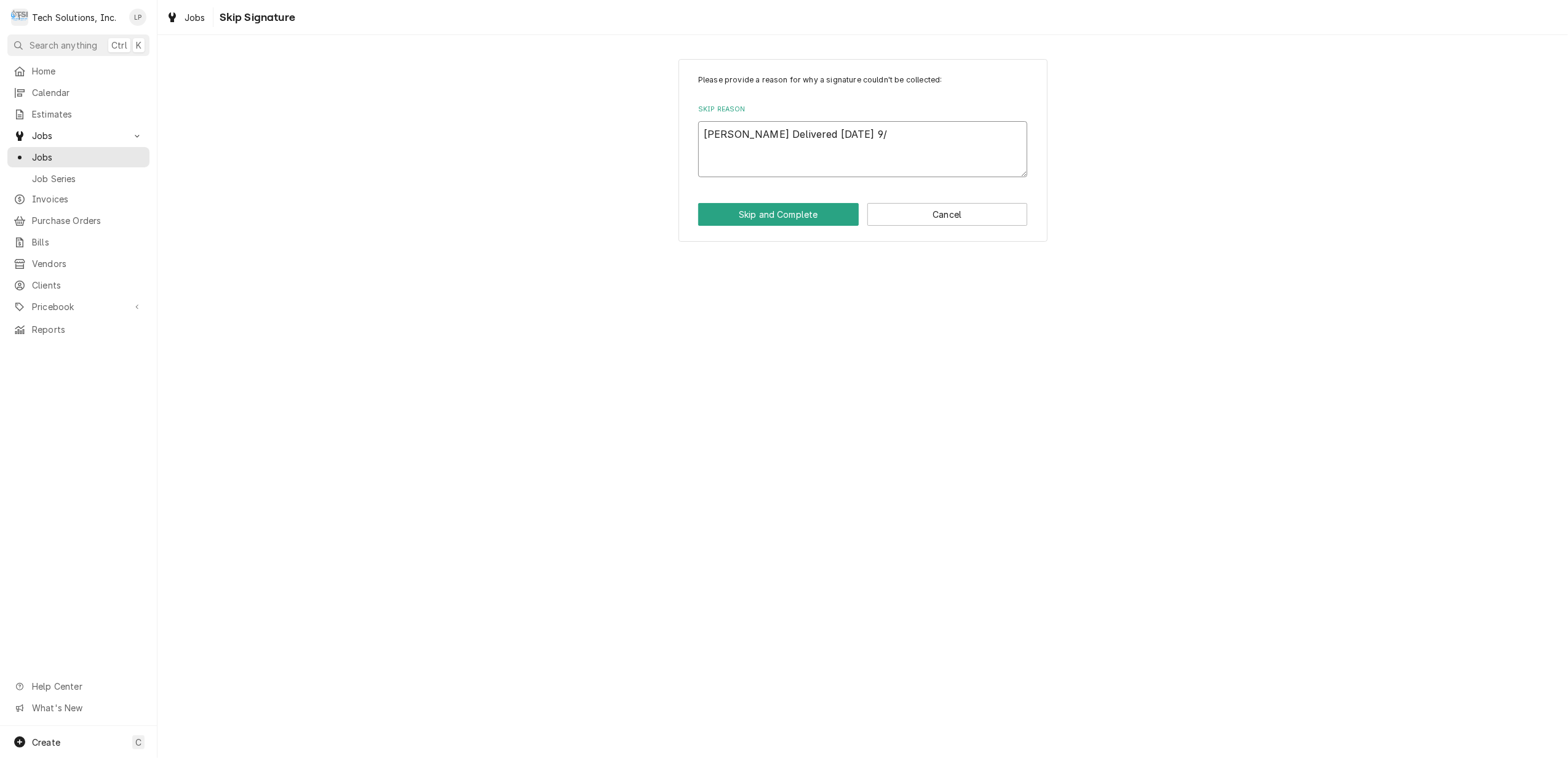
type textarea "[PERSON_NAME] Delivered [DATE]"
type textarea "x"
type textarea "[PERSON_NAME] Delivered [DATE]"
type textarea "x"
type textarea "[PERSON_NAME] Delivered [DATE] 9/202"
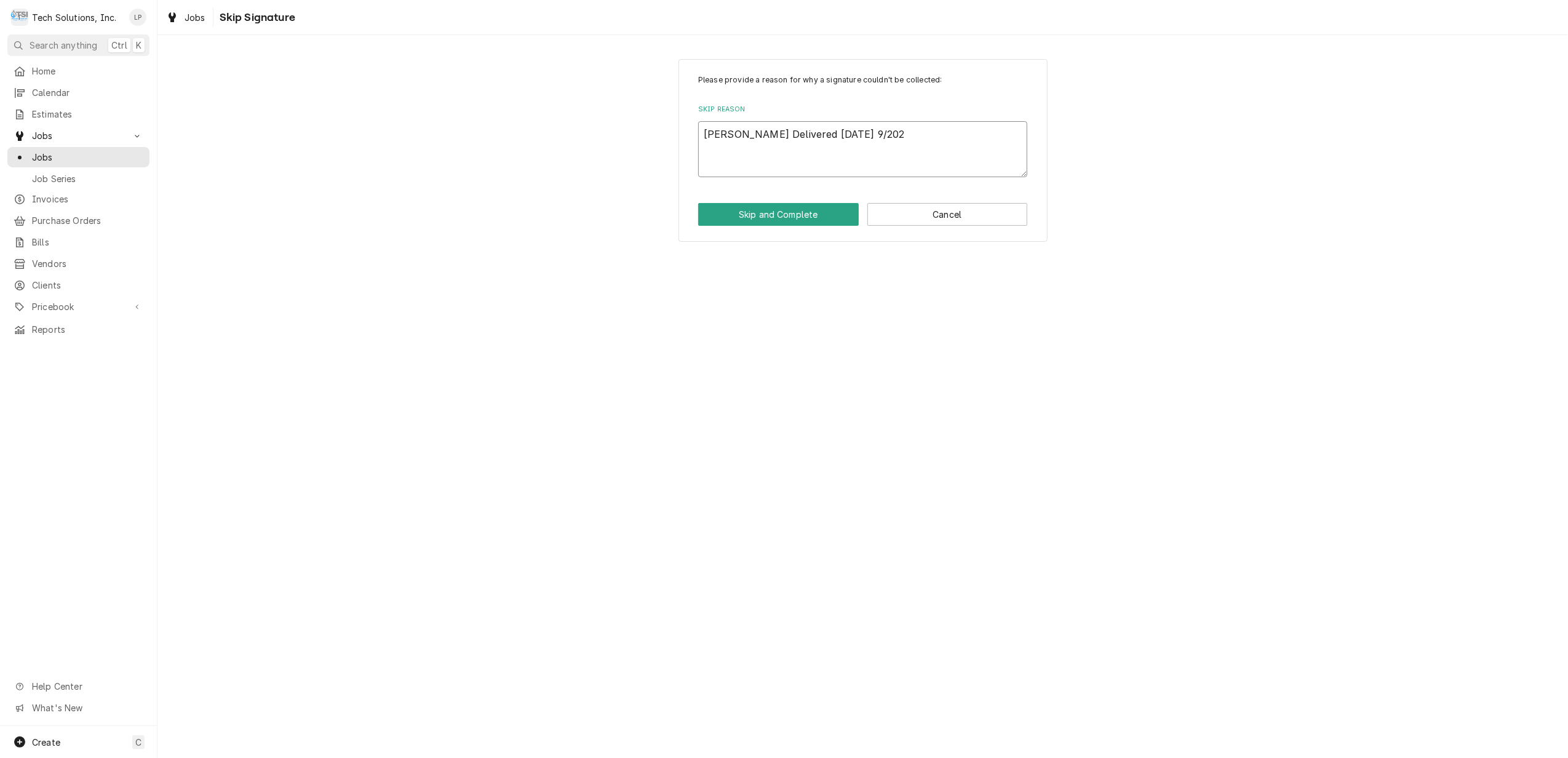
type textarea "x"
type textarea "[PERSON_NAME] Delivered [DATE] 9/2025"
type textarea "x"
type textarea "[PERSON_NAME] Delivered [DATE] 9/202"
type textarea "x"
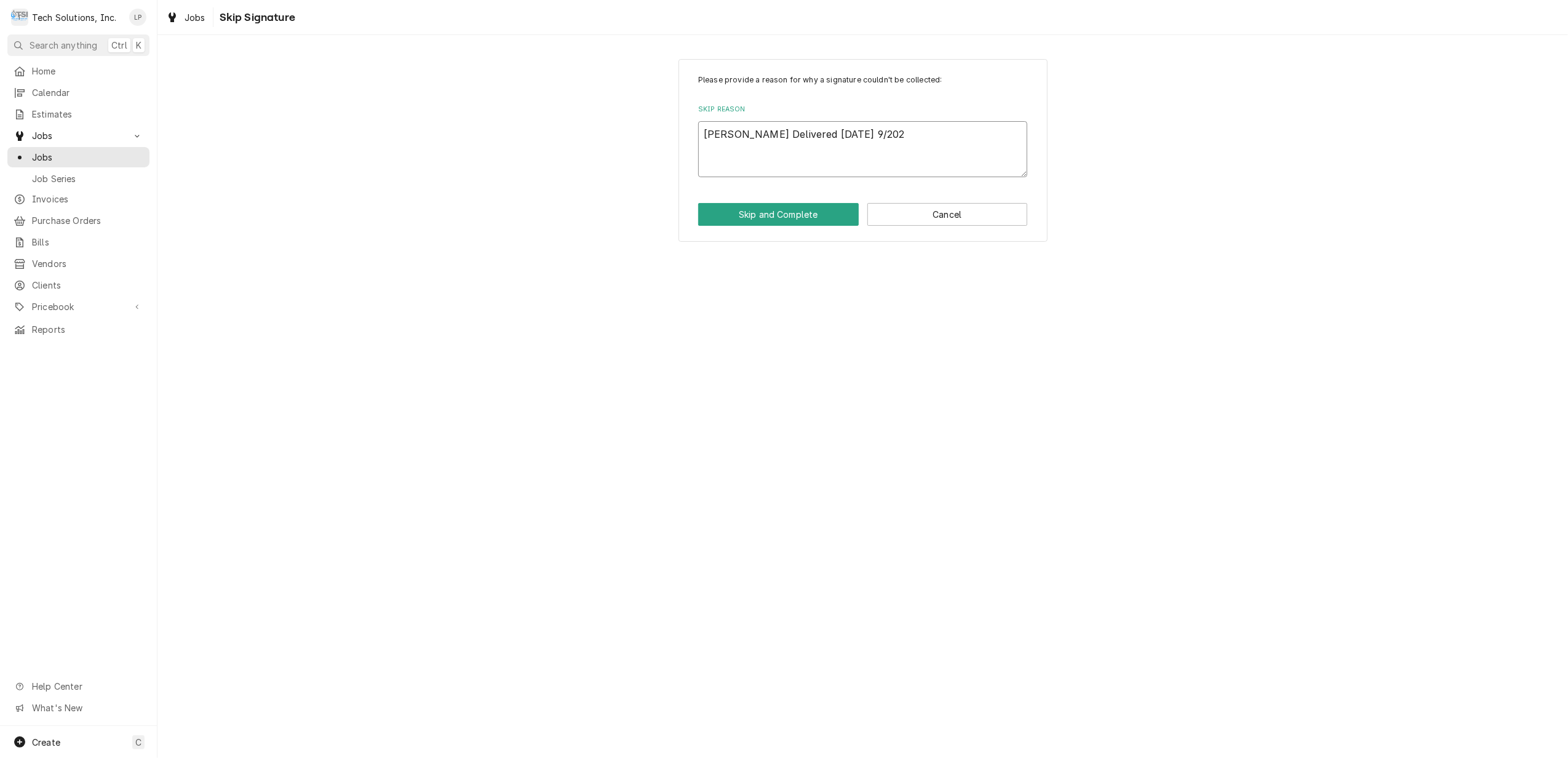
type textarea "[PERSON_NAME] Delivered [DATE]"
type textarea "x"
type textarea "[PERSON_NAME] Delivered [DATE]"
type textarea "x"
type textarea "[PERSON_NAME] Delivered [DATE] 9/"
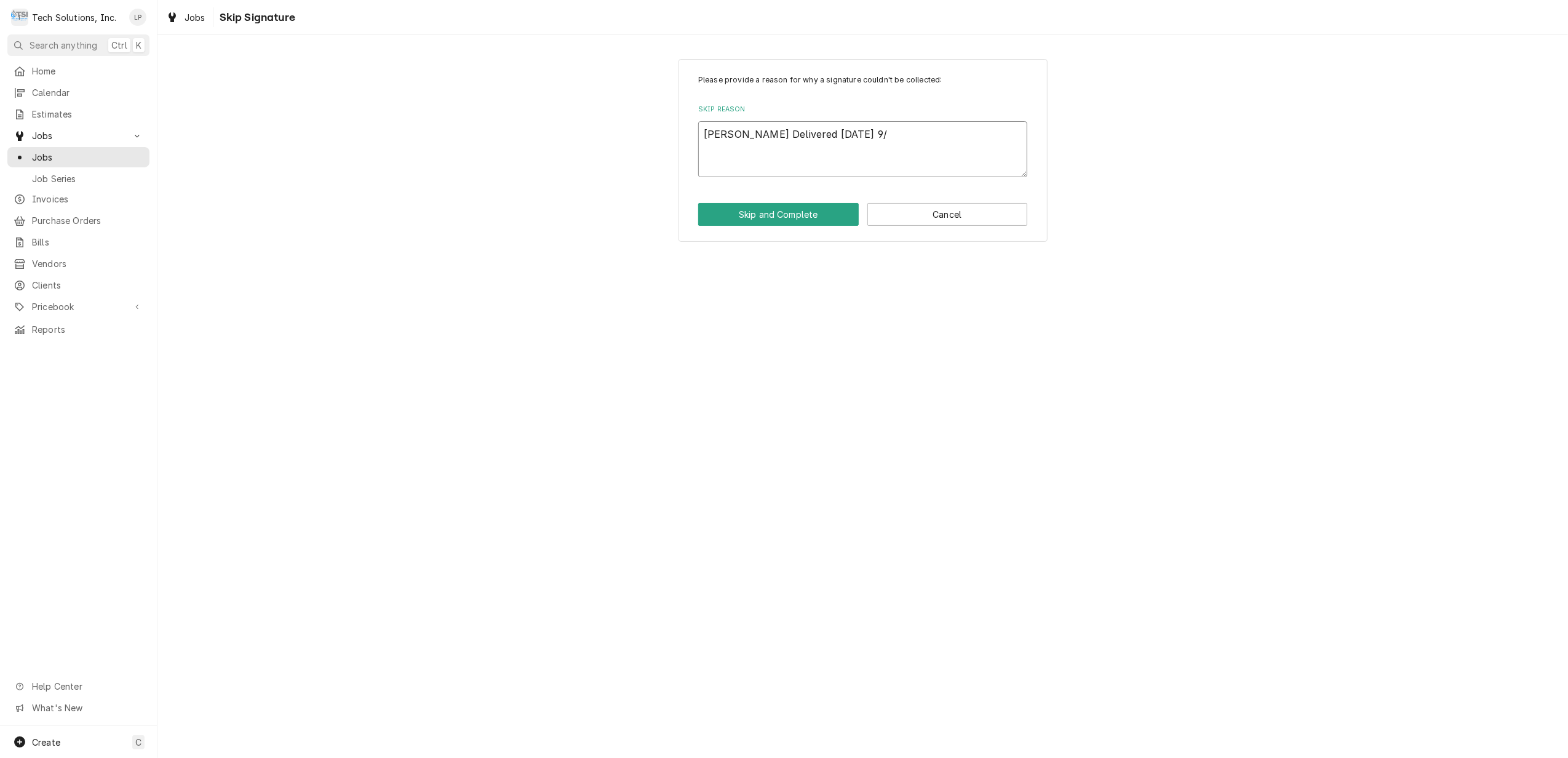
type textarea "x"
type textarea "[PERSON_NAME] Delivered [DATE] 9"
type textarea "x"
type textarea "[PERSON_NAME] Delivered [DATE]"
type textarea "x"
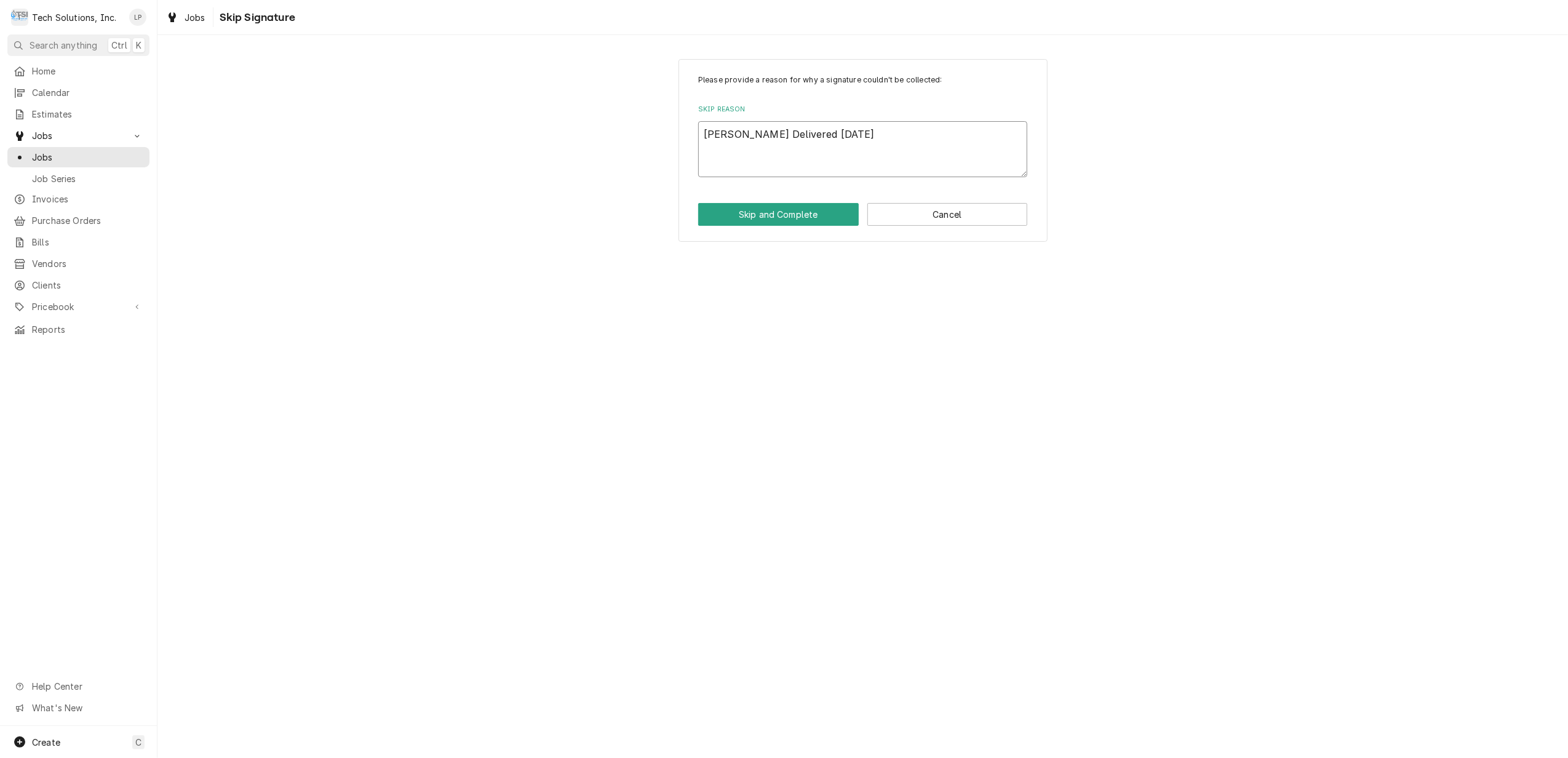
type textarea "[PERSON_NAME] Delivered [DATE]"
type textarea "x"
type textarea "[PERSON_NAME] Sunda"
type textarea "x"
type textarea "[PERSON_NAME] Delivered [PERSON_NAME]"
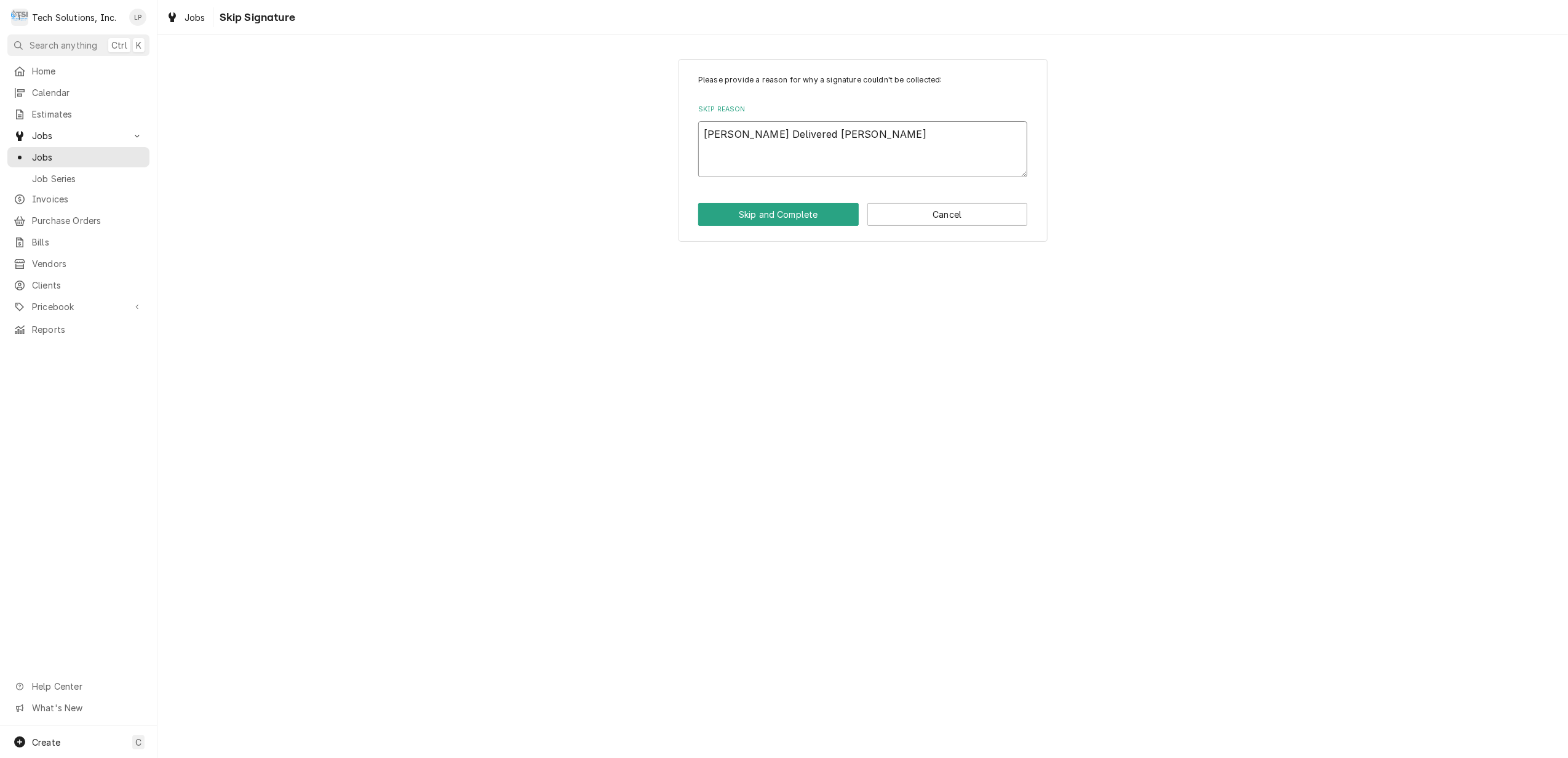
type textarea "x"
type textarea "[PERSON_NAME] Delivered Sun"
type textarea "x"
type textarea "[PERSON_NAME] Delivered Su"
type textarea "x"
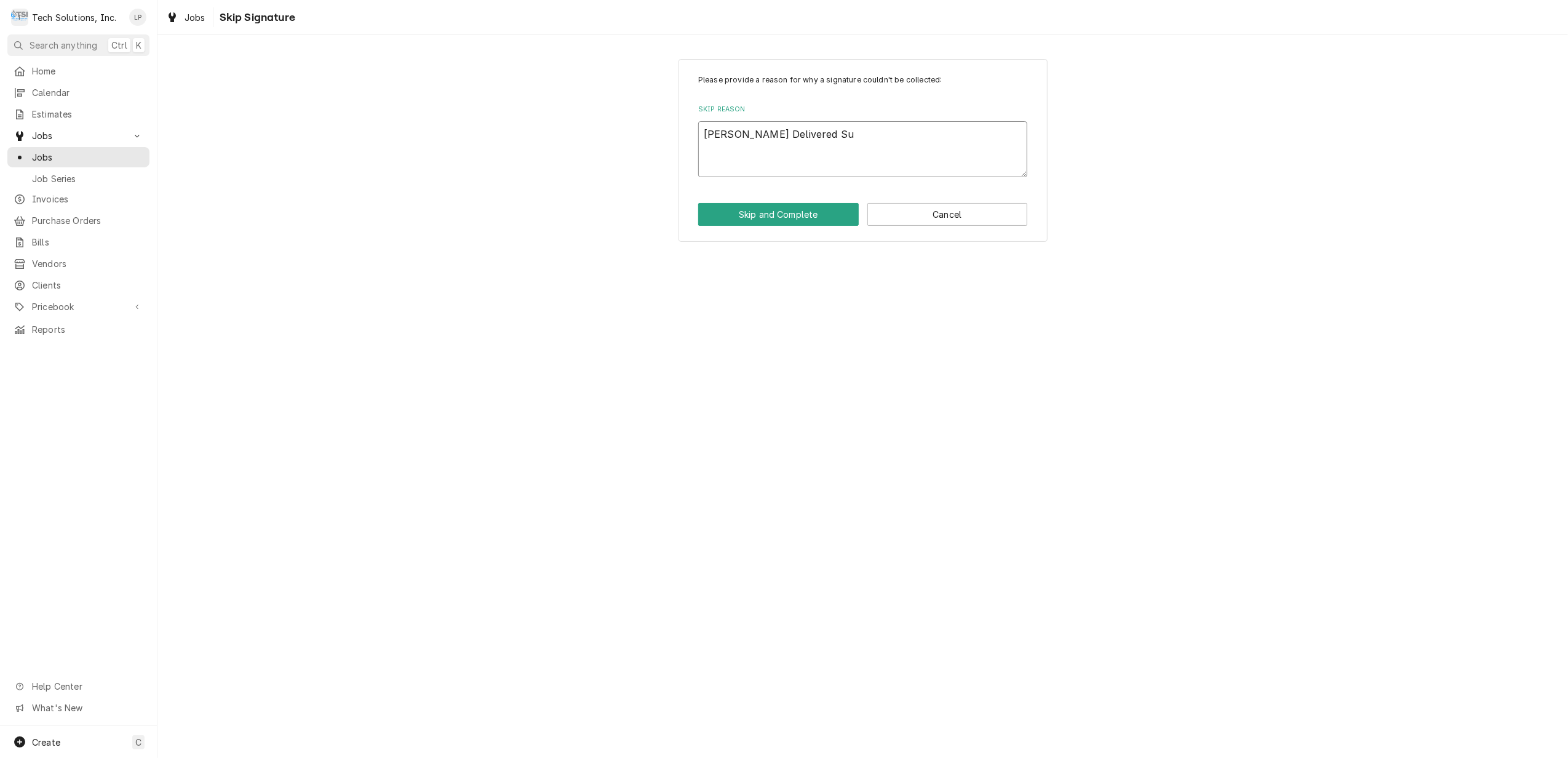
type textarea "[PERSON_NAME] Delivered S"
type textarea "x"
type textarea "[PERSON_NAME]"
type textarea "x"
type textarea "[PERSON_NAME]"
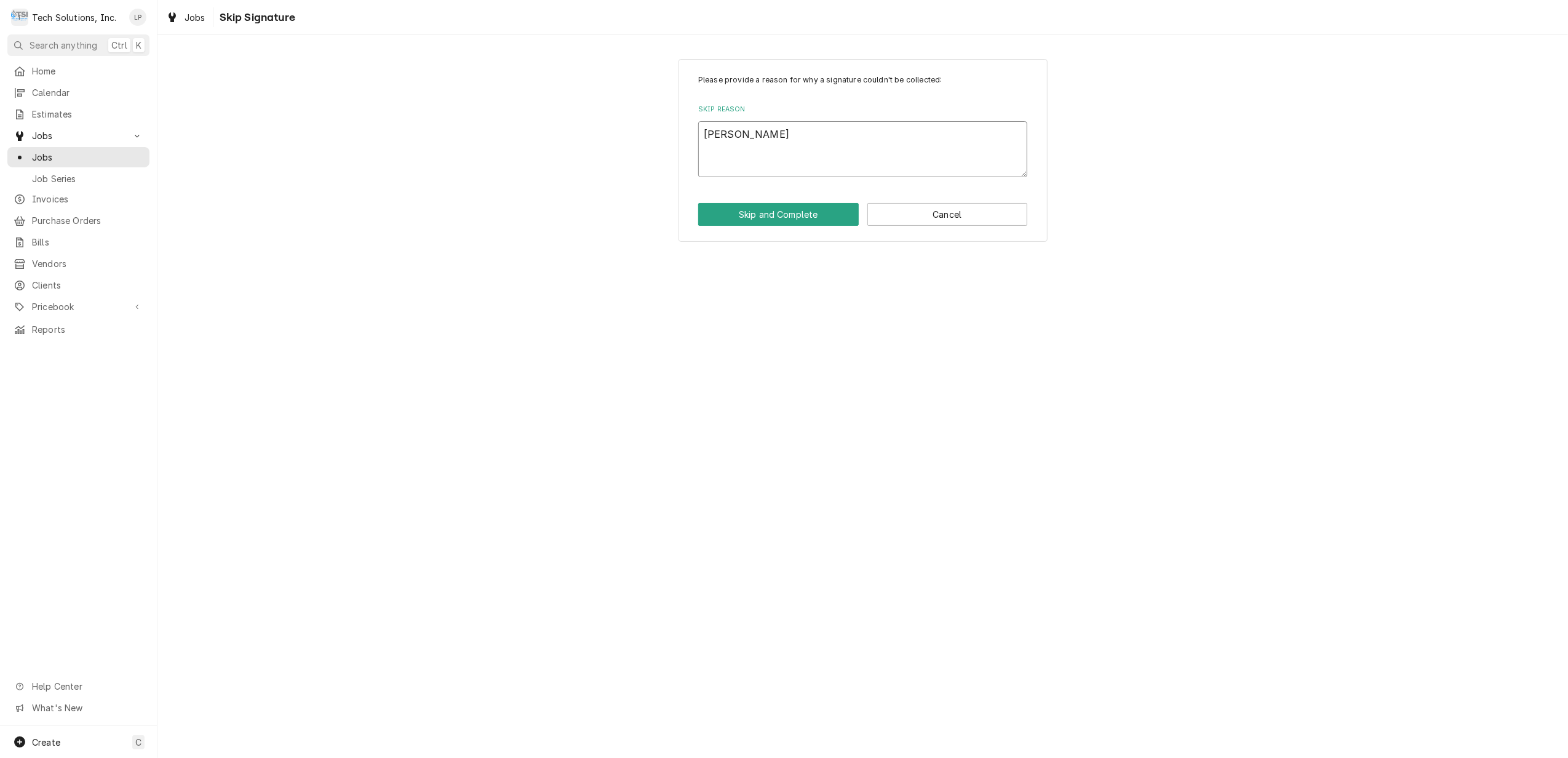
type textarea "x"
type textarea "[PERSON_NAME]"
type textarea "x"
type textarea "[PERSON_NAME]"
type textarea "x"
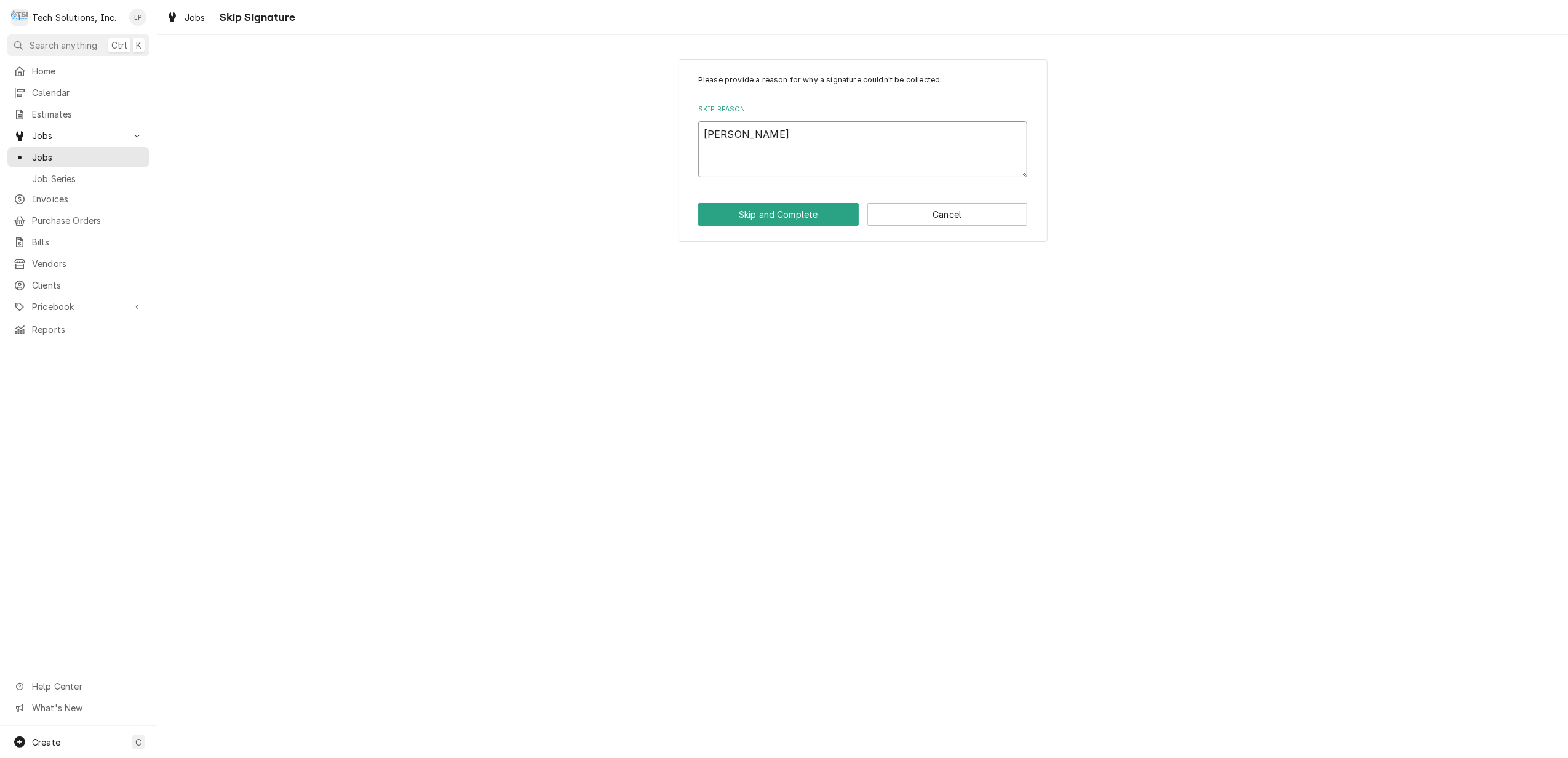
type textarea "[PERSON_NAME]"
type textarea "x"
type textarea "[PERSON_NAME]"
type textarea "x"
type textarea "[PERSON_NAME]"
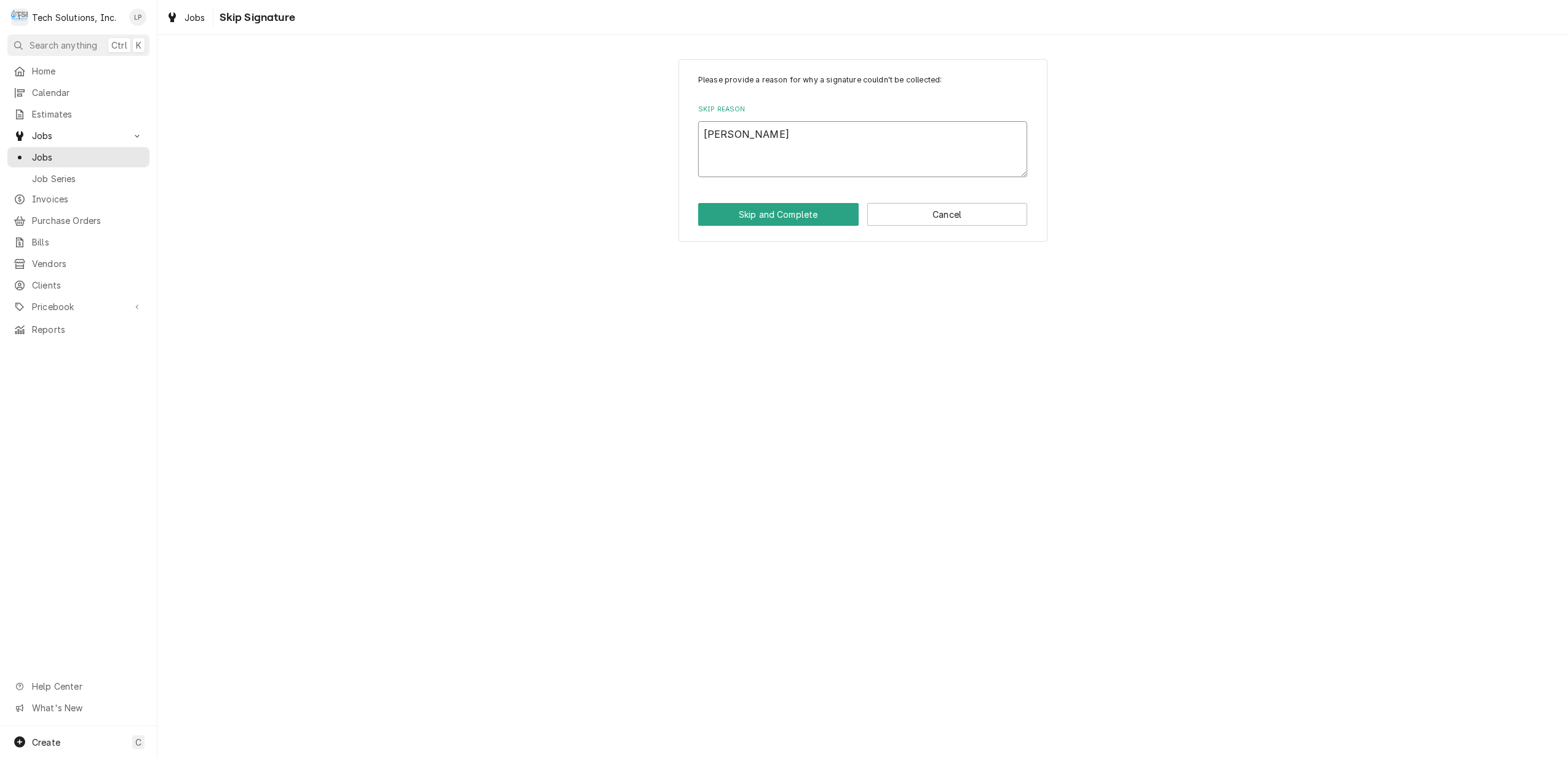
type textarea "x"
type textarea "[PERSON_NAME]"
type textarea "x"
type textarea "[PERSON_NAME]"
type textarea "x"
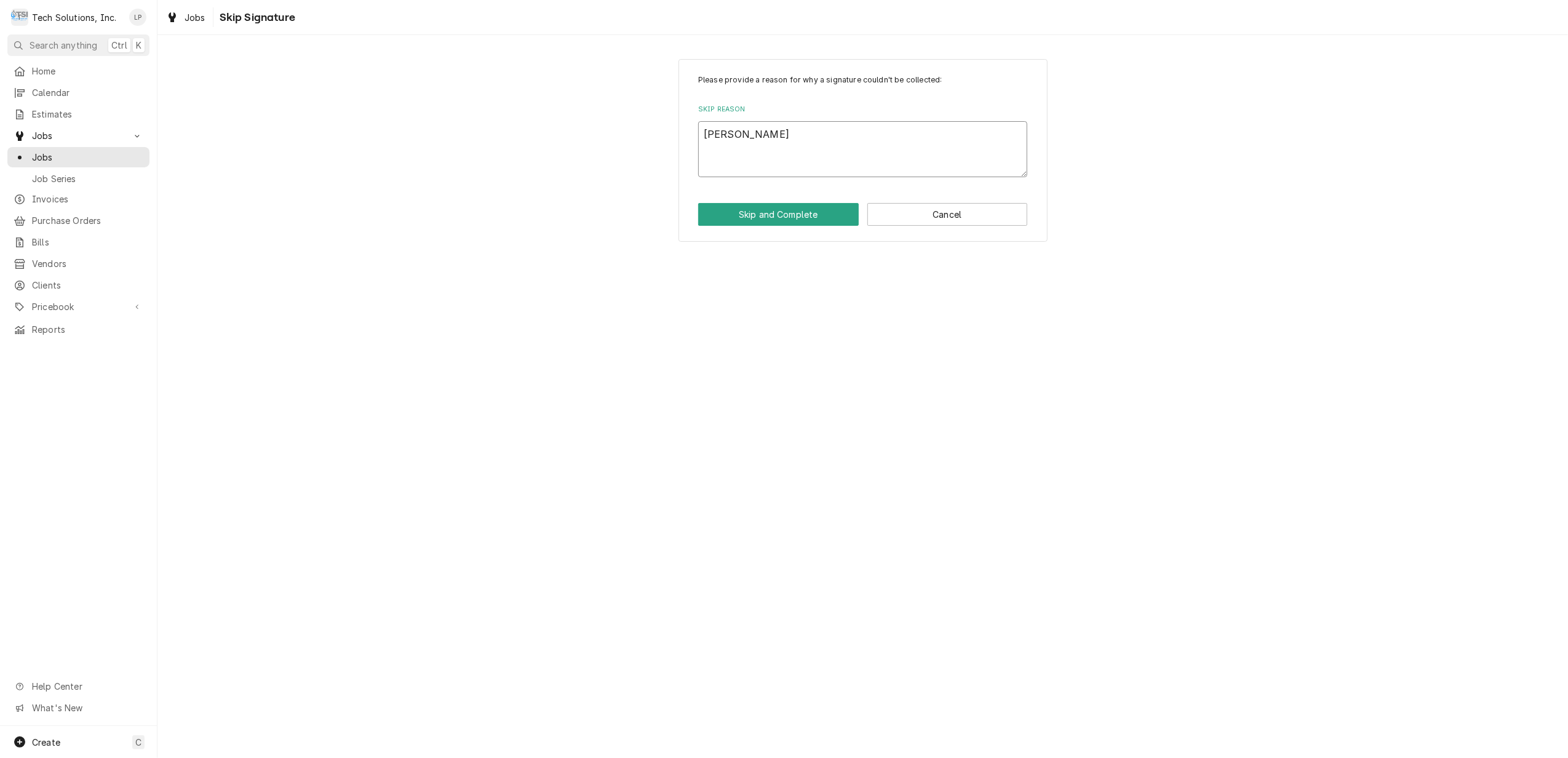
type textarea "[PERSON_NAME]"
type textarea "x"
type textarea "[PERSON_NAME]"
type textarea "x"
type textarea "[PERSON_NAME]"
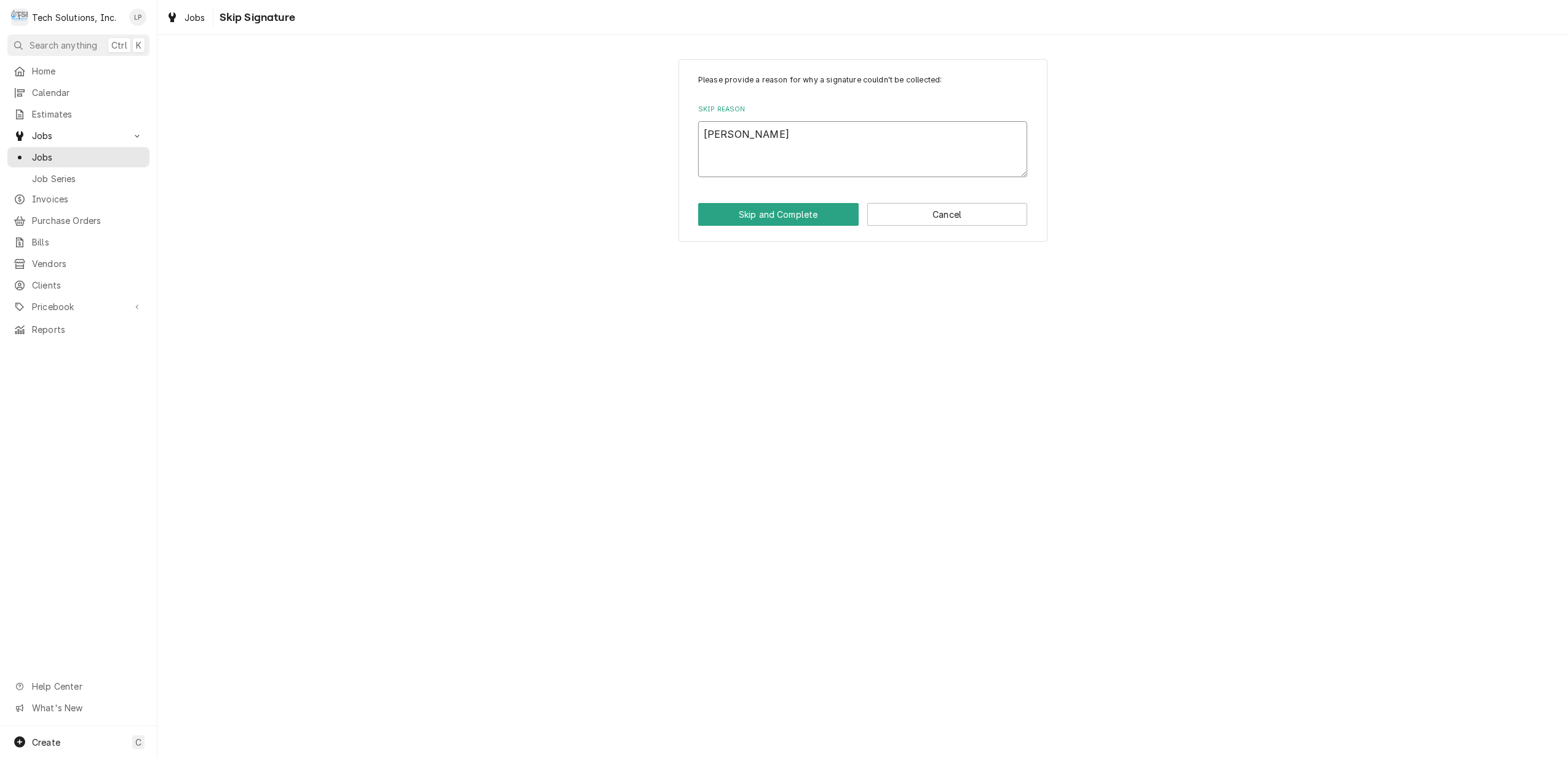
type textarea "x"
type textarea "Lis"
type textarea "x"
type textarea "Li"
type textarea "x"
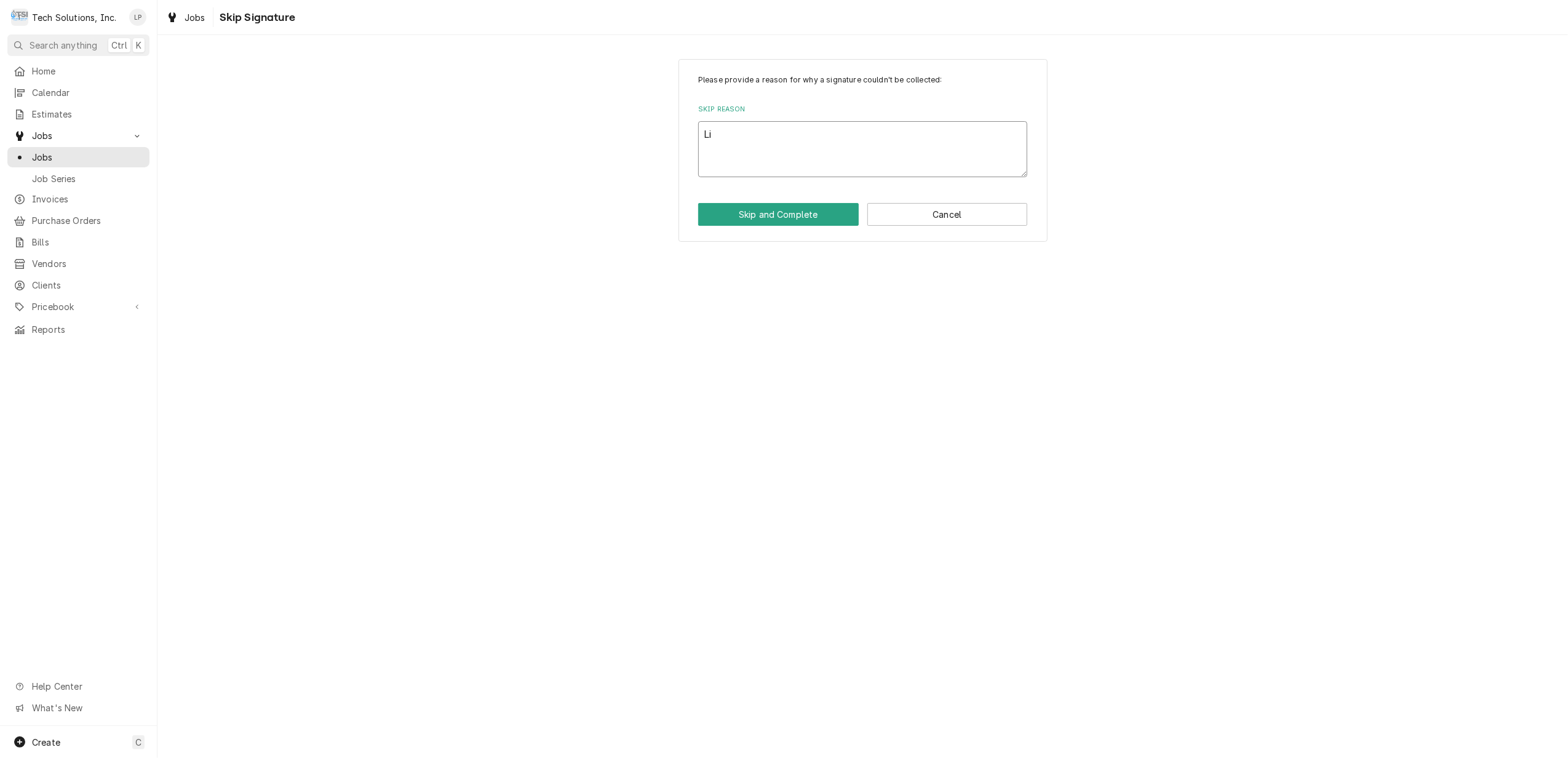
type textarea "L"
type textarea "x"
click at [816, 140] on textarea "Skip Reason" at bounding box center [862, 149] width 329 height 56
type textarea "x"
type textarea "L"
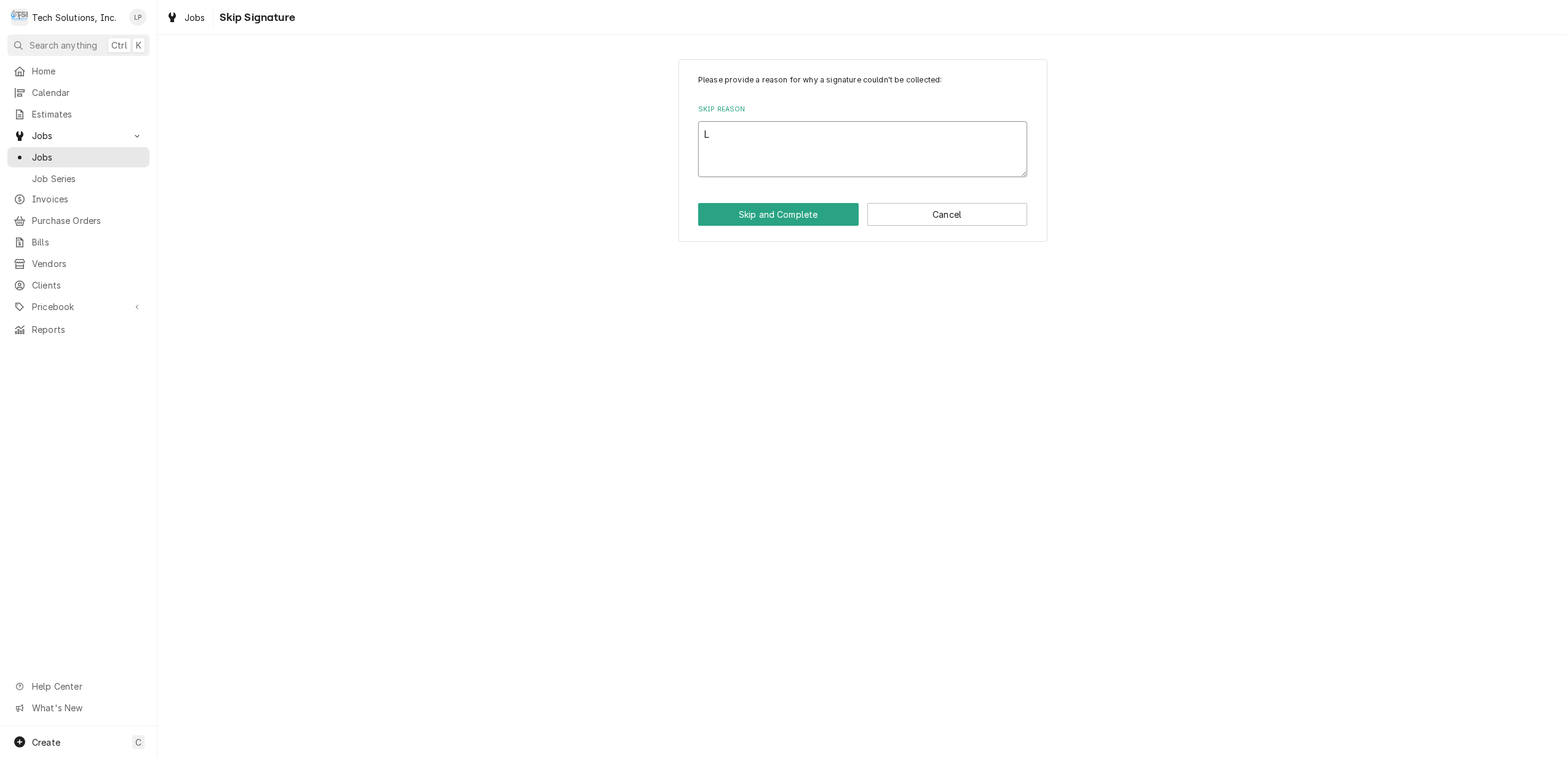
type textarea "x"
type textarea "Li"
type textarea "x"
type textarea "Lis"
type textarea "x"
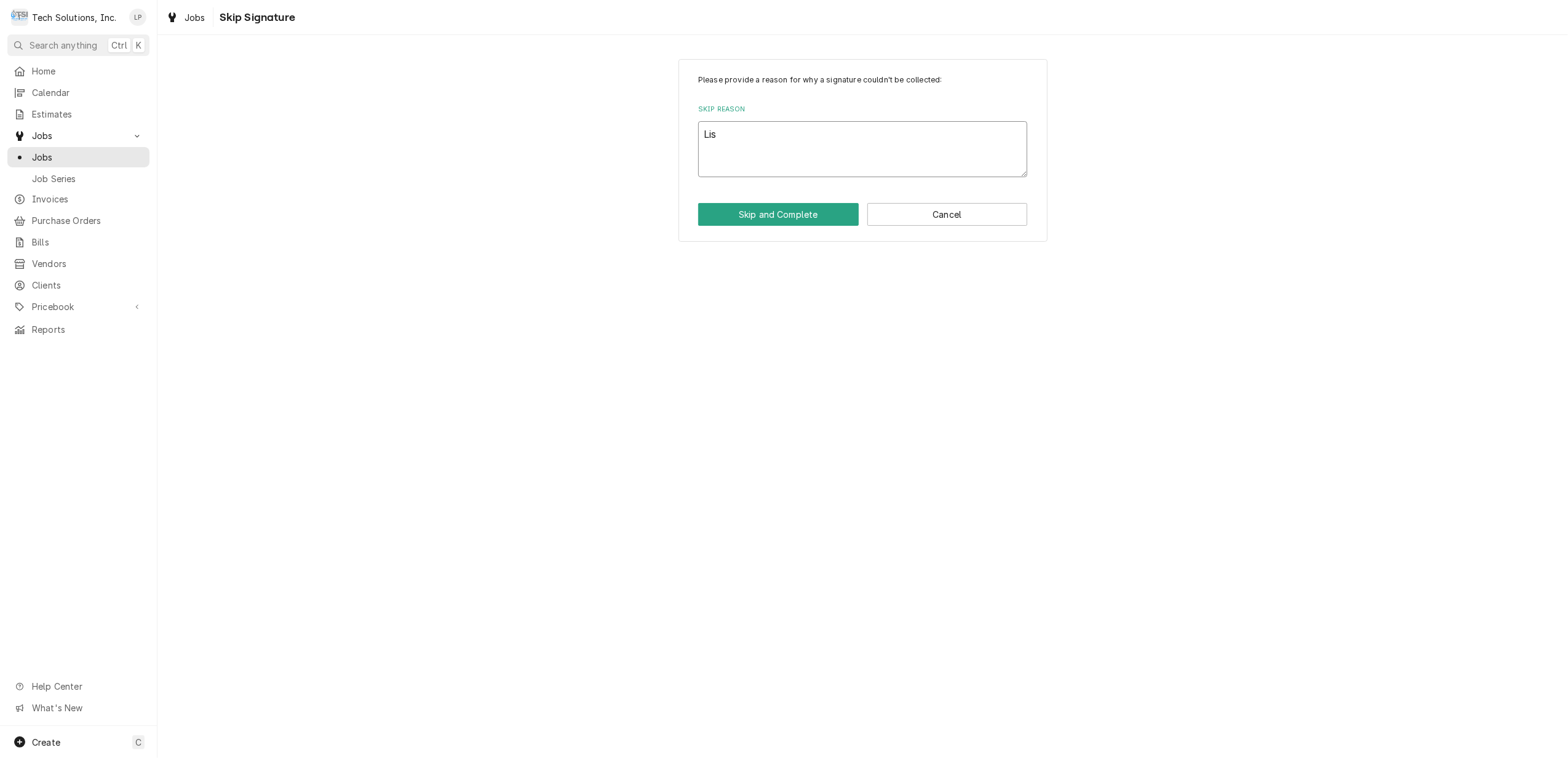
type textarea "[PERSON_NAME]"
type textarea "x"
type textarea "[PERSON_NAME]"
type textarea "x"
type textarea "[PERSON_NAME]"
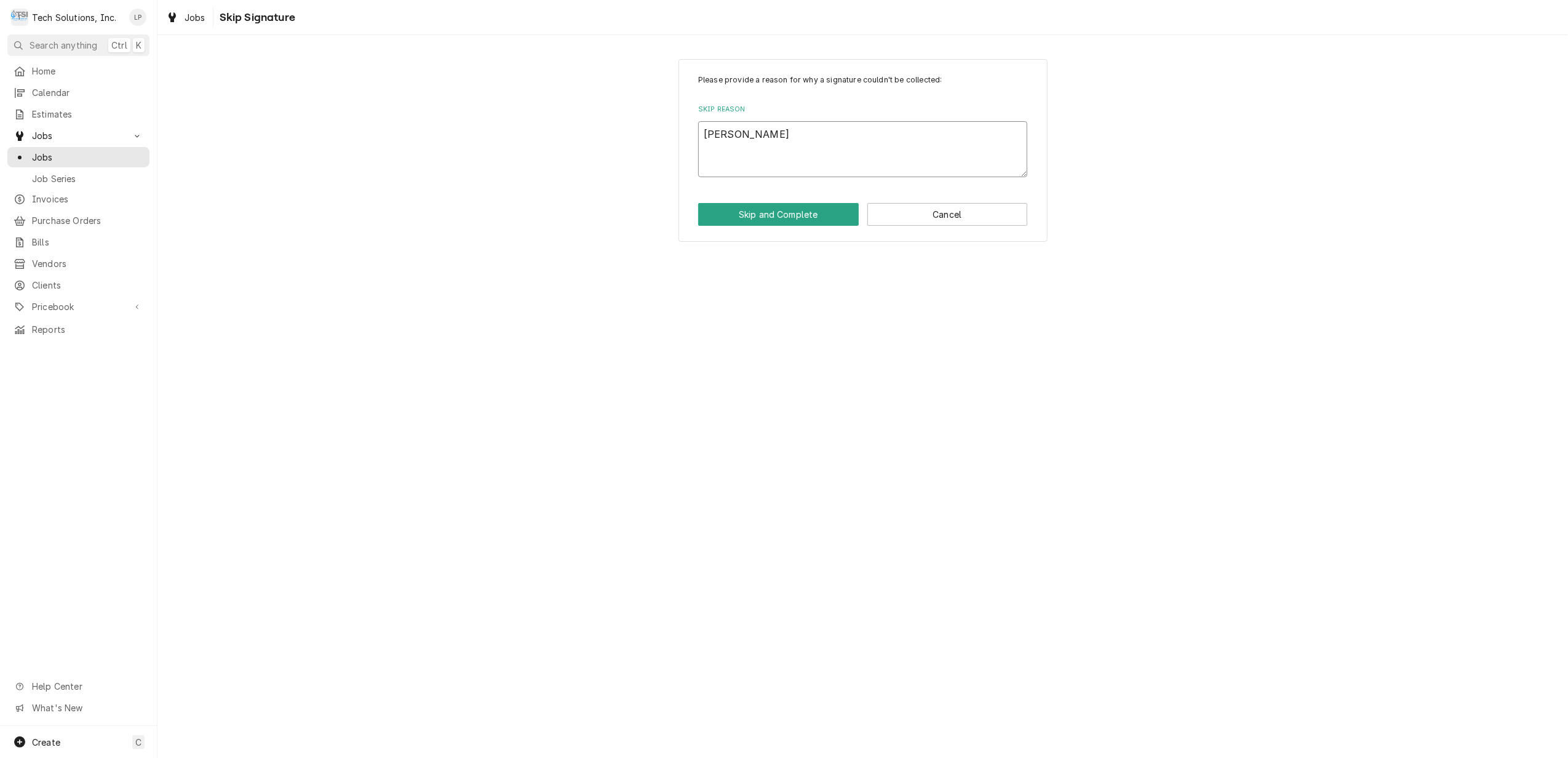
type textarea "x"
type textarea "[PERSON_NAME] de"
type textarea "x"
type textarea "[PERSON_NAME] del"
type textarea "x"
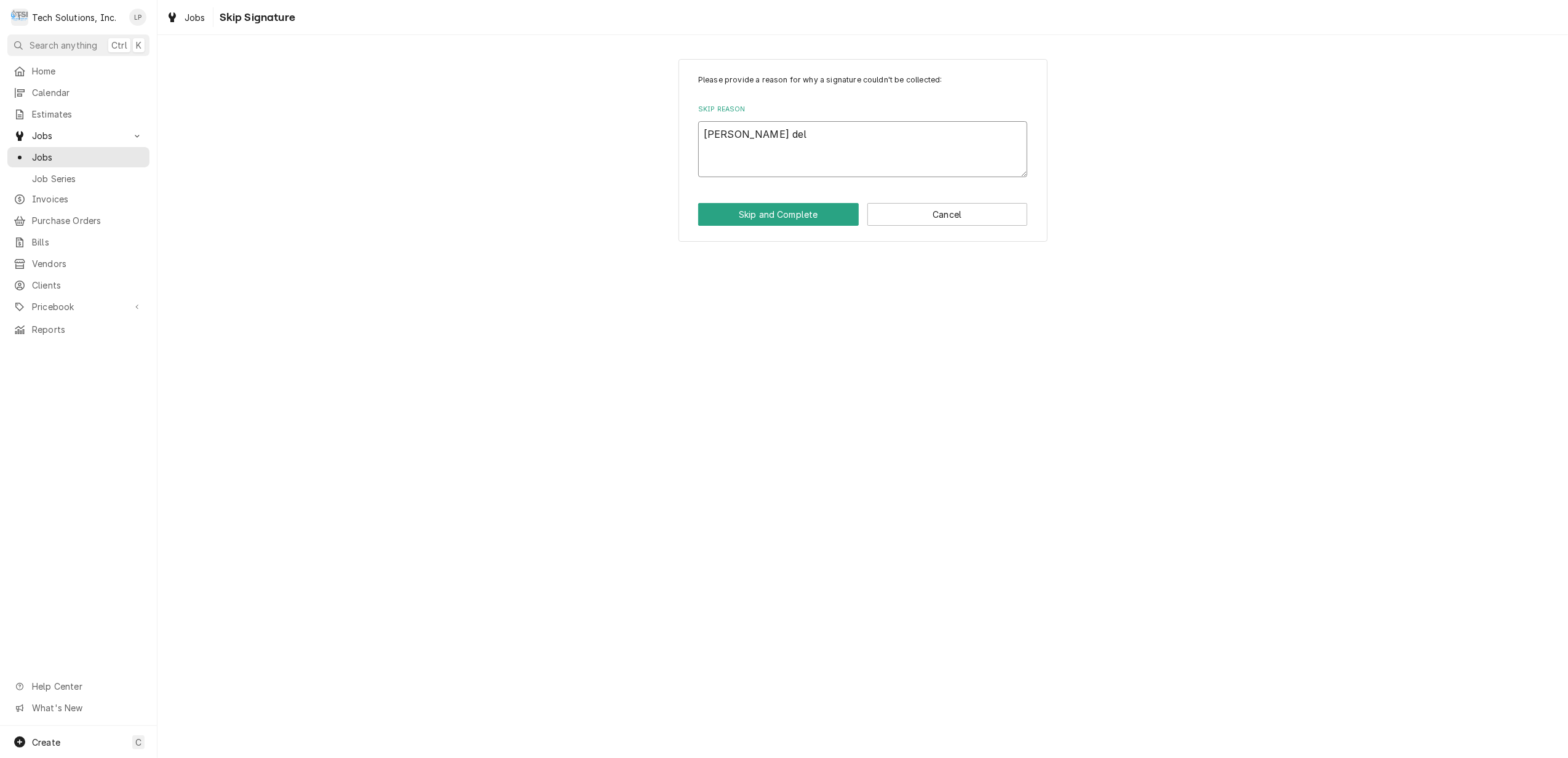
type textarea "[PERSON_NAME]"
type textarea "x"
type textarea "[PERSON_NAME]"
type textarea "x"
type textarea "[PERSON_NAME]"
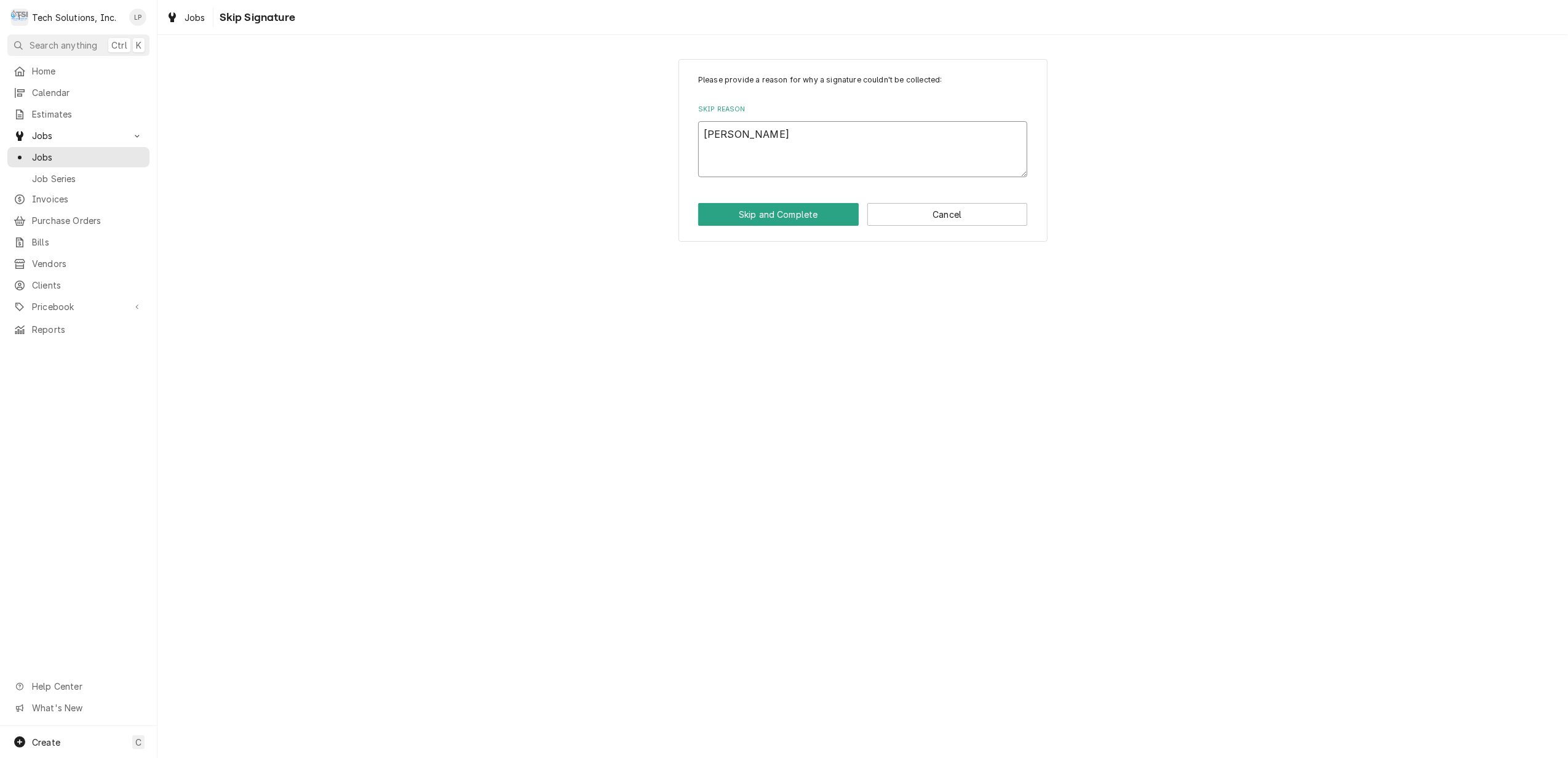
type textarea "x"
type textarea "[PERSON_NAME] deliver"
type textarea "x"
type textarea "[PERSON_NAME] delivere"
type textarea "x"
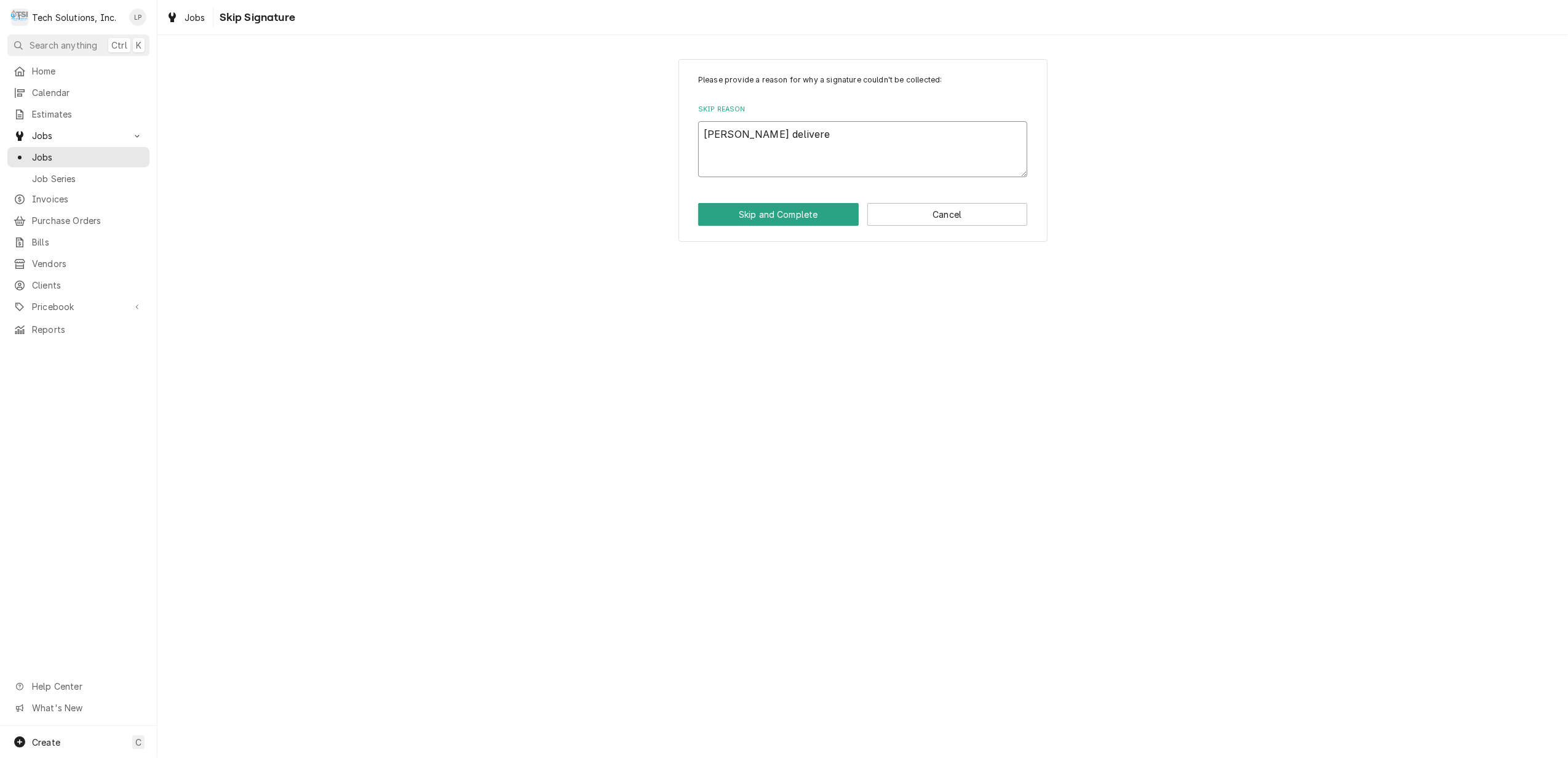
type textarea "[PERSON_NAME] delivered"
type textarea "x"
type textarea "[PERSON_NAME] delivered"
type textarea "x"
type textarea "[PERSON_NAME] delivered S"
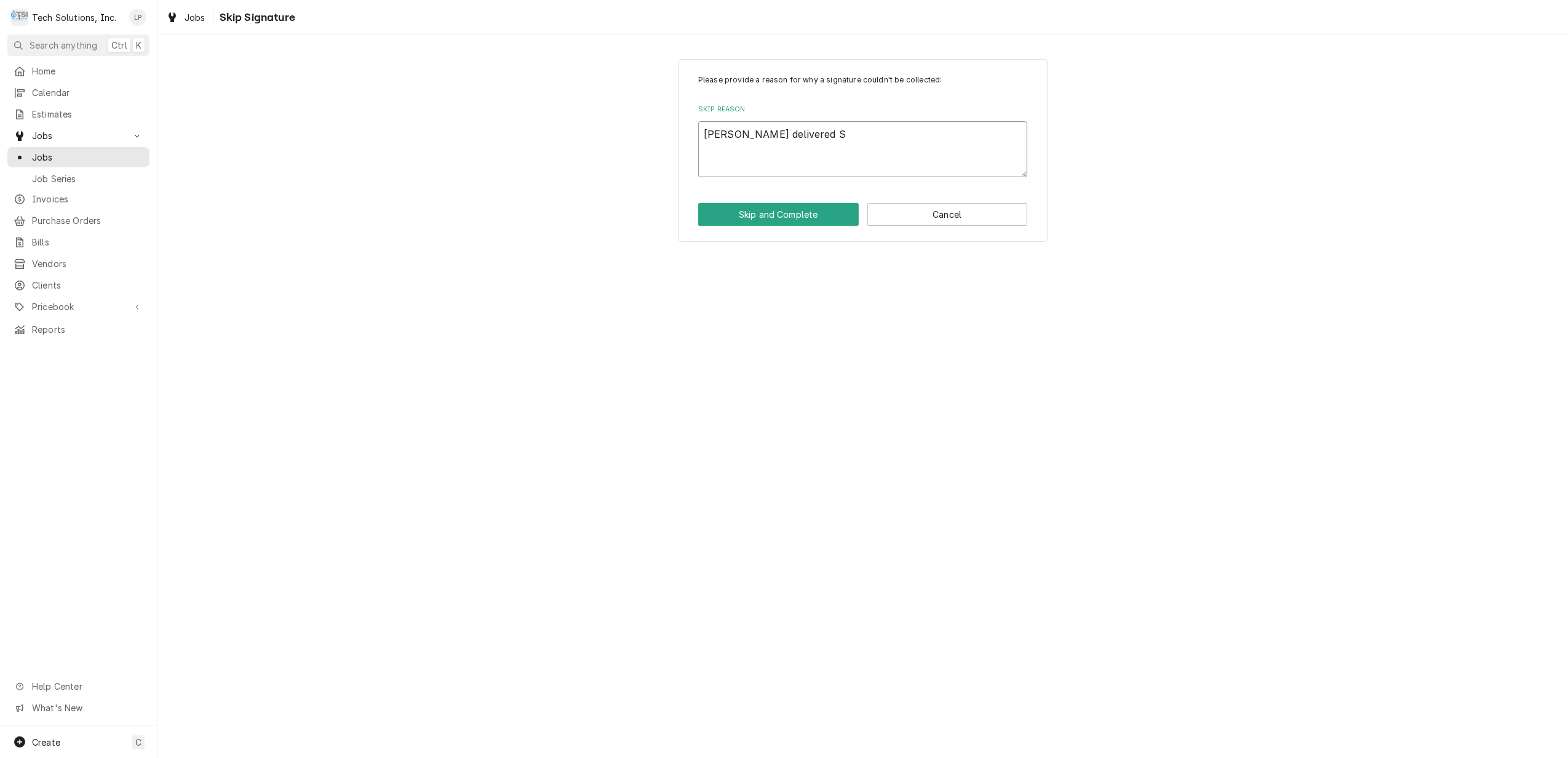
type textarea "x"
type textarea "[PERSON_NAME] delivered Sa"
type textarea "x"
type textarea "[PERSON_NAME] delivered Sat"
type textarea "x"
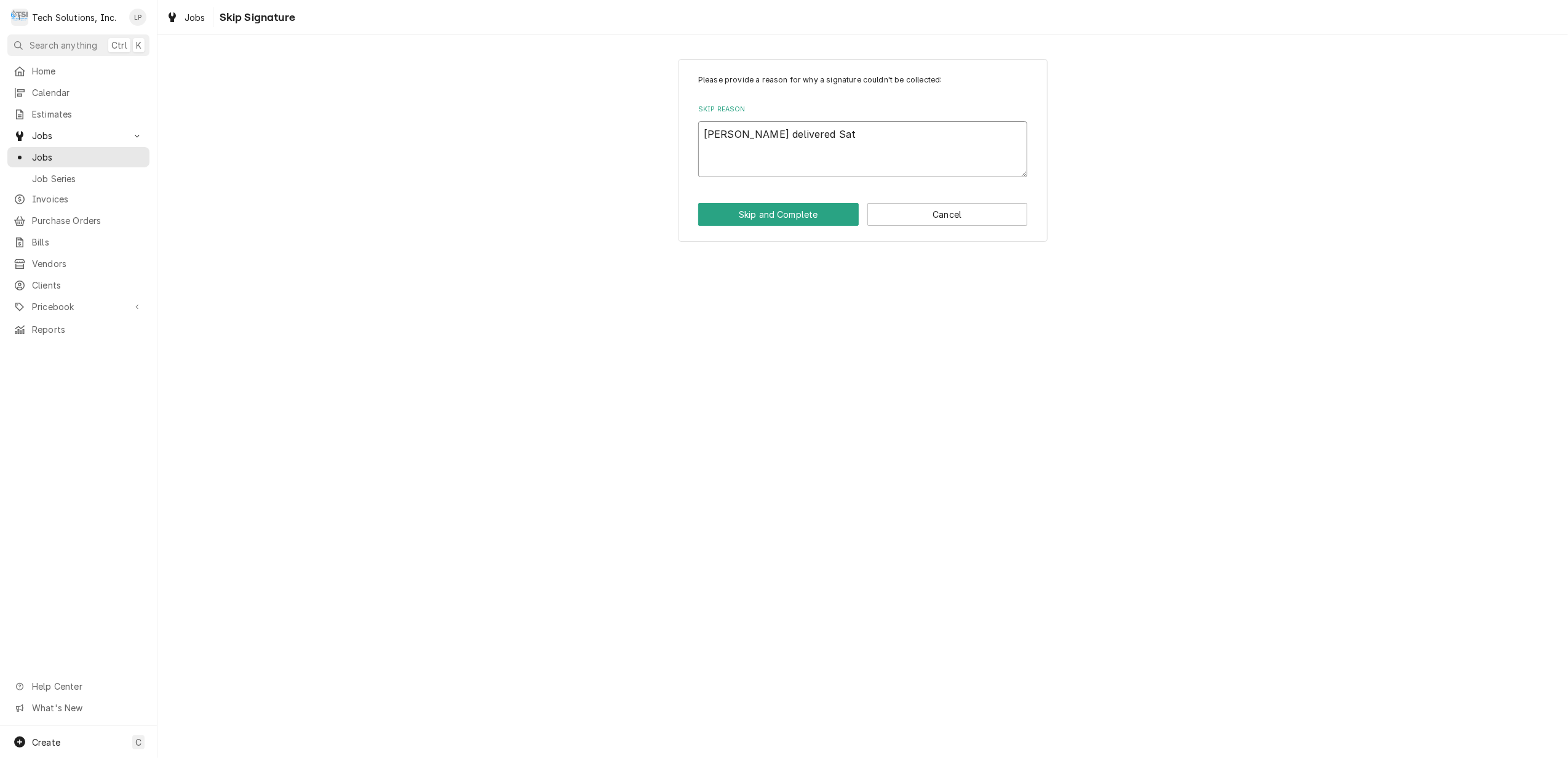
type textarea "[PERSON_NAME] delivered Satu"
type textarea "x"
type textarea "[PERSON_NAME] delivered Satur"
type textarea "x"
type textarea "[PERSON_NAME] delivered Saturd"
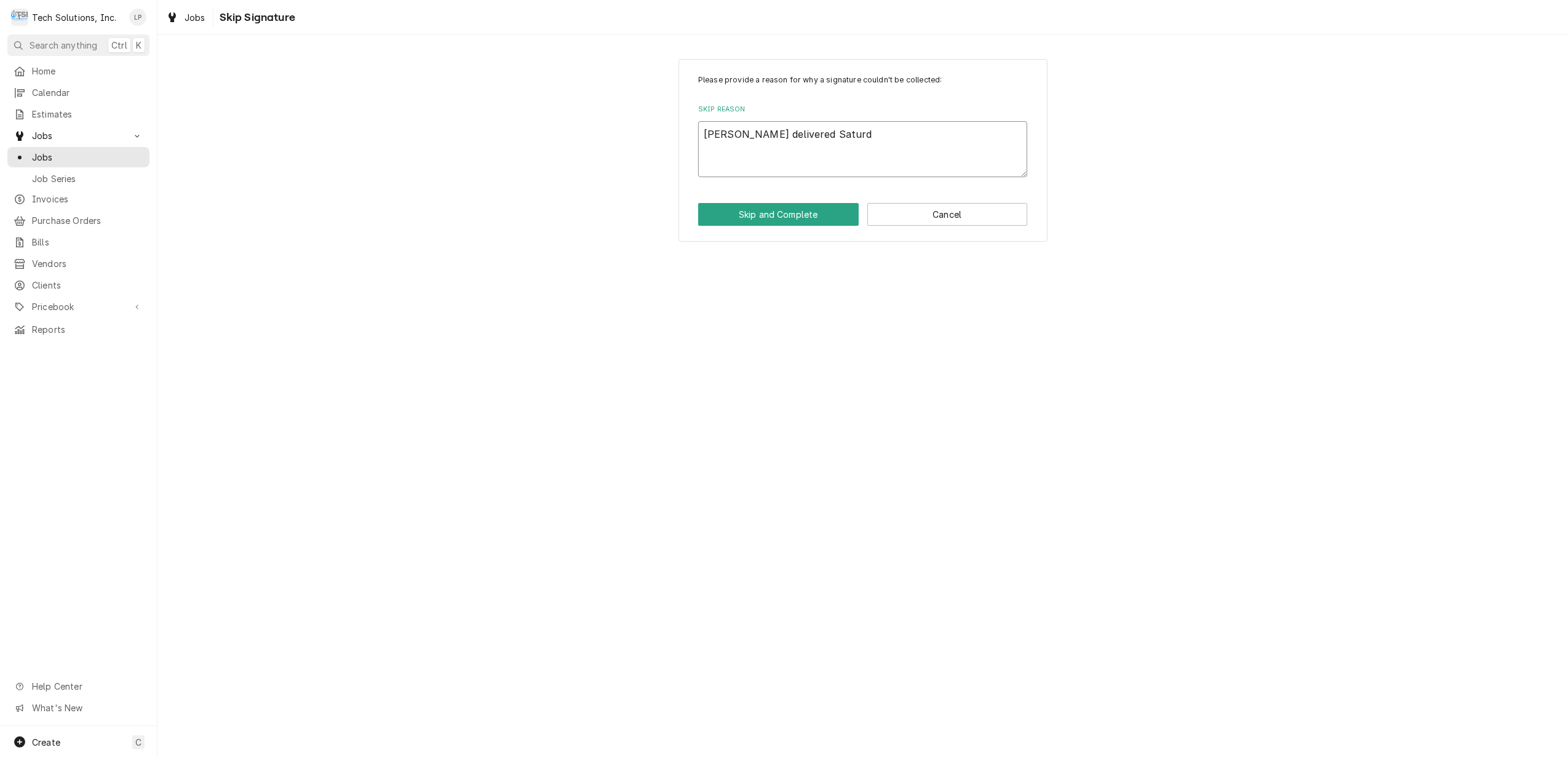
type textarea "x"
type textarea "[PERSON_NAME] delivered Saturda"
type textarea "x"
type textarea "[PERSON_NAME] delivered [DATE]"
type textarea "x"
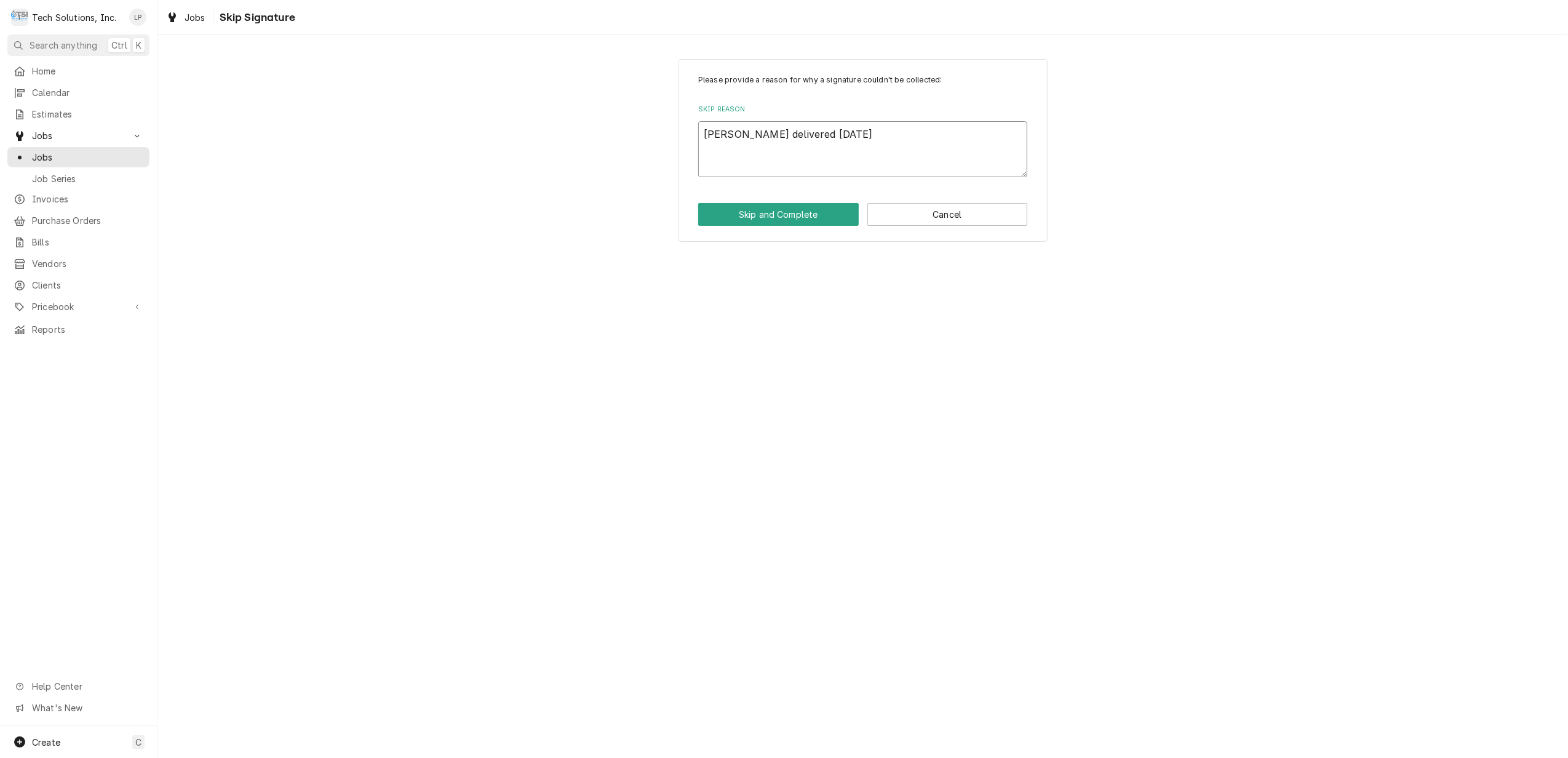
type textarea "[PERSON_NAME] delivered [DATE]"
type textarea "x"
type textarea "[PERSON_NAME] delivered [DATE] 9"
type textarea "x"
type textarea "[PERSON_NAME] delivered [DATE] 9/"
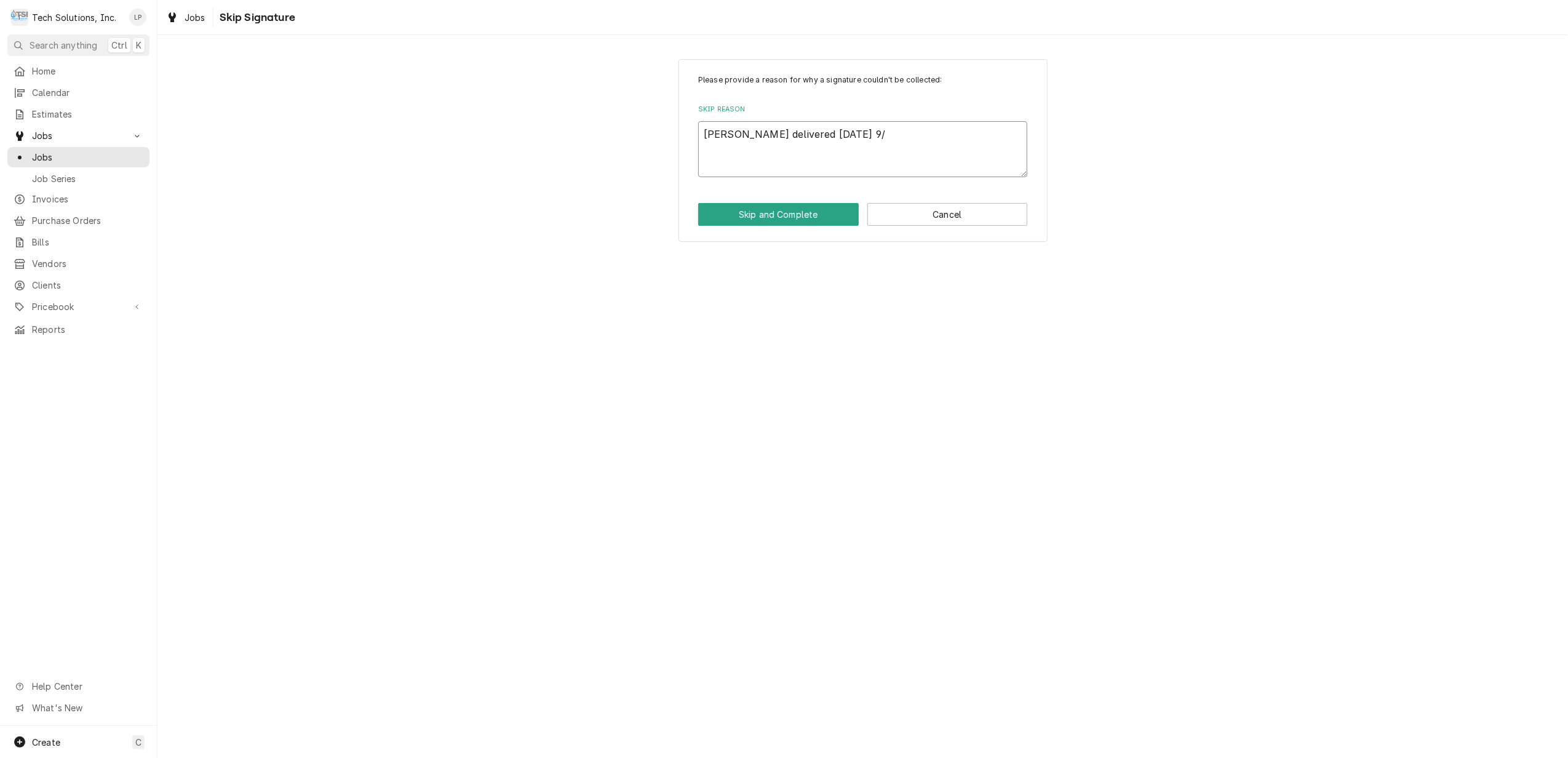
type textarea "x"
type textarea "[PERSON_NAME] delivered [DATE]"
type textarea "x"
type textarea "[PERSON_NAME] delivered [DATE]"
type textarea "x"
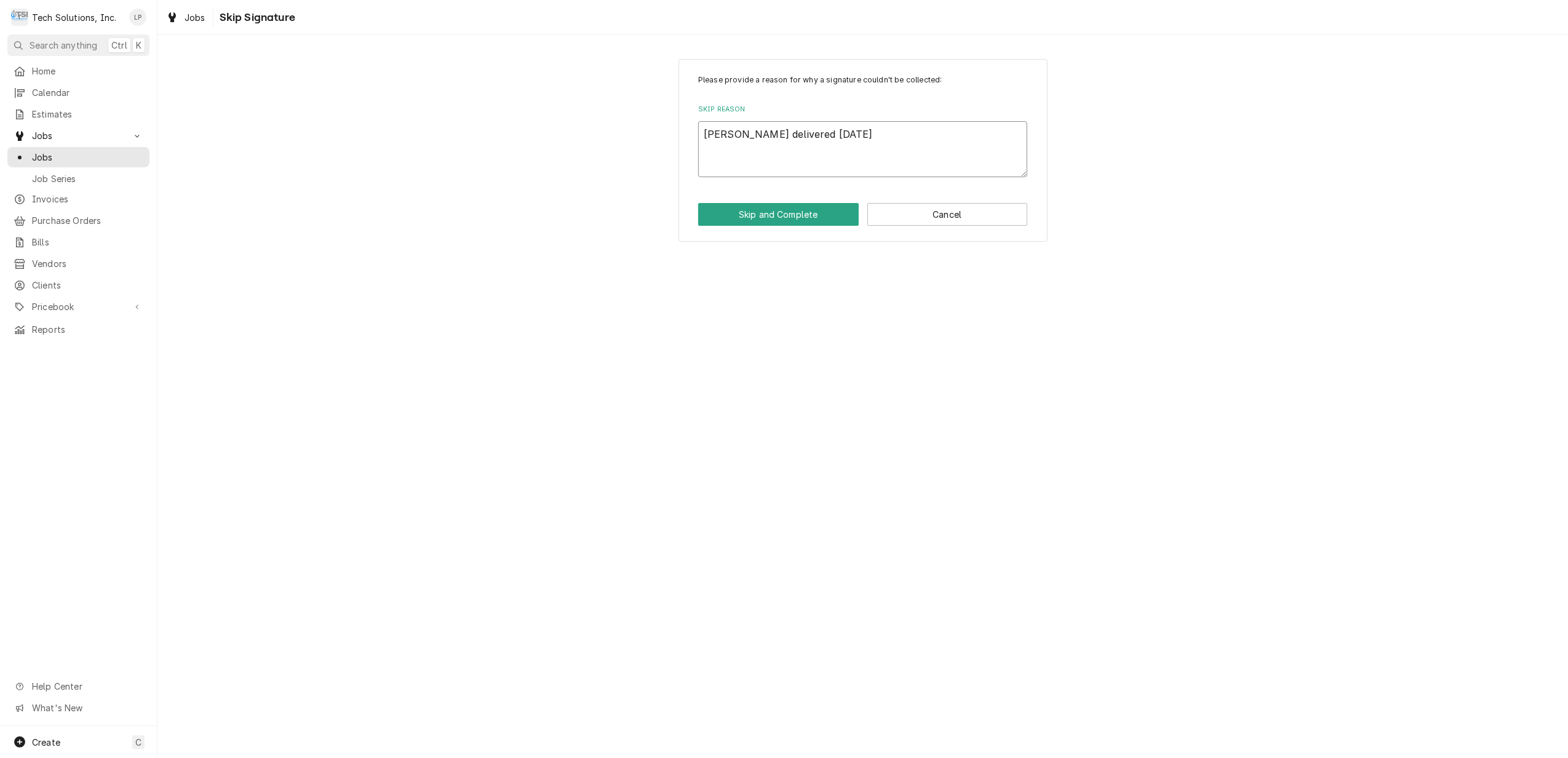
type textarea "[PERSON_NAME] delivered [DATE] 9/20/"
type textarea "x"
type textarea "[PERSON_NAME] delivered [DATE] 9/20/2"
type textarea "x"
type textarea "[PERSON_NAME] delivered [DATE]"
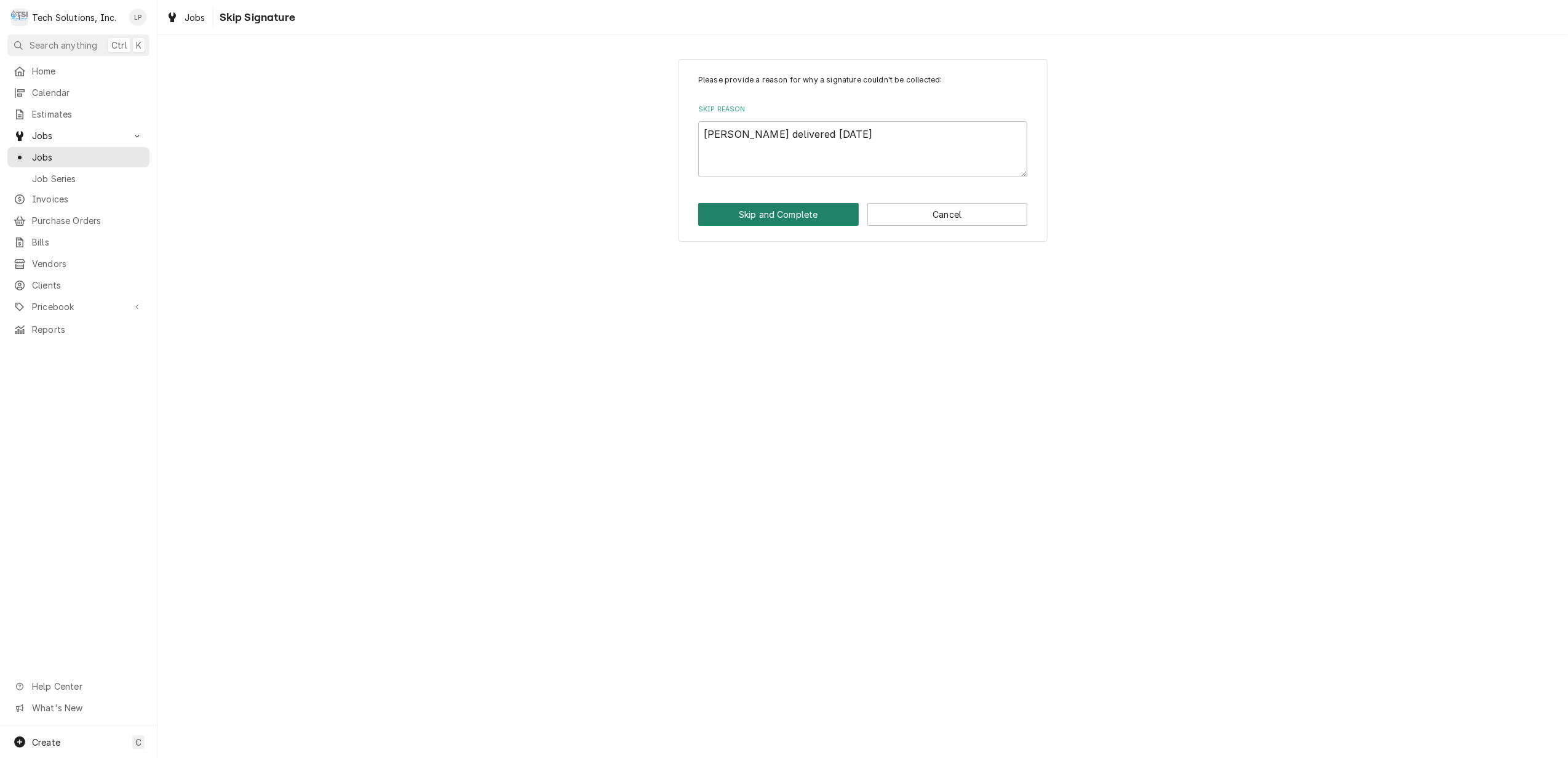
click at [788, 220] on button "Skip and Complete" at bounding box center [778, 214] width 160 height 23
type textarea "x"
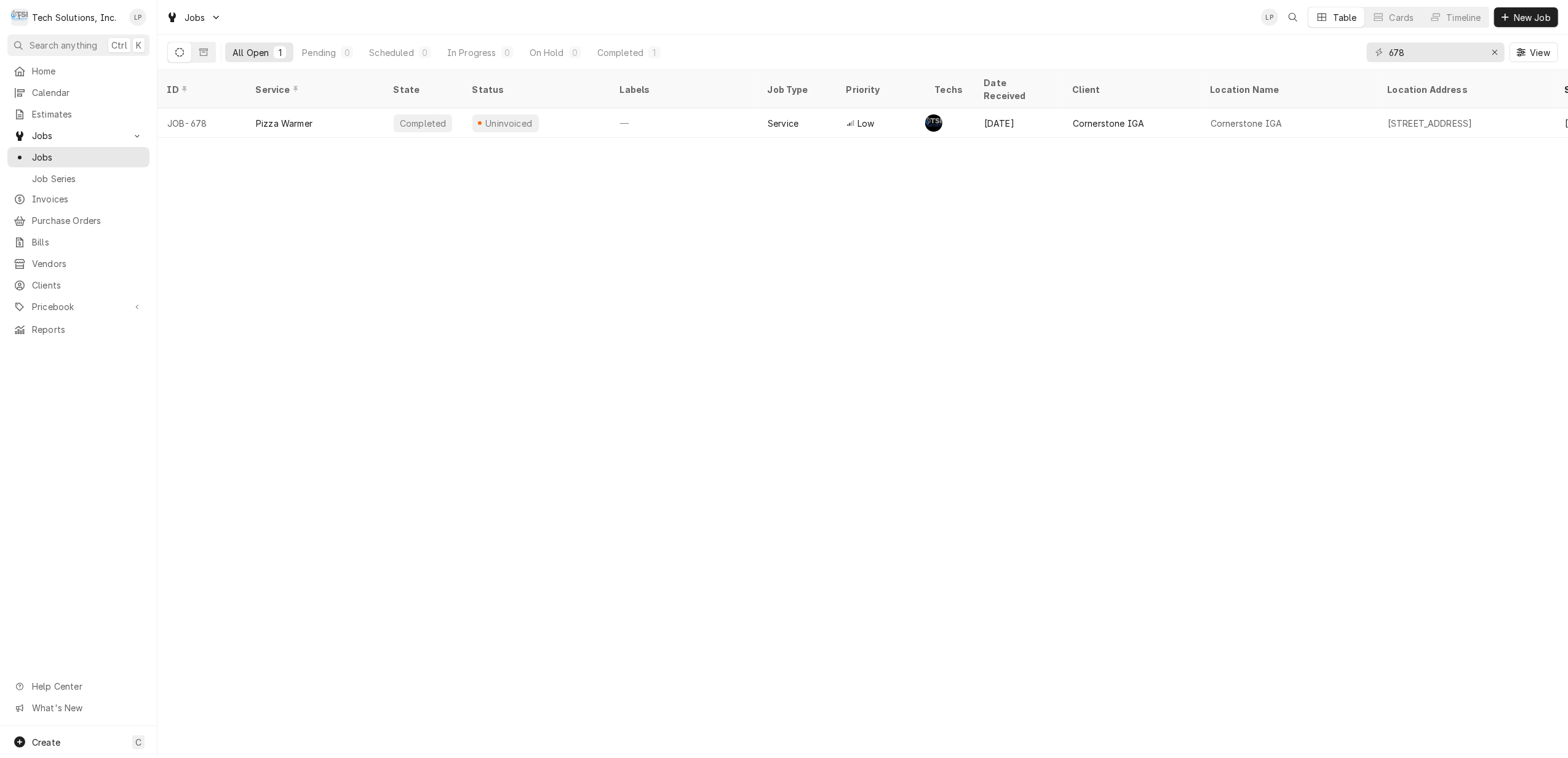
click at [85, 18] on div "Tech Solutions, Inc." at bounding box center [74, 17] width 84 height 13
click at [136, 13] on div "Lisa Paschal's Avatar" at bounding box center [138, 17] width 17 height 17
click at [1494, 52] on html "T Tech Solutions, Inc. LP Search anything Ctrl K Home Calendar Estimates Jobs J…" at bounding box center [784, 379] width 1568 height 758
click at [49, 68] on span "Home" at bounding box center [87, 71] width 111 height 13
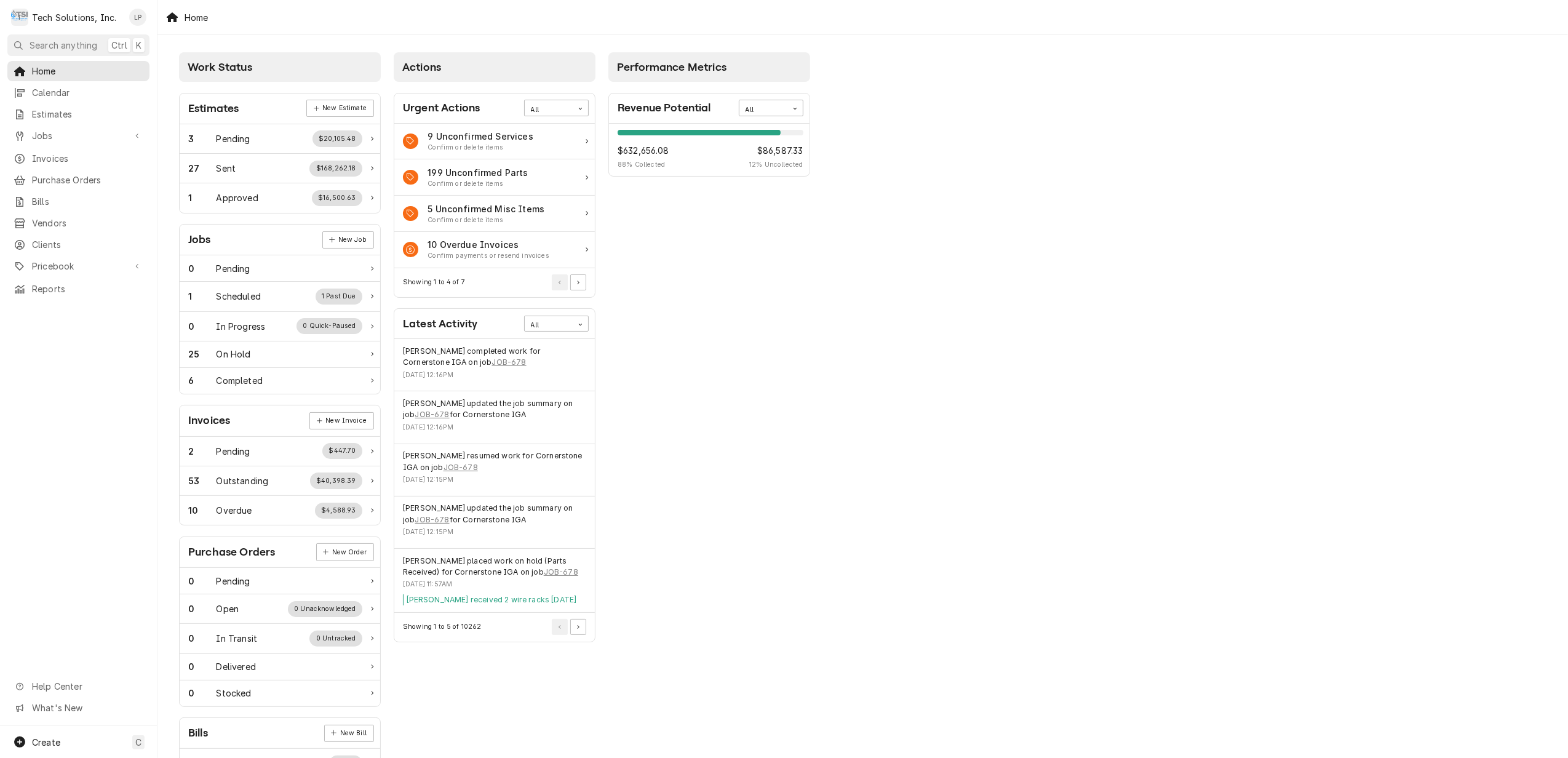
click at [188, 15] on div "Home" at bounding box center [187, 17] width 52 height 20
click at [48, 154] on span "Invoices" at bounding box center [87, 158] width 111 height 13
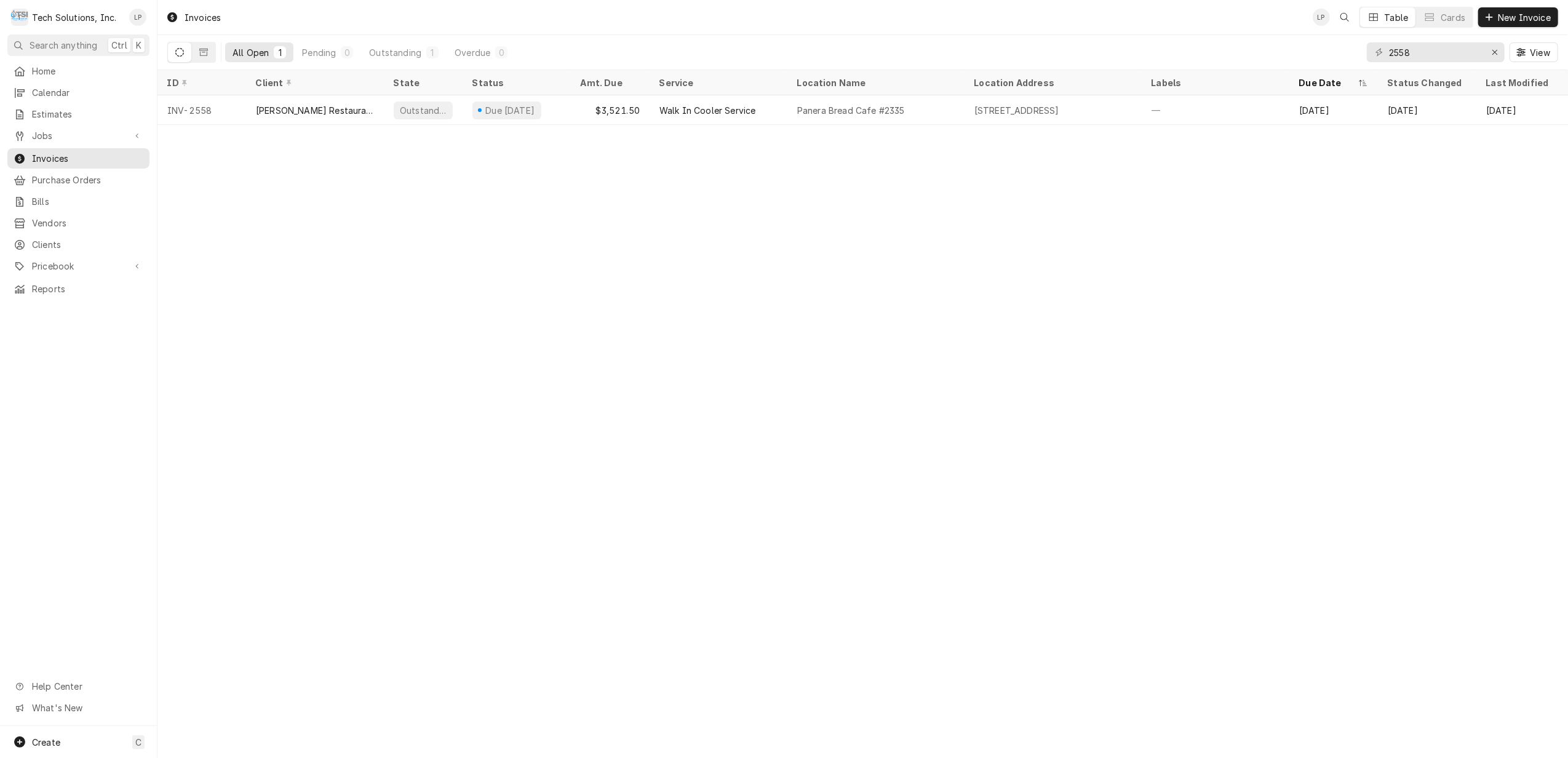
click at [53, 18] on div "Tech Solutions, Inc." at bounding box center [74, 17] width 84 height 13
click at [54, 18] on div "Tech Solutions, Inc." at bounding box center [74, 17] width 84 height 13
click at [11, 18] on div "Tech Solutions, Inc.'s Avatar" at bounding box center [20, 17] width 17 height 17
click at [1495, 57] on icon "Erase input" at bounding box center [1495, 52] width 7 height 9
